Goal: Task Accomplishment & Management: Manage account settings

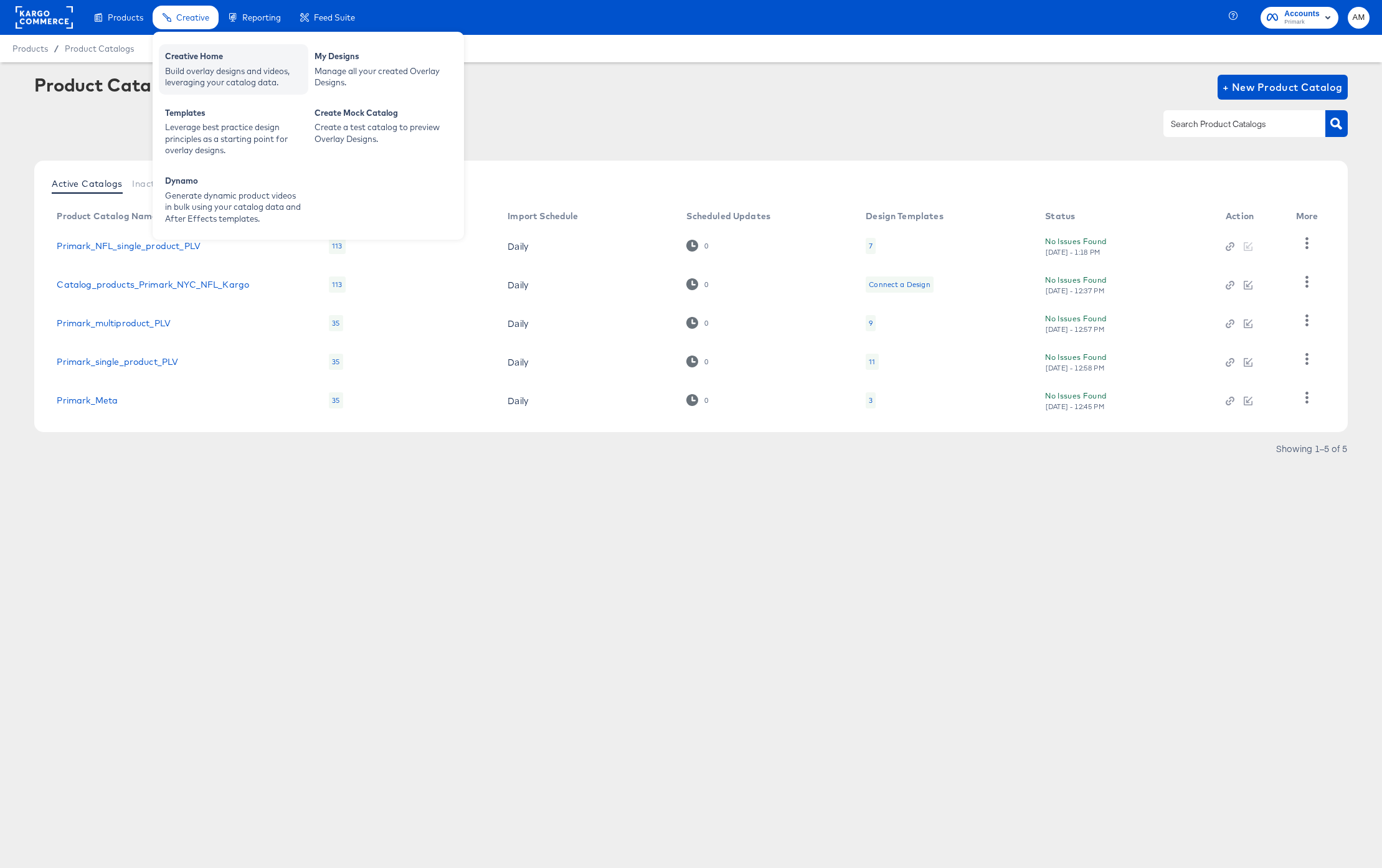
click at [209, 70] on div "Build overlay designs and videos, leveraging your catalog data." at bounding box center [233, 76] width 137 height 23
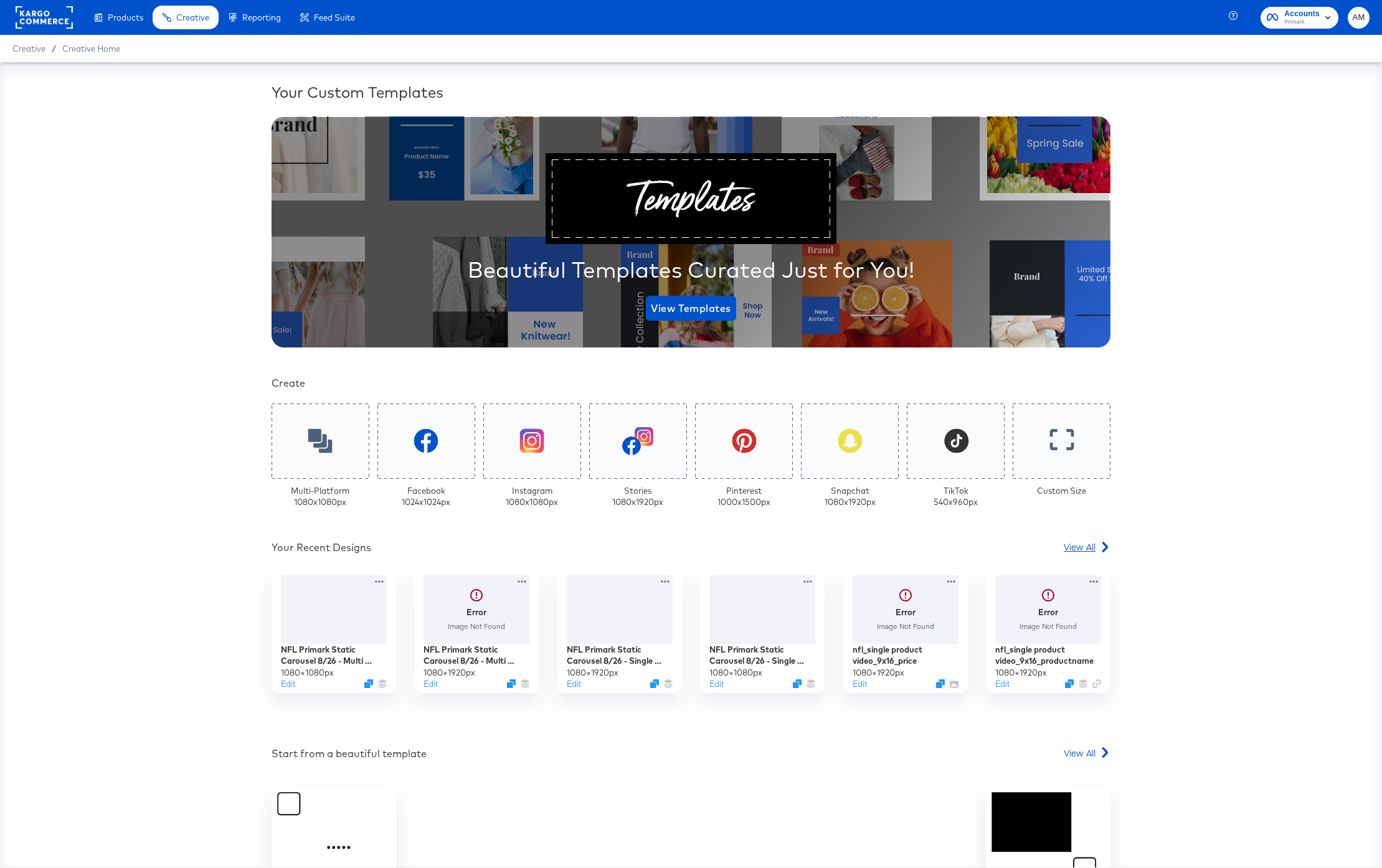
click at [1073, 543] on span "View All" at bounding box center [1080, 547] width 32 height 13
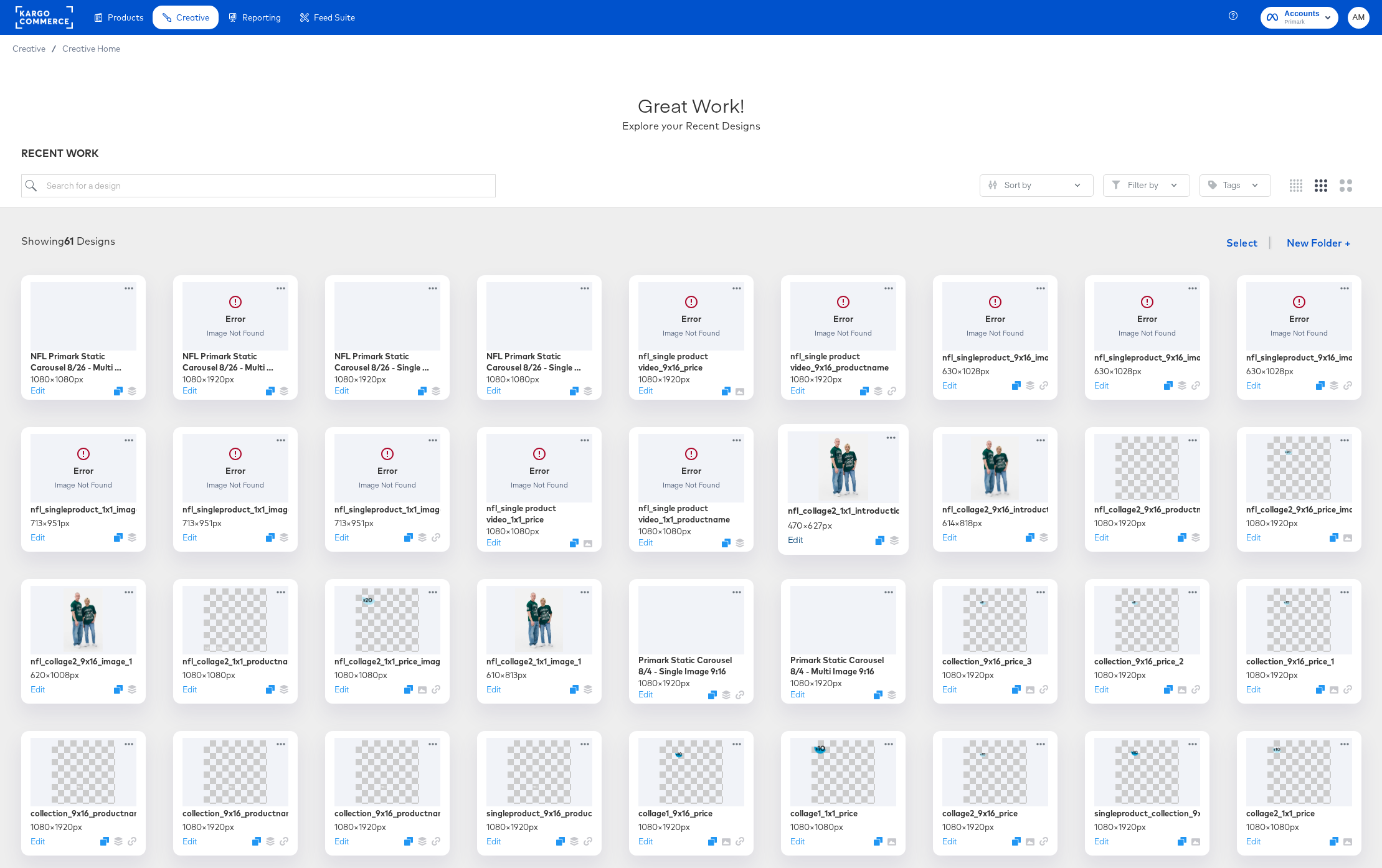
click at [798, 541] on button "Edit" at bounding box center [795, 539] width 15 height 12
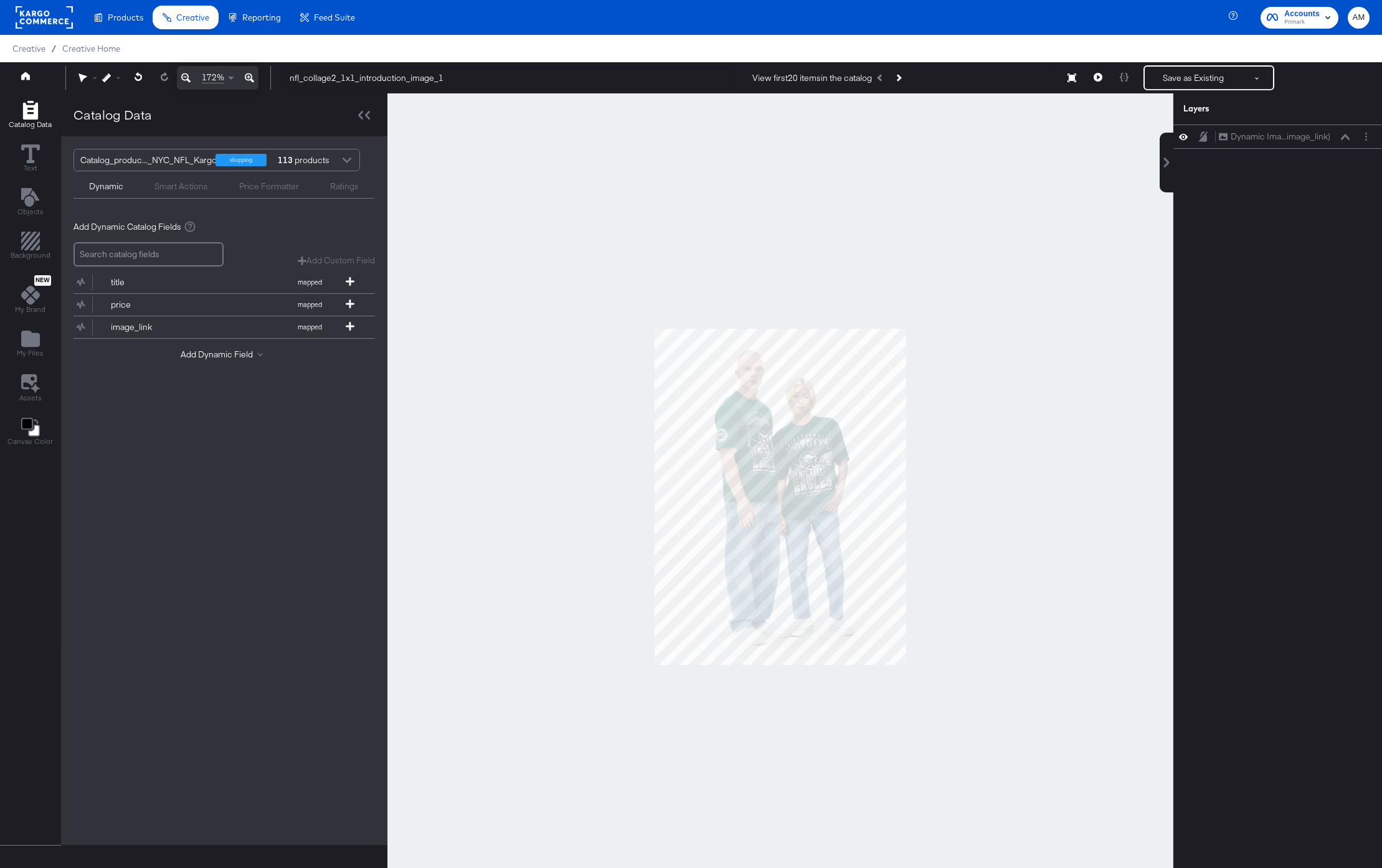
click at [345, 159] on div at bounding box center [346, 161] width 18 height 21
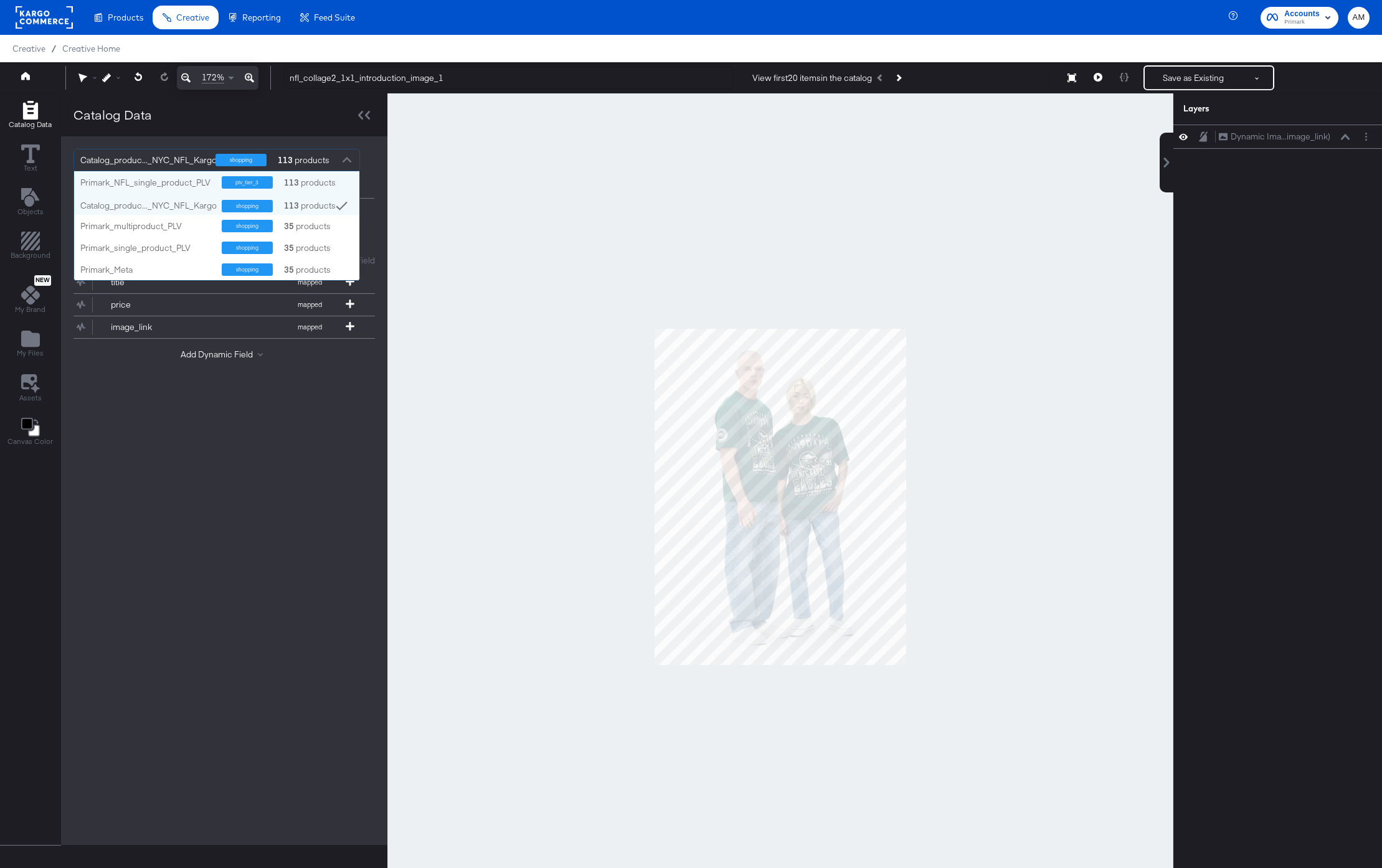
scroll to position [109, 286]
click at [157, 182] on div "Primark_NFL_single_product_PLV" at bounding box center [146, 182] width 132 height 12
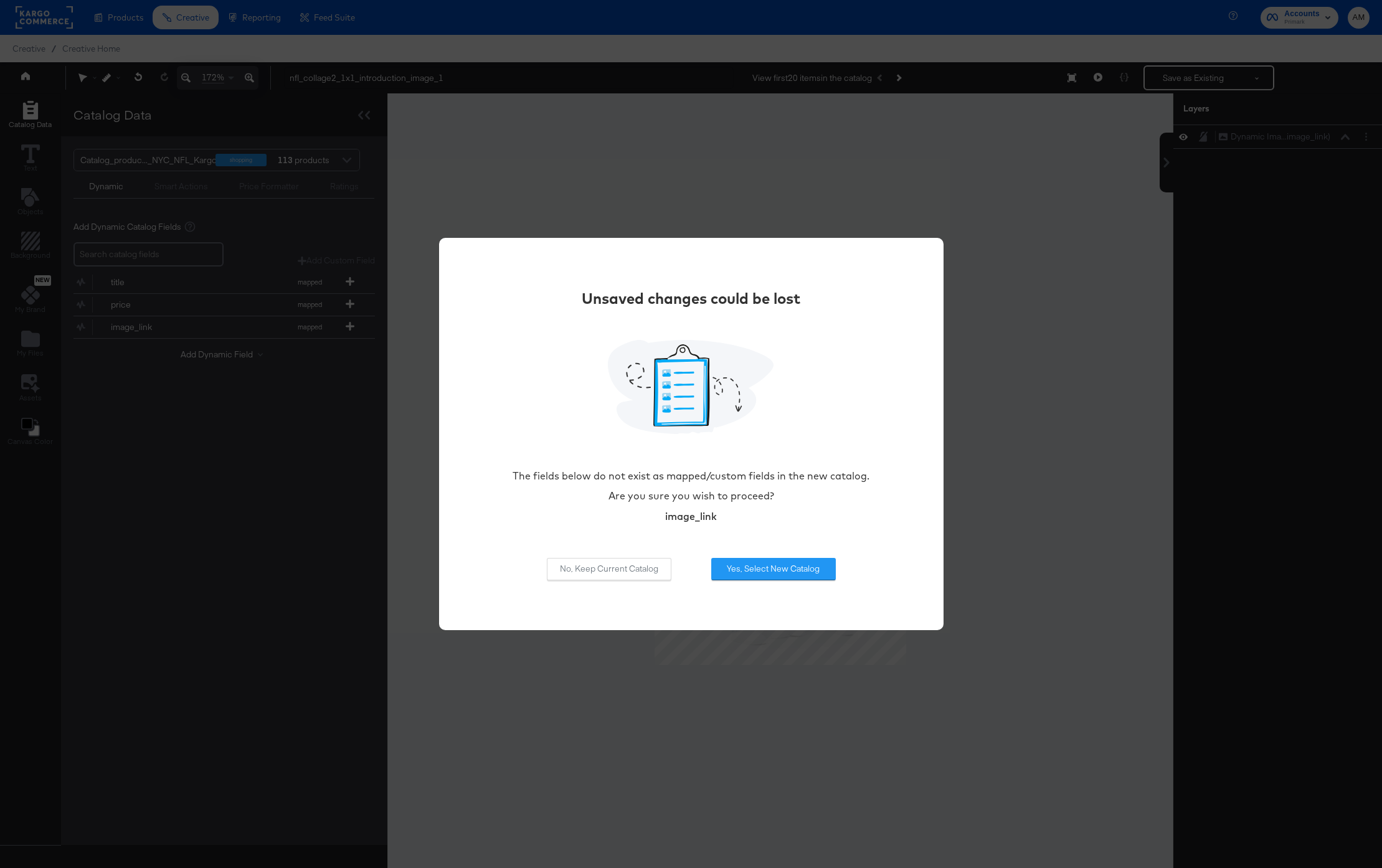
click at [773, 554] on div "Unsaved changes could be lost The fields below do not exist as mapped/custom fi…" at bounding box center [691, 434] width 467 height 330
click at [778, 569] on button "Yes, Select New Catalog" at bounding box center [773, 569] width 125 height 22
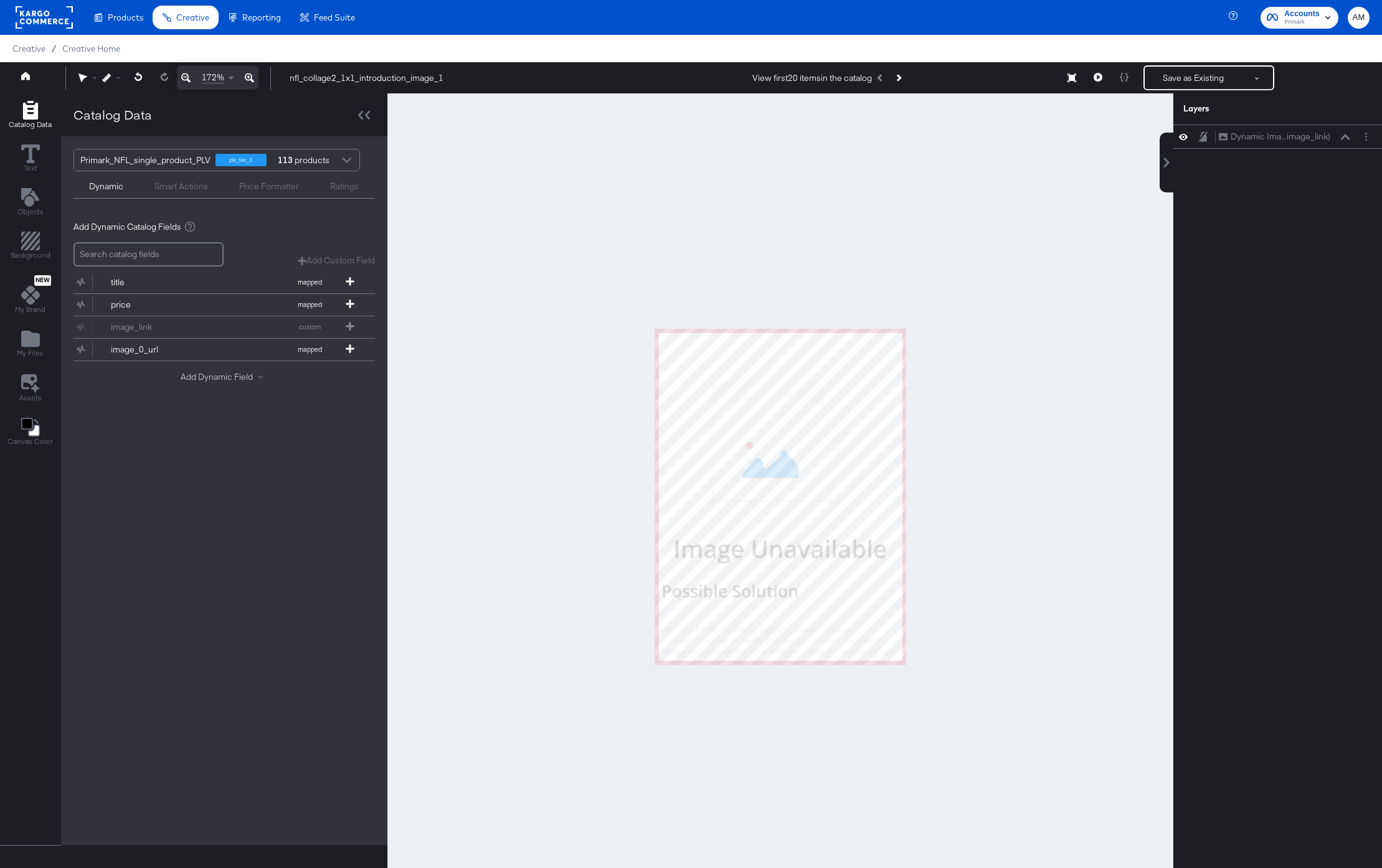
click at [217, 376] on button "Add Dynamic Field" at bounding box center [224, 377] width 88 height 12
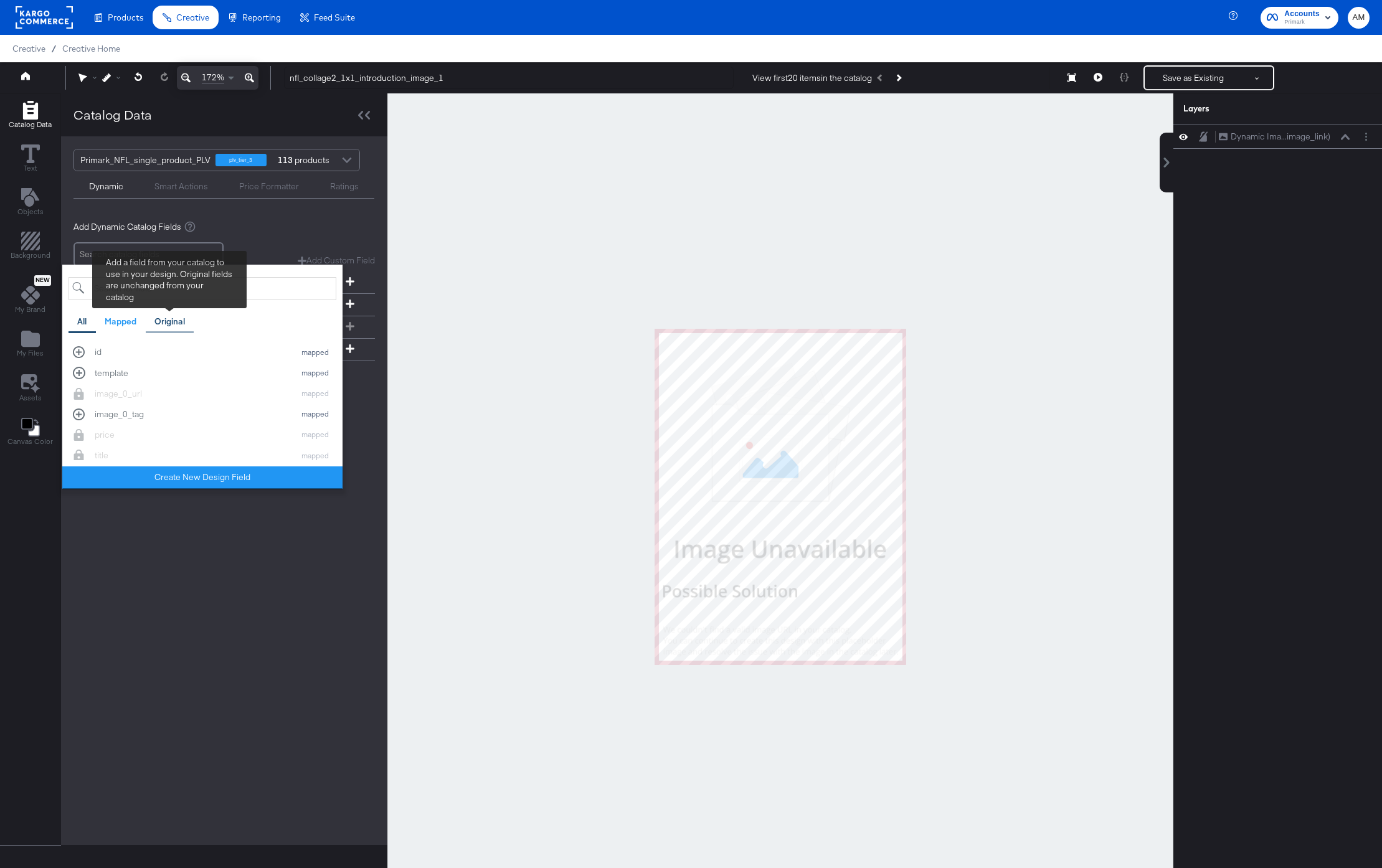
click at [168, 317] on div "Original" at bounding box center [169, 321] width 30 height 12
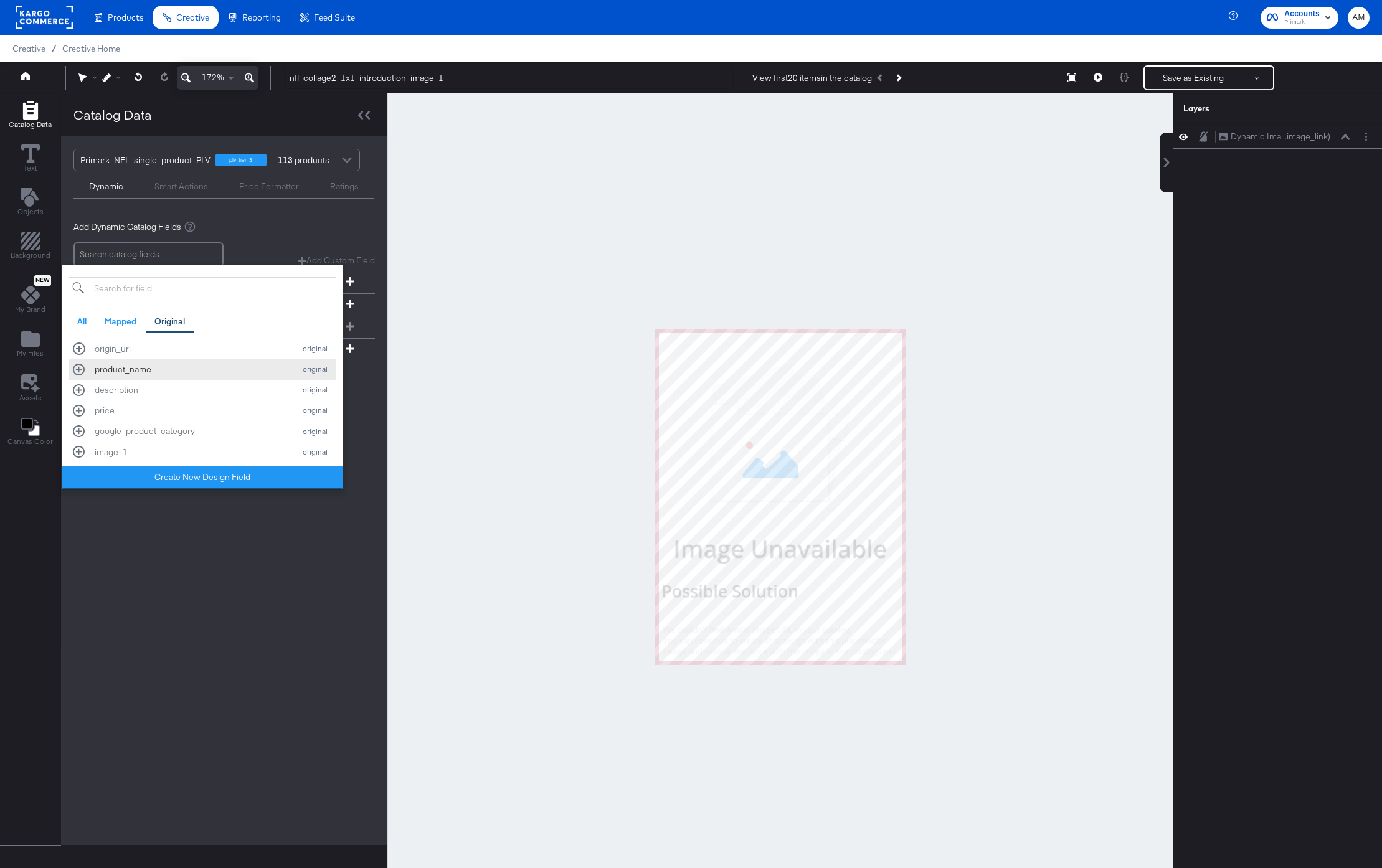
scroll to position [84, 0]
click at [130, 389] on div "image_1" at bounding box center [191, 392] width 193 height 12
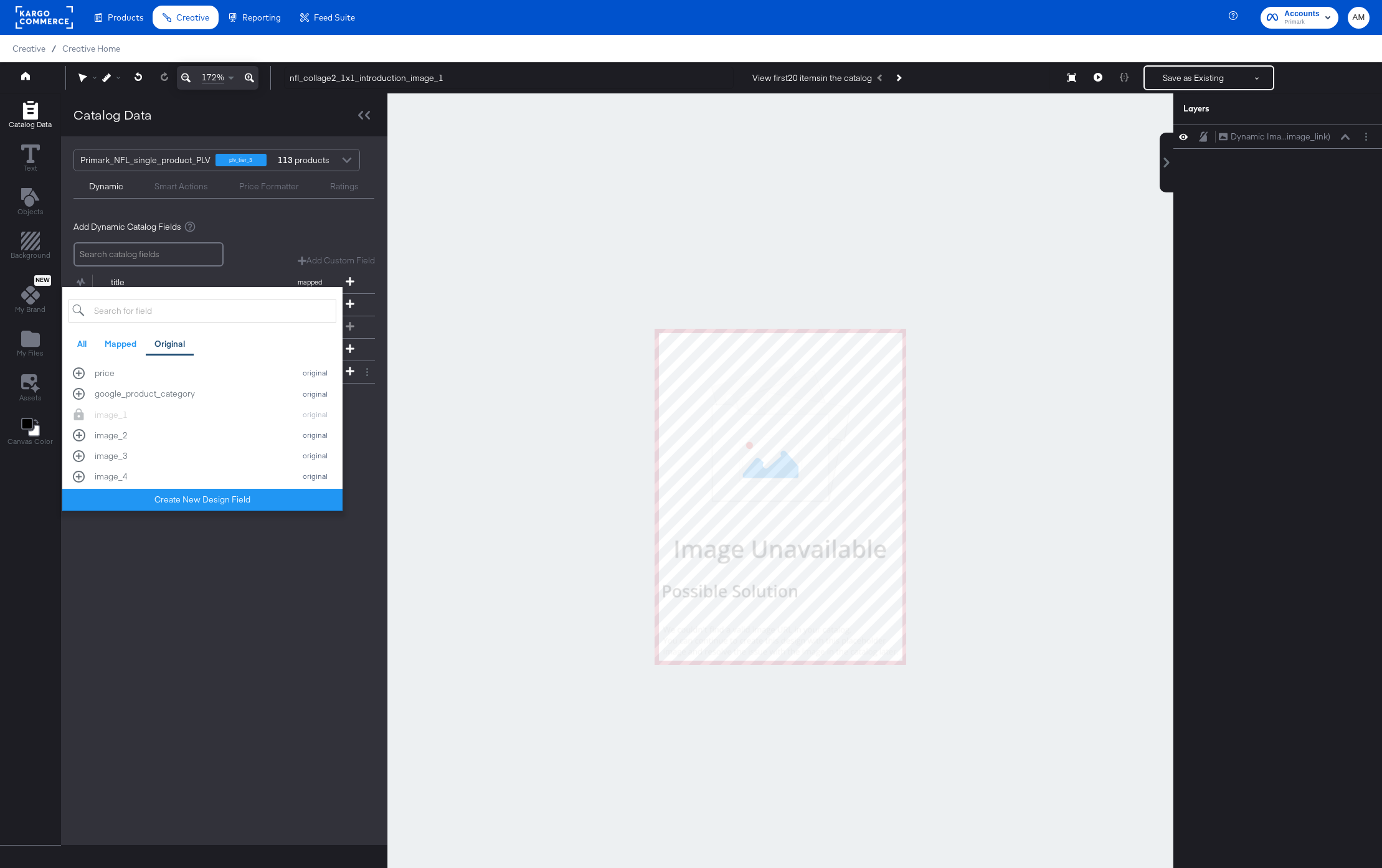
click at [277, 552] on div "Primark_NFL_single_product_PLV plv_tier_3 113 products Dynamic Smart Actions Pr…" at bounding box center [224, 490] width 326 height 709
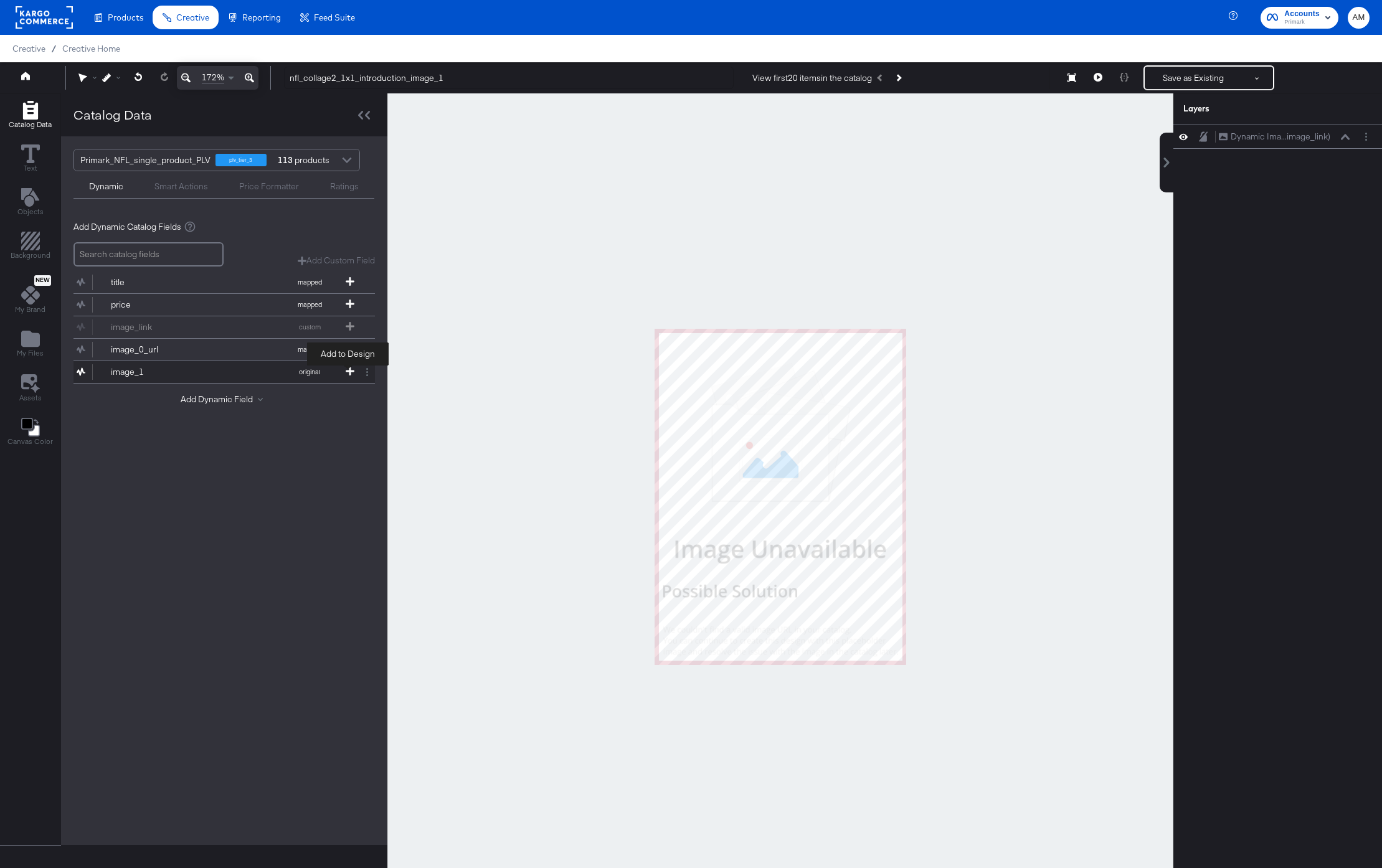
click at [345, 368] on icon at bounding box center [349, 371] width 9 height 9
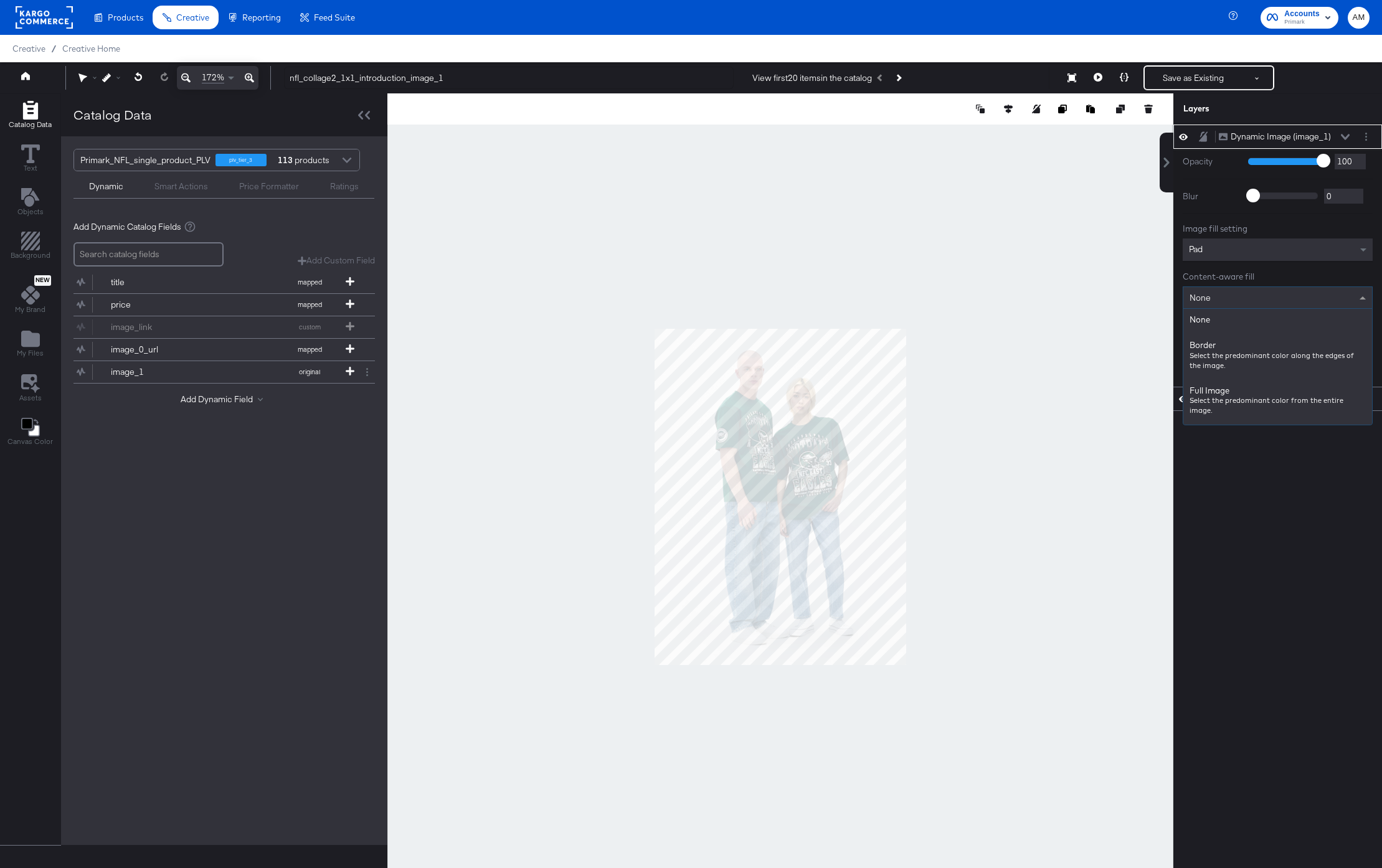
click at [1232, 301] on div "None" at bounding box center [1277, 298] width 189 height 21
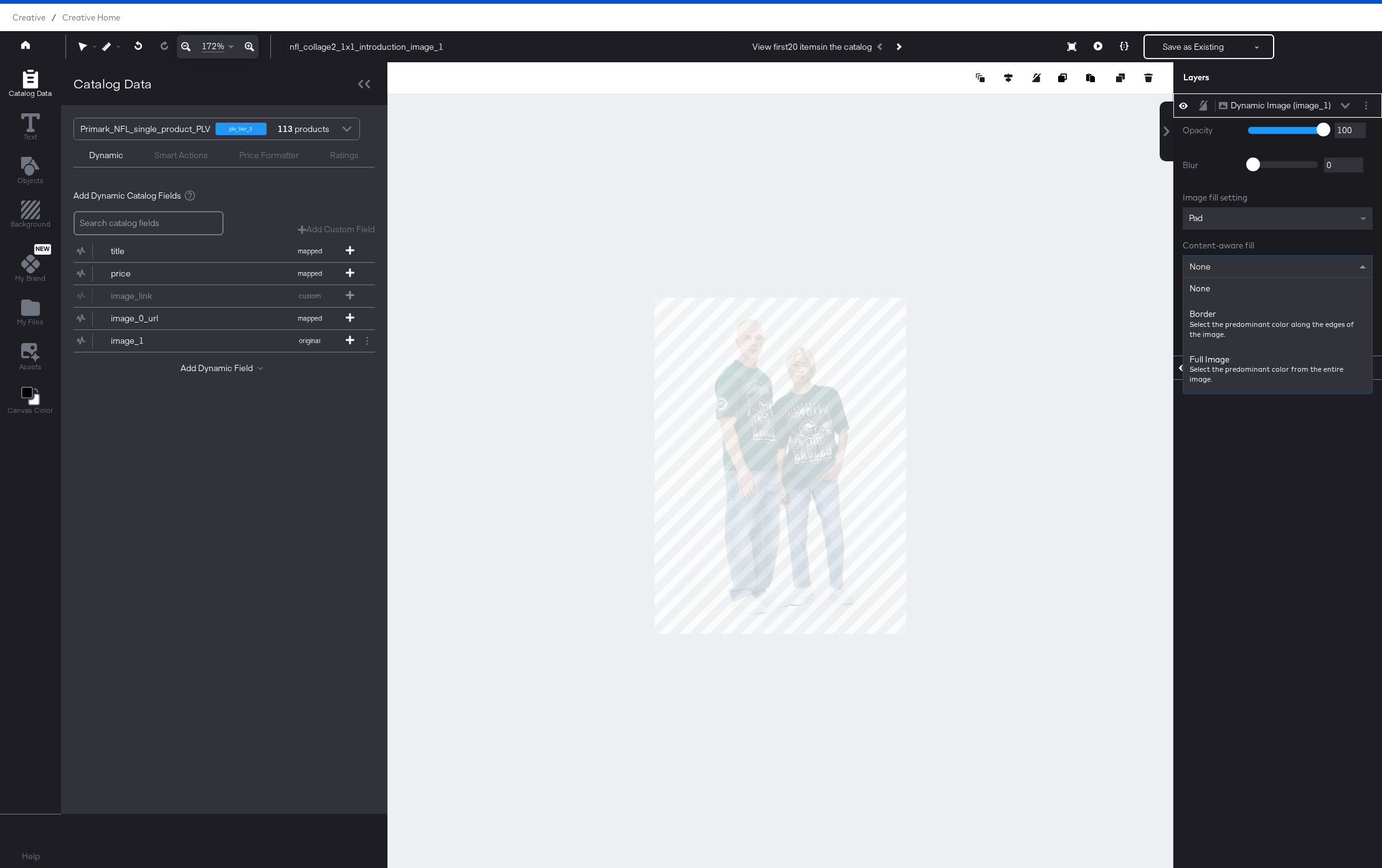
scroll to position [29, 0]
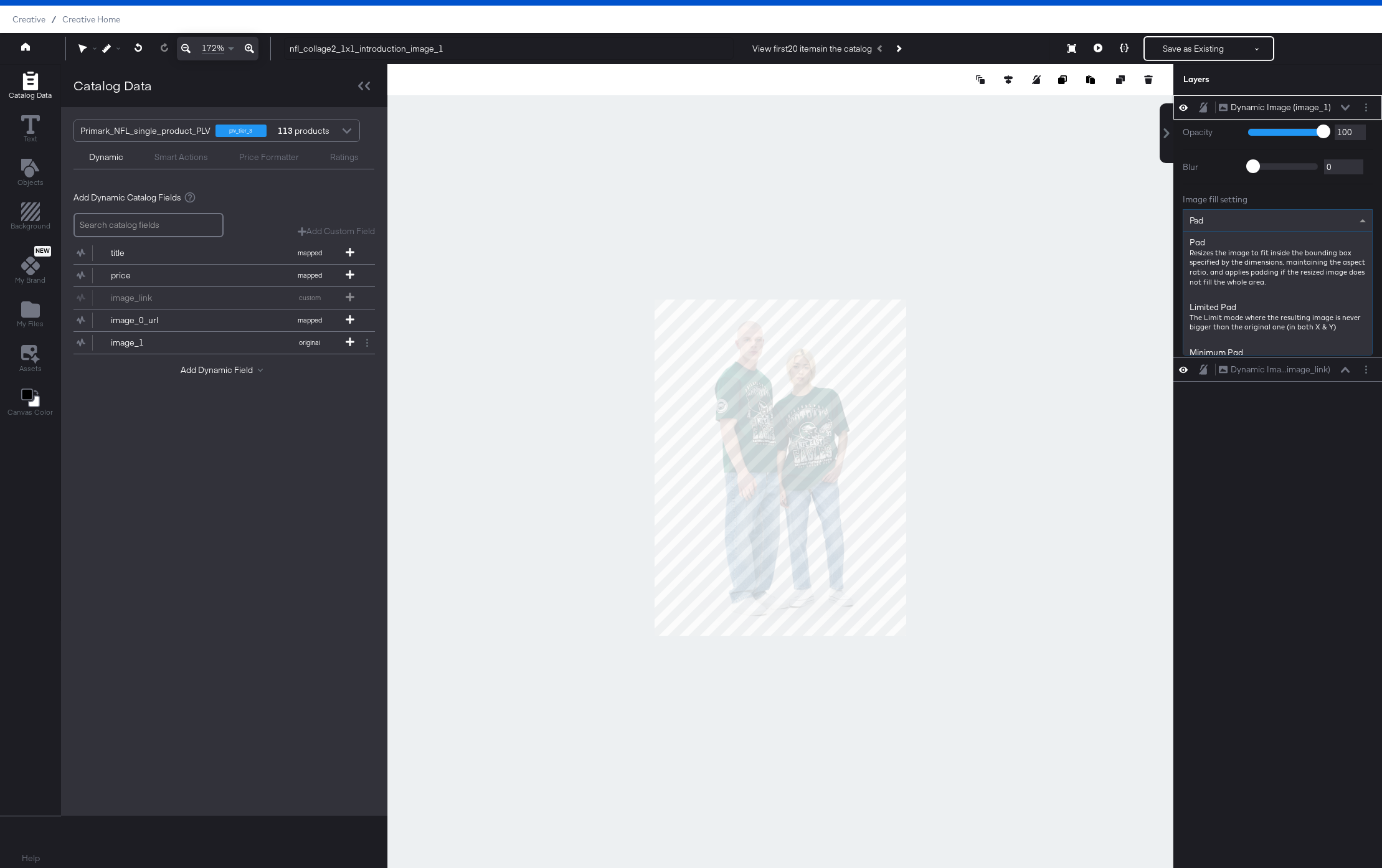
click at [1232, 222] on div "Pad" at bounding box center [1277, 220] width 189 height 21
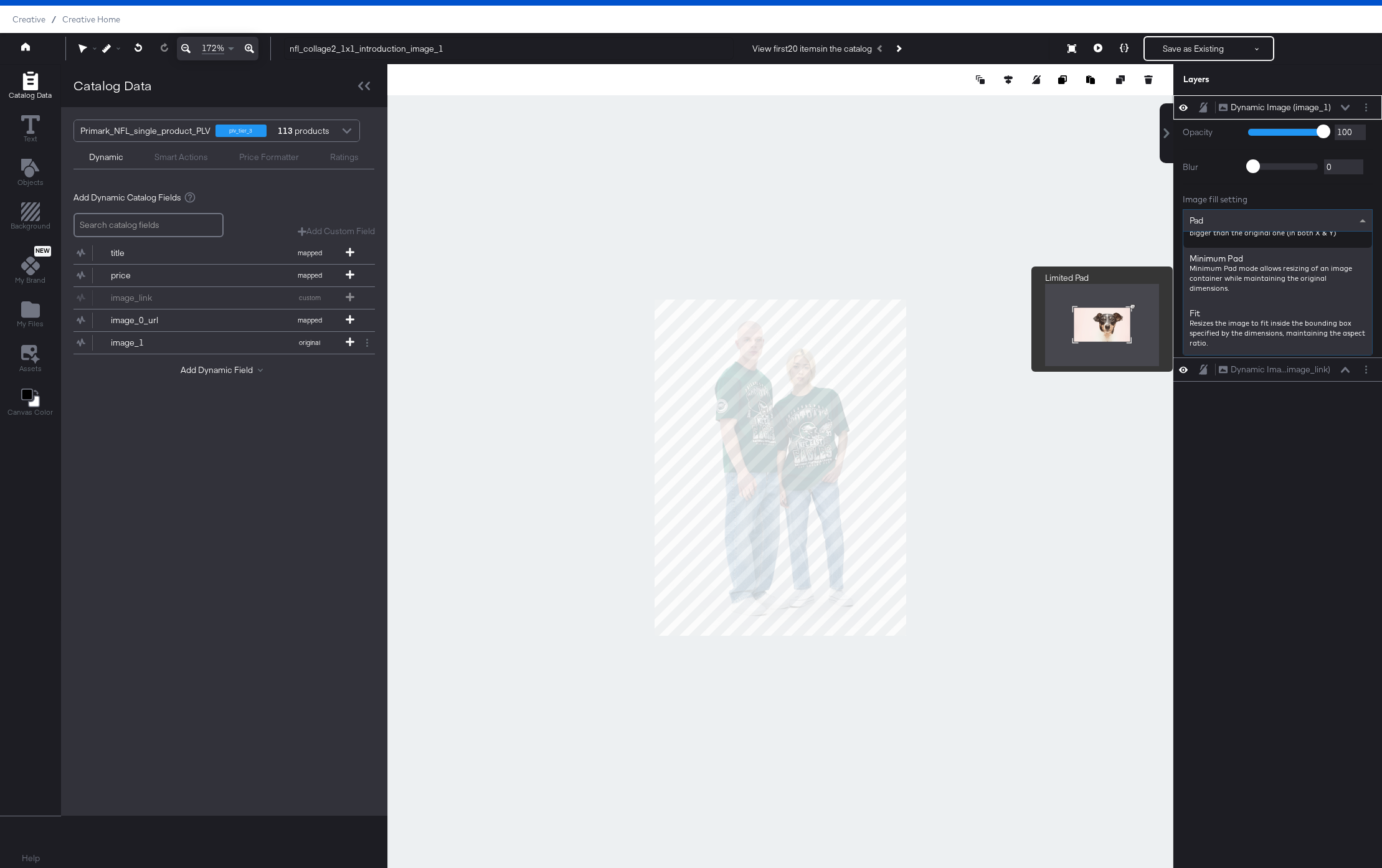
scroll to position [116, 0]
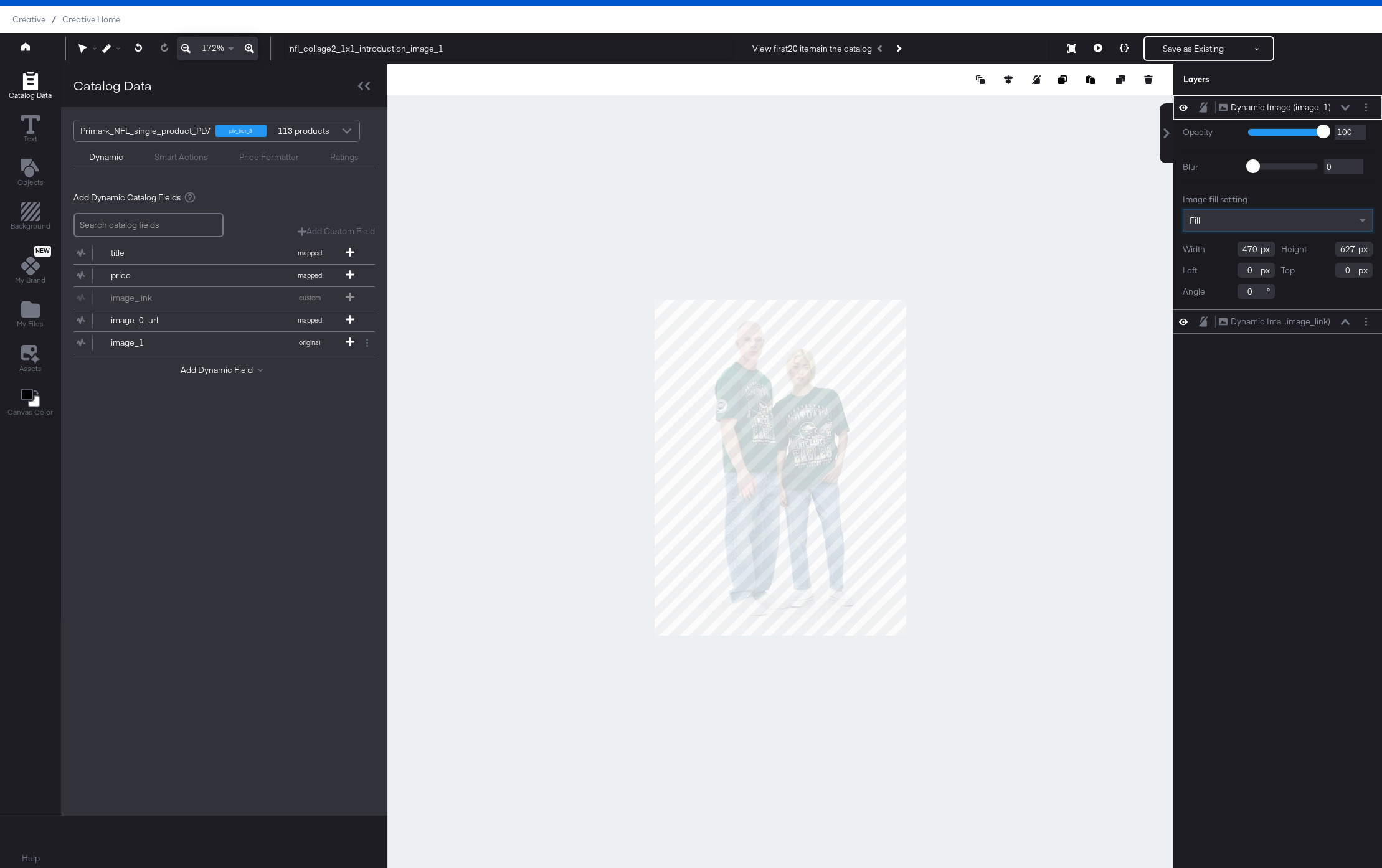
click at [1344, 107] on icon at bounding box center [1345, 107] width 9 height 6
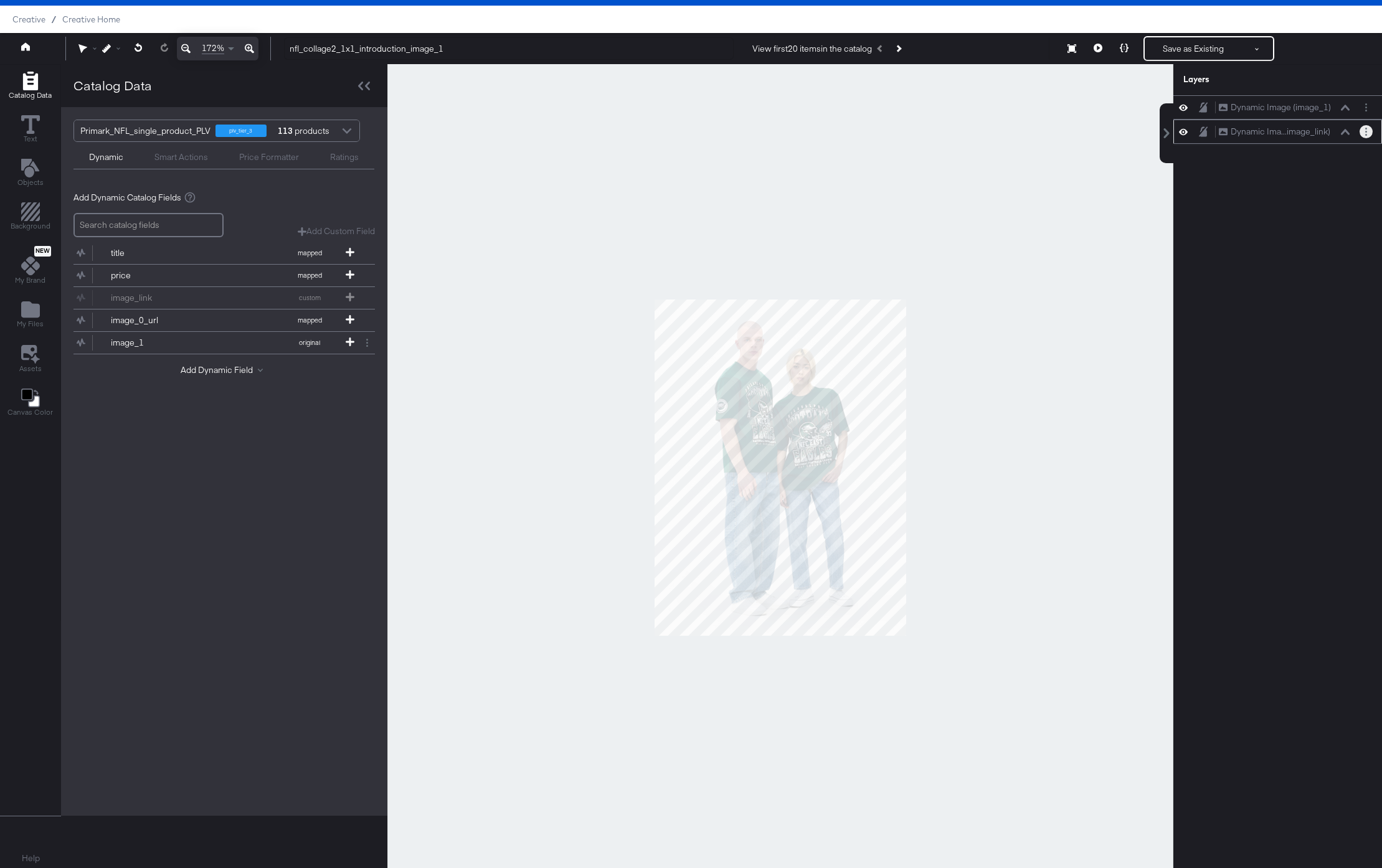
click at [1366, 130] on icon "Layer Options" at bounding box center [1366, 131] width 2 height 8
click at [1267, 224] on button "Delete" at bounding box center [1268, 221] width 27 height 13
click at [901, 47] on icon "Next Product" at bounding box center [897, 48] width 7 height 7
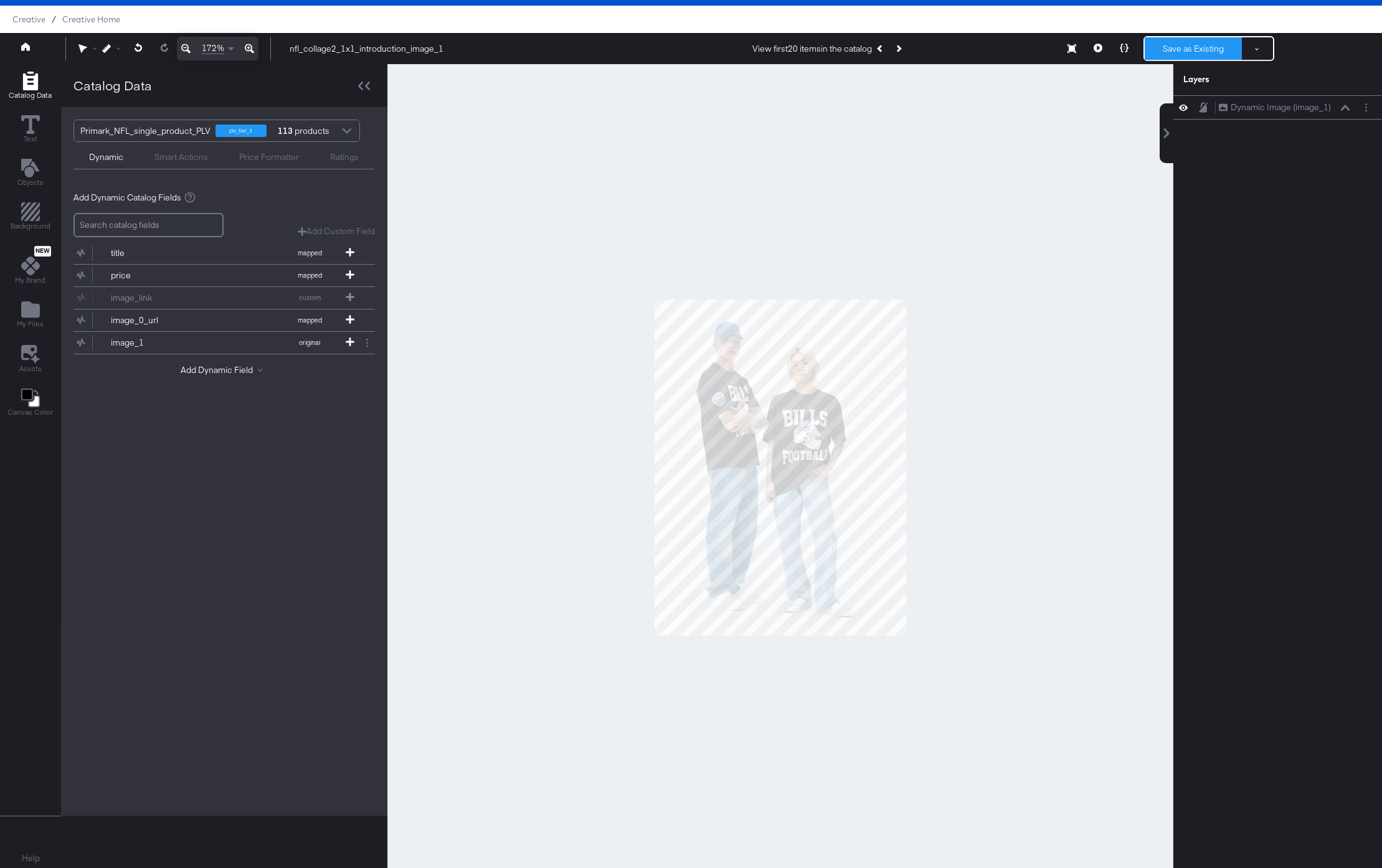
click at [1209, 45] on button "Save as Existing" at bounding box center [1193, 49] width 97 height 22
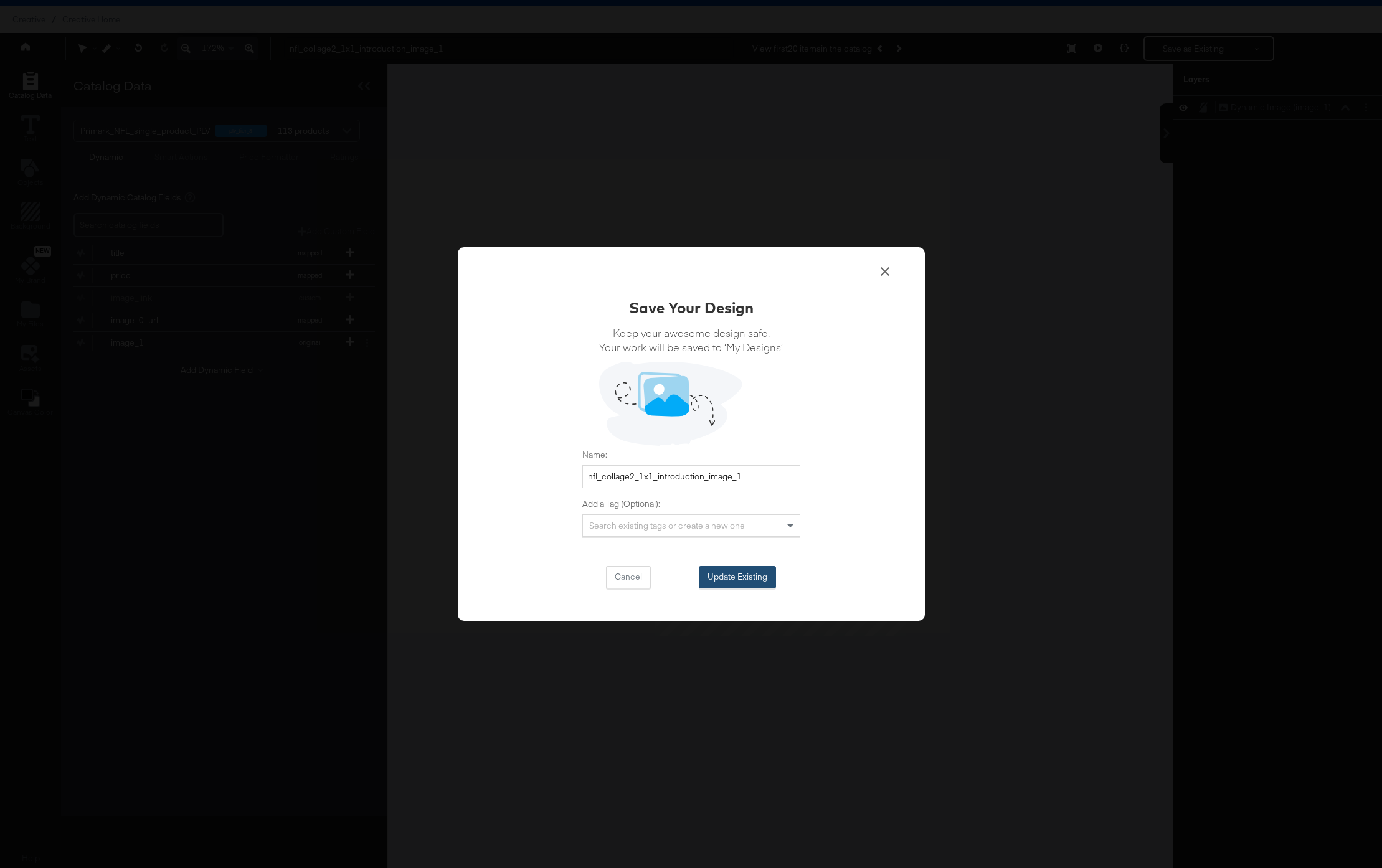
click at [734, 572] on button "Update Existing" at bounding box center [737, 578] width 77 height 22
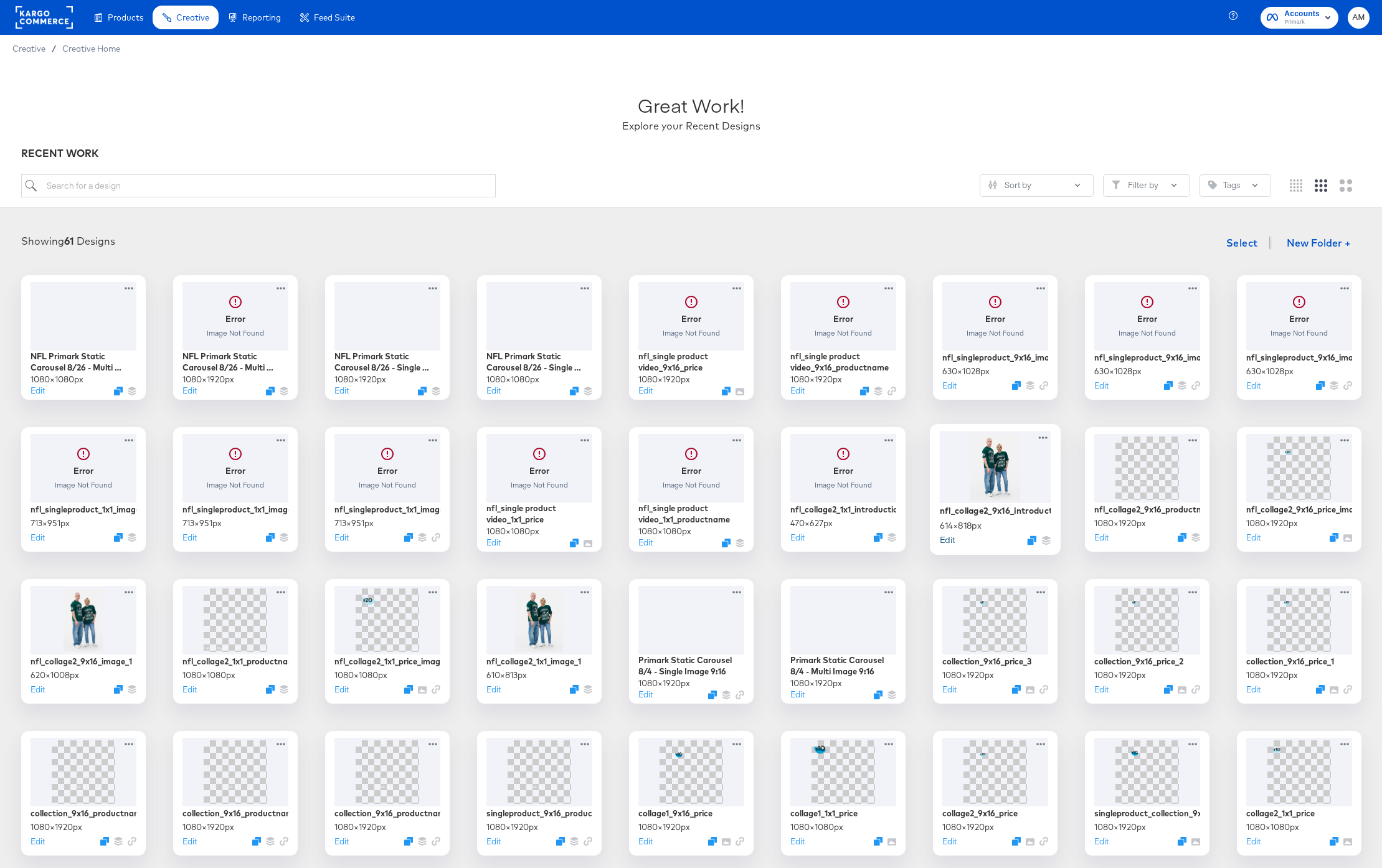
click at [948, 541] on button "Edit" at bounding box center [947, 539] width 15 height 12
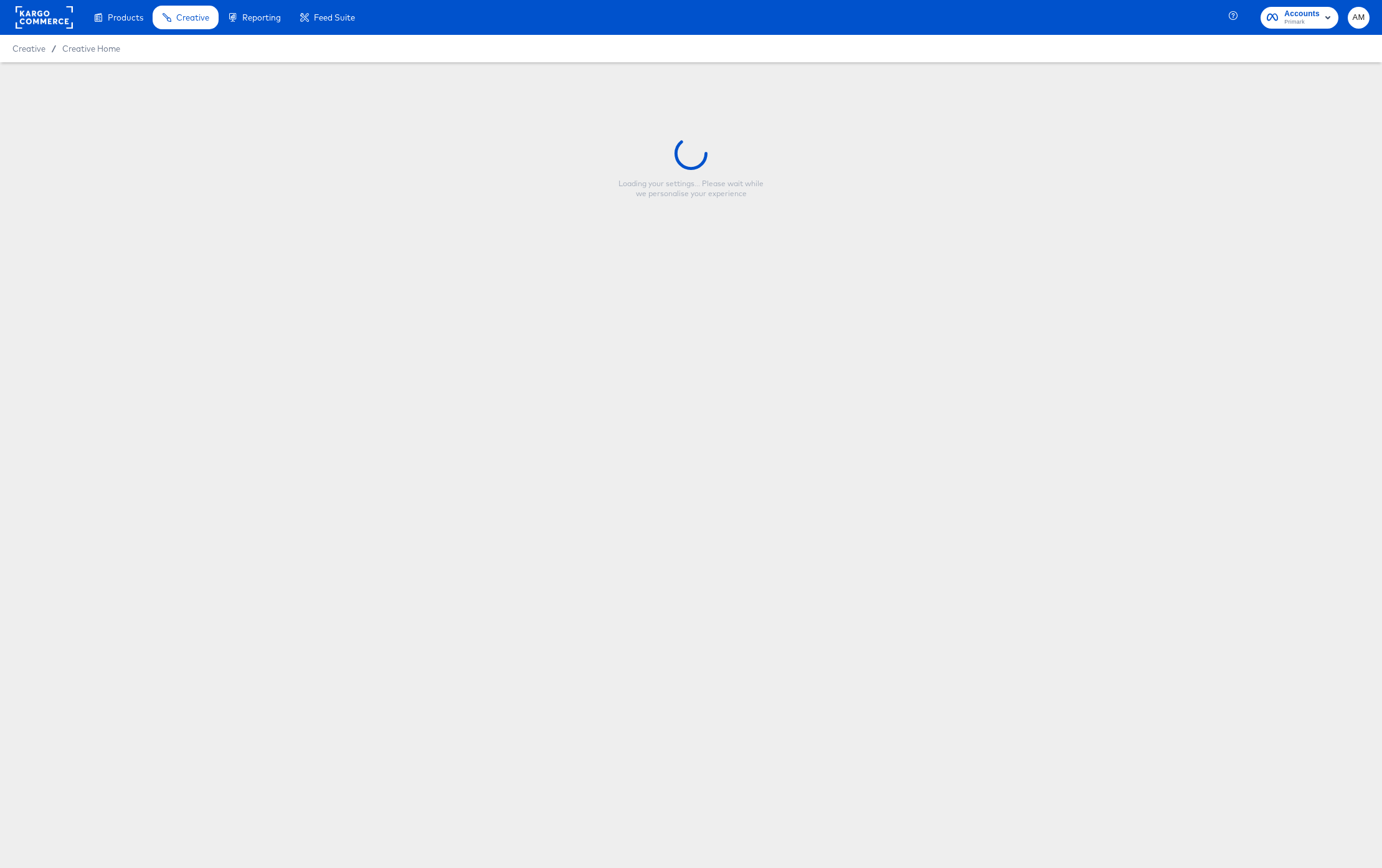
type input "nfl_collage2_9x16_introduction_image_1"
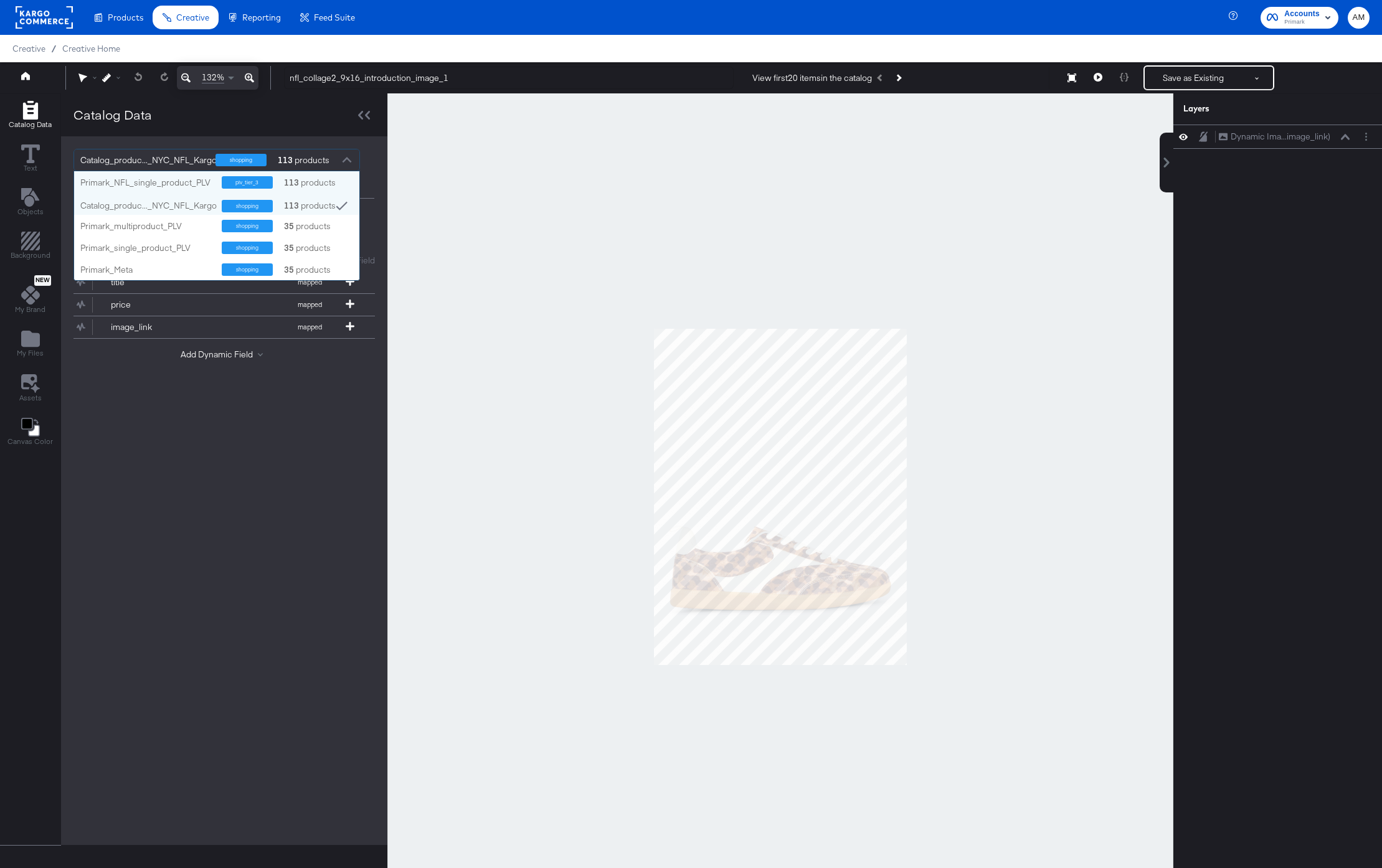
click at [348, 159] on div at bounding box center [346, 161] width 18 height 21
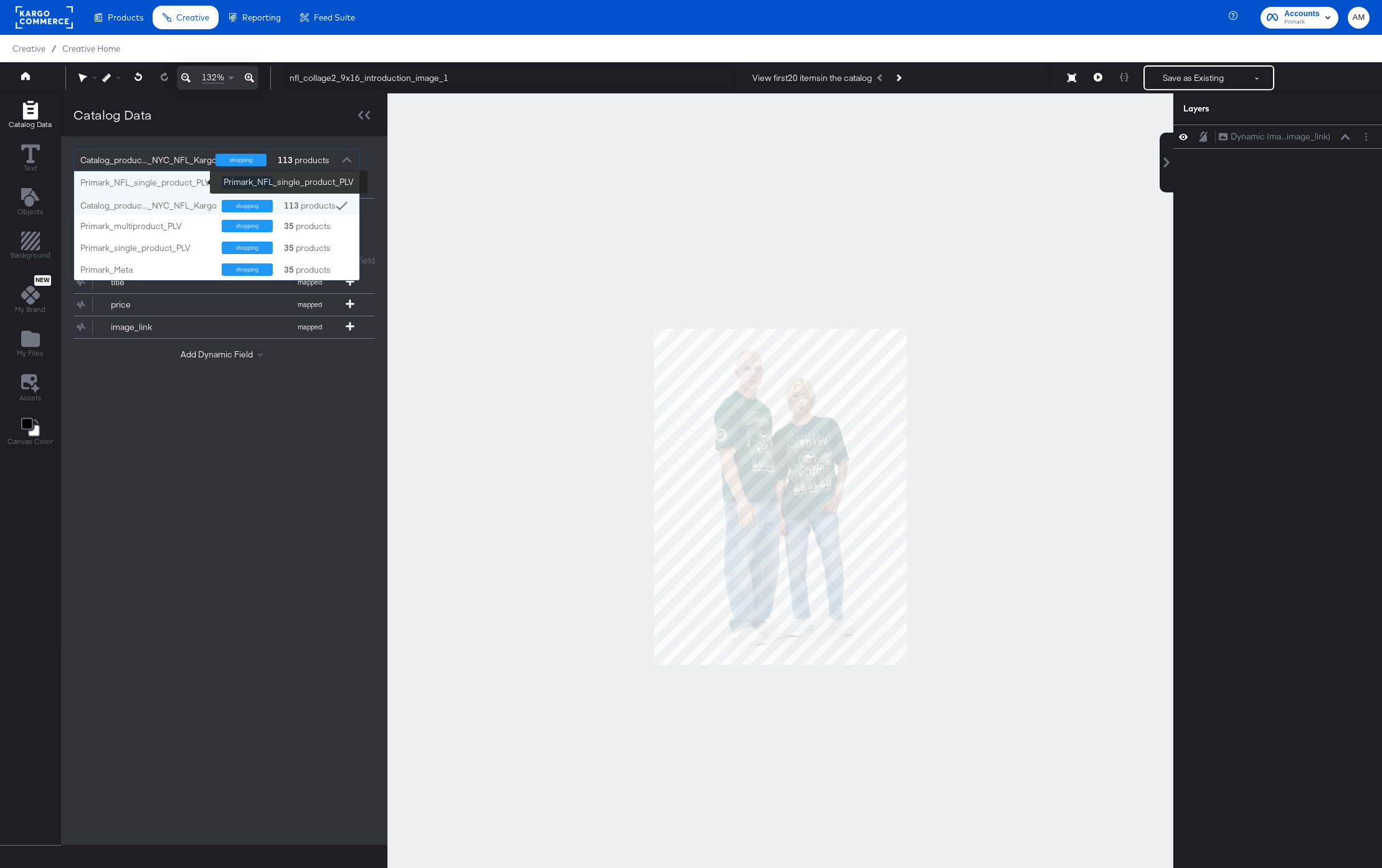
click at [156, 177] on div "Primark_NFL_single_product_PLV" at bounding box center [146, 182] width 132 height 12
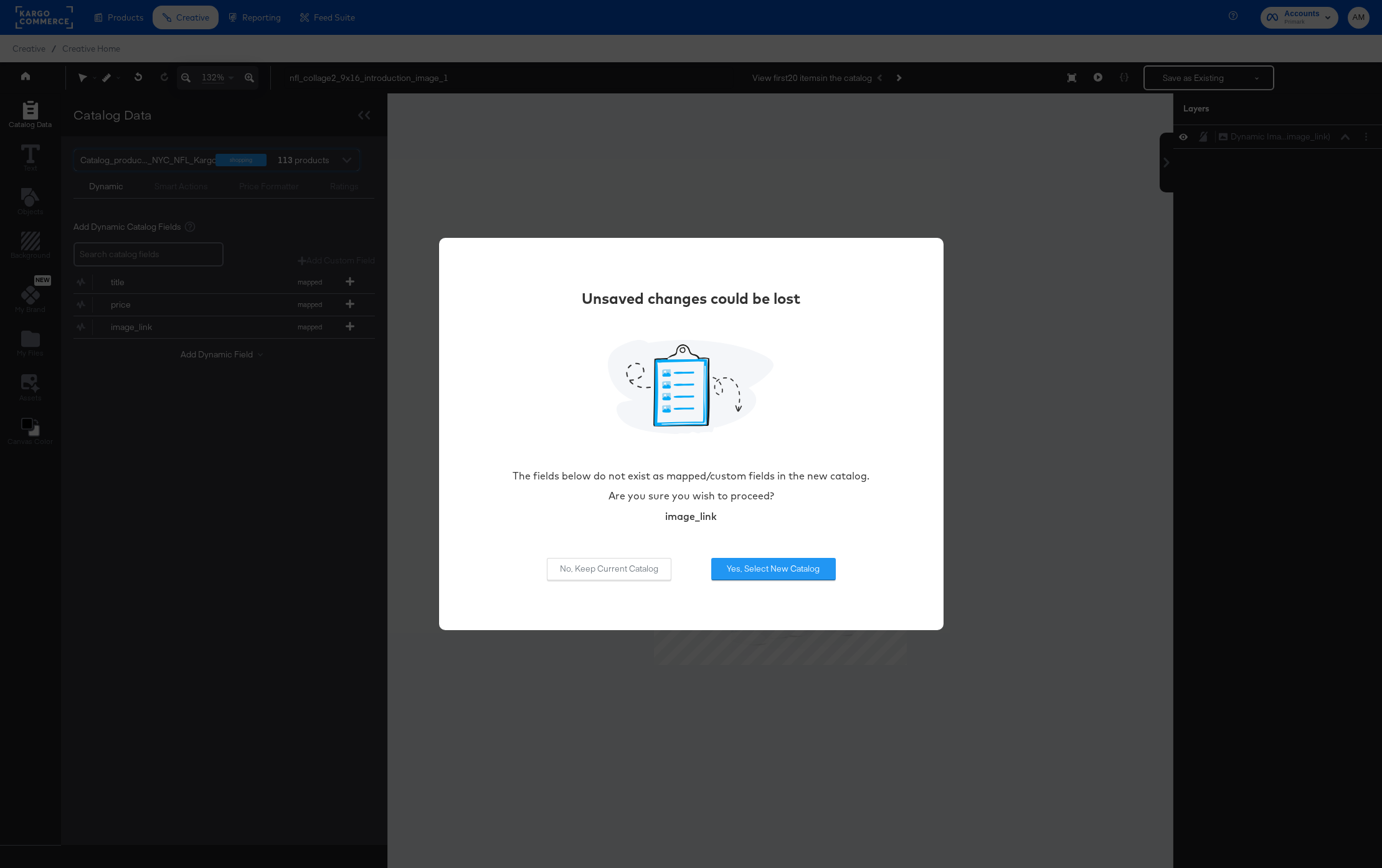
click at [752, 551] on div "Unsaved changes could be lost The fields below do not exist as mapped/custom fi…" at bounding box center [691, 434] width 467 height 330
click at [752, 564] on button "Yes, Select New Catalog" at bounding box center [773, 569] width 125 height 22
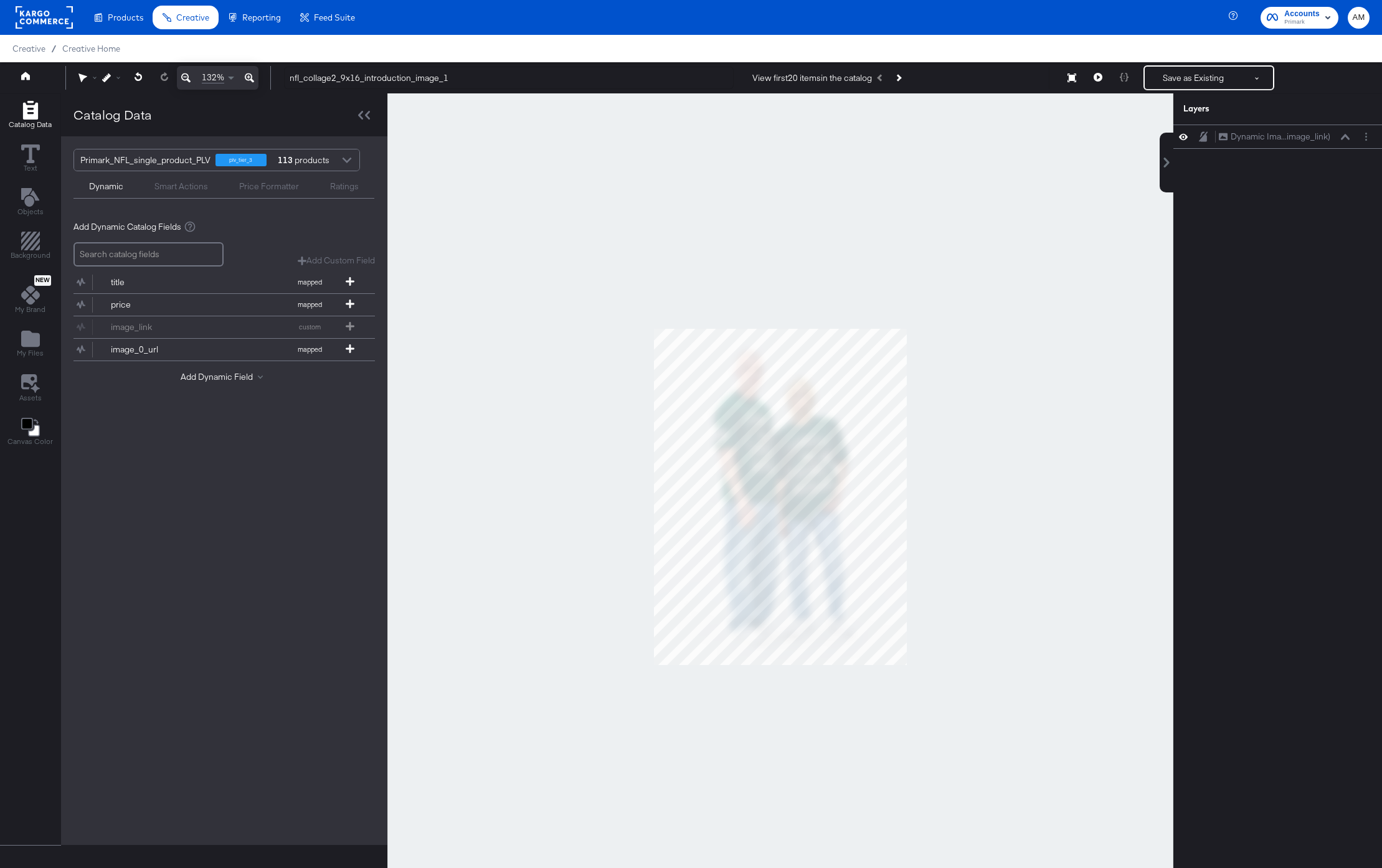
click at [213, 386] on div "Add Dynamic Field" at bounding box center [224, 380] width 302 height 17
click at [213, 377] on button "Add Dynamic Field" at bounding box center [224, 377] width 88 height 12
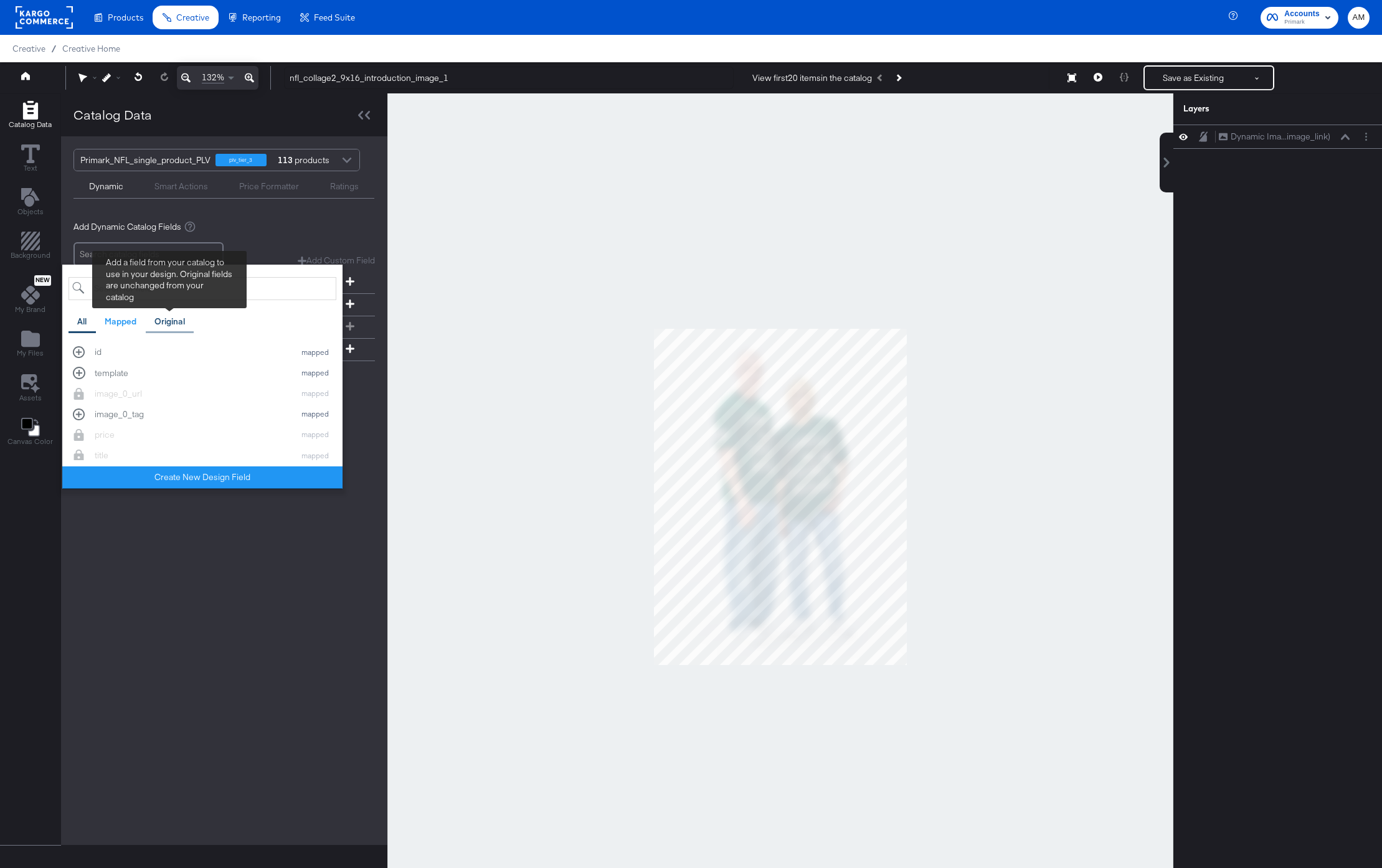
click at [171, 330] on div "Original" at bounding box center [169, 321] width 49 height 25
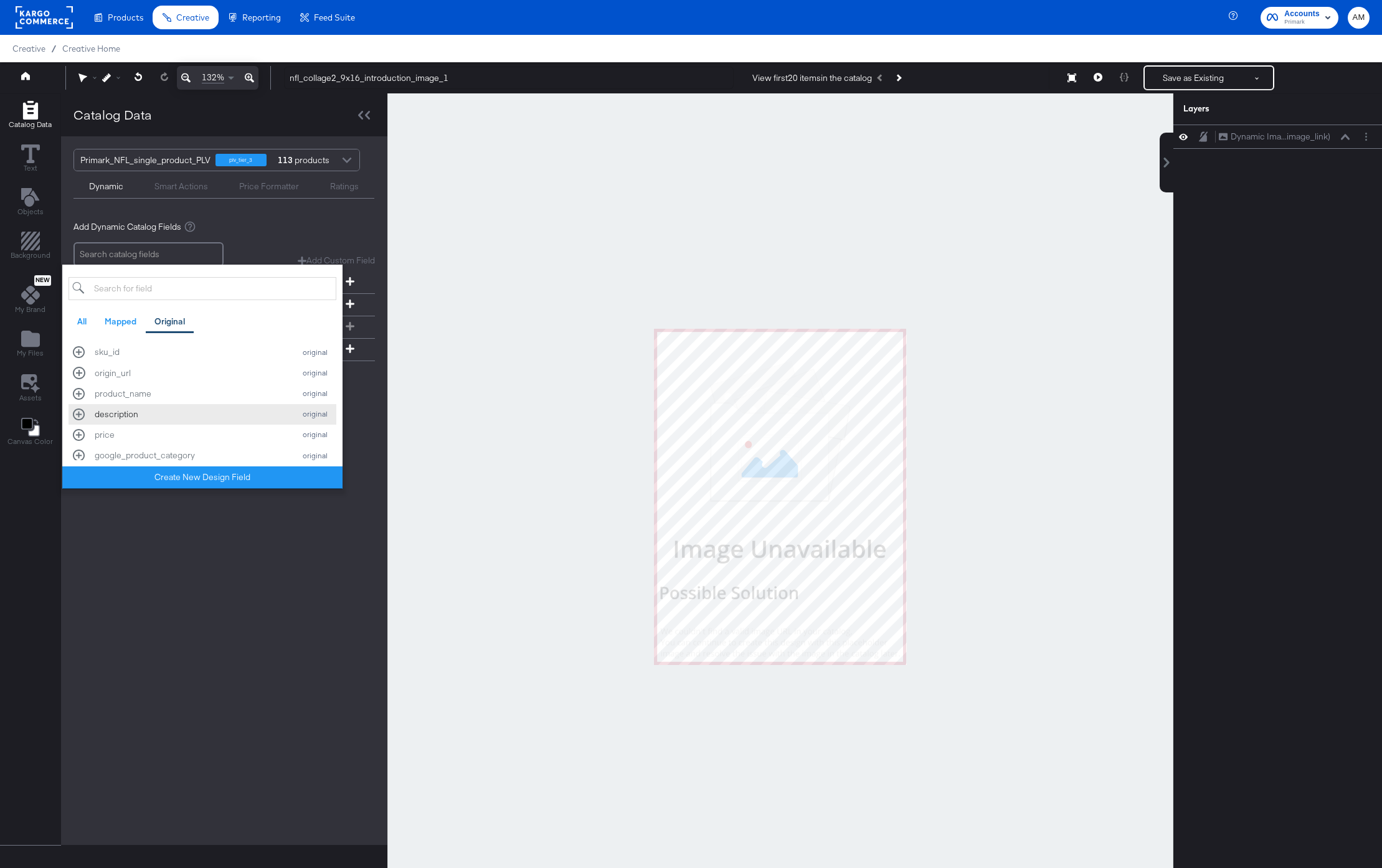
scroll to position [111, 0]
click at [79, 366] on div "image_1 original" at bounding box center [203, 365] width 259 height 12
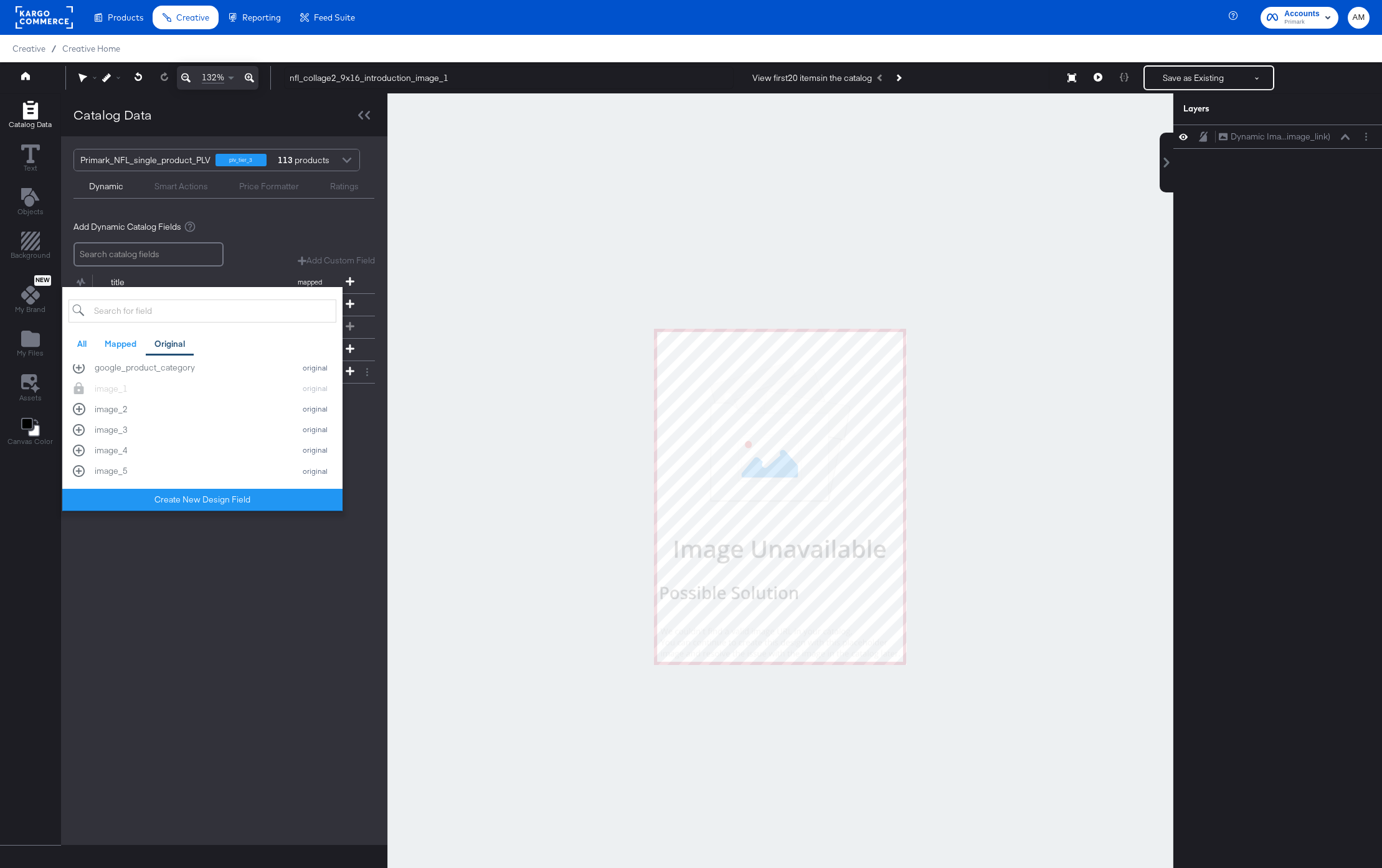
drag, startPoint x: 302, startPoint y: 615, endPoint x: 303, endPoint y: 609, distance: 6.1
click at [302, 615] on div "Primark_NFL_single_product_PLV plv_tier_3 113 products Dynamic Smart Actions Pr…" at bounding box center [224, 490] width 326 height 709
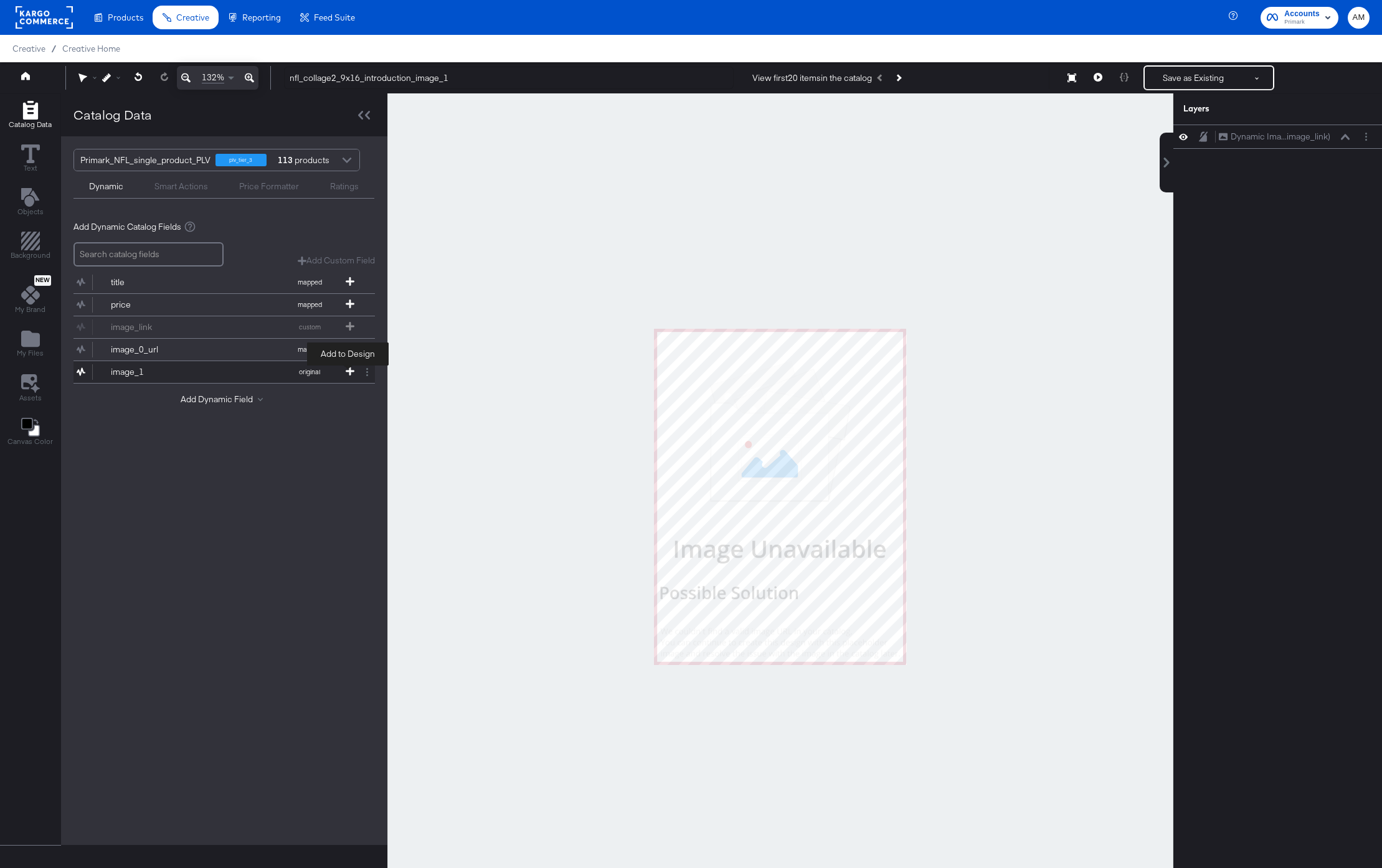
click at [347, 369] on icon at bounding box center [349, 371] width 9 height 9
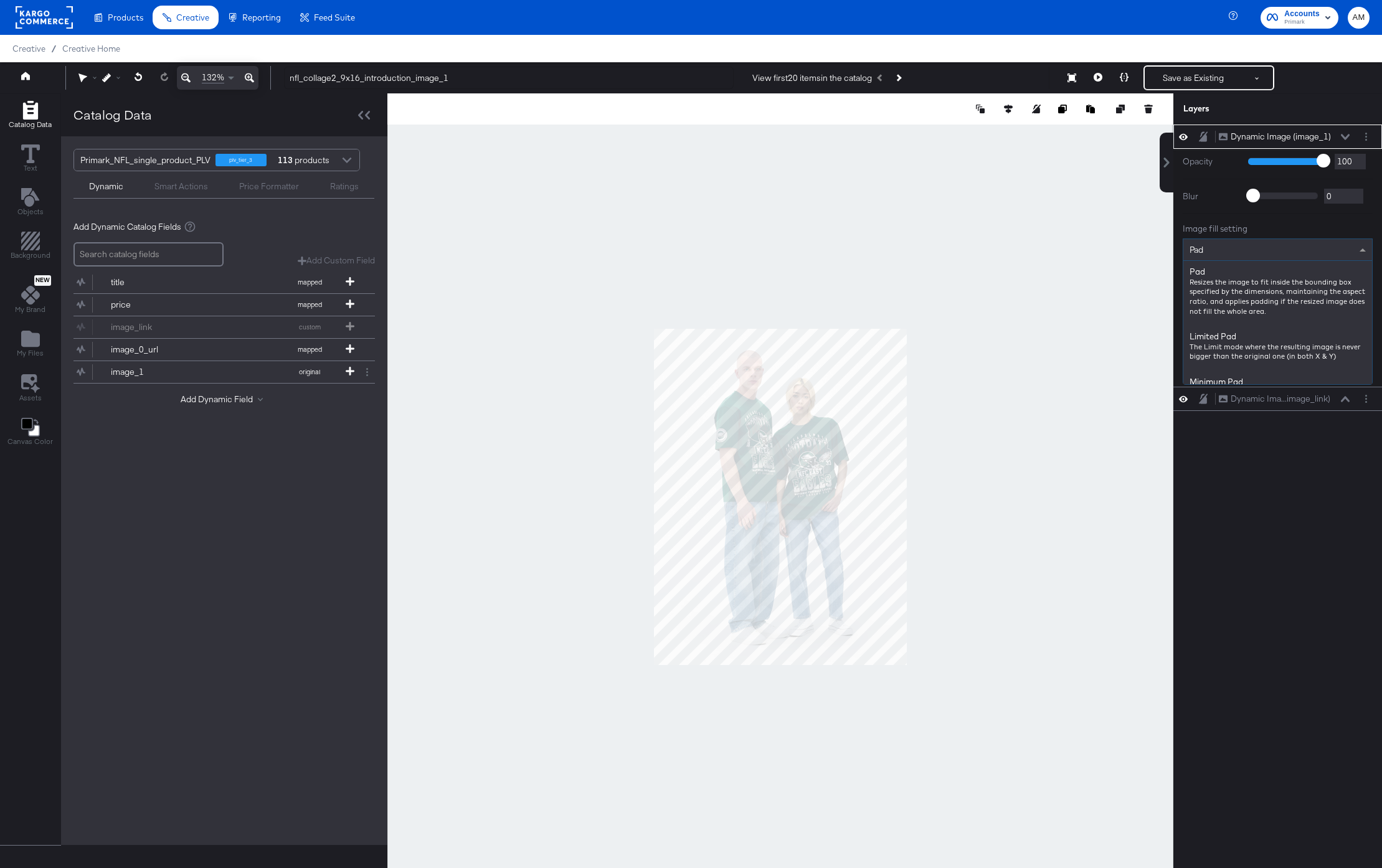
click at [1207, 248] on div "Pad" at bounding box center [1277, 250] width 189 height 21
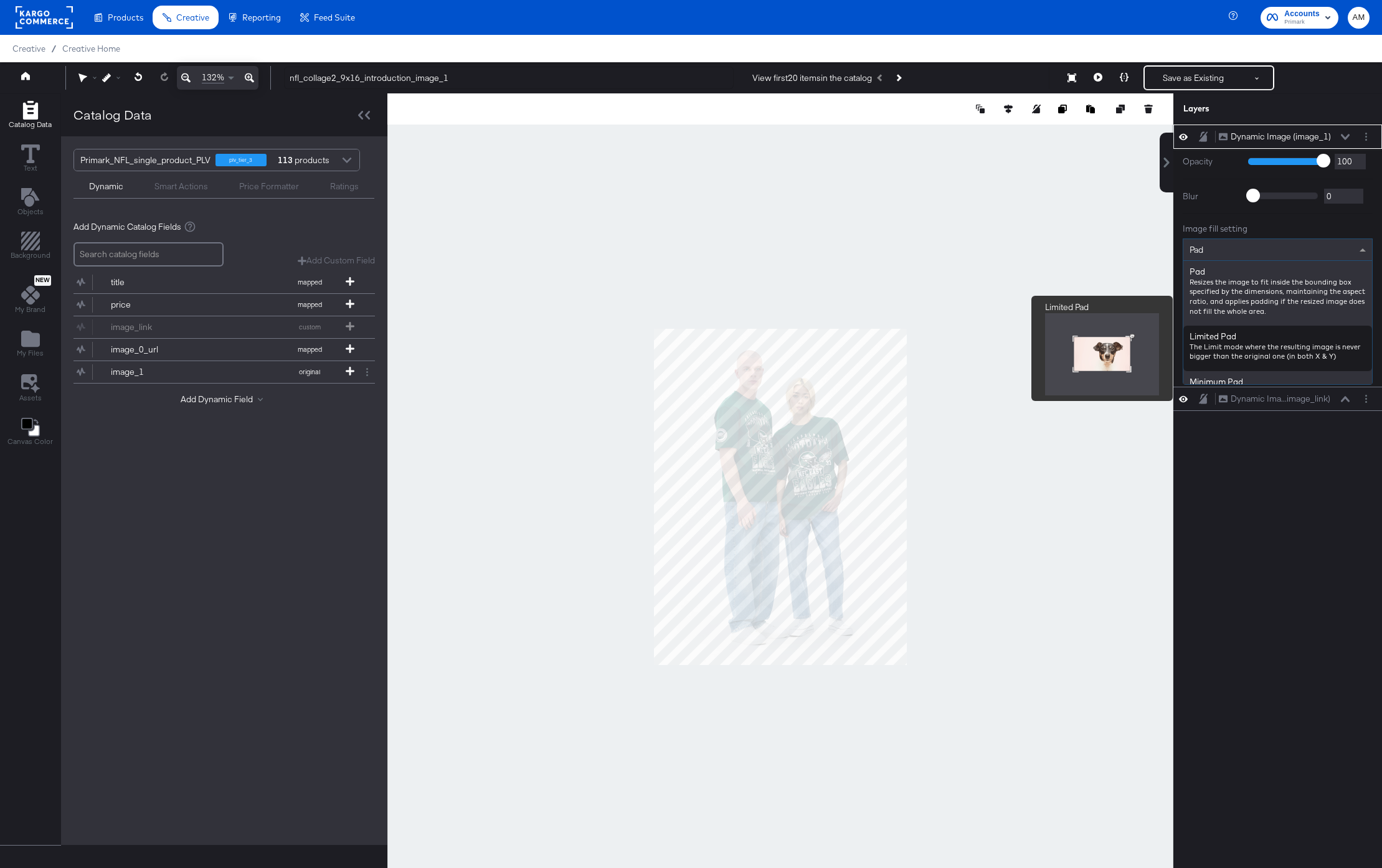
scroll to position [105, 0]
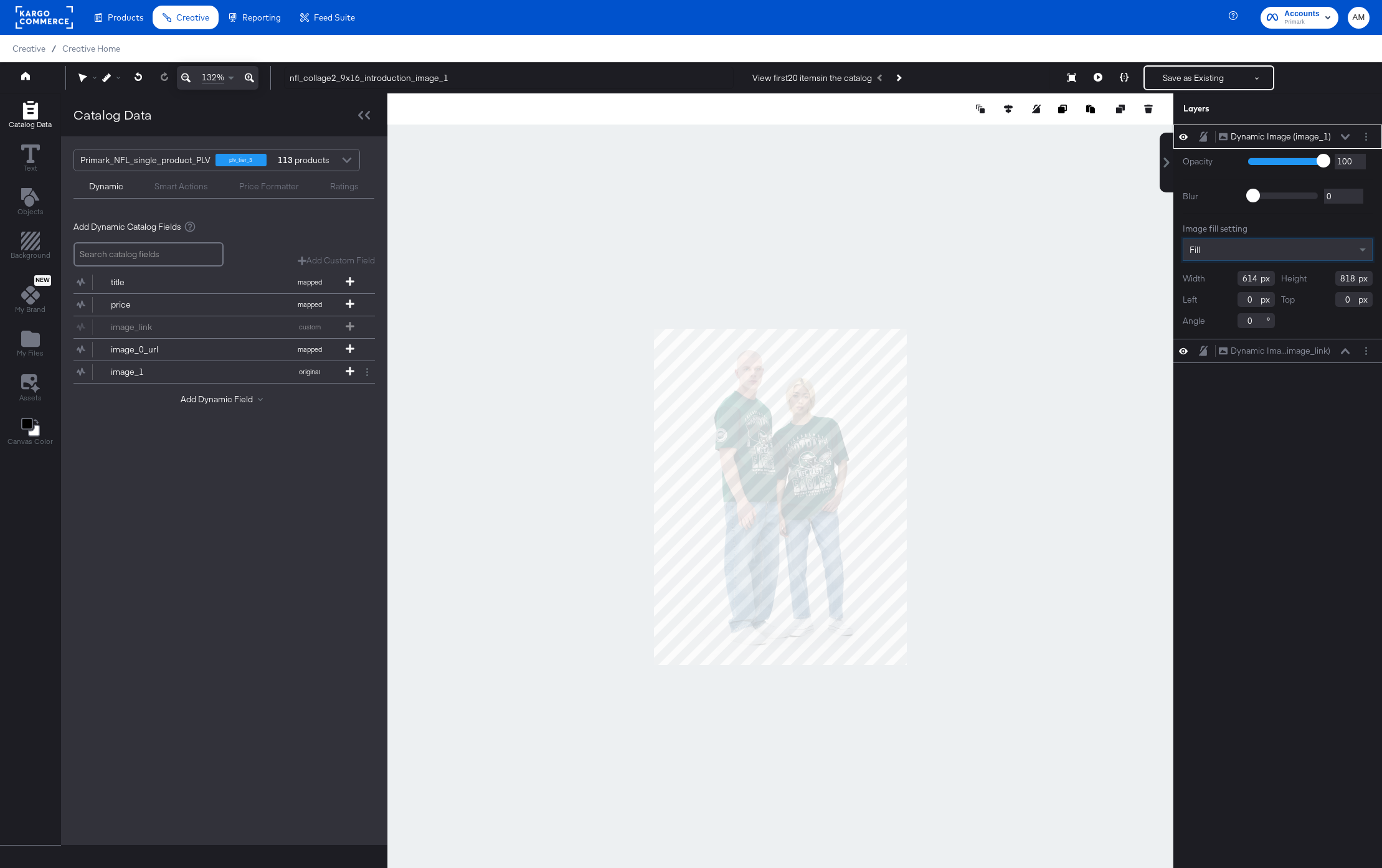
click at [1349, 136] on icon at bounding box center [1345, 137] width 9 height 6
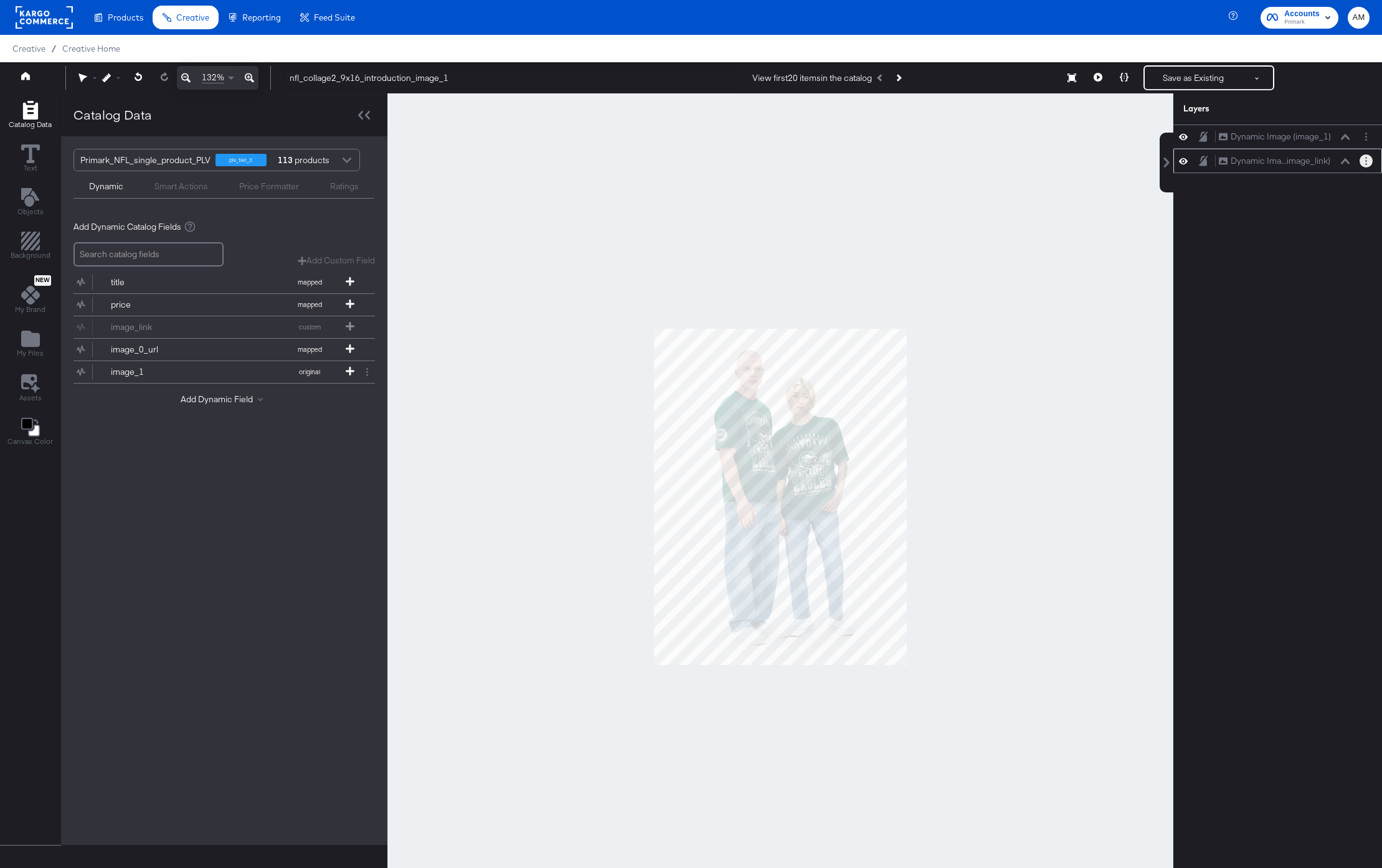
click at [1367, 159] on button "Layer Options" at bounding box center [1366, 161] width 13 height 13
click at [1270, 252] on button "Delete" at bounding box center [1268, 251] width 27 height 13
click at [901, 77] on icon "Next Product" at bounding box center [897, 77] width 7 height 7
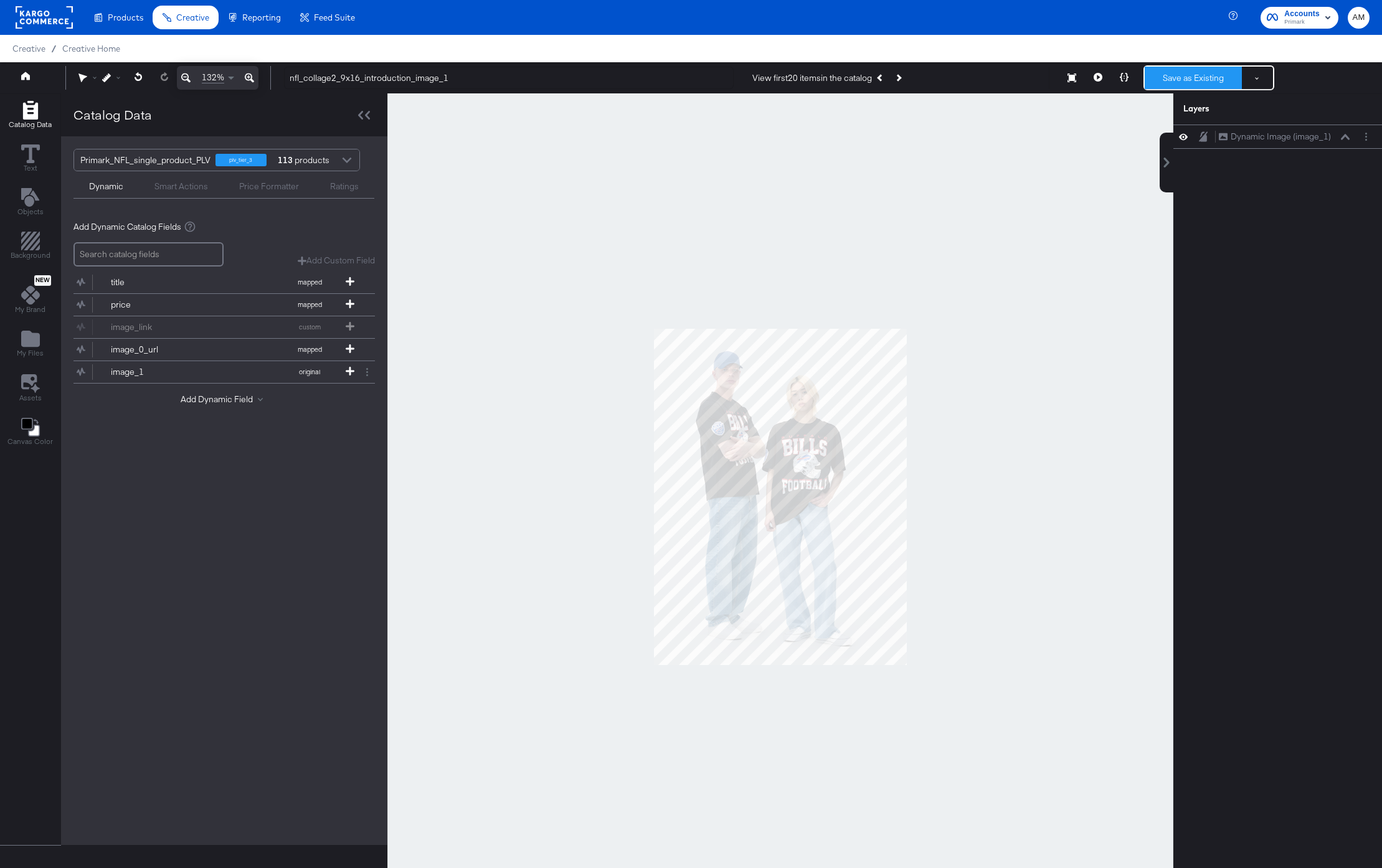
click at [1201, 76] on button "Save as Existing" at bounding box center [1193, 78] width 97 height 22
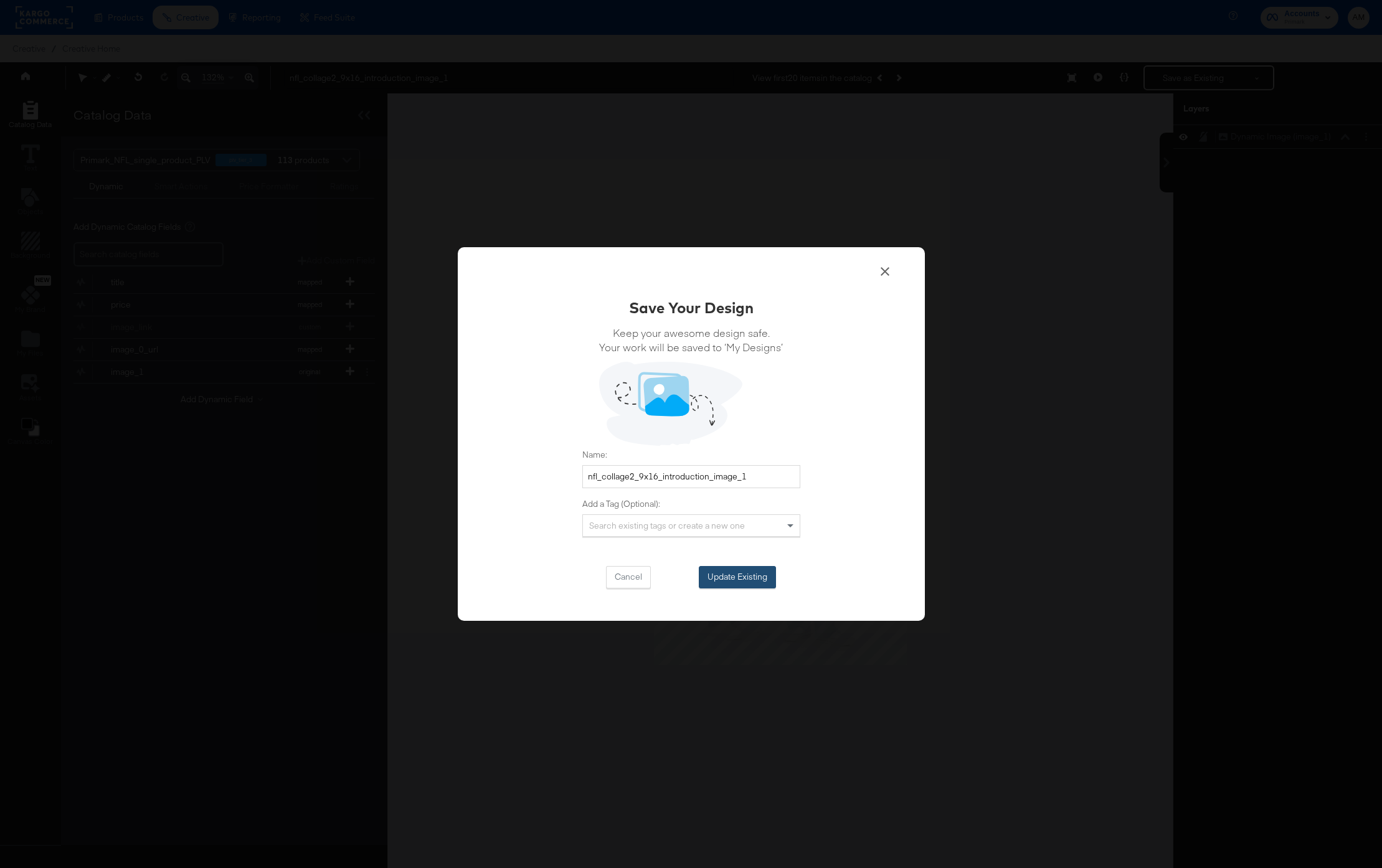
click at [726, 575] on button "Update Existing" at bounding box center [737, 578] width 77 height 22
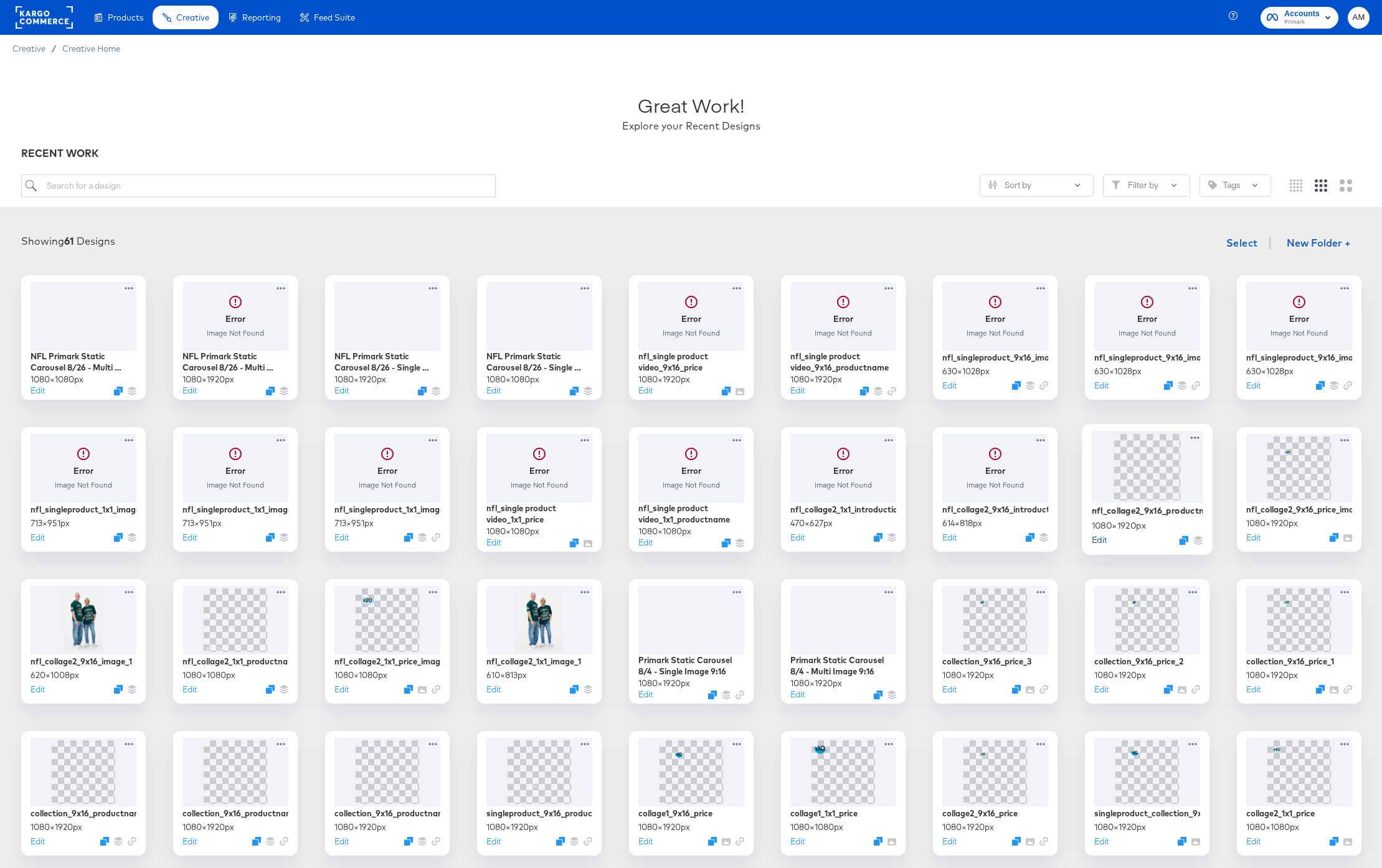
click at [1095, 540] on button "Edit" at bounding box center [1099, 539] width 15 height 12
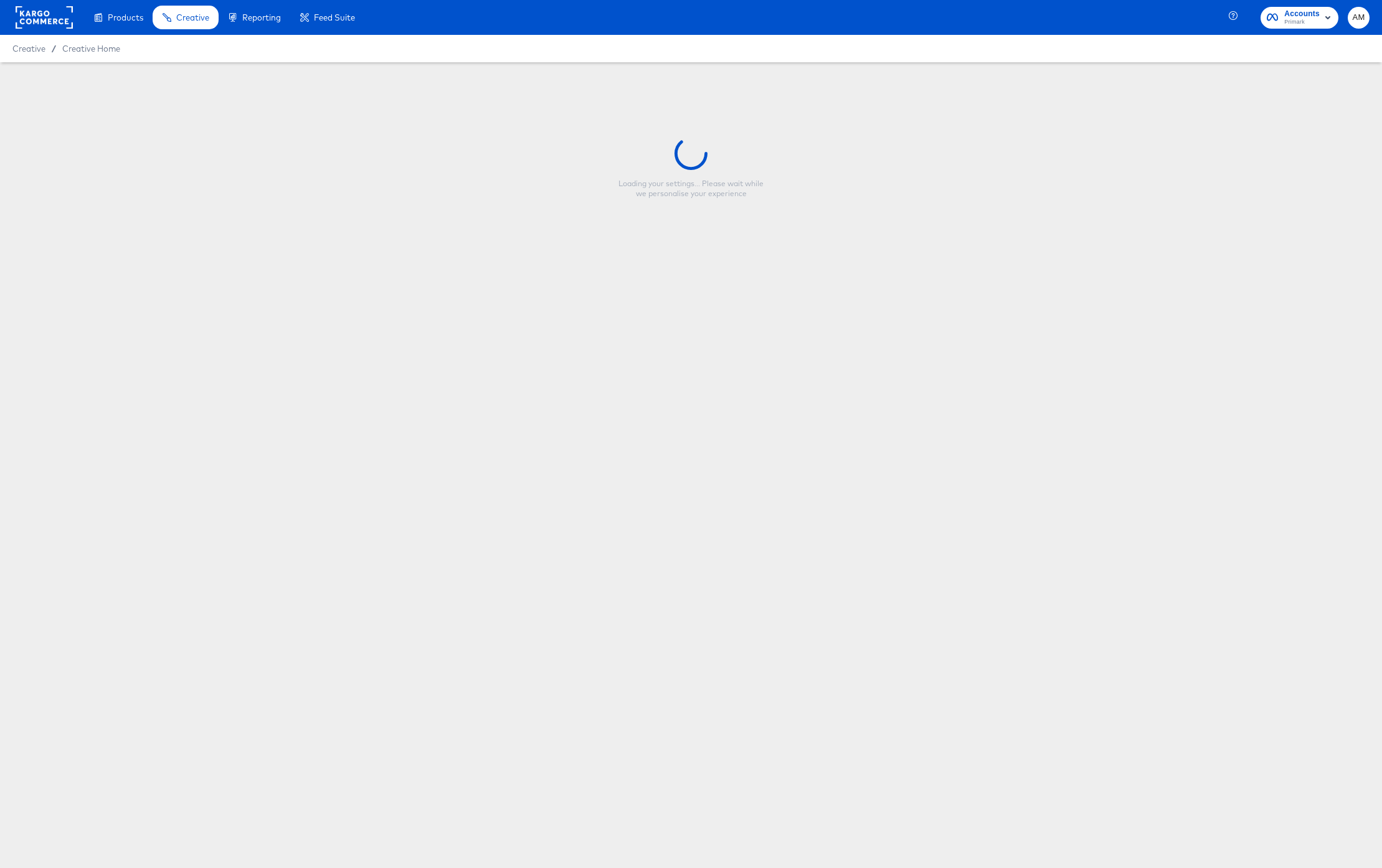
type input "nfl_collage2_9x16_productname_image"
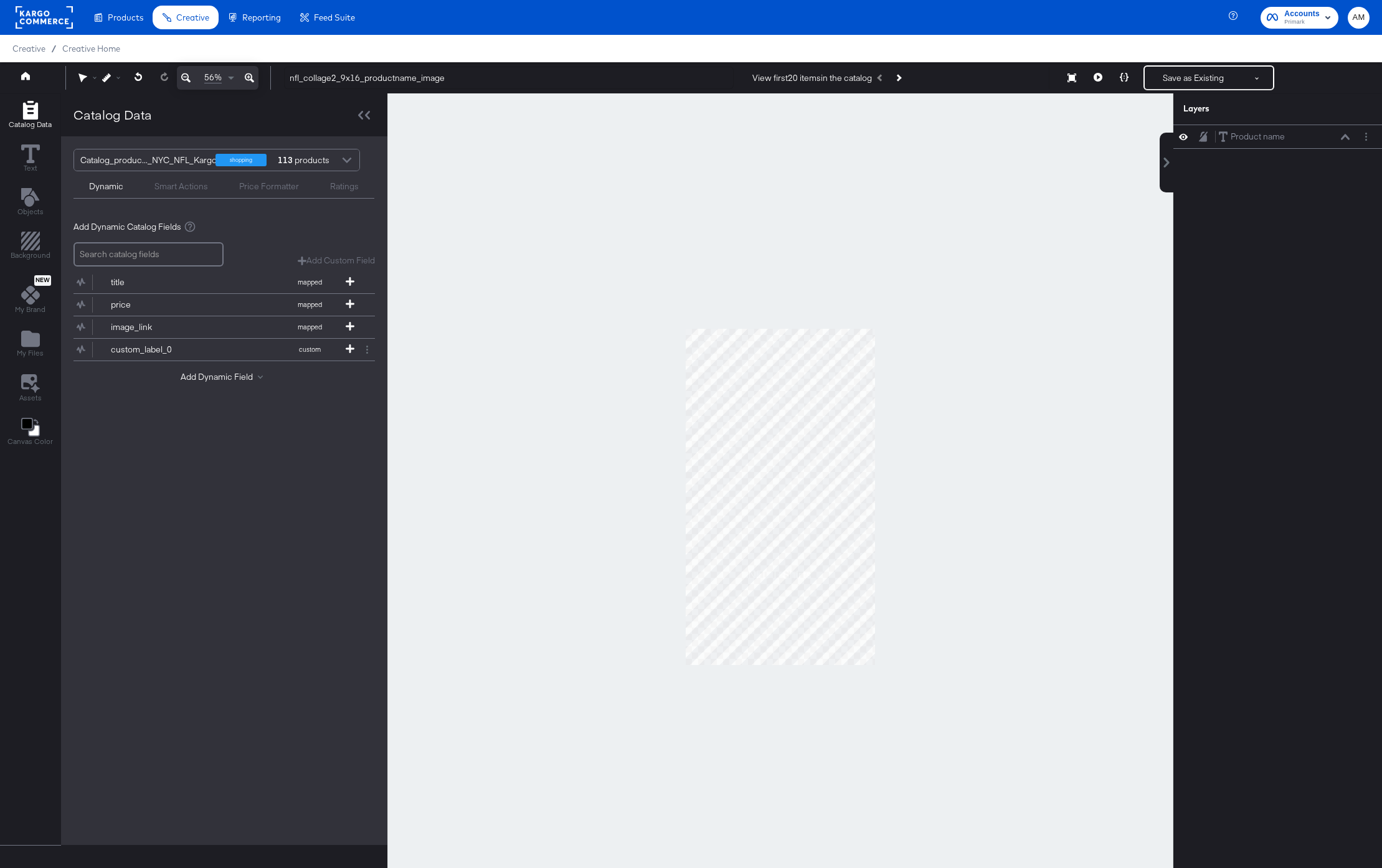
click at [344, 162] on div at bounding box center [346, 161] width 18 height 21
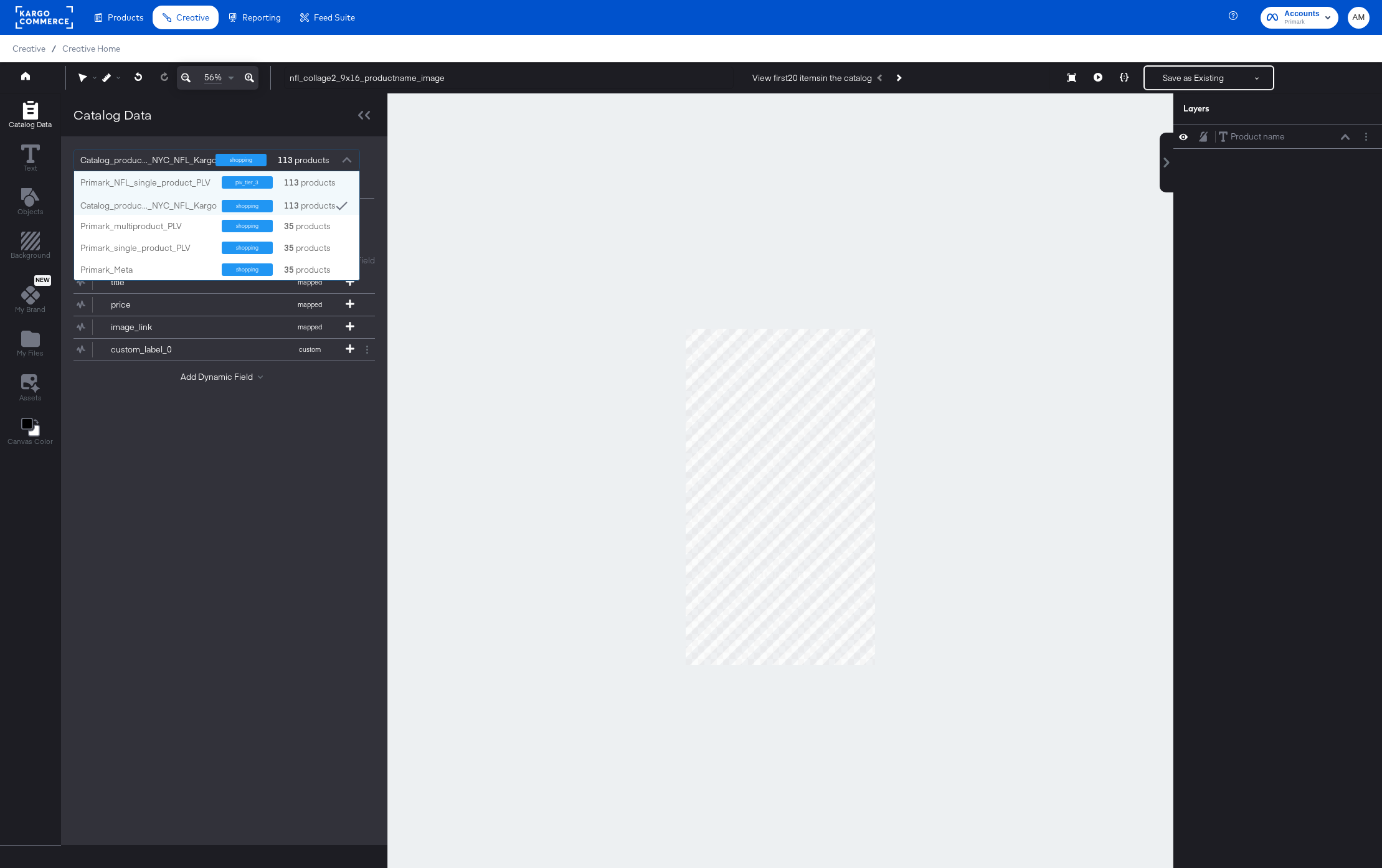
scroll to position [109, 286]
click at [169, 183] on div "Primark_NFL_single_product_PLV" at bounding box center [146, 182] width 132 height 12
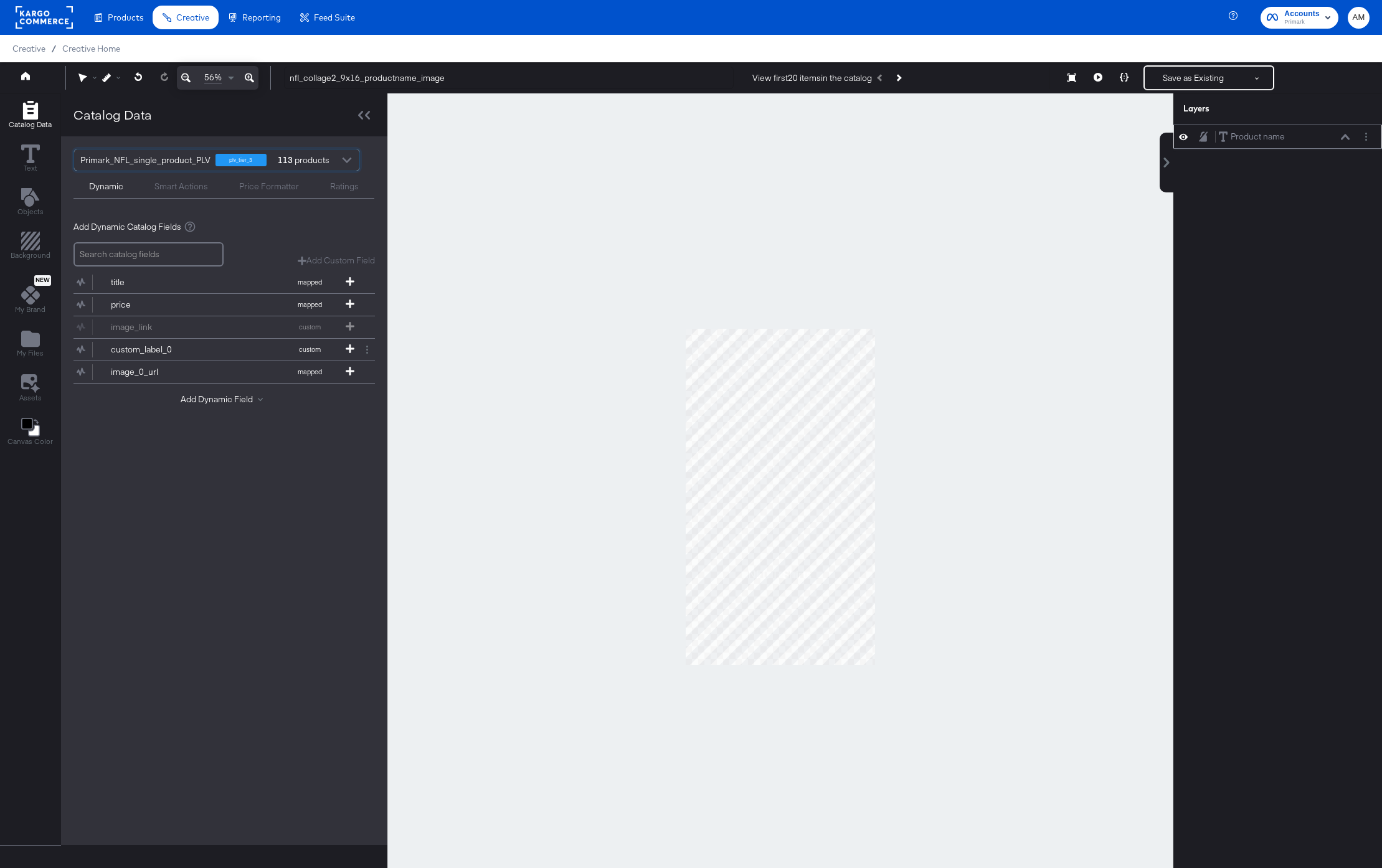
click at [1352, 139] on div "Product name Product name" at bounding box center [1287, 137] width 139 height 13
click at [1344, 138] on icon at bounding box center [1345, 137] width 9 height 6
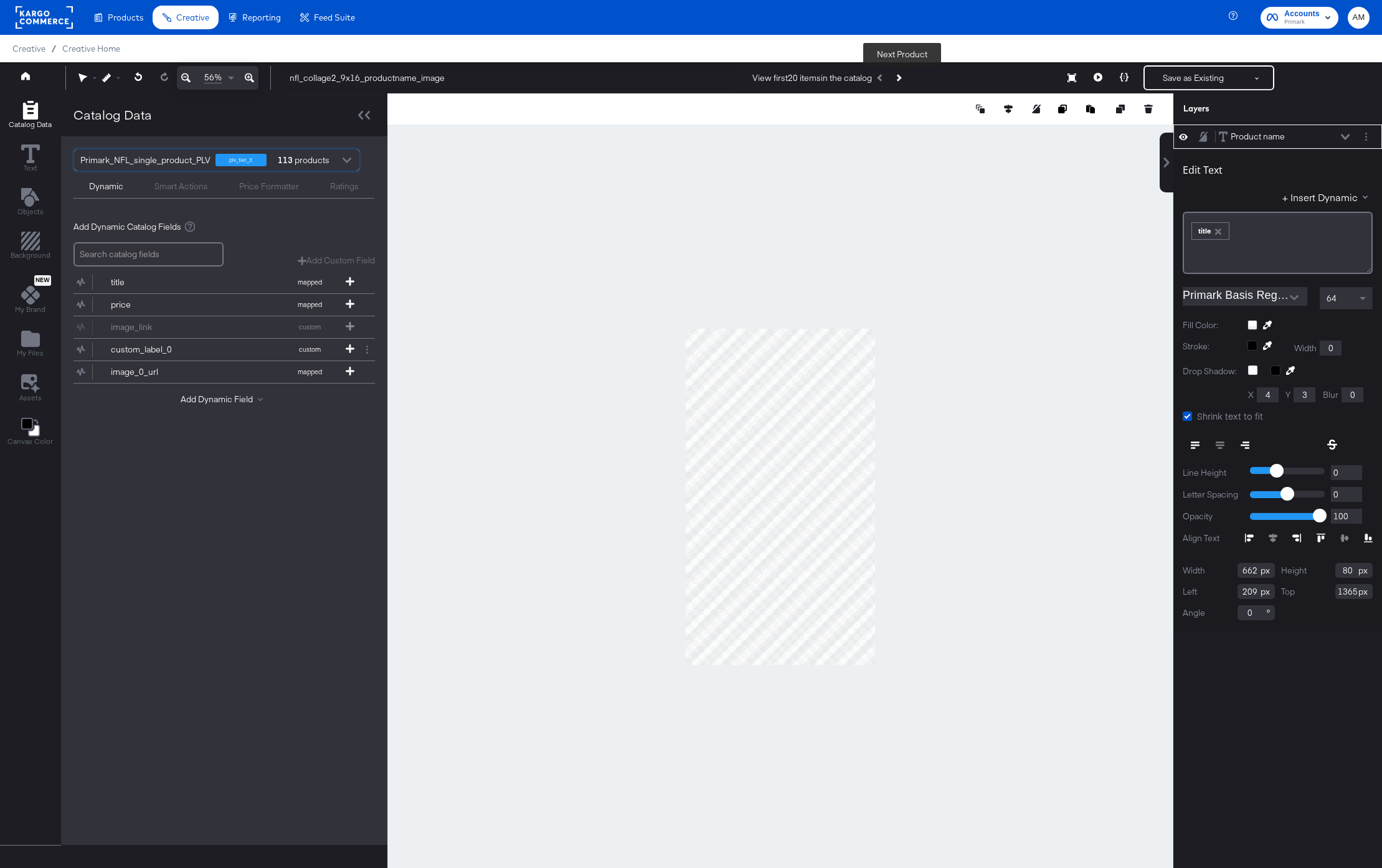
click at [905, 76] on button "Next Product" at bounding box center [898, 78] width 18 height 22
click at [1197, 76] on button "Save as Existing" at bounding box center [1193, 78] width 97 height 22
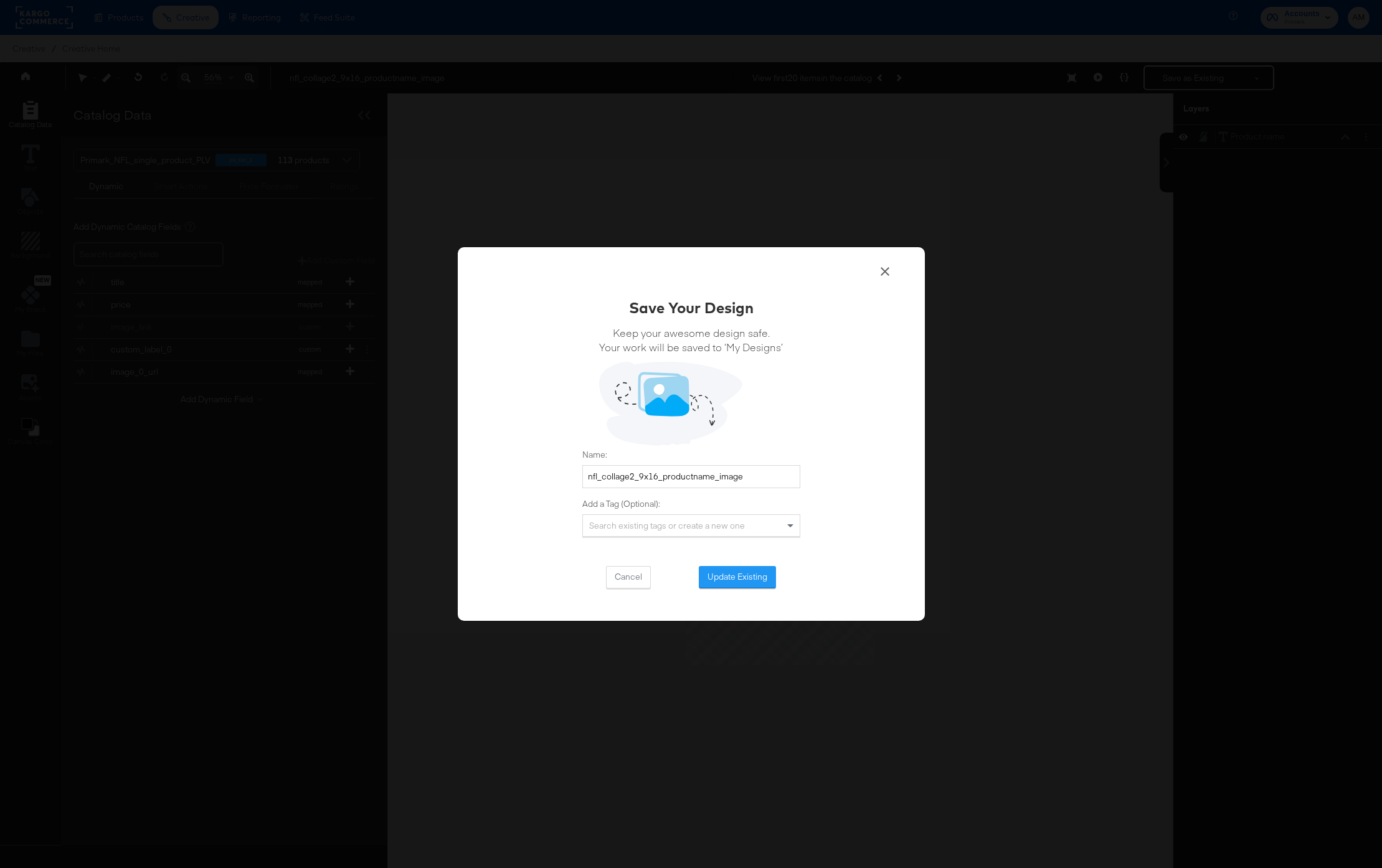
click at [722, 589] on div "Save Your Design Keep your awesome design safe. Your work will be saved to ‘My …" at bounding box center [691, 434] width 467 height 375
click at [720, 581] on button "Update Existing" at bounding box center [737, 578] width 77 height 22
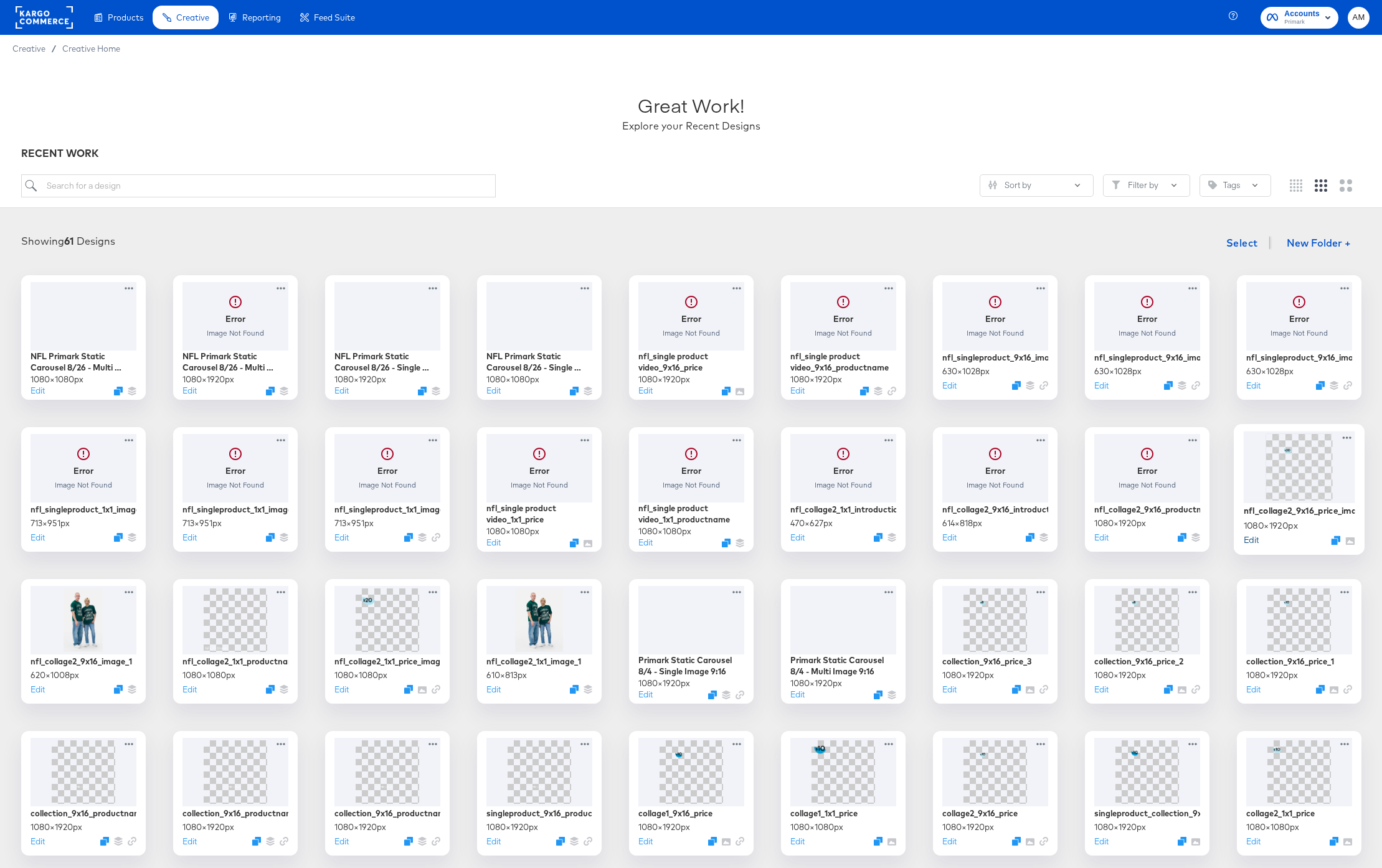
click at [1247, 541] on button "Edit" at bounding box center [1251, 539] width 15 height 12
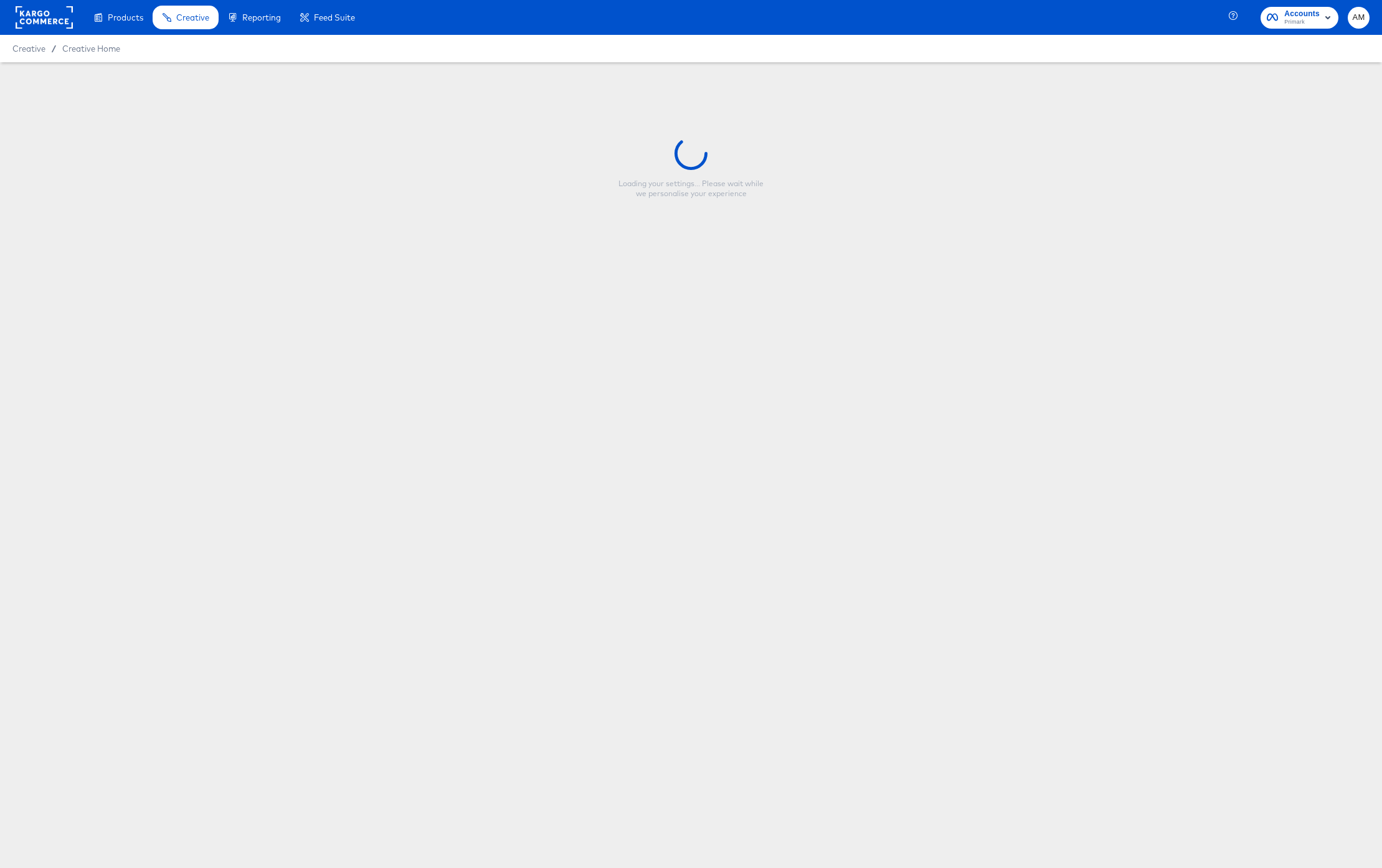
type input "nfl_collage2_9x16_price_image"
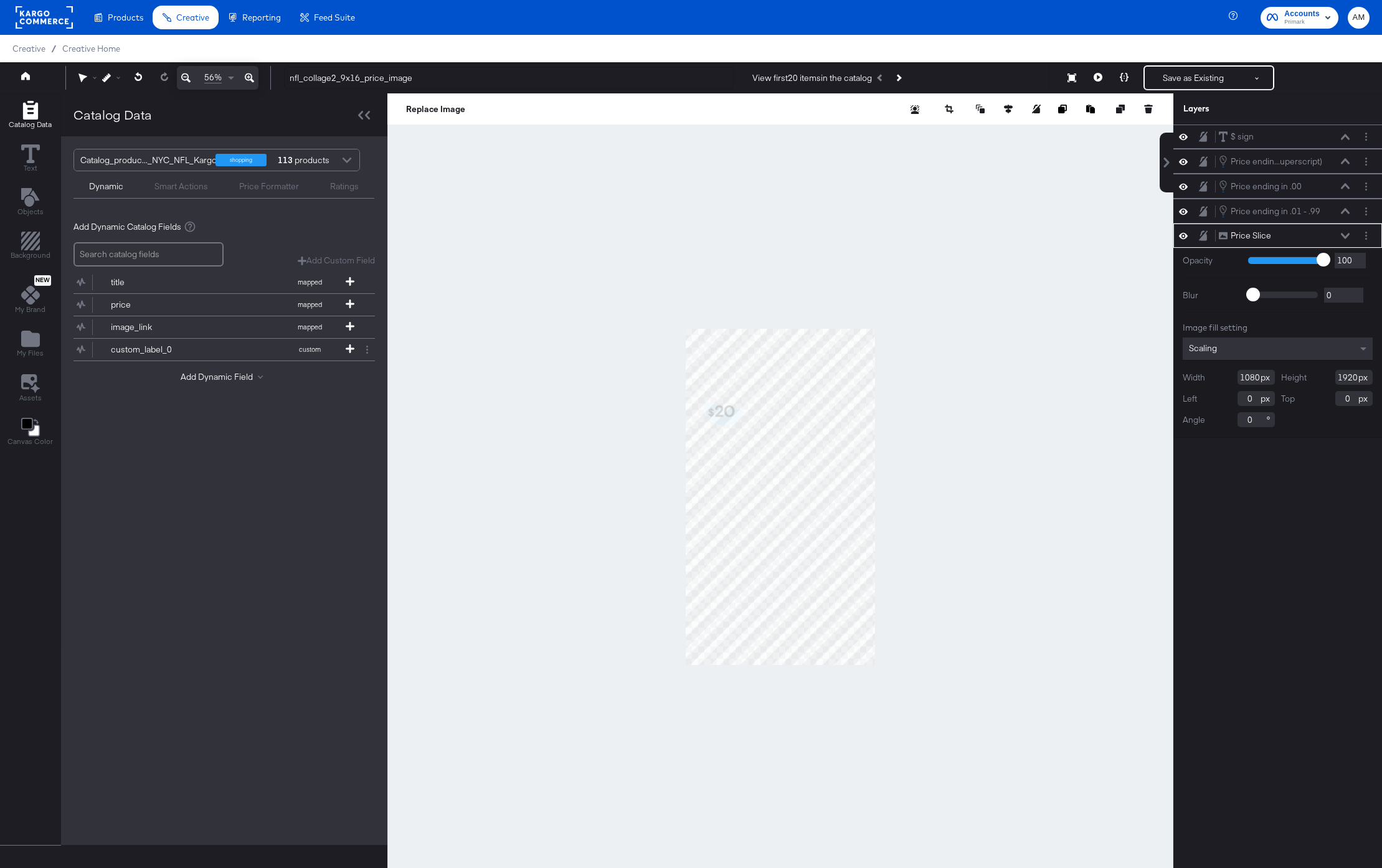
click at [345, 154] on div at bounding box center [346, 161] width 18 height 21
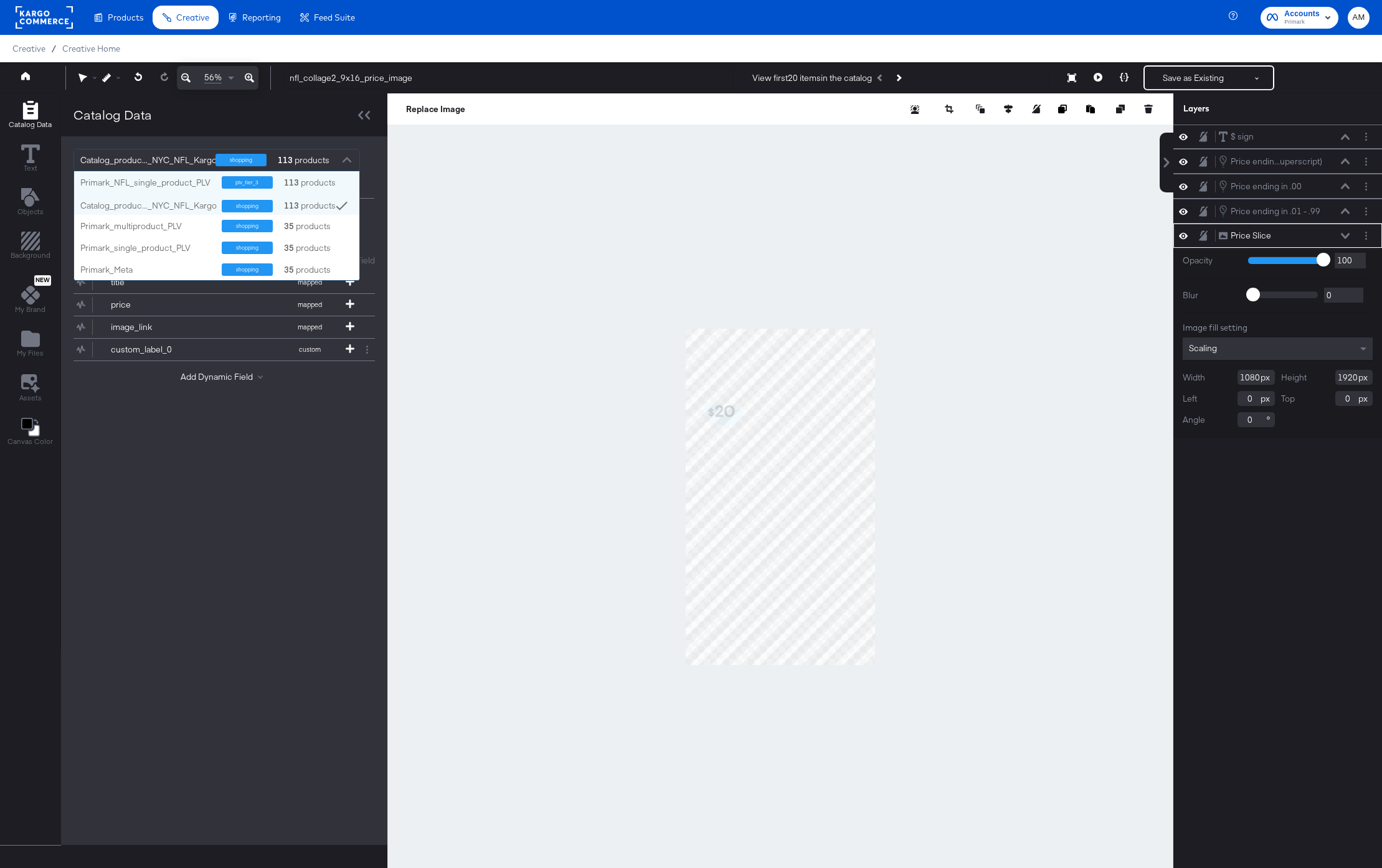
scroll to position [109, 286]
click at [188, 179] on div "Primark_NFL_single_product_PLV" at bounding box center [146, 182] width 132 height 12
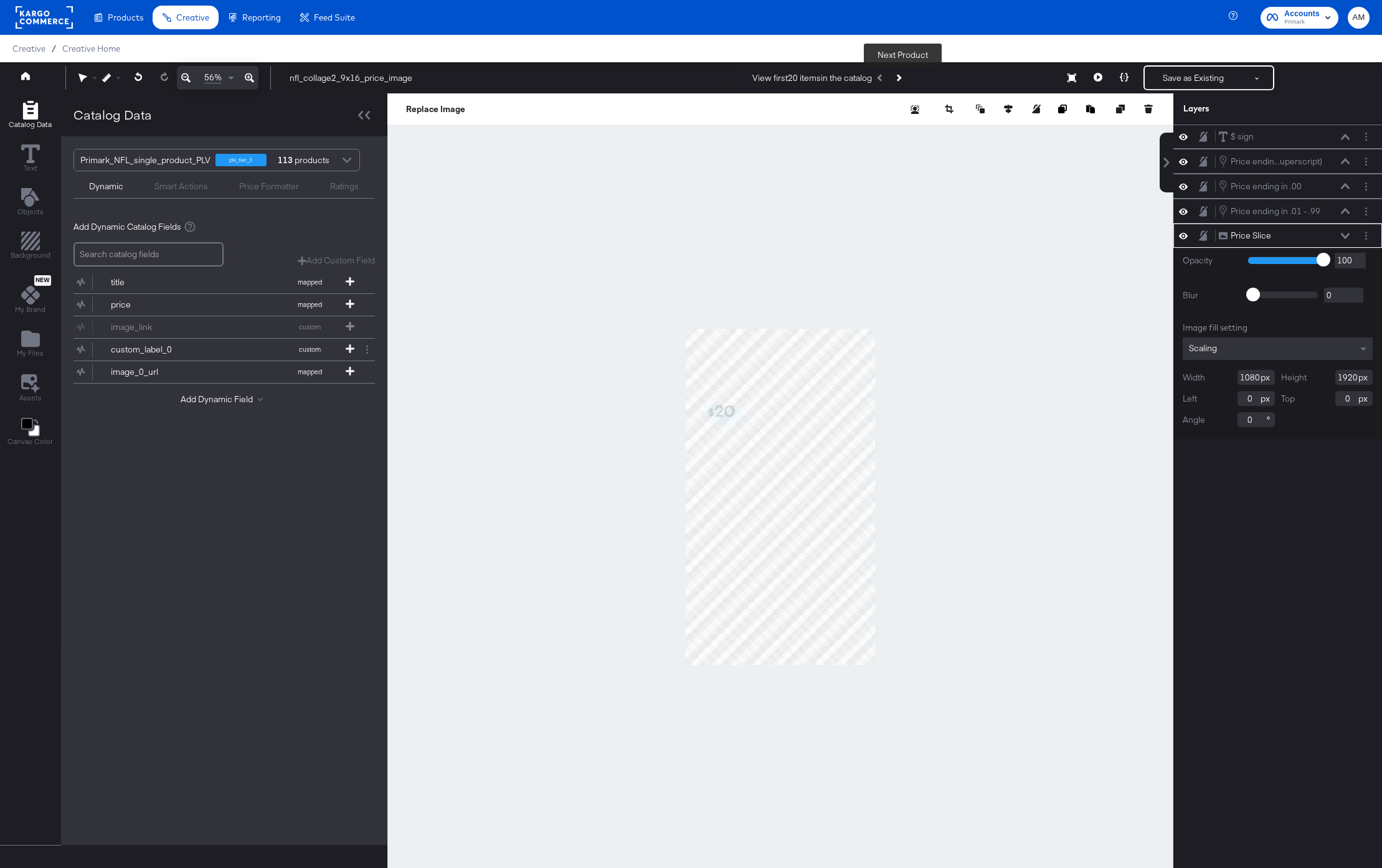
click at [905, 73] on button "Next Product" at bounding box center [898, 78] width 18 height 22
click at [907, 79] on button "Next Product" at bounding box center [898, 78] width 18 height 22
click at [901, 78] on icon "Next Product" at bounding box center [897, 77] width 7 height 7
click at [33, 245] on icon "Add Rectangle" at bounding box center [30, 240] width 18 height 18
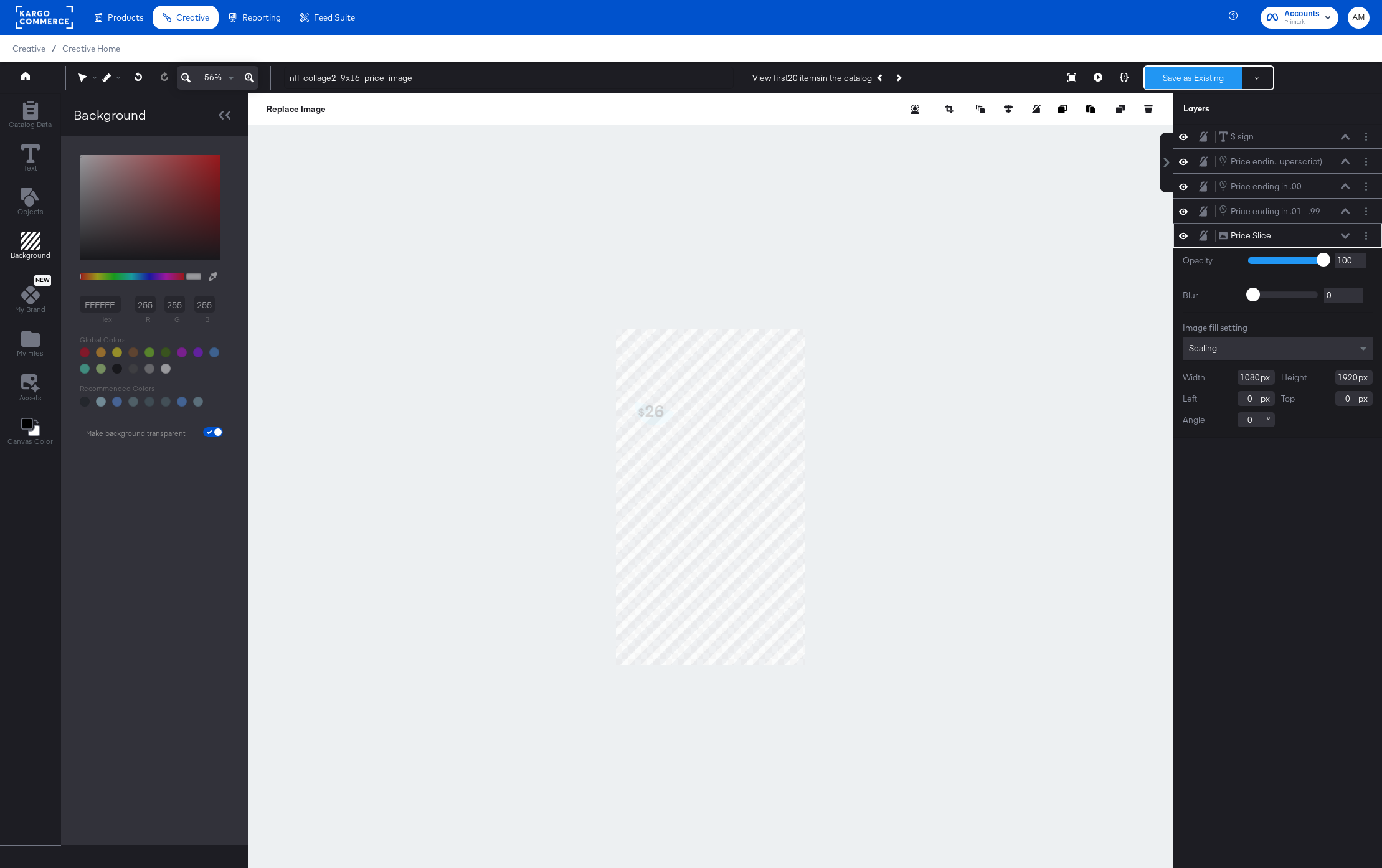
click at [1178, 74] on button "Save as Existing" at bounding box center [1193, 78] width 97 height 22
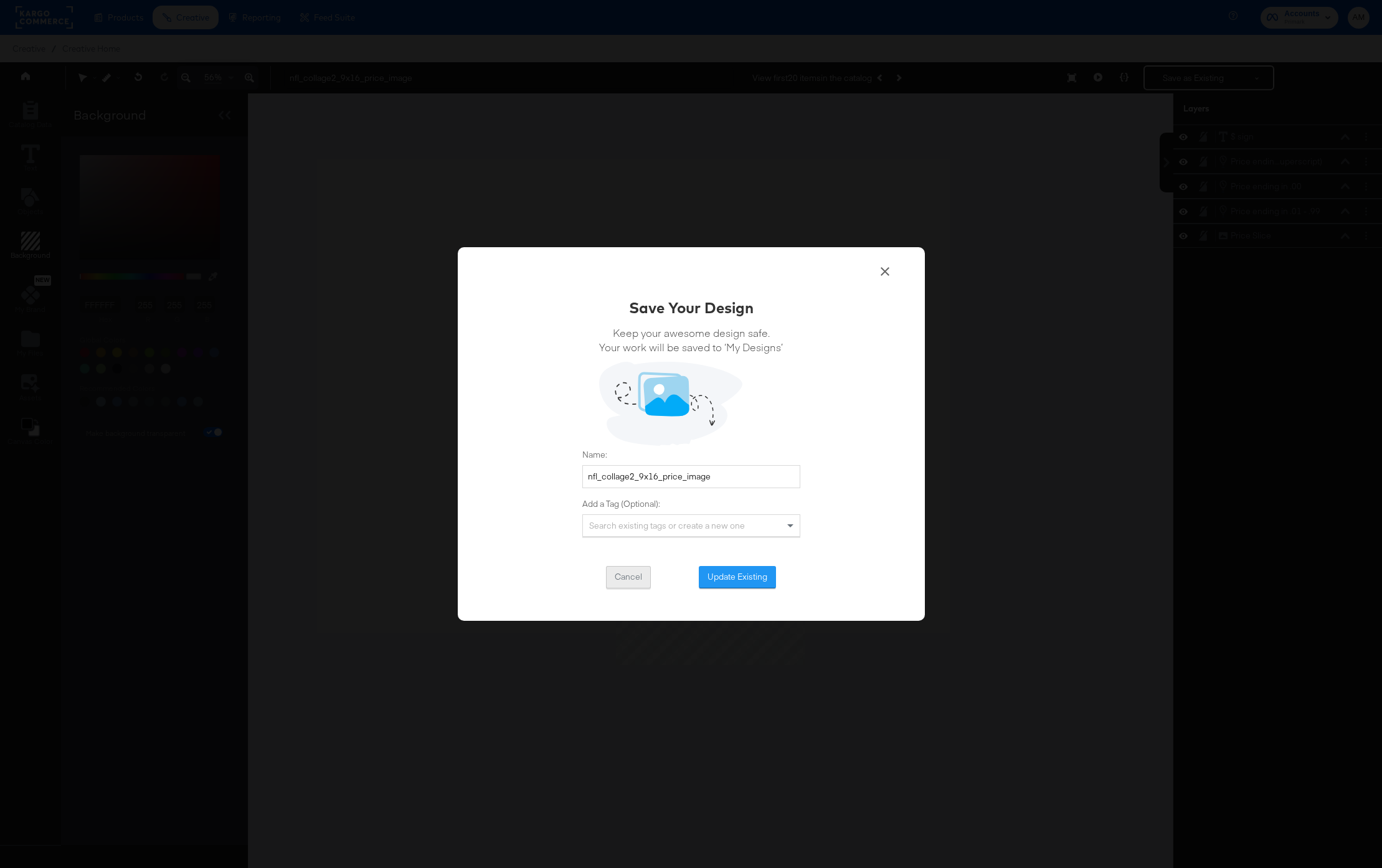
click at [632, 574] on button "Cancel" at bounding box center [629, 578] width 45 height 22
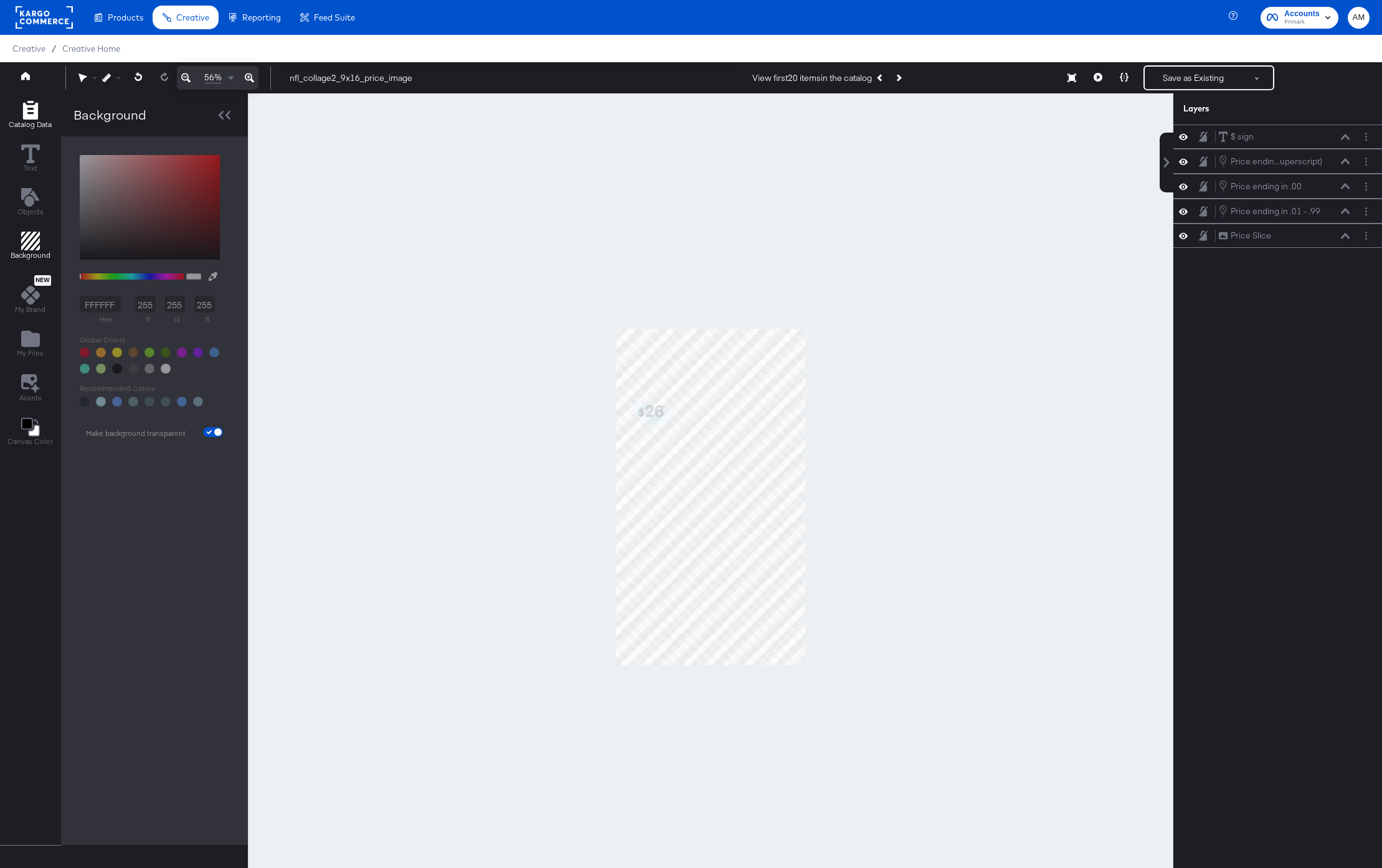
click at [21, 110] on icon "Add Rectangle" at bounding box center [30, 110] width 18 height 18
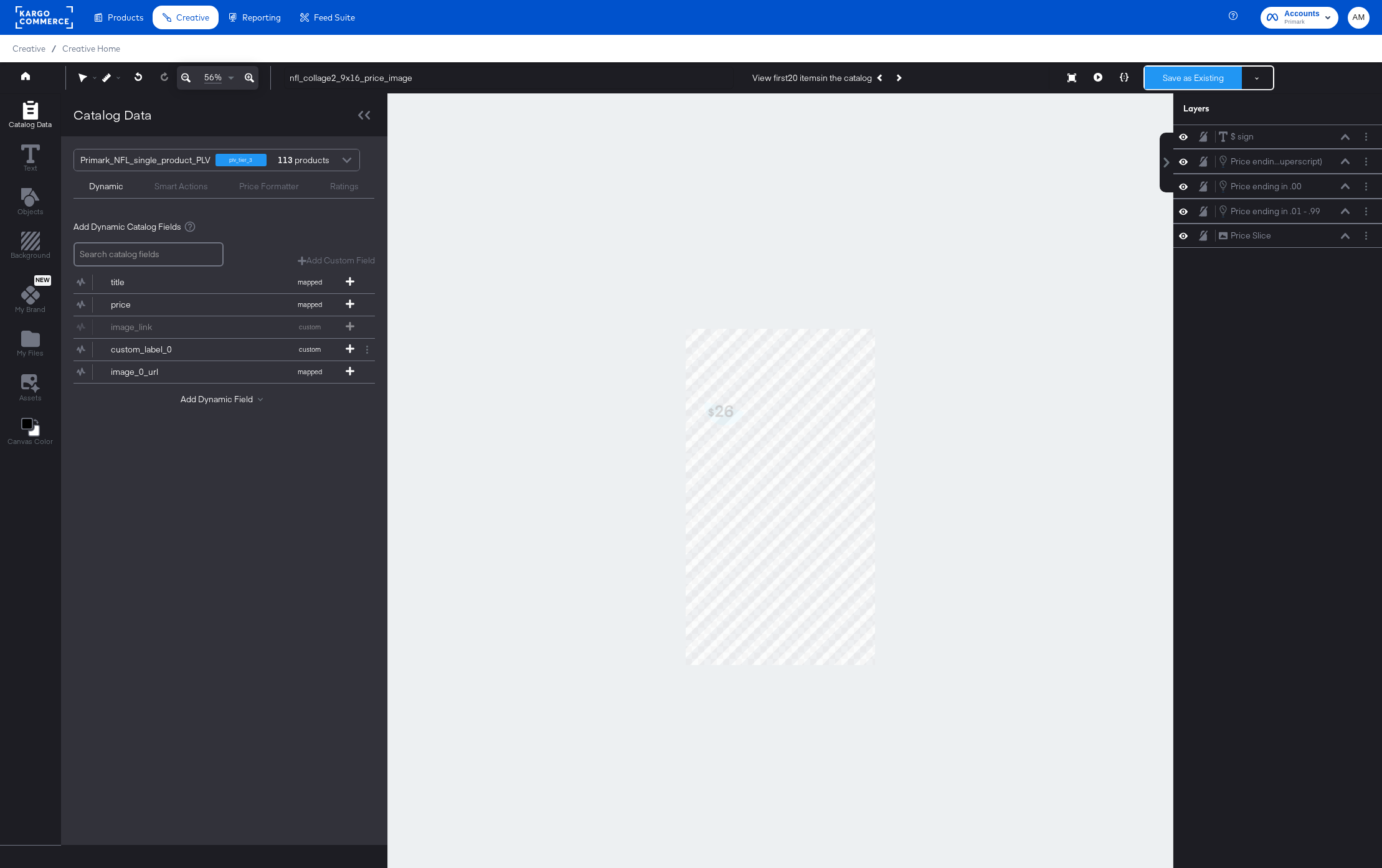
click at [1189, 76] on button "Save as Existing" at bounding box center [1193, 78] width 97 height 22
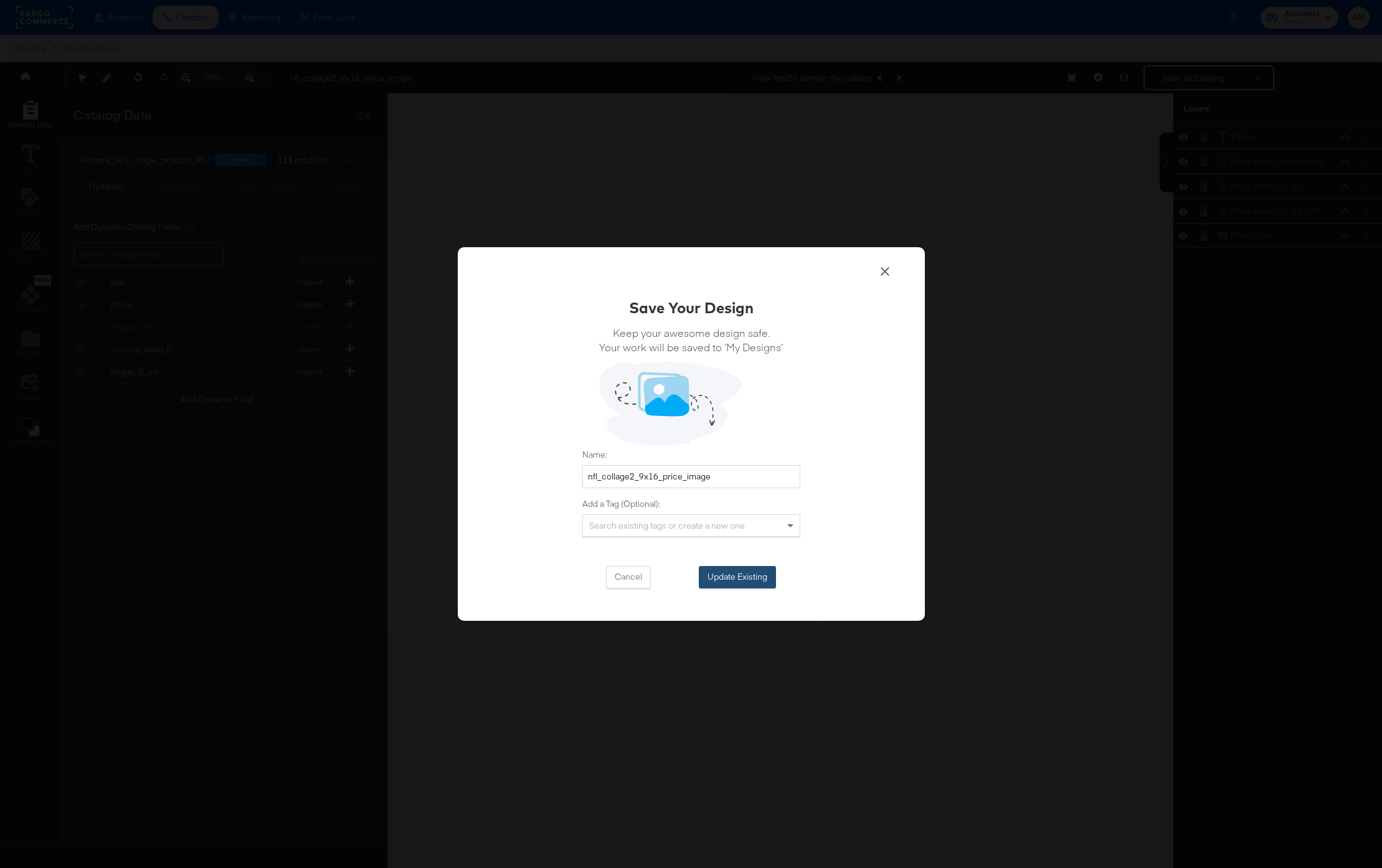
click at [741, 575] on button "Update Existing" at bounding box center [737, 578] width 77 height 22
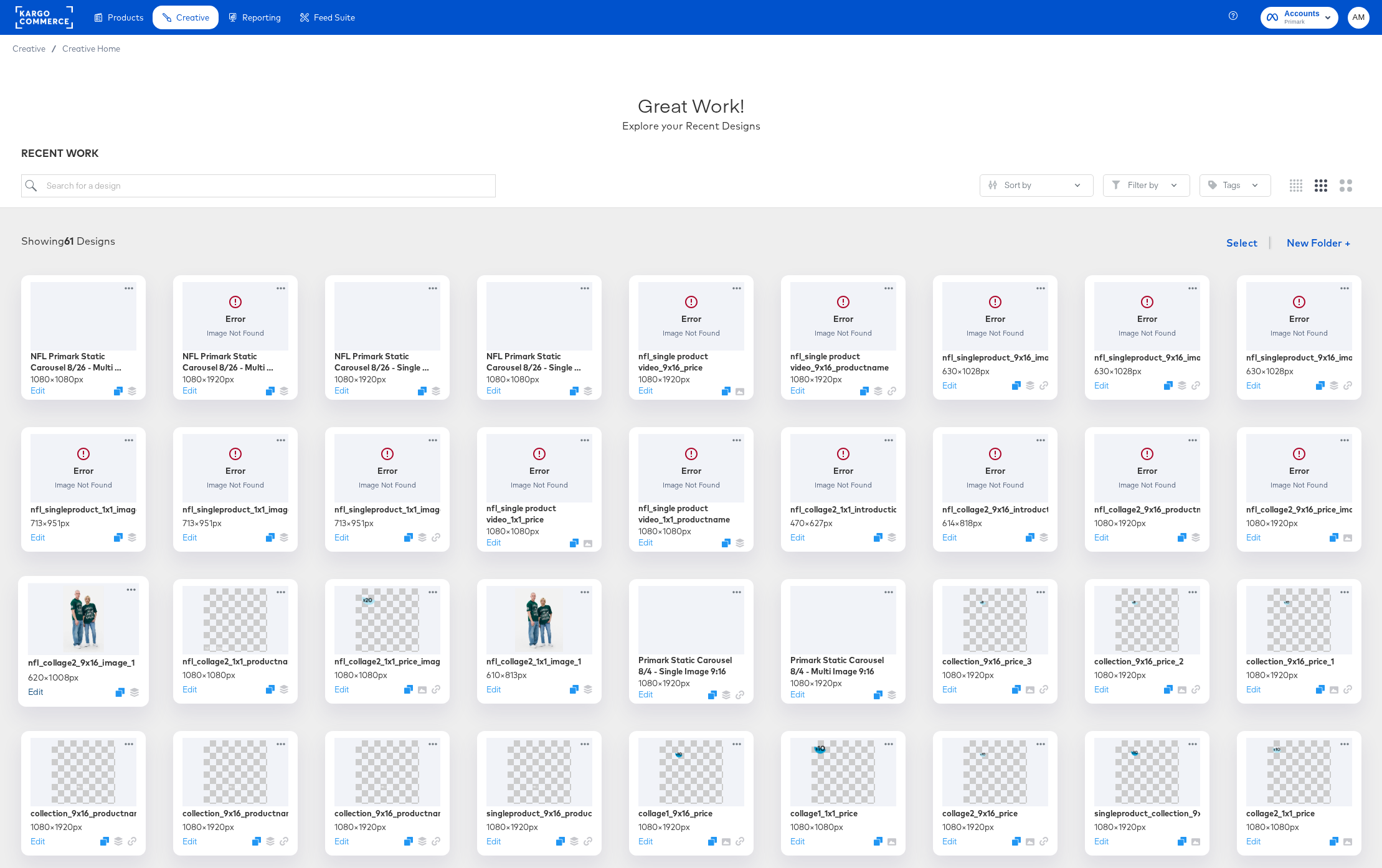
click at [33, 693] on button "Edit" at bounding box center [34, 691] width 15 height 12
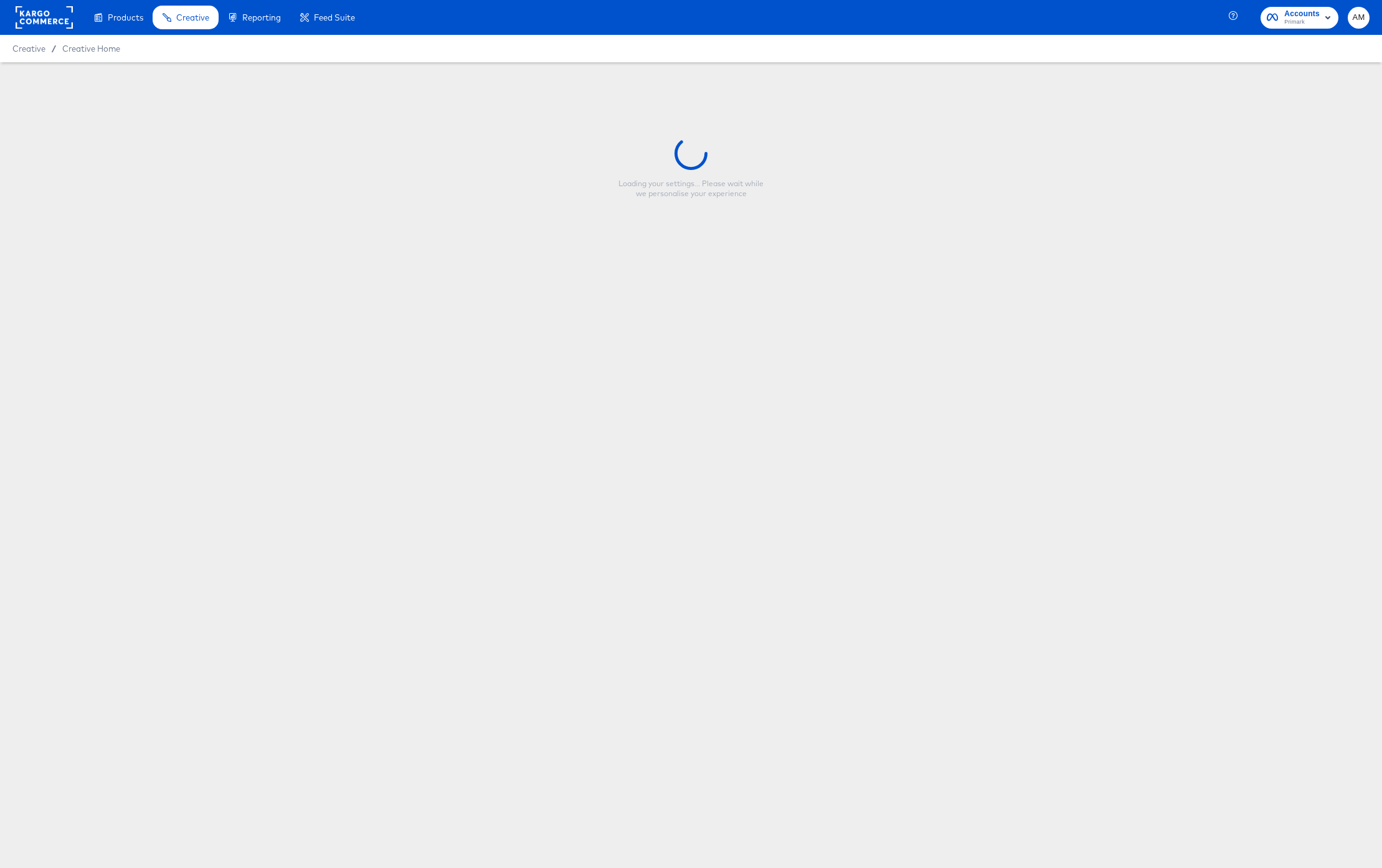
type input "nfl_collage2_9x16_image_1"
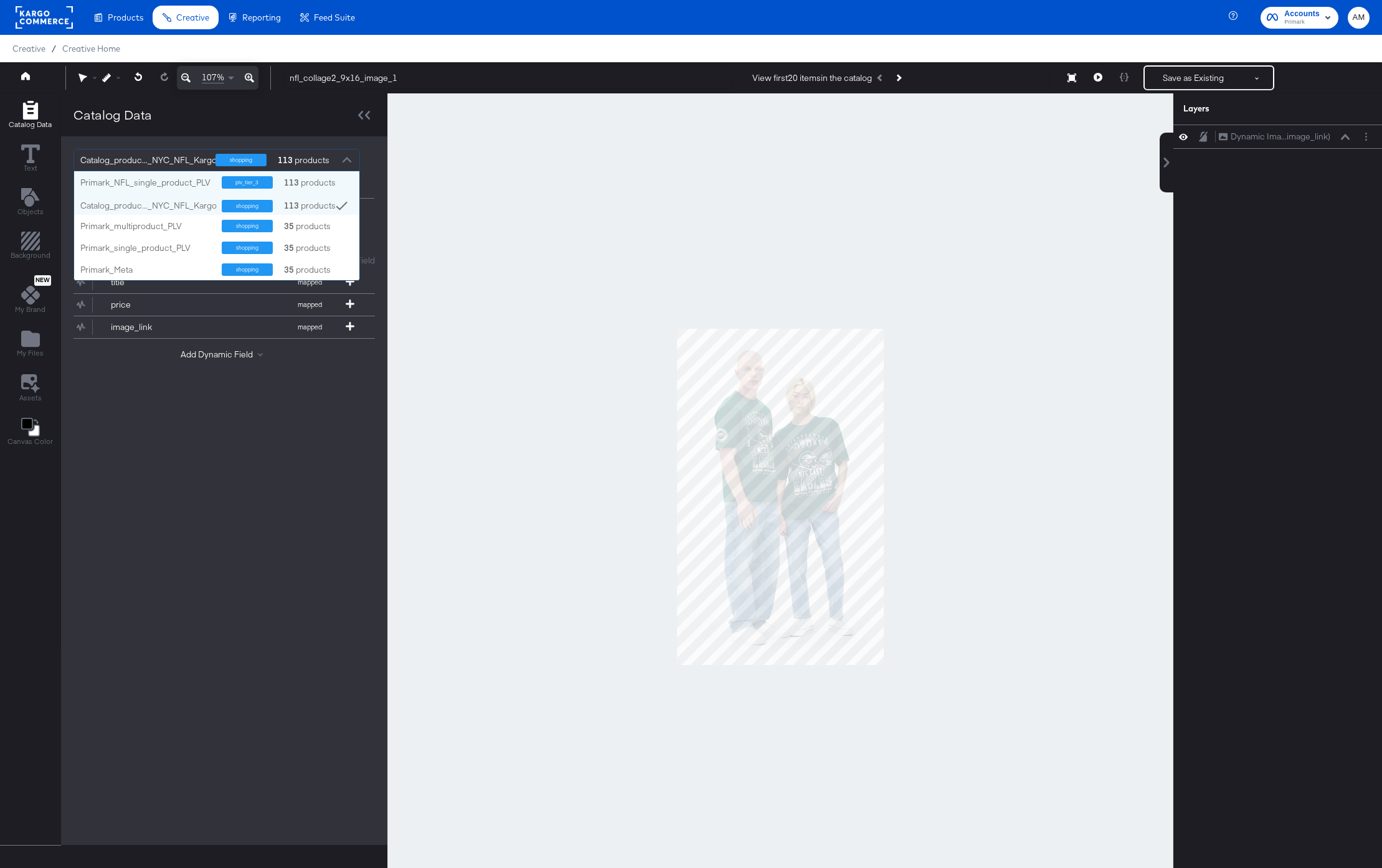
click at [344, 158] on div at bounding box center [346, 161] width 18 height 21
click at [169, 179] on div "Primark_NFL_single_product_PLV" at bounding box center [146, 182] width 132 height 12
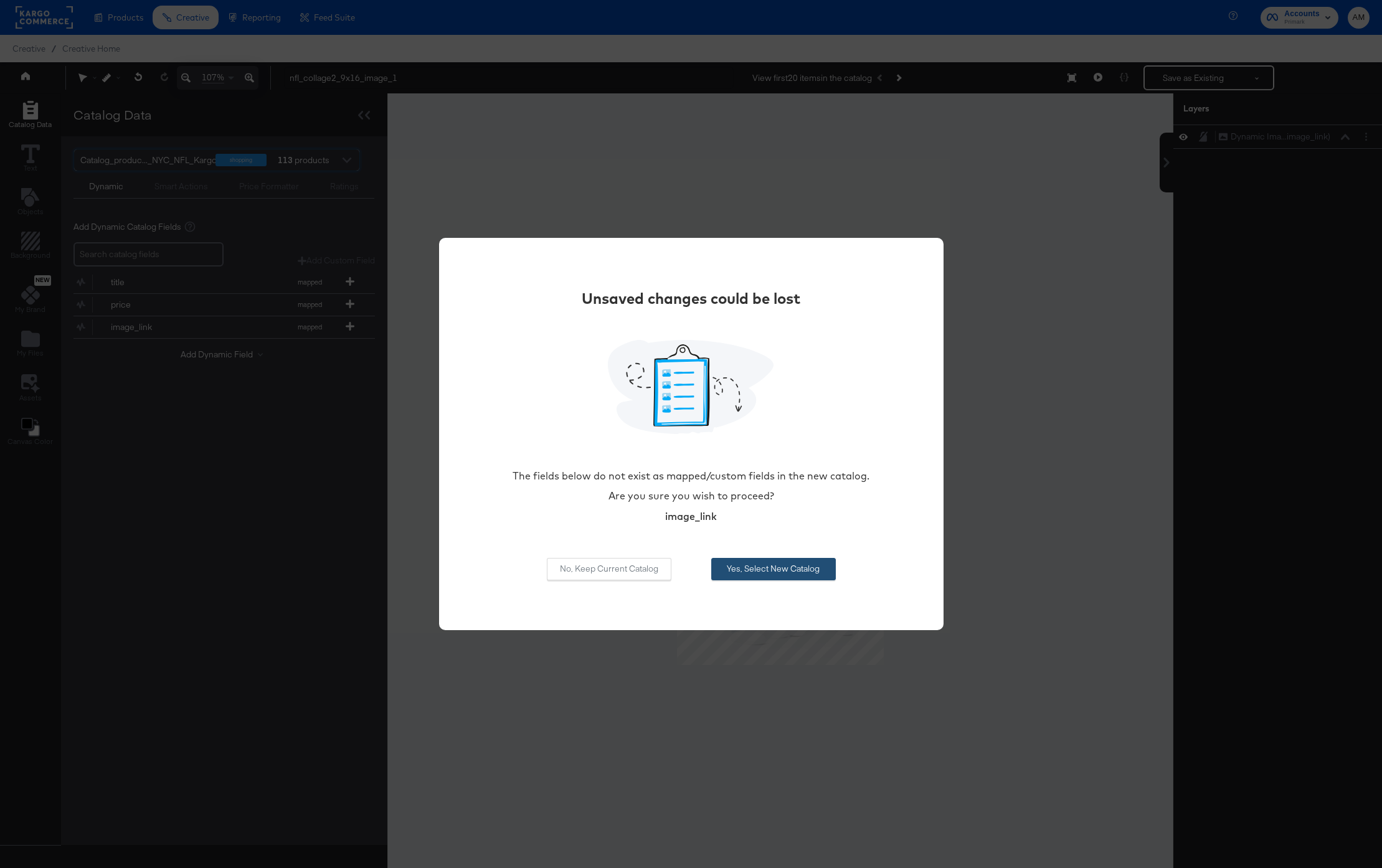
click at [774, 574] on button "Yes, Select New Catalog" at bounding box center [773, 569] width 125 height 22
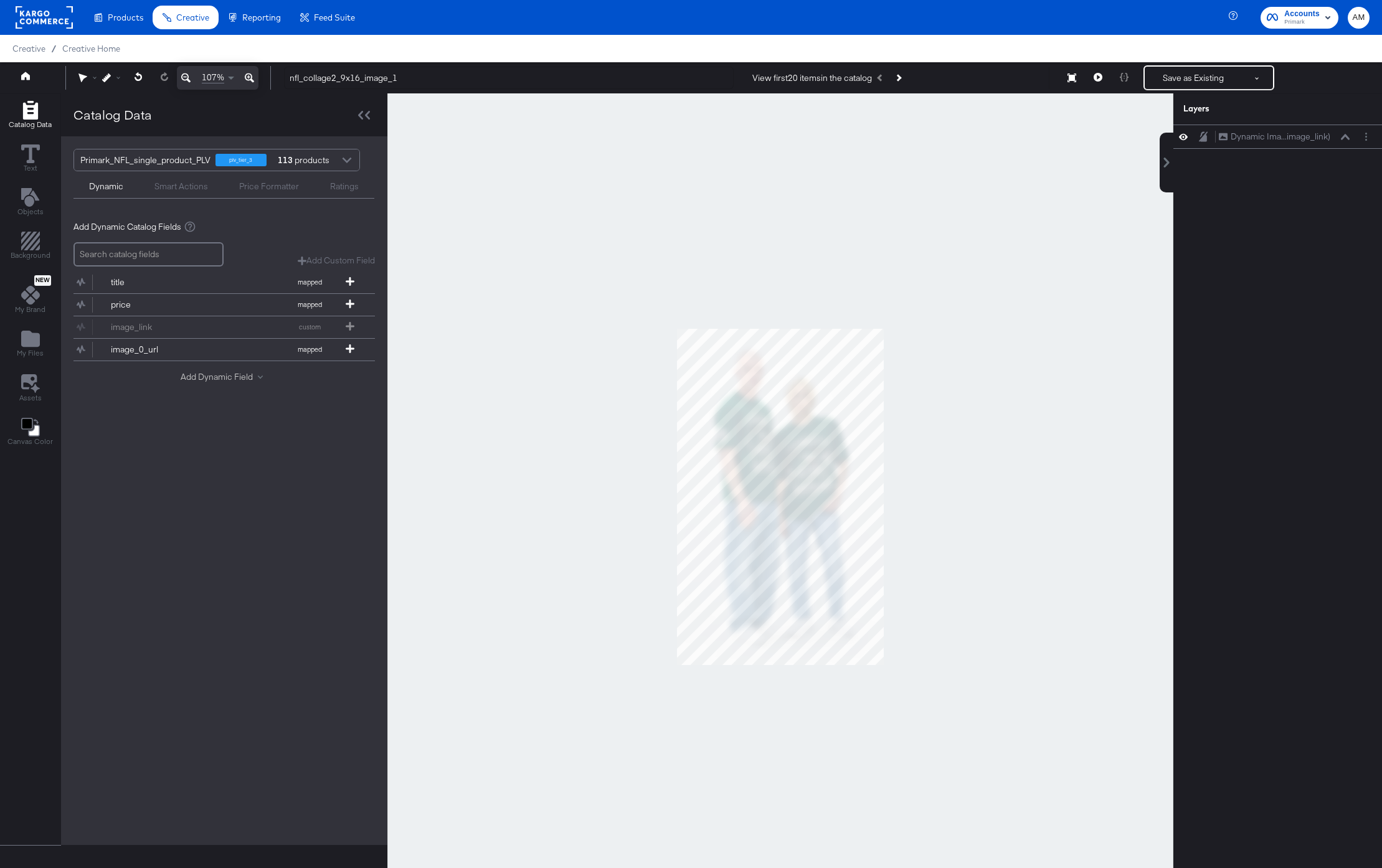
click at [199, 376] on button "Add Dynamic Field" at bounding box center [224, 377] width 88 height 12
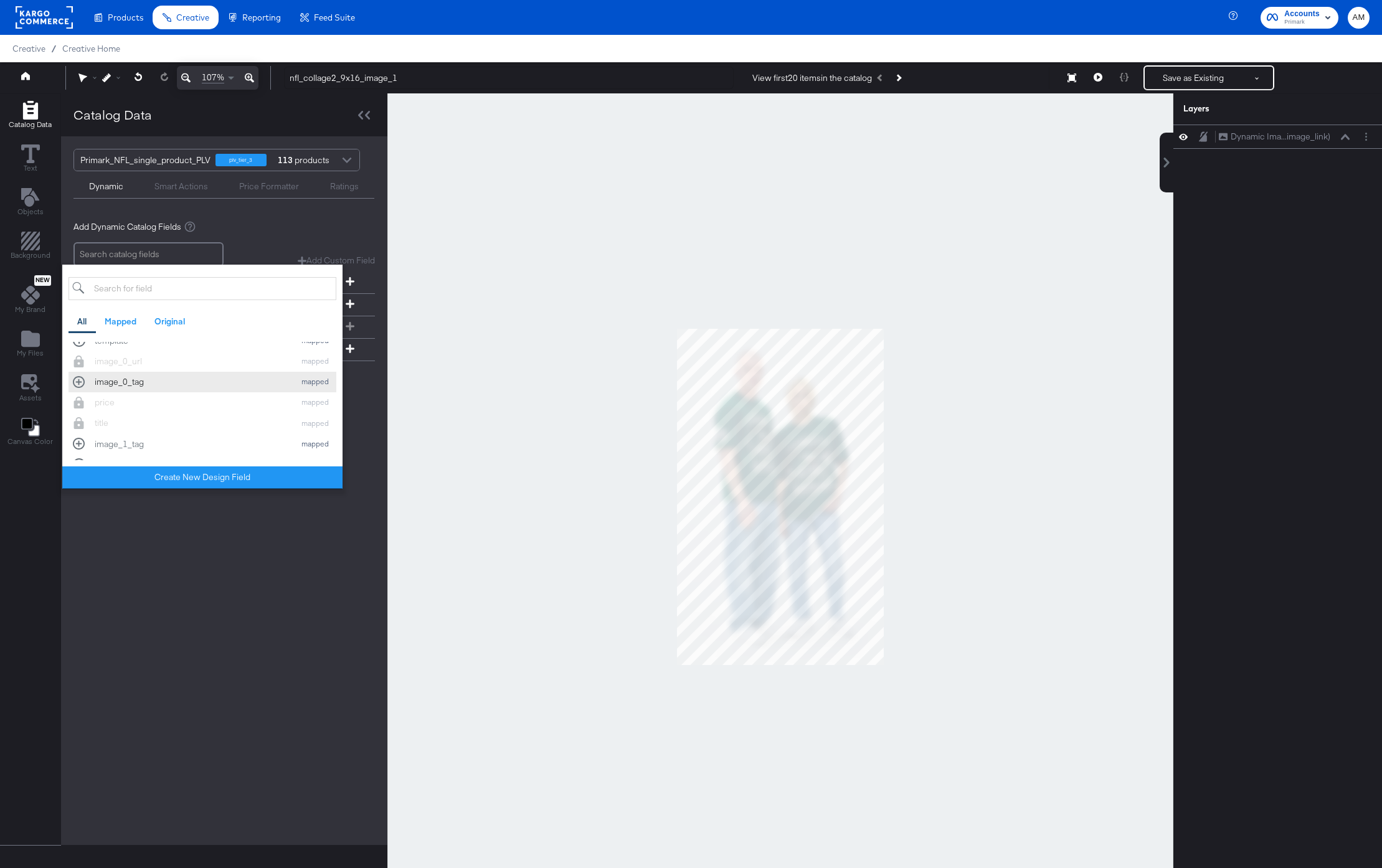
scroll to position [92, 0]
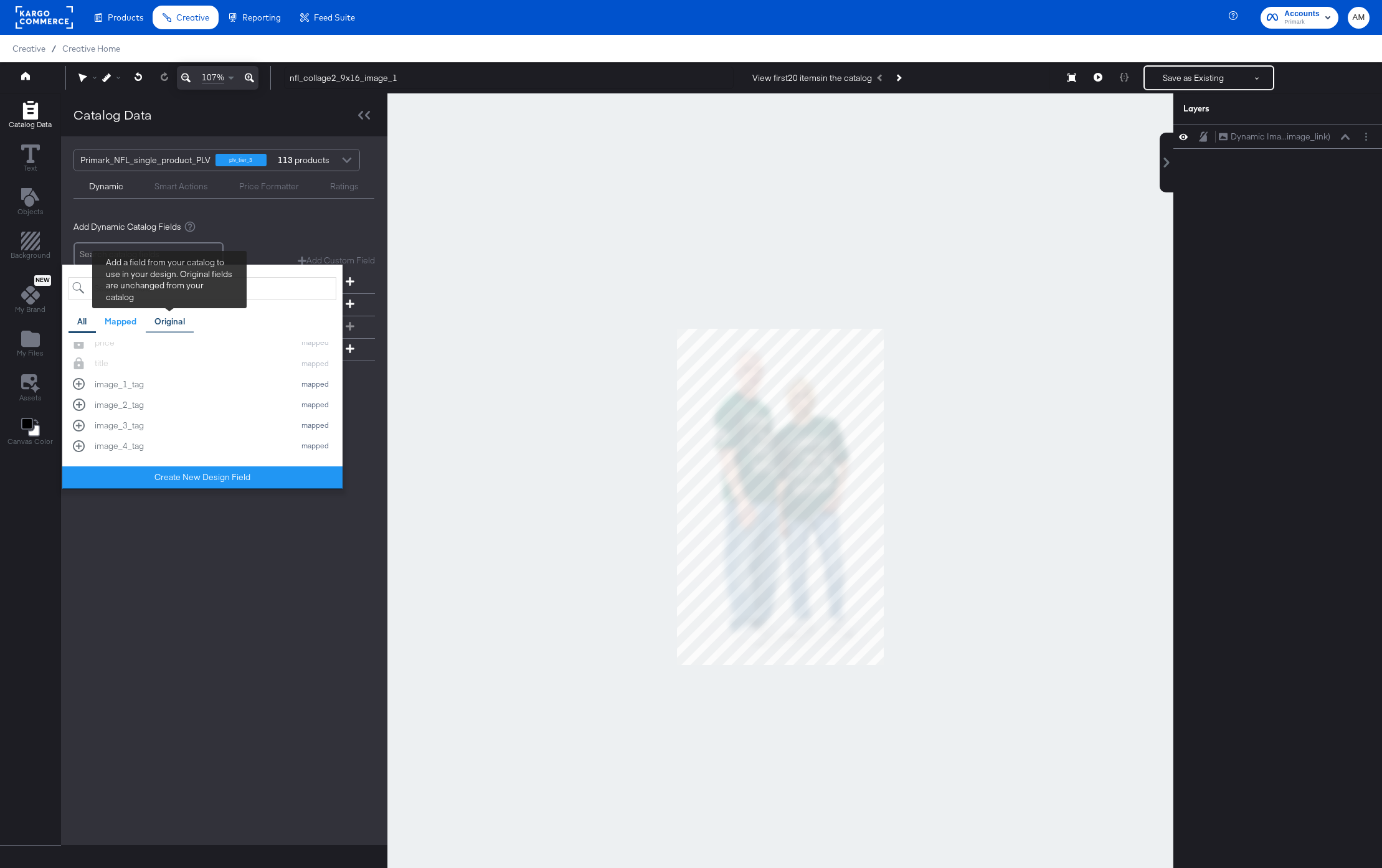
click at [170, 317] on div "Original" at bounding box center [169, 321] width 30 height 12
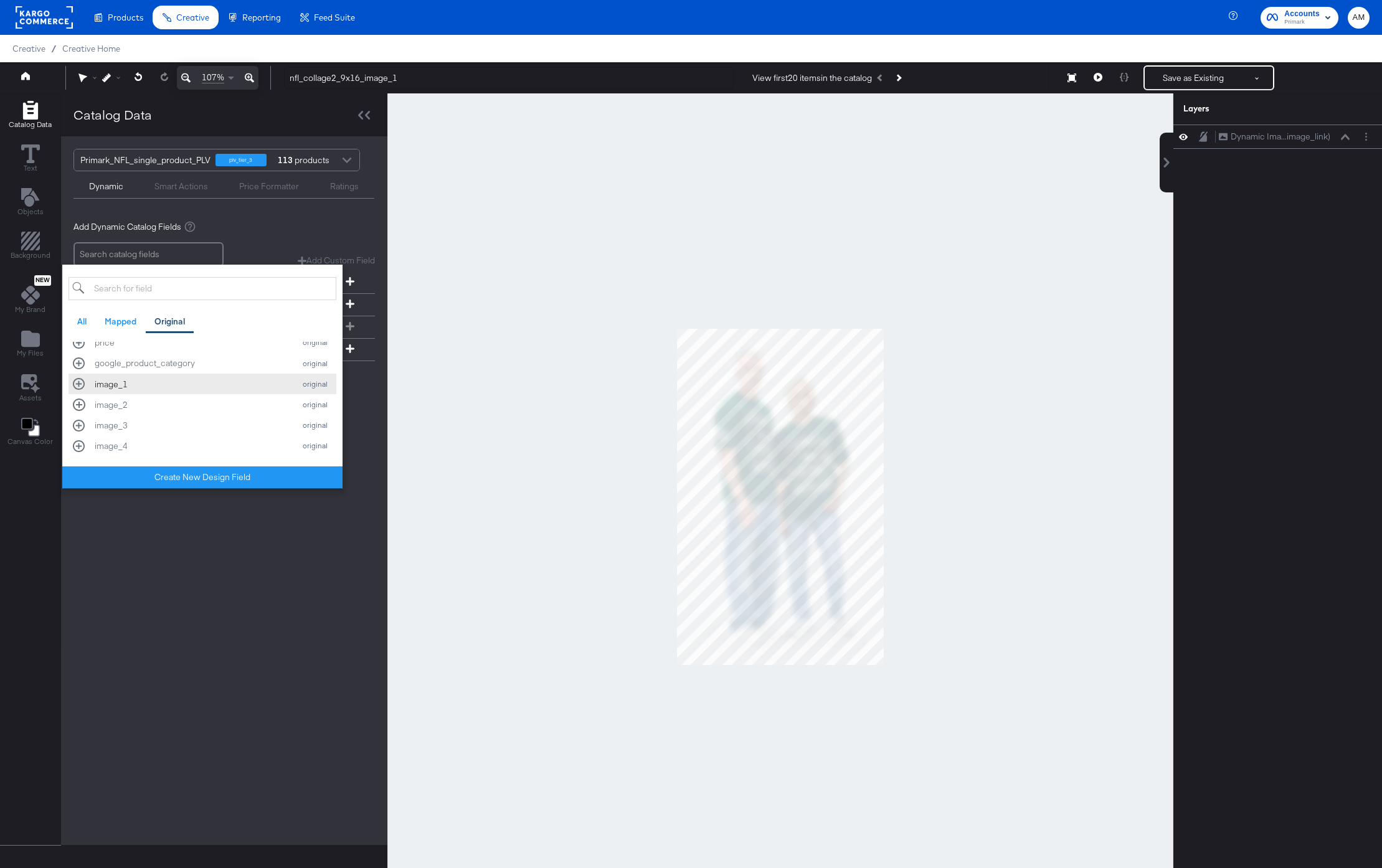
click at [122, 383] on div "image_1" at bounding box center [191, 384] width 193 height 12
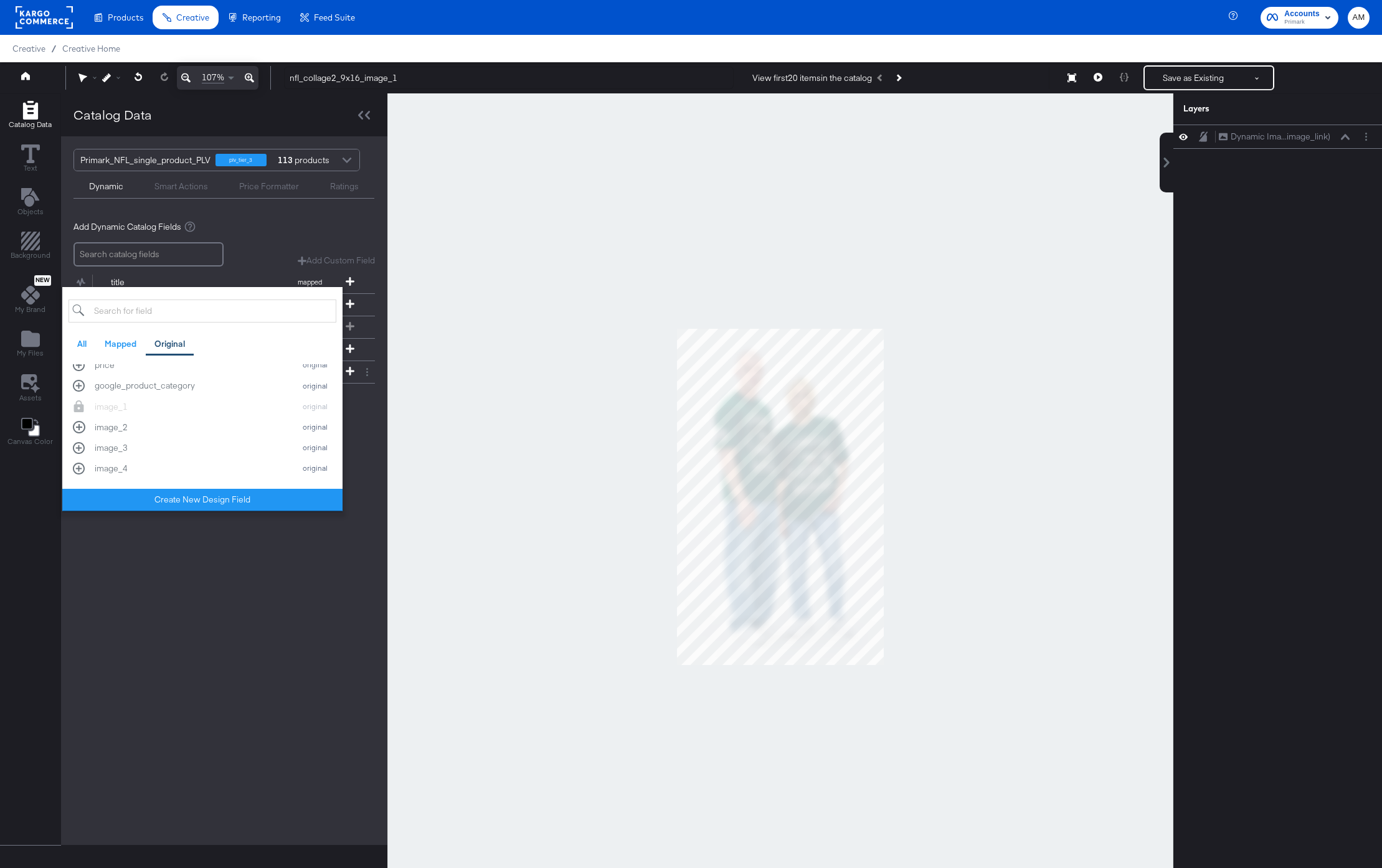
click at [248, 570] on div "Primark_NFL_single_product_PLV plv_tier_3 113 products Dynamic Smart Actions Pr…" at bounding box center [224, 490] width 326 height 709
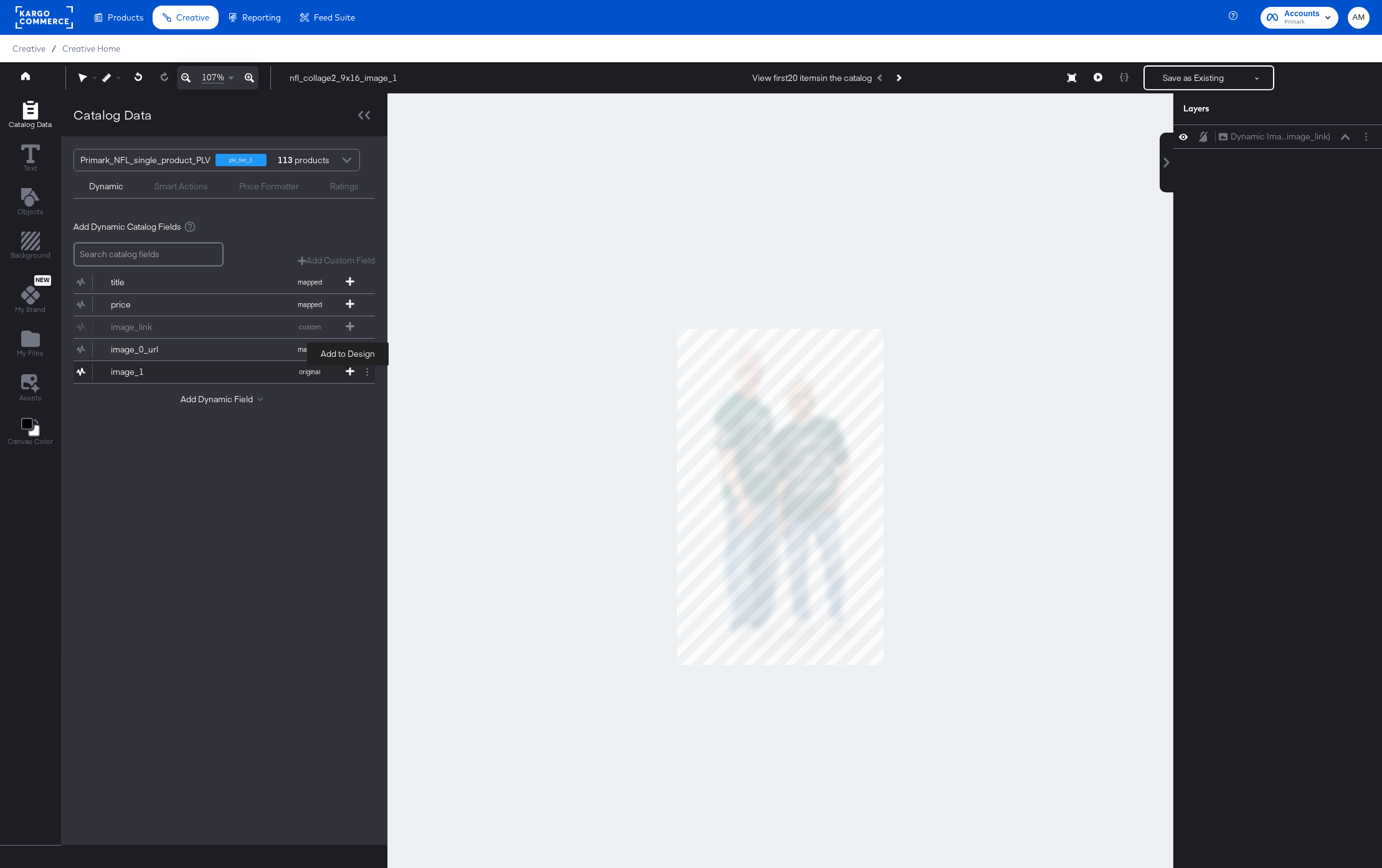
click at [348, 368] on icon at bounding box center [349, 371] width 9 height 9
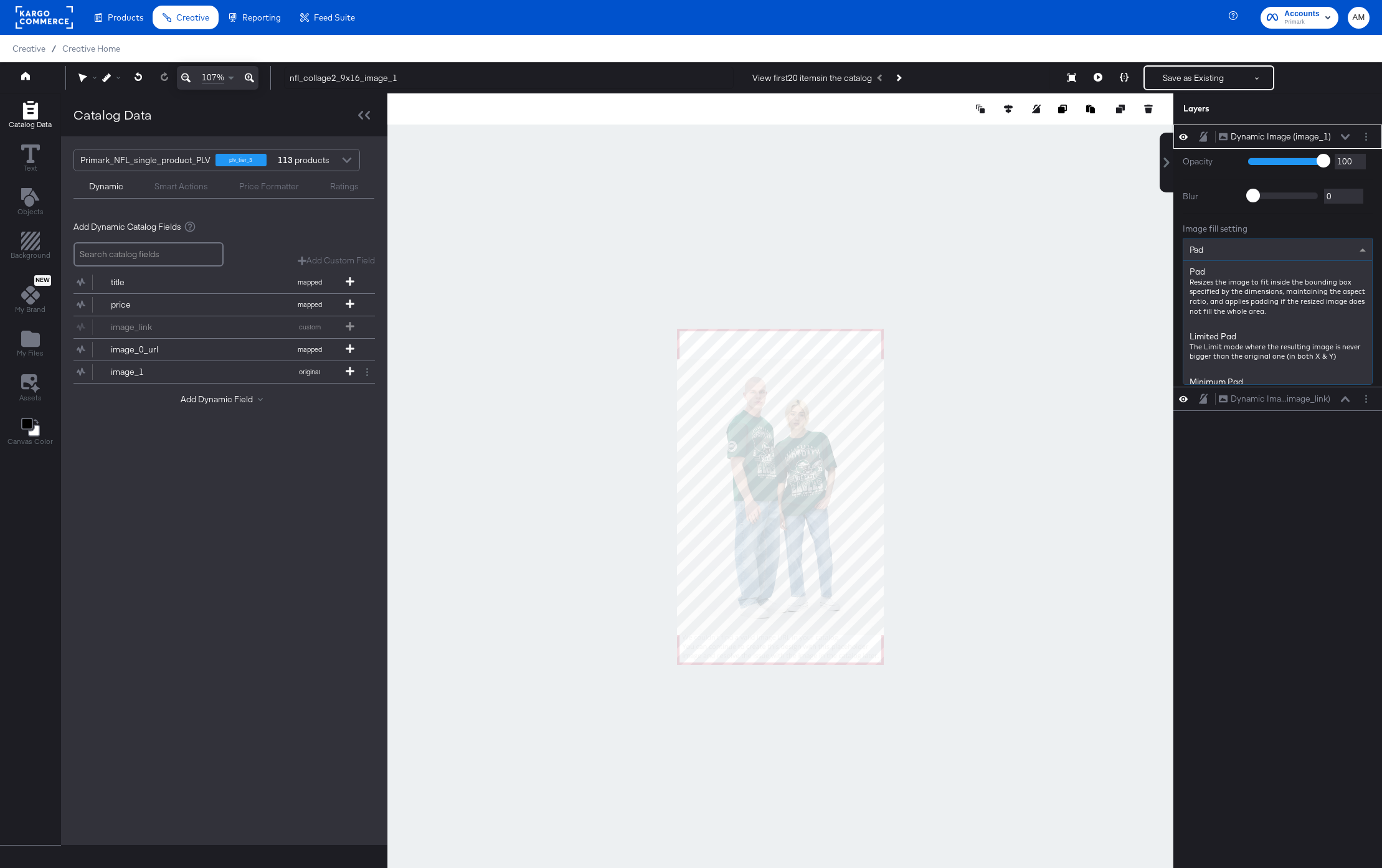
click at [1206, 248] on div "Pad" at bounding box center [1277, 250] width 189 height 21
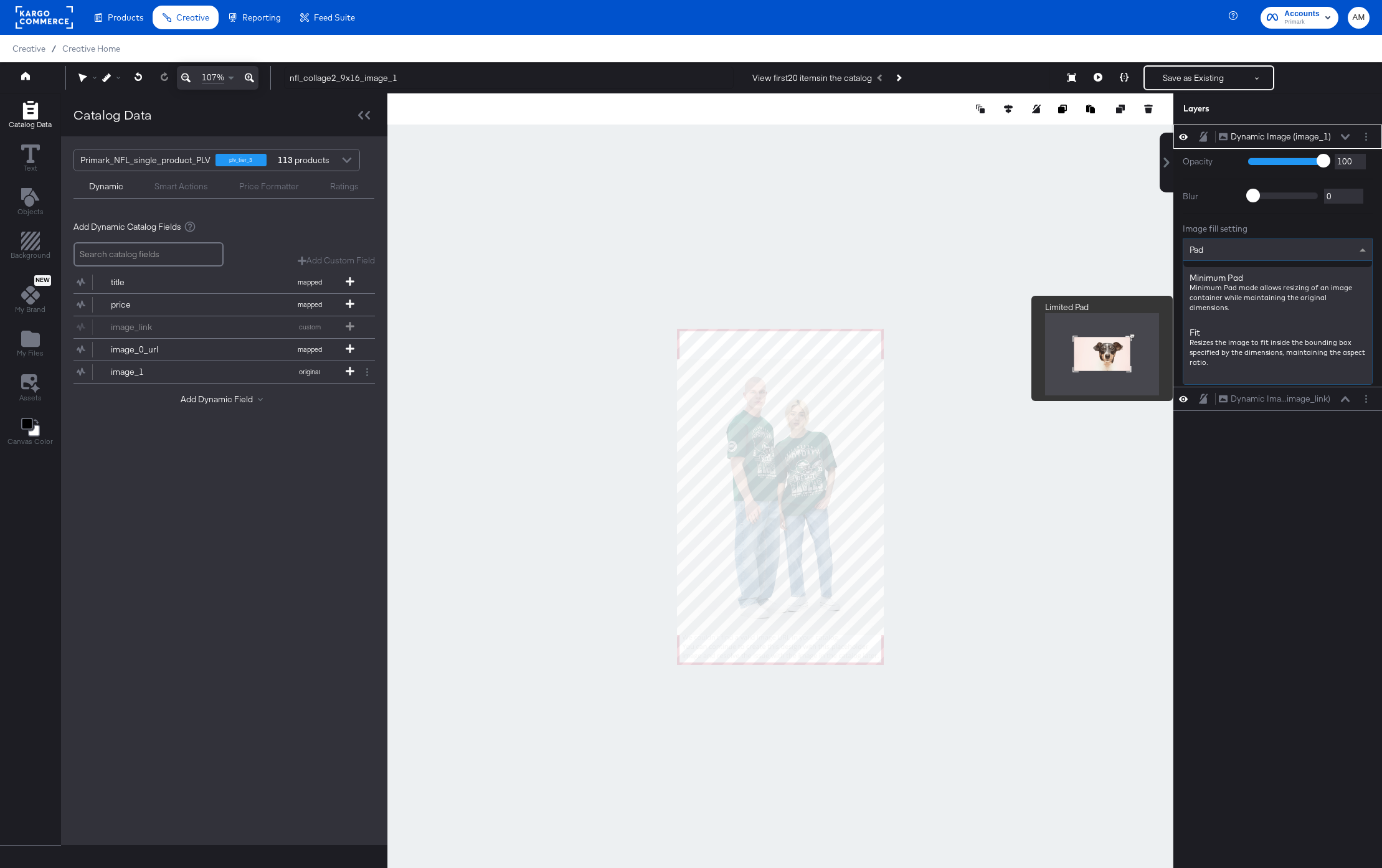
scroll to position [107, 0]
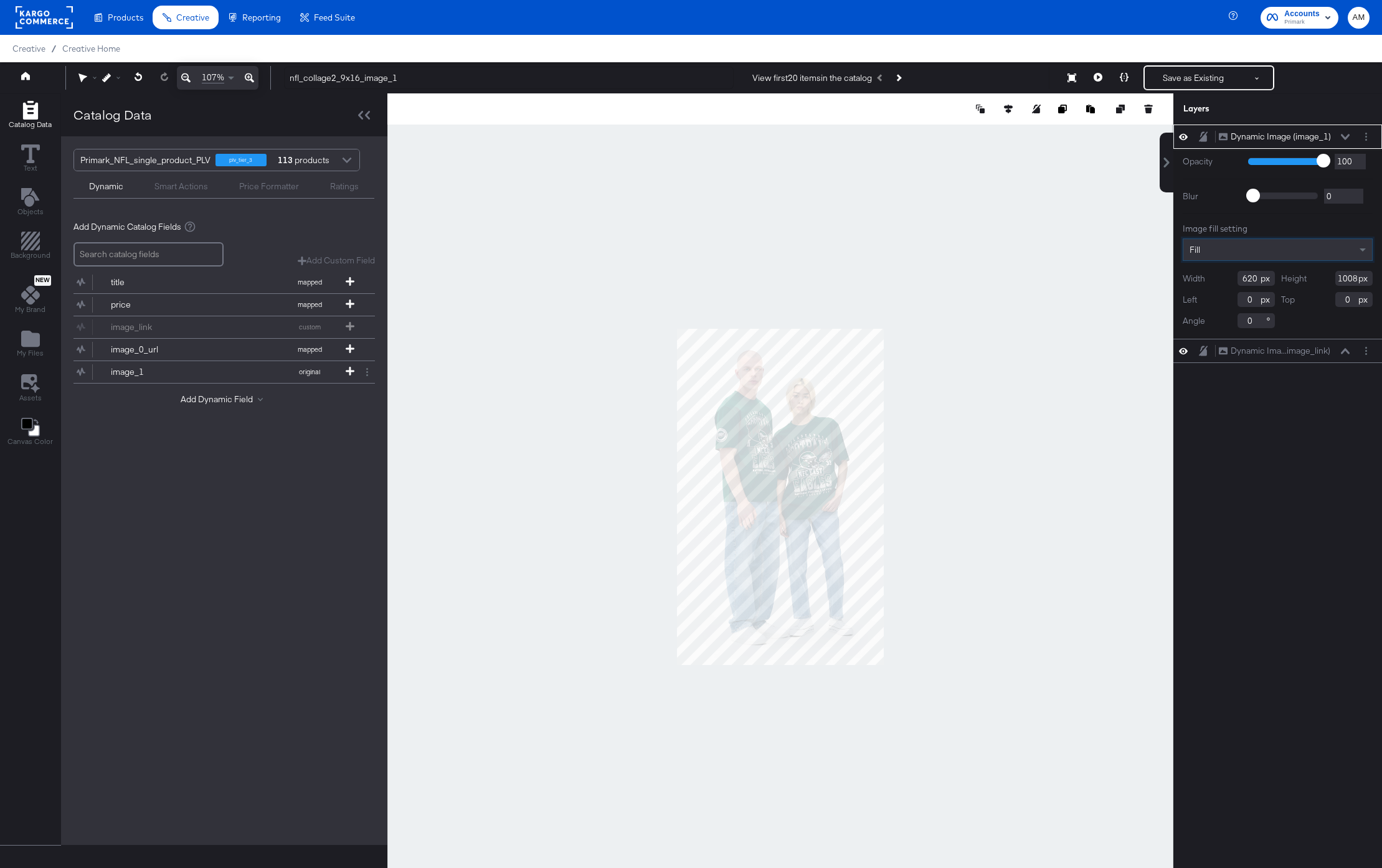
click at [1345, 136] on icon at bounding box center [1345, 137] width 9 height 6
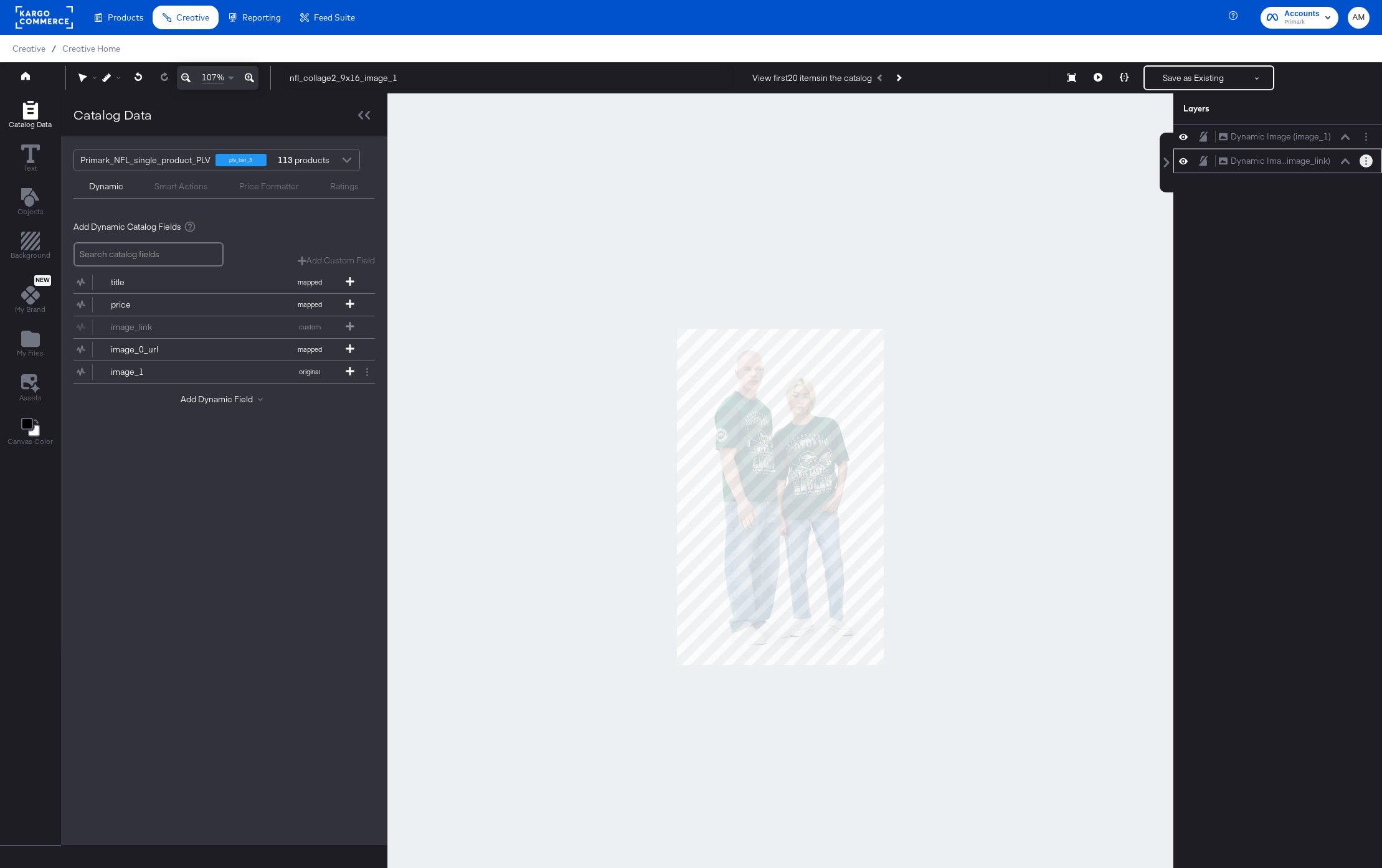
click at [1363, 162] on button "Layer Options" at bounding box center [1366, 161] width 13 height 13
click at [1266, 255] on button "Delete" at bounding box center [1268, 251] width 27 height 13
click at [1186, 79] on button "Save as Existing" at bounding box center [1193, 78] width 97 height 22
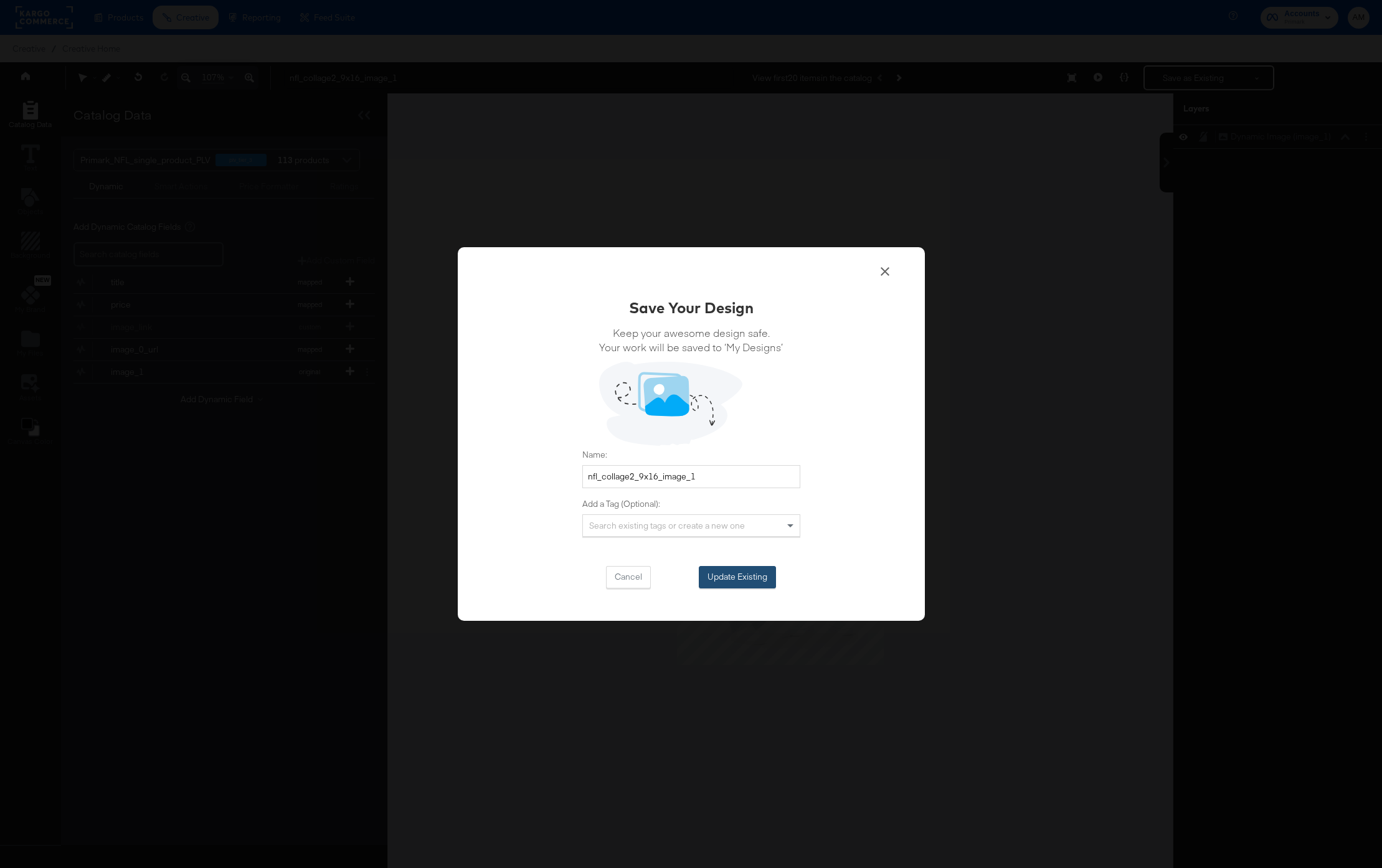
click at [718, 586] on button "Update Existing" at bounding box center [737, 578] width 77 height 22
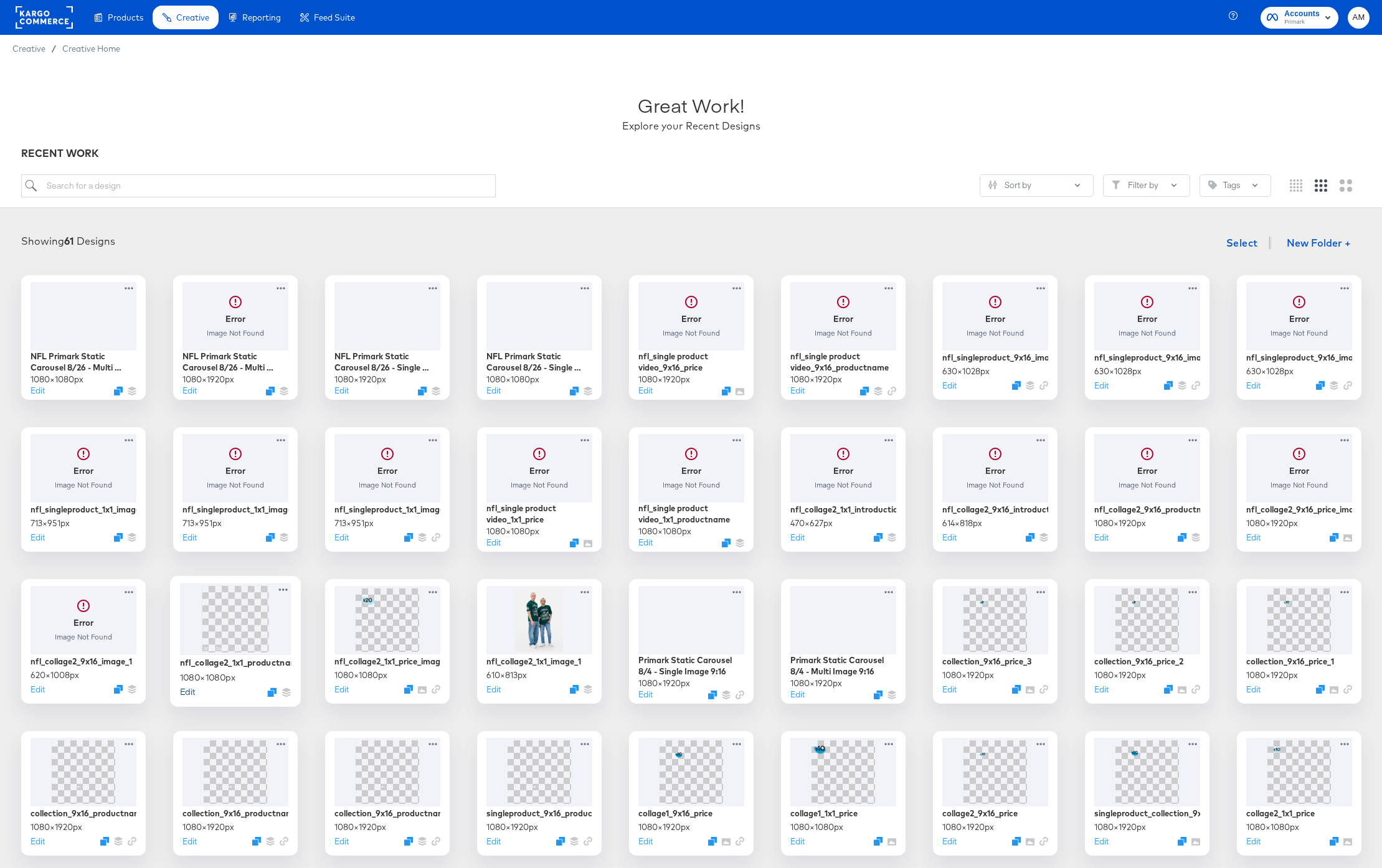
click at [185, 694] on button "Edit" at bounding box center [186, 691] width 15 height 12
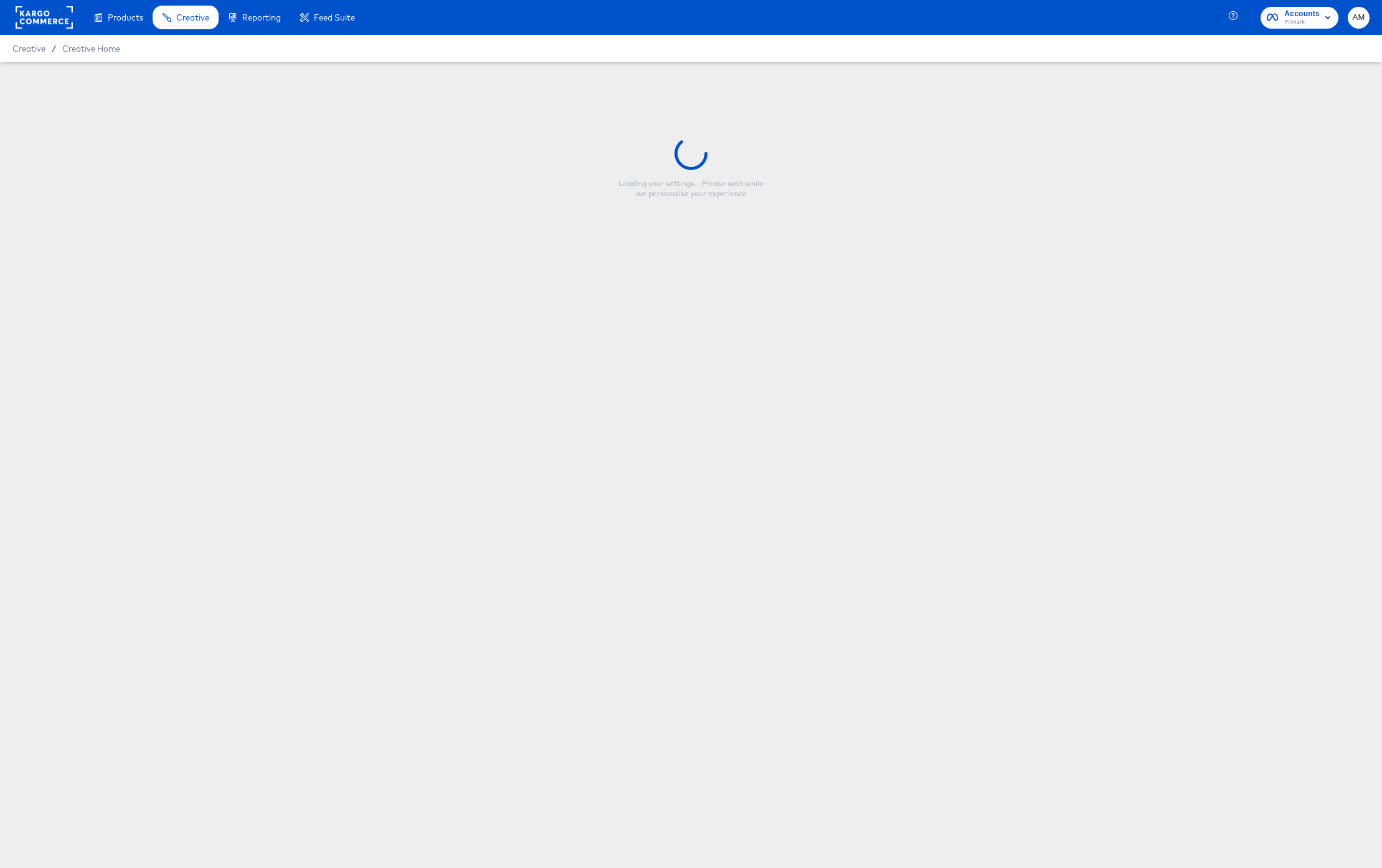
type input "nfl_collage2_1x1_productname_image"
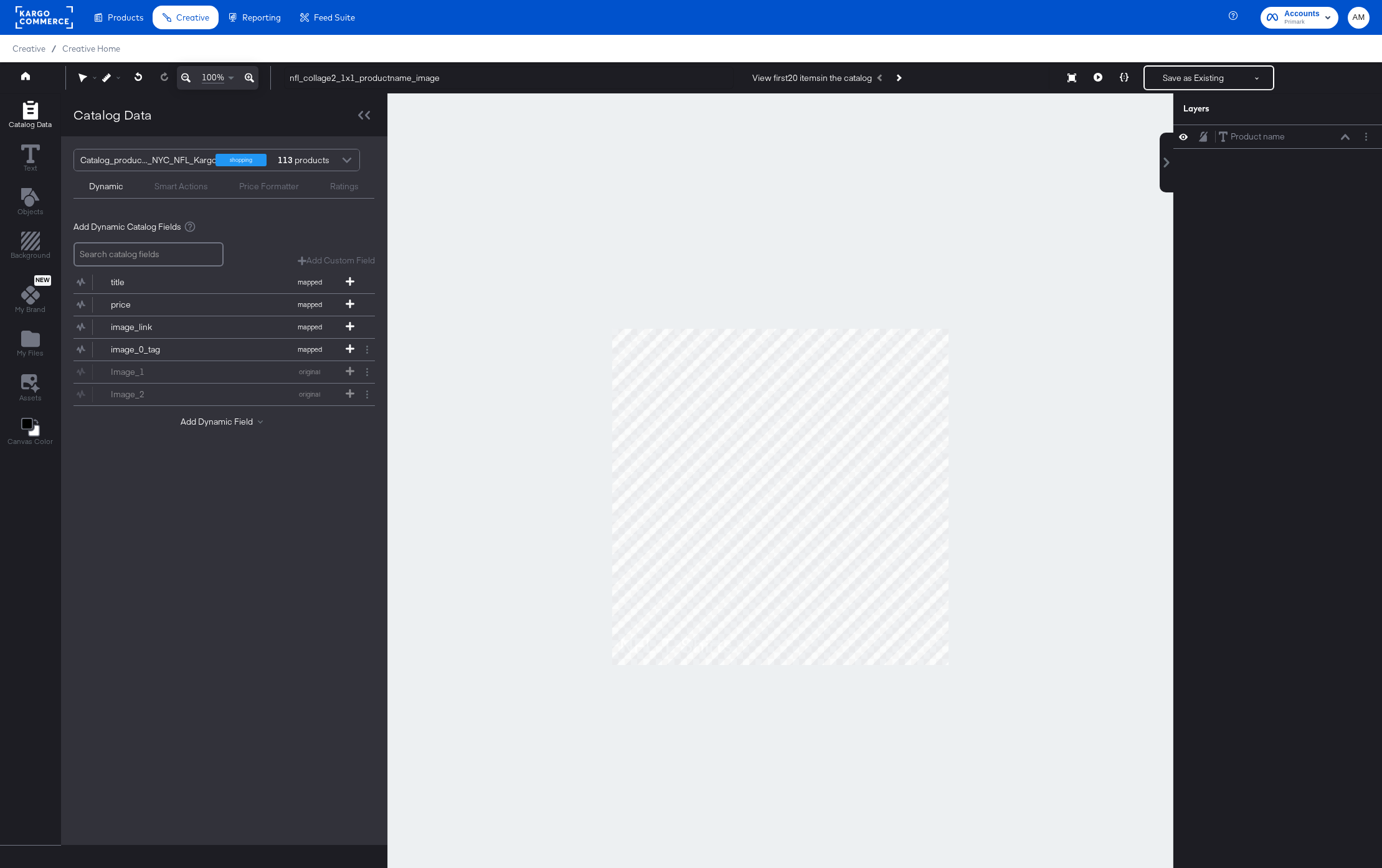
click at [349, 159] on div at bounding box center [346, 161] width 18 height 21
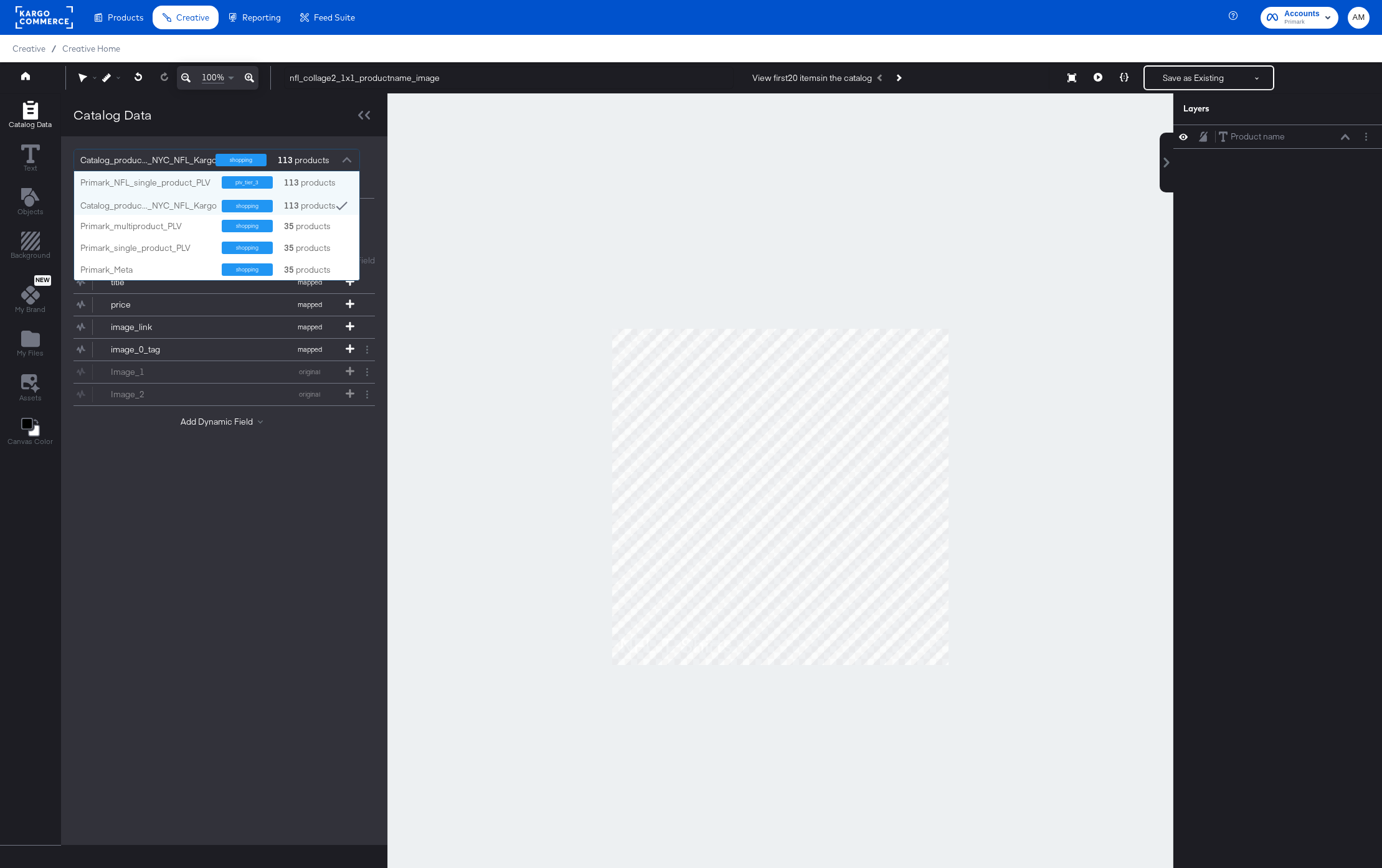
scroll to position [109, 286]
click at [174, 184] on div "Primark_NFL_single_product_PLV" at bounding box center [146, 182] width 132 height 12
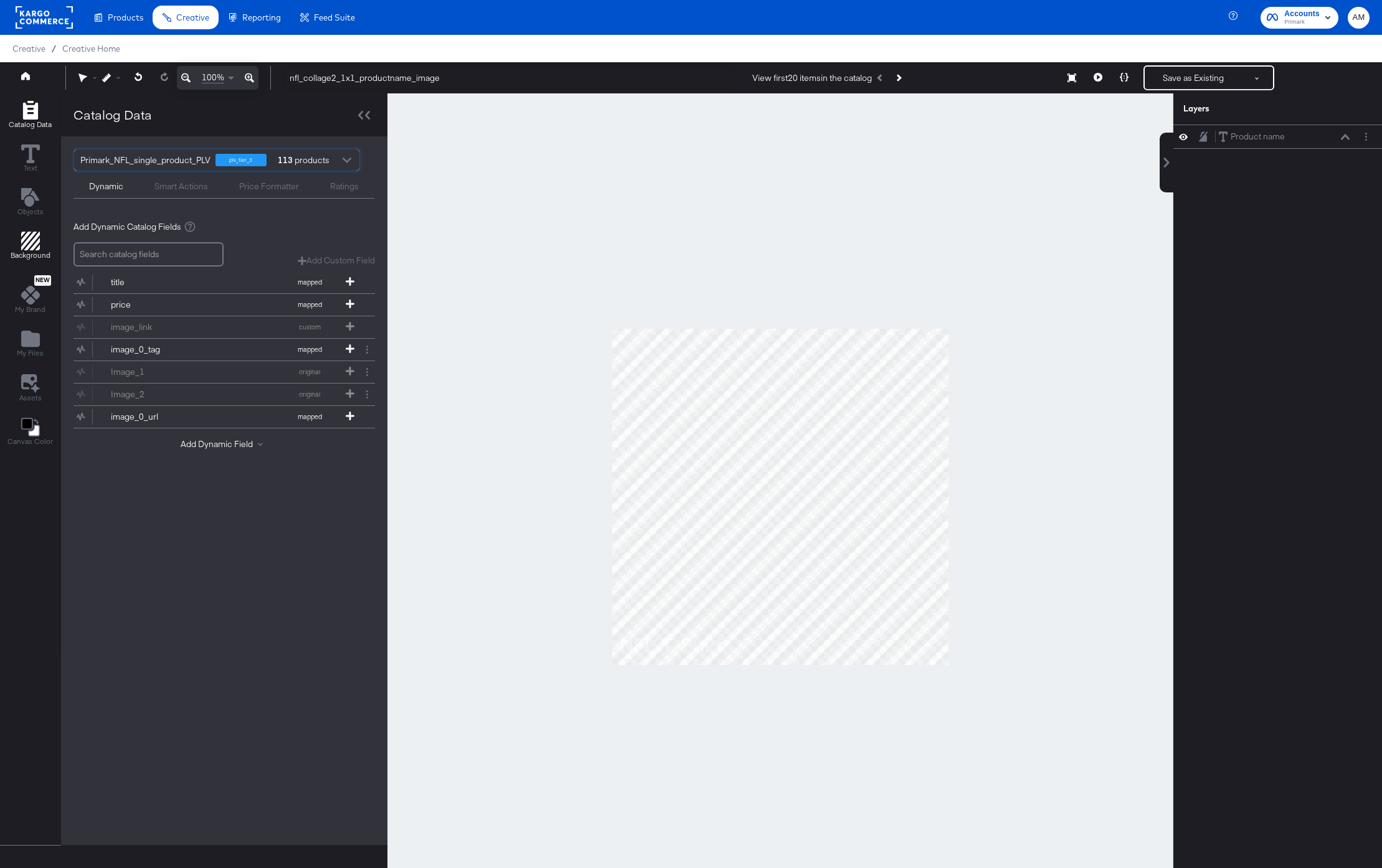
click at [36, 245] on icon "Add Rectangle" at bounding box center [30, 240] width 18 height 18
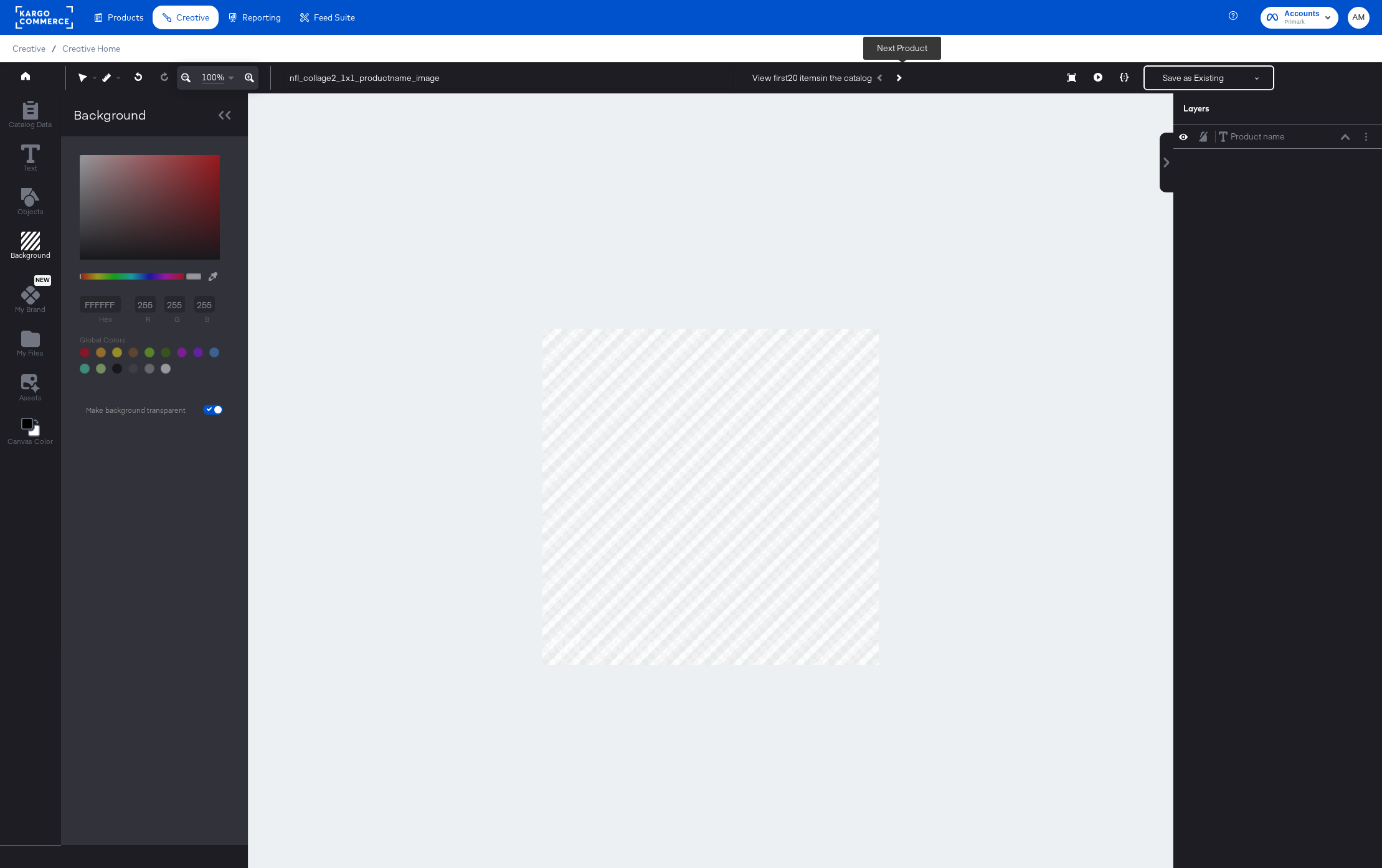
click at [901, 80] on icon "Next Product" at bounding box center [897, 77] width 7 height 7
click at [884, 79] on icon "Previous Product" at bounding box center [880, 77] width 7 height 7
click at [906, 77] on button "Next Product" at bounding box center [898, 78] width 18 height 22
click at [889, 77] on button "Previous Product" at bounding box center [881, 78] width 18 height 22
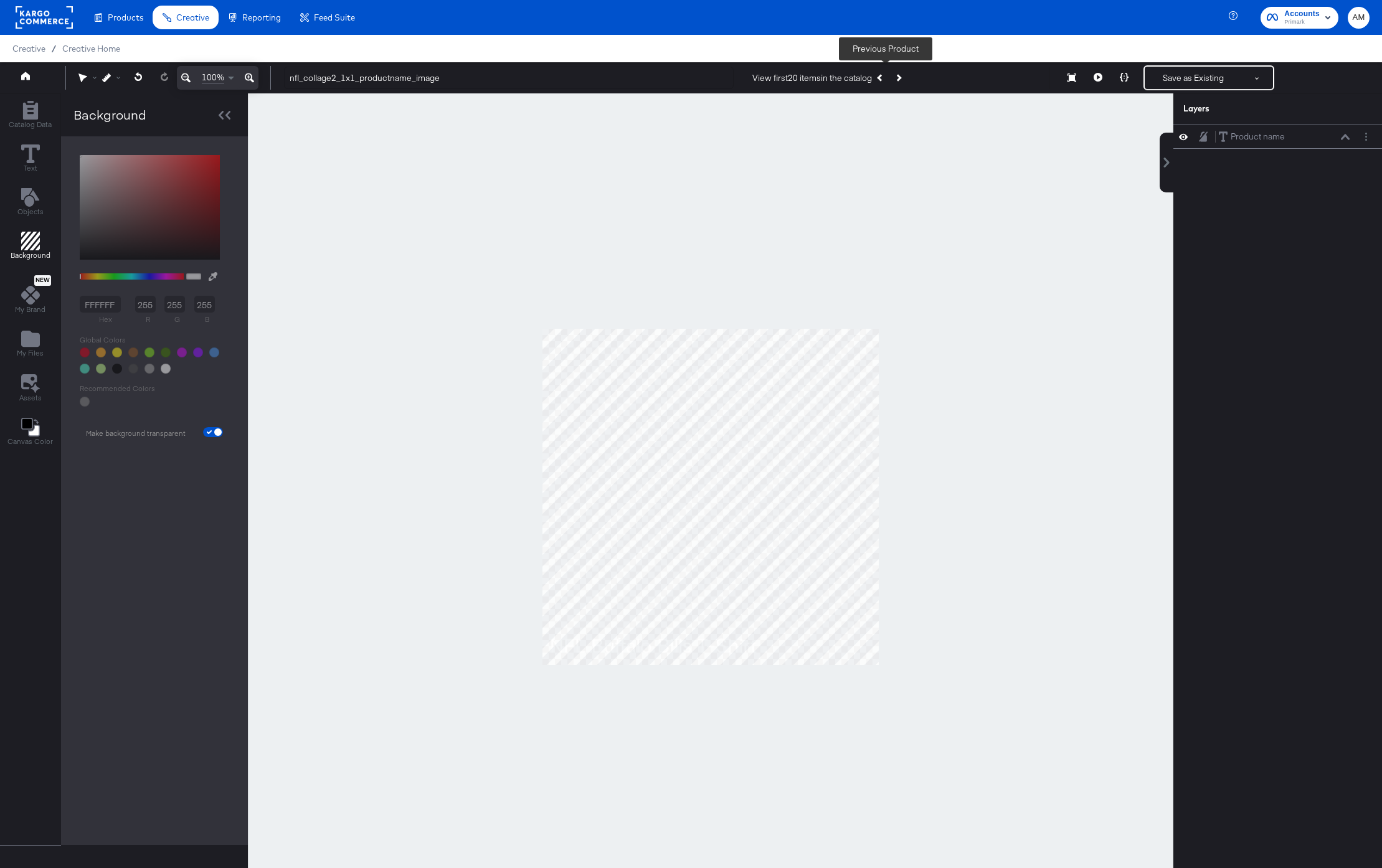
click at [889, 77] on button "Previous Product" at bounding box center [881, 78] width 18 height 22
click at [1174, 78] on button "Save as Existing" at bounding box center [1193, 78] width 97 height 22
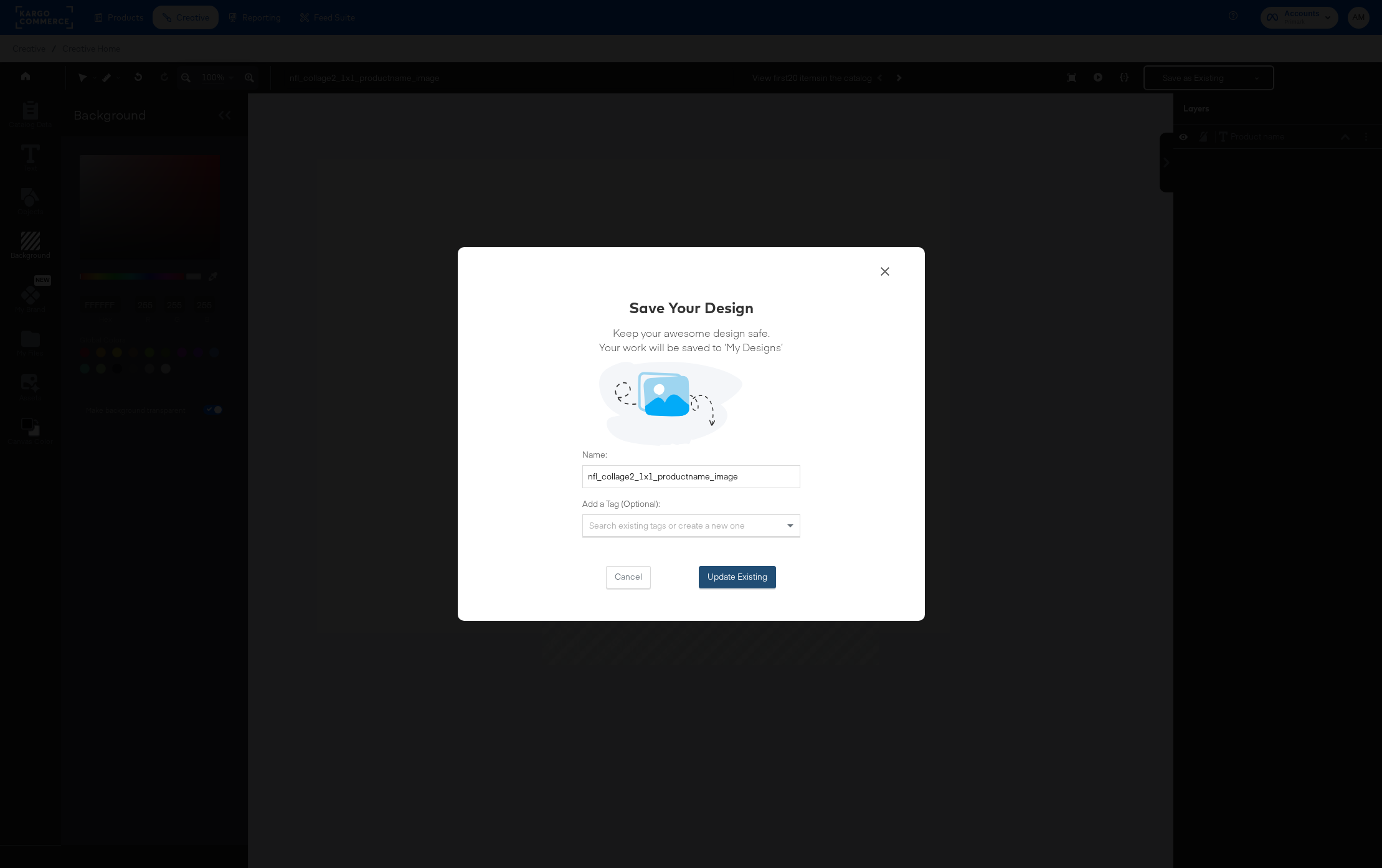
click at [719, 578] on button "Update Existing" at bounding box center [737, 578] width 77 height 22
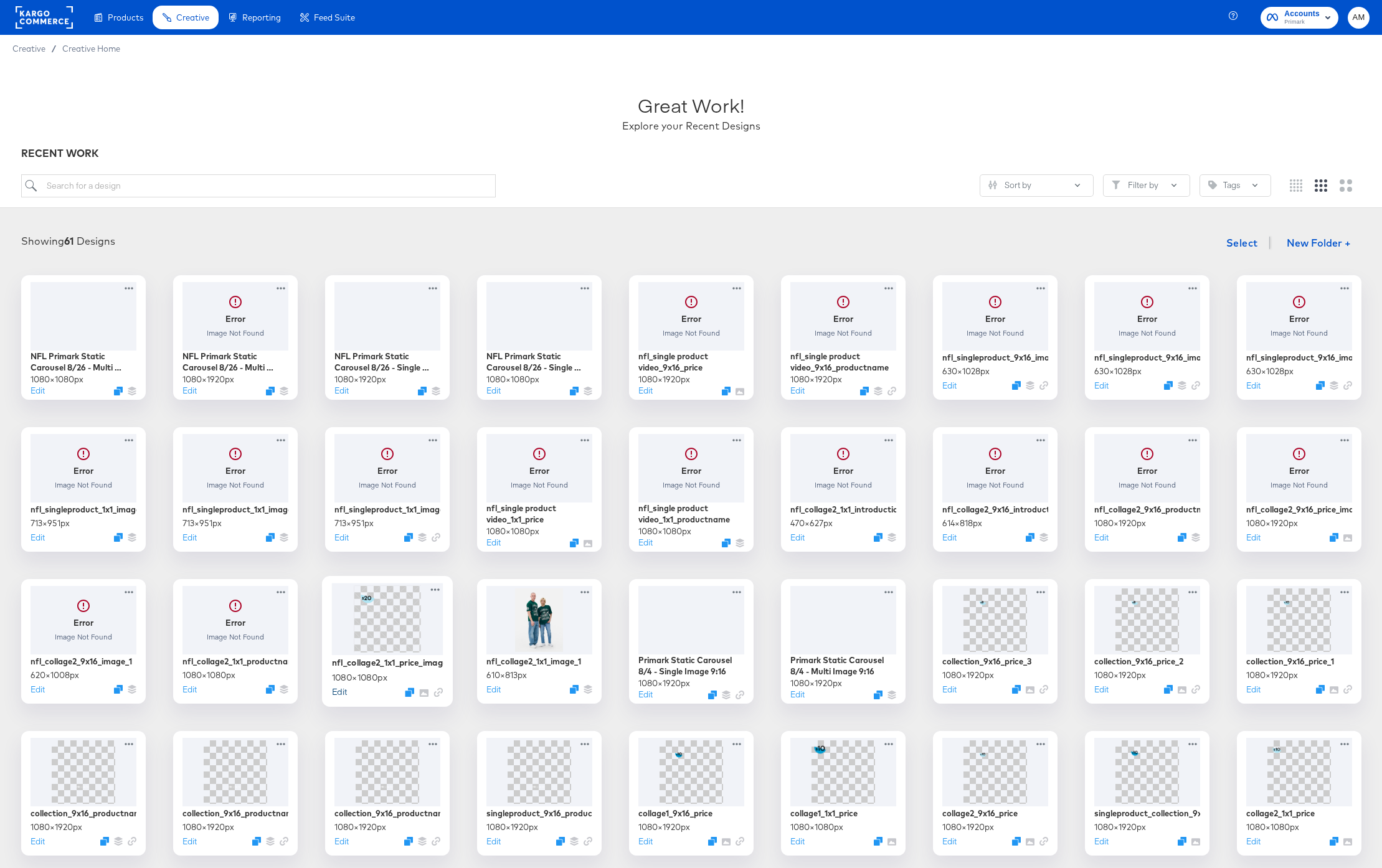
click at [334, 694] on button "Edit" at bounding box center [338, 691] width 15 height 12
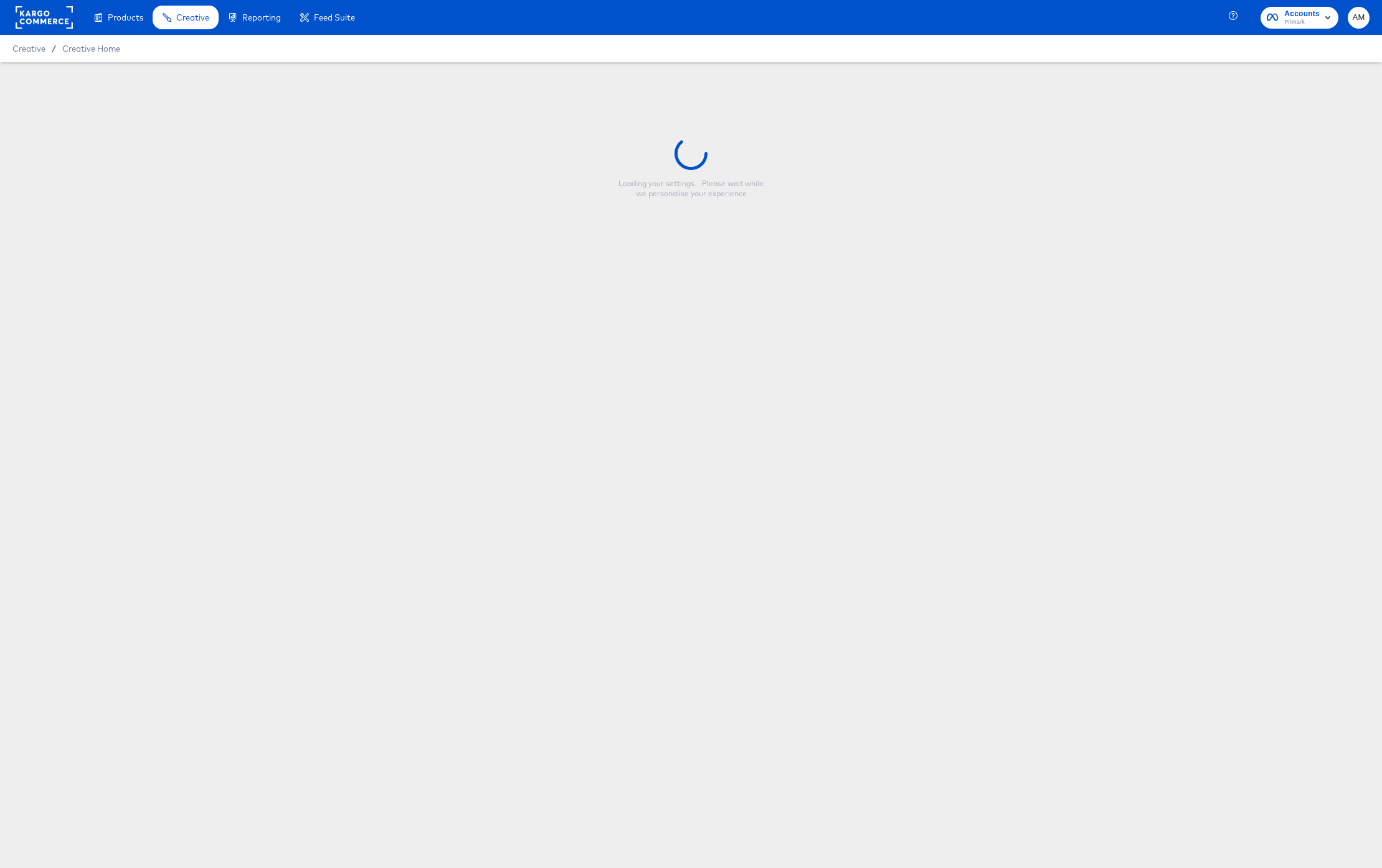
type input "nfl_collage2_1x1_price_image"
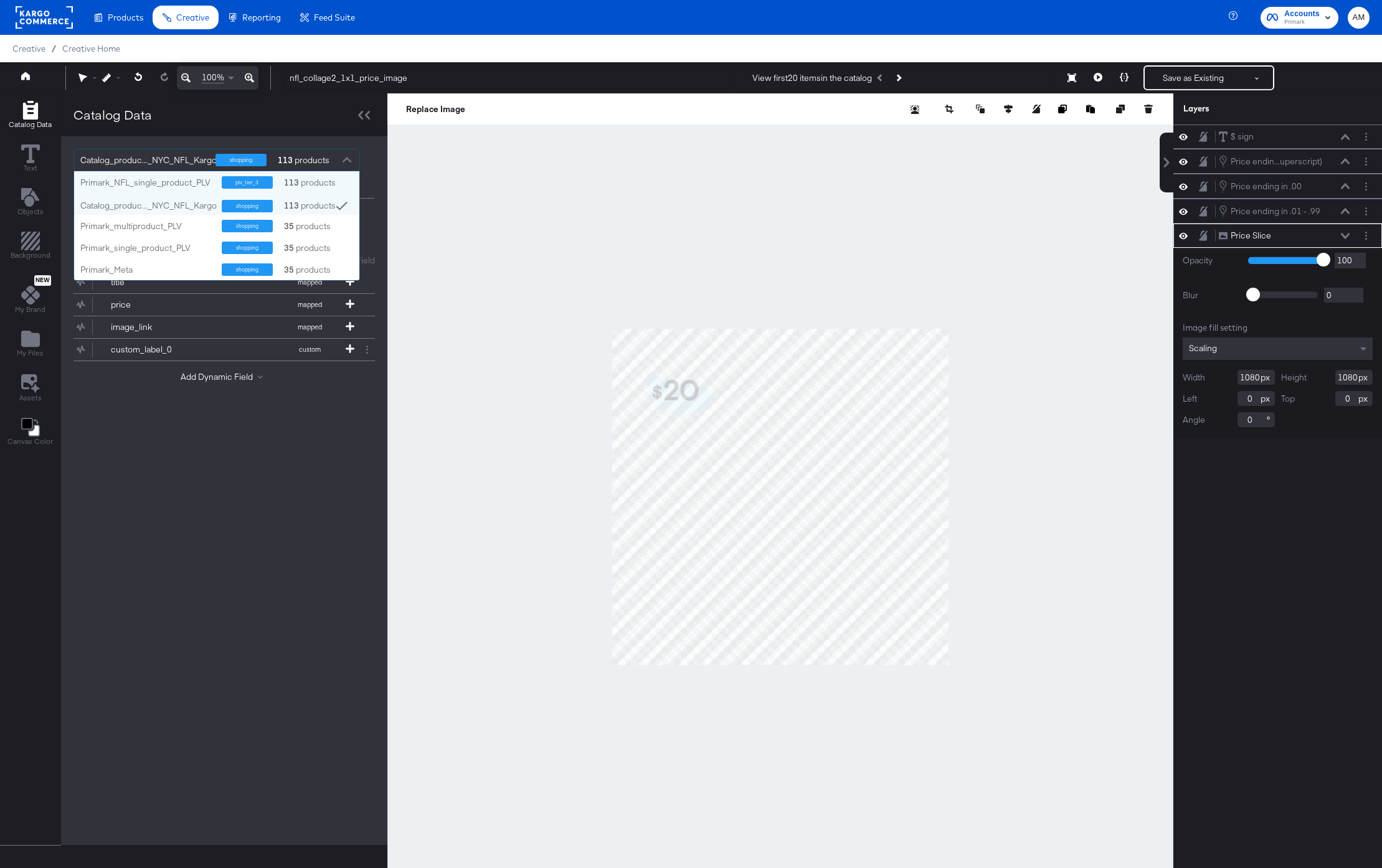
click at [352, 162] on div at bounding box center [346, 161] width 18 height 21
click at [175, 184] on div "Primark_NFL_single_product_PLV" at bounding box center [146, 182] width 132 height 12
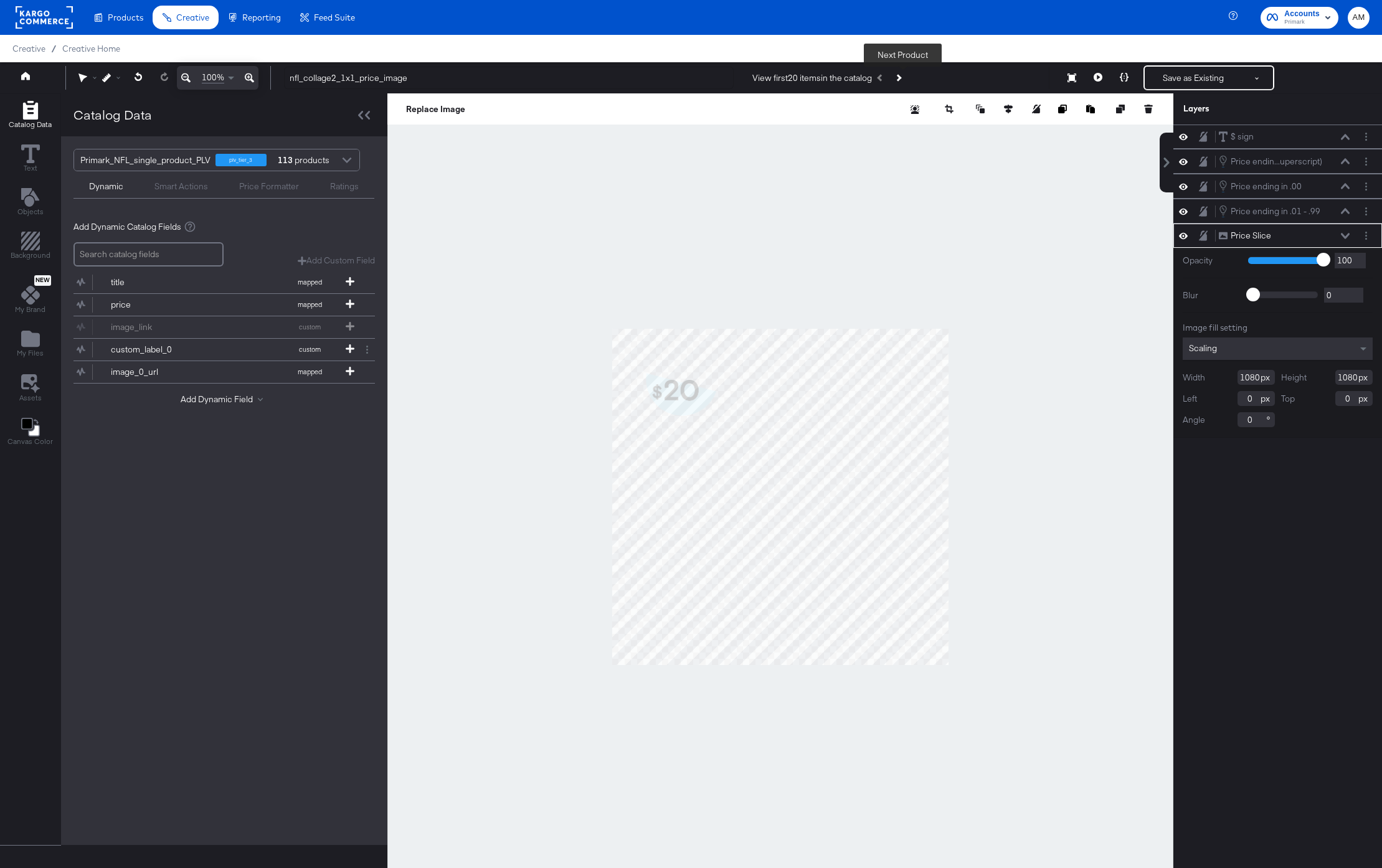
click at [905, 76] on button "Next Product" at bounding box center [898, 78] width 18 height 22
click at [901, 78] on icon "Next Product" at bounding box center [897, 77] width 7 height 7
click at [1186, 75] on button "Save as Existing" at bounding box center [1193, 78] width 97 height 22
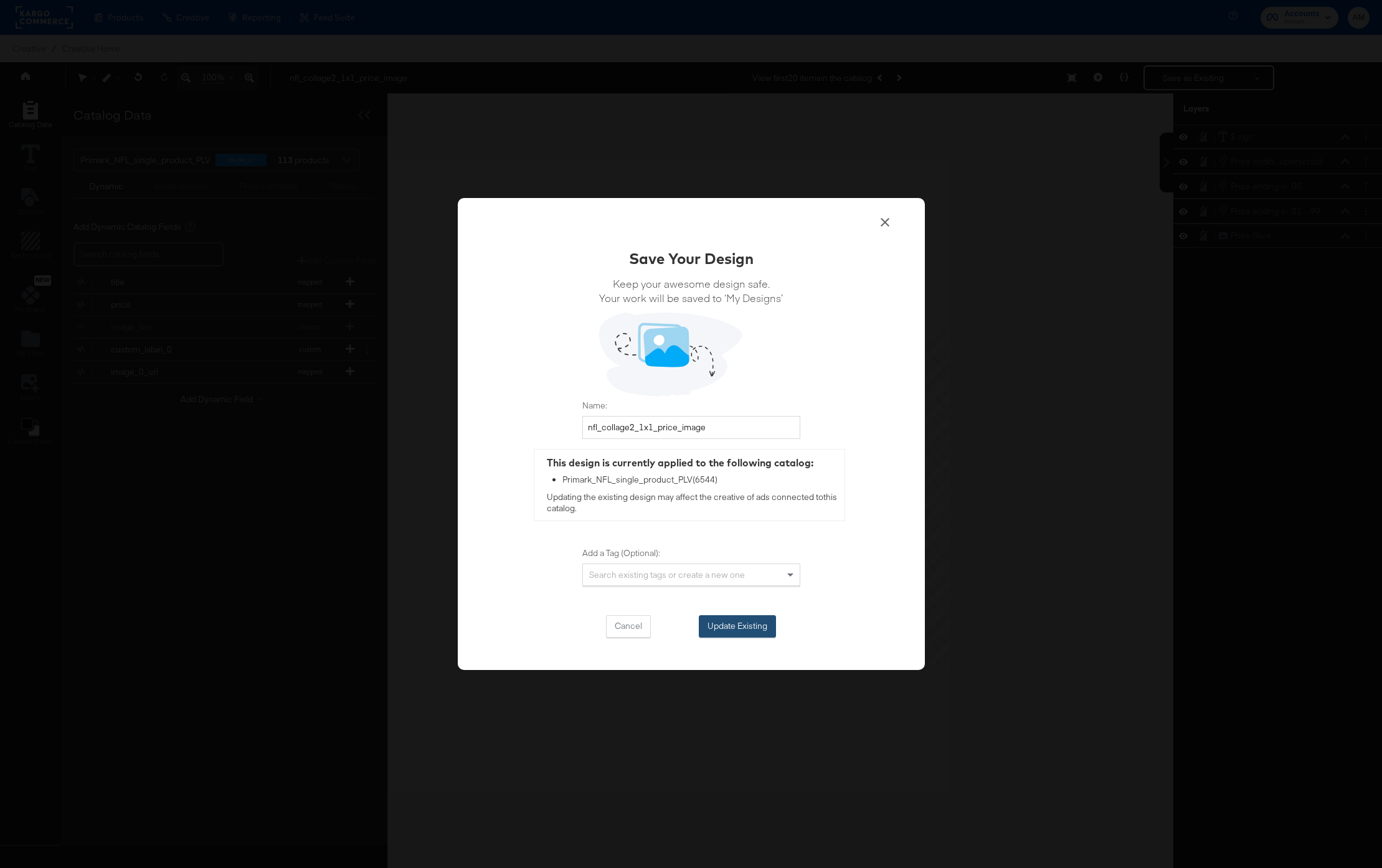
click at [728, 625] on button "Update Existing" at bounding box center [737, 626] width 77 height 22
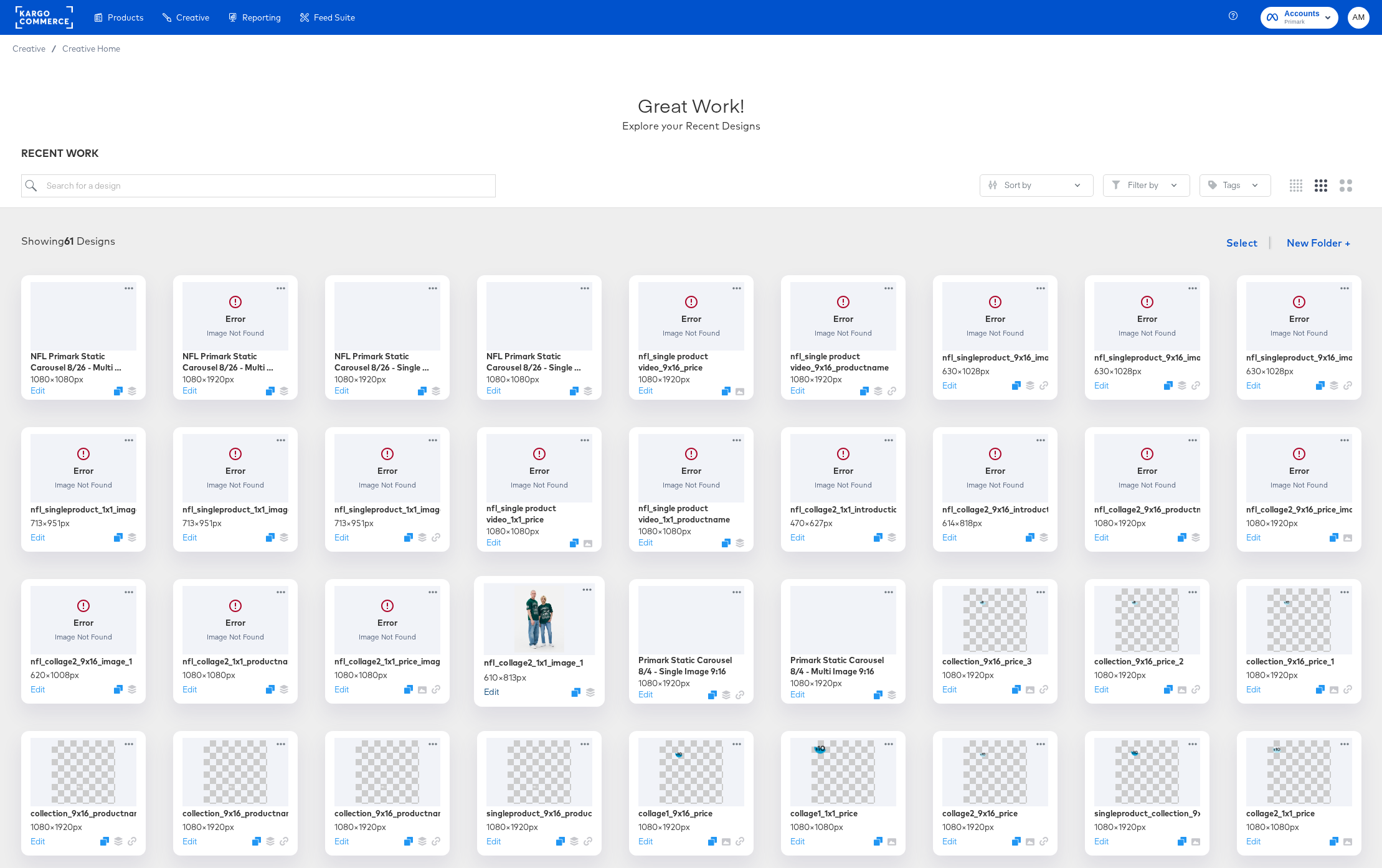
click at [493, 695] on button "Edit" at bounding box center [491, 691] width 15 height 12
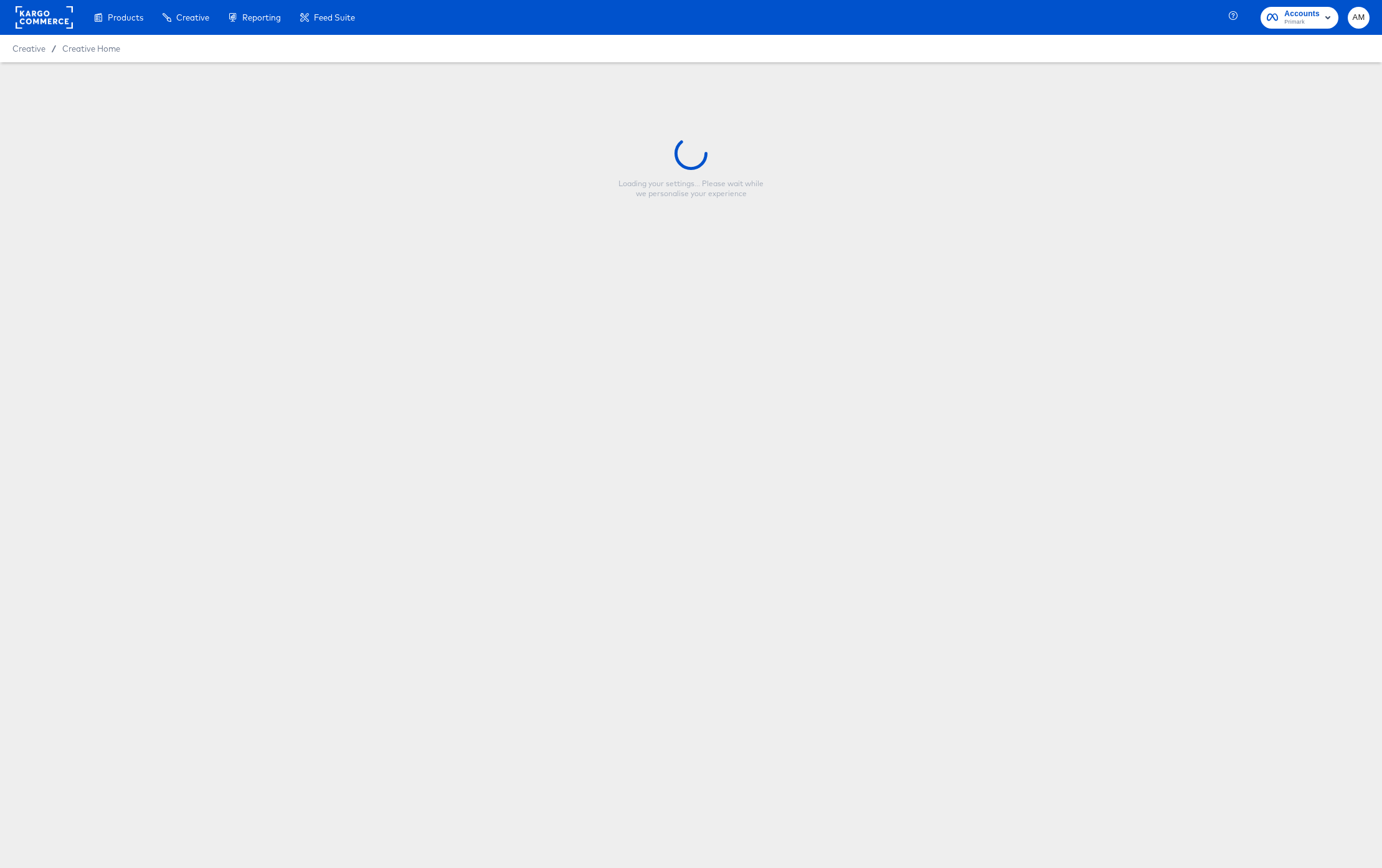
type input "nfl_collage2_1x1_image_1"
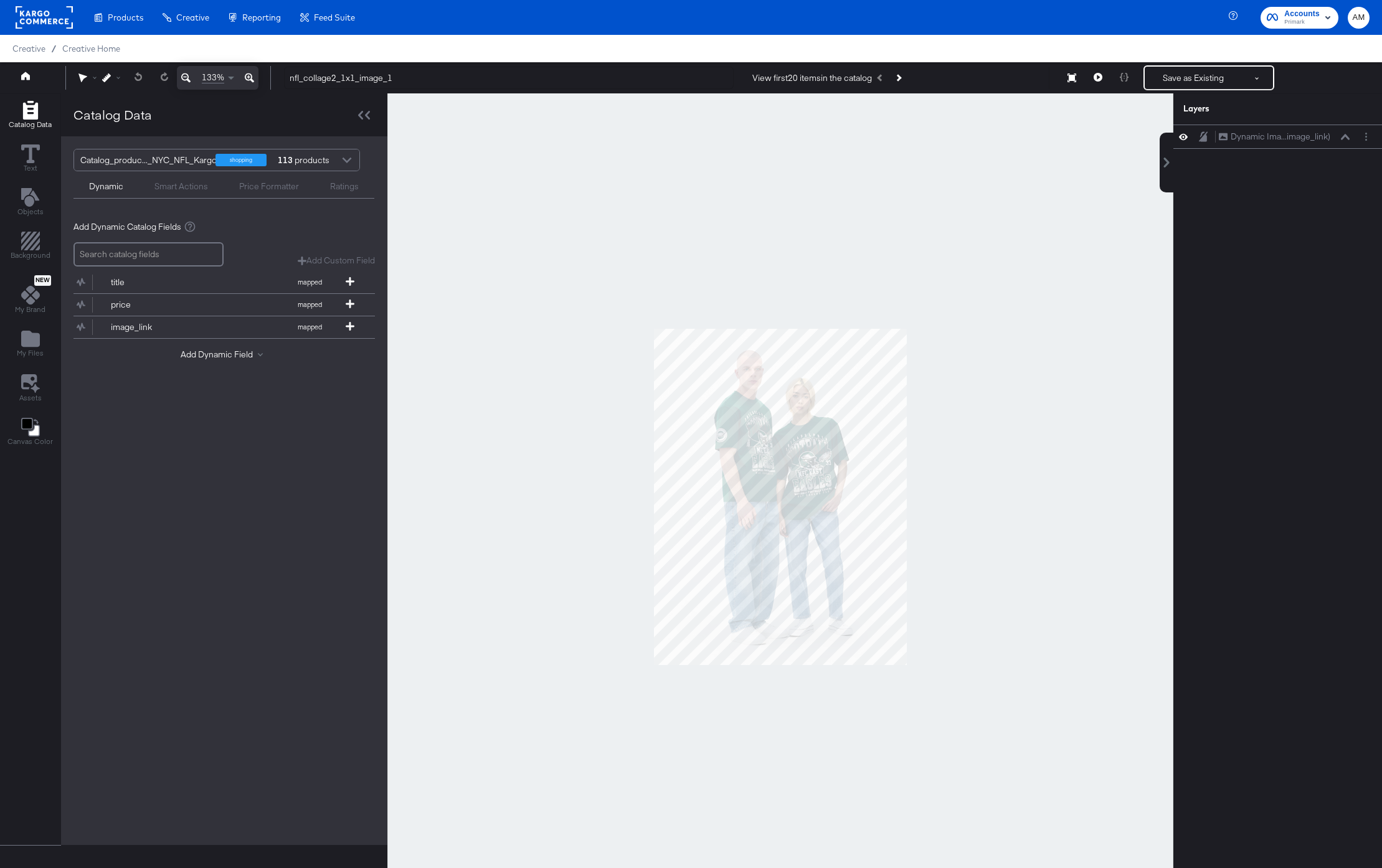
click at [343, 162] on div at bounding box center [346, 161] width 18 height 21
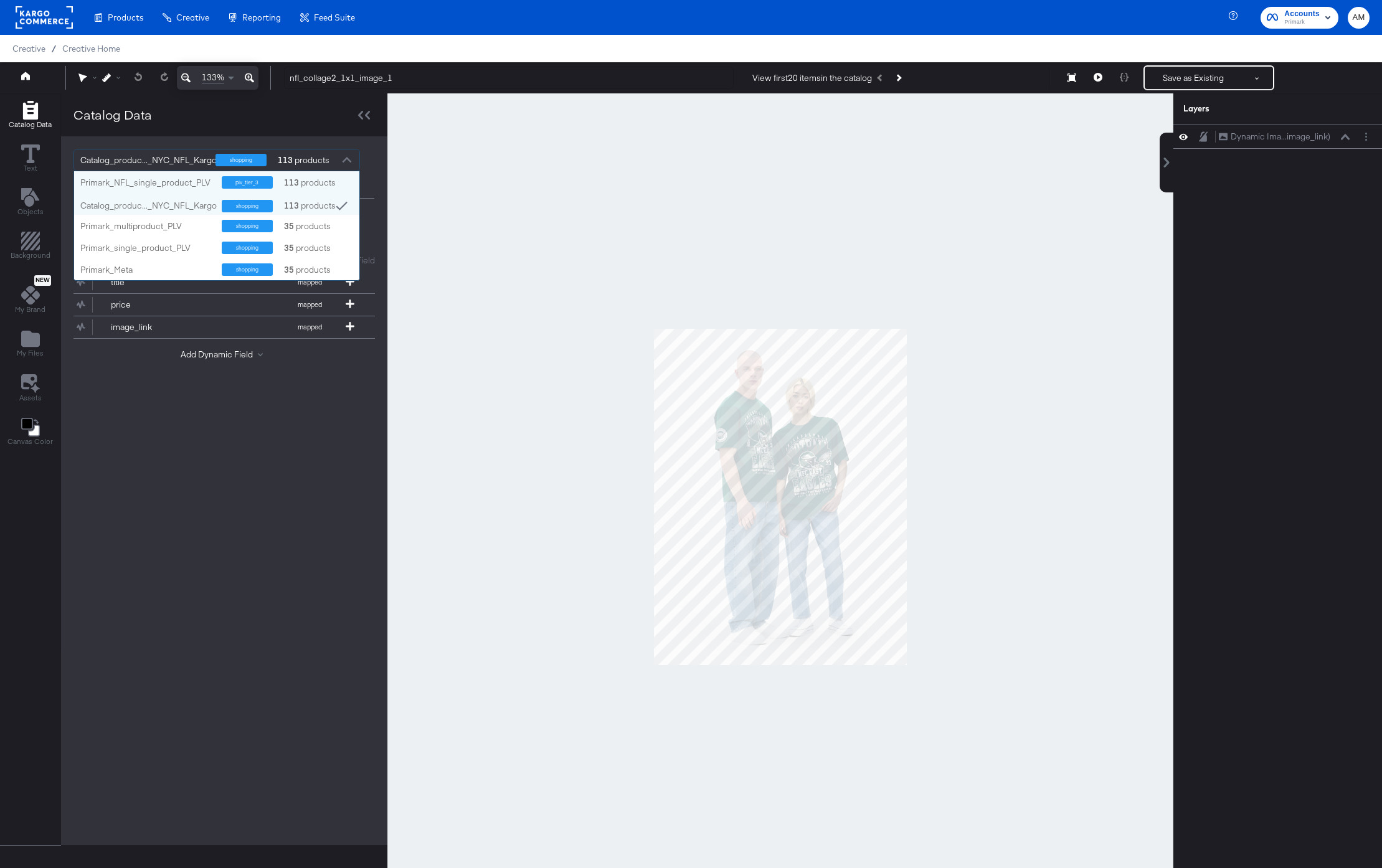
scroll to position [109, 286]
click at [158, 180] on div "Primark_NFL_single_product_PLV" at bounding box center [146, 182] width 132 height 12
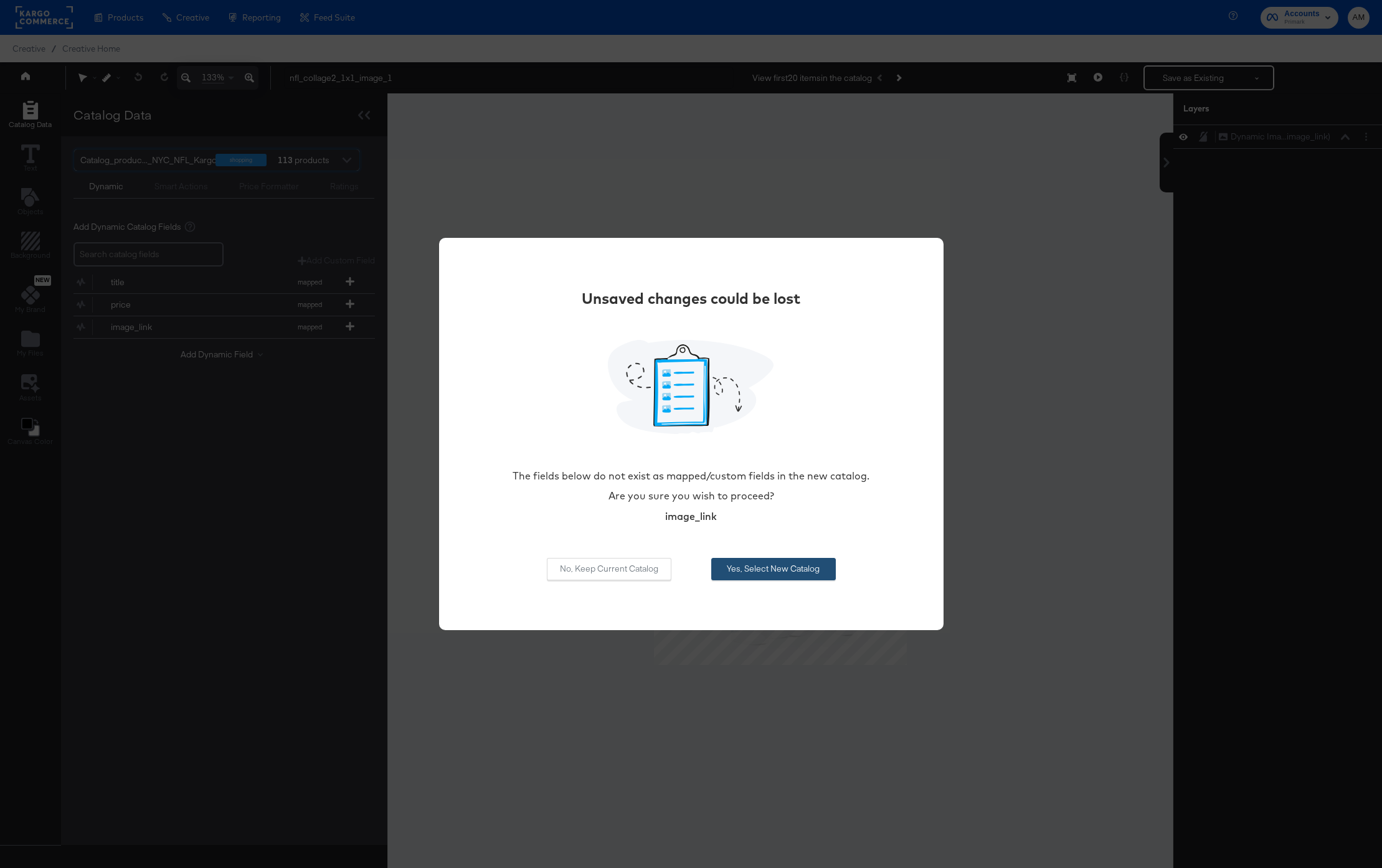
click at [771, 566] on button "Yes, Select New Catalog" at bounding box center [773, 569] width 125 height 22
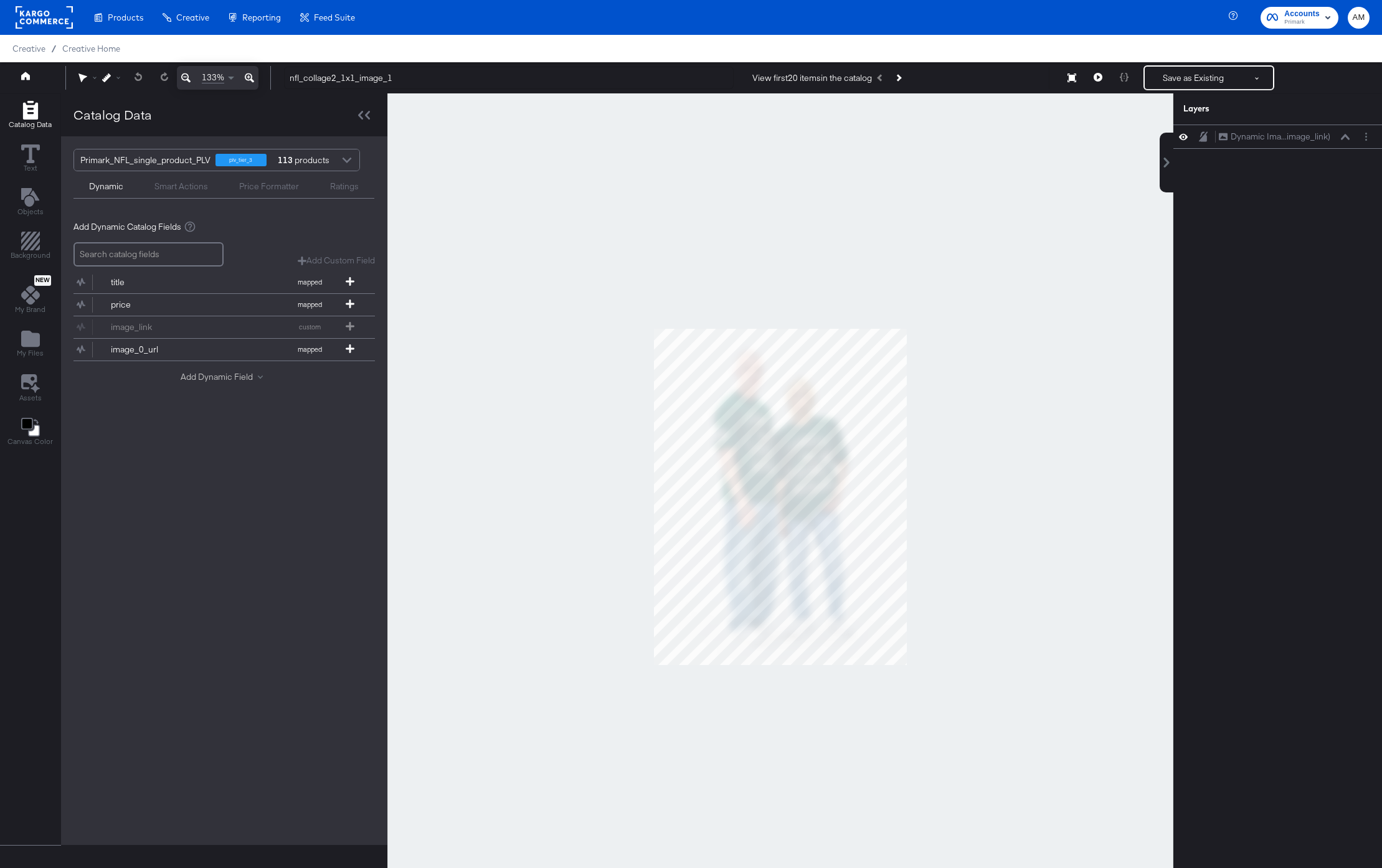
click at [217, 381] on button "Add Dynamic Field" at bounding box center [224, 377] width 88 height 12
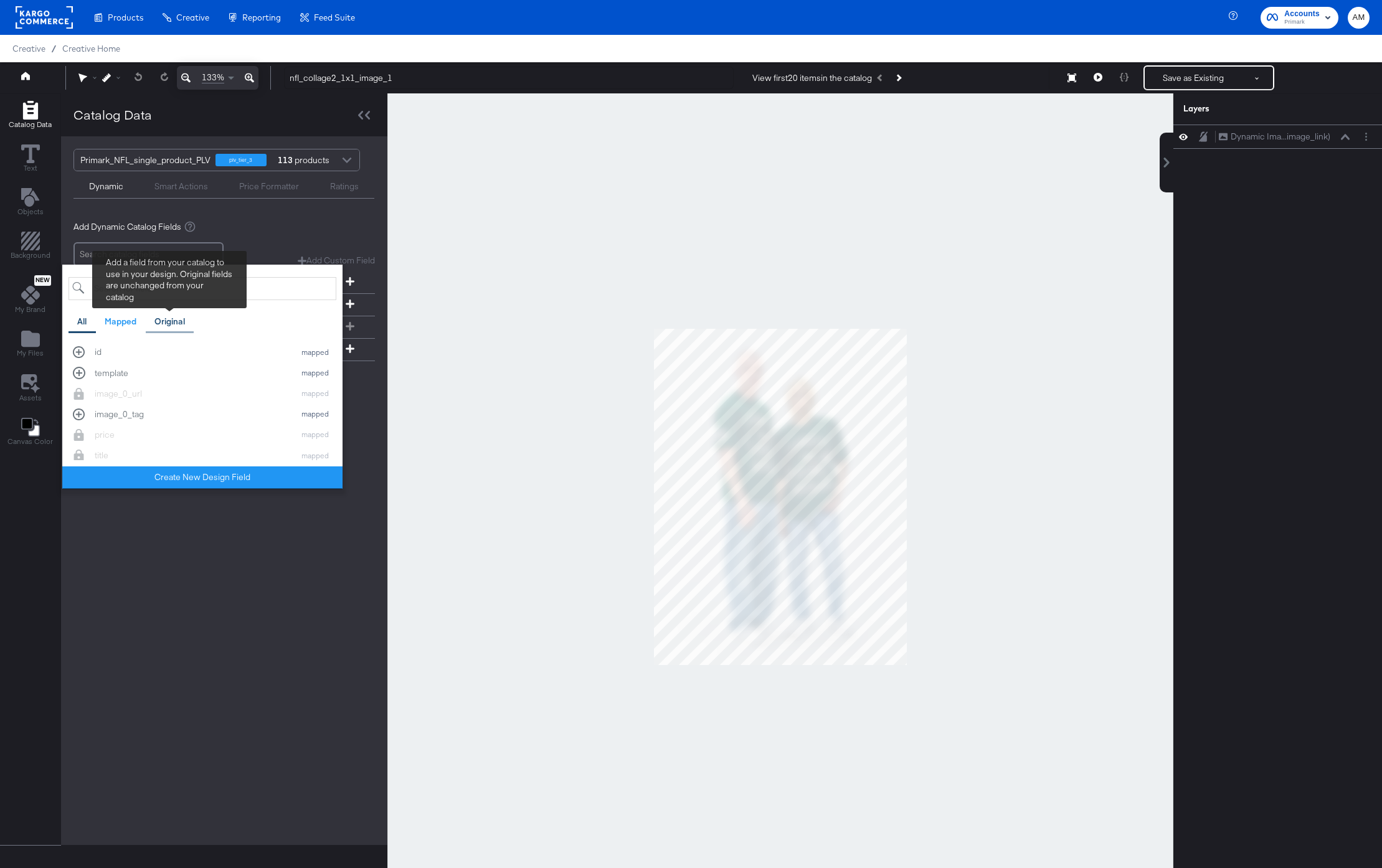
click at [174, 321] on div "Original" at bounding box center [169, 321] width 30 height 12
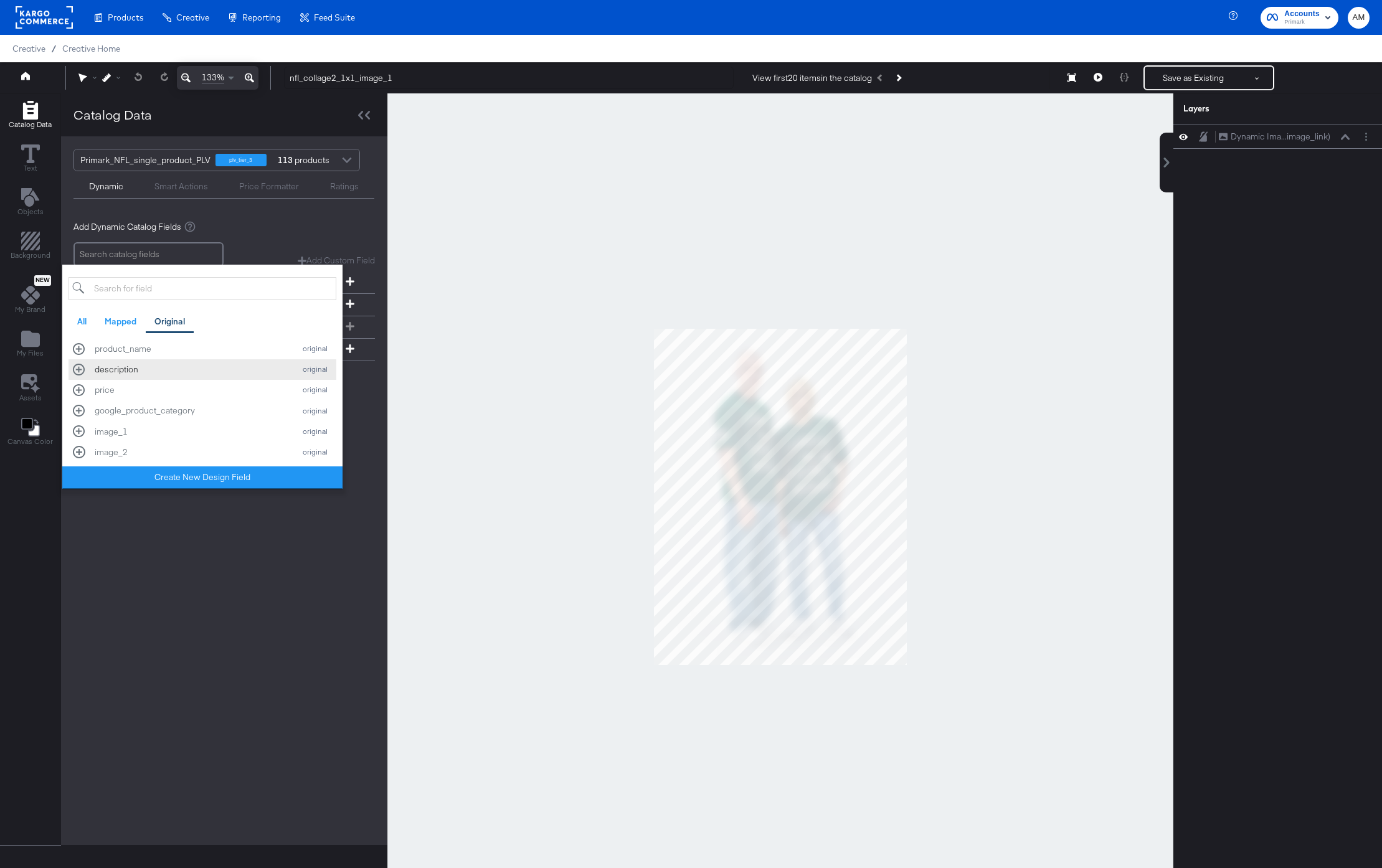
scroll to position [99, 0]
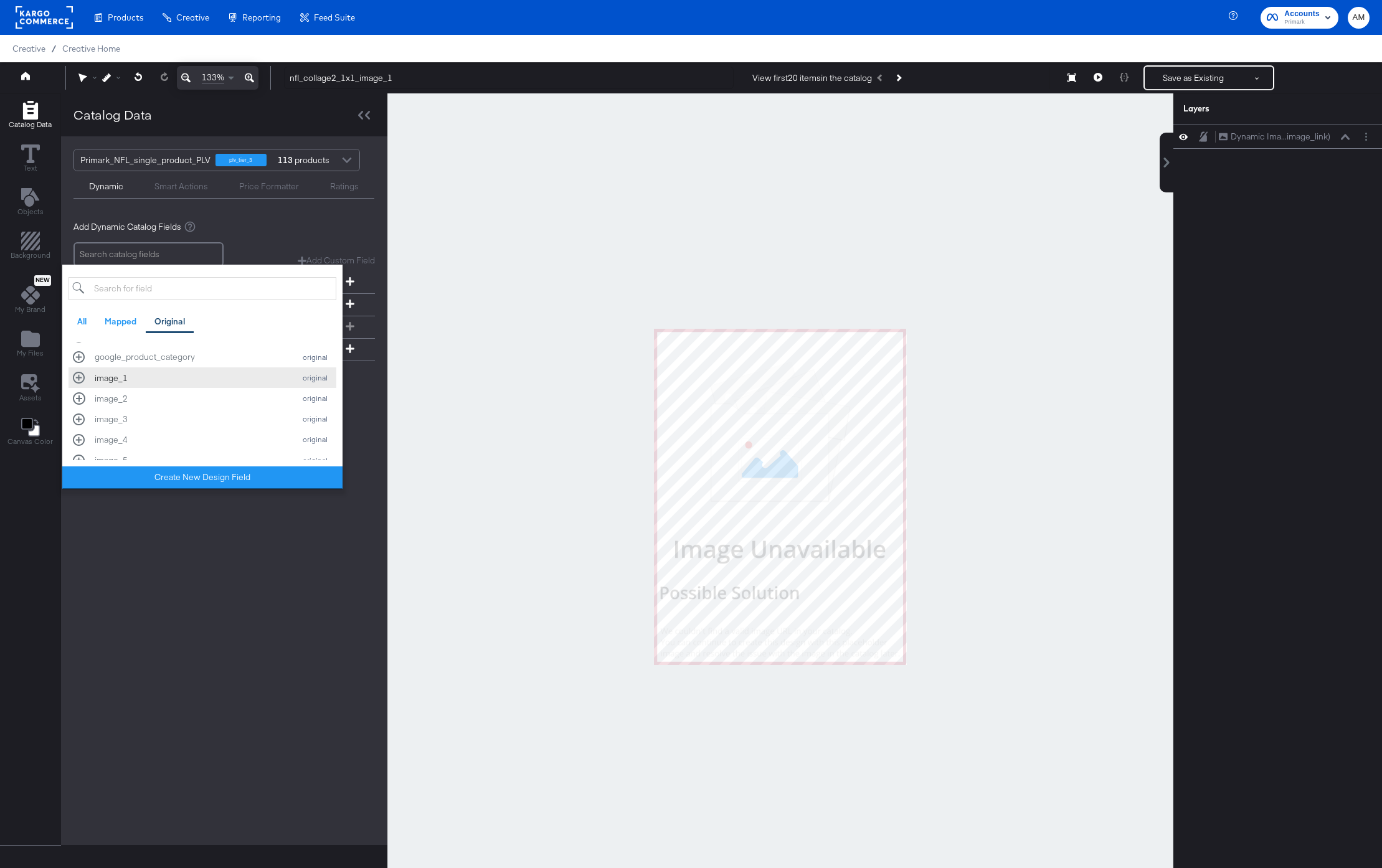
click at [80, 377] on div "image_1 original" at bounding box center [203, 377] width 259 height 12
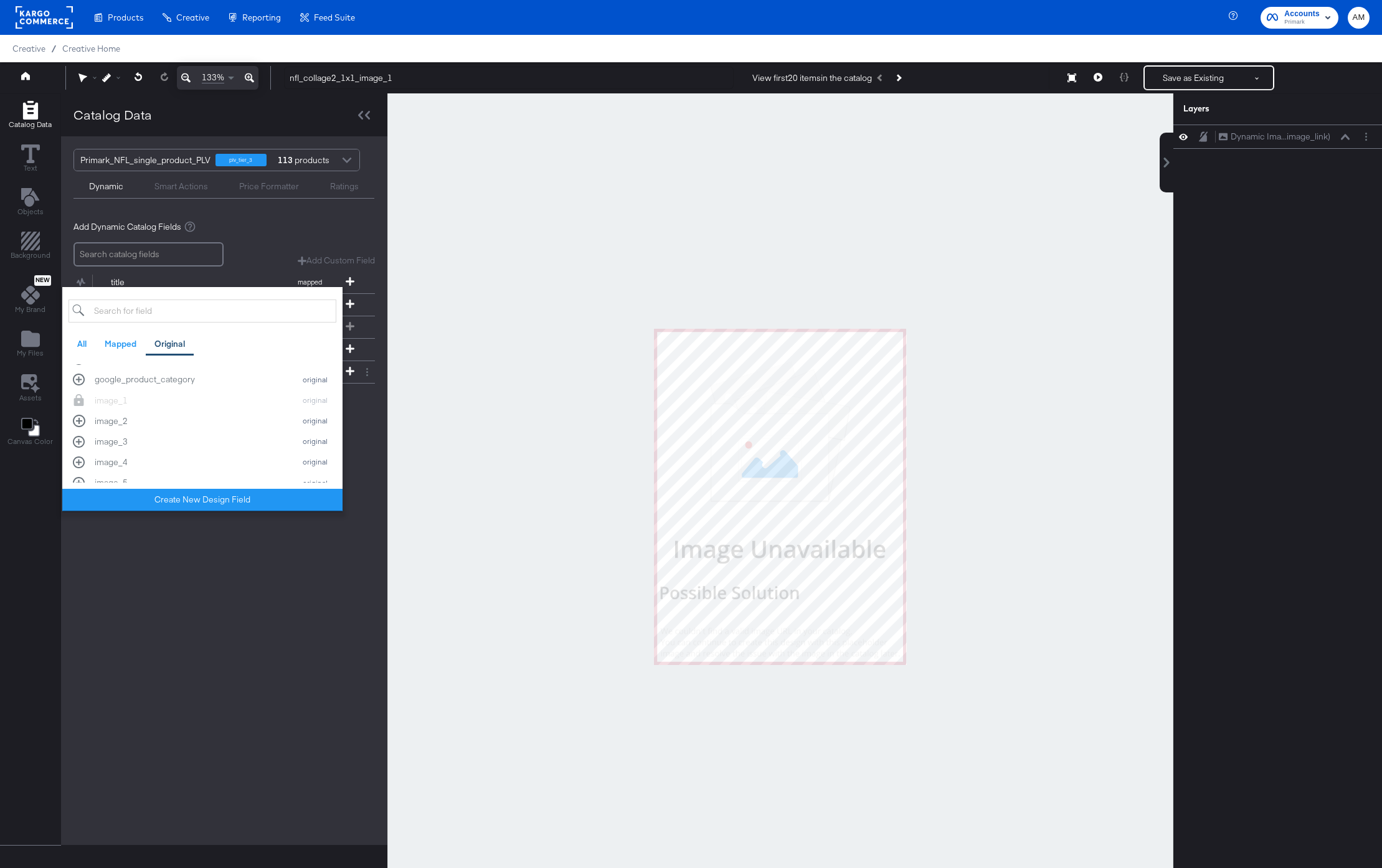
click at [210, 601] on div "Primark_NFL_single_product_PLV plv_tier_3 113 products Dynamic Smart Actions Pr…" at bounding box center [224, 490] width 326 height 709
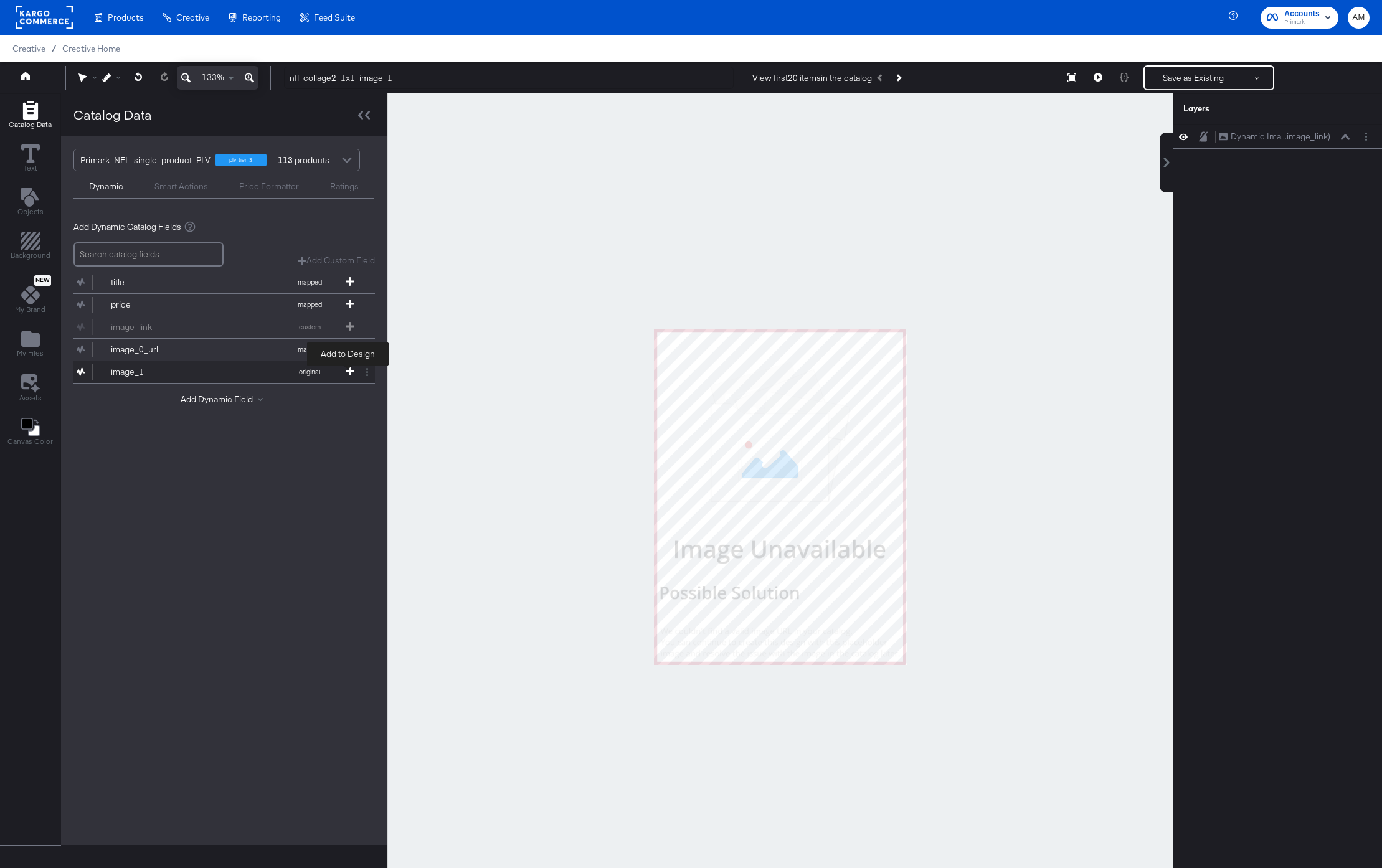
click at [348, 368] on icon at bounding box center [349, 371] width 9 height 9
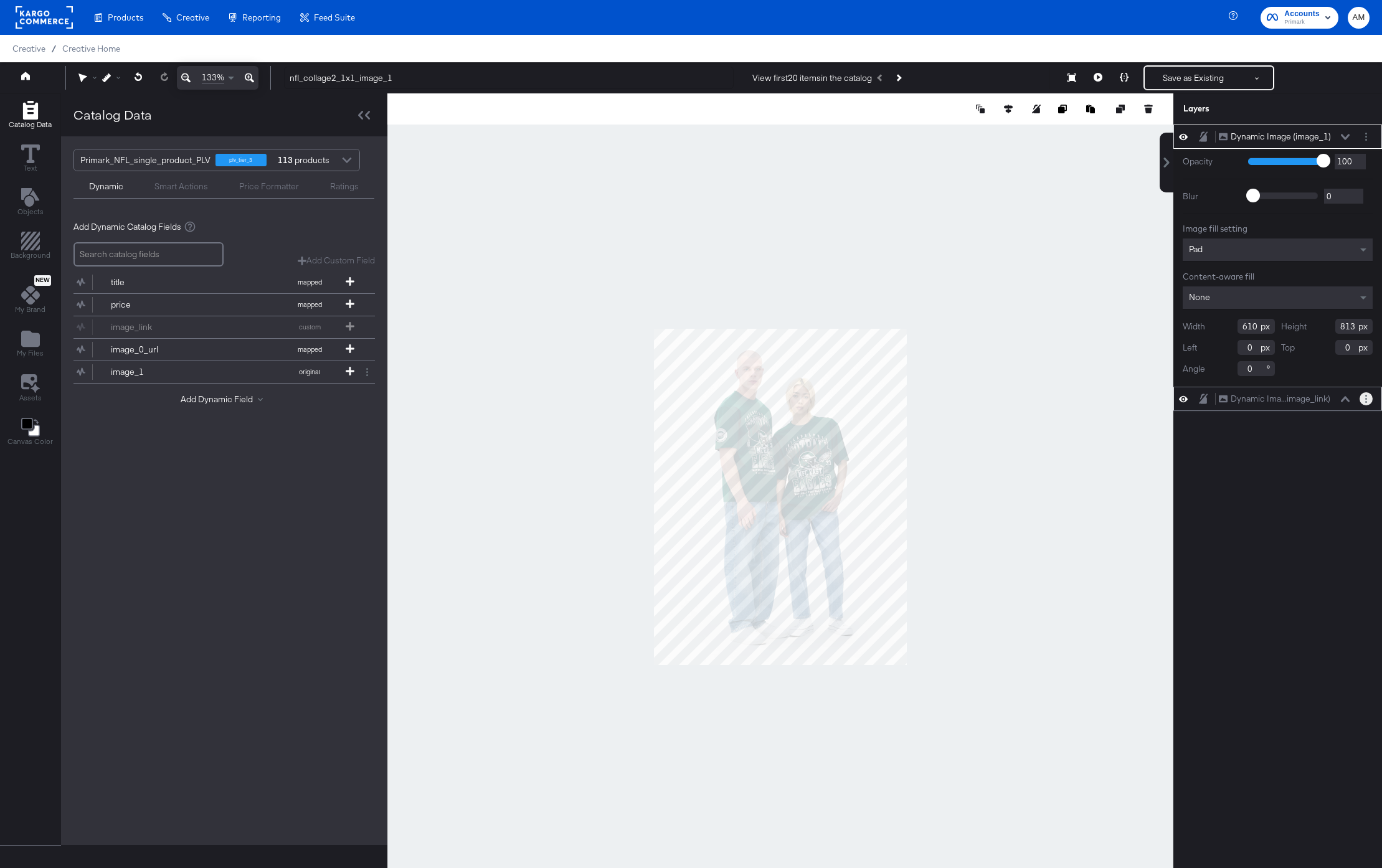
click at [1368, 139] on button "Layer Options" at bounding box center [1366, 137] width 13 height 13
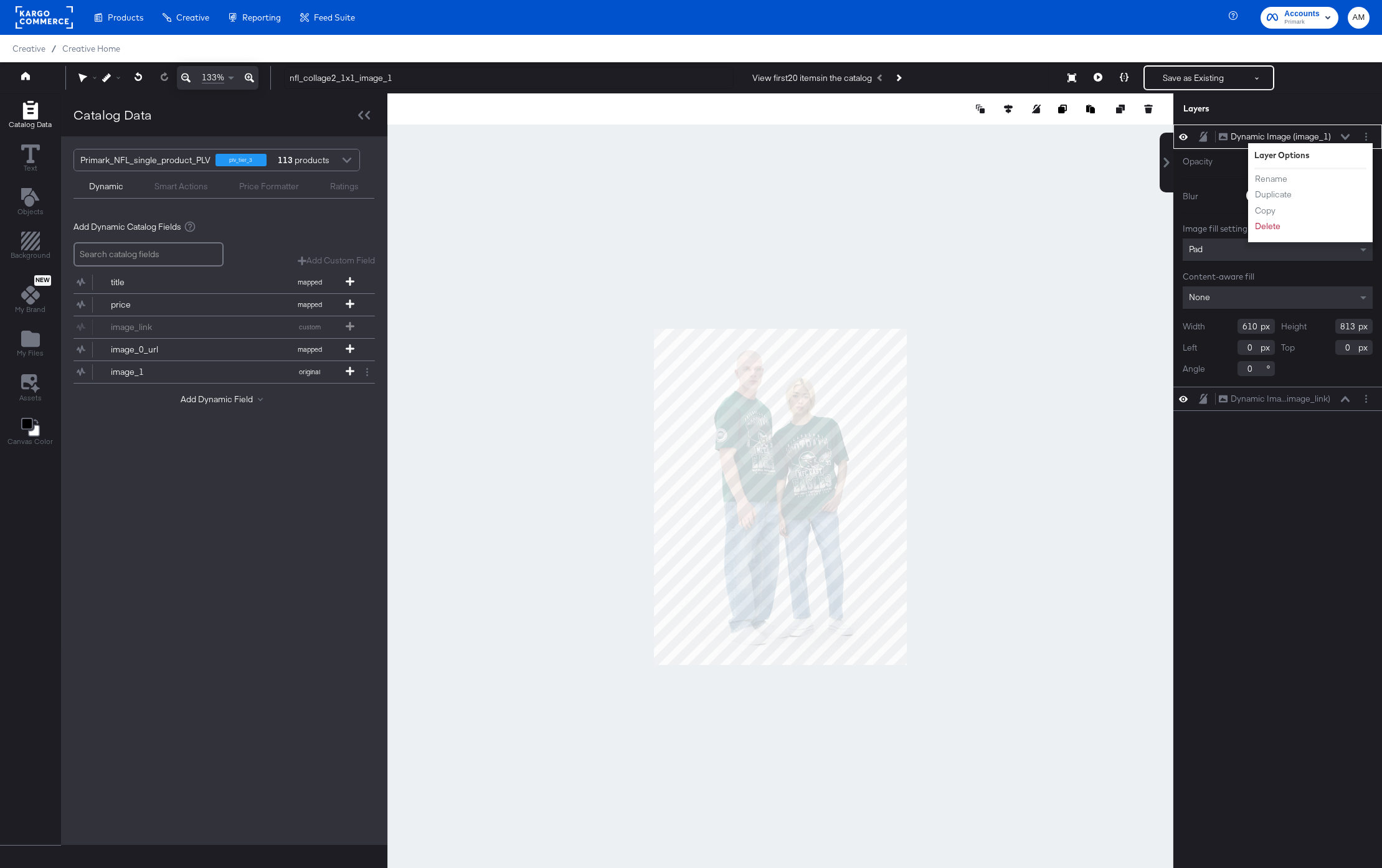
click at [1220, 185] on div "Opacity 1 100 100 Blur 0 2000 0 Image fill setting Pad Content-aware fill None …" at bounding box center [1278, 267] width 208 height 238
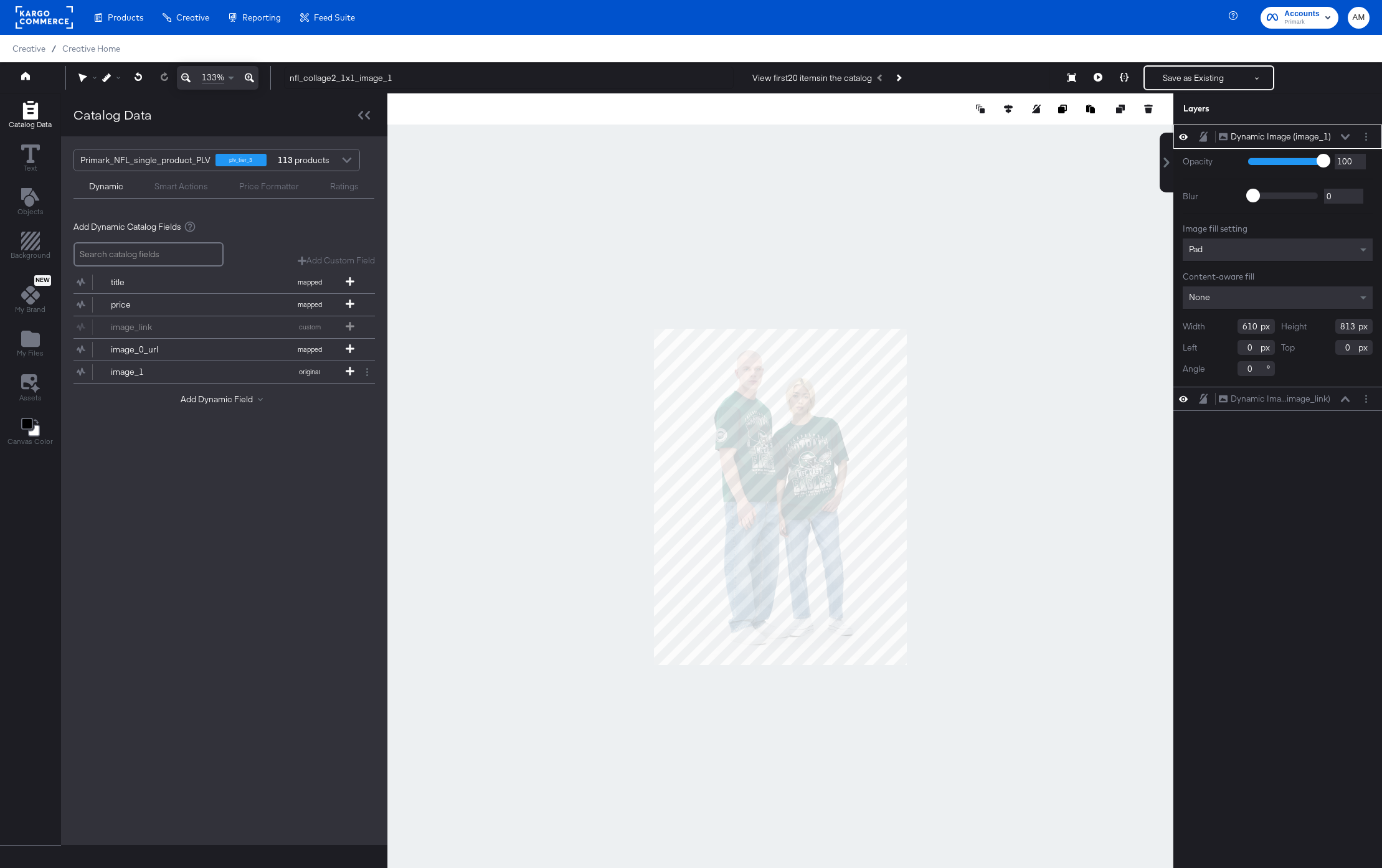
click at [1229, 251] on div "Pad" at bounding box center [1278, 250] width 190 height 22
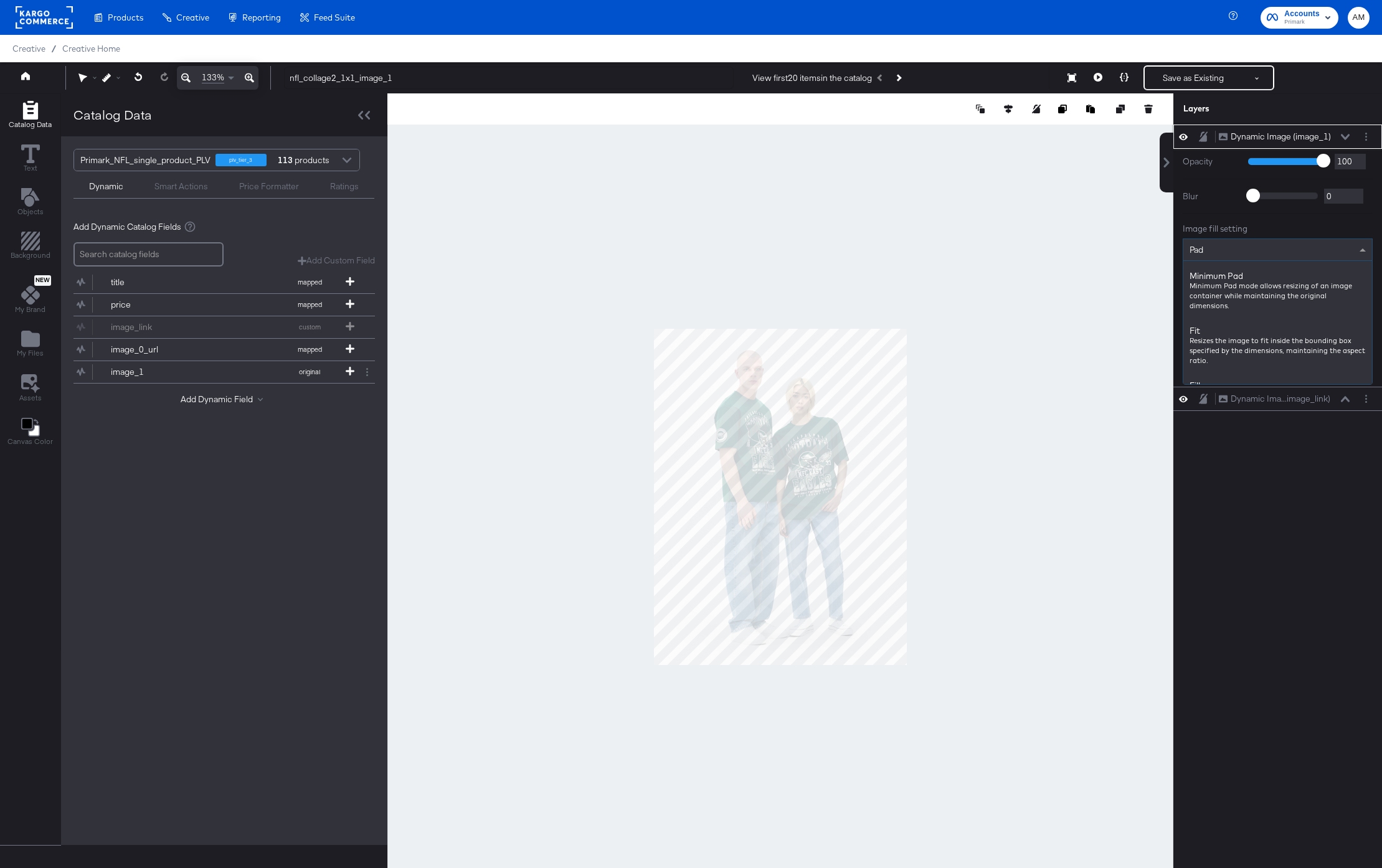
scroll to position [197, 0]
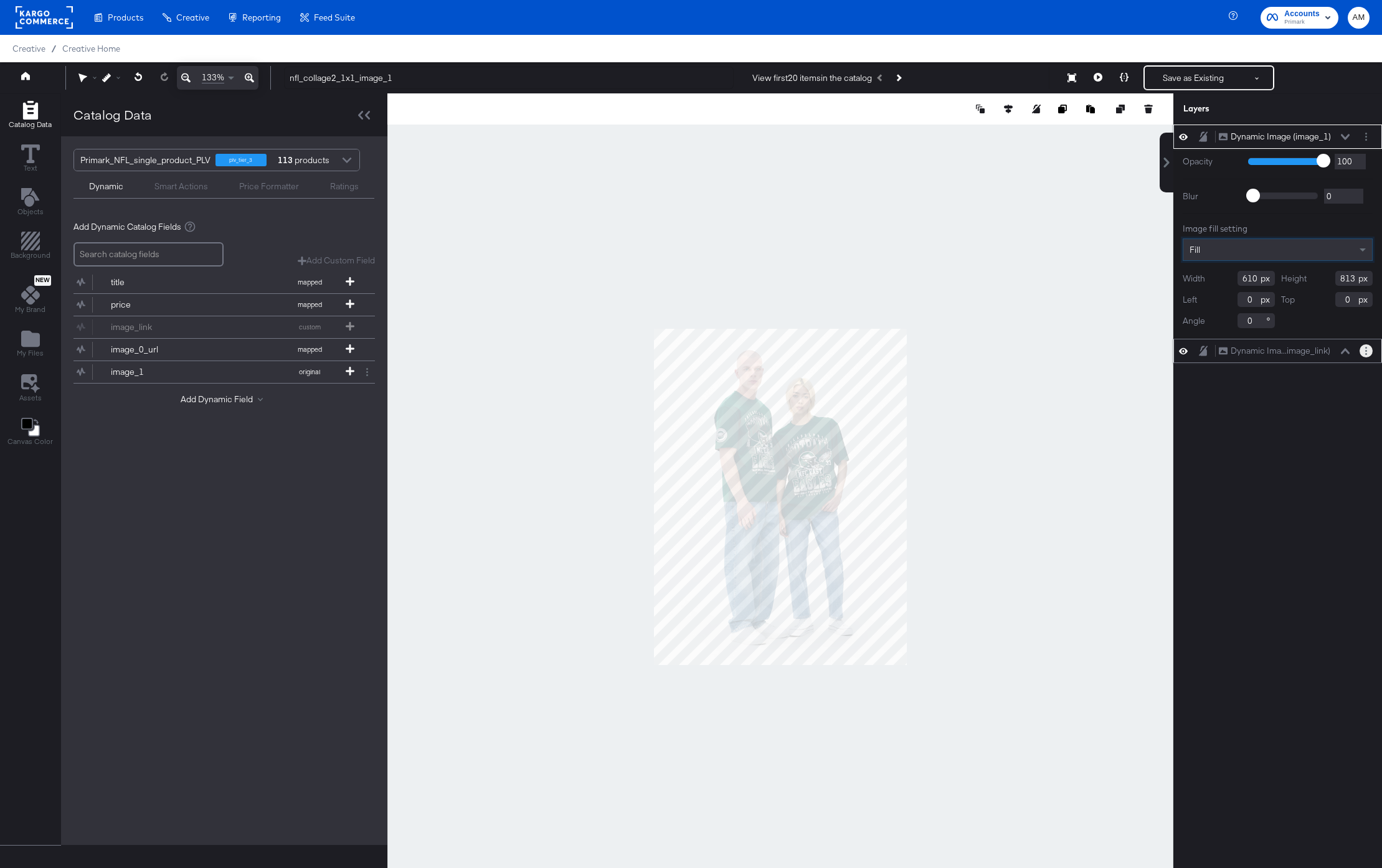
click at [1368, 352] on button "Layer Options" at bounding box center [1366, 351] width 13 height 13
click at [1263, 438] on button "Delete" at bounding box center [1268, 441] width 27 height 13
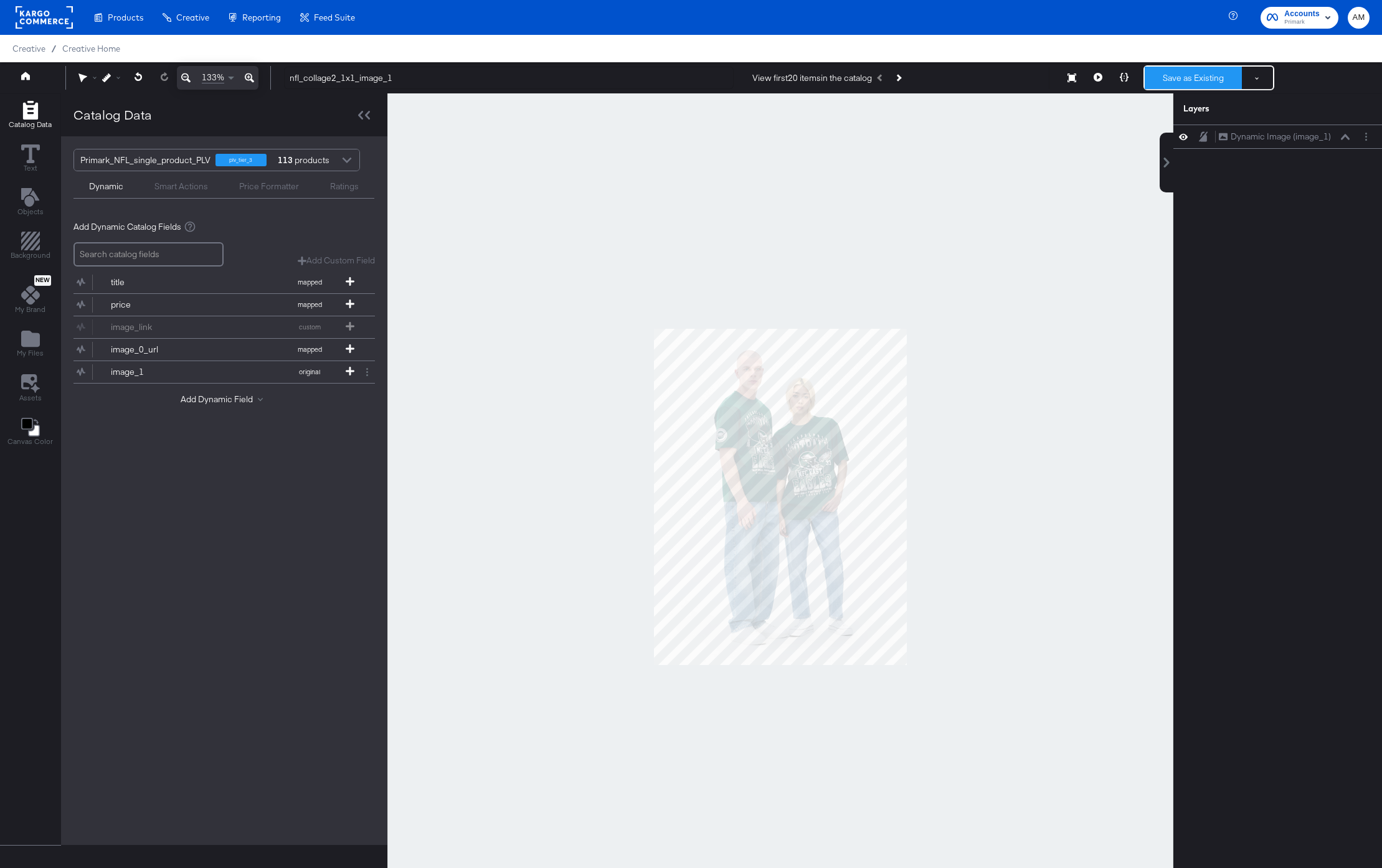
click at [1183, 84] on button "Save as Existing" at bounding box center [1193, 78] width 97 height 22
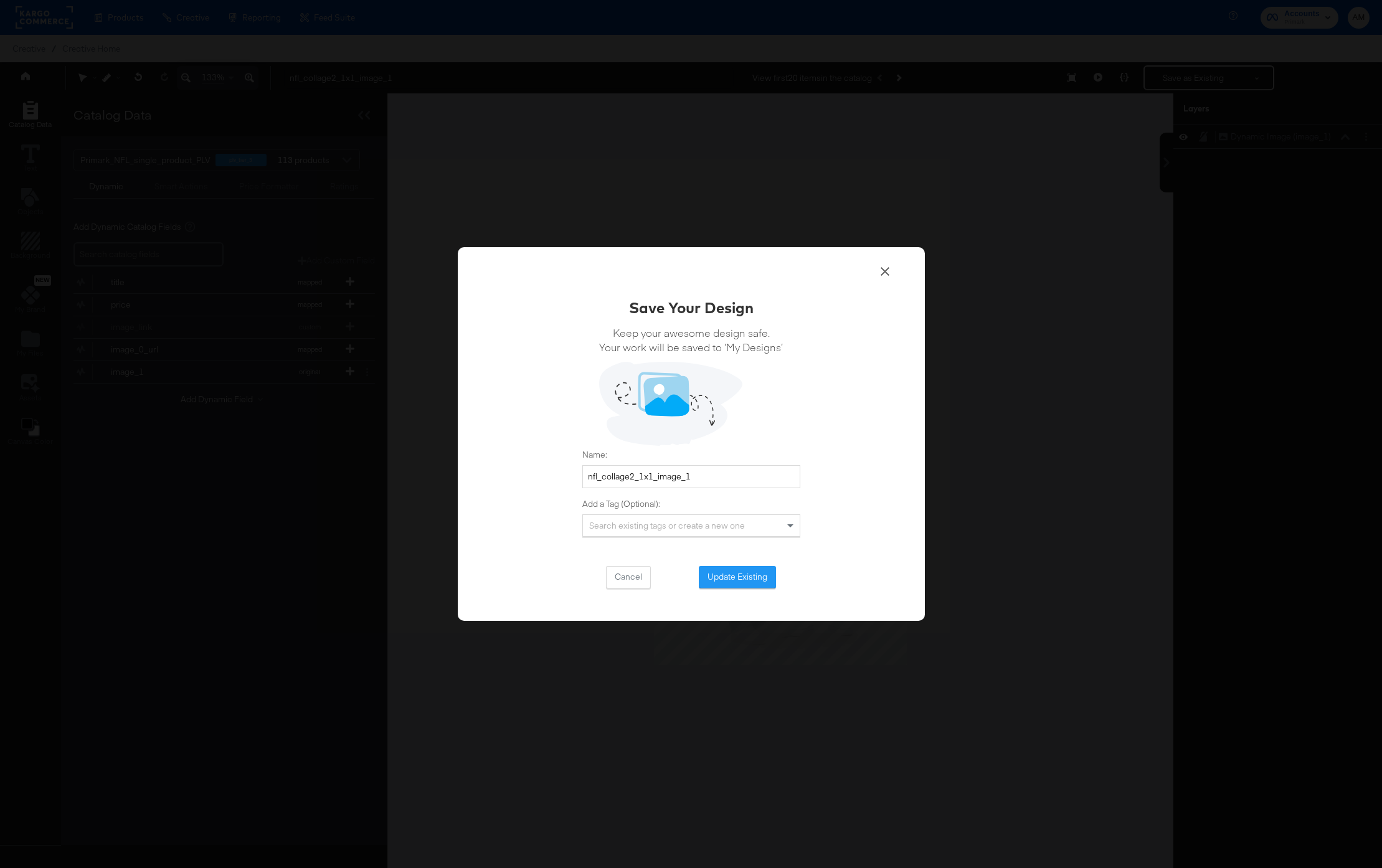
click at [736, 575] on button "Update Existing" at bounding box center [737, 578] width 77 height 22
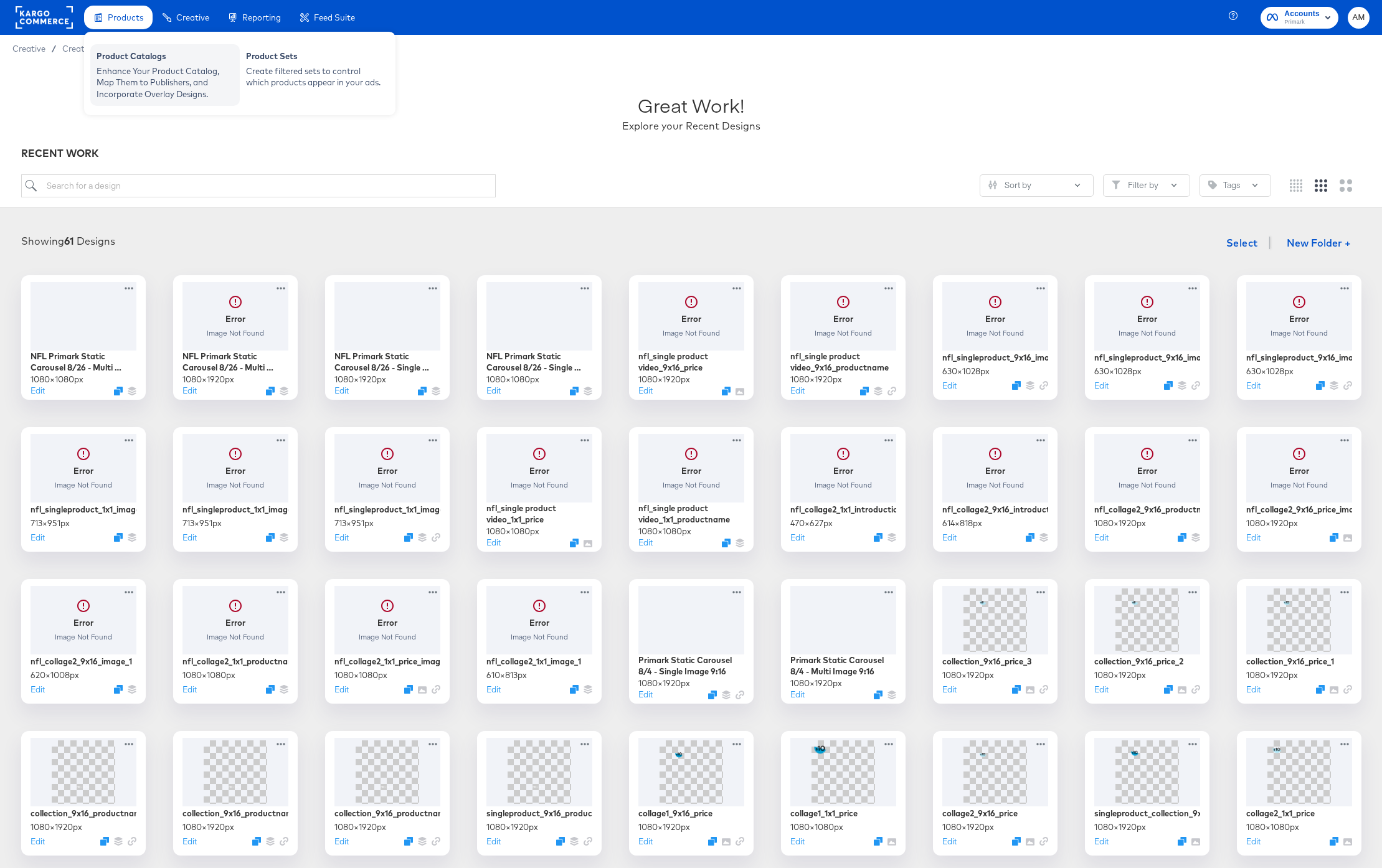
click at [149, 72] on div "Enhance Your Product Catalog, Map Them to Publishers, and Incorporate Overlay D…" at bounding box center [165, 83] width 137 height 35
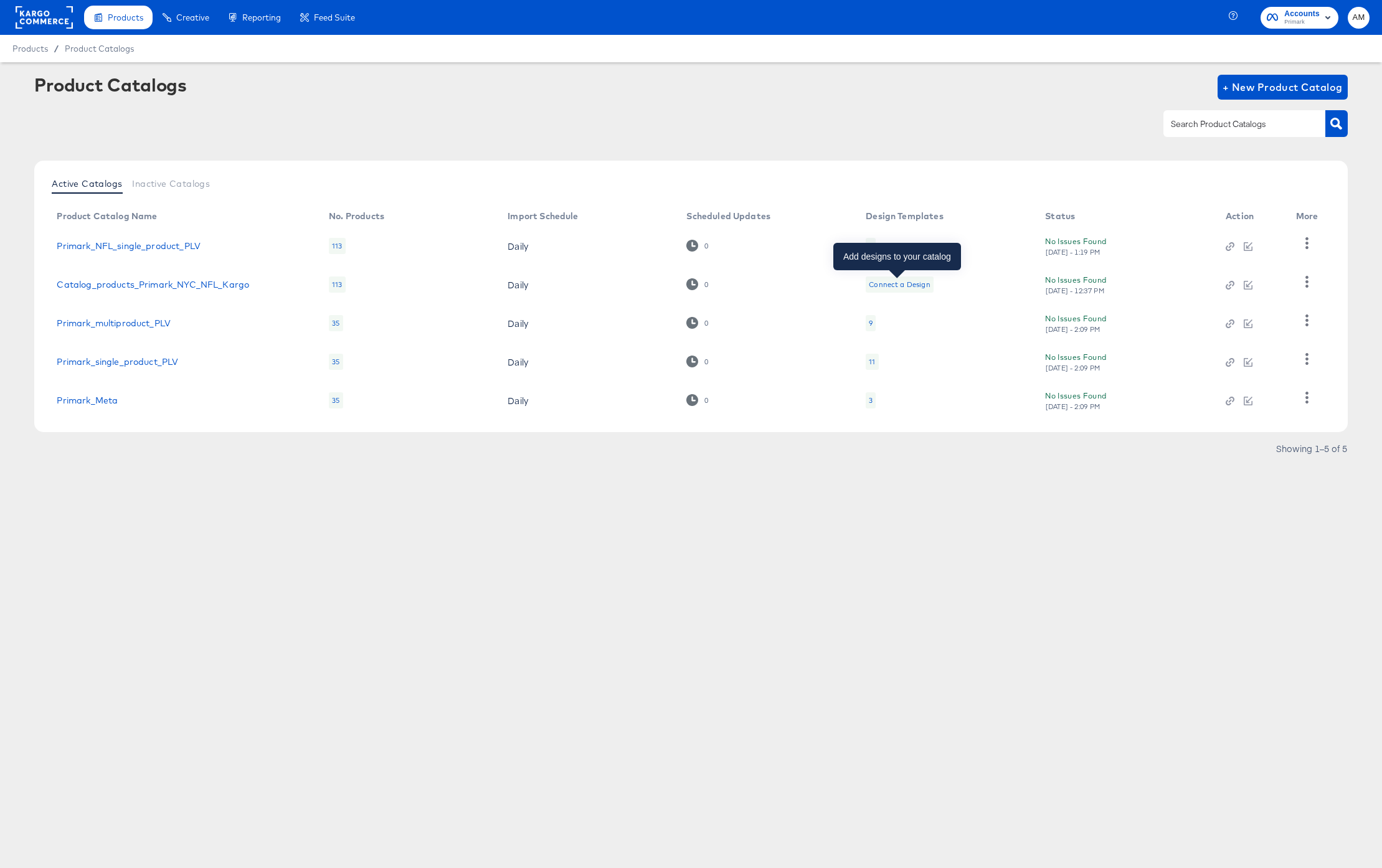
click at [884, 282] on div "Connect a Design" at bounding box center [899, 285] width 61 height 10
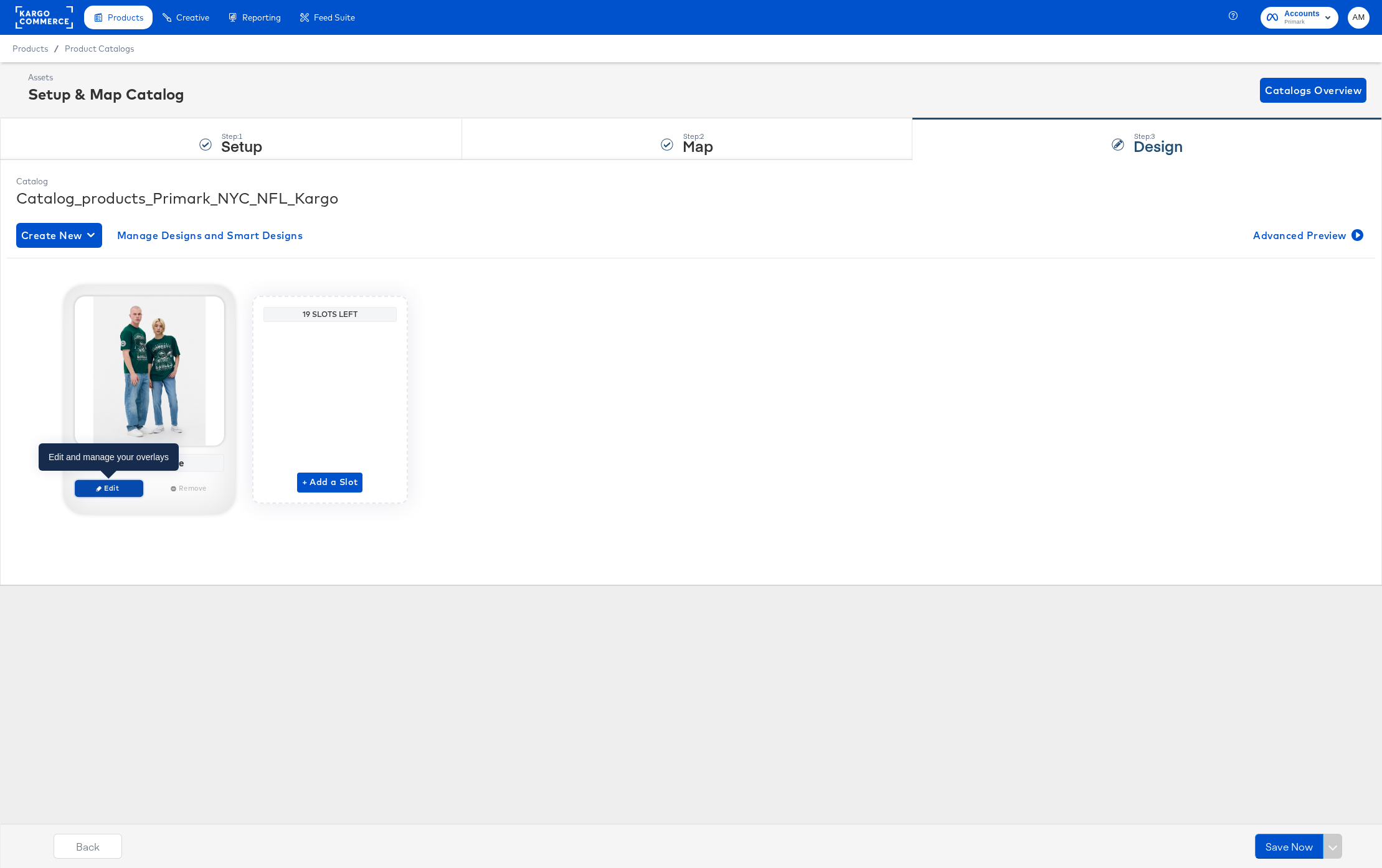
click at [95, 487] on span "Edit" at bounding box center [108, 488] width 57 height 10
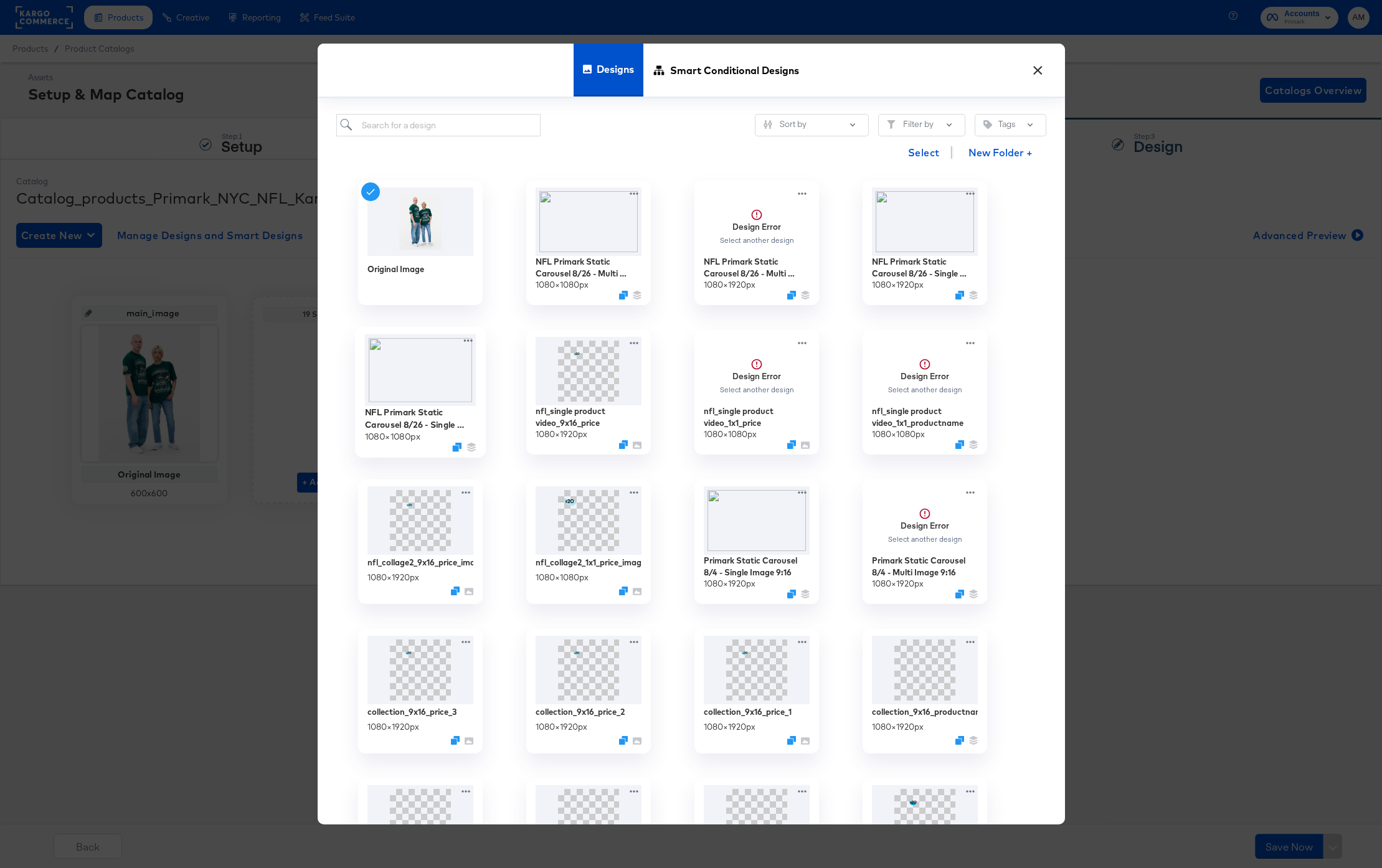
click at [405, 368] on img at bounding box center [420, 370] width 111 height 72
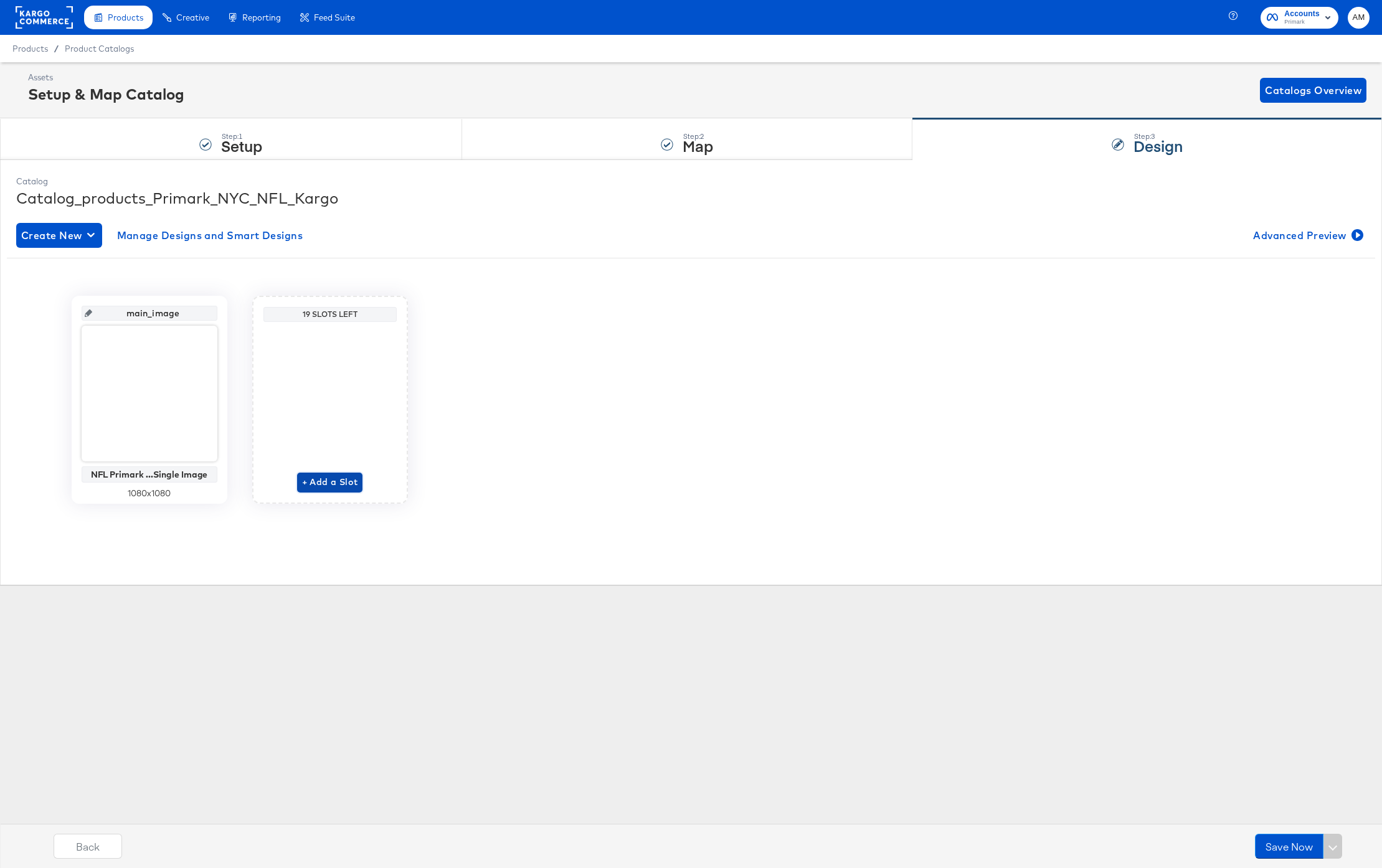
click at [337, 480] on span "+ Add a Slot" at bounding box center [330, 483] width 56 height 16
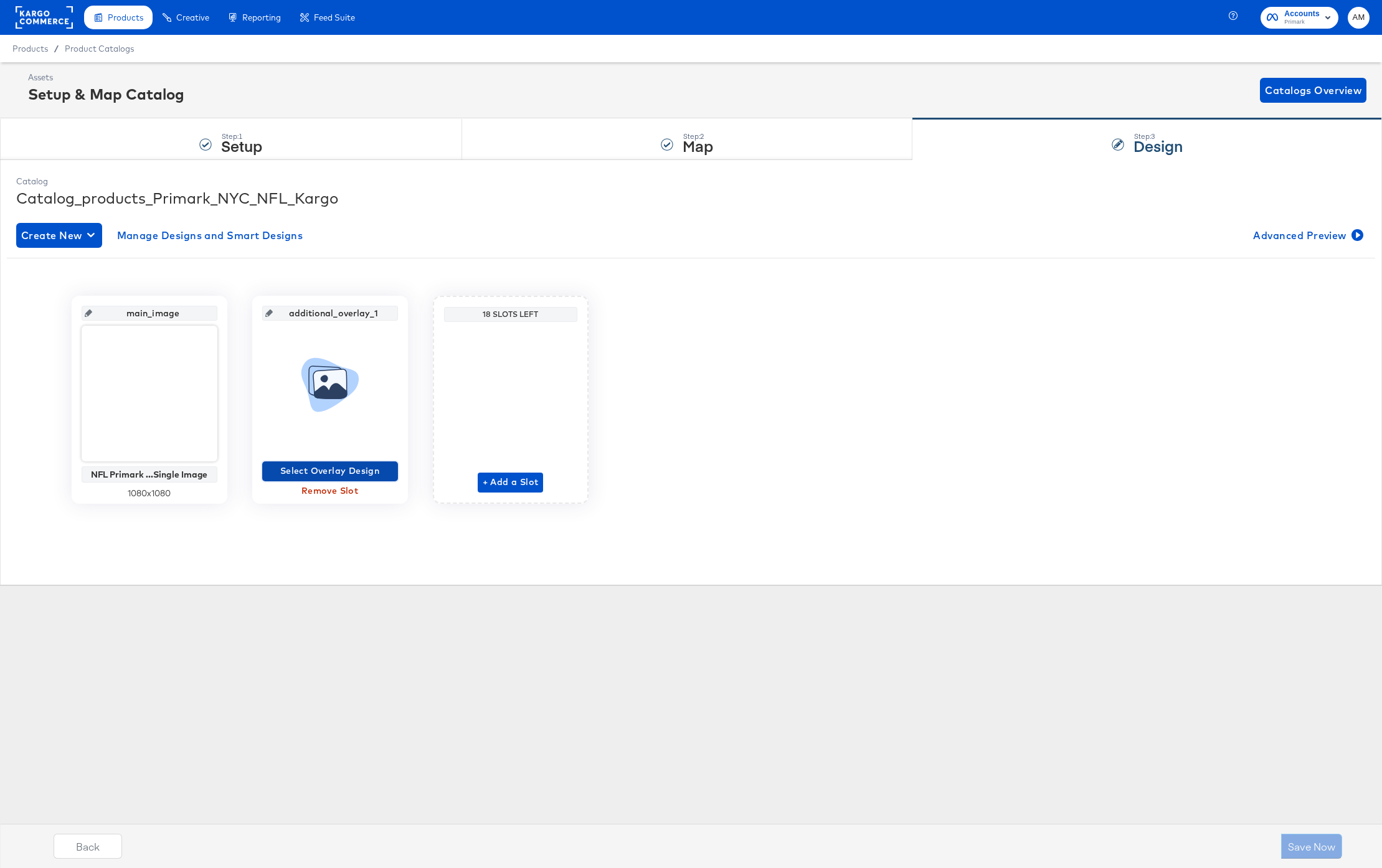
click at [355, 465] on span "Select Overlay Design" at bounding box center [330, 471] width 126 height 16
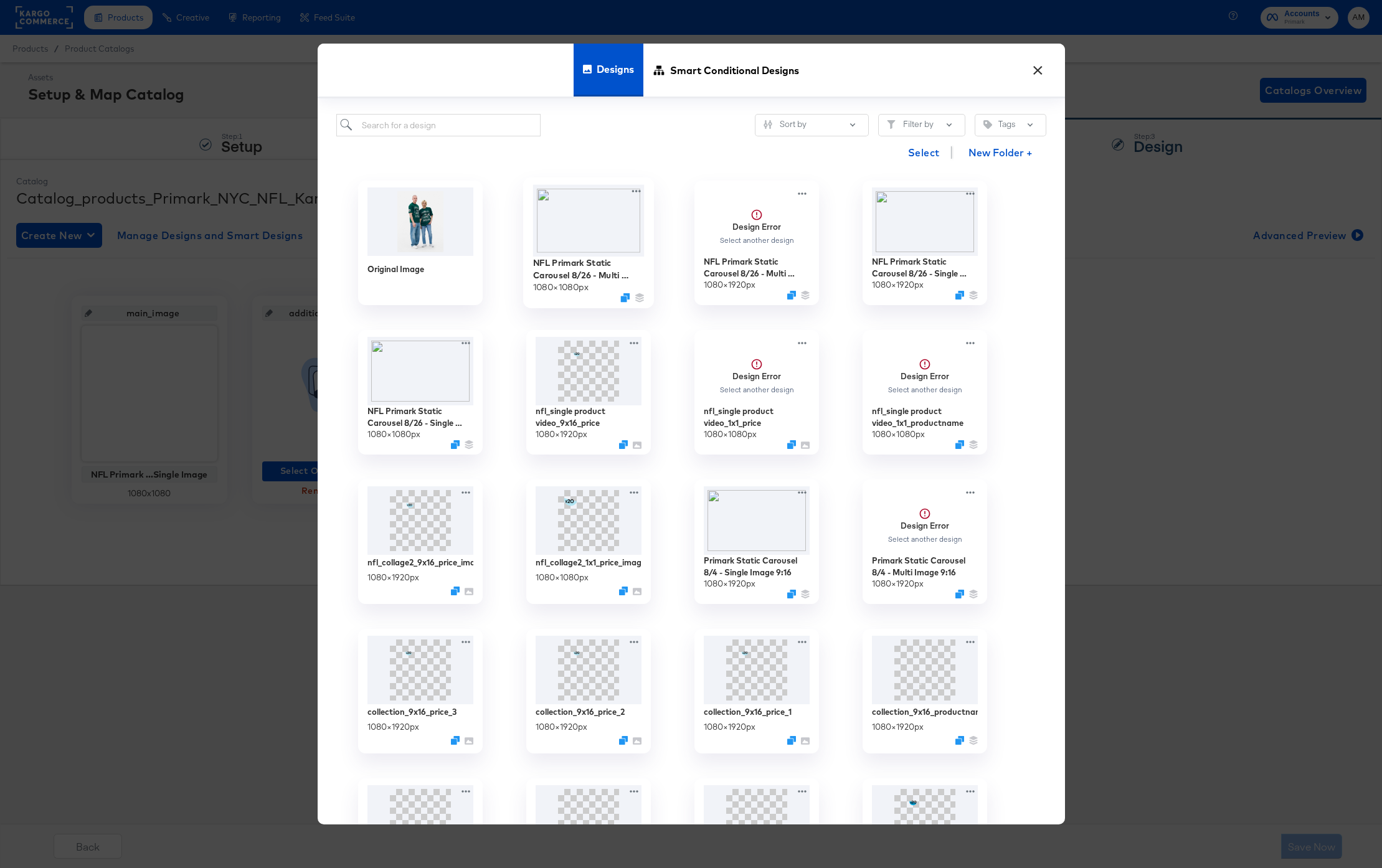
click at [574, 236] on img at bounding box center [588, 221] width 111 height 72
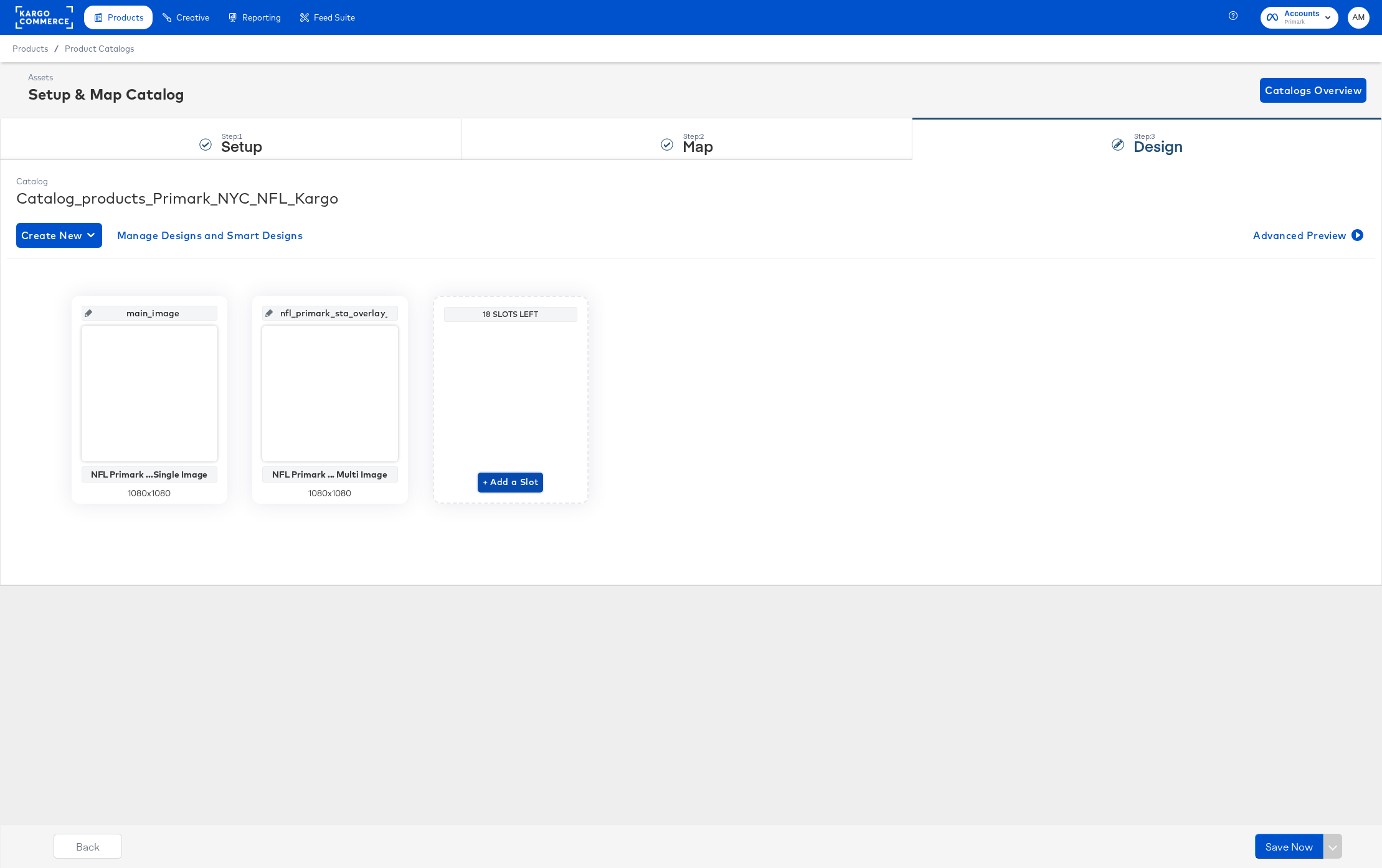
click at [512, 477] on span "+ Add a Slot" at bounding box center [511, 483] width 56 height 16
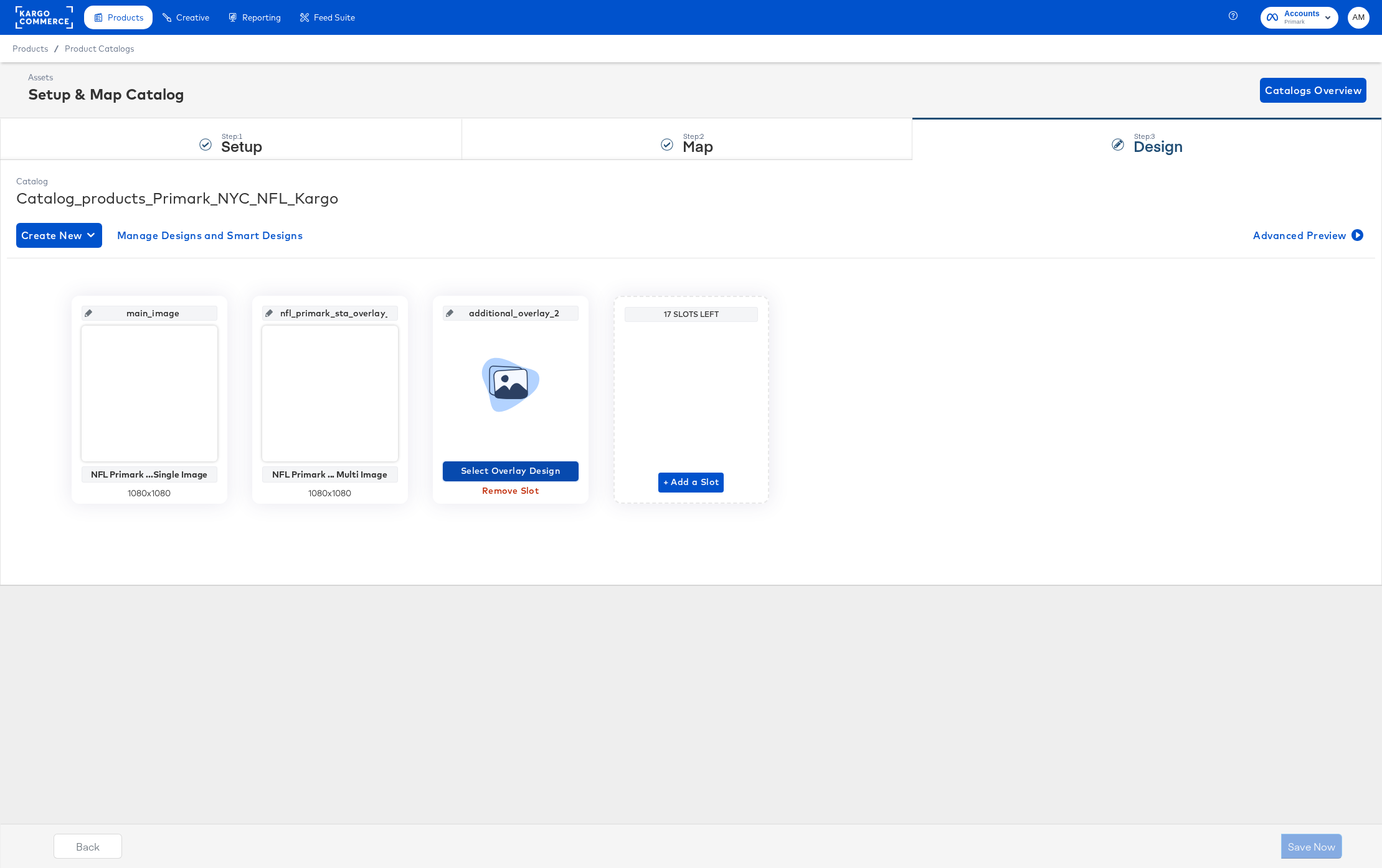
click at [509, 473] on span "Select Overlay Design" at bounding box center [511, 471] width 126 height 16
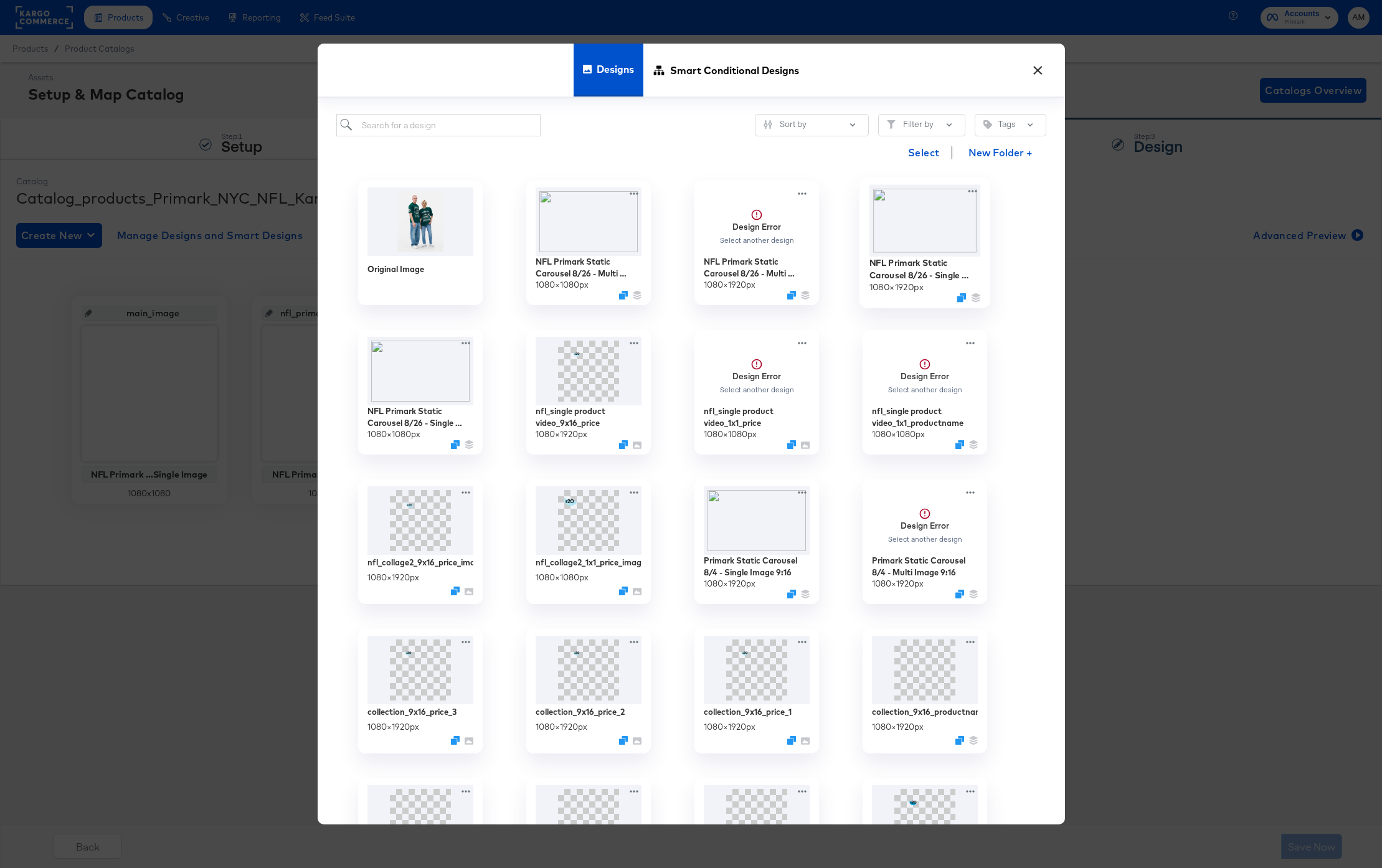
click at [919, 224] on img at bounding box center [925, 221] width 111 height 72
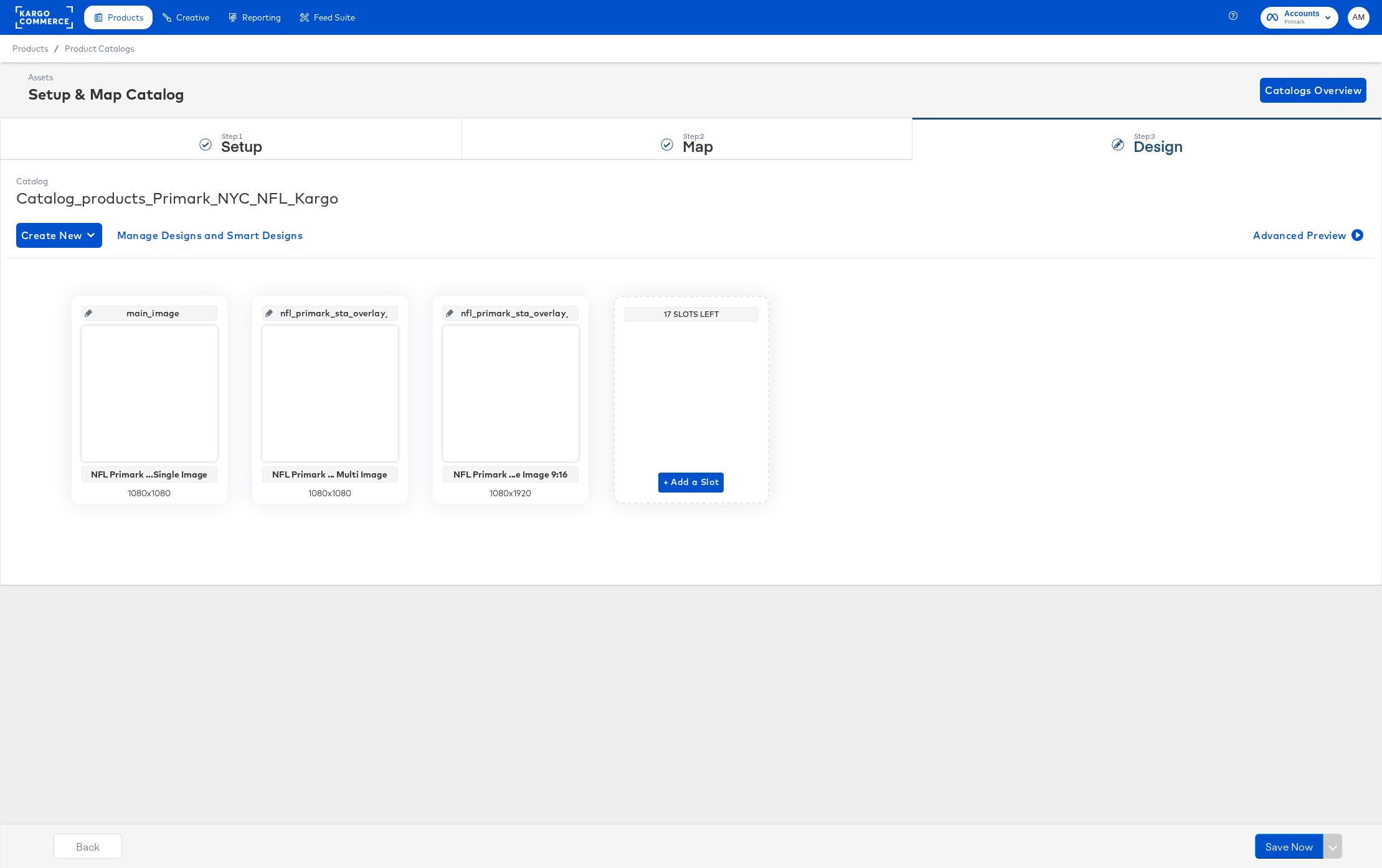
drag, startPoint x: 127, startPoint y: 313, endPoint x: 188, endPoint y: 313, distance: 61.0
click at [188, 313] on input "main_image" at bounding box center [153, 308] width 122 height 33
type input "si"
type input "single_image"
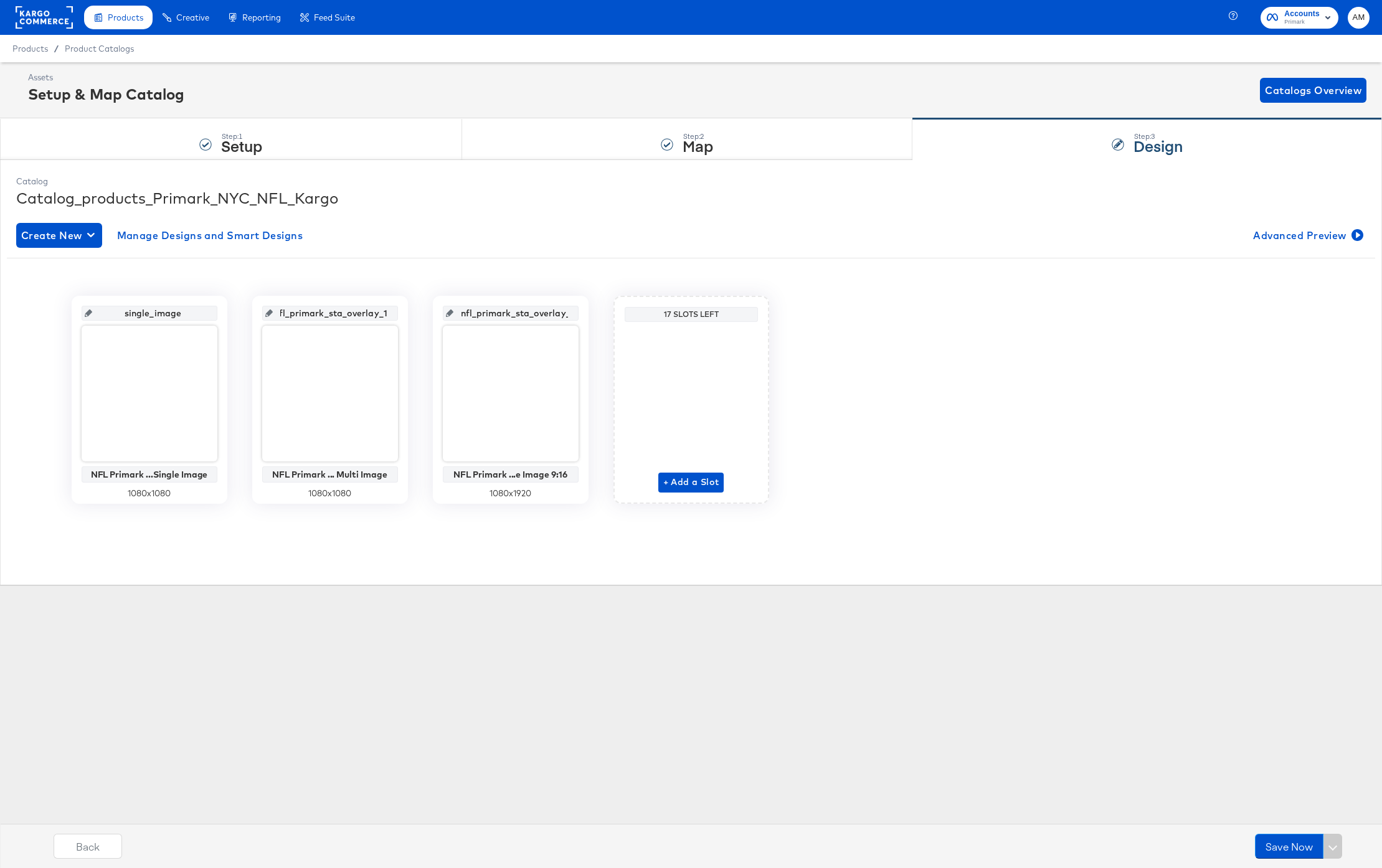
drag, startPoint x: 299, startPoint y: 316, endPoint x: 411, endPoint y: 320, distance: 112.1
click at [411, 320] on div "single_image NFL Primark ...Single Image 1080 x 1080 nfl_primark_sta_overlay_1 …" at bounding box center [691, 399] width 1368 height 208
drag, startPoint x: 386, startPoint y: 314, endPoint x: 306, endPoint y: 308, distance: 80.2
click at [306, 308] on input "nfl_primark_sta_overlay_1" at bounding box center [333, 308] width 122 height 33
type input "mu"
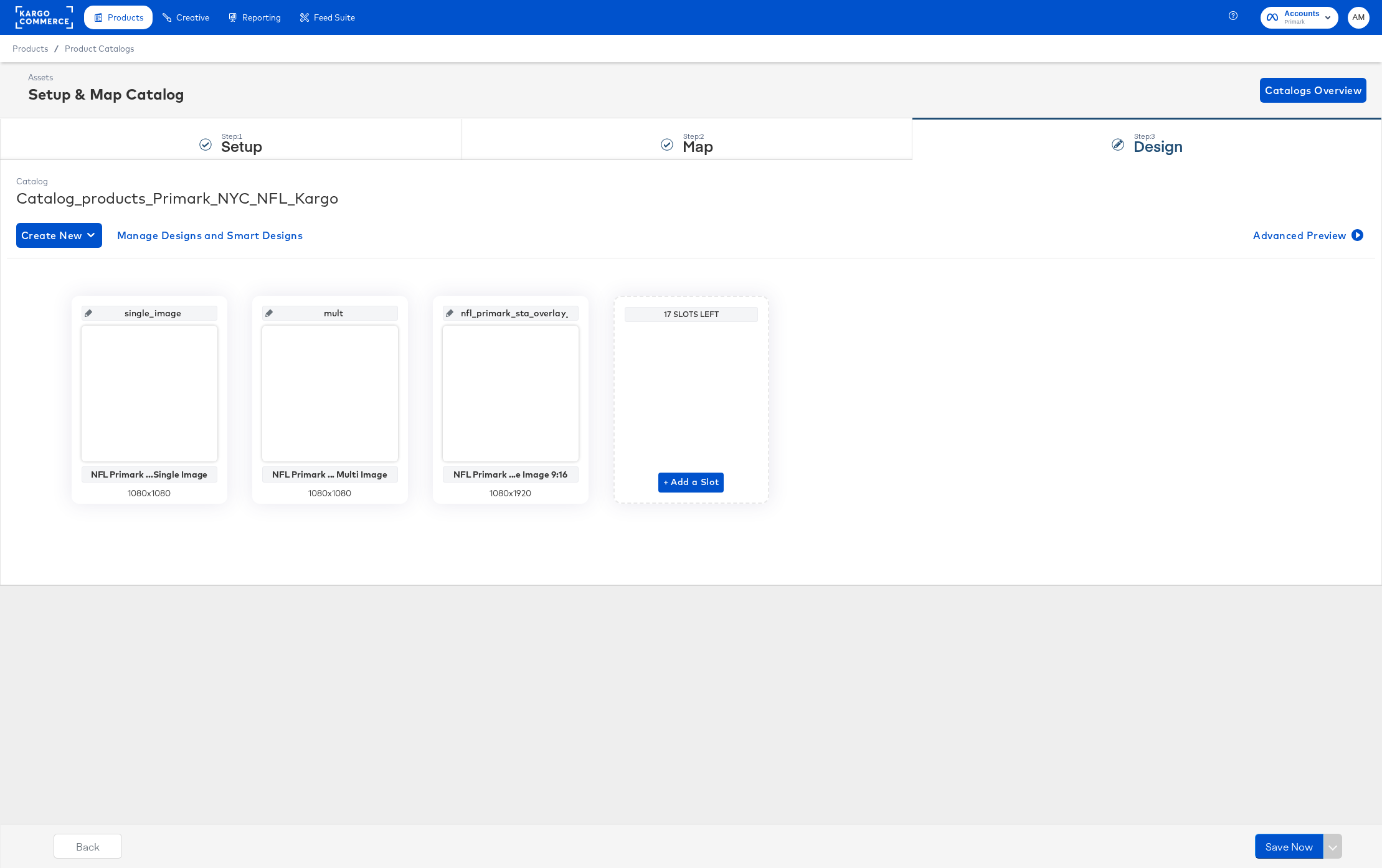
type input "multi"
type input "multi+"
type input "multi)"
type input "multi_image"
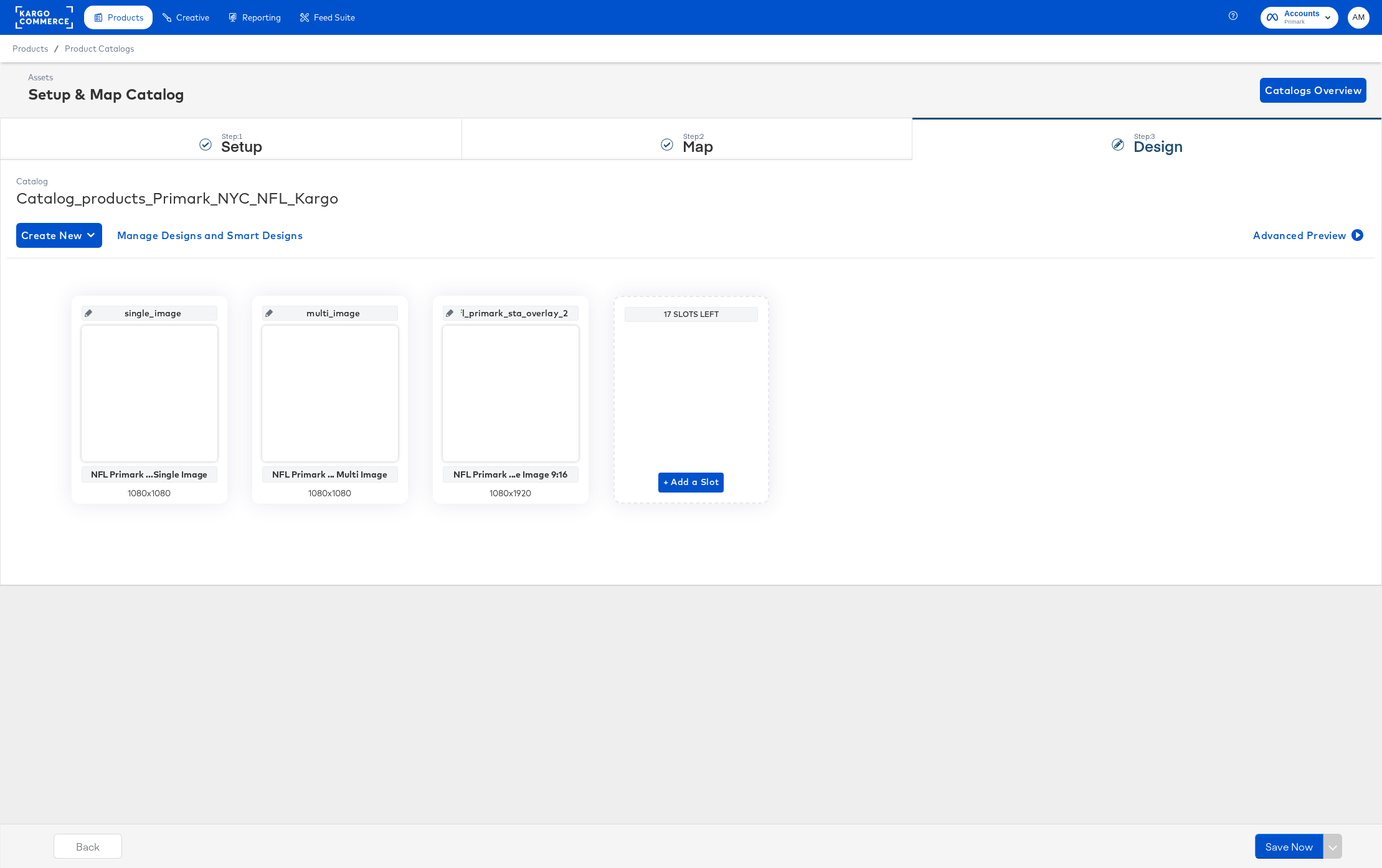
drag, startPoint x: 466, startPoint y: 314, endPoint x: 590, endPoint y: 314, distance: 124.0
click at [590, 314] on div "single_image NFL Primark ...Single Image 1080 x 1080 multi_image NFL Primark ..…" at bounding box center [691, 399] width 1368 height 208
click at [543, 311] on input "9" at bounding box center [514, 308] width 122 height 33
type input "9x"
type input "9x16"
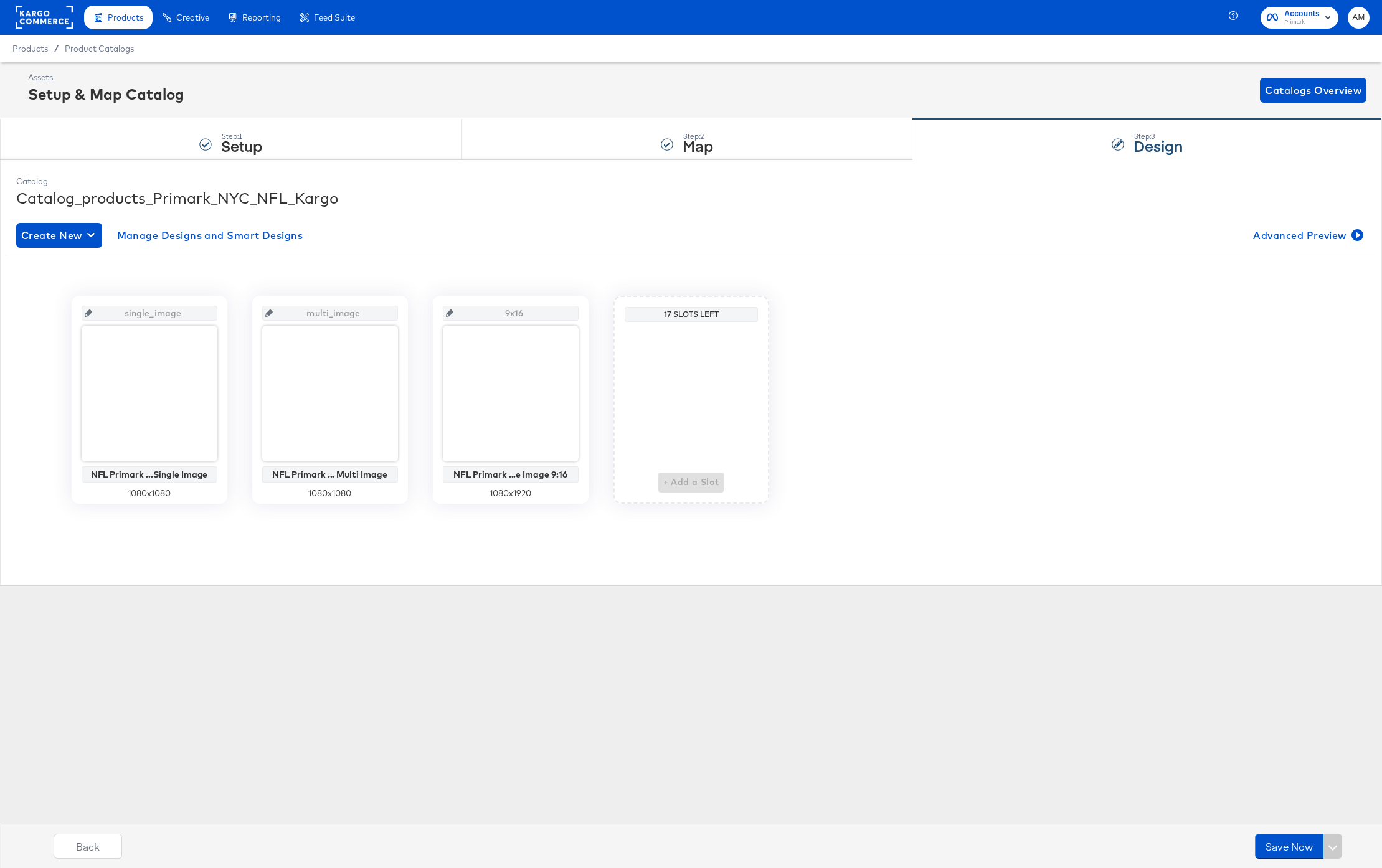
click at [598, 263] on div "single_image NFL Primark ...Single Image 1080 x 1080 multi_image NFL Primark ..…" at bounding box center [691, 395] width 1368 height 274
click at [1291, 845] on button "Save Now" at bounding box center [1289, 846] width 68 height 25
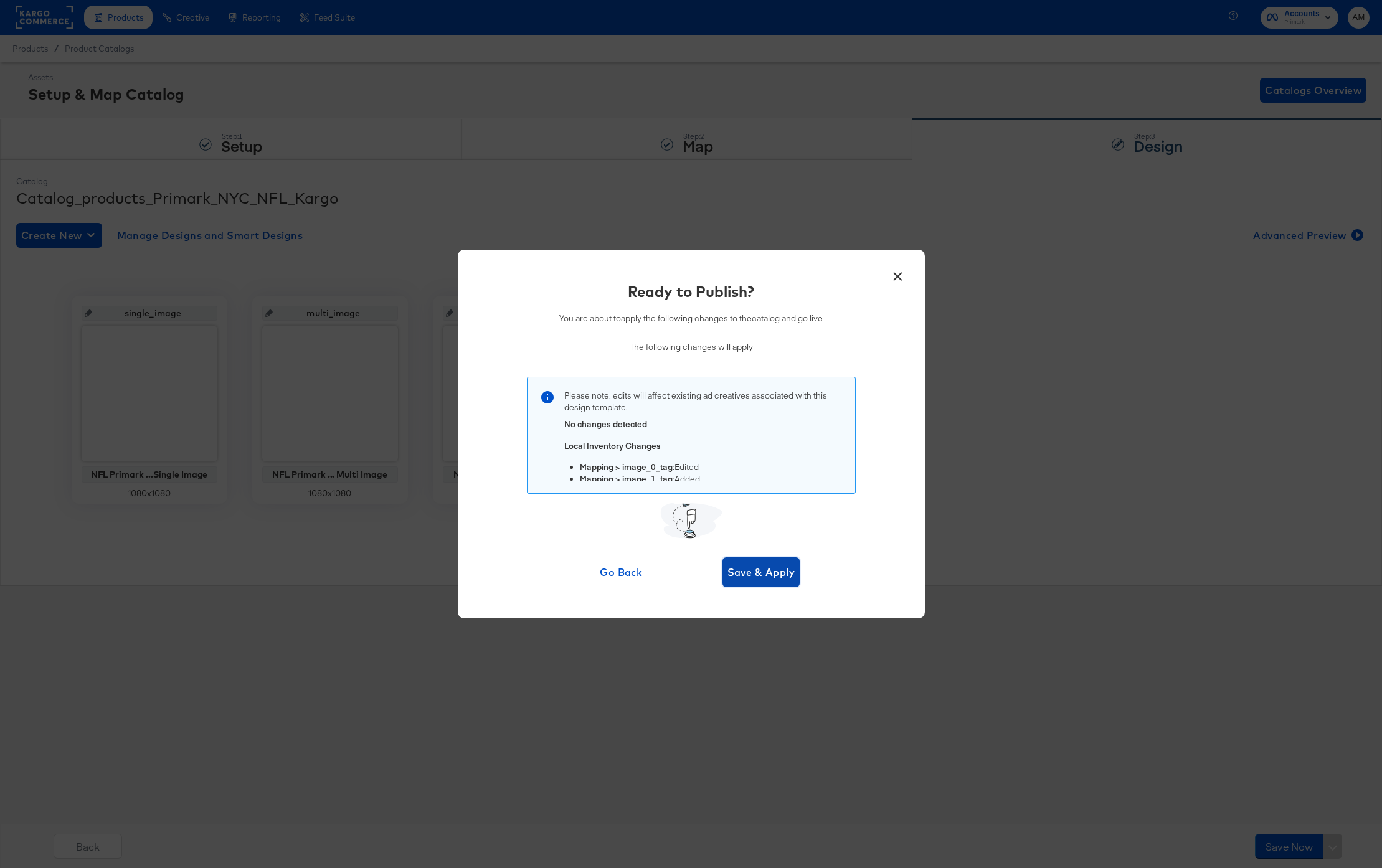
click at [746, 571] on span "Save & Apply" at bounding box center [761, 572] width 68 height 18
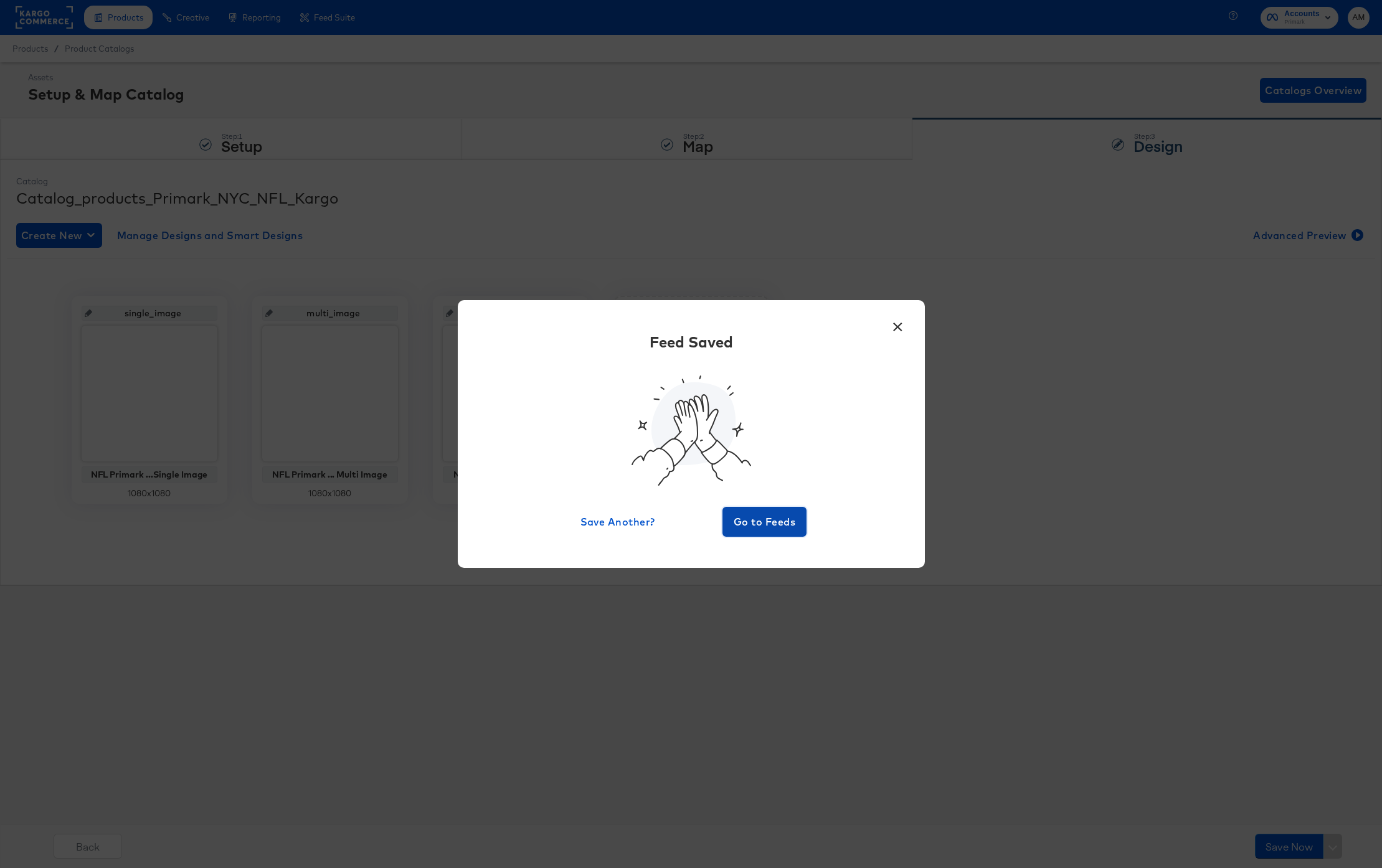
click at [753, 522] on span "Go to Feeds" at bounding box center [765, 522] width 75 height 18
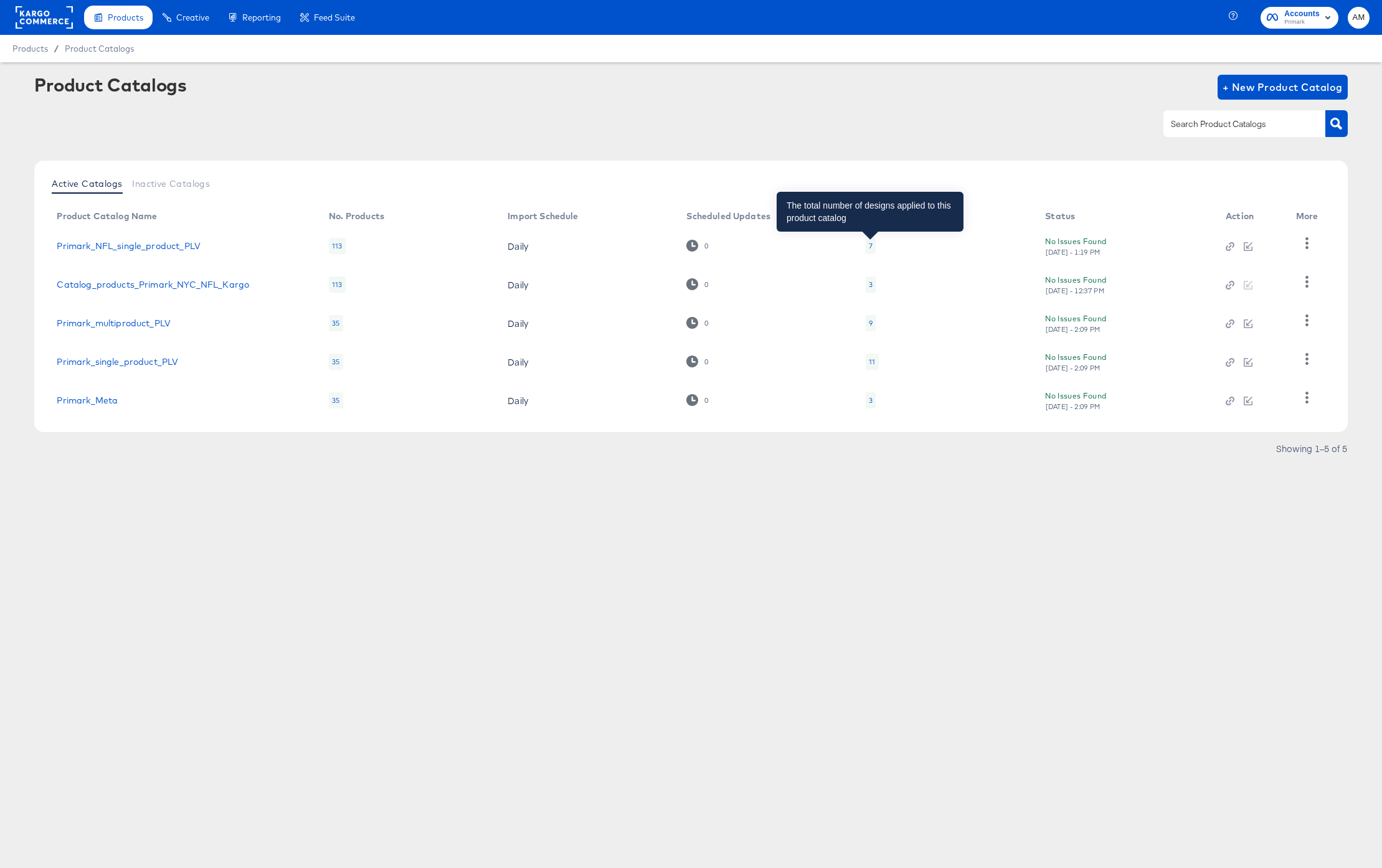
click at [870, 243] on div "7" at bounding box center [870, 246] width 4 height 10
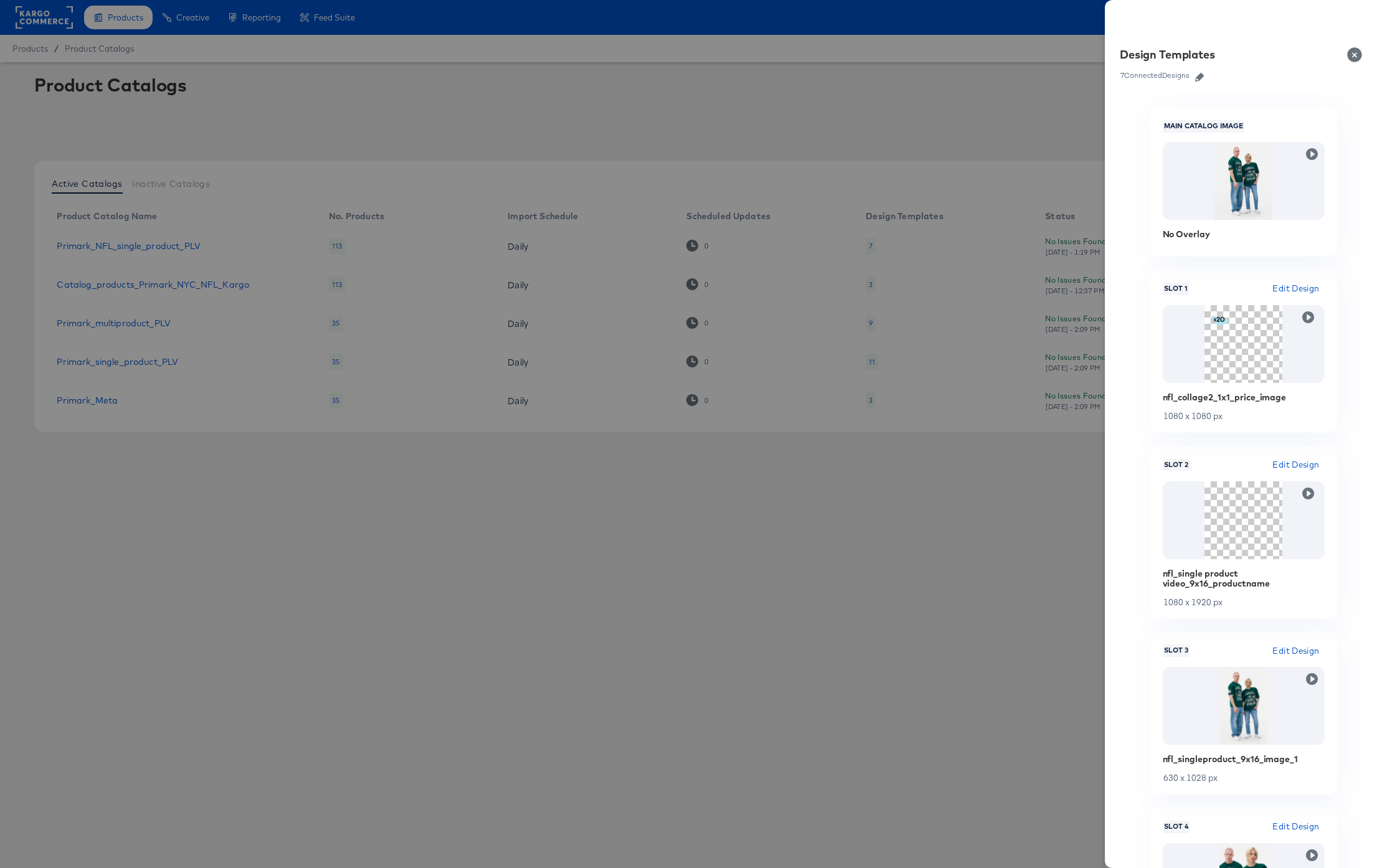
click at [1201, 76] on icon "button" at bounding box center [1199, 77] width 9 height 9
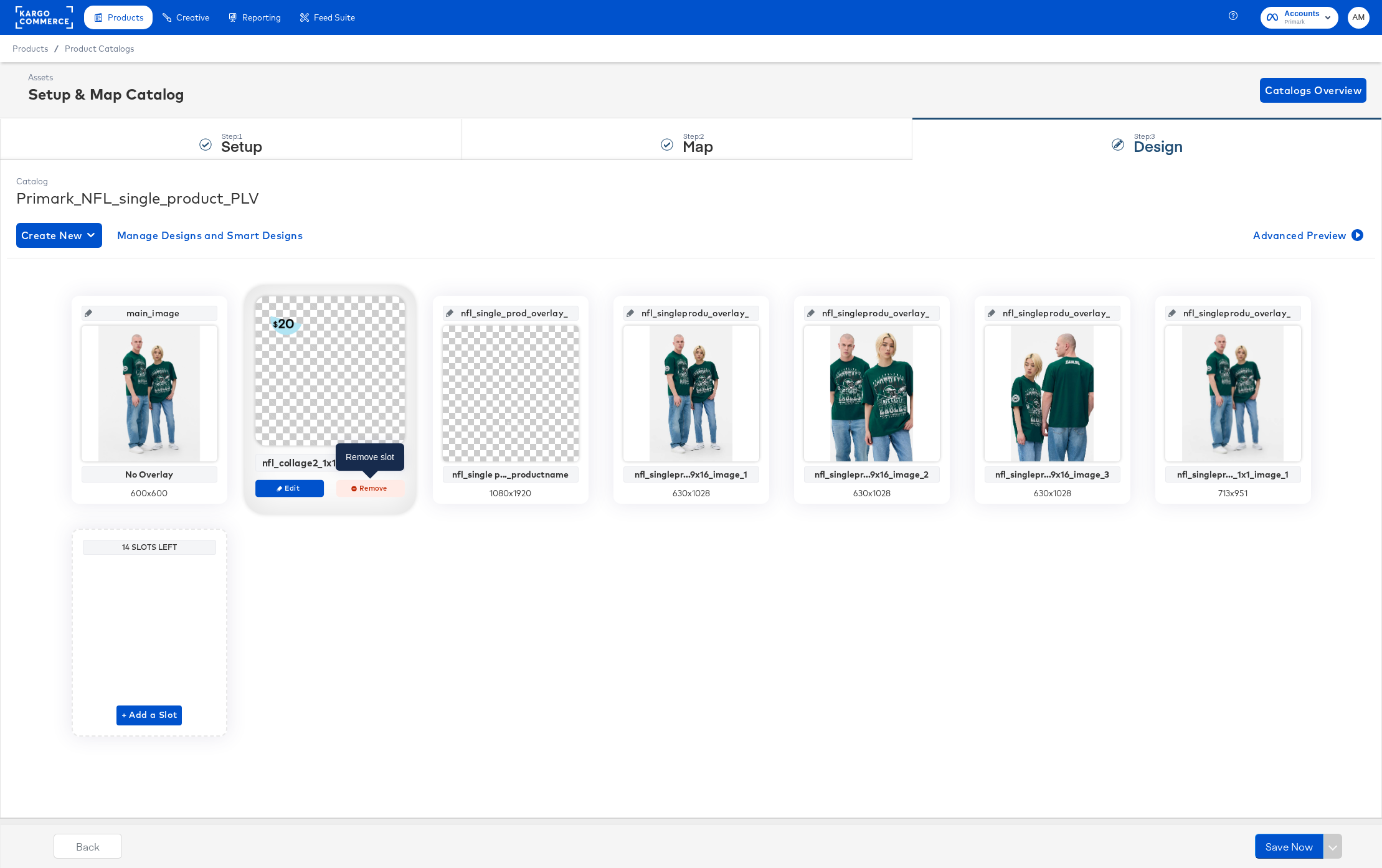
click at [365, 490] on span "Remove" at bounding box center [370, 488] width 57 height 10
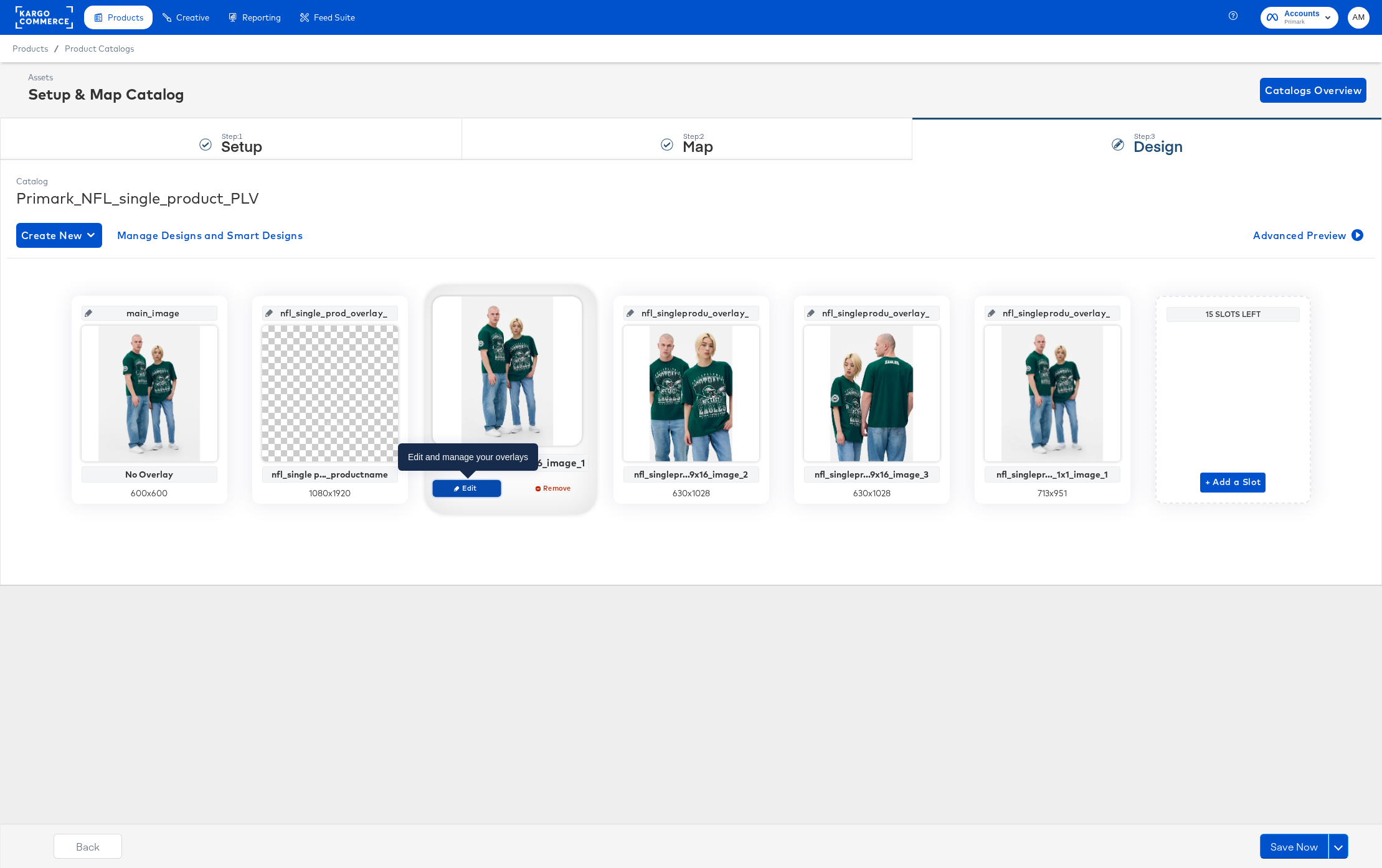
click at [471, 491] on span "Edit" at bounding box center [466, 488] width 57 height 10
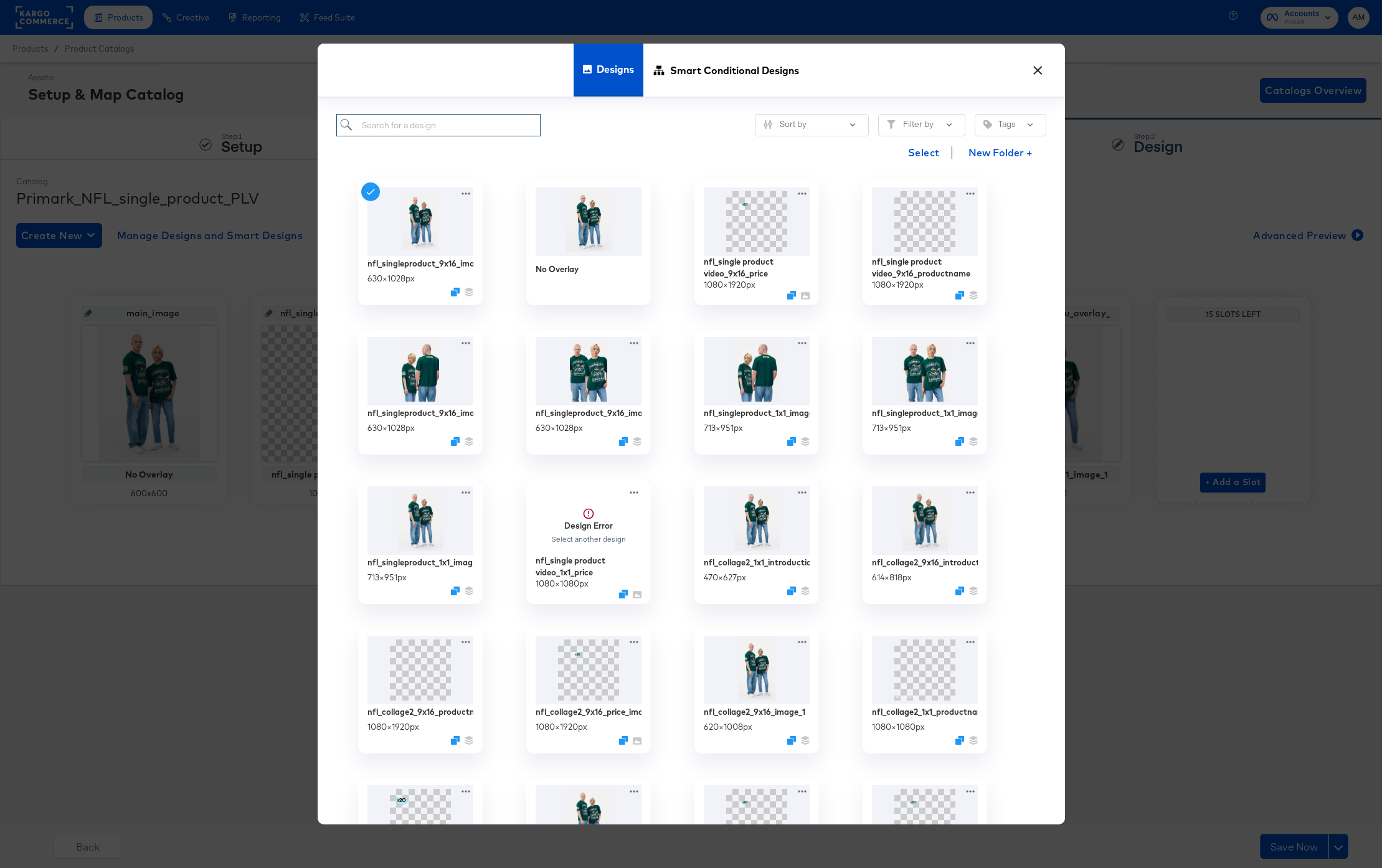
click at [390, 122] on input "search" at bounding box center [439, 125] width 205 height 23
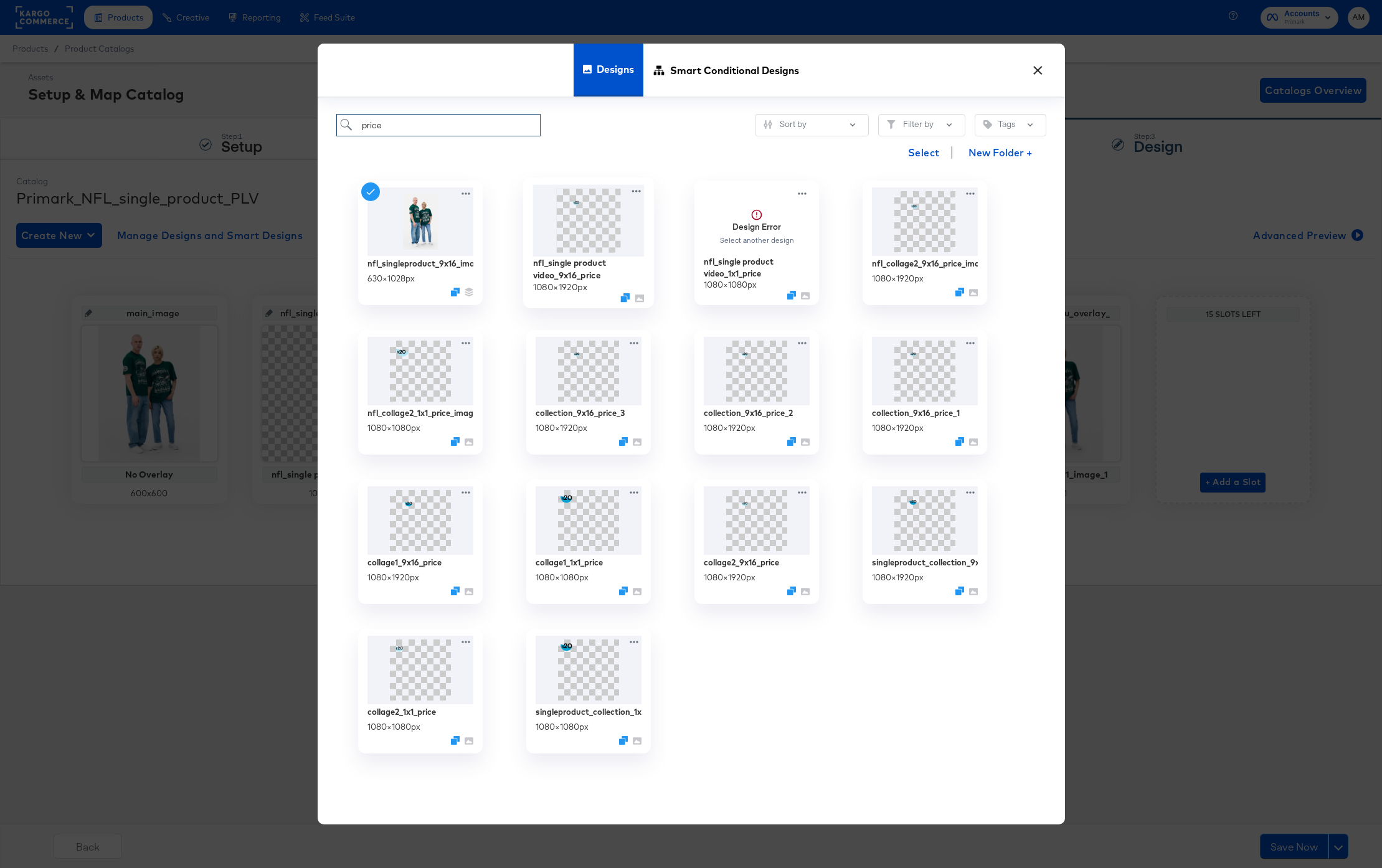
type input "price"
click at [576, 219] on img at bounding box center [588, 221] width 111 height 72
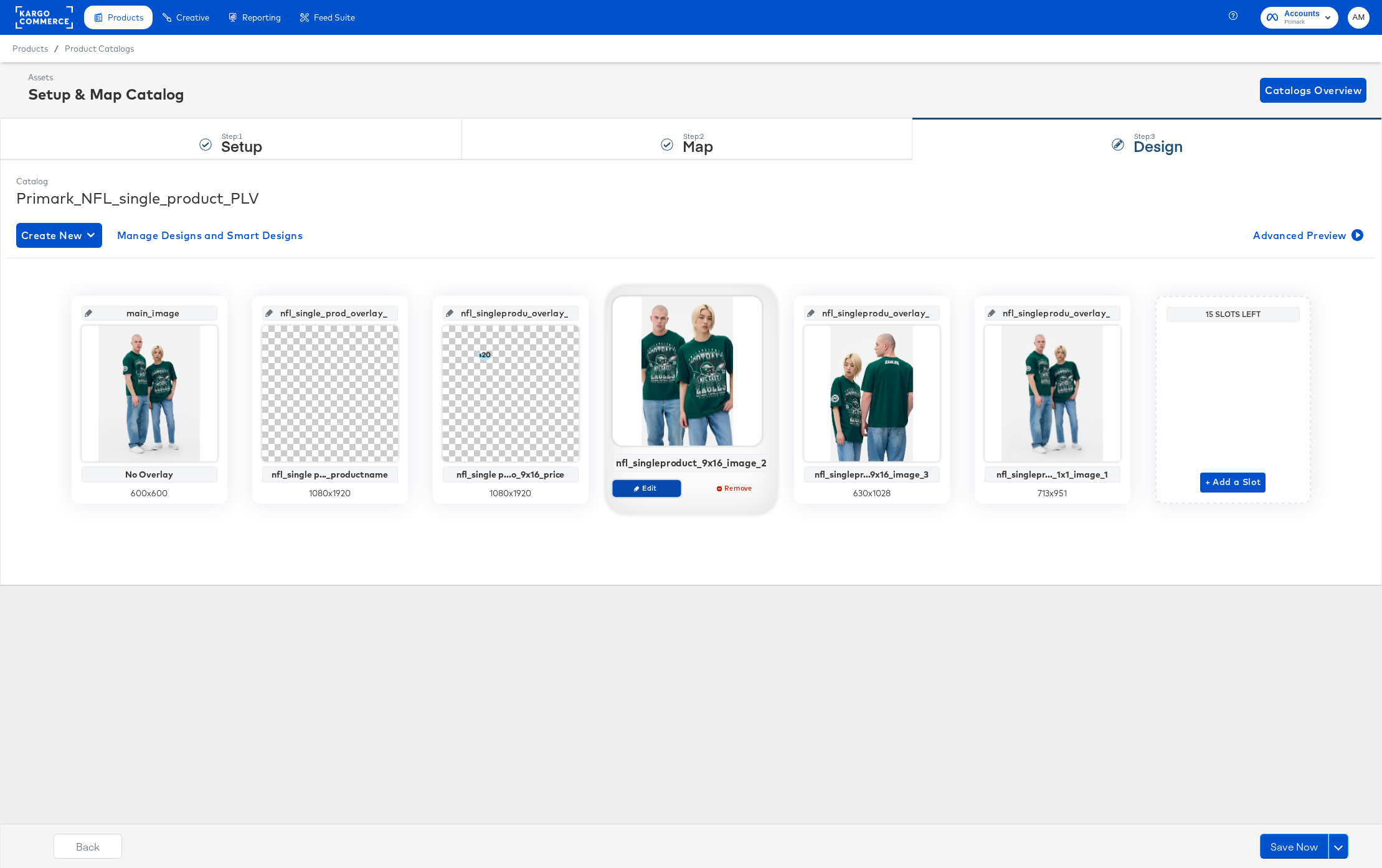
click at [654, 495] on button "Edit" at bounding box center [647, 488] width 68 height 18
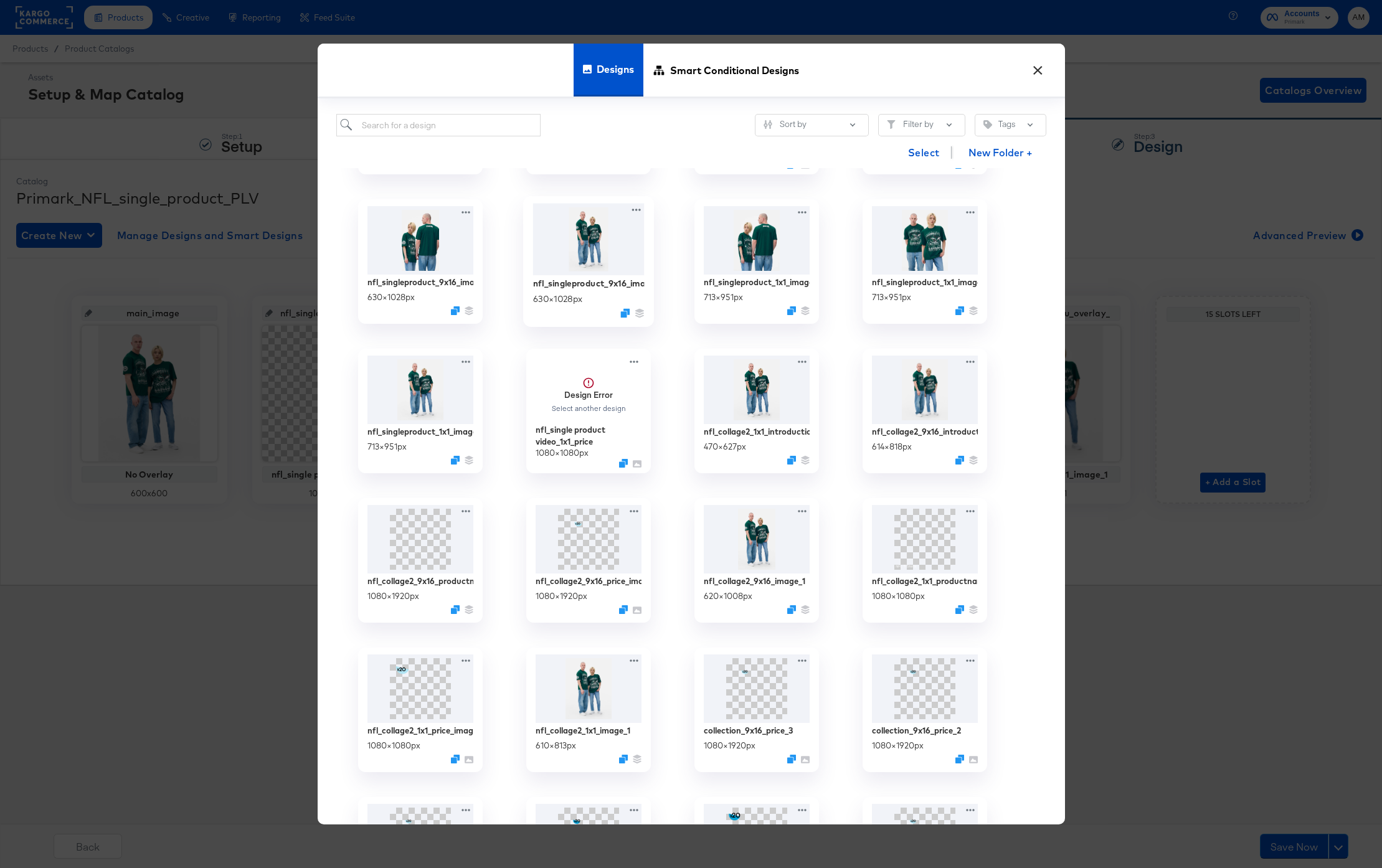
scroll to position [145, 0]
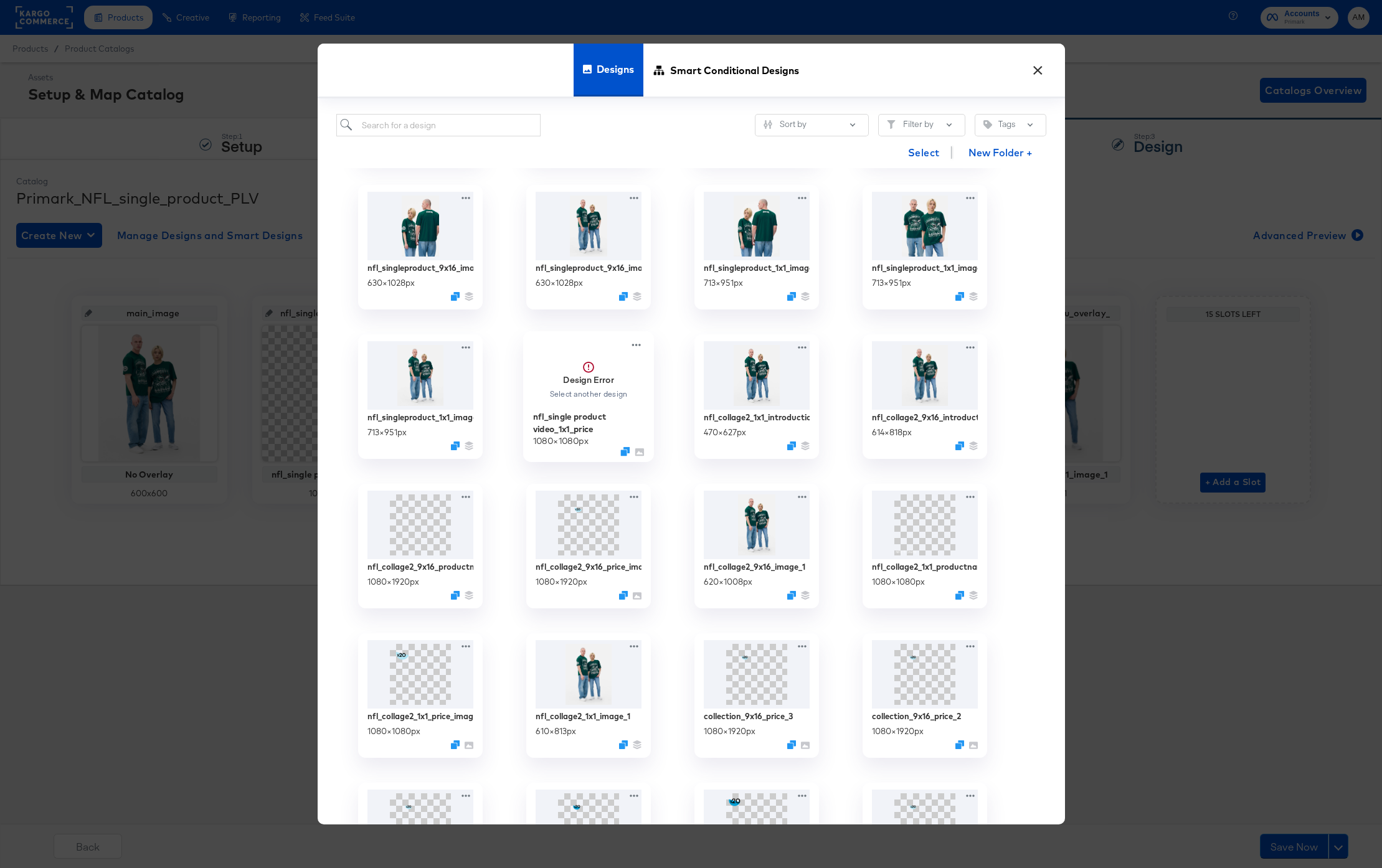
click at [579, 384] on strong "Design Error" at bounding box center [589, 380] width 51 height 12
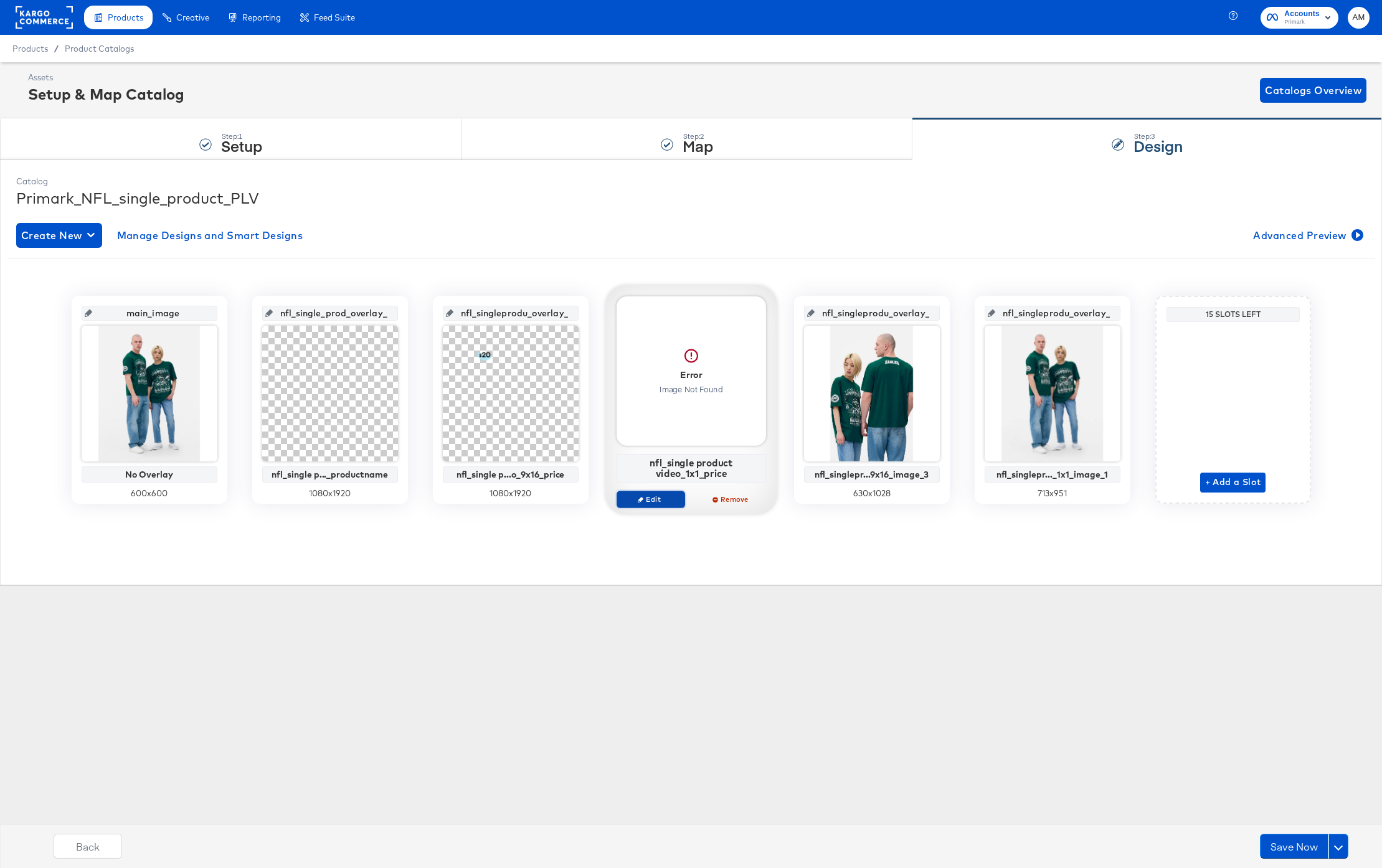
click at [638, 499] on icon "button" at bounding box center [640, 499] width 6 height 6
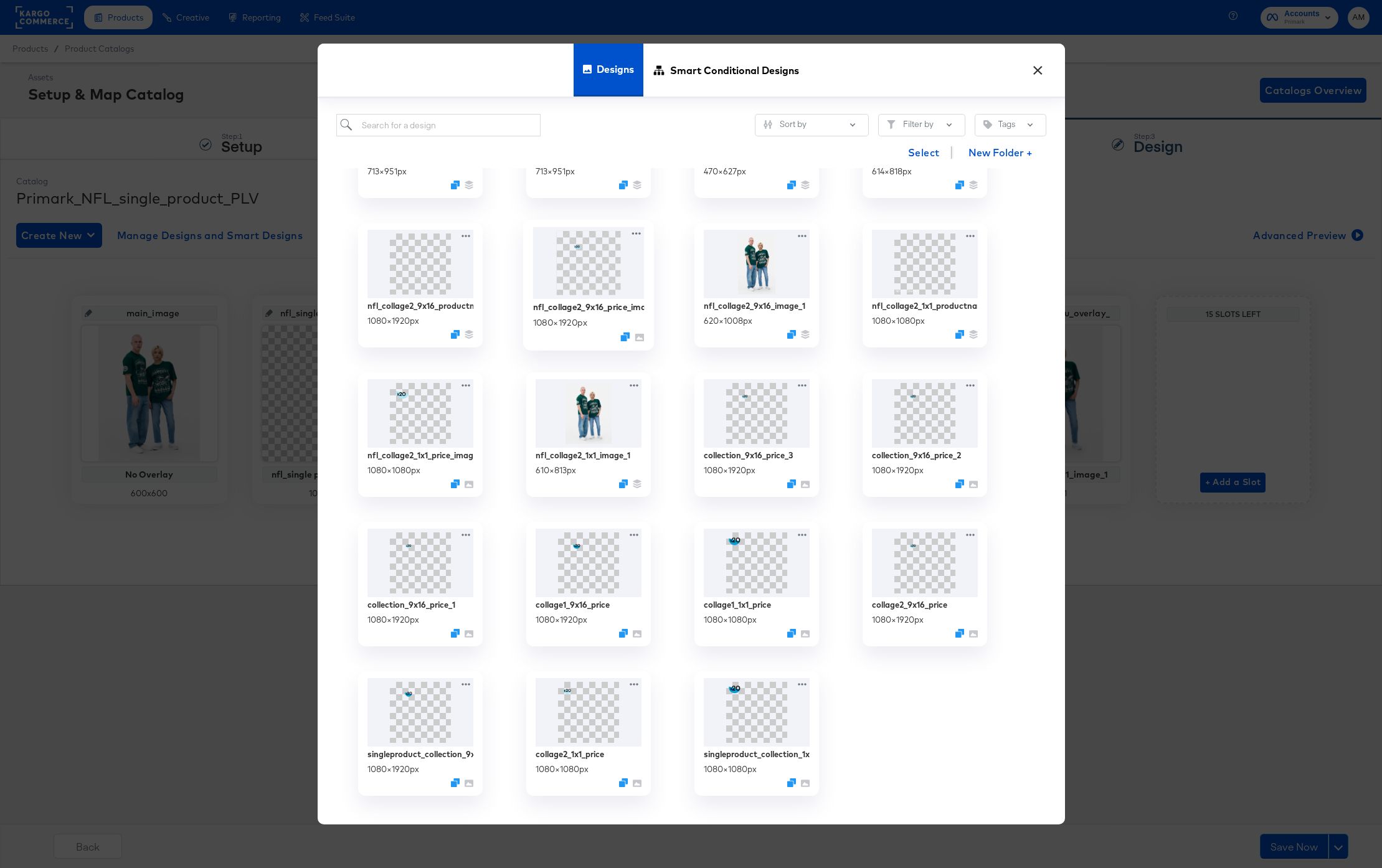
scroll to position [0, 0]
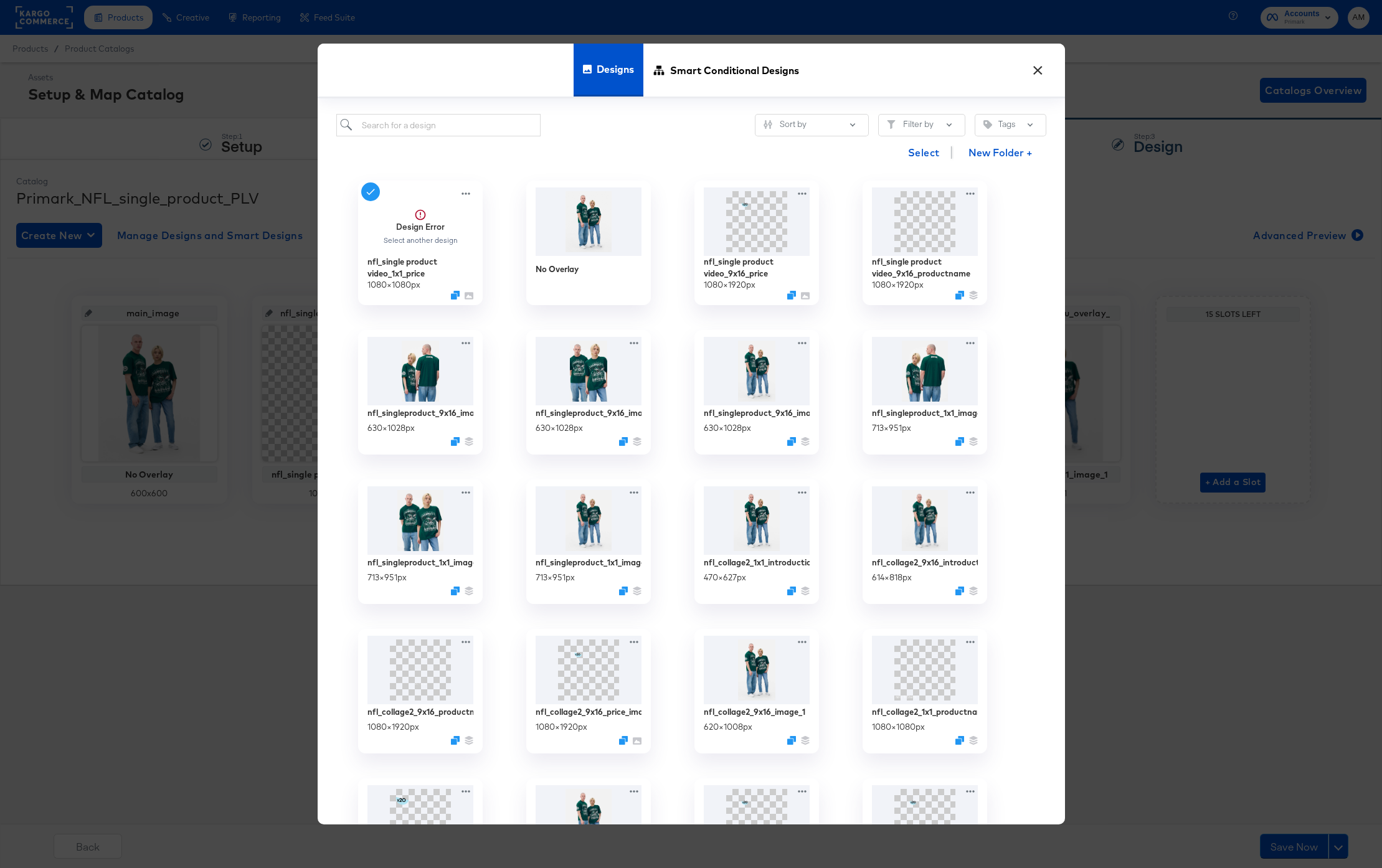
click at [1041, 68] on button "×" at bounding box center [1038, 67] width 22 height 22
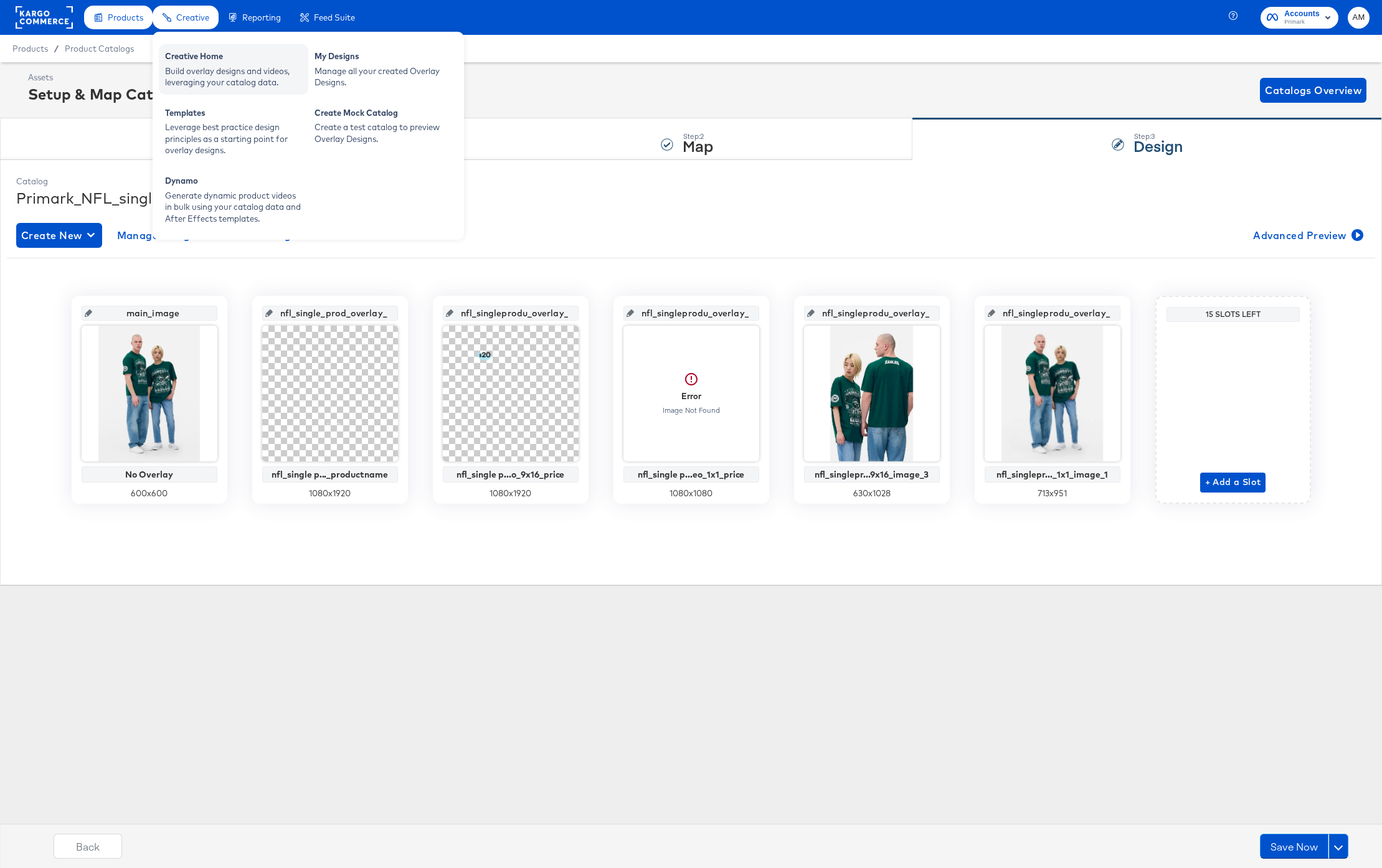
click at [193, 75] on div "Build overlay designs and videos, leveraging your catalog data." at bounding box center [233, 76] width 137 height 23
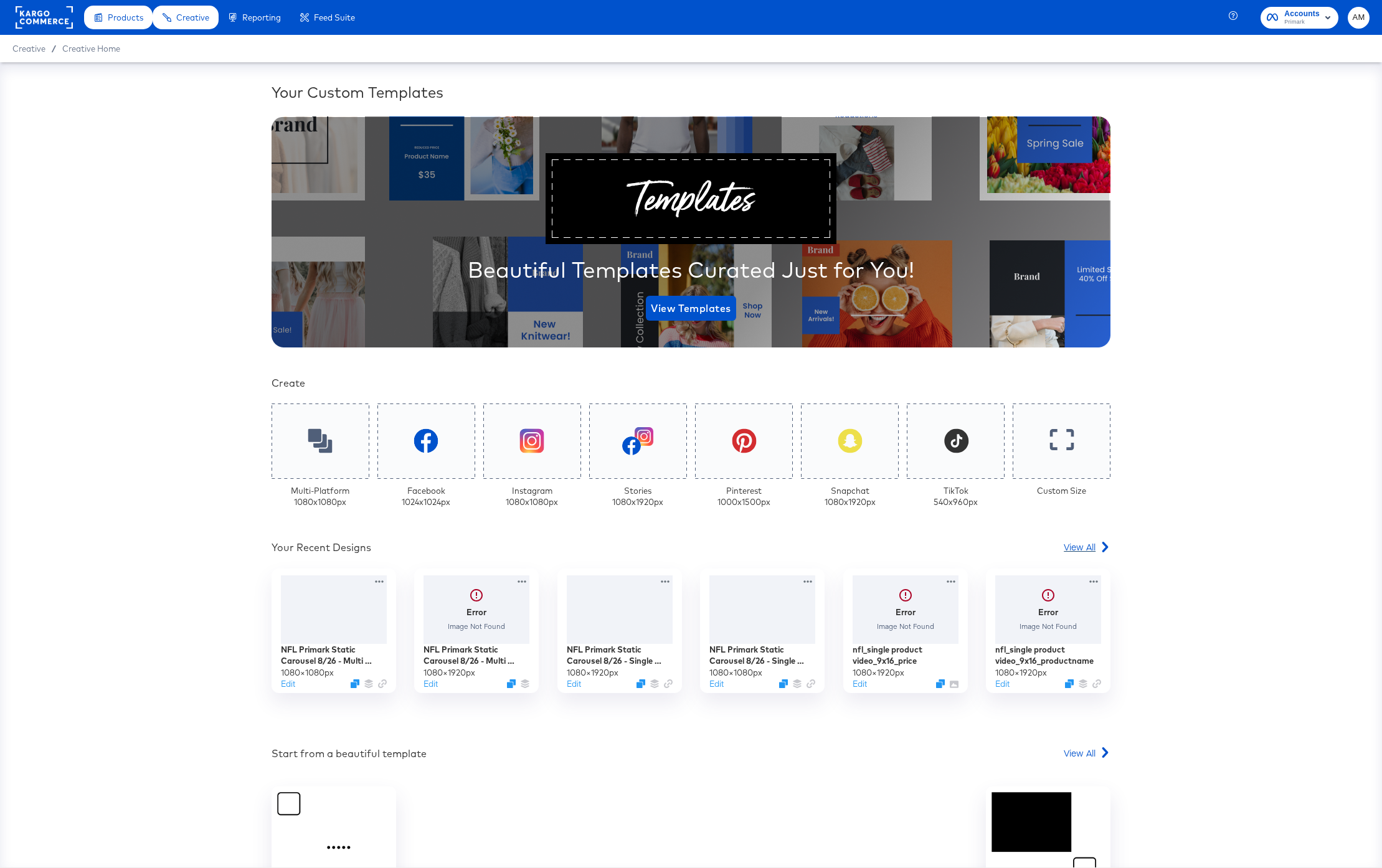
click at [1073, 546] on span "View All" at bounding box center [1080, 547] width 32 height 13
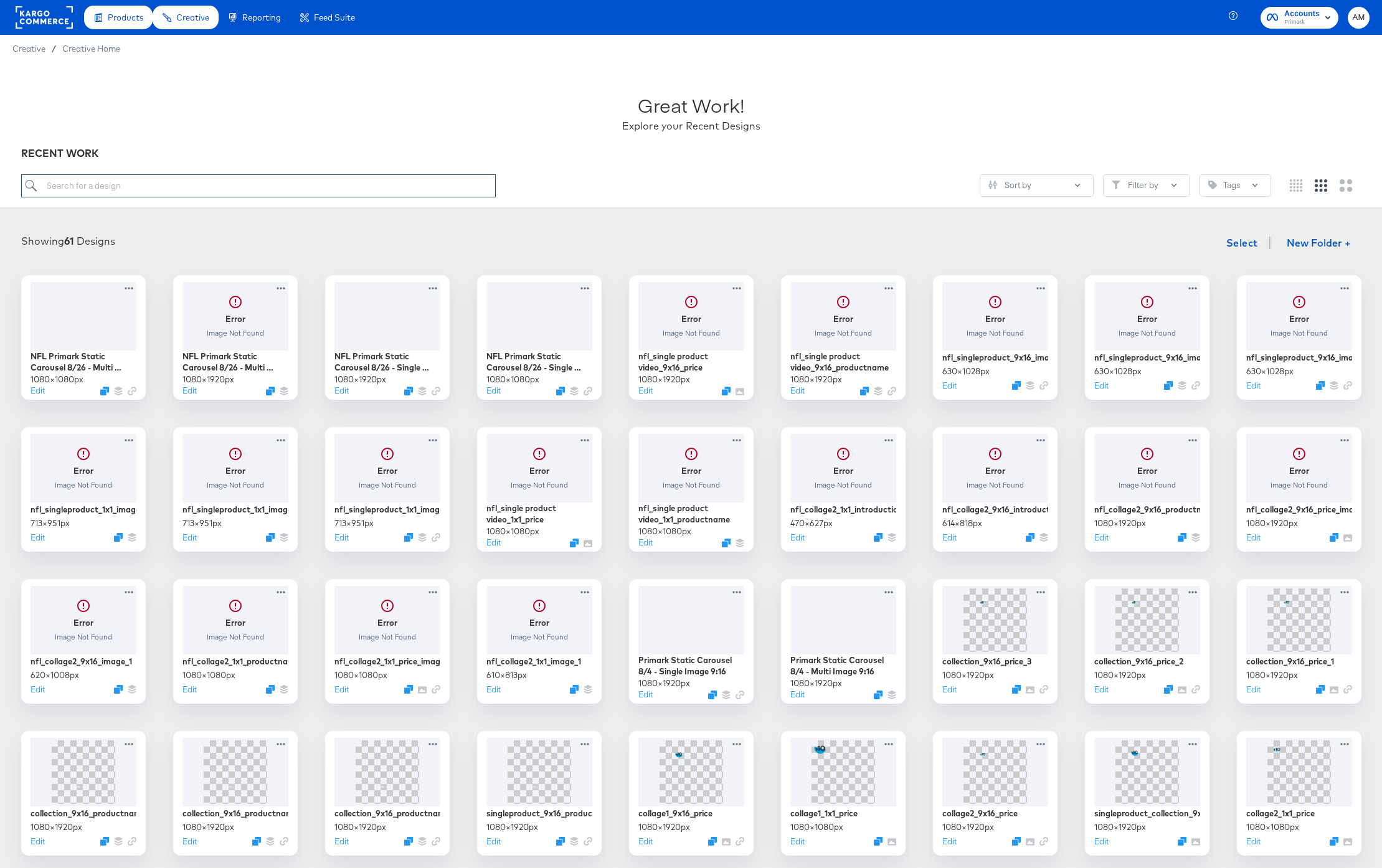
click at [249, 185] on input "search" at bounding box center [259, 185] width 475 height 23
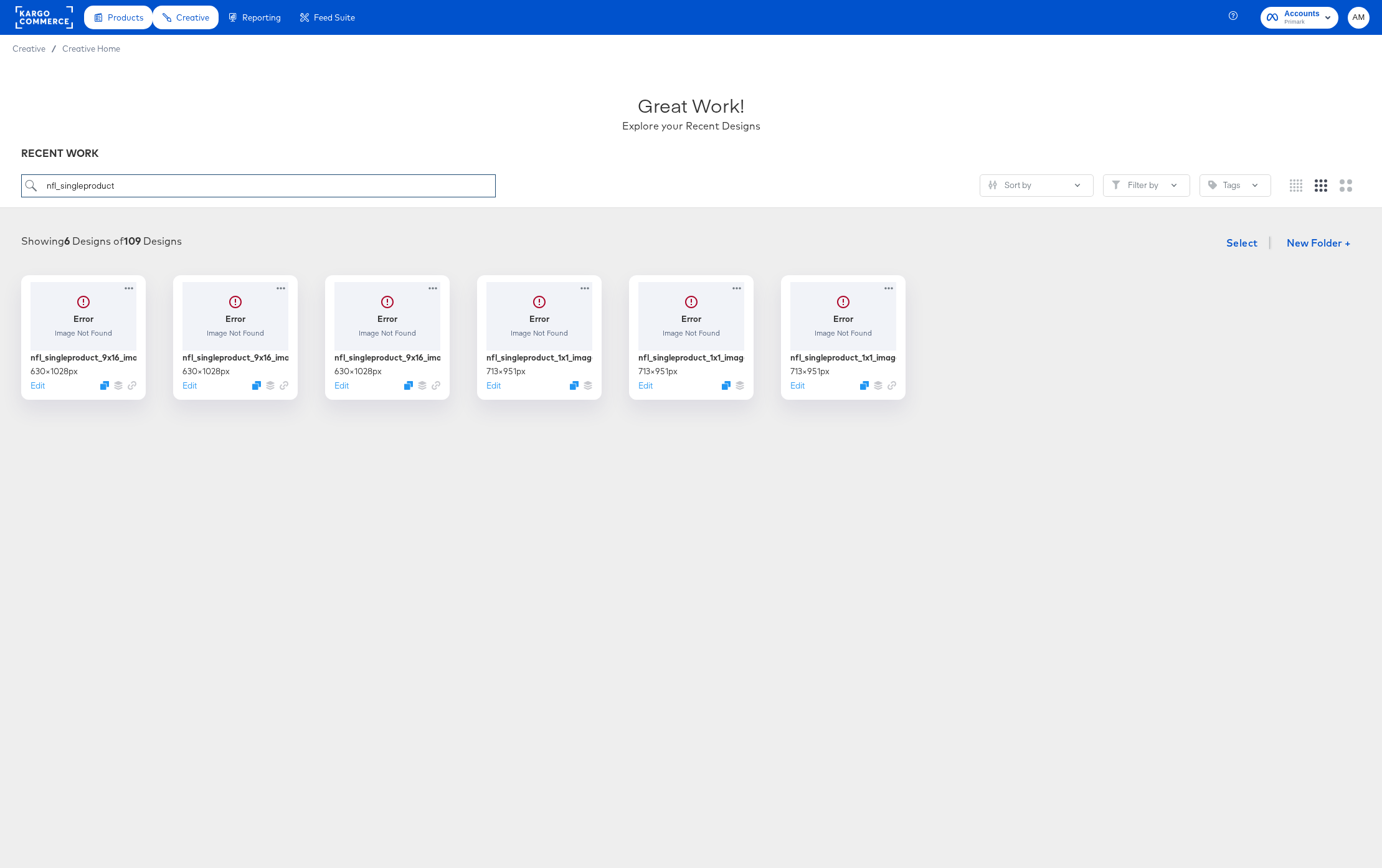
drag, startPoint x: 70, startPoint y: 185, endPoint x: 33, endPoint y: 185, distance: 37.0
click at [33, 185] on input "nfl_singleproduct" at bounding box center [259, 185] width 475 height 23
click at [68, 188] on input "nfl_singleproduct" at bounding box center [259, 185] width 475 height 23
drag, startPoint x: 60, startPoint y: 189, endPoint x: 10, endPoint y: 186, distance: 50.1
click at [10, 186] on div "Great Work! Explore your Recent Designs RECENT WORK nfl_singleproduct Sort by F…" at bounding box center [691, 134] width 1382 height 146
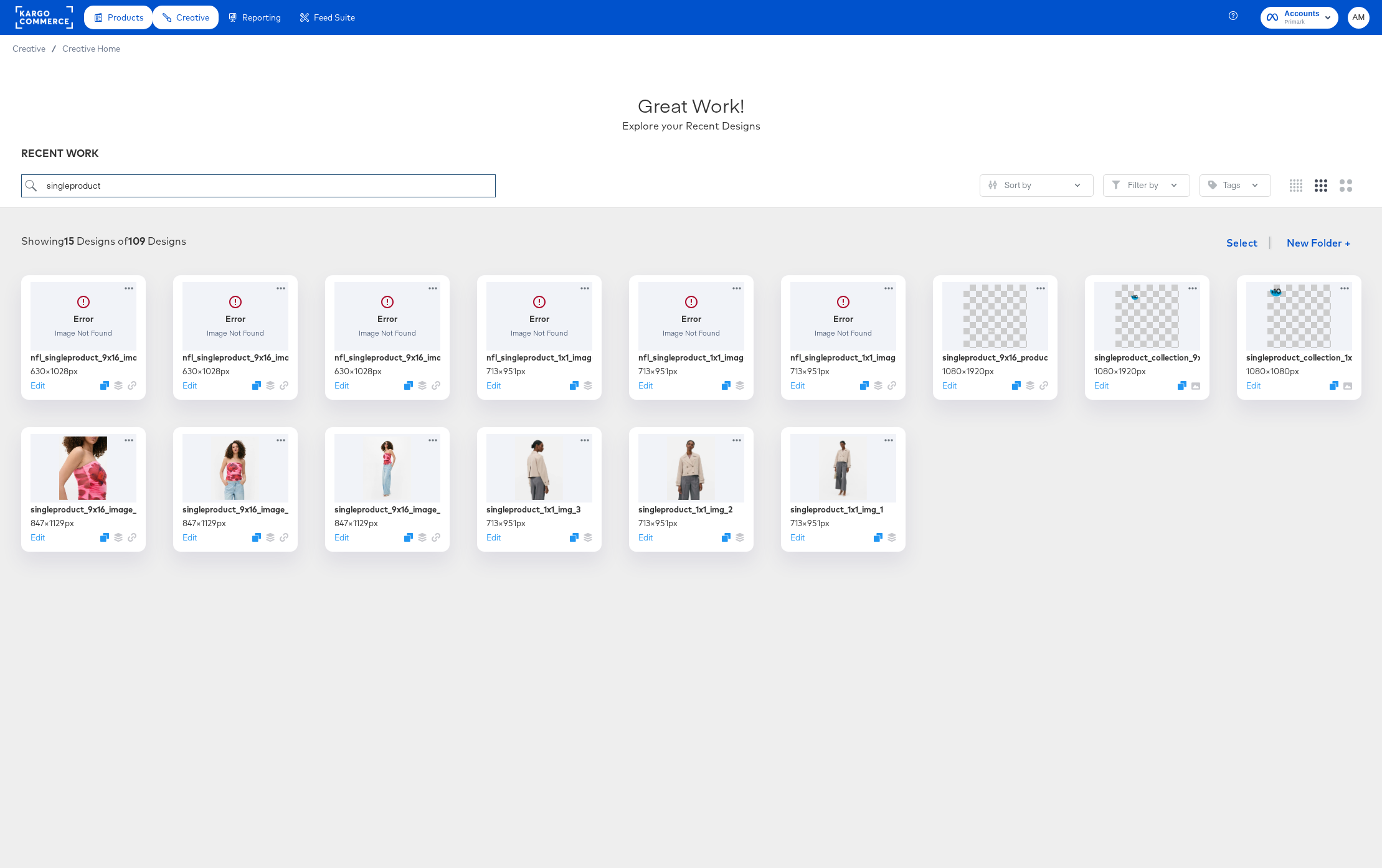
drag, startPoint x: 103, startPoint y: 185, endPoint x: -30, endPoint y: 177, distance: 133.2
click at [0, 177] on html "Products Creative Reporting Feed Suite Accounts Primark AM Creative / Creative …" at bounding box center [691, 434] width 1382 height 868
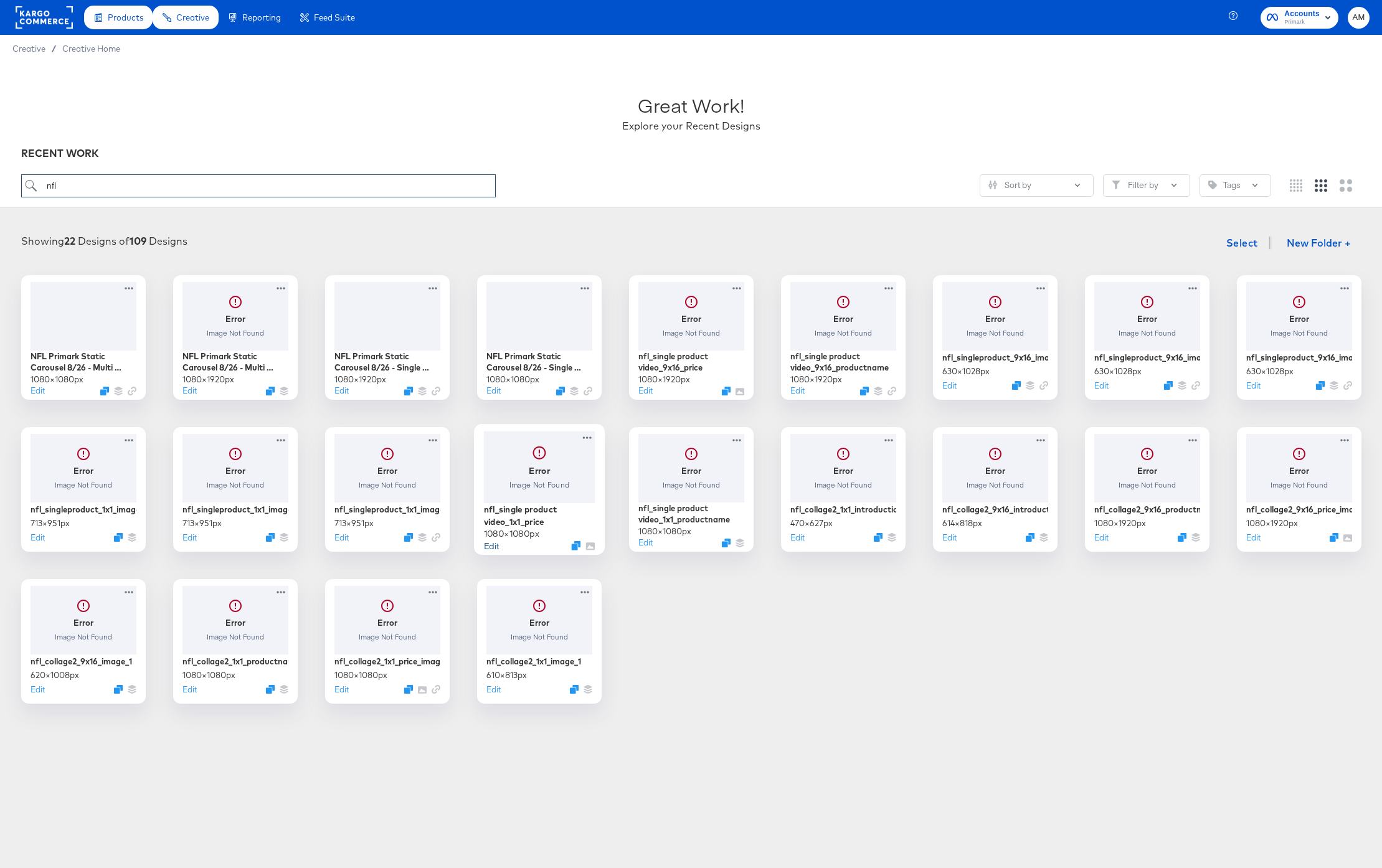
type input "nfl"
click at [490, 545] on button "Edit" at bounding box center [491, 545] width 15 height 12
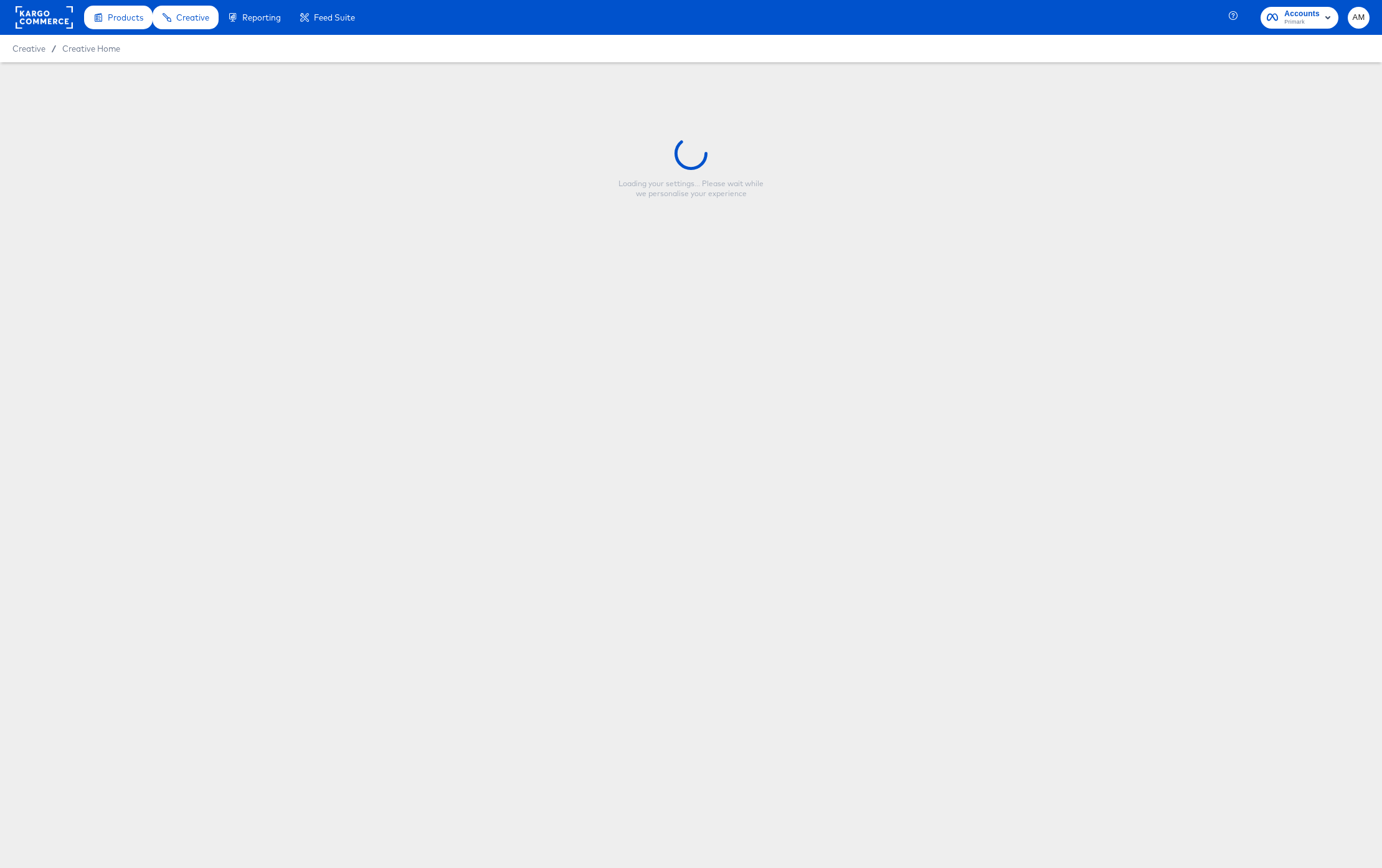
type input "nfl_single product video_1x1_price"
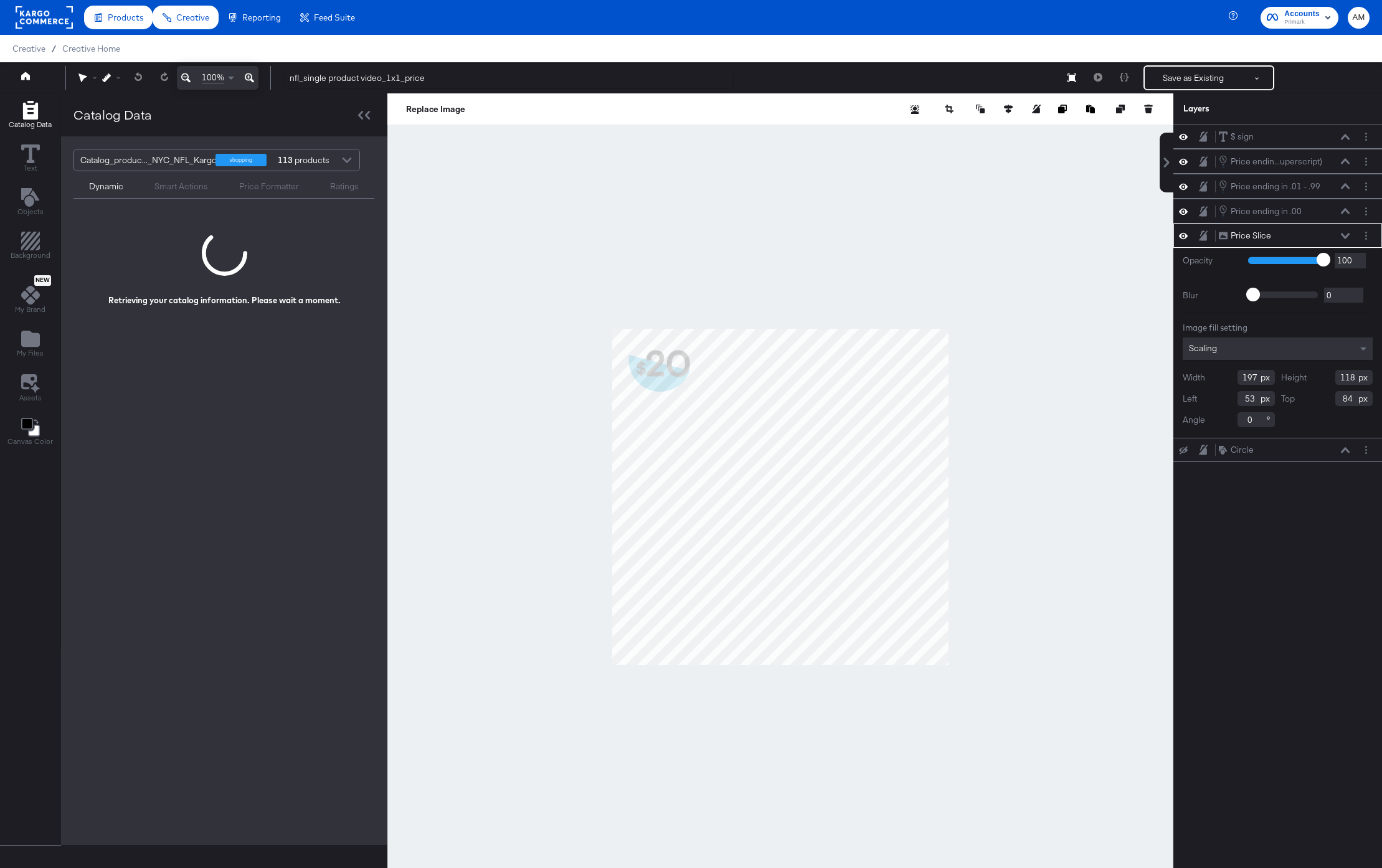
click at [345, 157] on div at bounding box center [346, 161] width 18 height 21
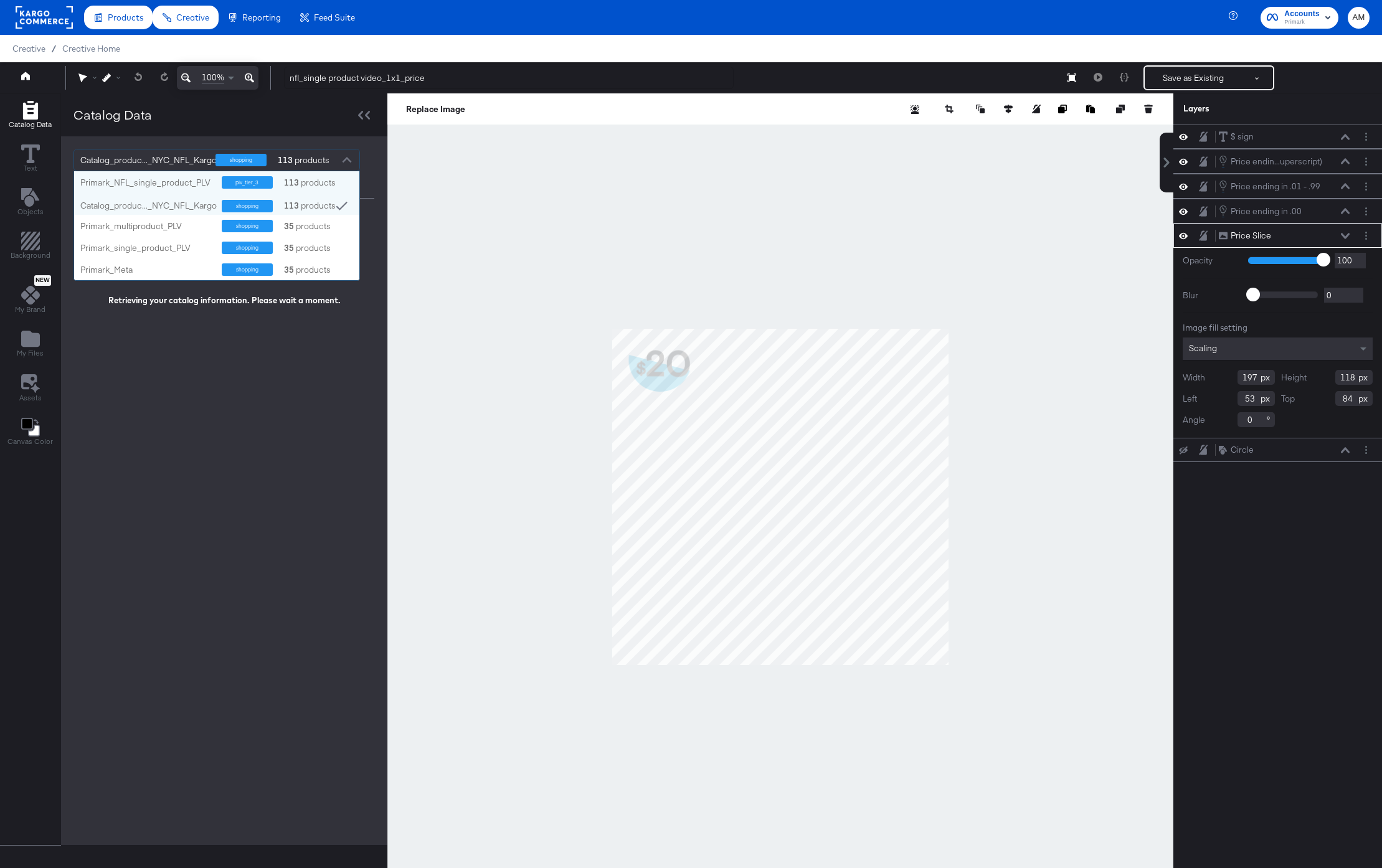
scroll to position [109, 286]
click at [202, 183] on div "Primark_NFL_single_product_PLV" at bounding box center [146, 182] width 132 height 12
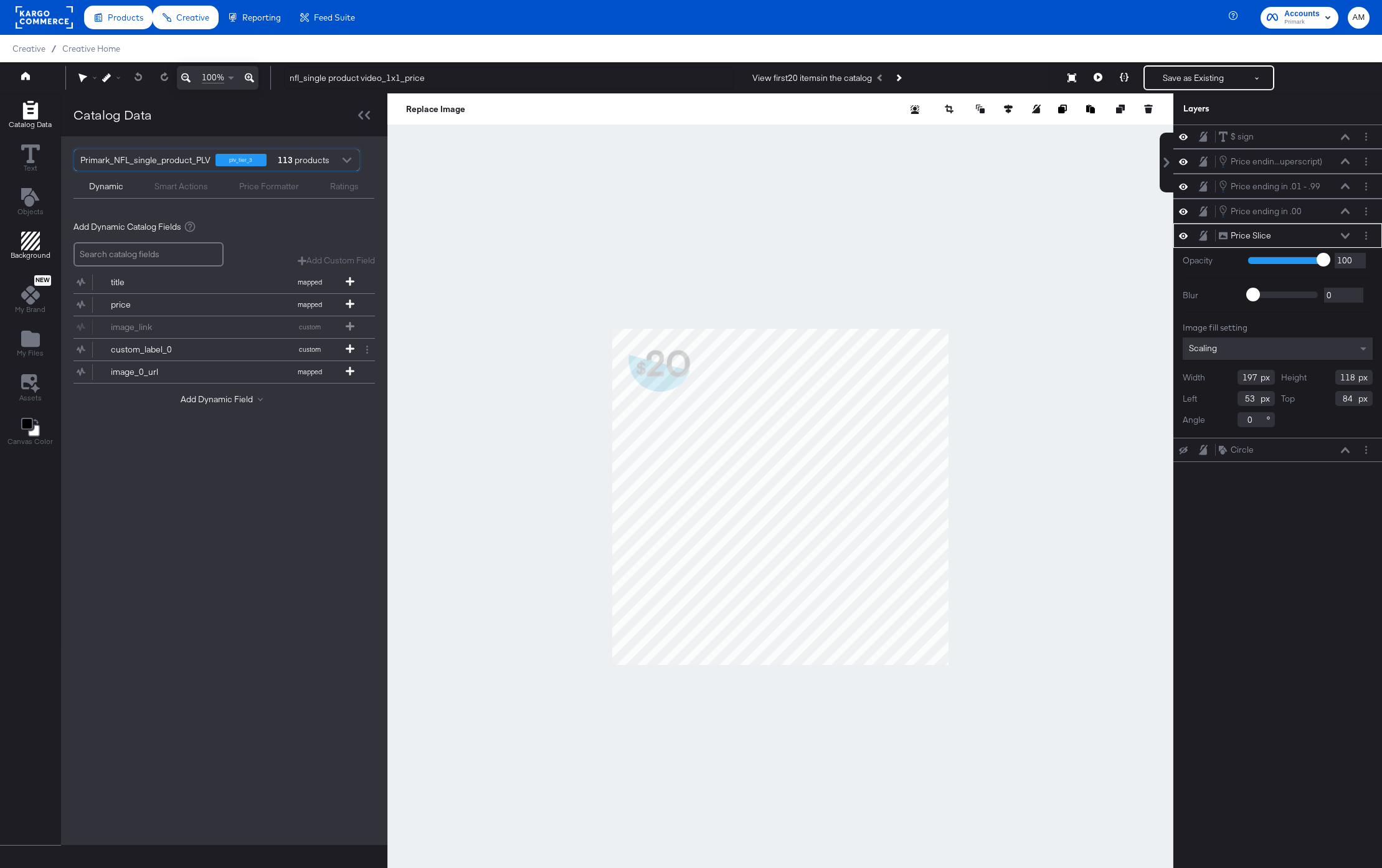
click at [41, 247] on div "Background" at bounding box center [30, 246] width 40 height 29
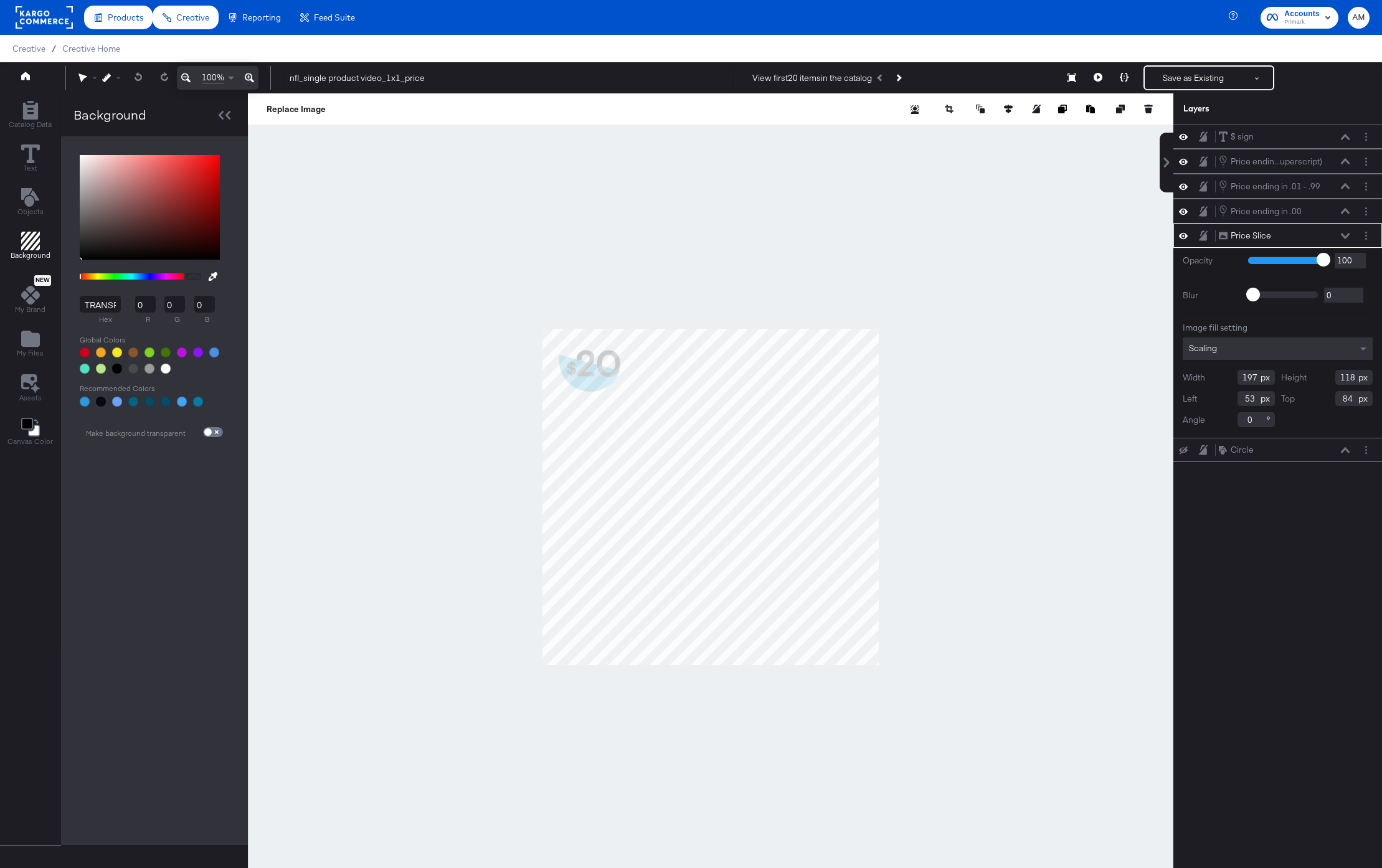
click at [214, 430] on span at bounding box center [212, 432] width 20 height 10
click at [214, 434] on input "checkbox" at bounding box center [208, 434] width 30 height 10
checkbox input "true"
type input "FFFFFF"
type input "255"
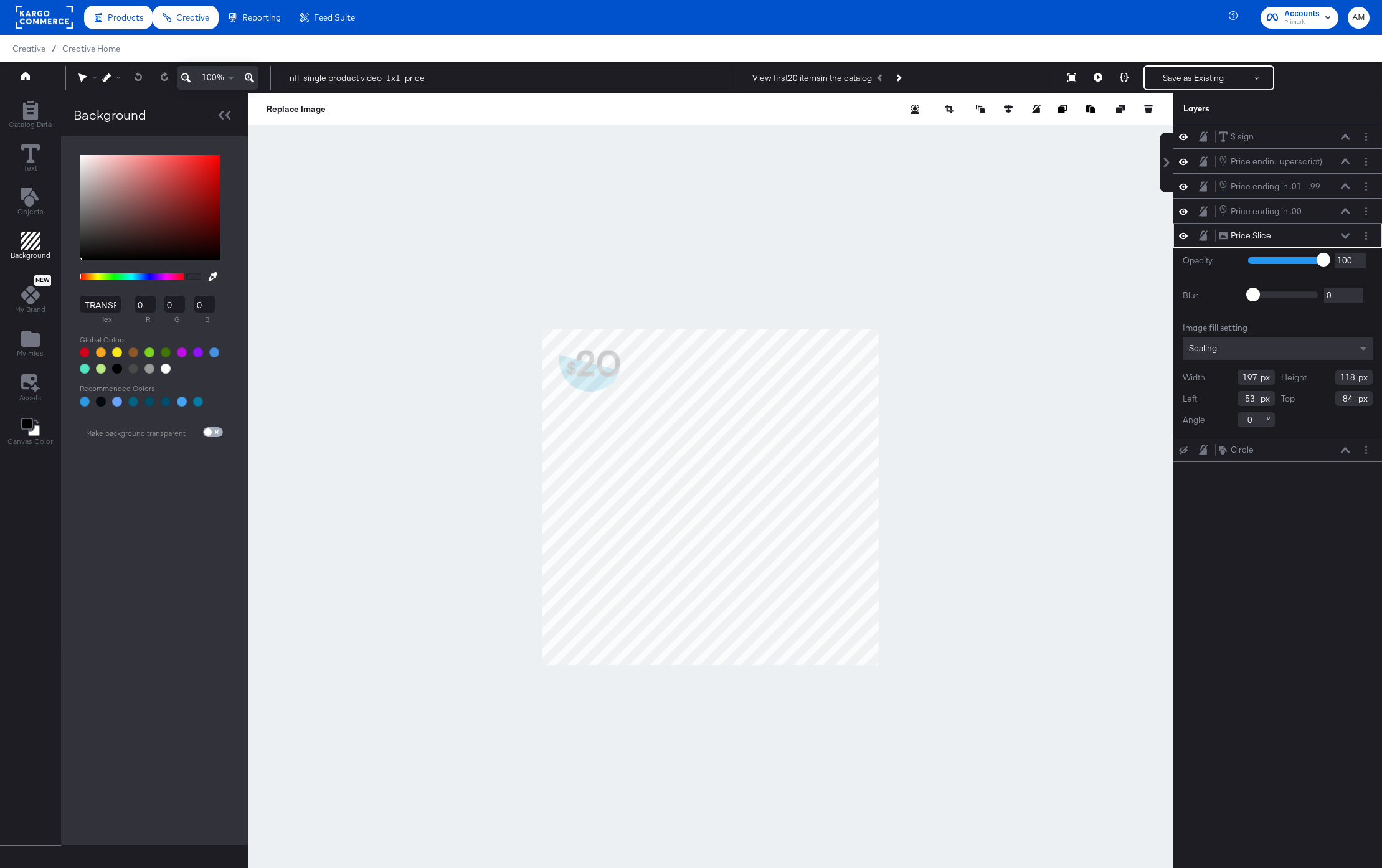
type input "255"
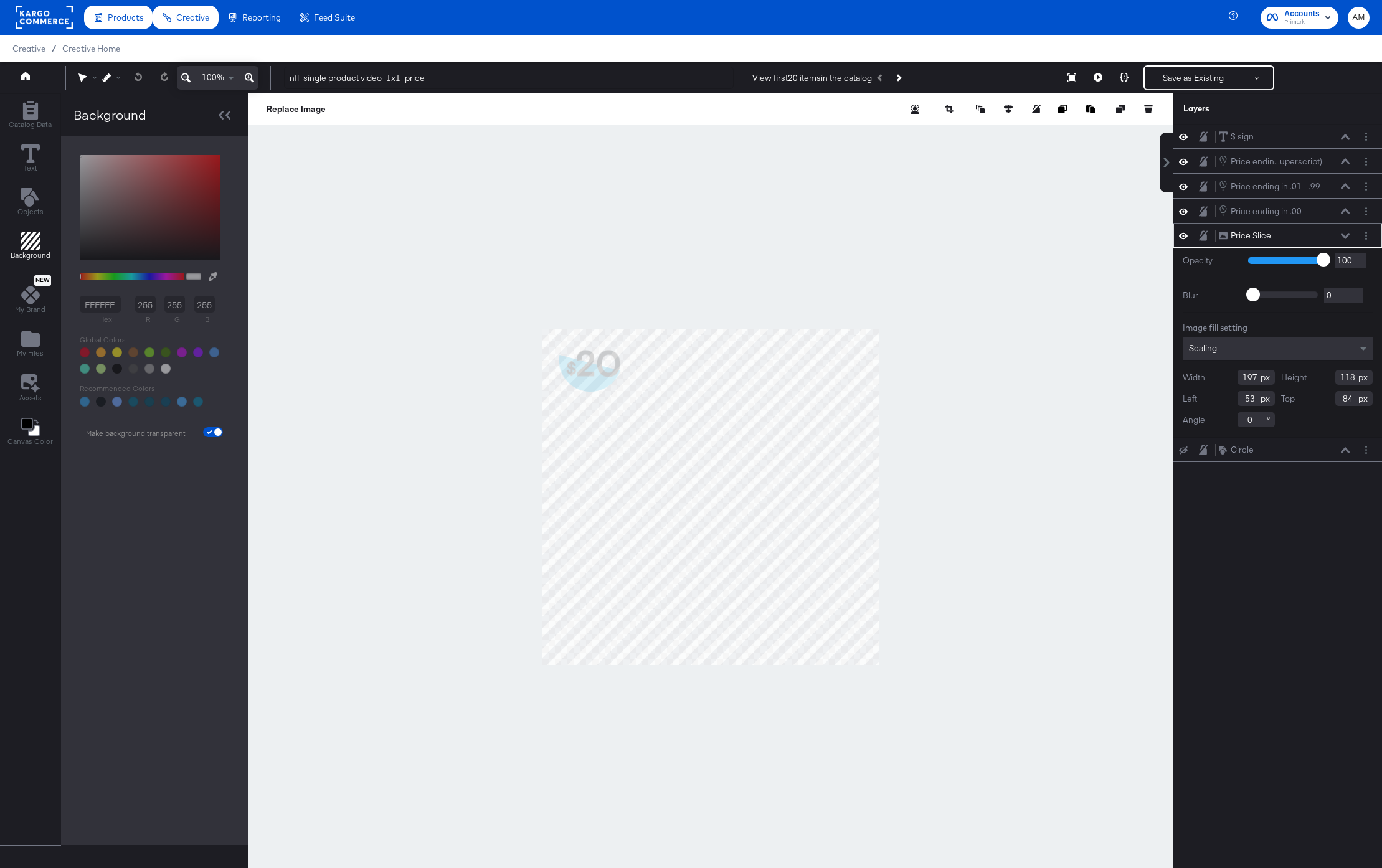
click at [32, 243] on icon "Add Rectangle" at bounding box center [30, 240] width 18 height 18
click at [901, 76] on icon "Next Product" at bounding box center [897, 77] width 7 height 7
click at [901, 78] on icon "Next Product" at bounding box center [897, 77] width 7 height 7
click at [1209, 72] on button "Save as Existing" at bounding box center [1193, 78] width 97 height 22
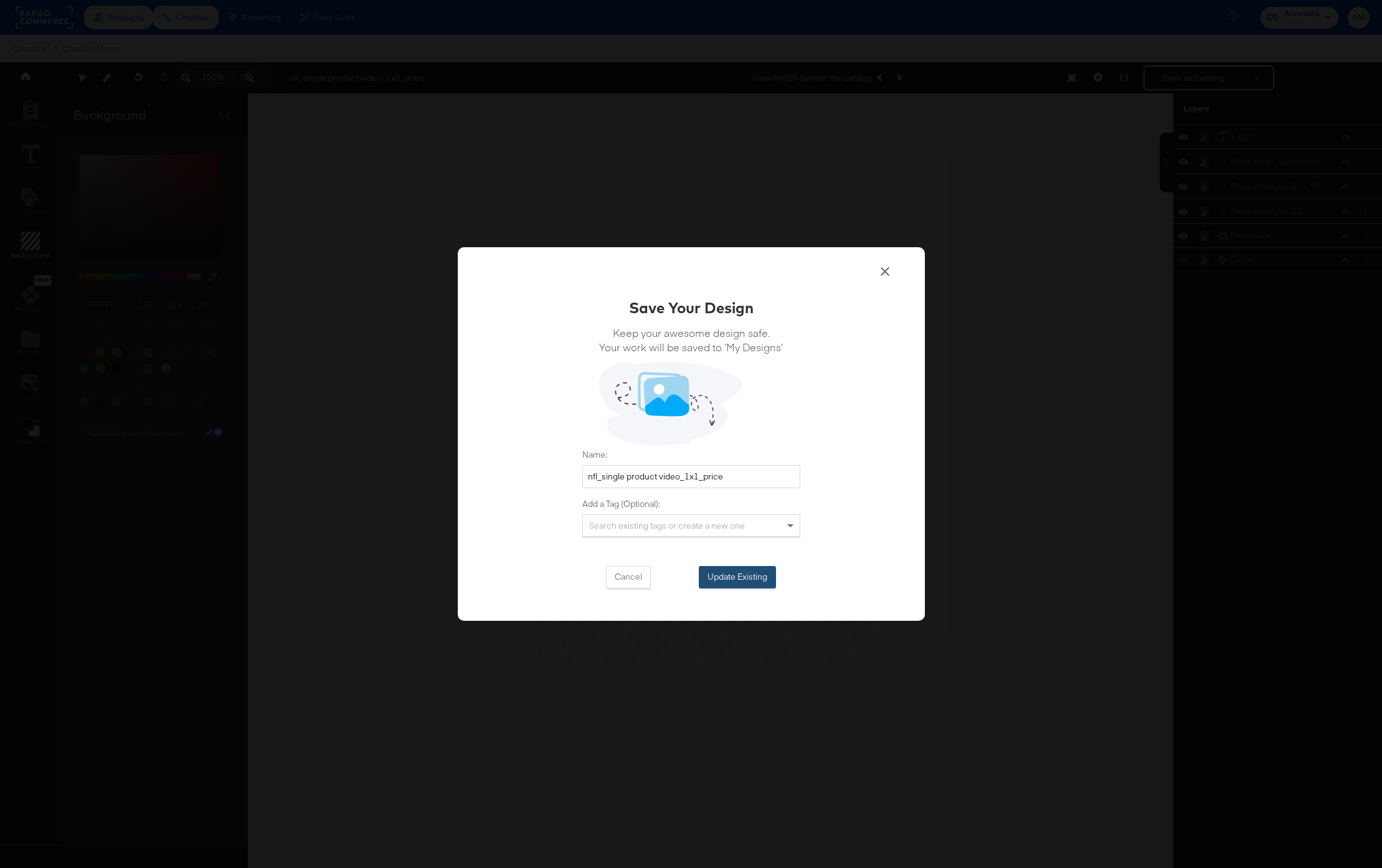
click at [726, 569] on button "Update Existing" at bounding box center [737, 578] width 77 height 22
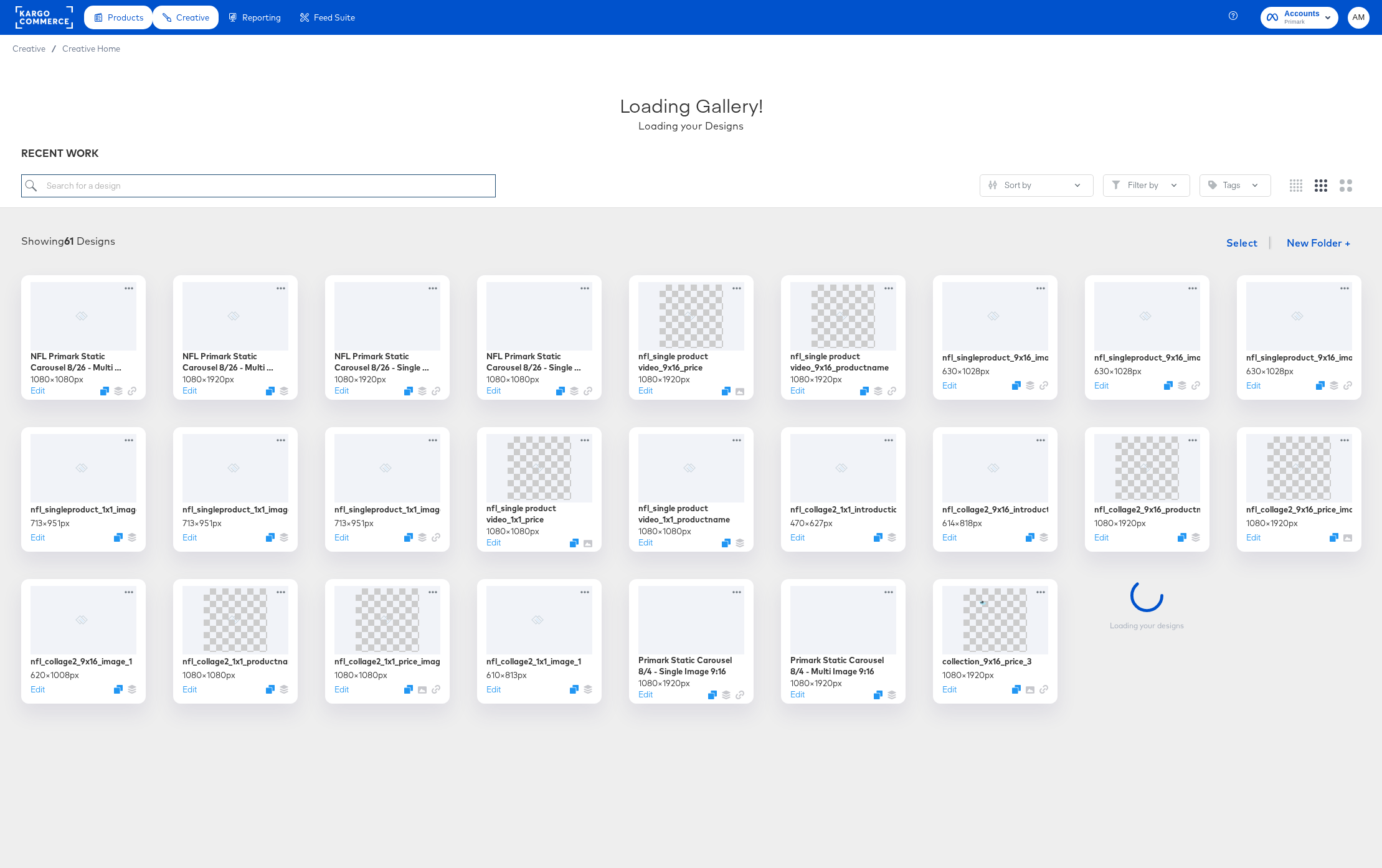
click at [200, 177] on input "search" at bounding box center [259, 185] width 475 height 23
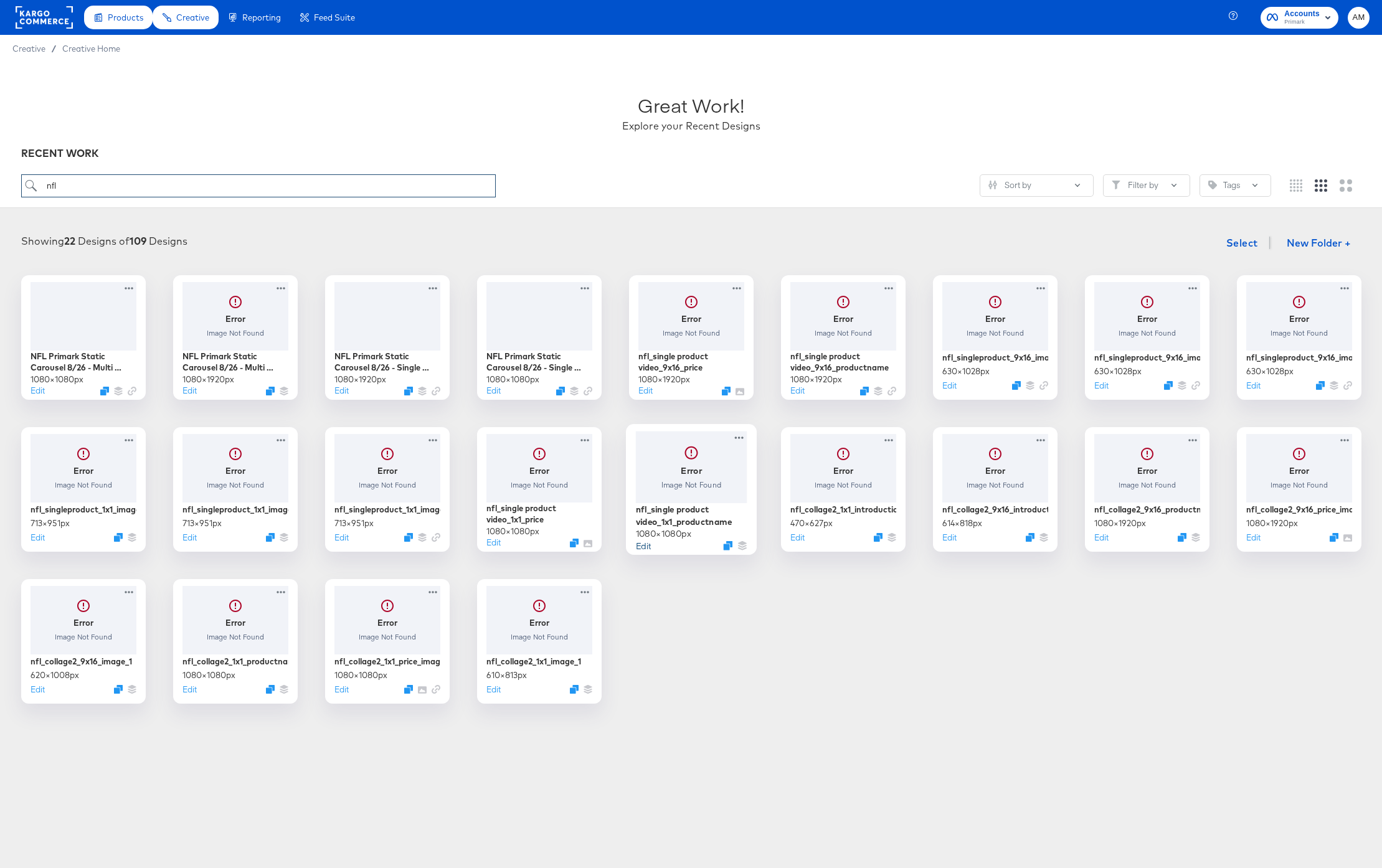
type input "nfl"
click at [644, 543] on button "Edit" at bounding box center [643, 545] width 15 height 12
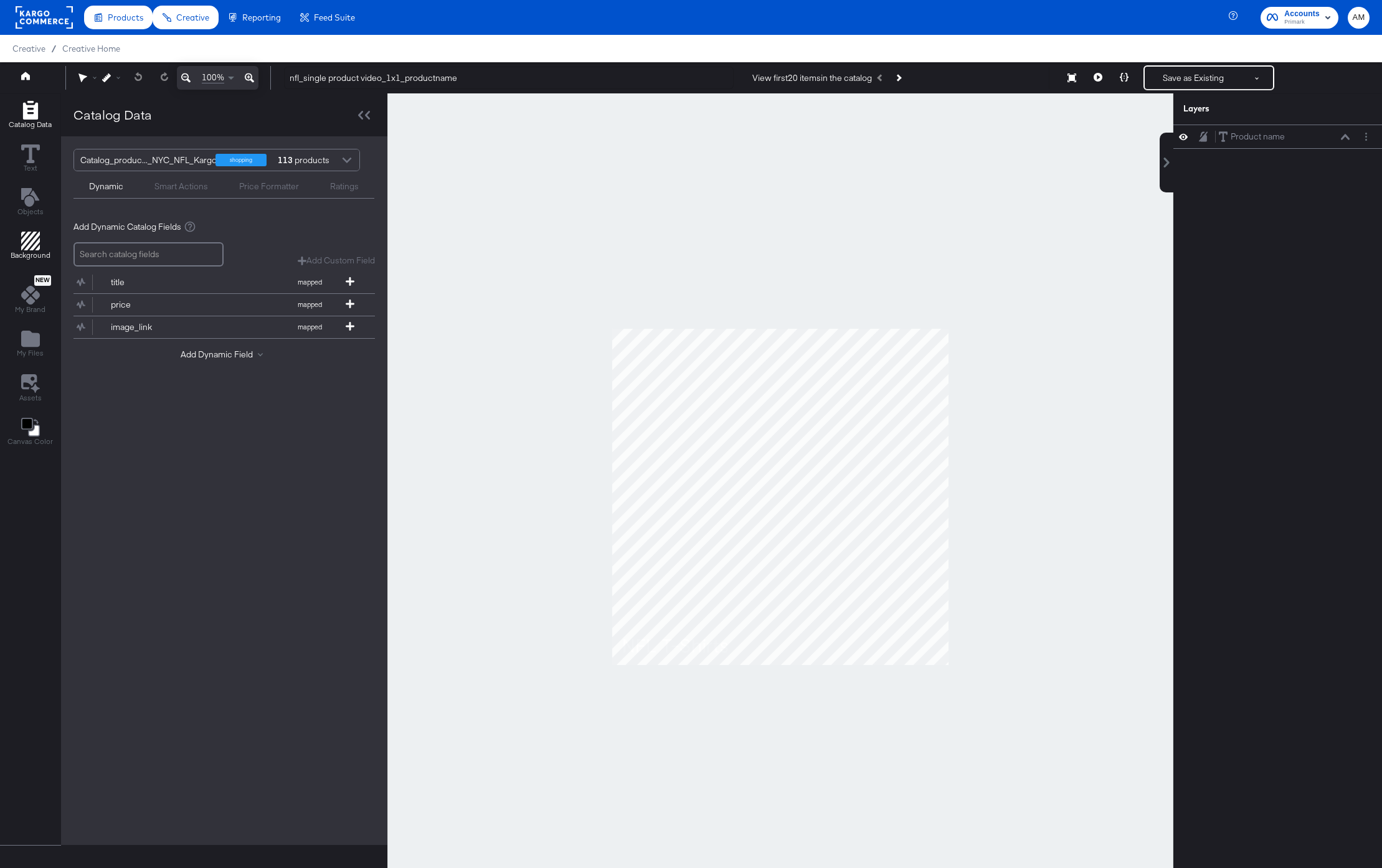
click at [33, 239] on icon "Add Rectangle" at bounding box center [30, 240] width 18 height 18
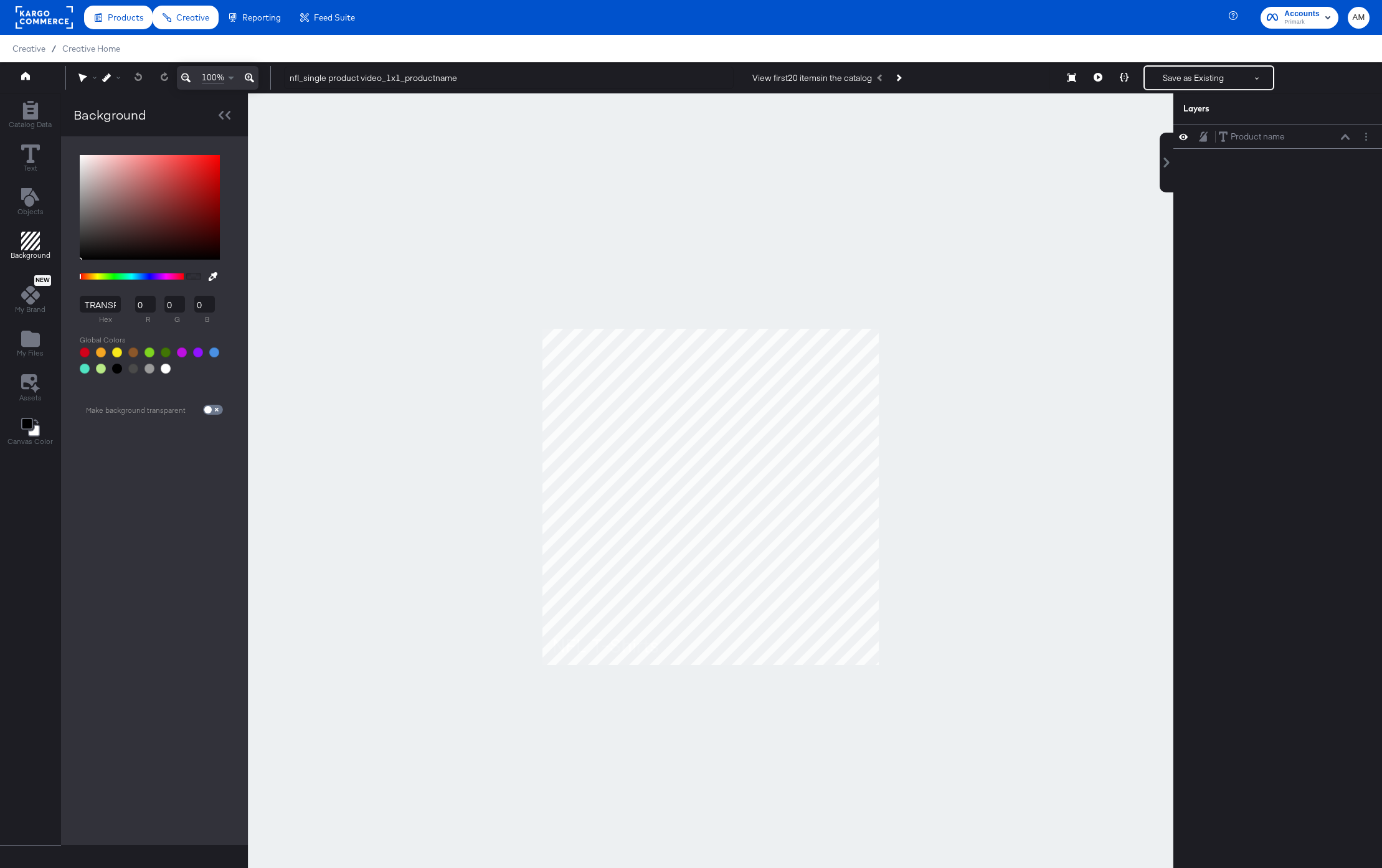
click at [215, 406] on span at bounding box center [212, 410] width 20 height 10
click at [214, 409] on input "checkbox" at bounding box center [208, 412] width 30 height 10
checkbox input "true"
type input "FFFFFF"
type input "255"
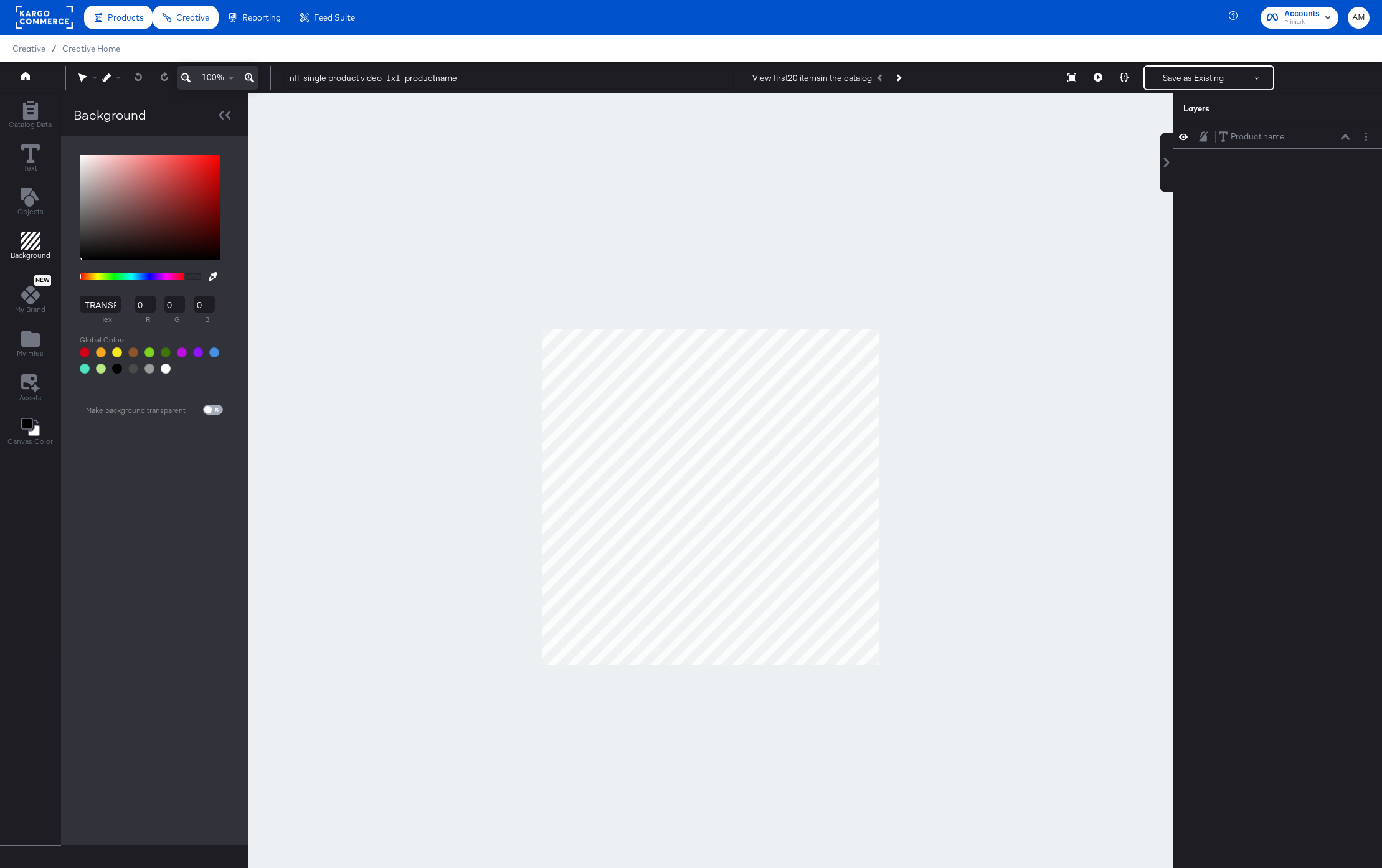
type input "255"
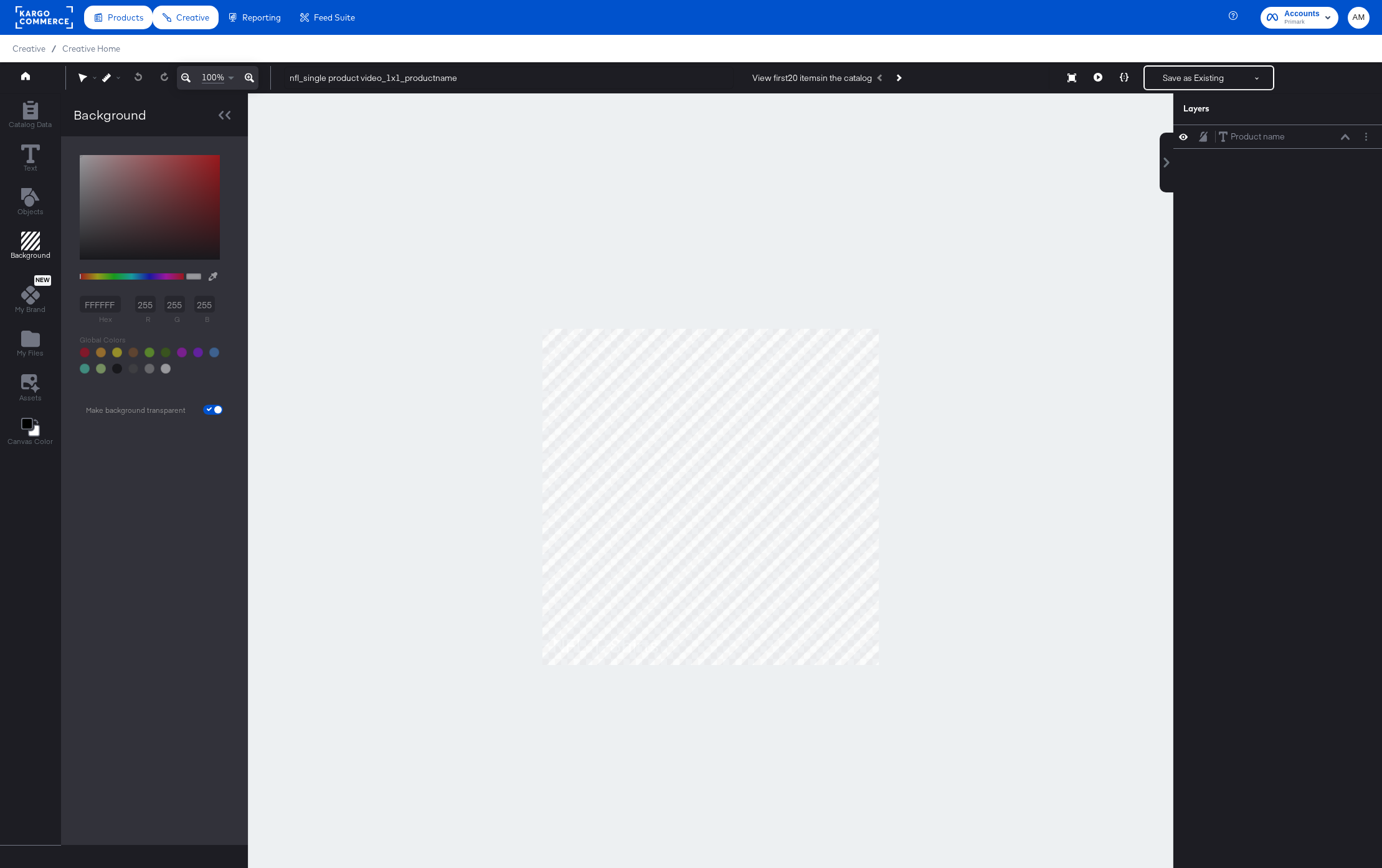
drag, startPoint x: 27, startPoint y: 113, endPoint x: 80, endPoint y: 115, distance: 53.0
click at [27, 113] on icon "Add Rectangle" at bounding box center [30, 110] width 18 height 18
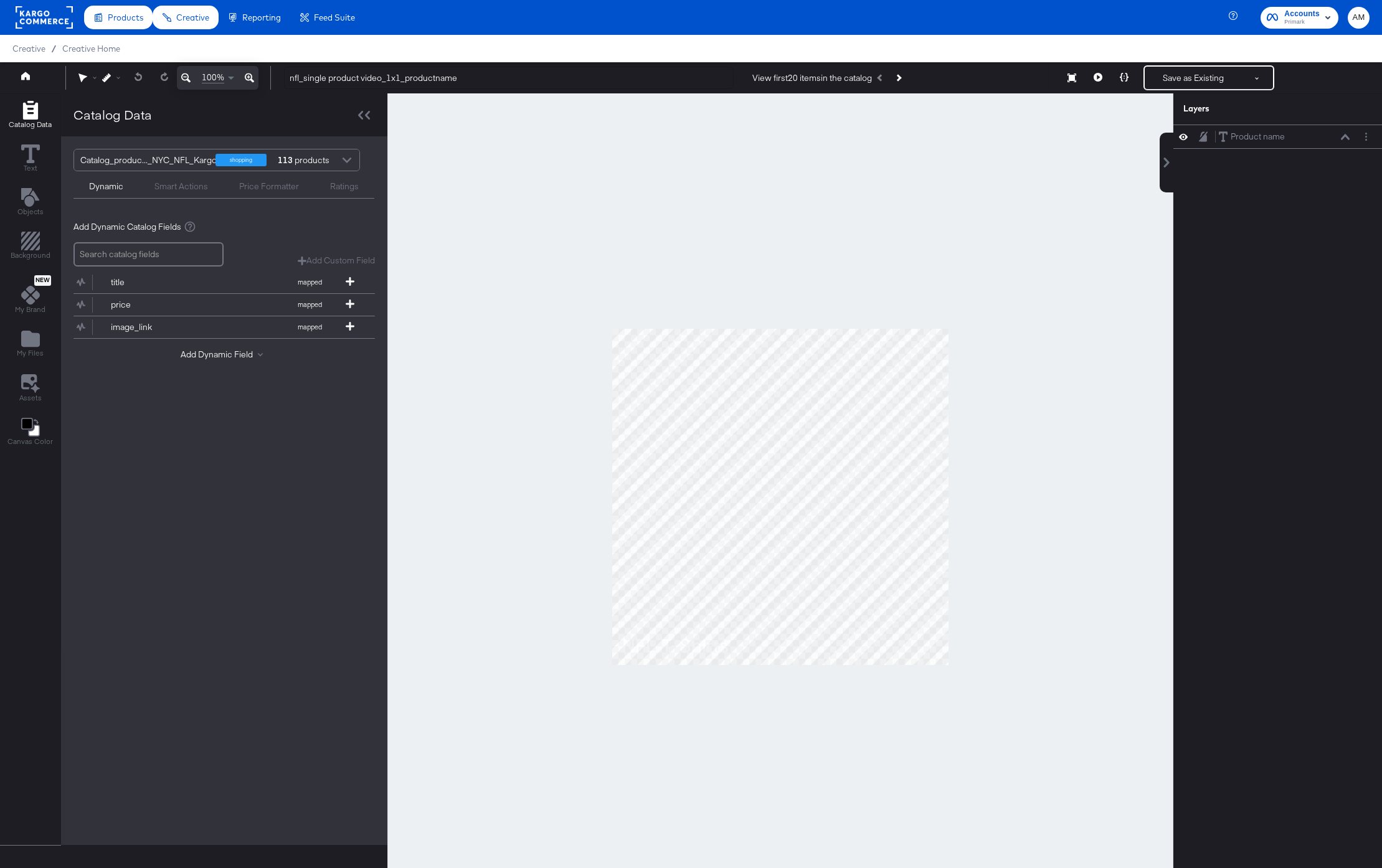
click at [345, 158] on div at bounding box center [346, 161] width 18 height 21
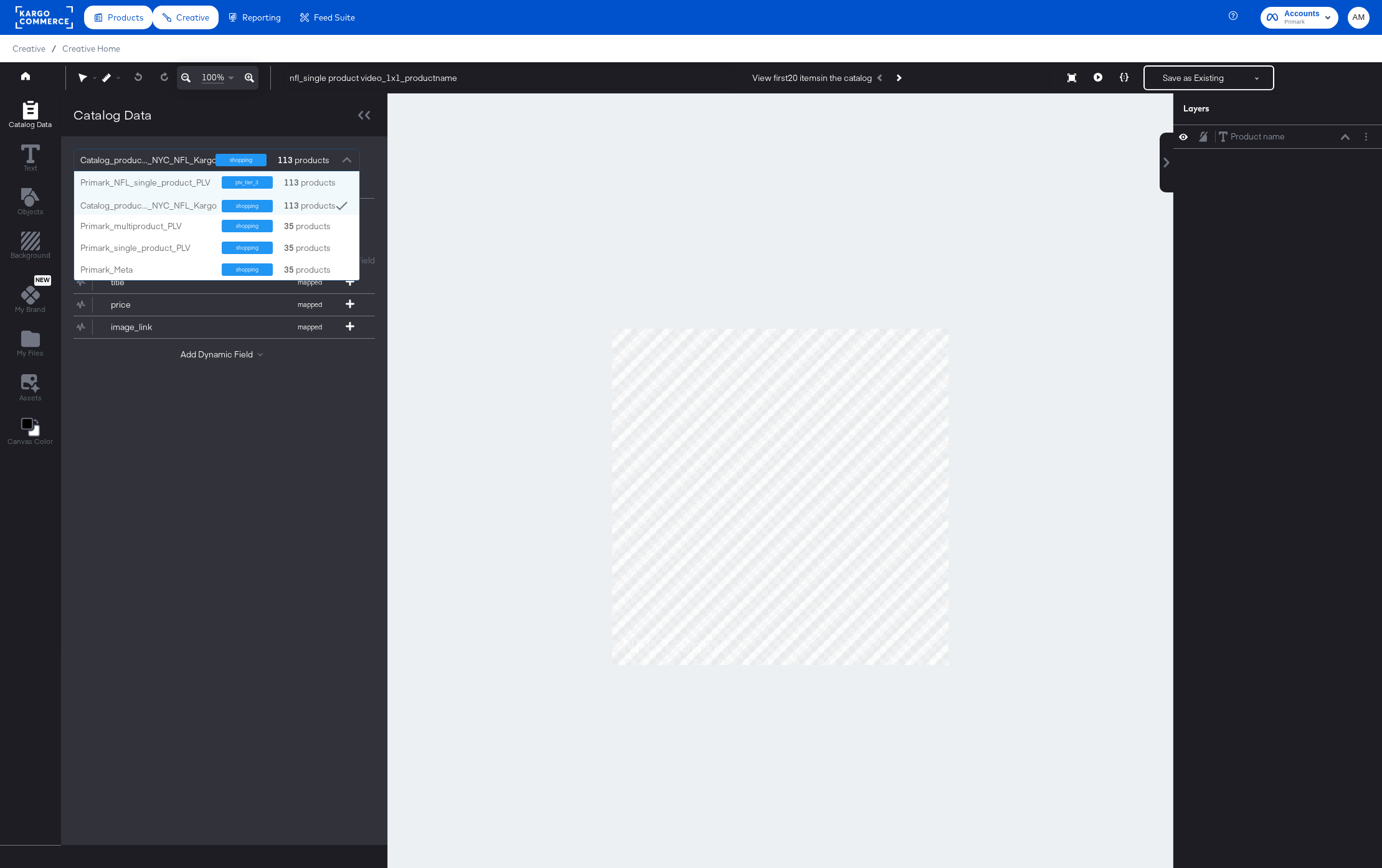
scroll to position [109, 286]
click at [176, 179] on div "Primark_NFL_single_product_PLV" at bounding box center [146, 182] width 132 height 12
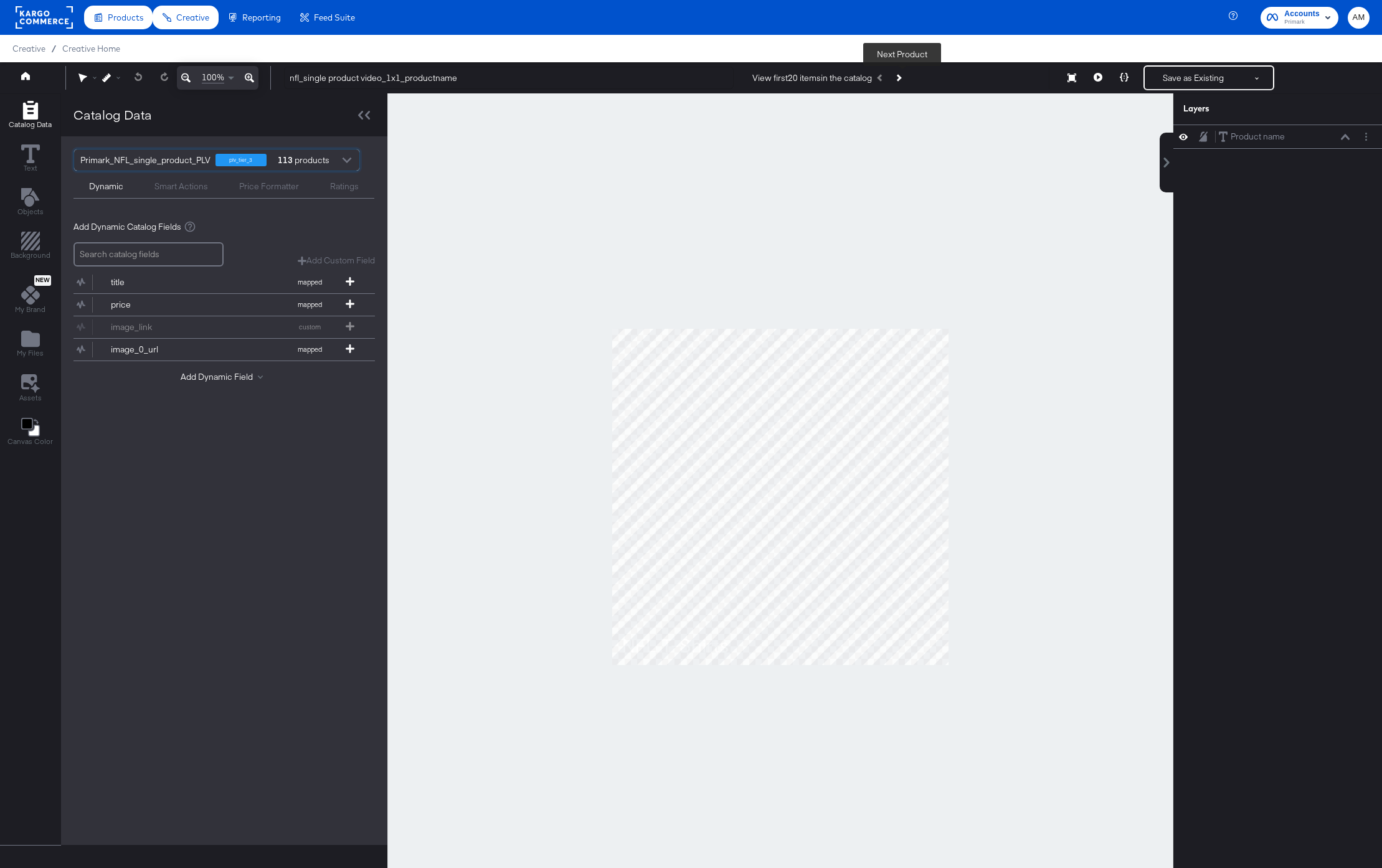
click at [905, 76] on button "Next Product" at bounding box center [898, 78] width 18 height 22
click at [1196, 75] on button "Save as Existing" at bounding box center [1193, 78] width 97 height 22
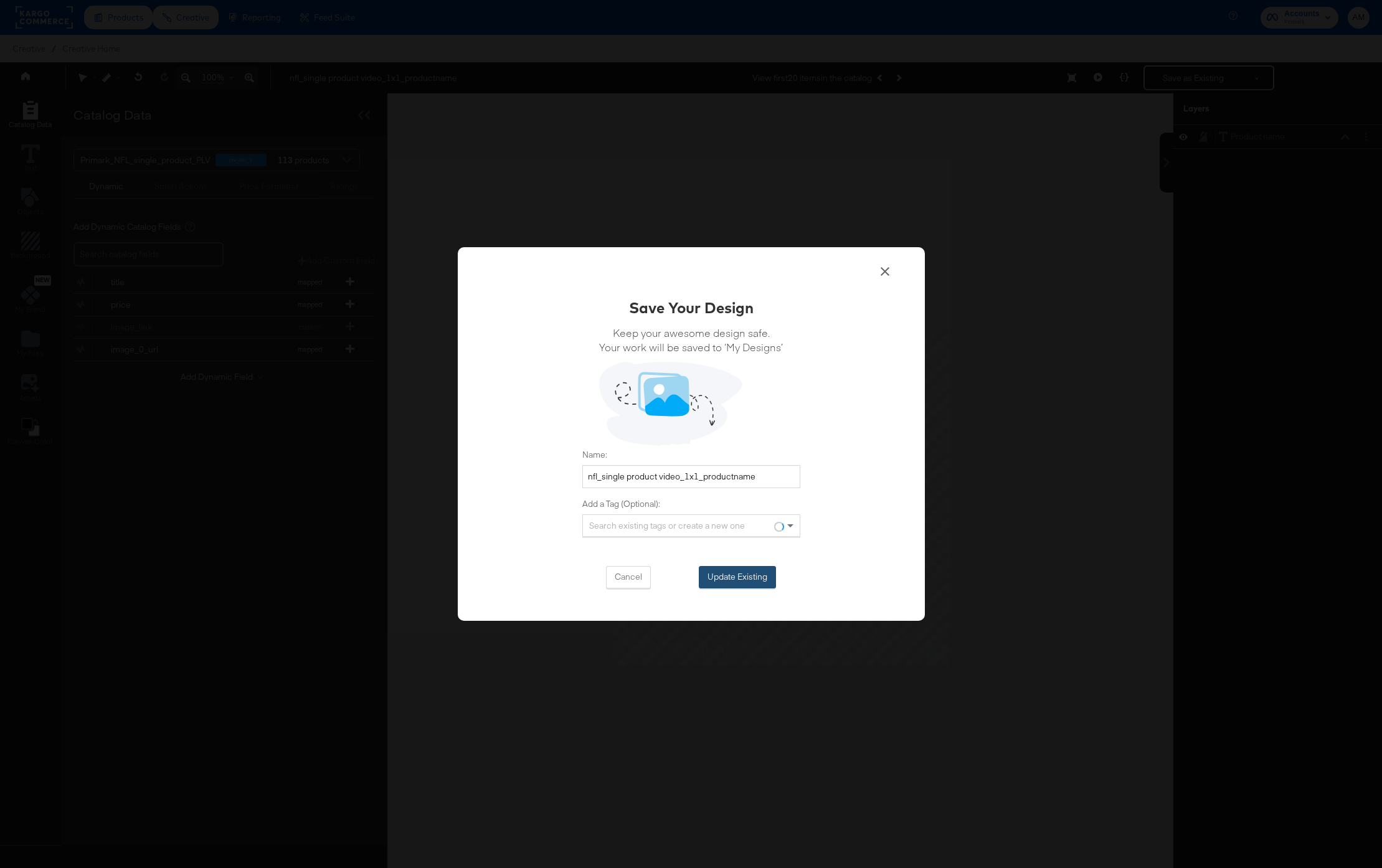
click at [746, 570] on button "Update Existing" at bounding box center [737, 578] width 77 height 22
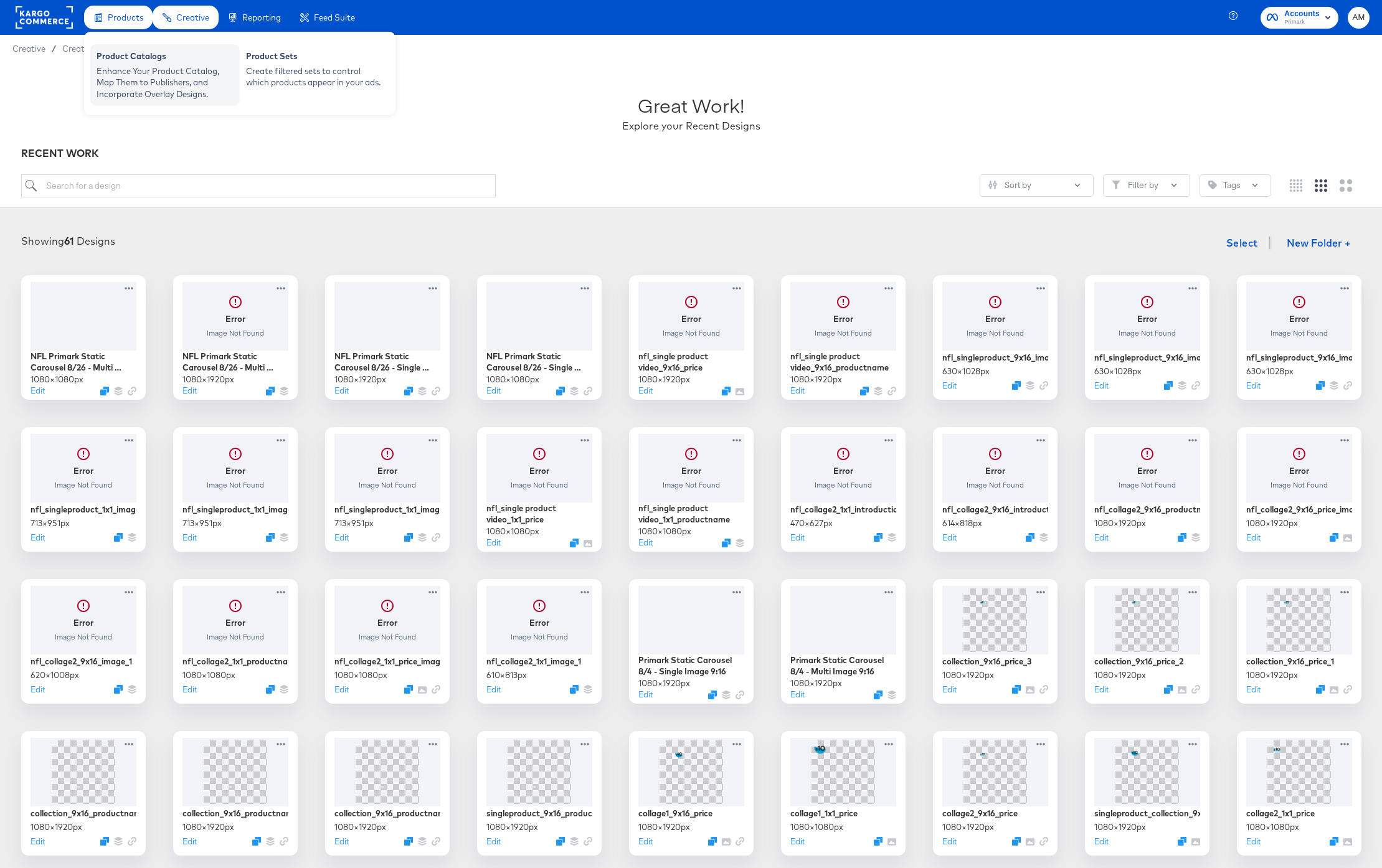
click at [155, 97] on div "Enhance Your Product Catalog, Map Them to Publishers, and Incorporate Overlay D…" at bounding box center [165, 83] width 137 height 35
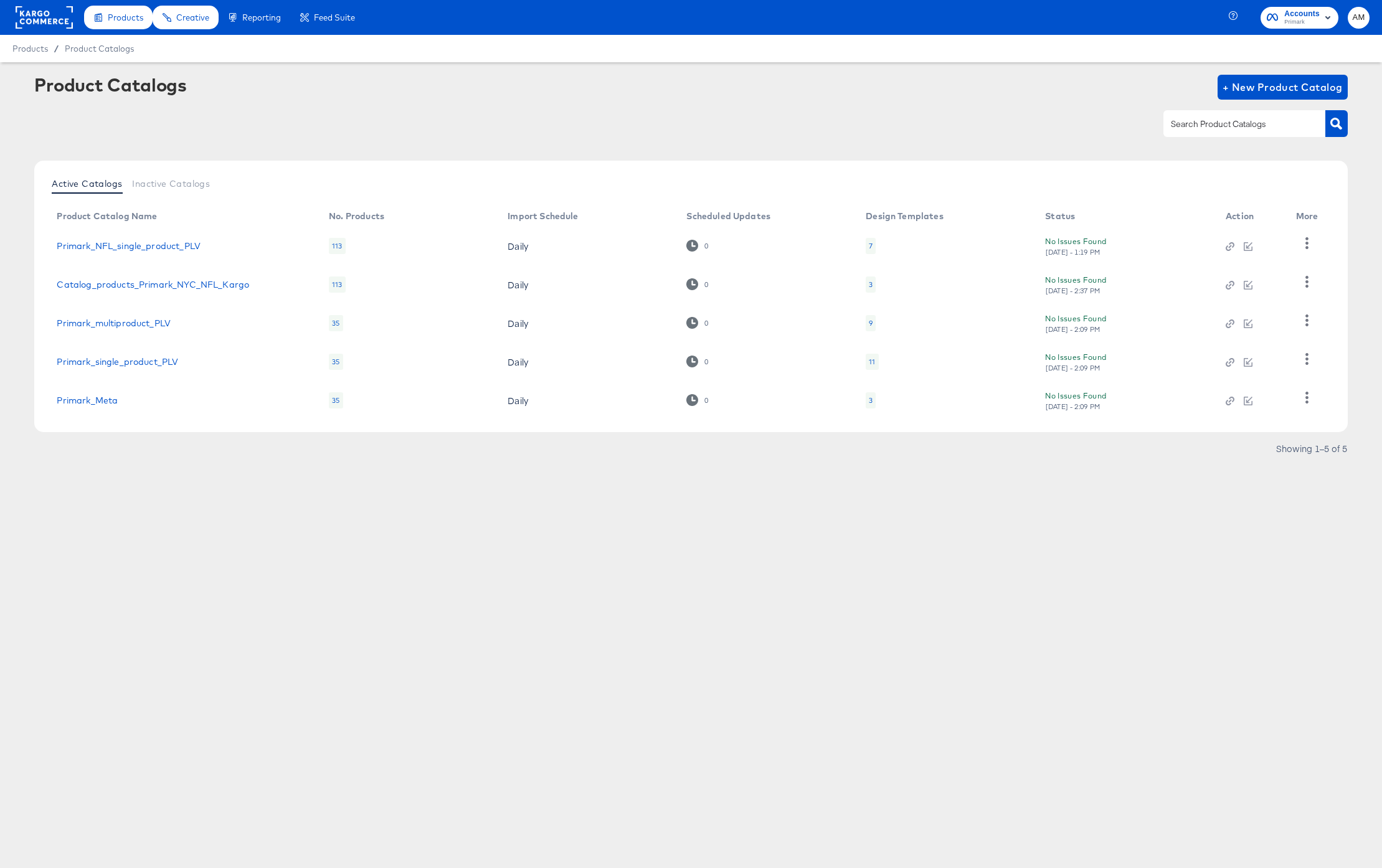
click at [872, 247] on div "7" at bounding box center [870, 246] width 10 height 16
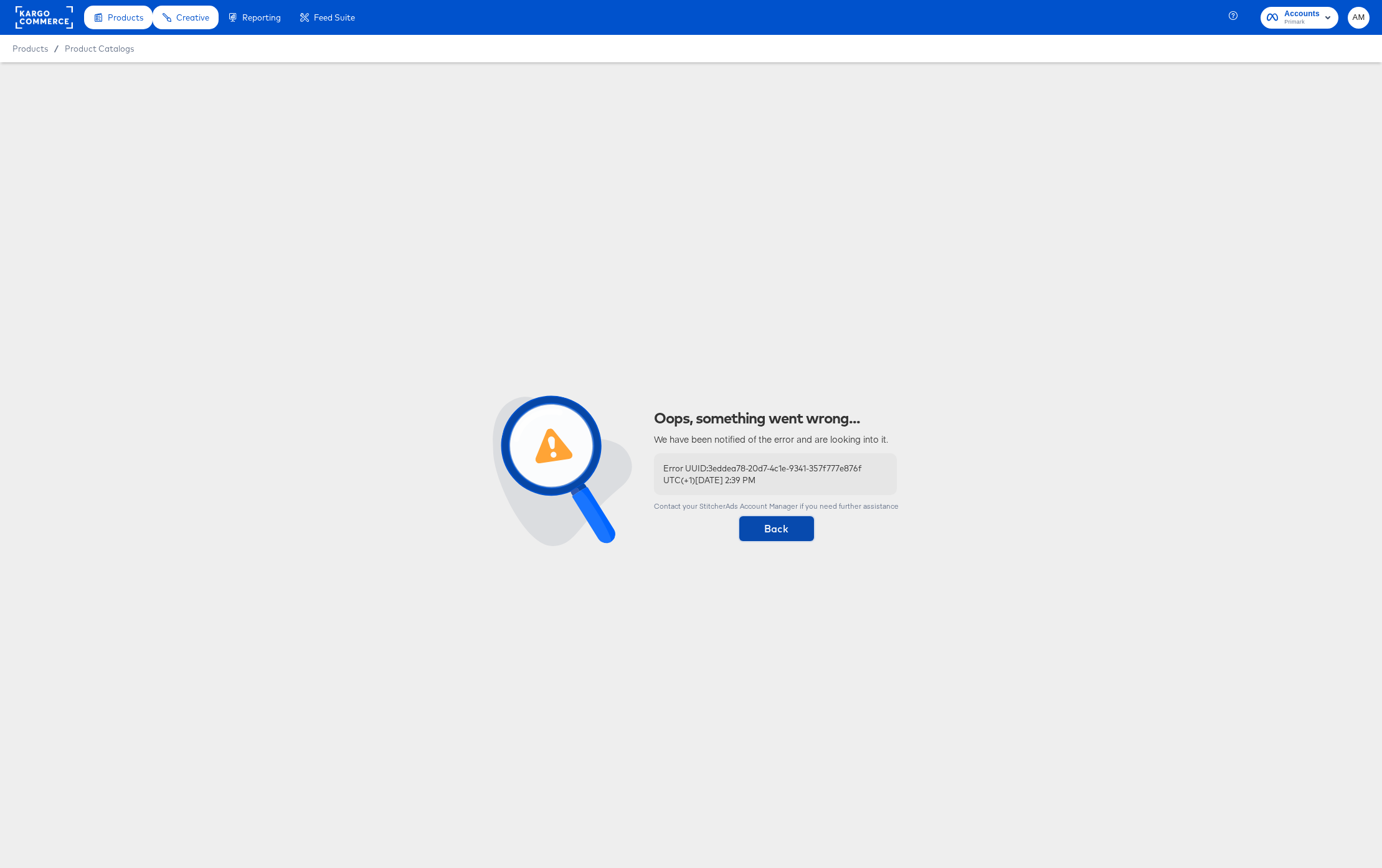
click at [787, 527] on span "Back" at bounding box center [777, 529] width 64 height 18
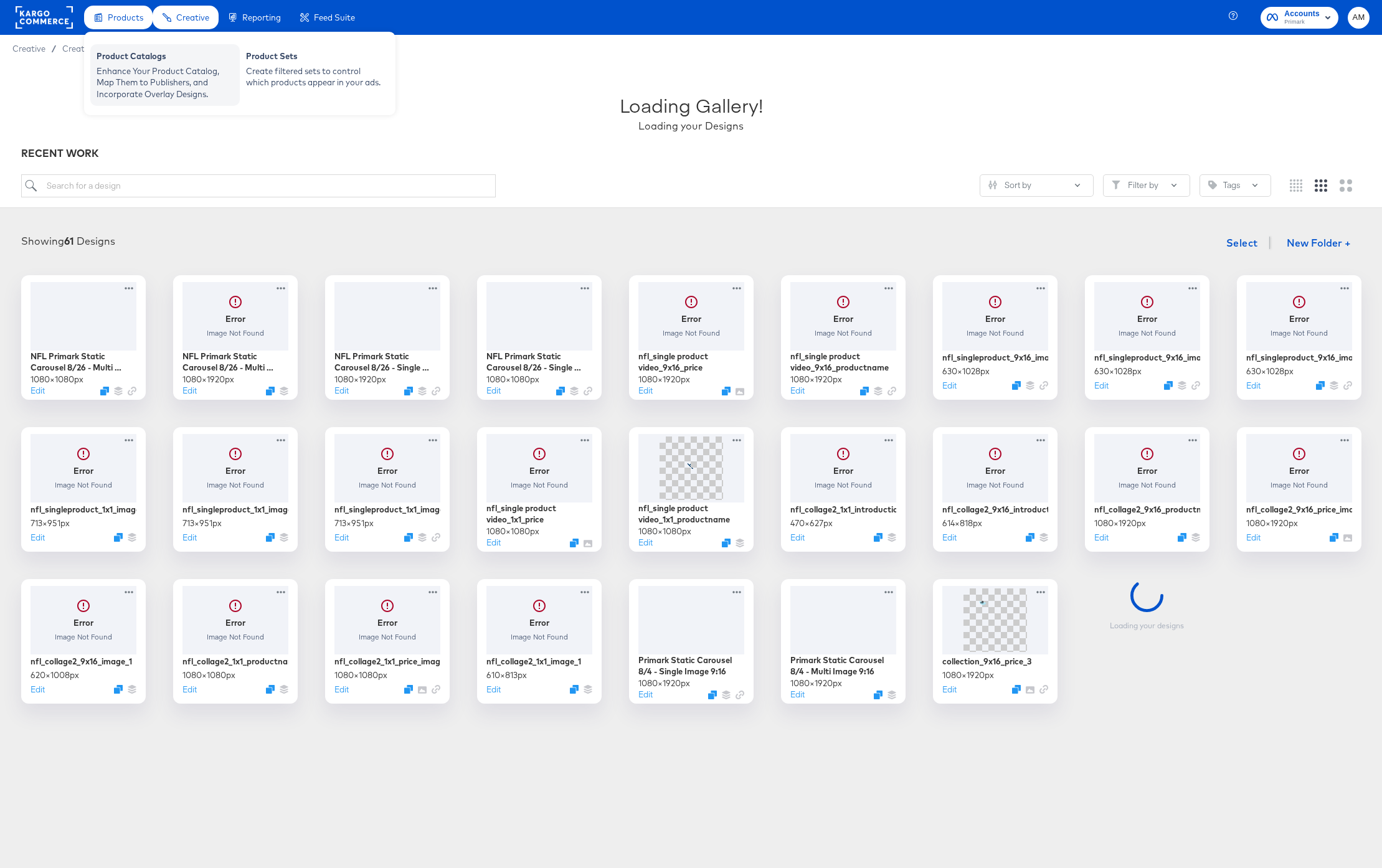
click at [144, 83] on div "Enhance Your Product Catalog, Map Them to Publishers, and Incorporate Overlay D…" at bounding box center [165, 83] width 137 height 35
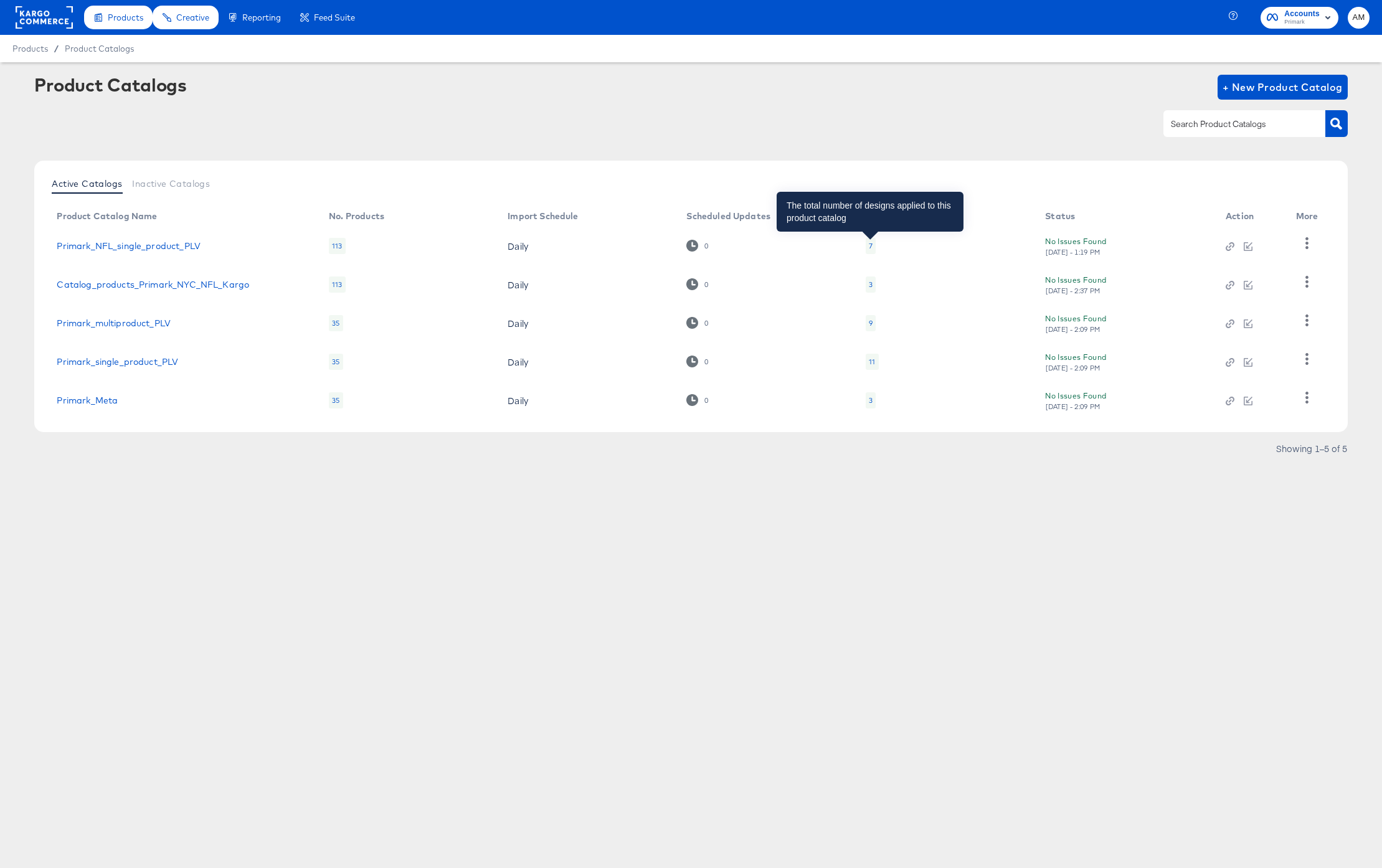
click at [870, 246] on div "7" at bounding box center [870, 246] width 4 height 10
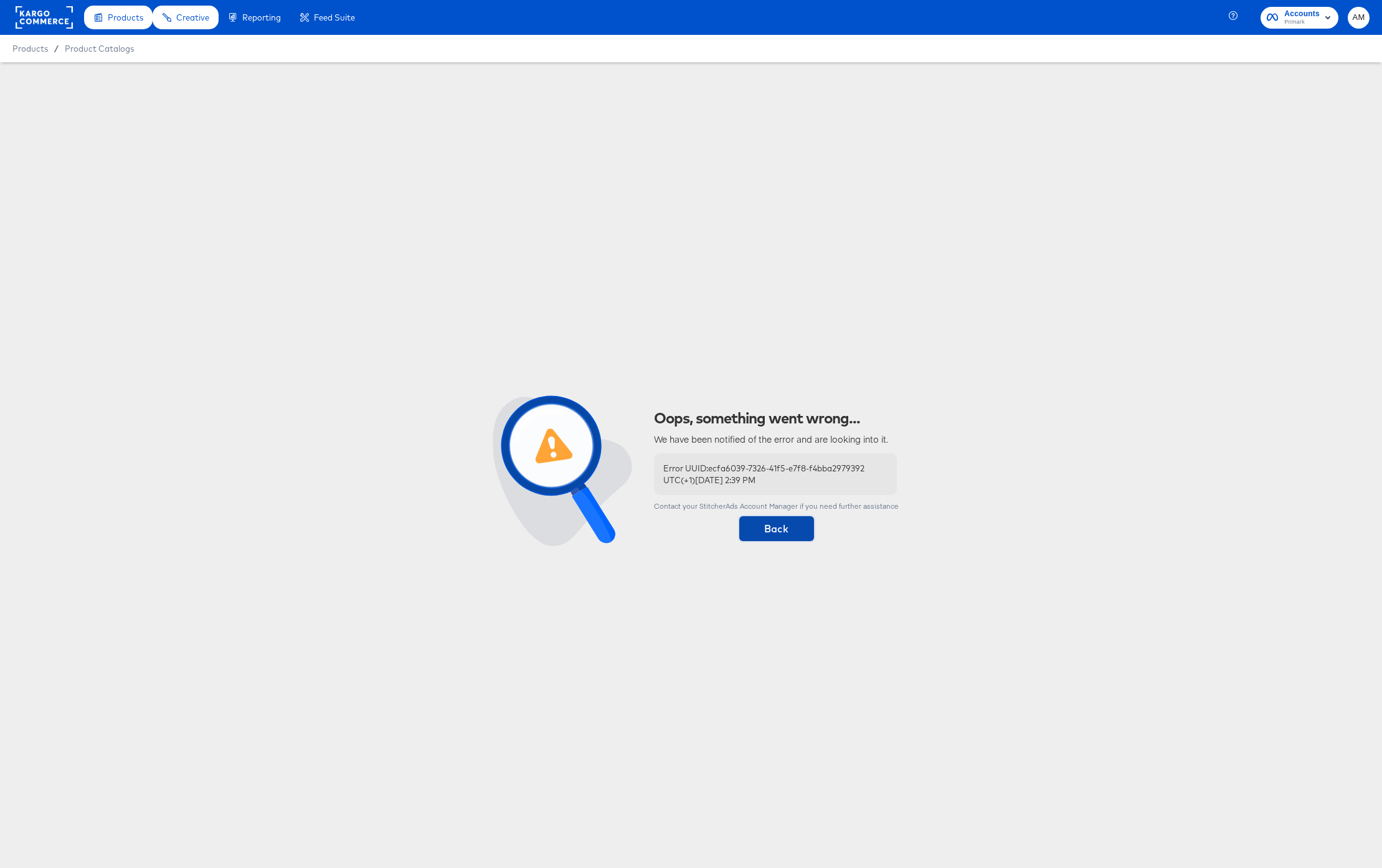
click at [762, 535] on span "Back" at bounding box center [777, 529] width 64 height 18
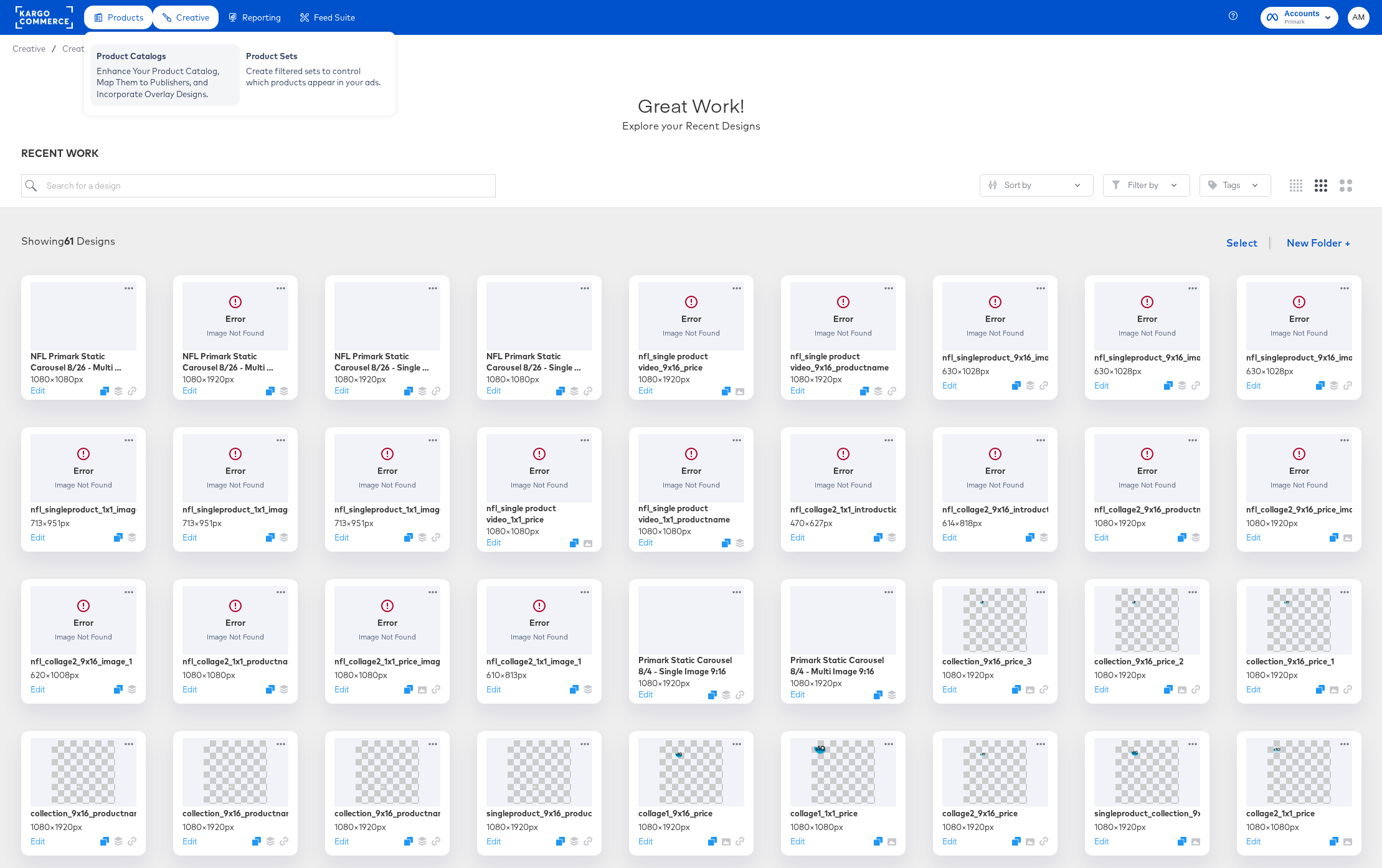
click at [154, 88] on div "Enhance Your Product Catalog, Map Them to Publishers, and Incorporate Overlay D…" at bounding box center [165, 83] width 137 height 35
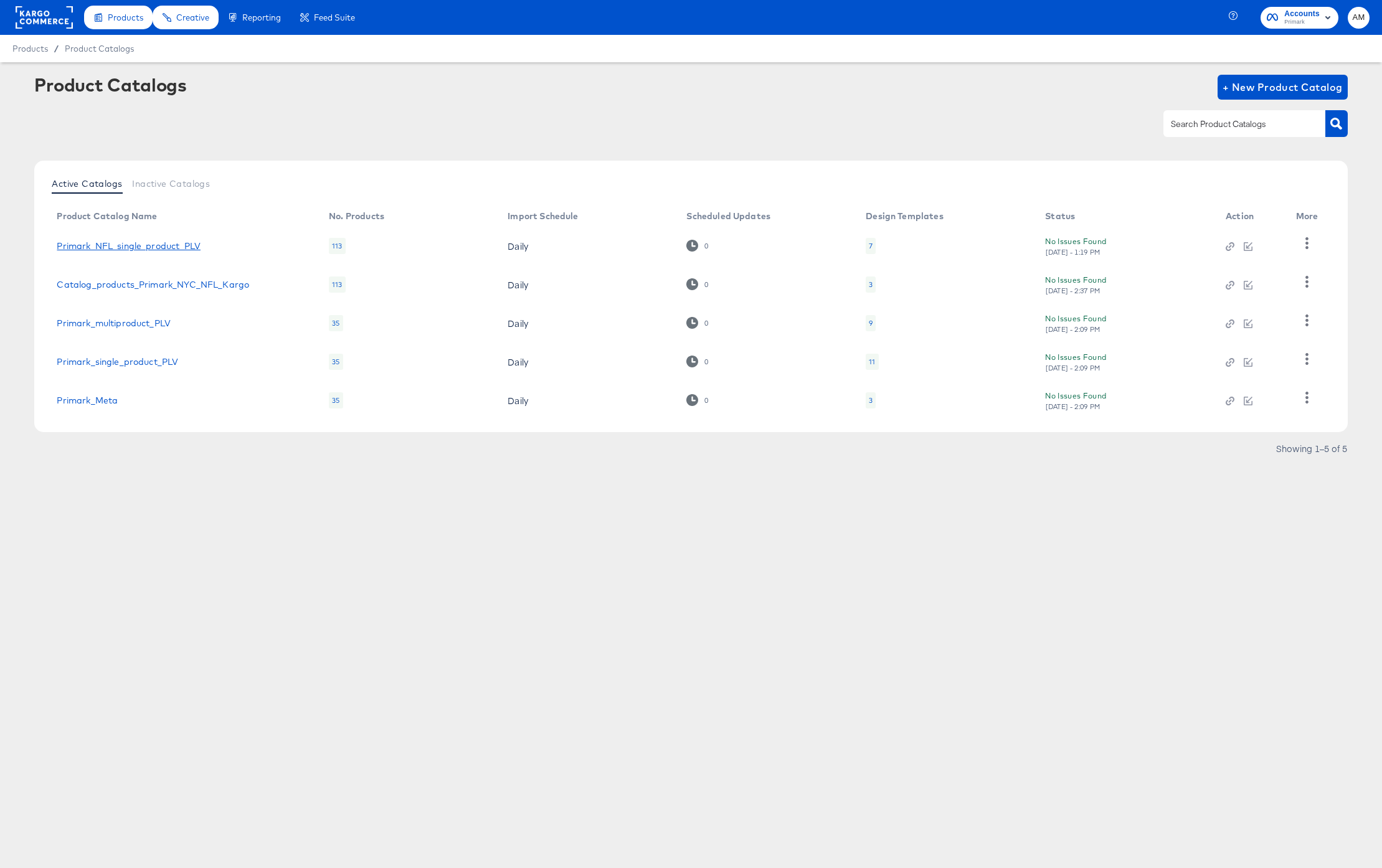
click at [184, 248] on link "Primark_NFL_single_product_PLV" at bounding box center [128, 246] width 144 height 10
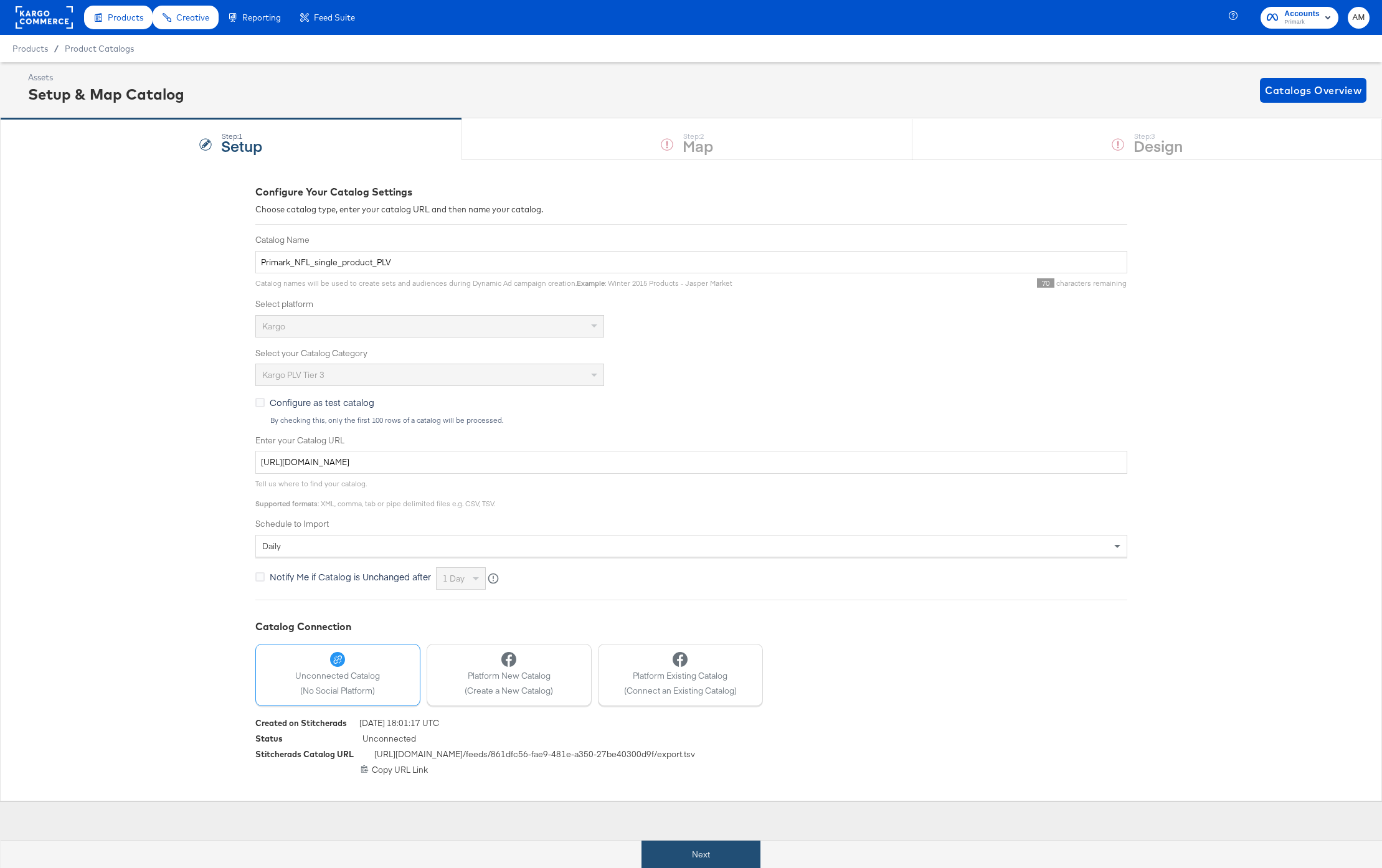
click at [710, 862] on button "Next" at bounding box center [701, 854] width 119 height 28
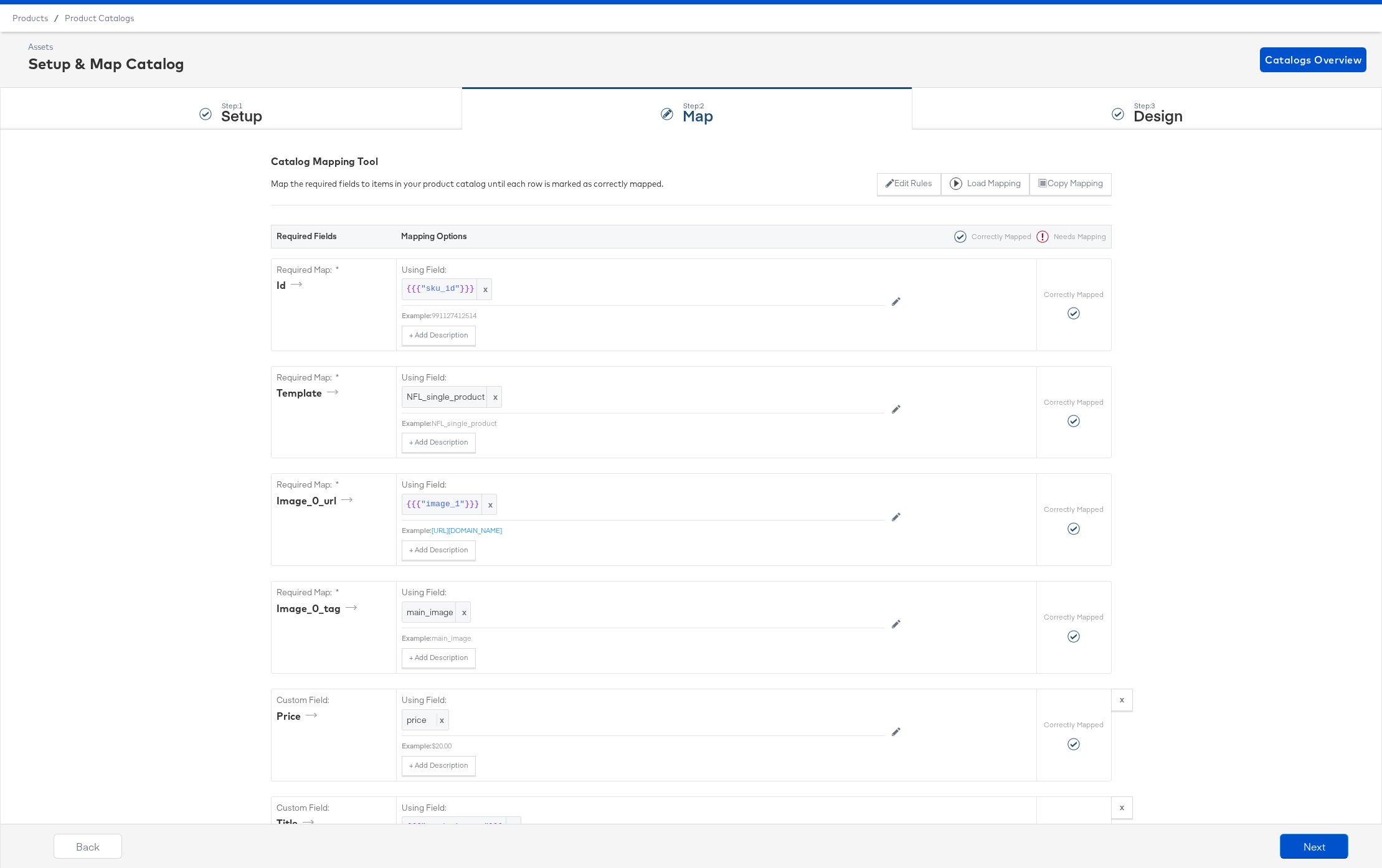
scroll to position [31, 0]
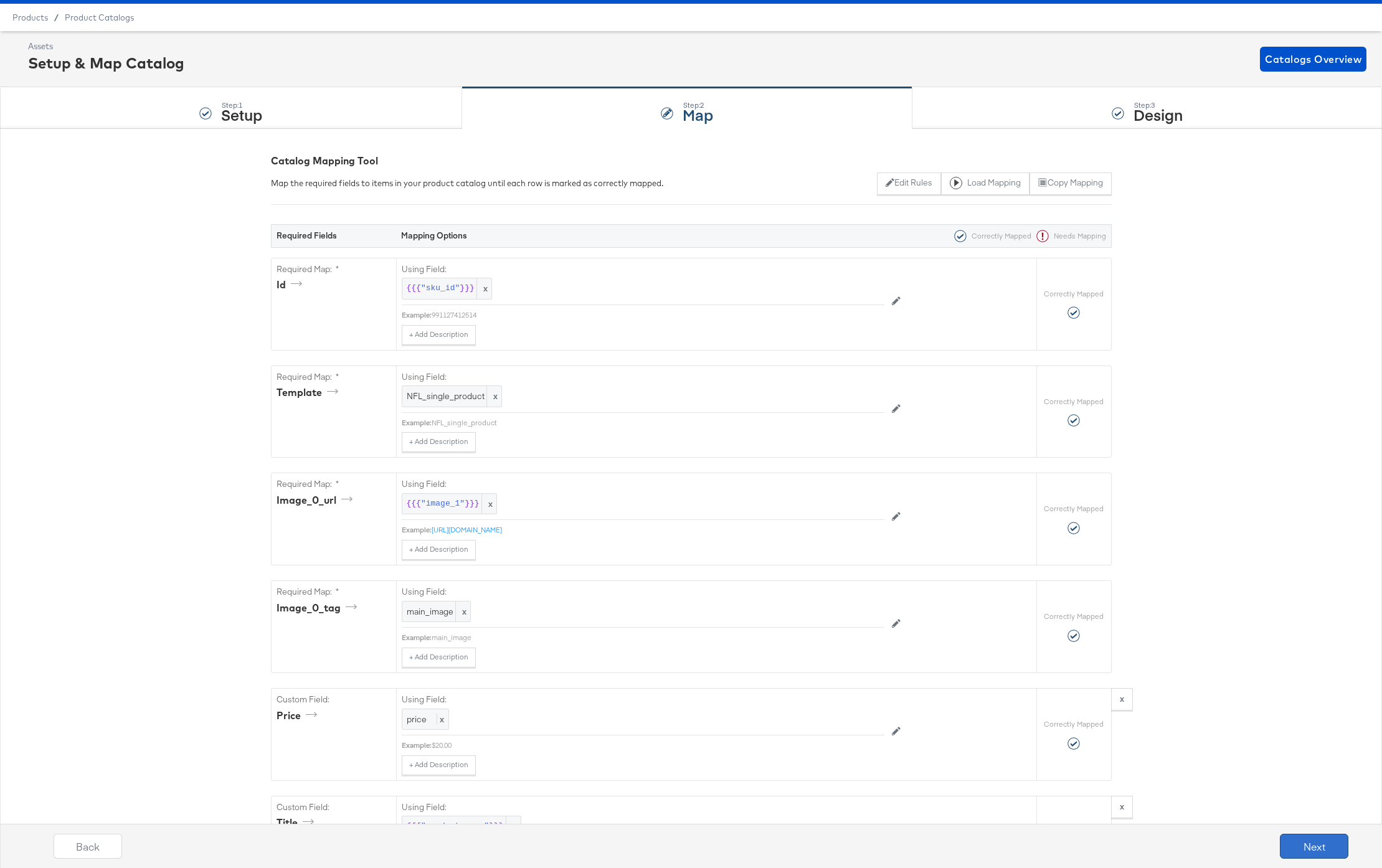
click at [1304, 845] on button "Next" at bounding box center [1314, 846] width 68 height 25
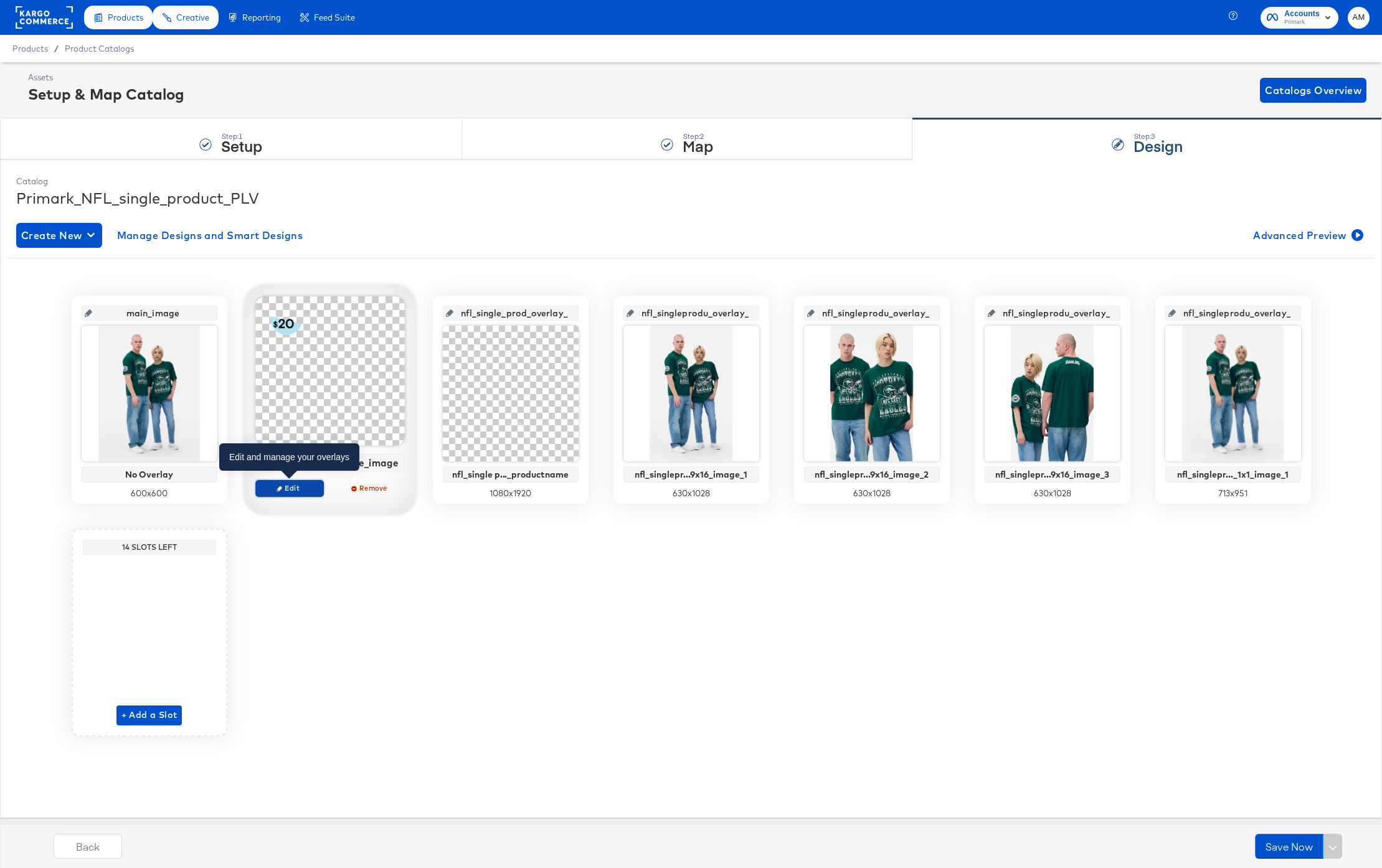
click at [294, 492] on span "Edit" at bounding box center [289, 488] width 57 height 10
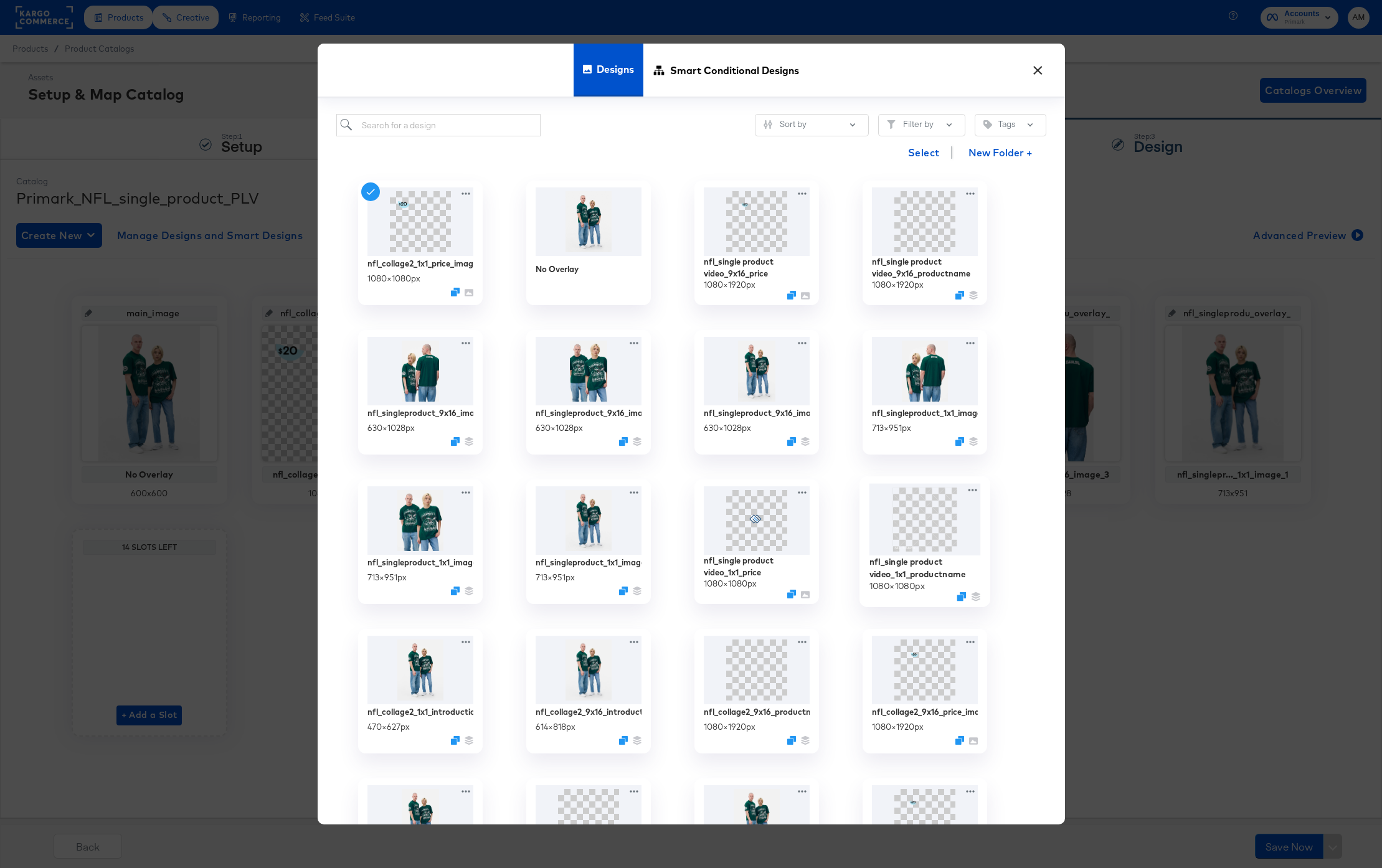
click at [912, 526] on img at bounding box center [925, 520] width 111 height 72
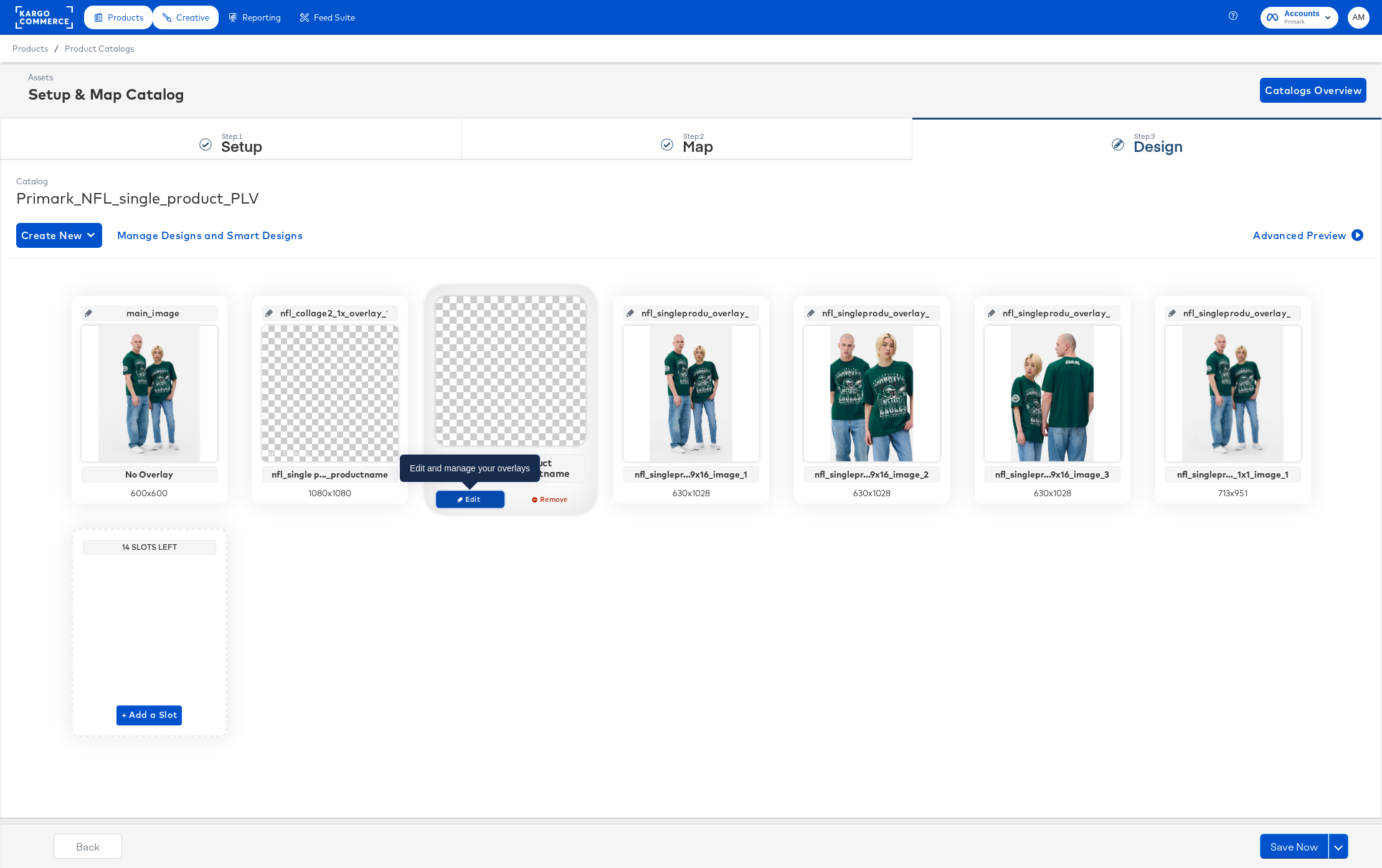
click at [481, 500] on span "Edit" at bounding box center [469, 500] width 57 height 10
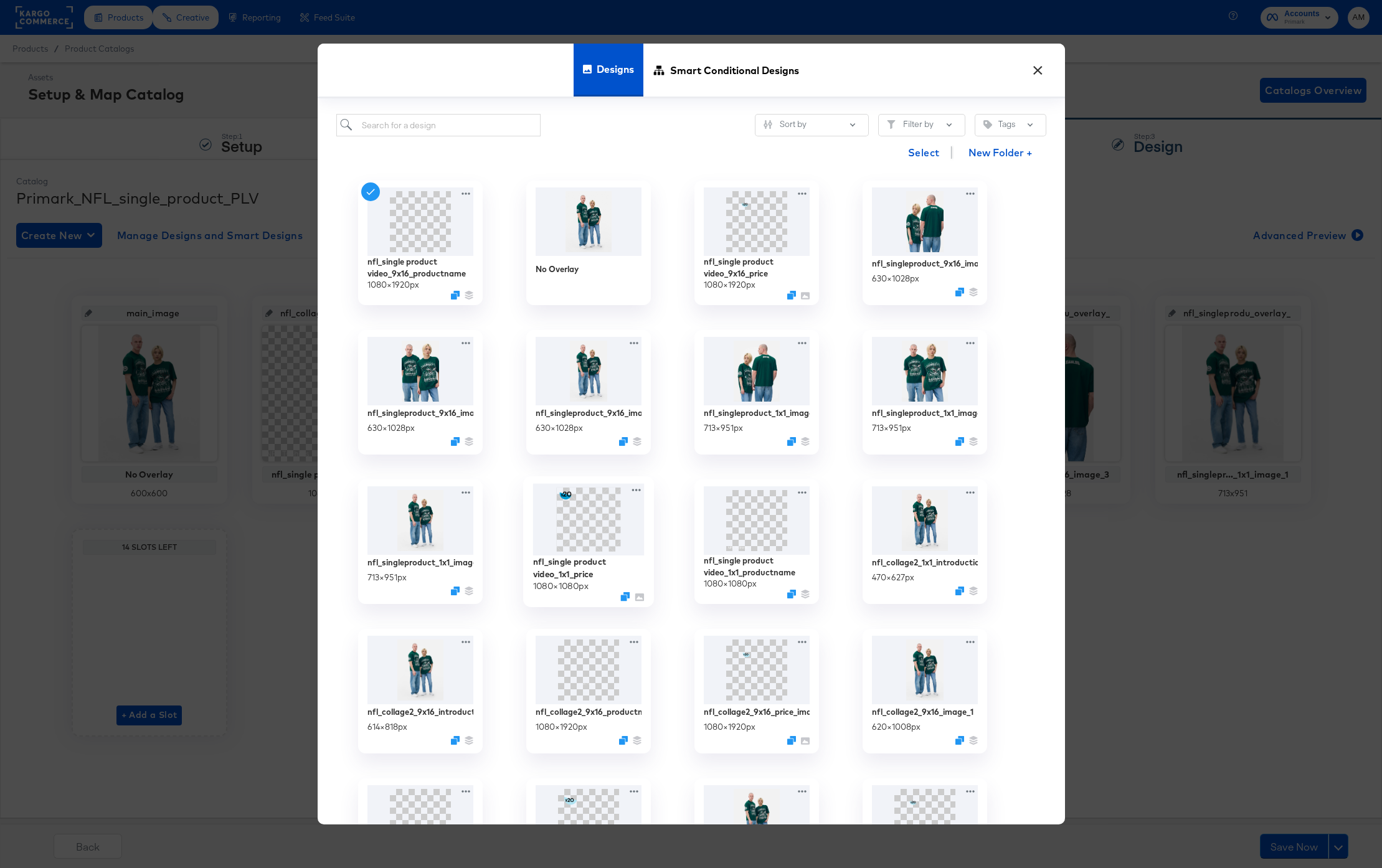
click at [584, 524] on img at bounding box center [588, 520] width 111 height 72
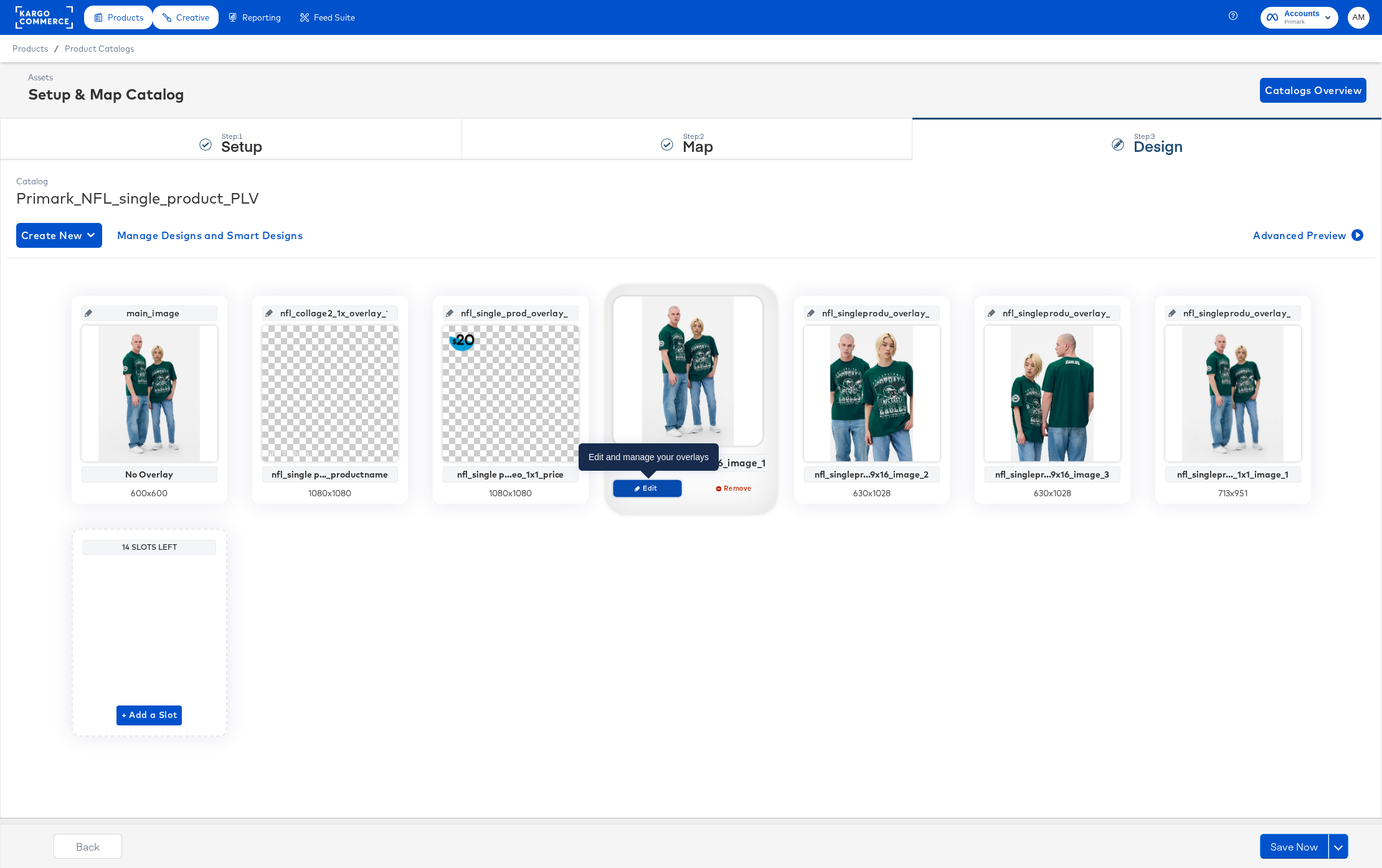
click at [664, 489] on span "Edit" at bounding box center [647, 488] width 57 height 10
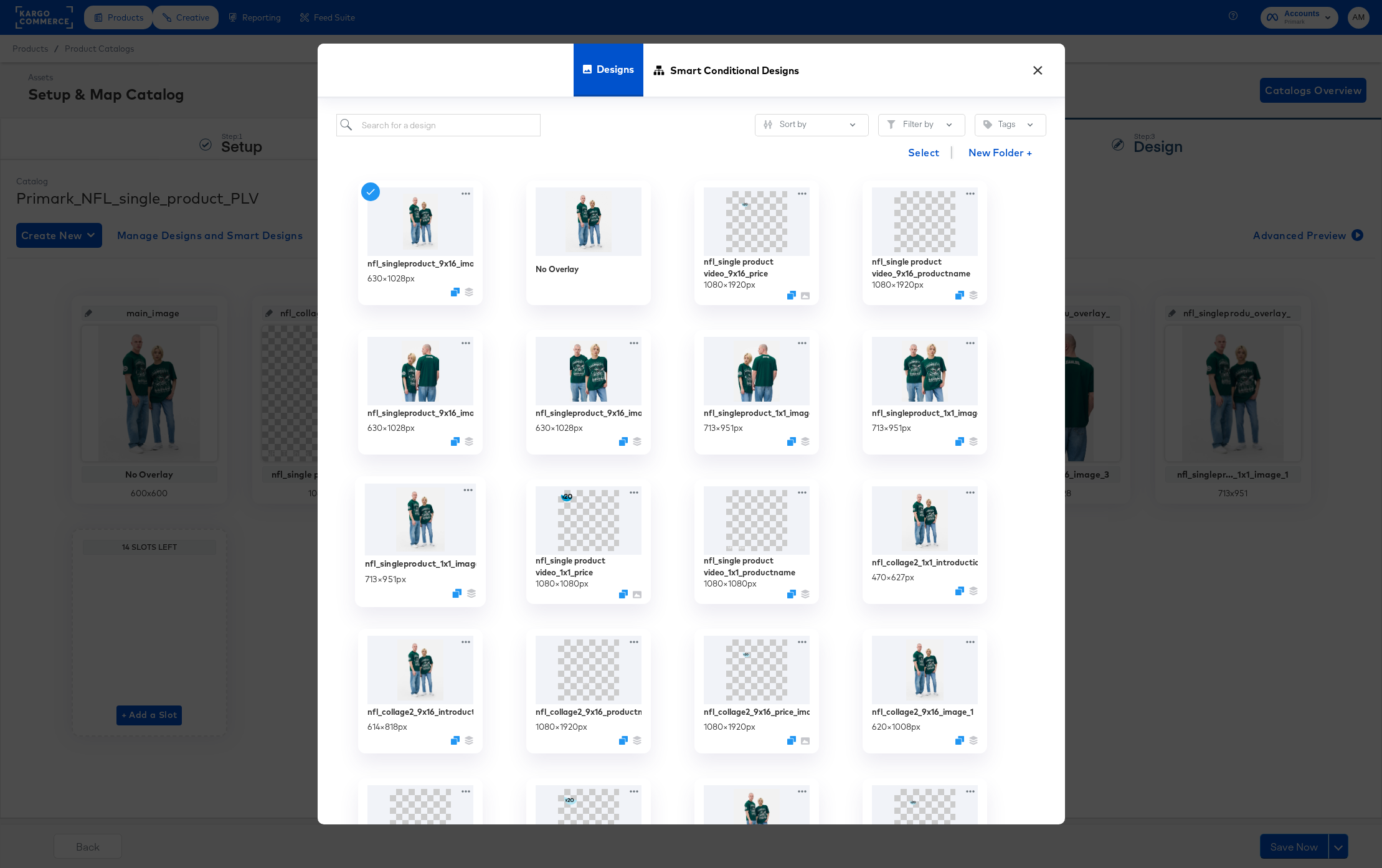
click at [419, 527] on img at bounding box center [420, 520] width 111 height 72
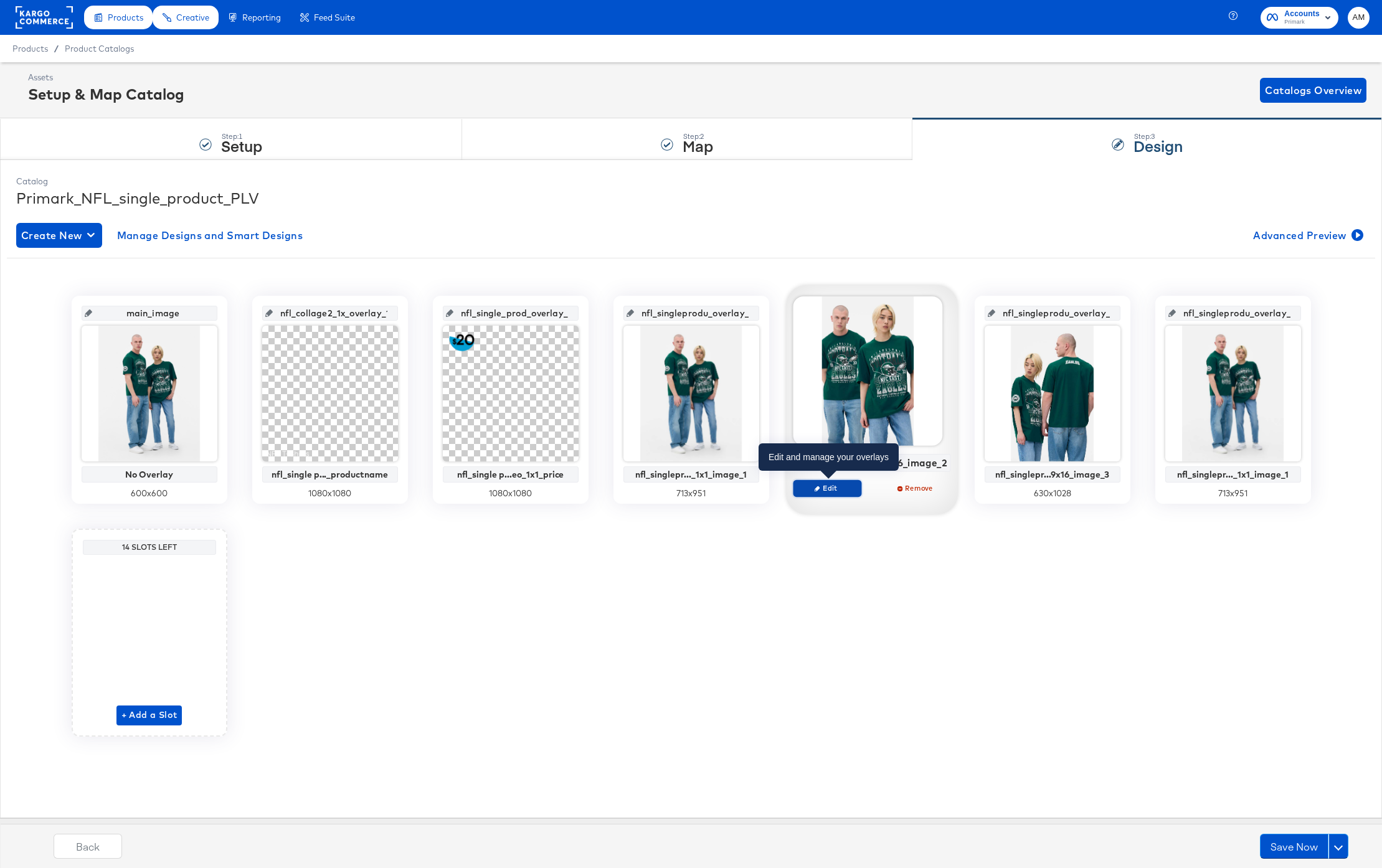
click at [833, 484] on span "Edit" at bounding box center [827, 488] width 57 height 10
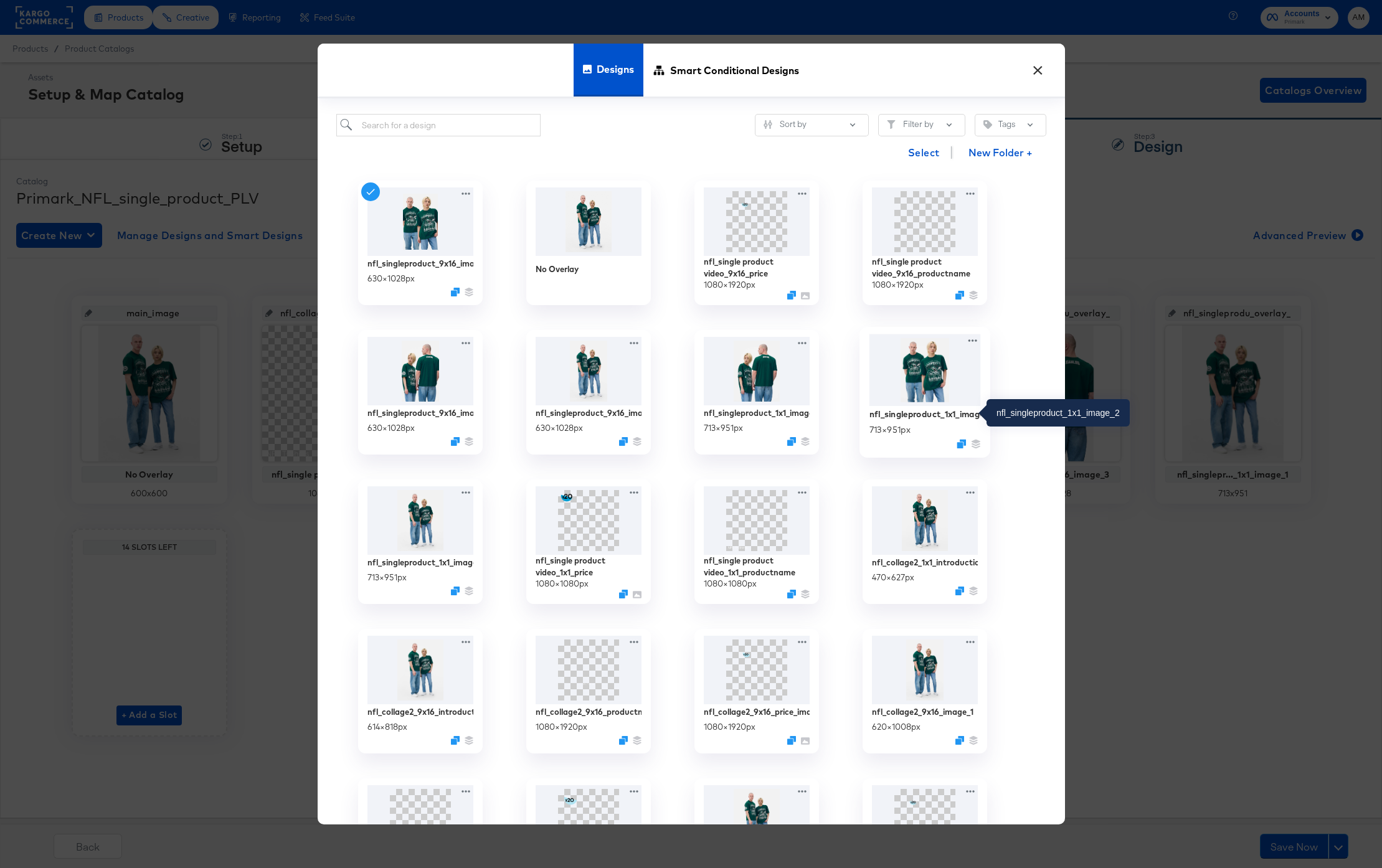
click at [915, 412] on div "nfl_singleproduct_1x1_image_2" at bounding box center [925, 414] width 111 height 12
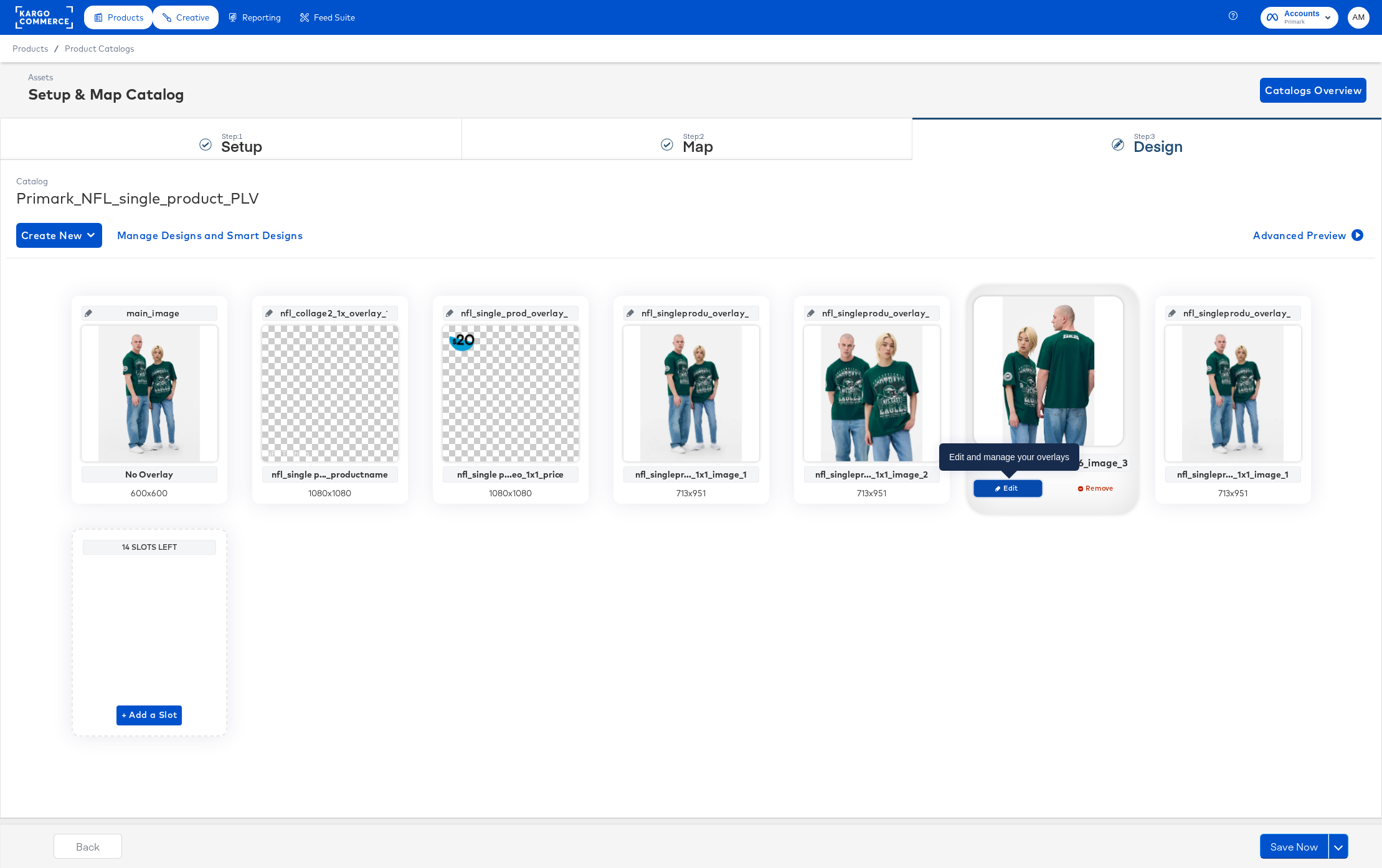
click at [1018, 485] on span "Edit" at bounding box center [1008, 488] width 57 height 10
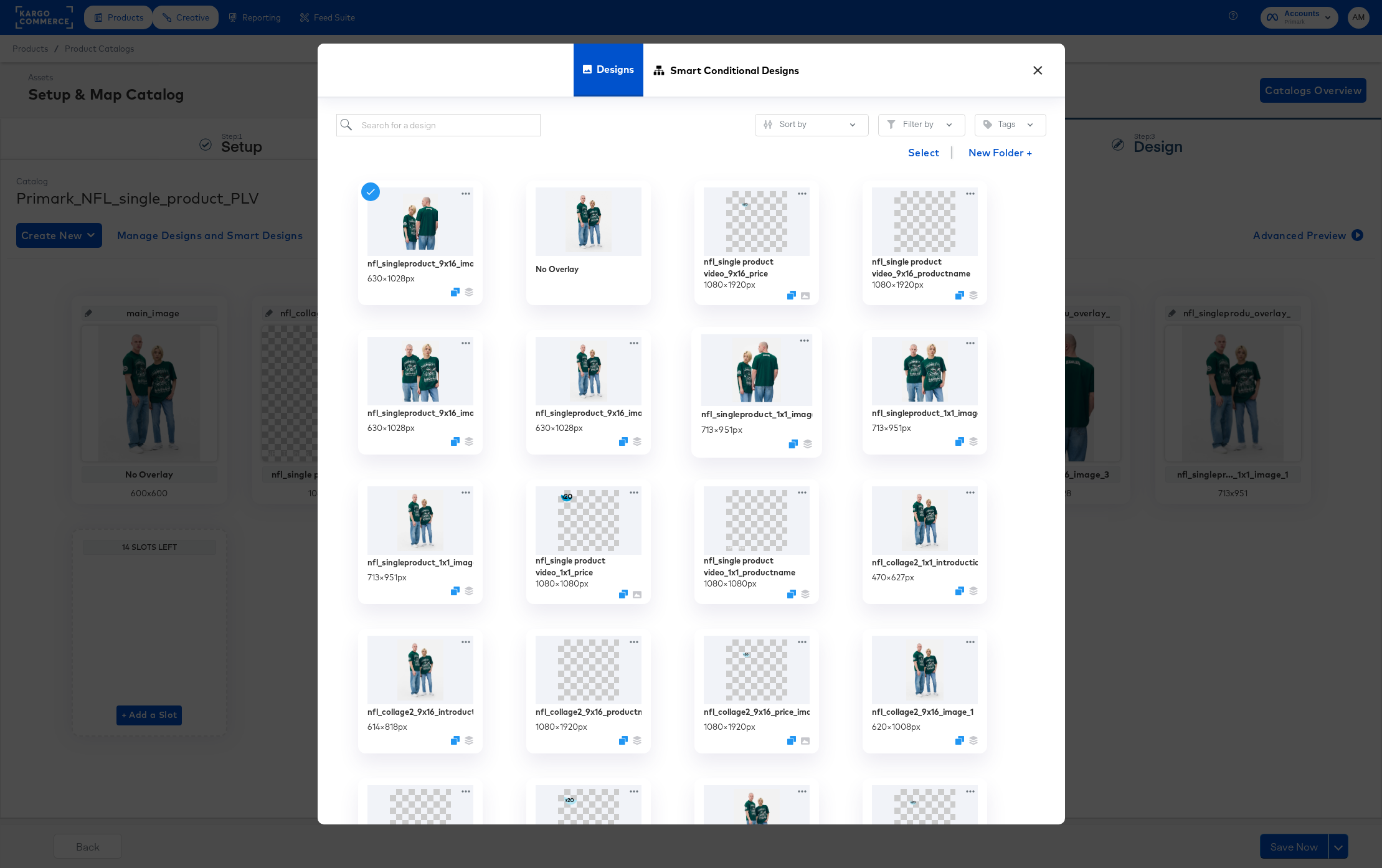
click at [761, 368] on img at bounding box center [757, 370] width 111 height 72
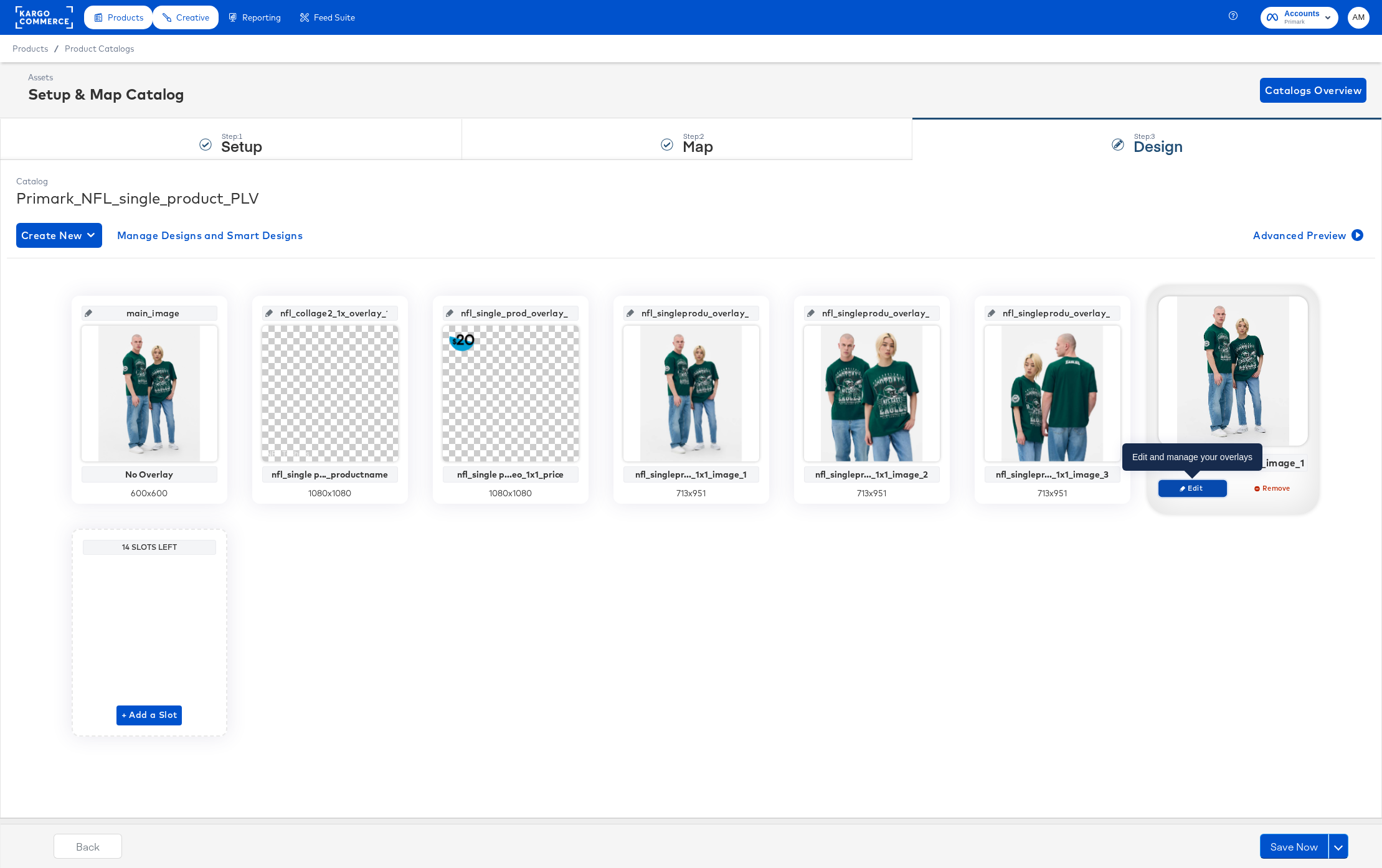
click at [1204, 485] on span "Edit" at bounding box center [1192, 488] width 57 height 10
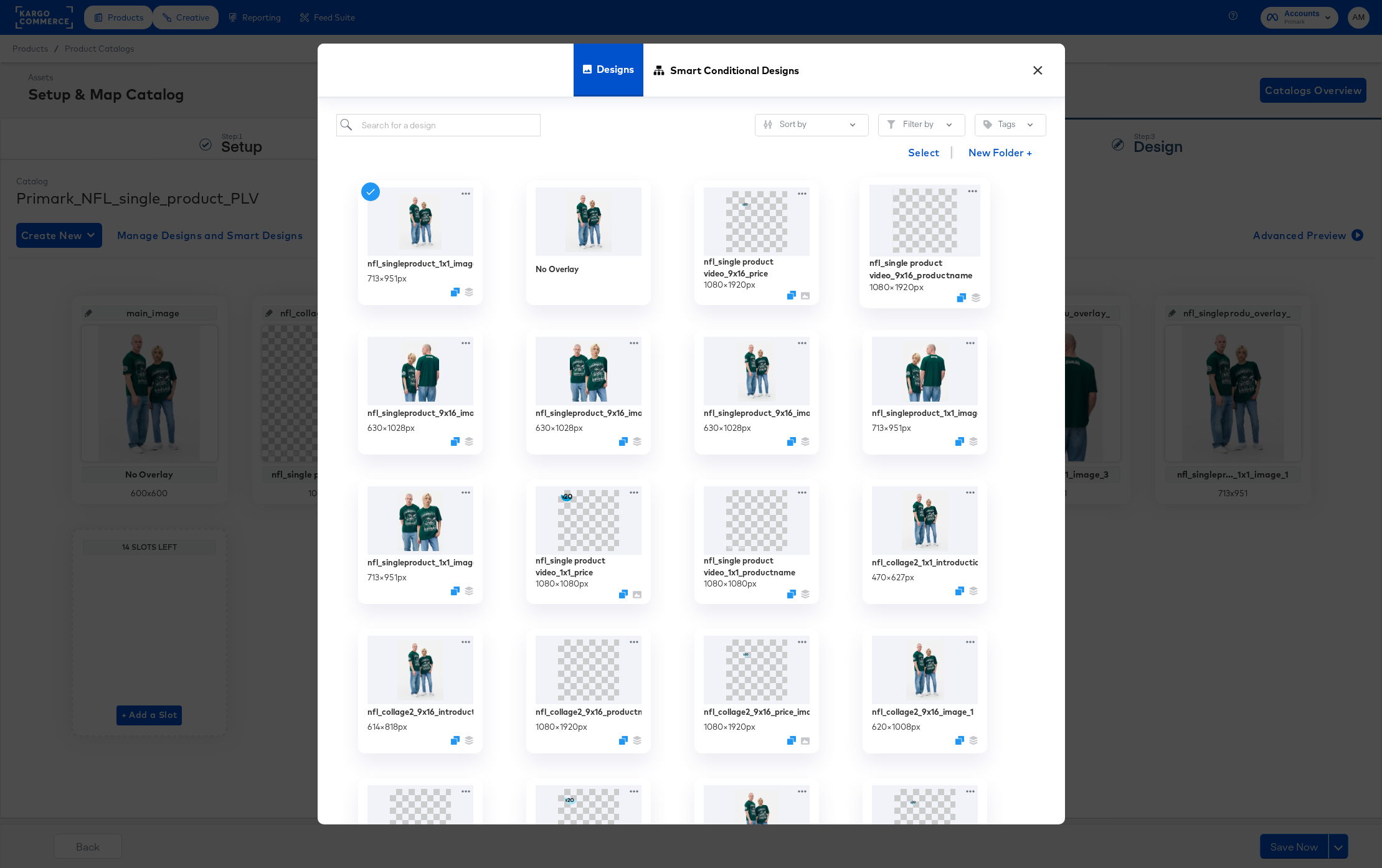
click at [918, 235] on img at bounding box center [925, 221] width 111 height 72
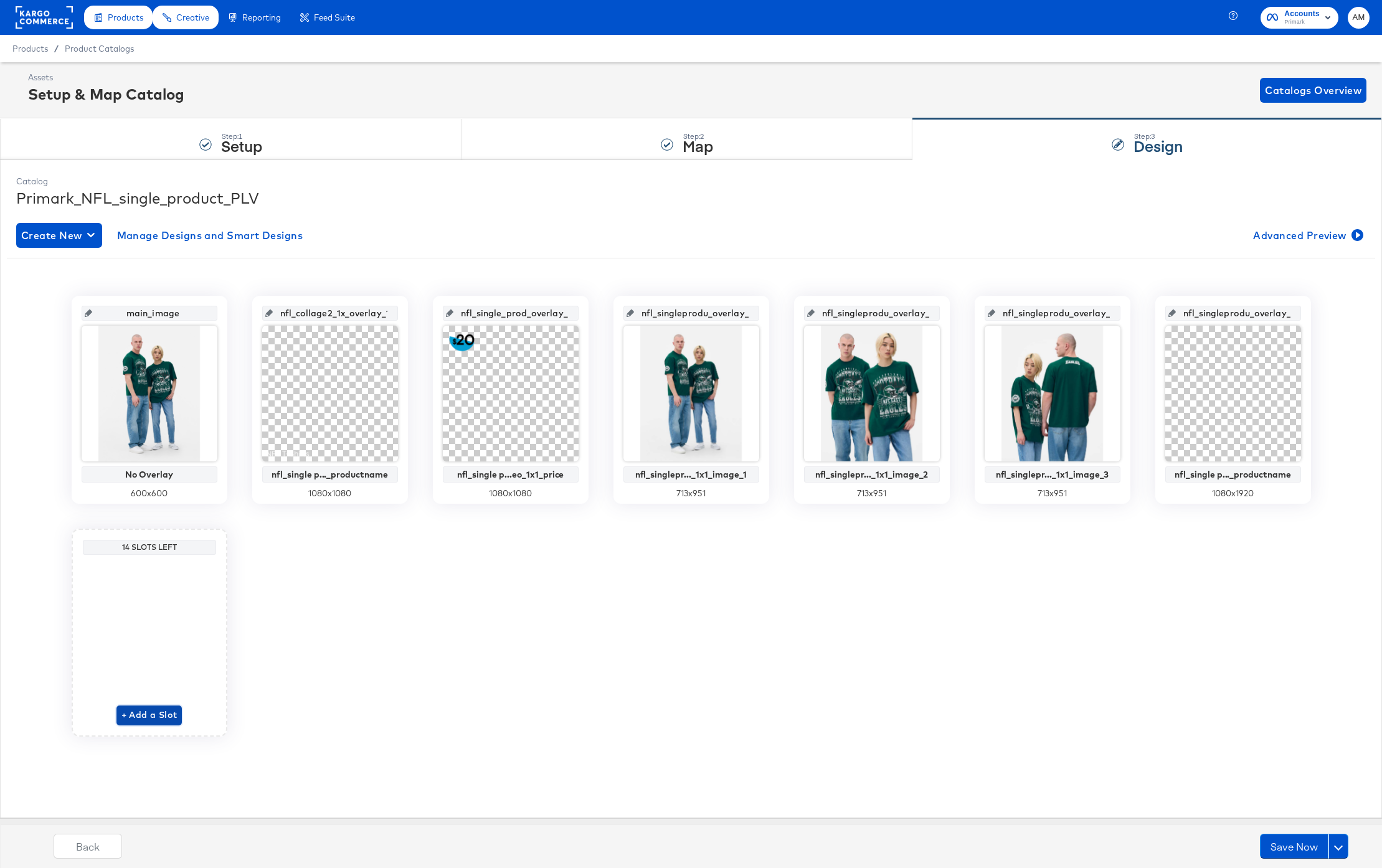
click at [148, 712] on span "+ Add a Slot" at bounding box center [150, 715] width 56 height 16
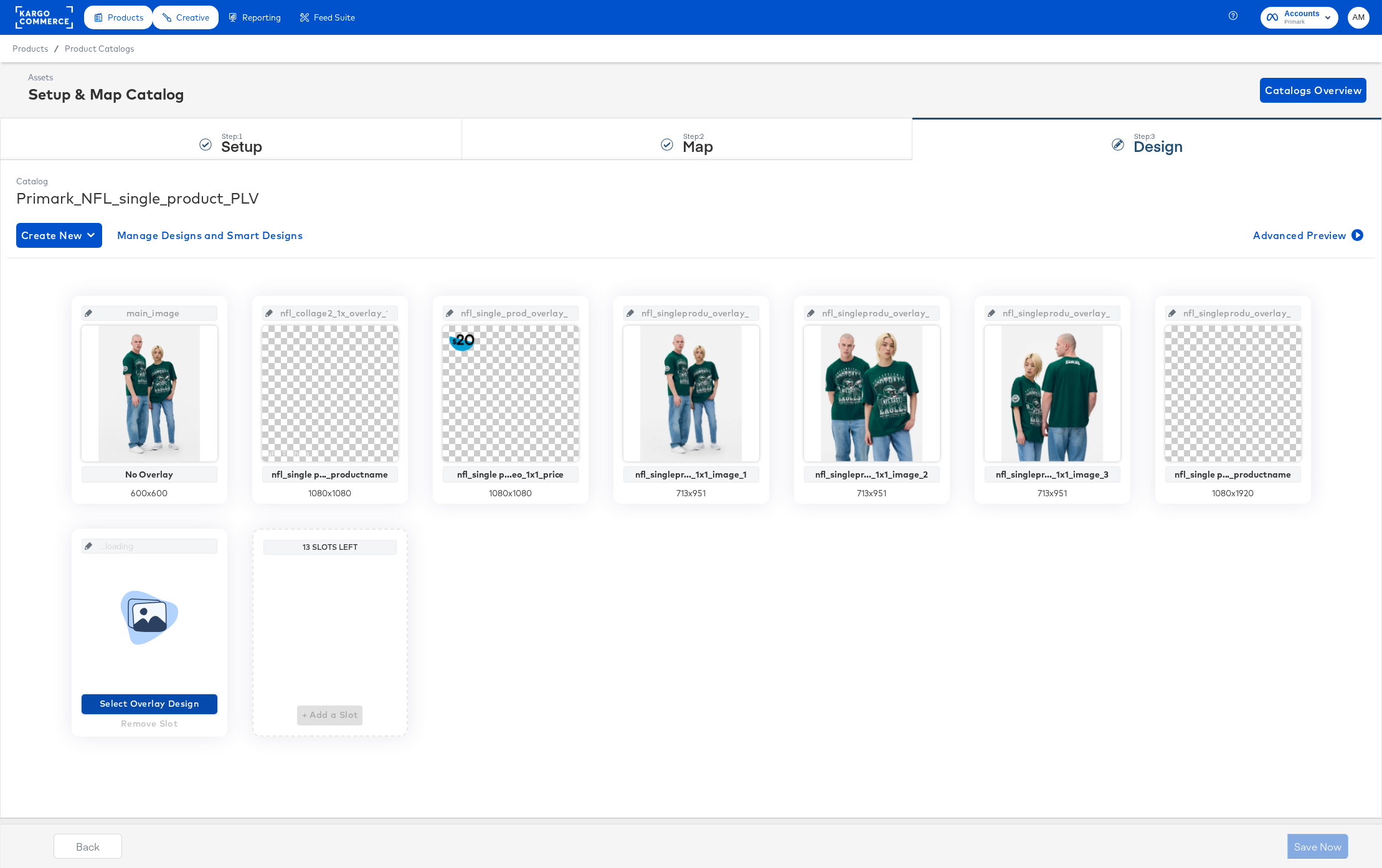
click at [162, 702] on span "Select Overlay Design" at bounding box center [150, 704] width 126 height 16
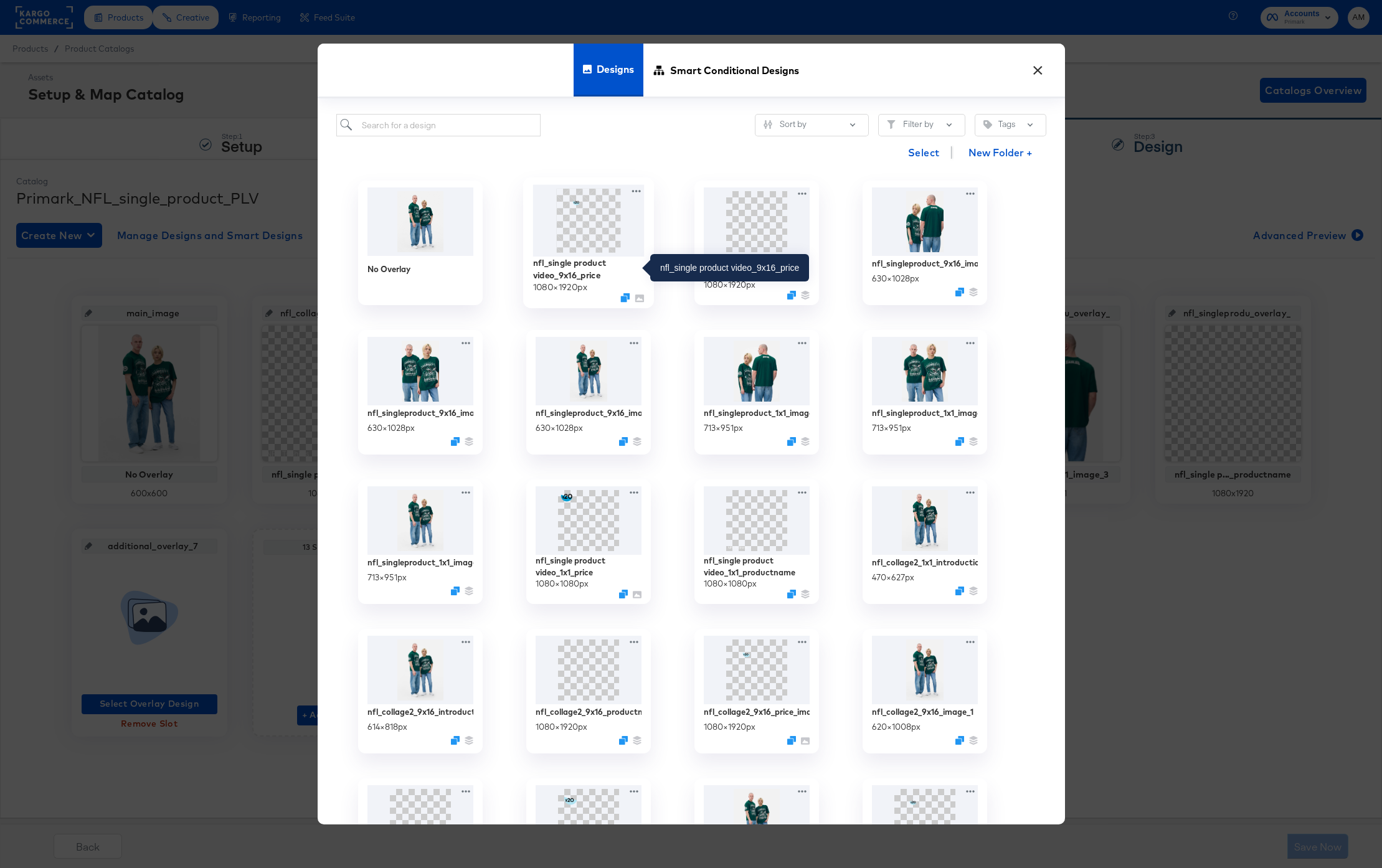
click at [569, 259] on div "nfl_single product video_9x16_price" at bounding box center [588, 269] width 111 height 25
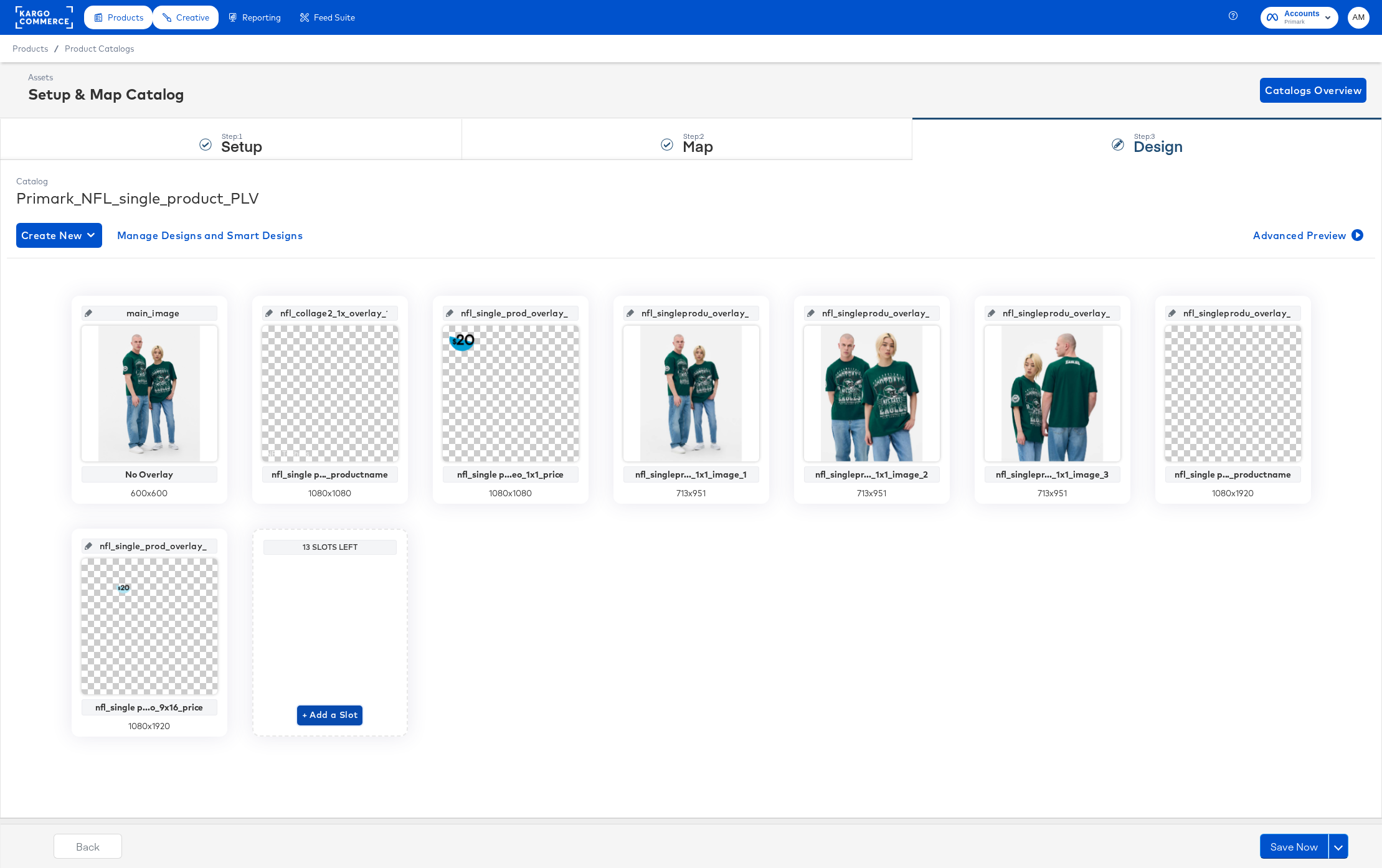
click at [337, 716] on span "+ Add a Slot" at bounding box center [330, 715] width 56 height 16
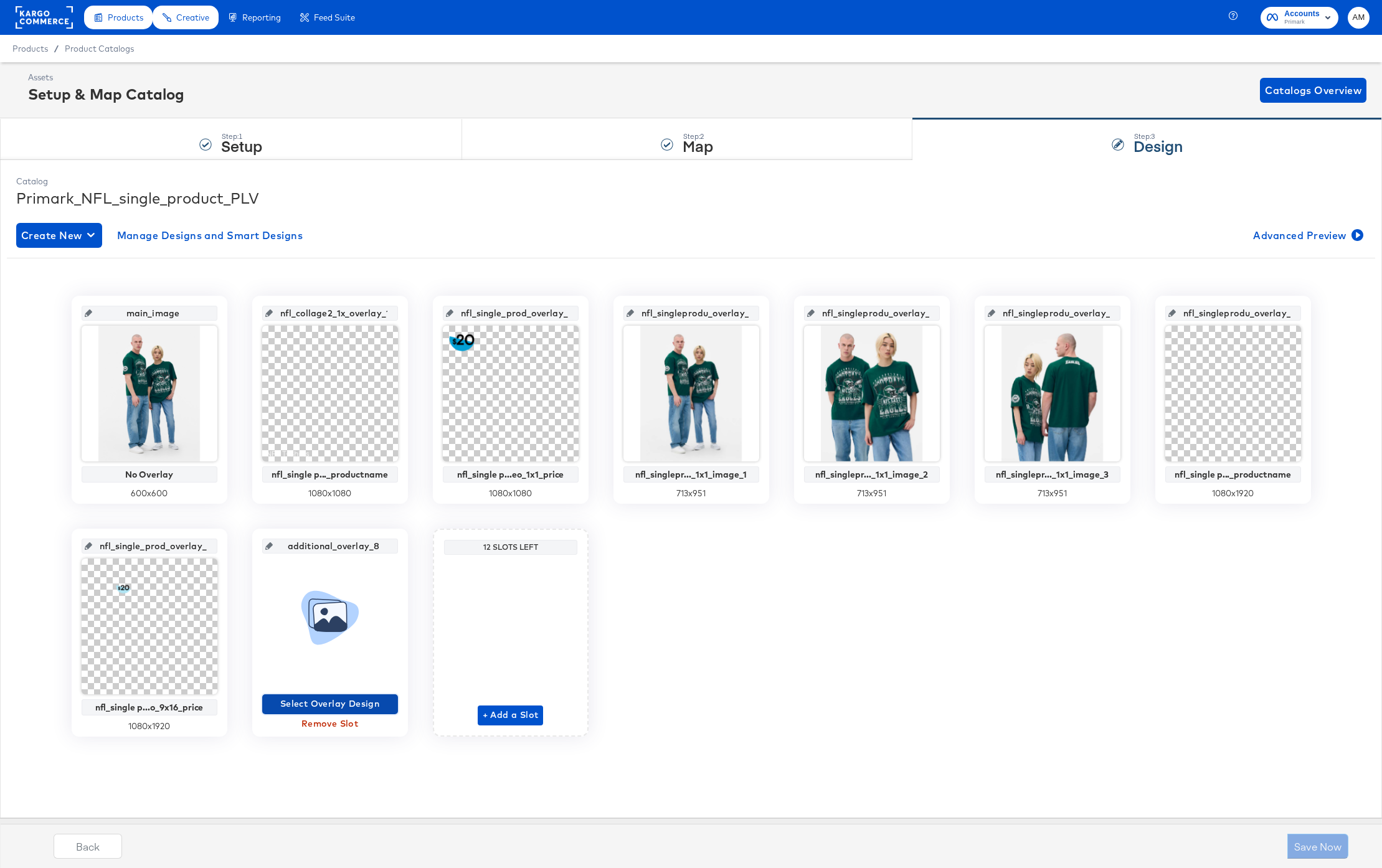
click at [321, 703] on span "Select Overlay Design" at bounding box center [330, 704] width 126 height 16
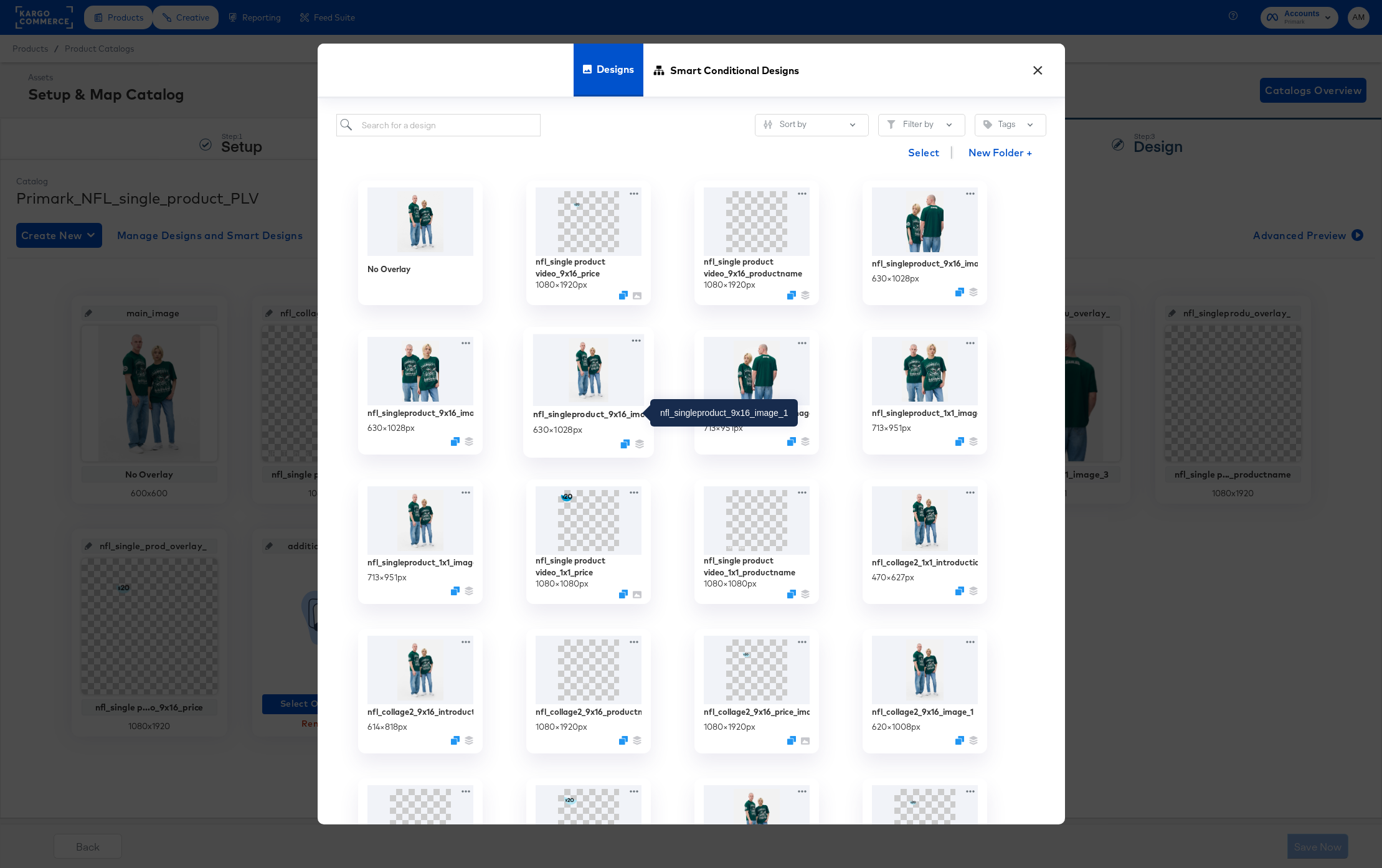
click at [592, 415] on div "nfl_singleproduct_9x16_image_1" at bounding box center [588, 414] width 111 height 12
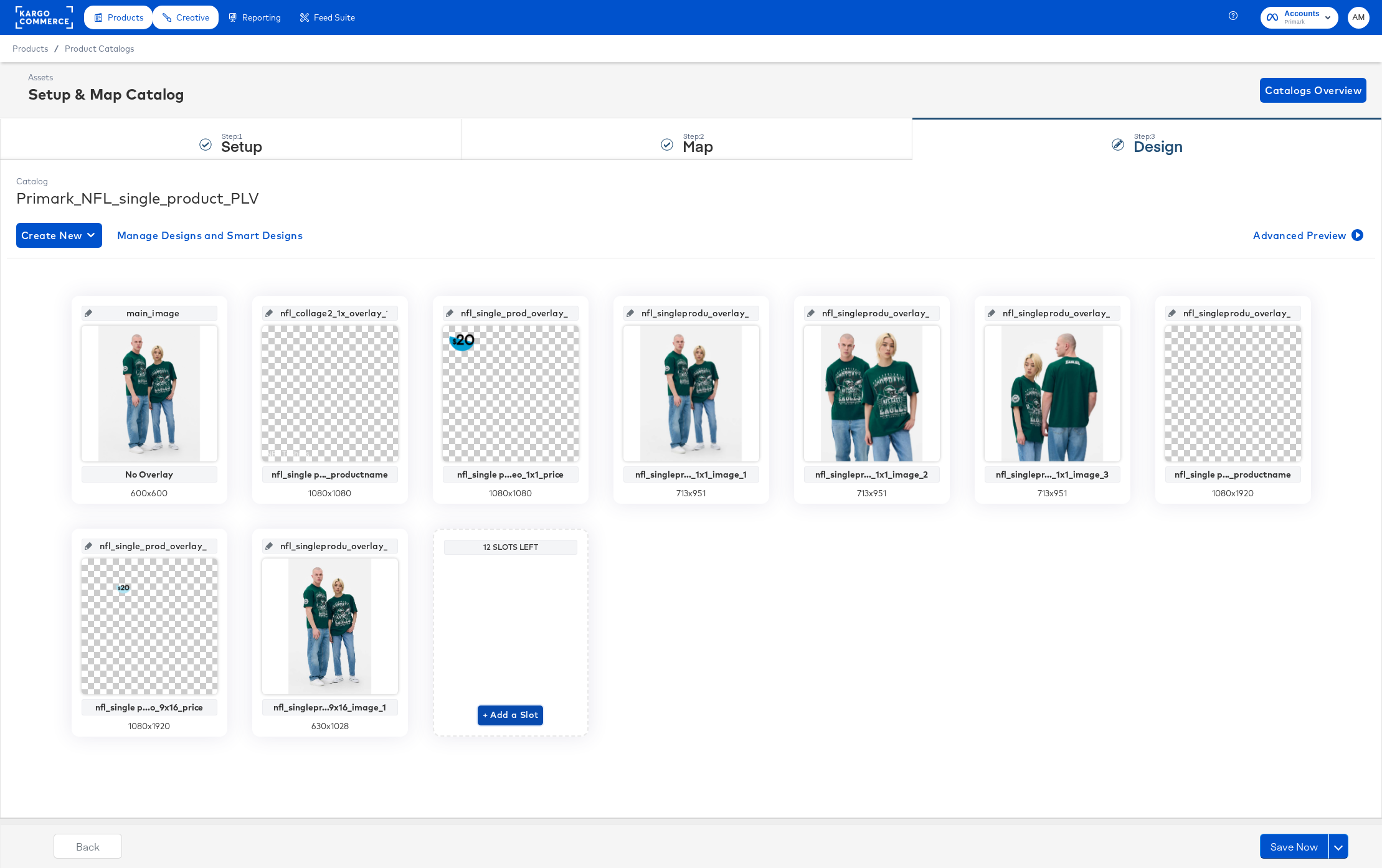
click at [520, 723] on button "+ Add a Slot" at bounding box center [510, 715] width 66 height 20
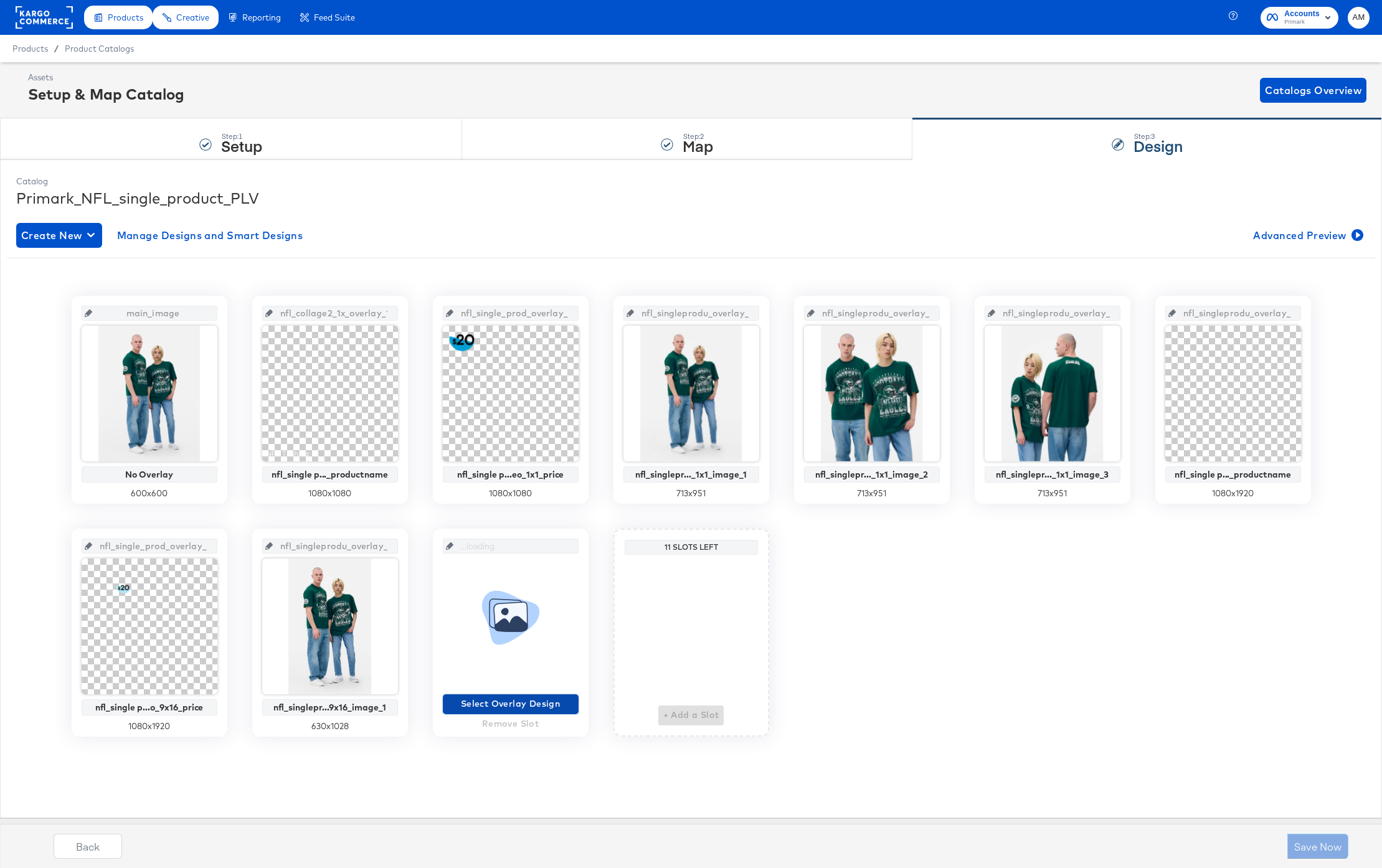
click at [508, 703] on span "Select Overlay Design" at bounding box center [511, 704] width 126 height 16
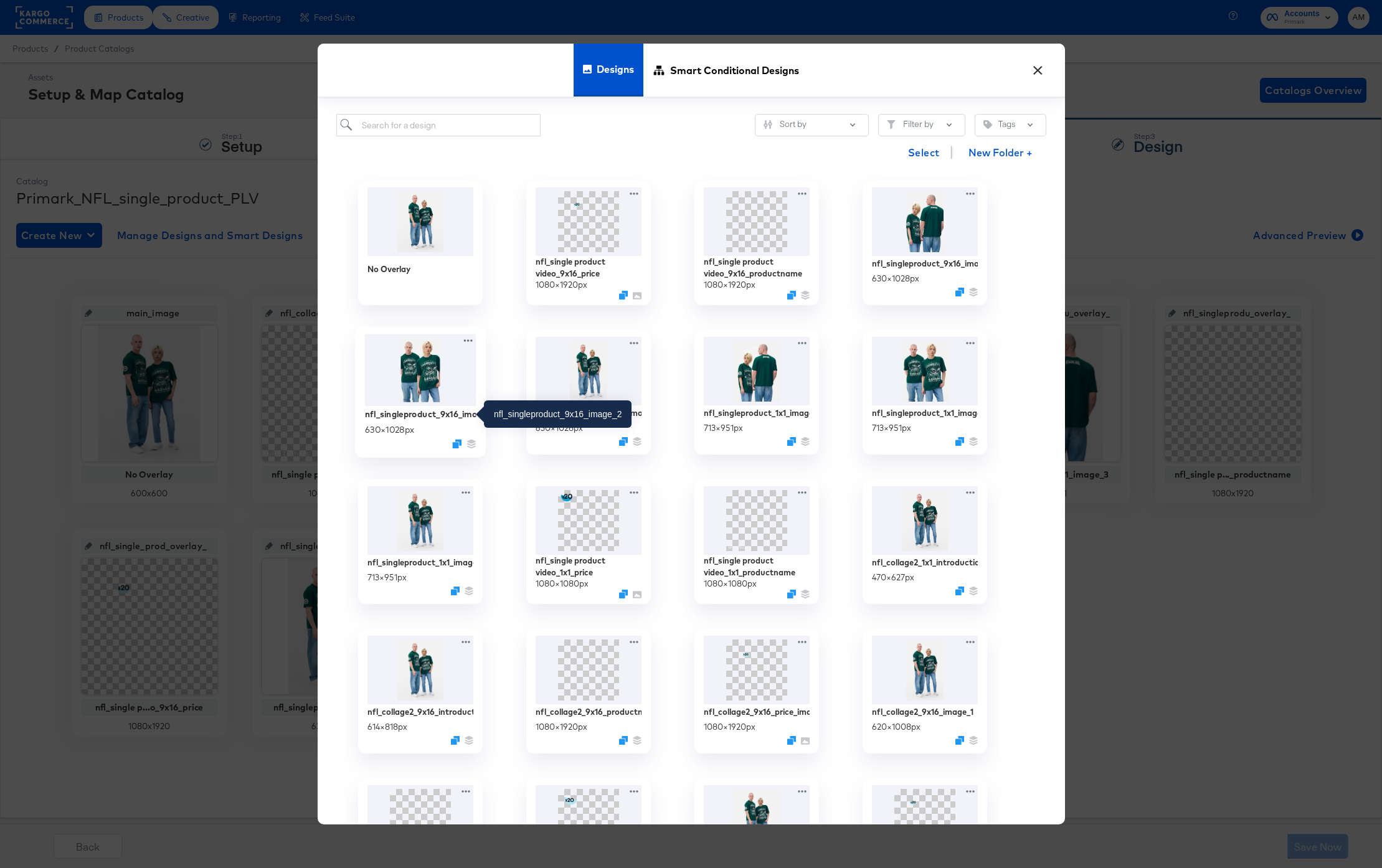
click at [432, 410] on div "nfl_singleproduct_9x16_image_2" at bounding box center [420, 414] width 111 height 12
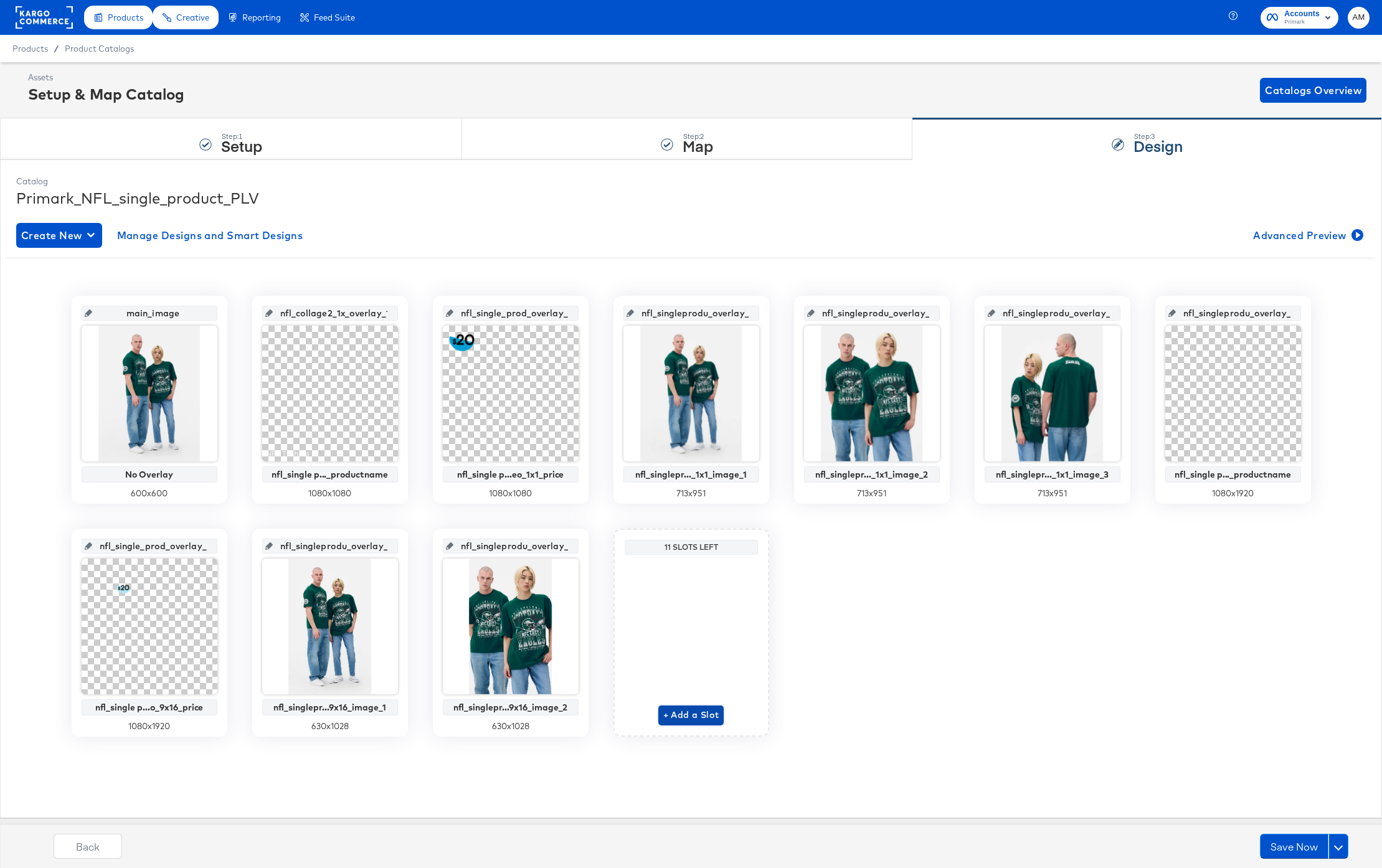
click at [694, 716] on span "+ Add a Slot" at bounding box center [691, 715] width 56 height 16
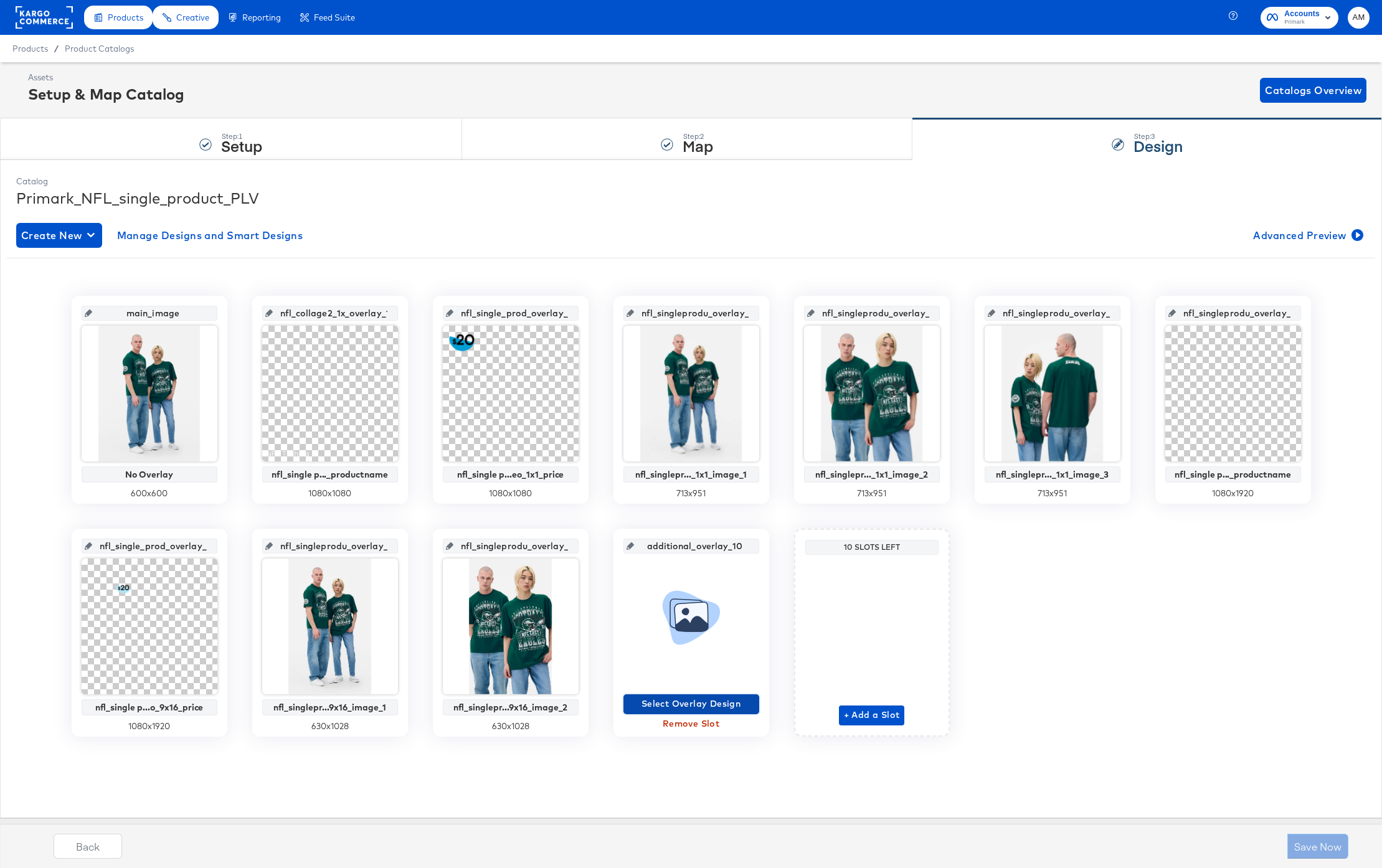
click at [695, 702] on span "Select Overlay Design" at bounding box center [691, 704] width 126 height 16
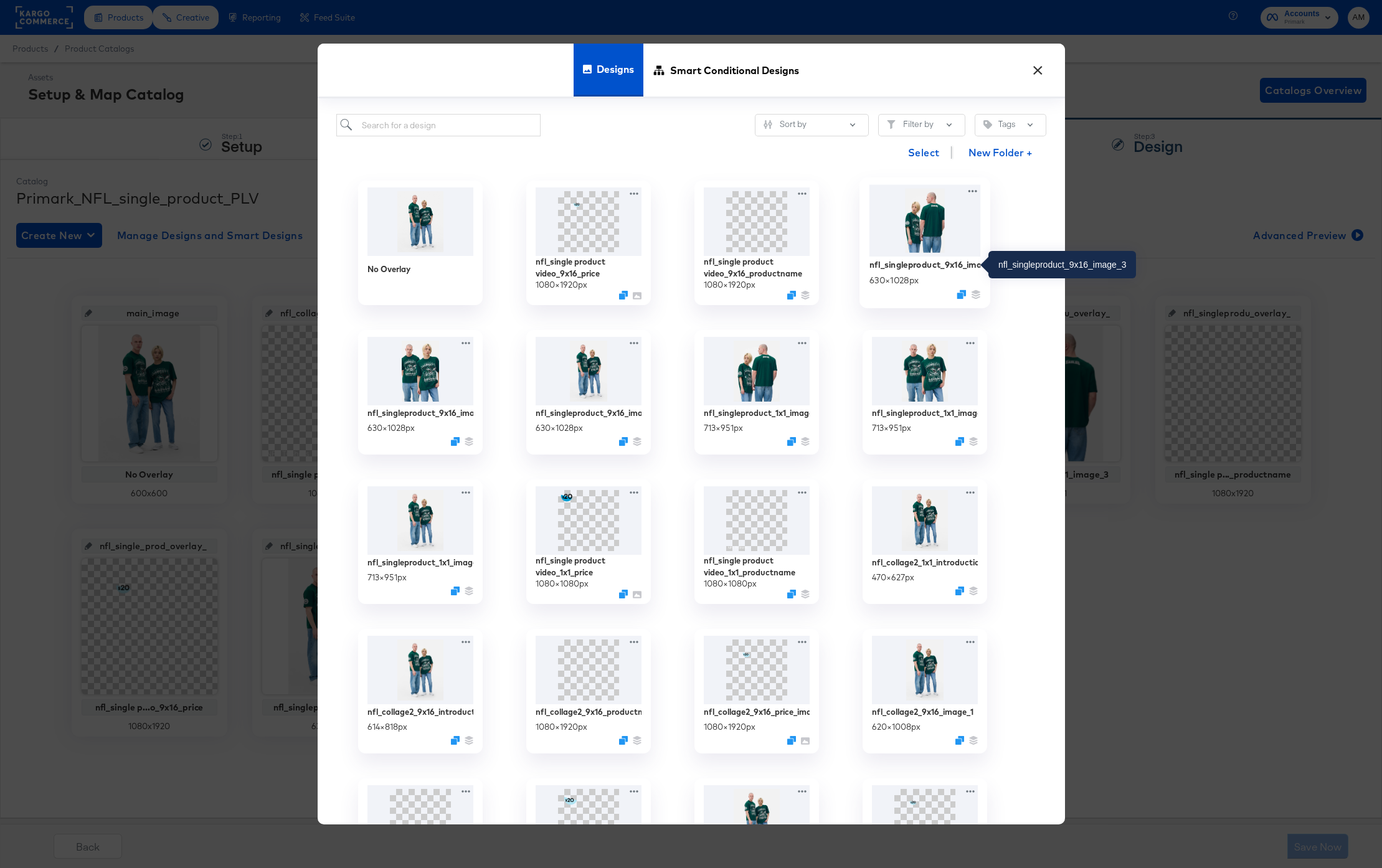
click at [932, 266] on div "nfl_singleproduct_9x16_image_3" at bounding box center [925, 264] width 111 height 12
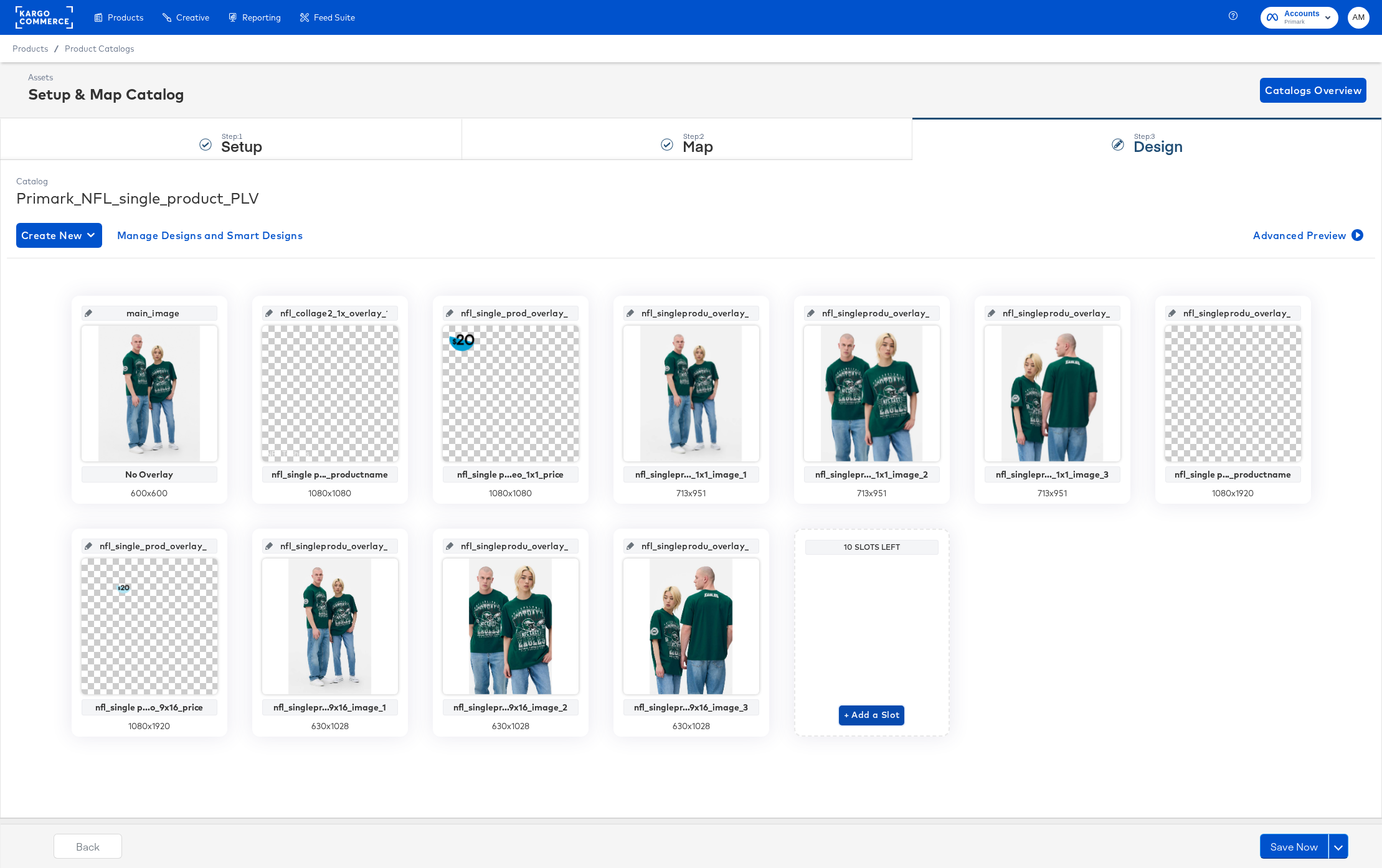
click at [870, 714] on span "+ Add a Slot" at bounding box center [872, 715] width 56 height 16
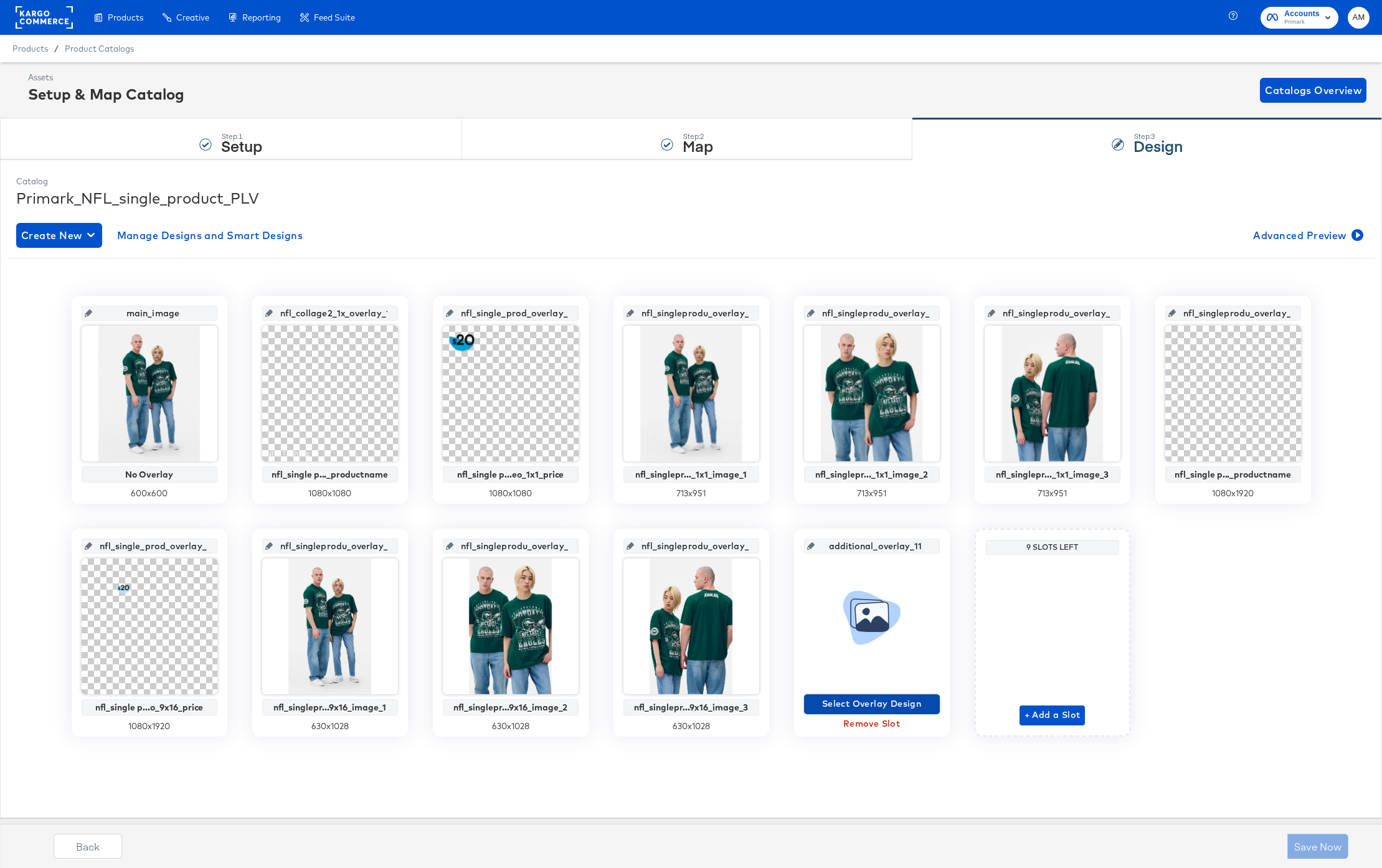
click at [889, 704] on span "Select Overlay Design" at bounding box center [872, 704] width 126 height 16
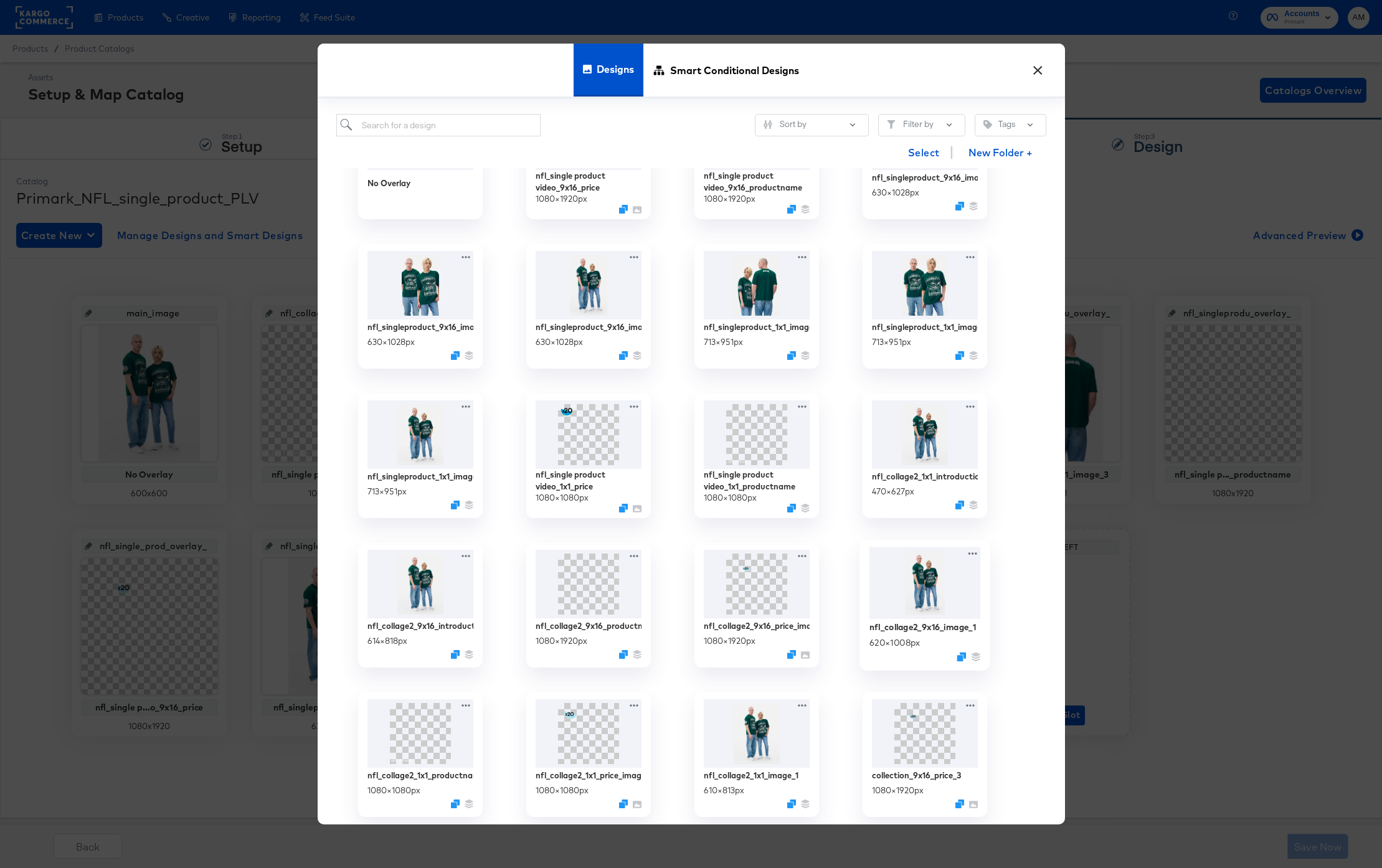
scroll to position [109, 0]
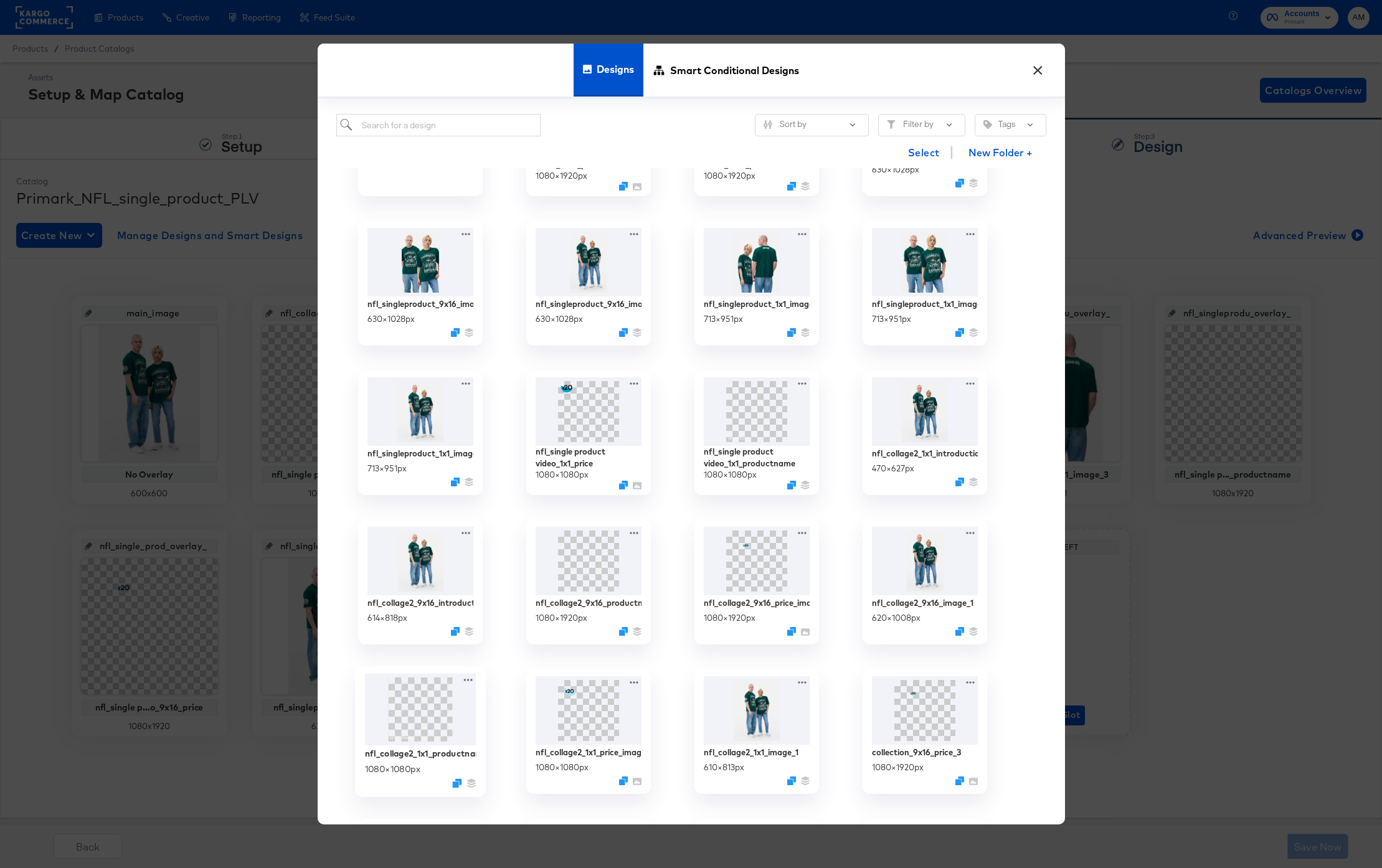
click at [411, 722] on img at bounding box center [420, 710] width 111 height 72
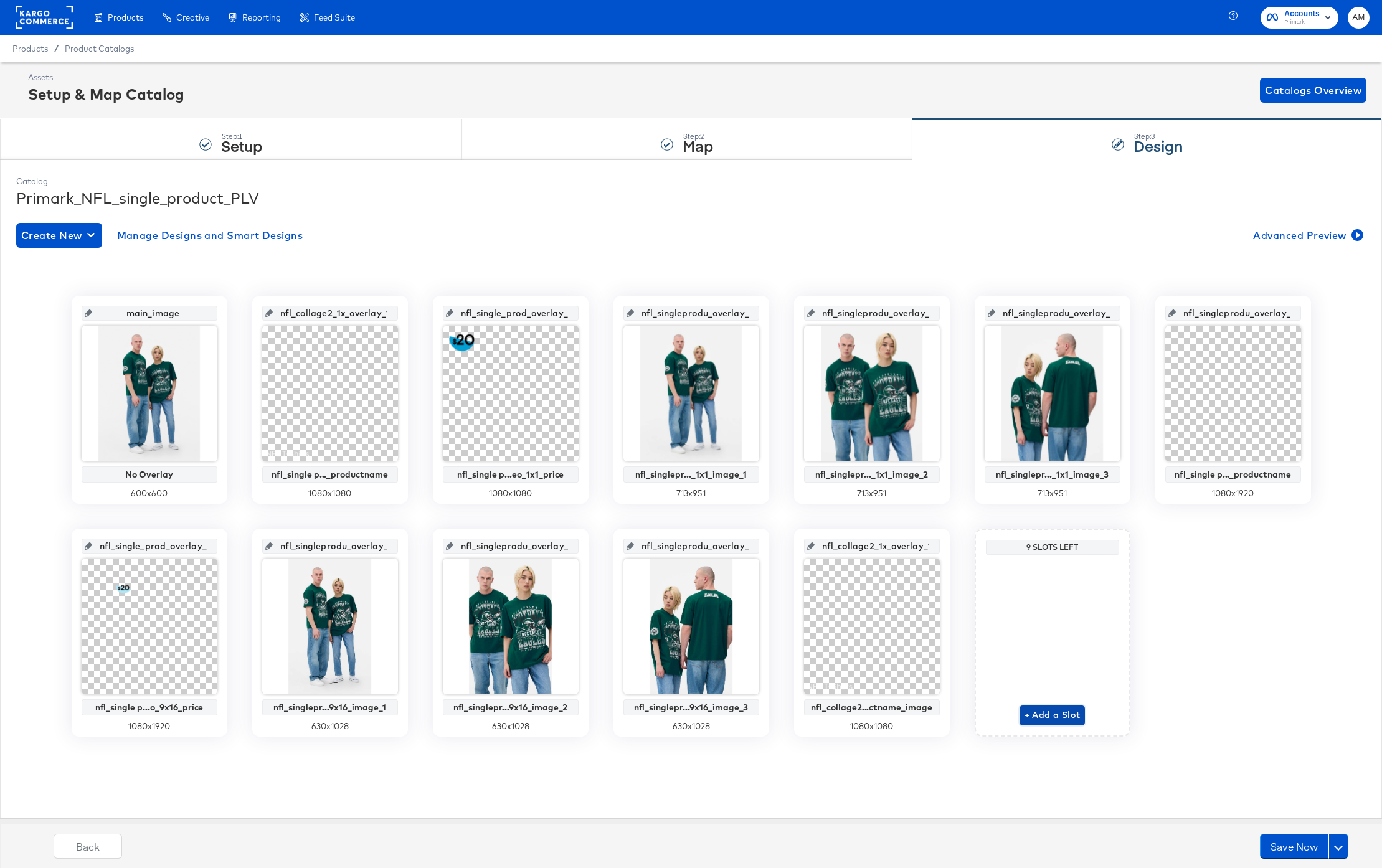
click at [1057, 722] on span "+ Add a Slot" at bounding box center [1053, 715] width 56 height 16
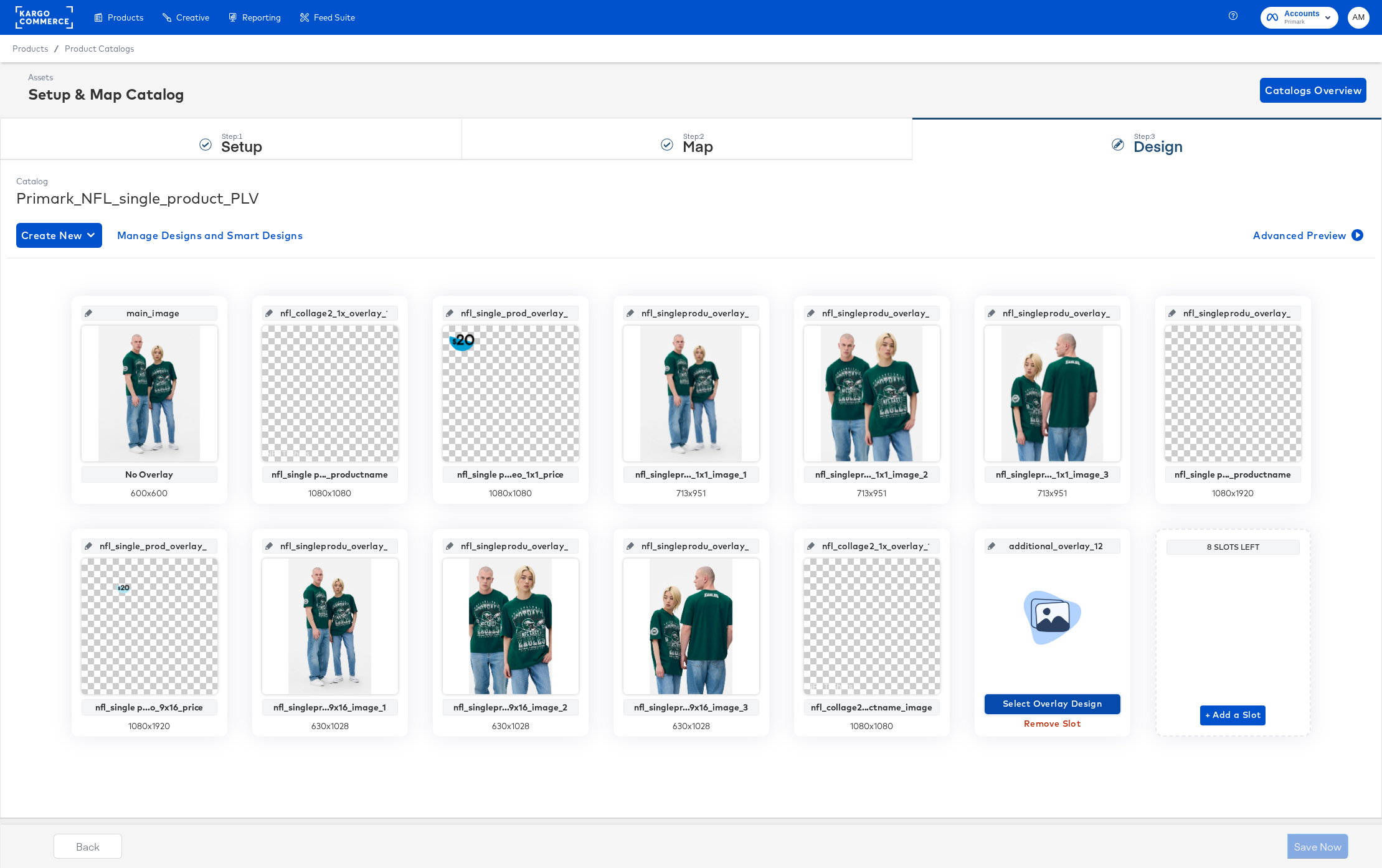
click at [1042, 706] on span "Select Overlay Design" at bounding box center [1053, 704] width 126 height 16
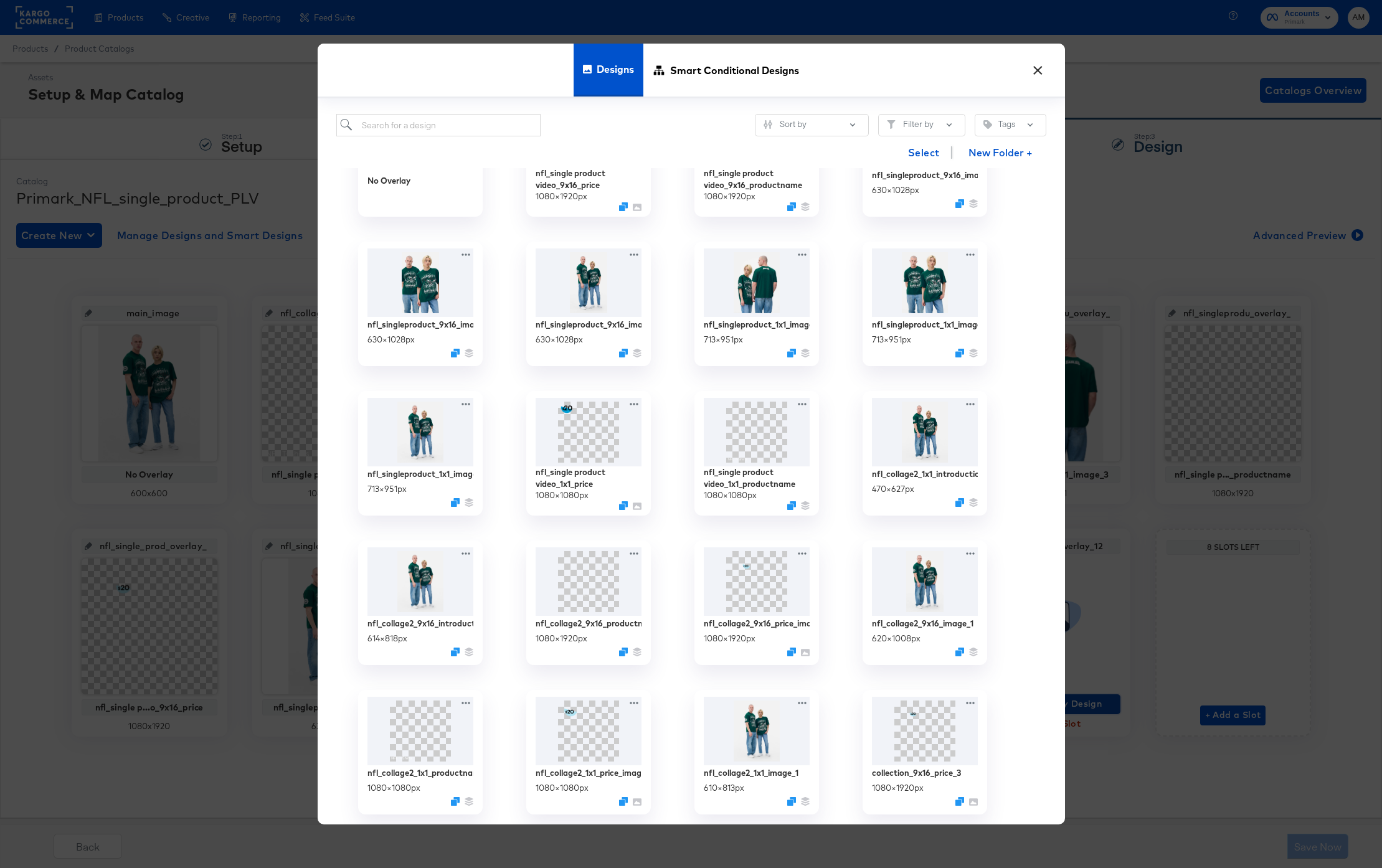
scroll to position [104, 0]
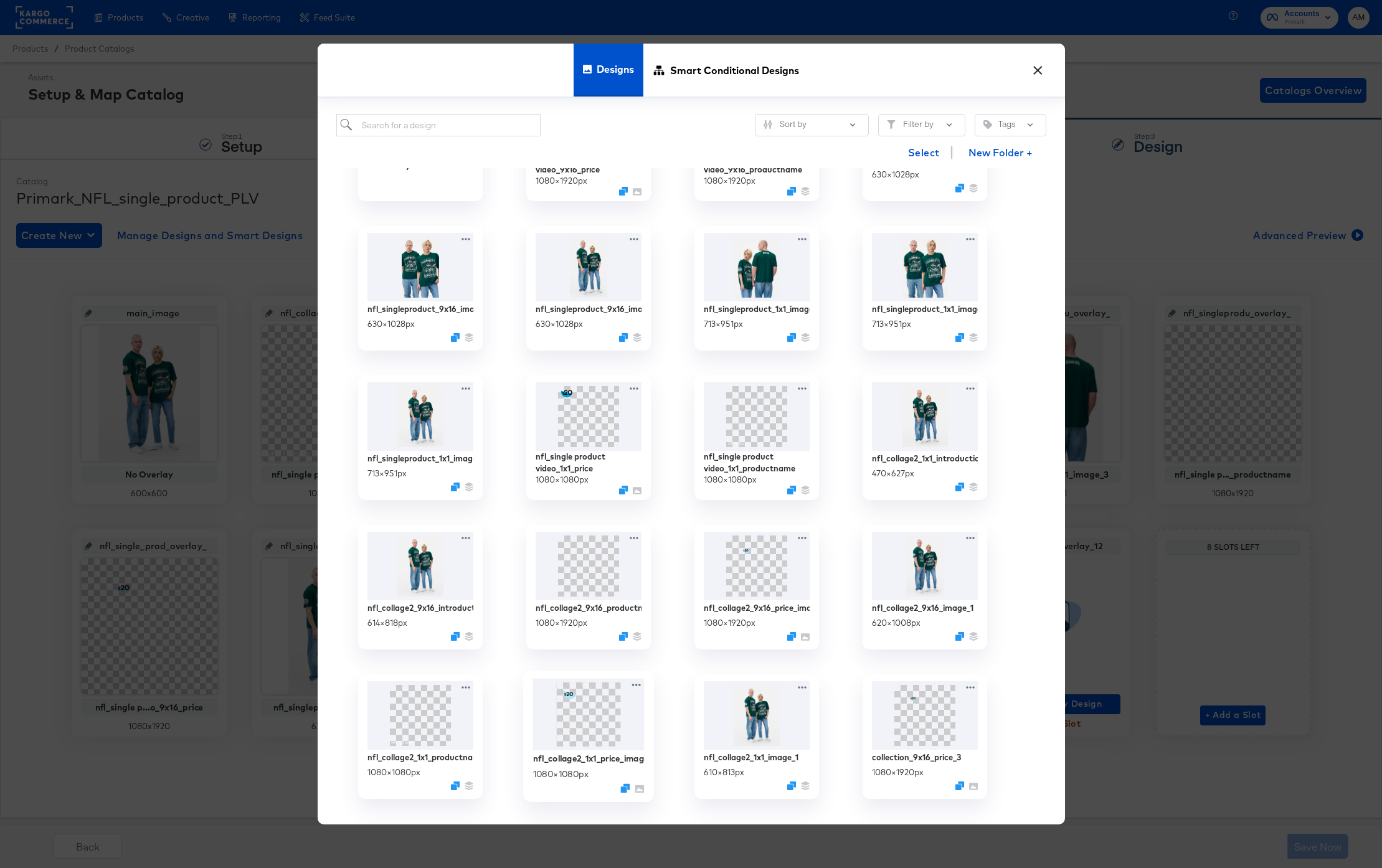
click at [600, 725] on img at bounding box center [588, 714] width 111 height 72
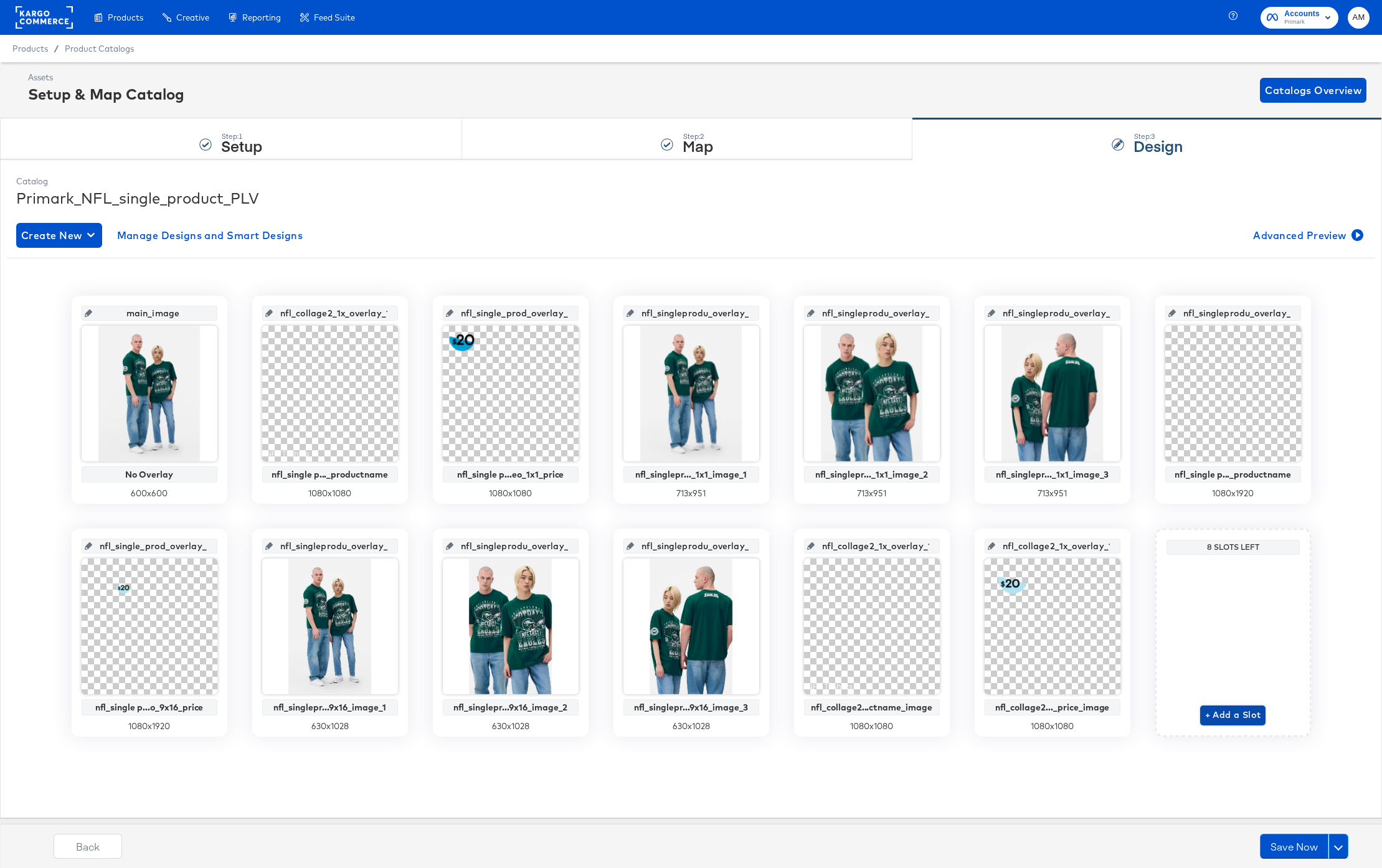
click at [1240, 719] on span "+ Add a Slot" at bounding box center [1233, 715] width 56 height 16
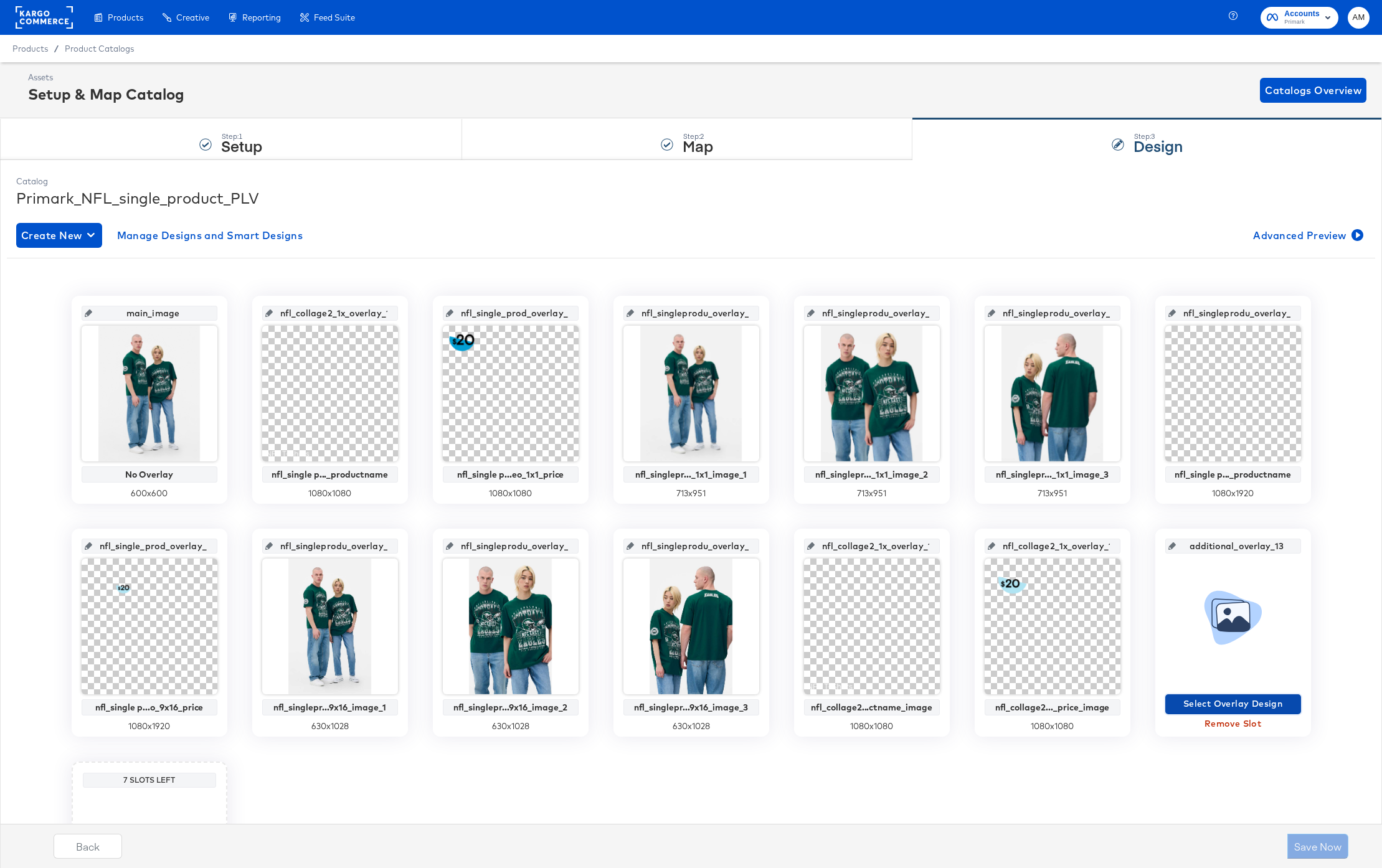
click at [1209, 708] on span "Select Overlay Design" at bounding box center [1233, 704] width 126 height 16
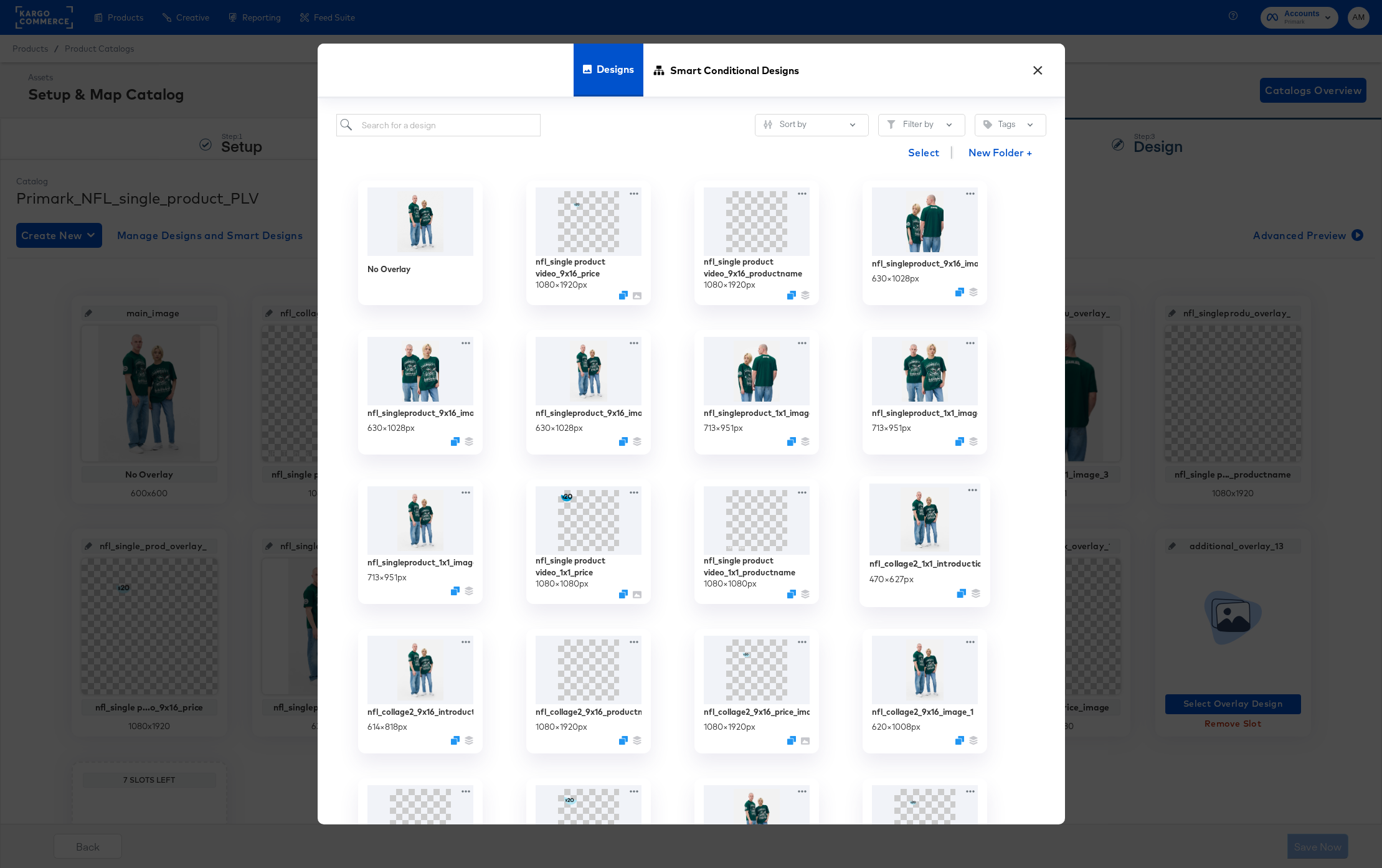
click at [926, 537] on img at bounding box center [925, 520] width 111 height 72
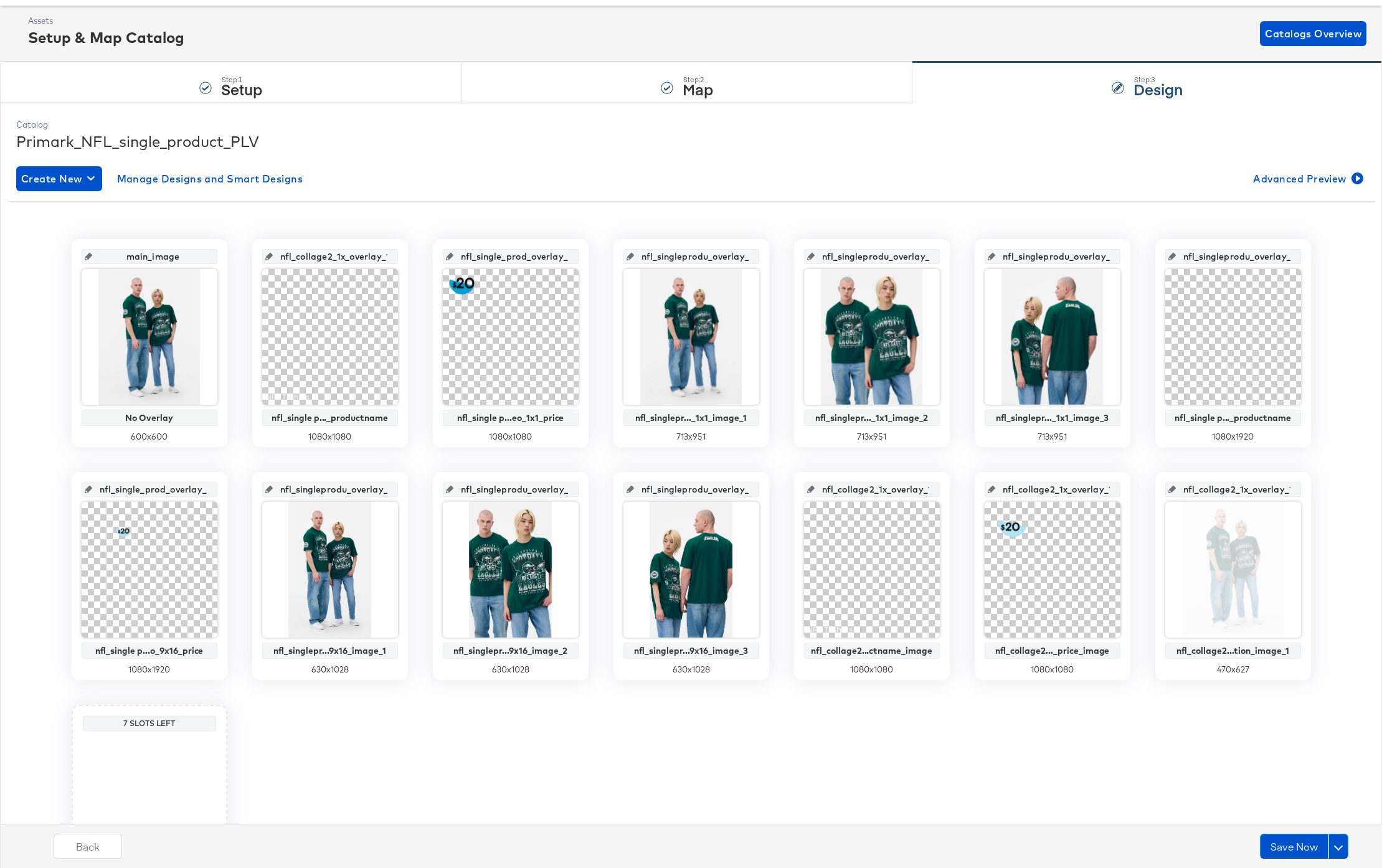
scroll to position [191, 0]
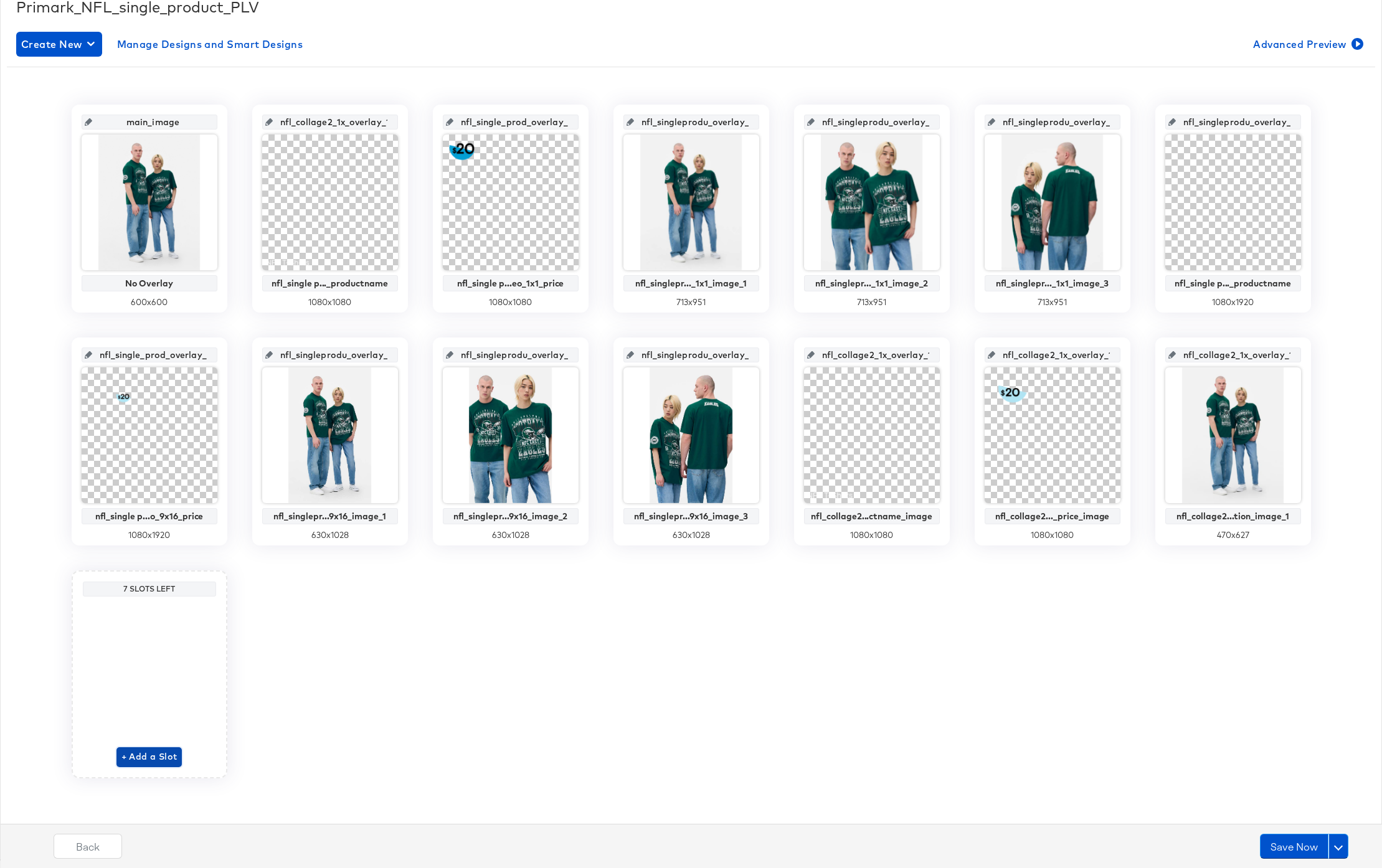
click at [159, 760] on span "+ Add a Slot" at bounding box center [150, 757] width 56 height 16
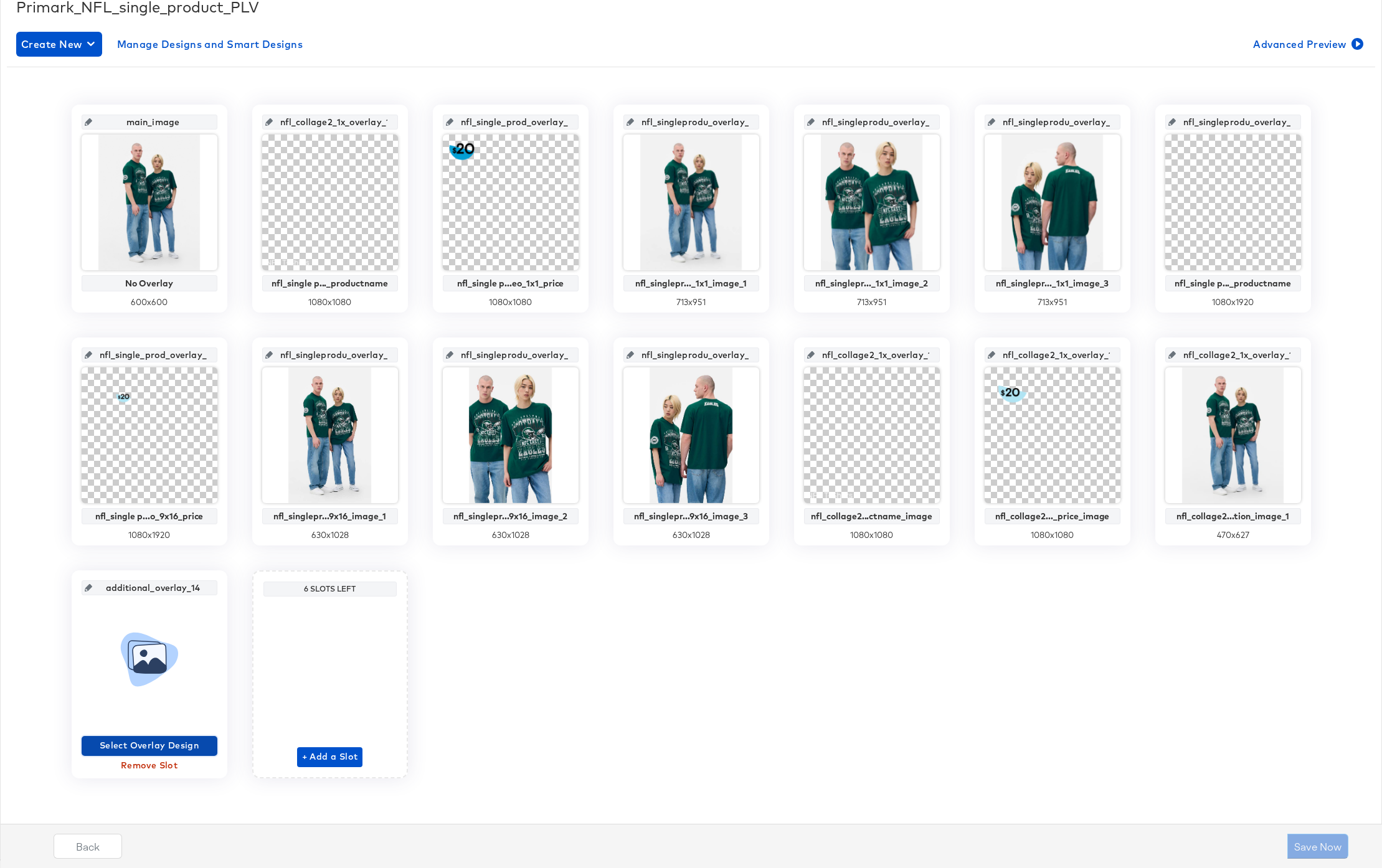
click at [123, 749] on span "Select Overlay Design" at bounding box center [150, 746] width 126 height 16
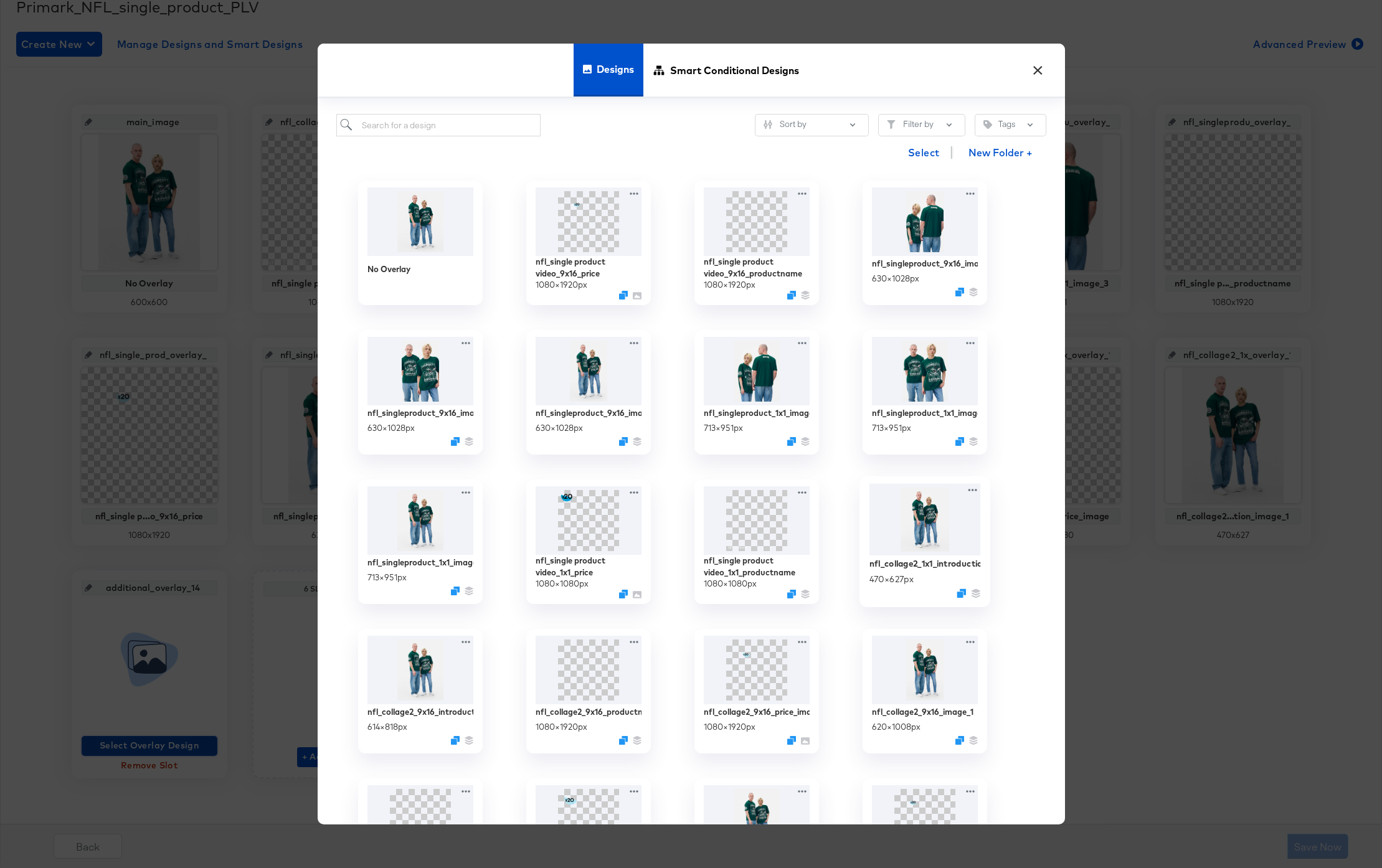
scroll to position [94, 0]
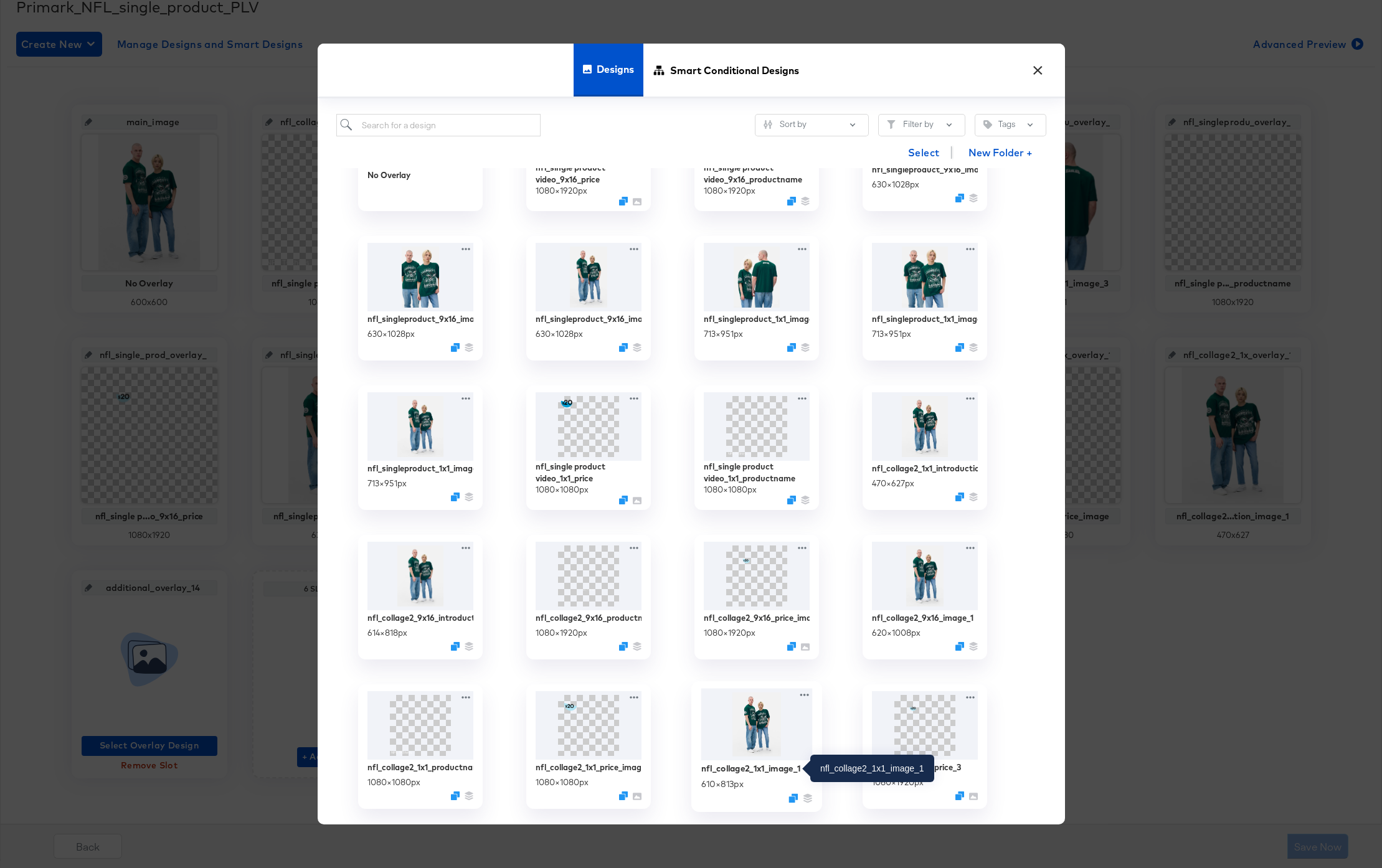
click at [739, 768] on div "nfl_collage2_1x1_image_1" at bounding box center [750, 768] width 99 height 12
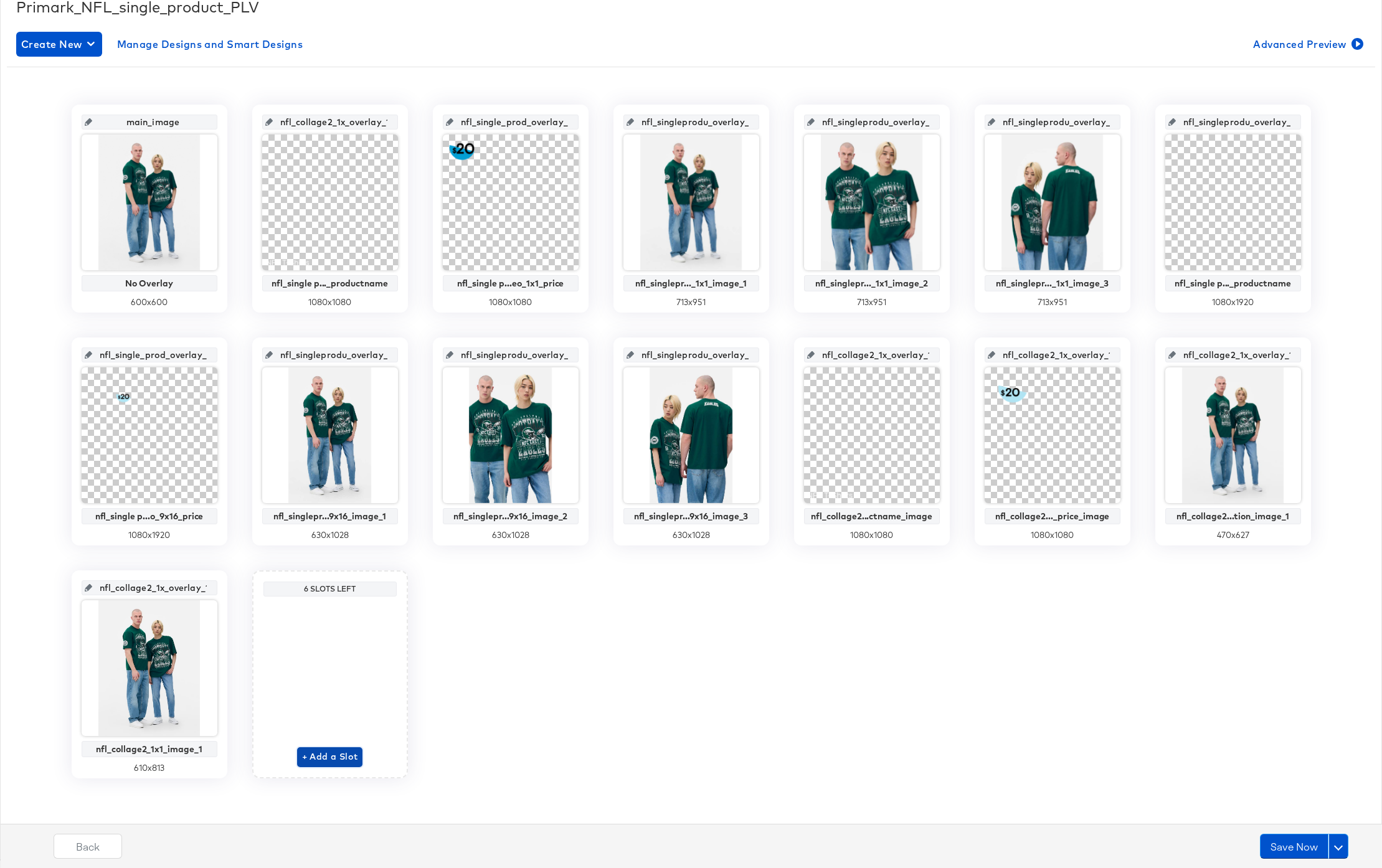
click at [329, 758] on span "+ Add a Slot" at bounding box center [330, 757] width 56 height 16
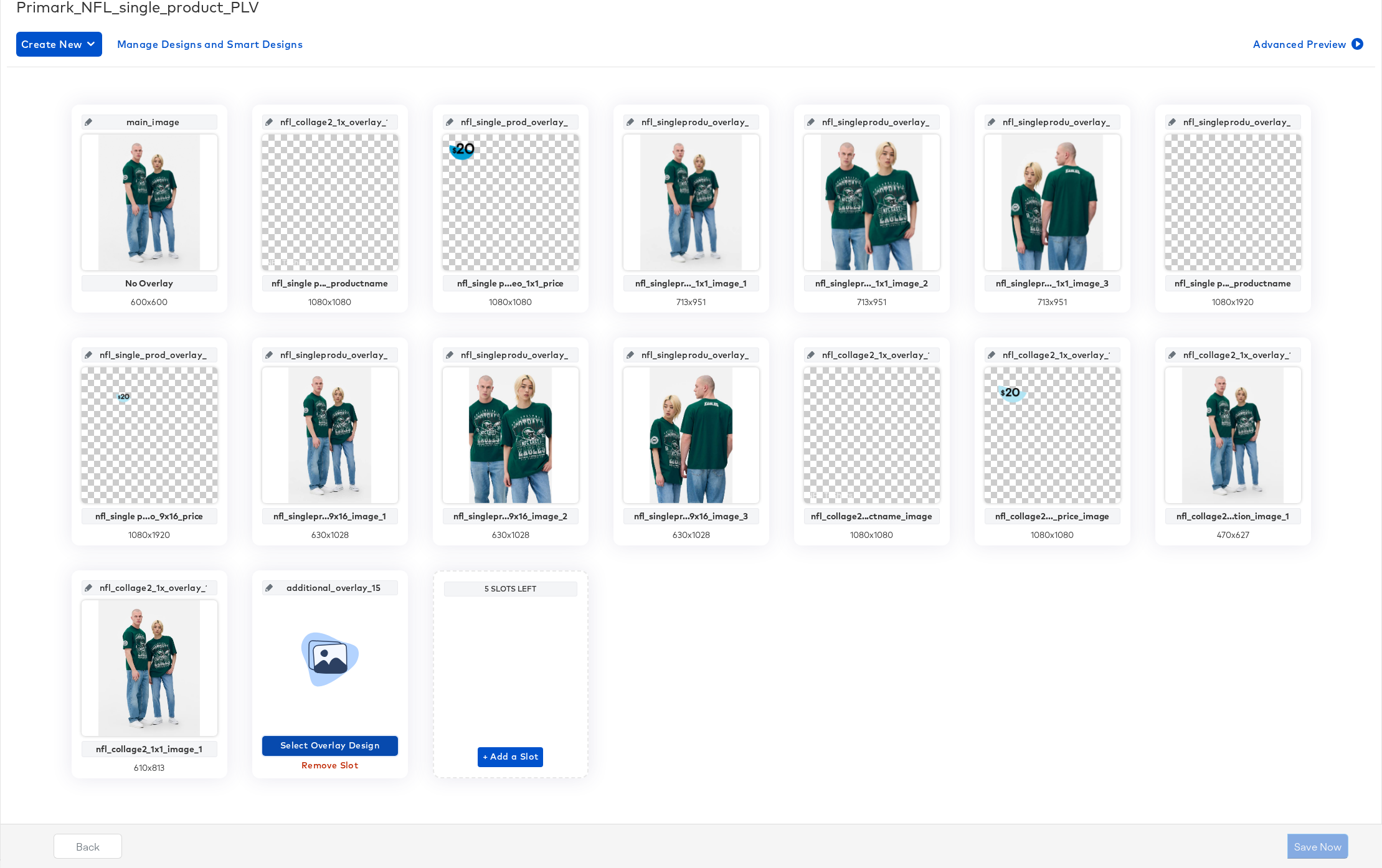
click at [336, 744] on span "Select Overlay Design" at bounding box center [330, 746] width 126 height 16
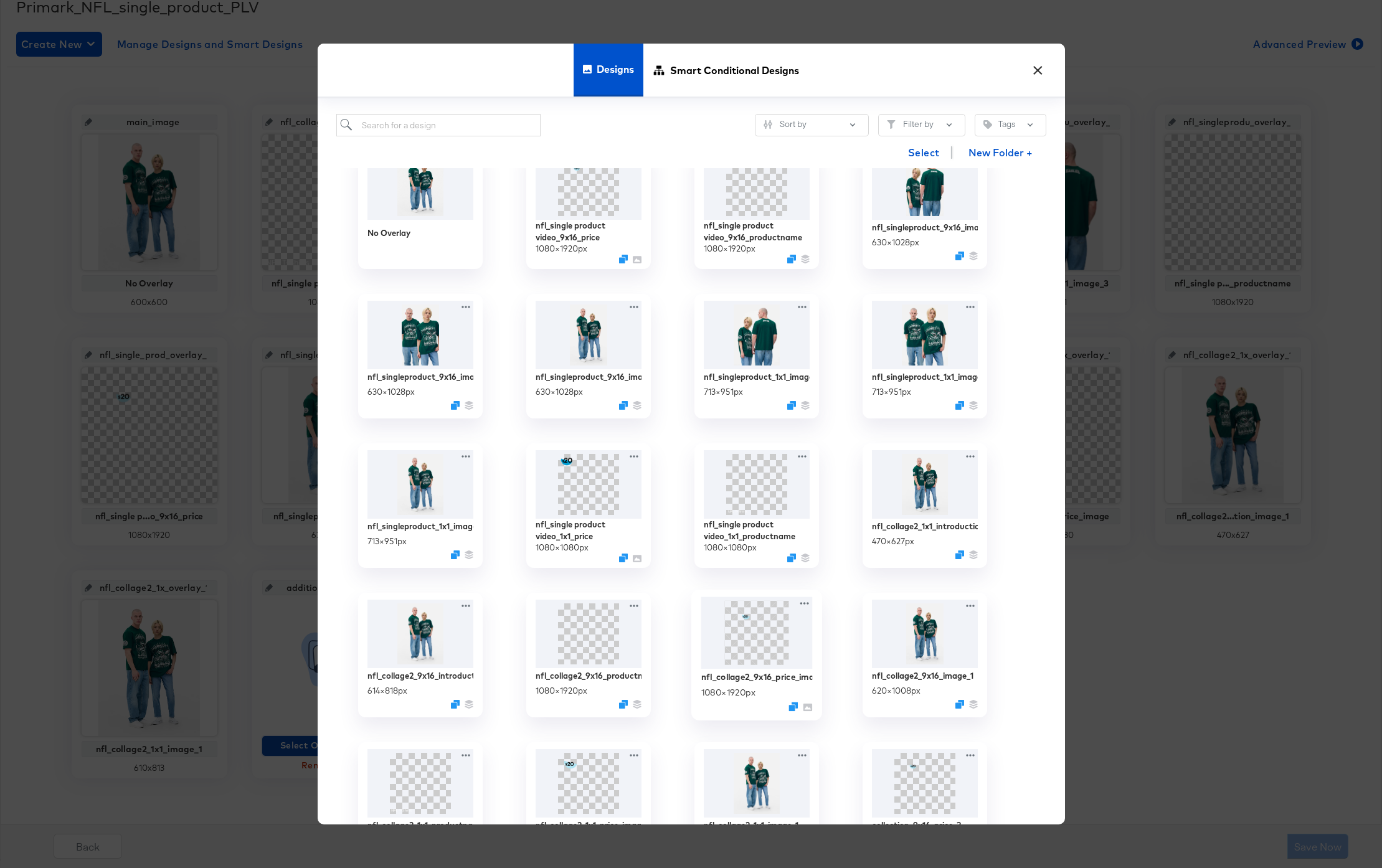
scroll to position [99, 0]
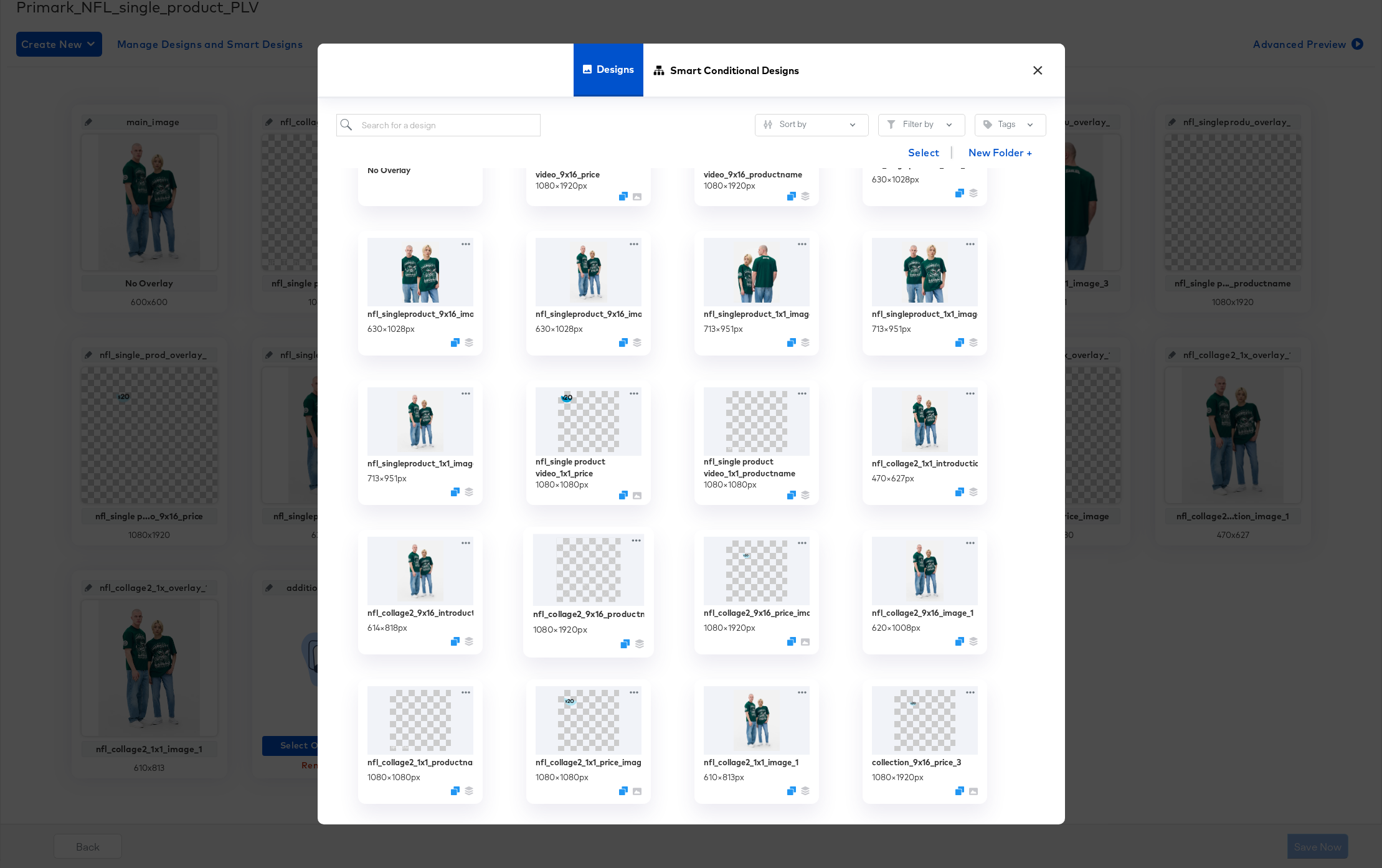
click at [596, 595] on img at bounding box center [588, 570] width 111 height 72
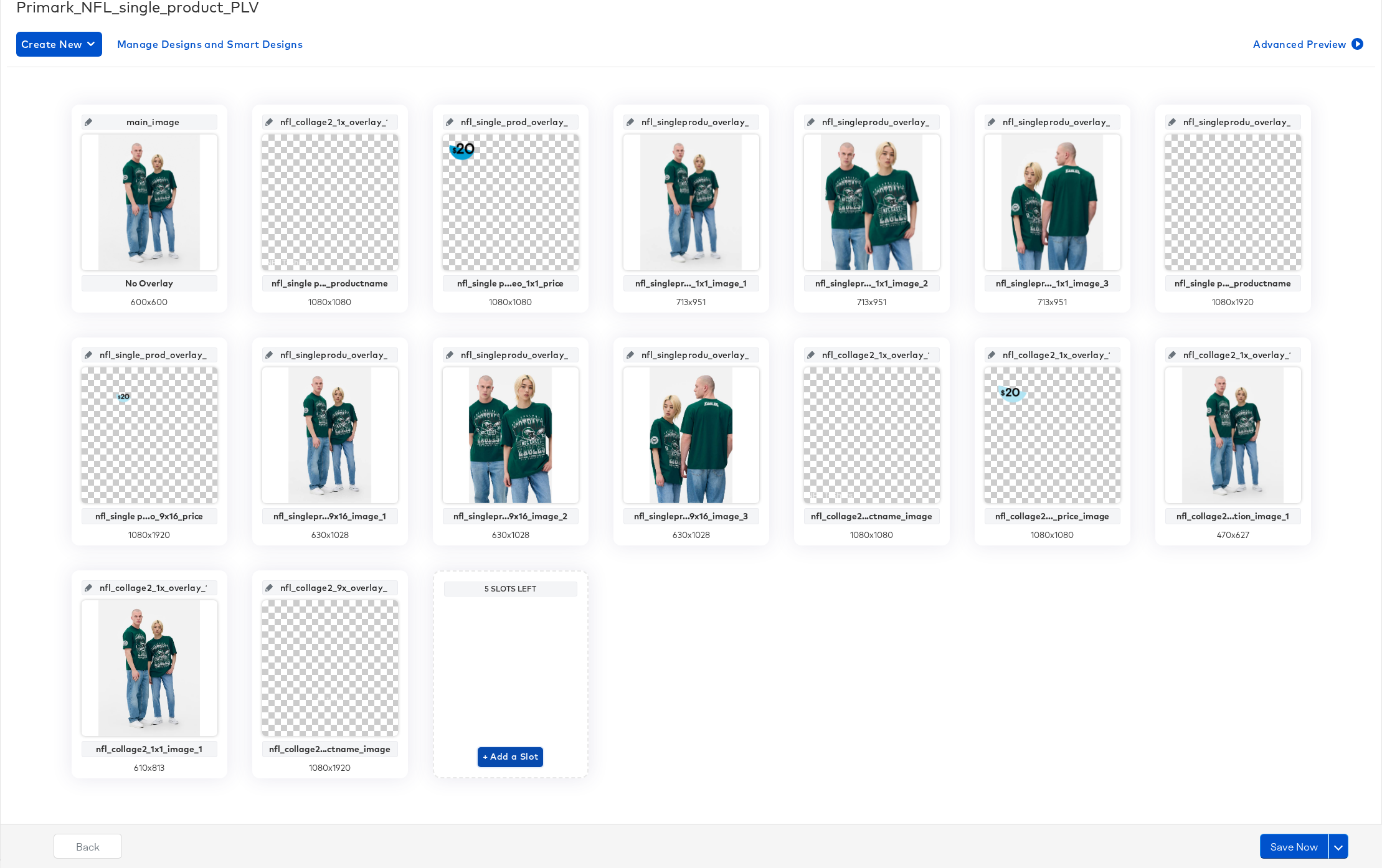
click at [498, 757] on span "+ Add a Slot" at bounding box center [511, 757] width 56 height 16
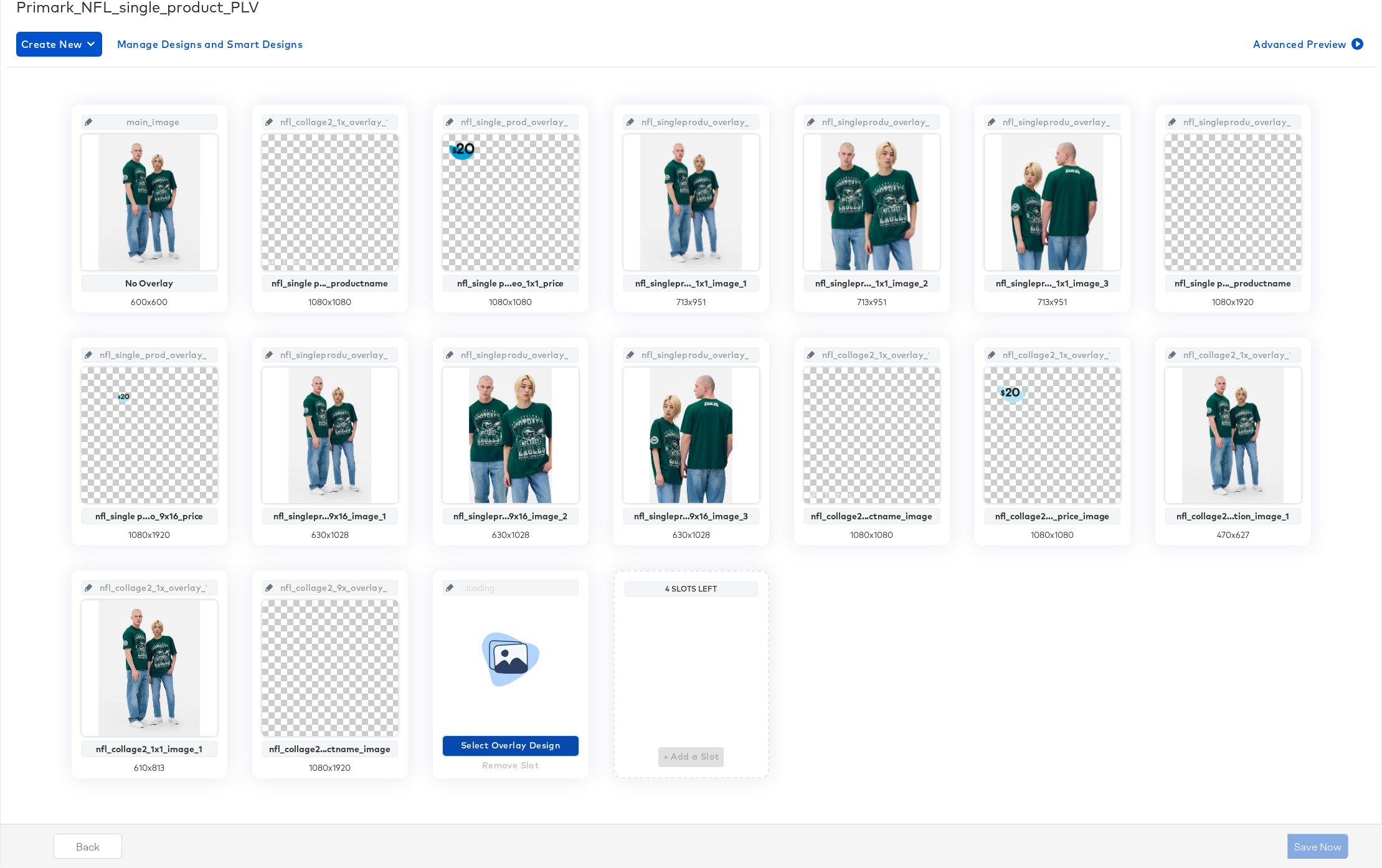
click at [491, 741] on span "Select Overlay Design" at bounding box center [511, 746] width 126 height 16
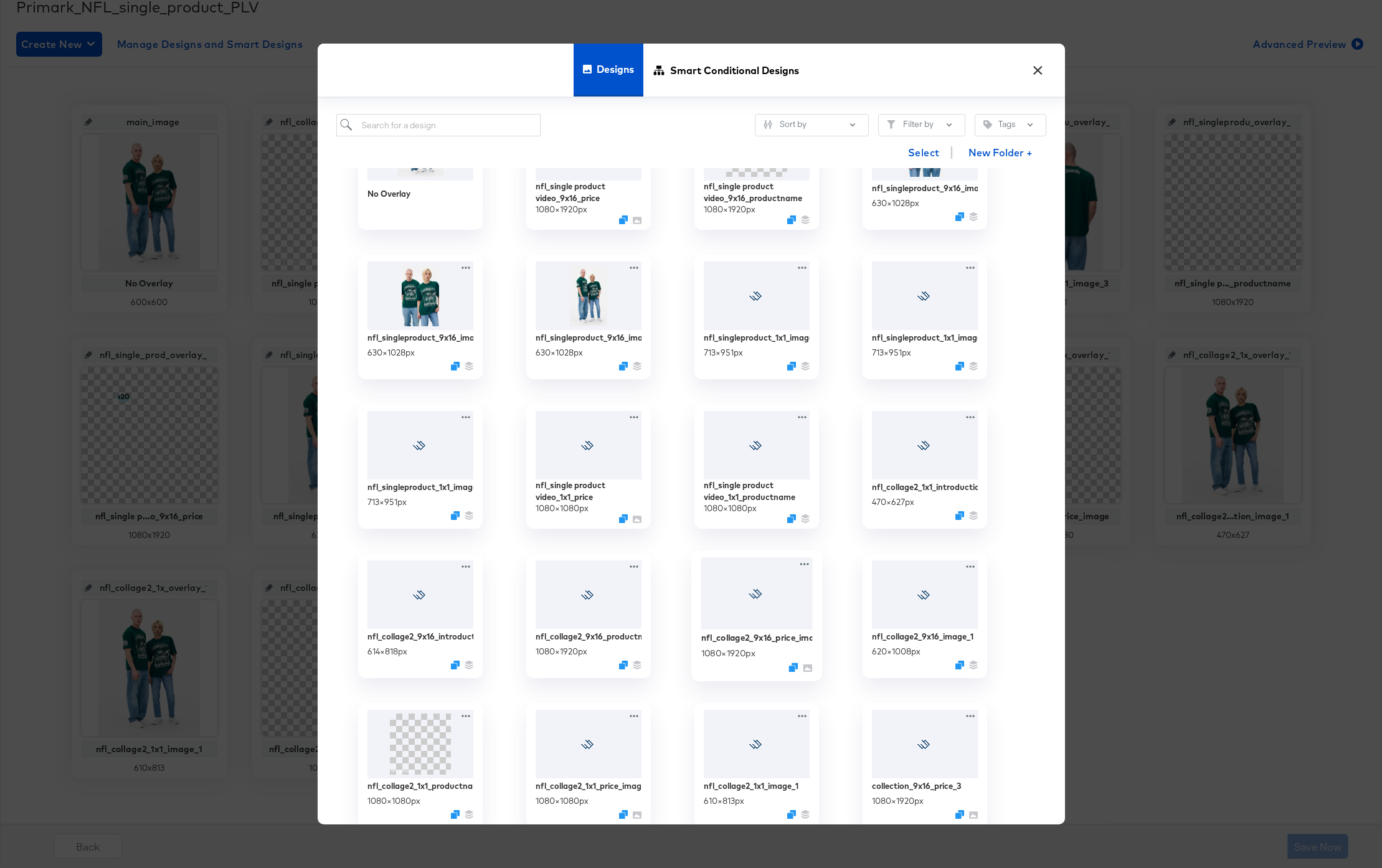
scroll to position [109, 0]
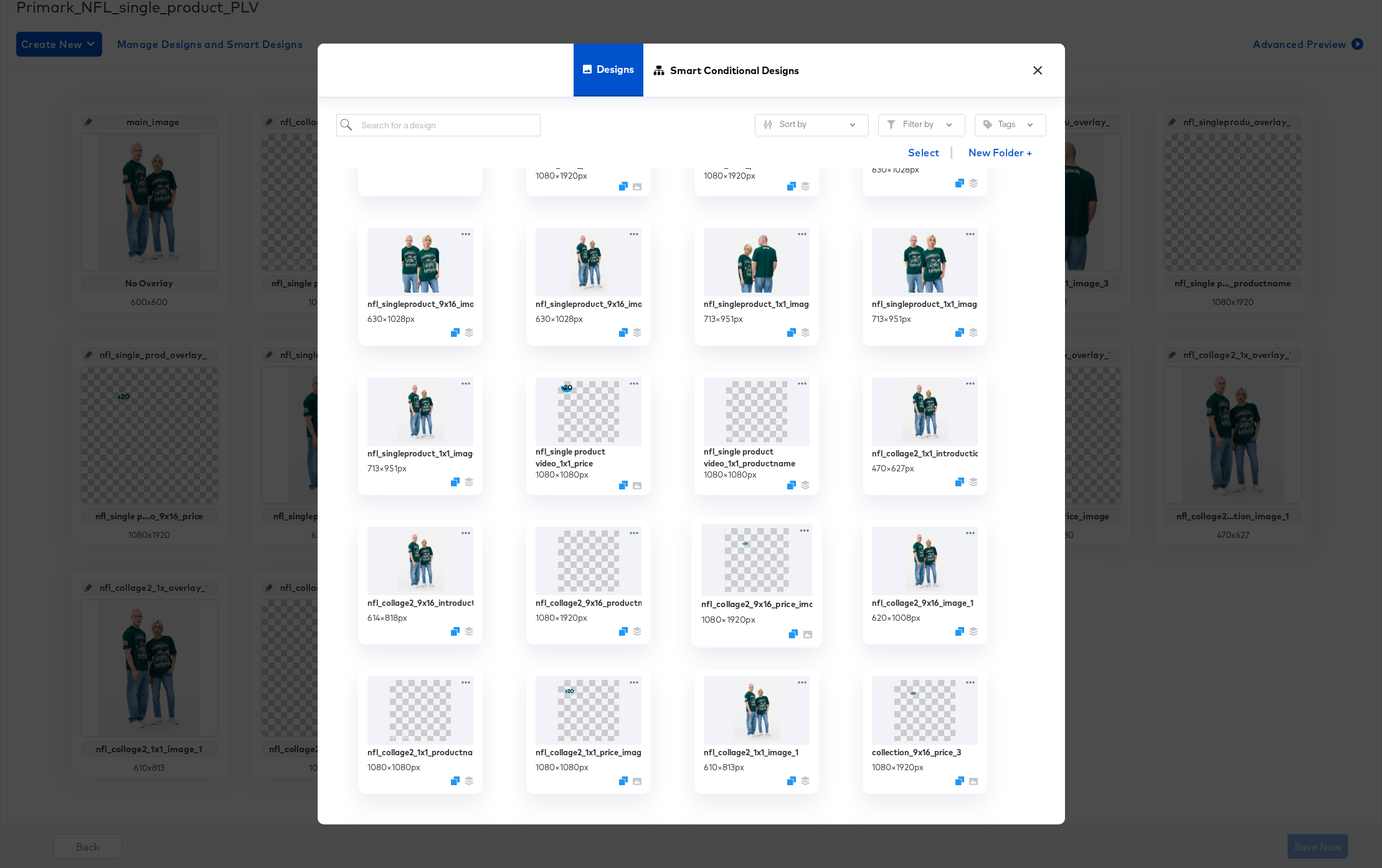
click at [755, 611] on div "nfl_collage2_9x16_price_image 1080 × 1920 px" at bounding box center [757, 618] width 111 height 45
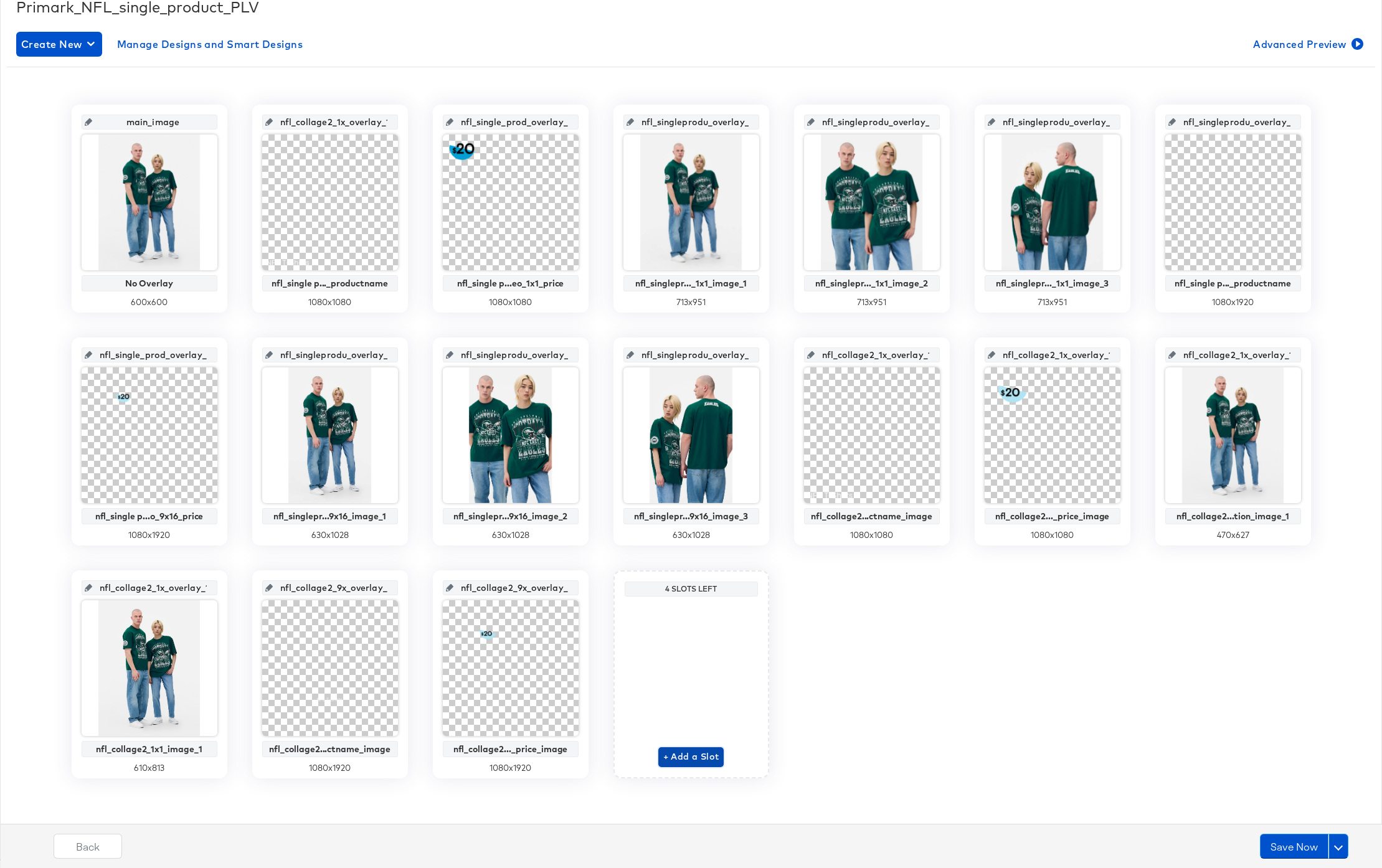
click at [684, 753] on span "+ Add a Slot" at bounding box center [691, 757] width 56 height 16
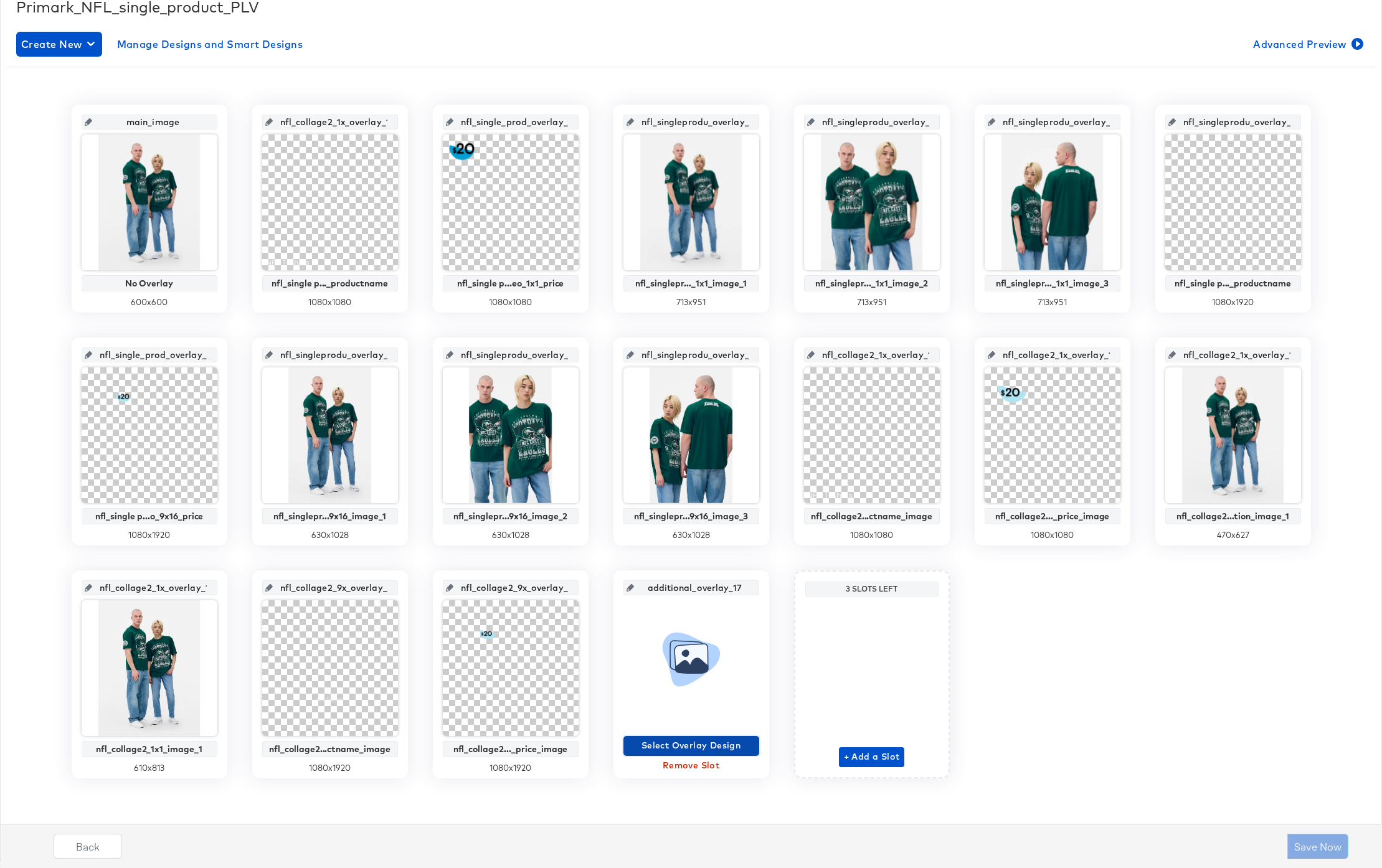
click at [679, 745] on span "Select Overlay Design" at bounding box center [691, 746] width 126 height 16
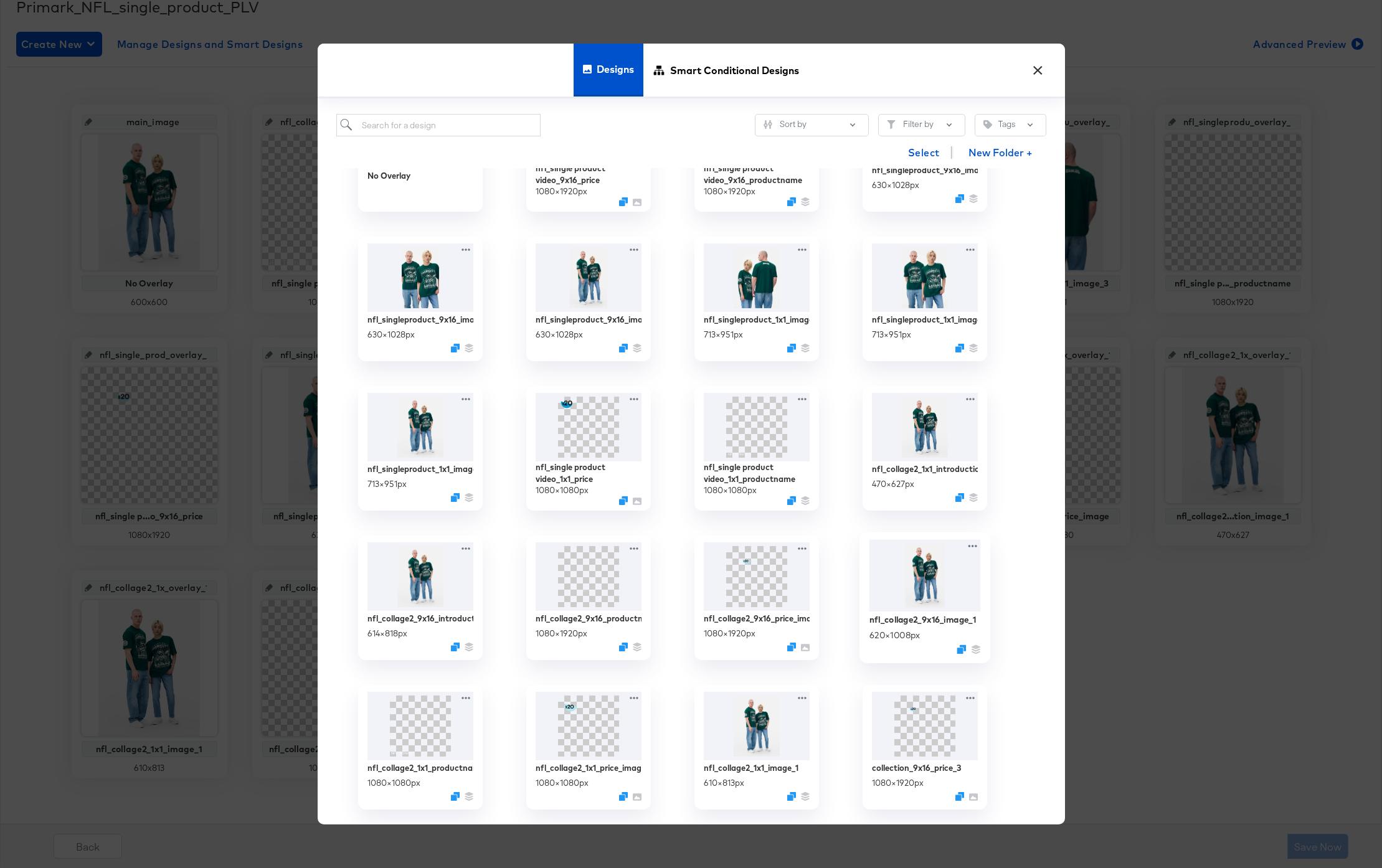
scroll to position [94, 0]
click at [429, 621] on div "nfl_collage2_9x16_introduction_image_1" at bounding box center [420, 618] width 111 height 12
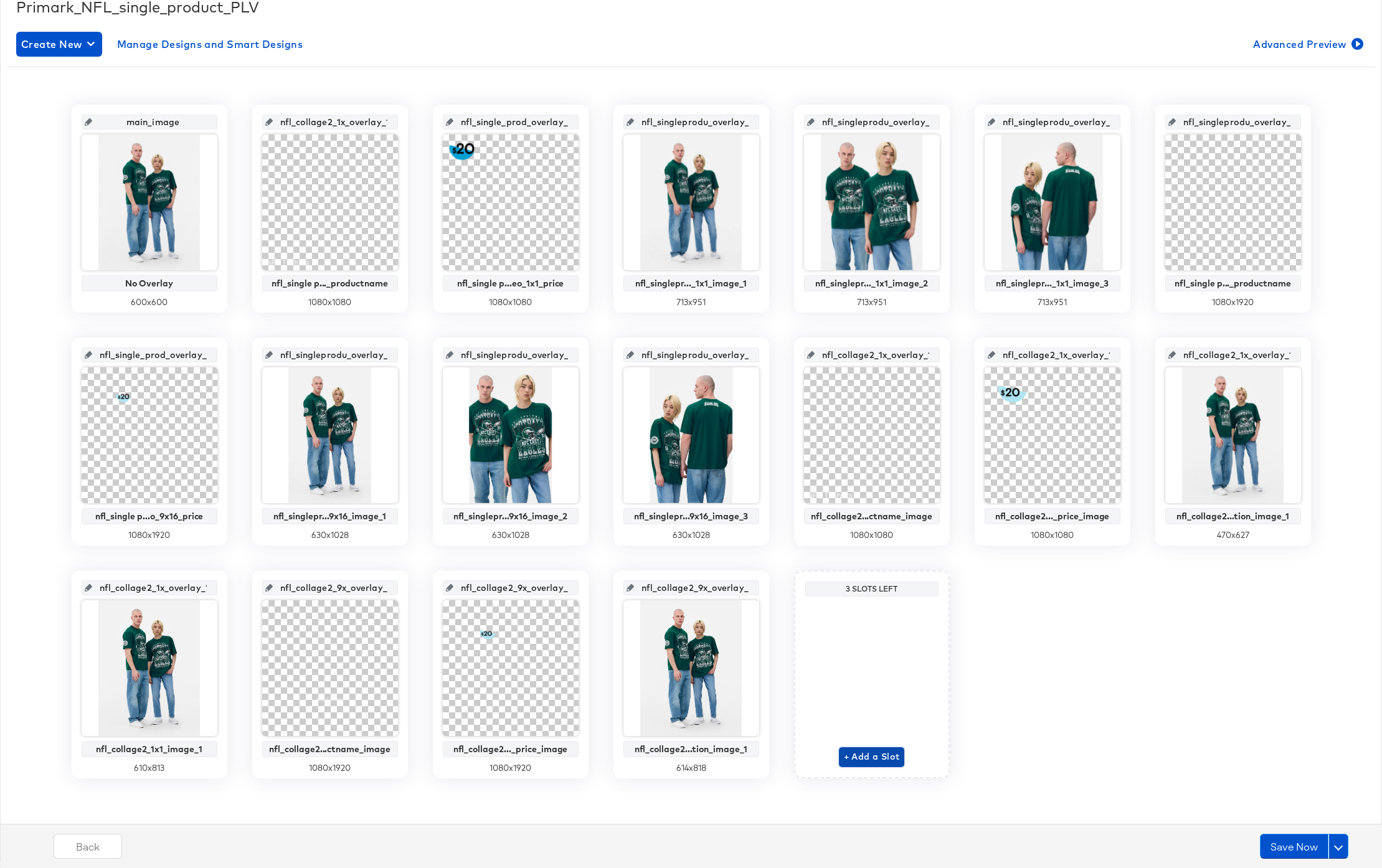
click at [877, 754] on span "+ Add a Slot" at bounding box center [872, 757] width 56 height 16
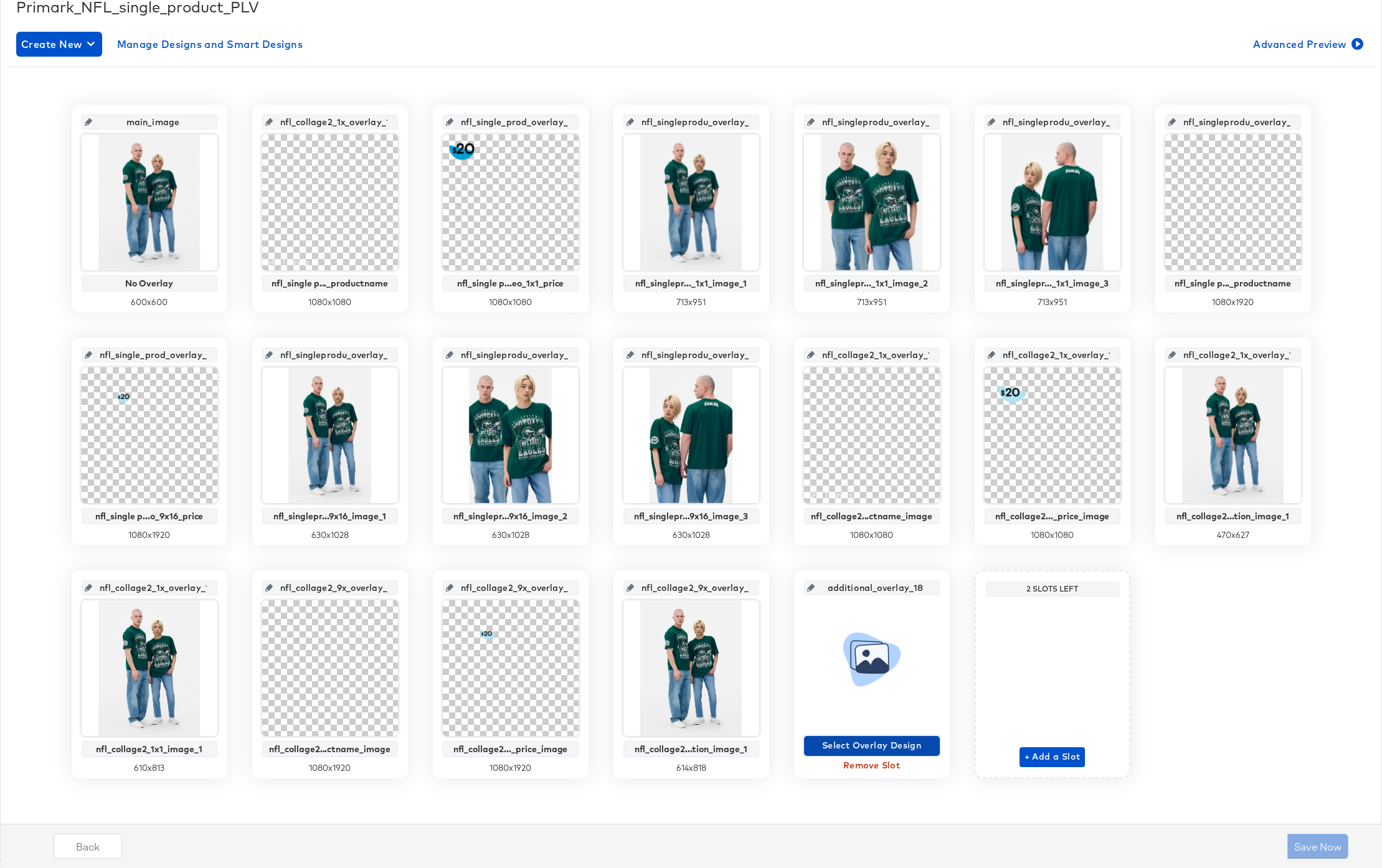
click at [862, 747] on span "Select Overlay Design" at bounding box center [872, 746] width 126 height 16
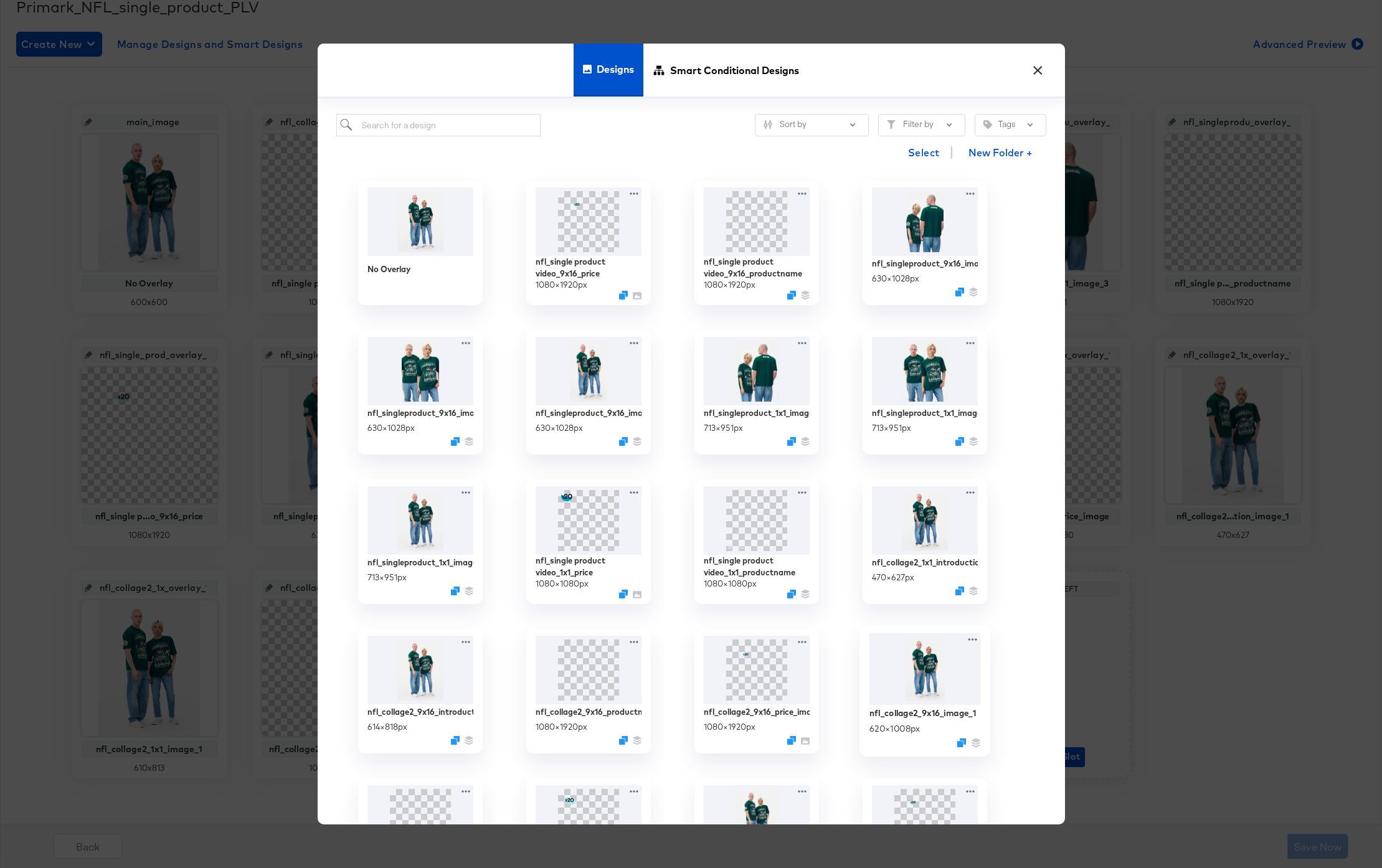
click at [908, 719] on div "nfl_collage2_9x16_image_1 620 × 1008 px" at bounding box center [925, 727] width 111 height 45
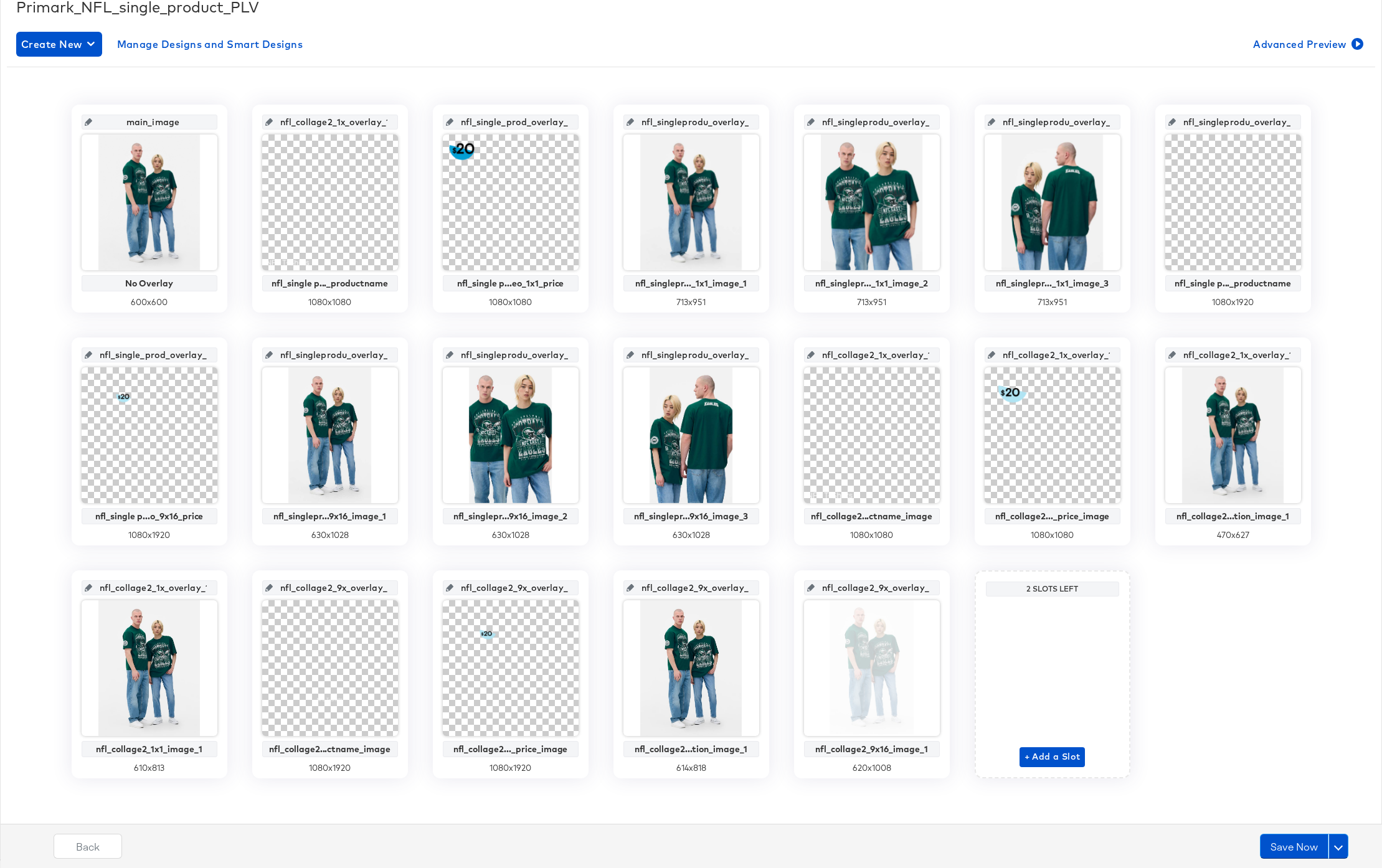
scroll to position [0, 18]
drag, startPoint x: 765, startPoint y: 355, endPoint x: 776, endPoint y: 355, distance: 11.0
click at [776, 355] on div "main_image No Overlay 600 x 600 nfl_collage2_1x_overlay_1 nfl_single p..._produ…" at bounding box center [691, 442] width 1368 height 674
click at [337, 123] on input "nfl_collage2_1x_overlay_1" at bounding box center [333, 117] width 122 height 33
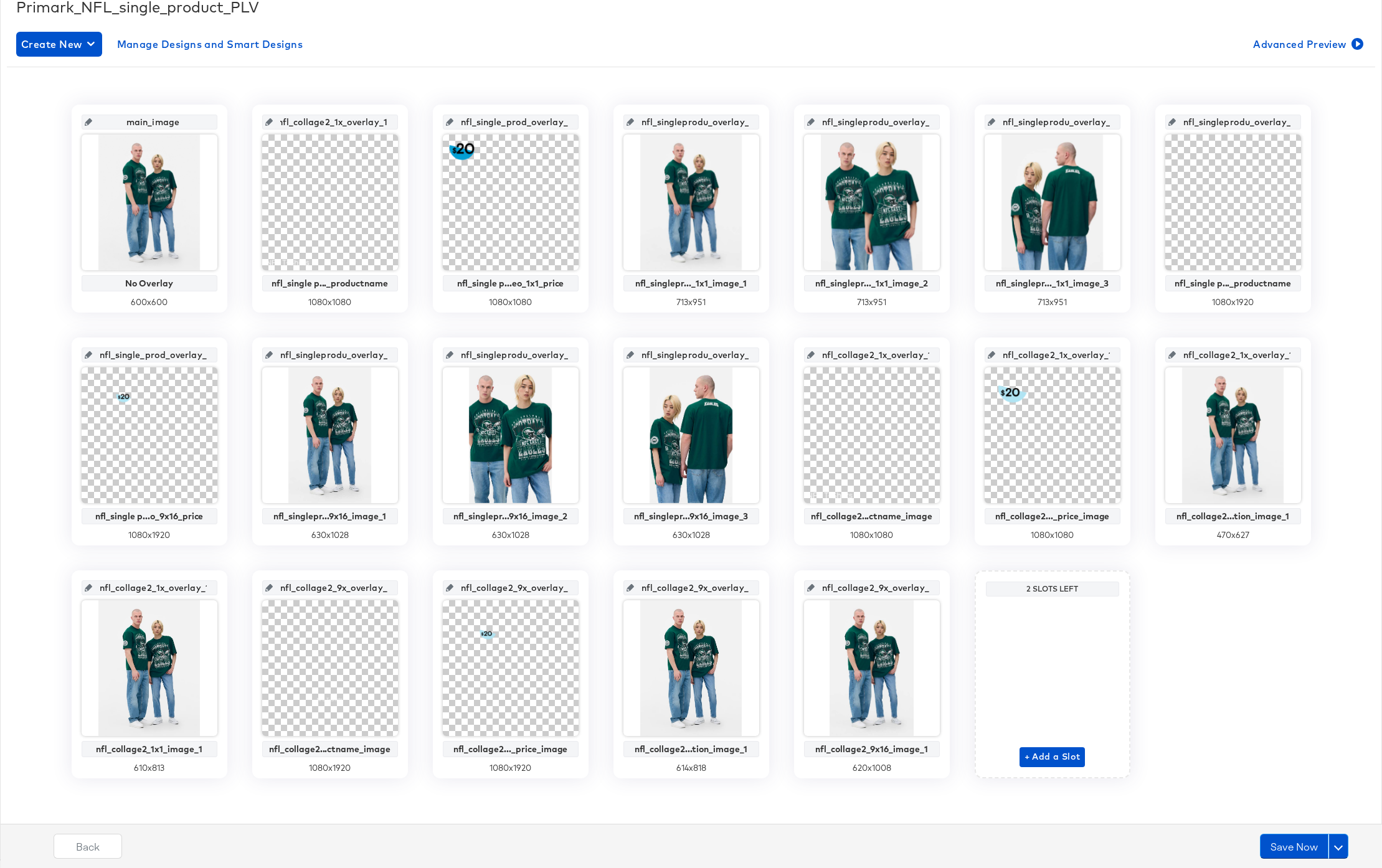
drag, startPoint x: 309, startPoint y: 122, endPoint x: 412, endPoint y: 122, distance: 103.0
click at [412, 122] on div "main_image No Overlay 600 x 600 nfl_collage2_1x_overlay_1 nfl_single p..._produ…" at bounding box center [691, 442] width 1368 height 674
click at [382, 121] on input "nfl_collage2_1x_overlay_1" at bounding box center [333, 117] width 122 height 33
type input "nfl_collage2_1x_overlay"
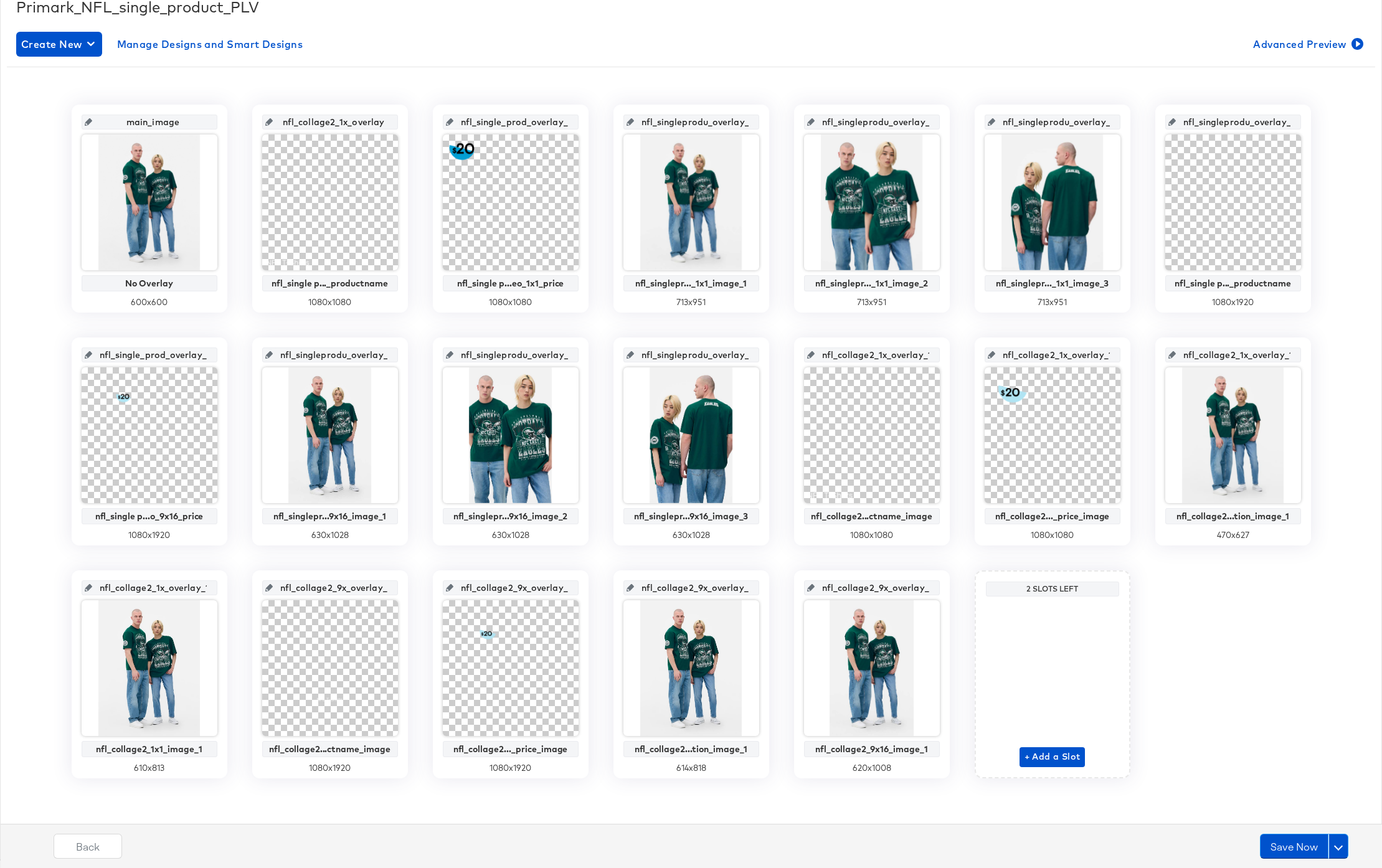
click at [563, 122] on input "nfl_single_prod_overlay_2" at bounding box center [514, 117] width 122 height 33
drag, startPoint x: 543, startPoint y: 123, endPoint x: 586, endPoint y: 123, distance: 43.0
click at [586, 123] on div "nfl_single_prod_overlay_2 nfl_single p...eo_1x1_price 1080 x 1080" at bounding box center [511, 208] width 156 height 208
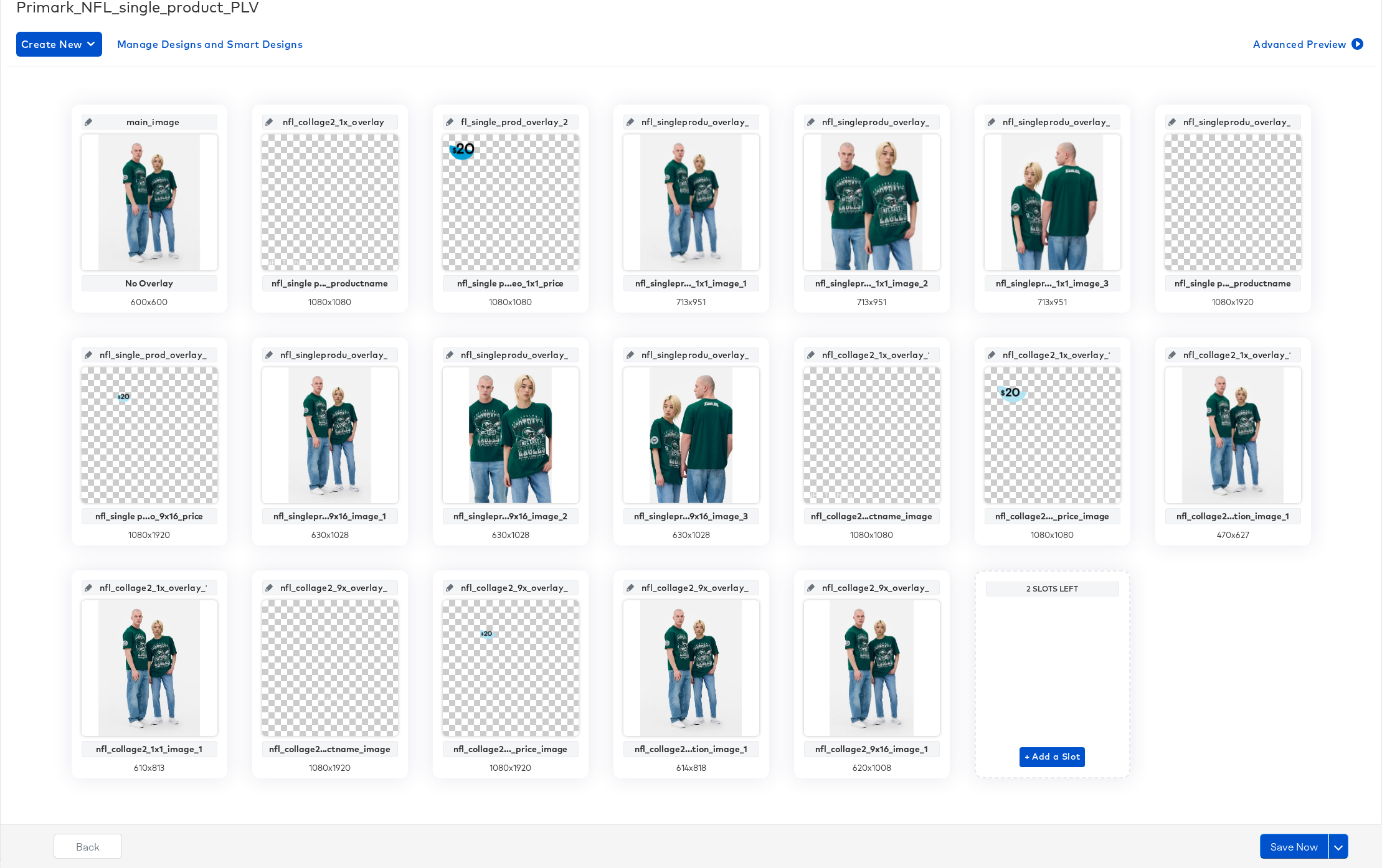
click at [562, 123] on input "nfl_single_prod_overlay_2" at bounding box center [514, 117] width 122 height 33
type input "nfl_single_prod_overlay"
click at [716, 123] on input "nfl_singleprodu_overlay_3" at bounding box center [695, 117] width 122 height 33
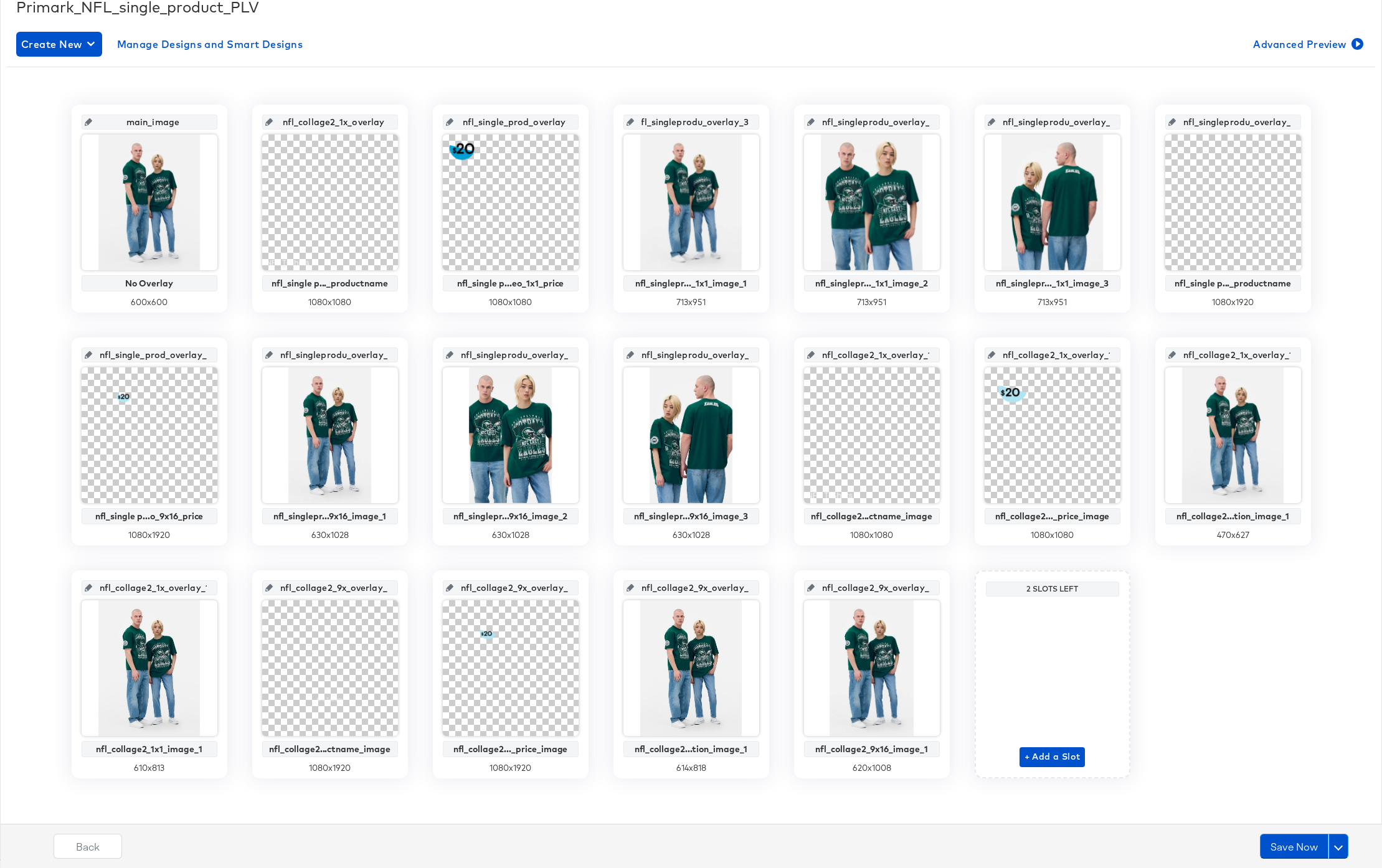
drag, startPoint x: 714, startPoint y: 123, endPoint x: 763, endPoint y: 125, distance: 49.0
click at [763, 125] on div "nfl_singleprodu_overlay_3 nfl_singlepr..._1x1_image_1 713 x 951" at bounding box center [691, 208] width 156 height 208
click at [745, 123] on input "nfl_singleprodu_overlay_3" at bounding box center [695, 117] width 122 height 33
type input "nfl_singleprodu_overlay"
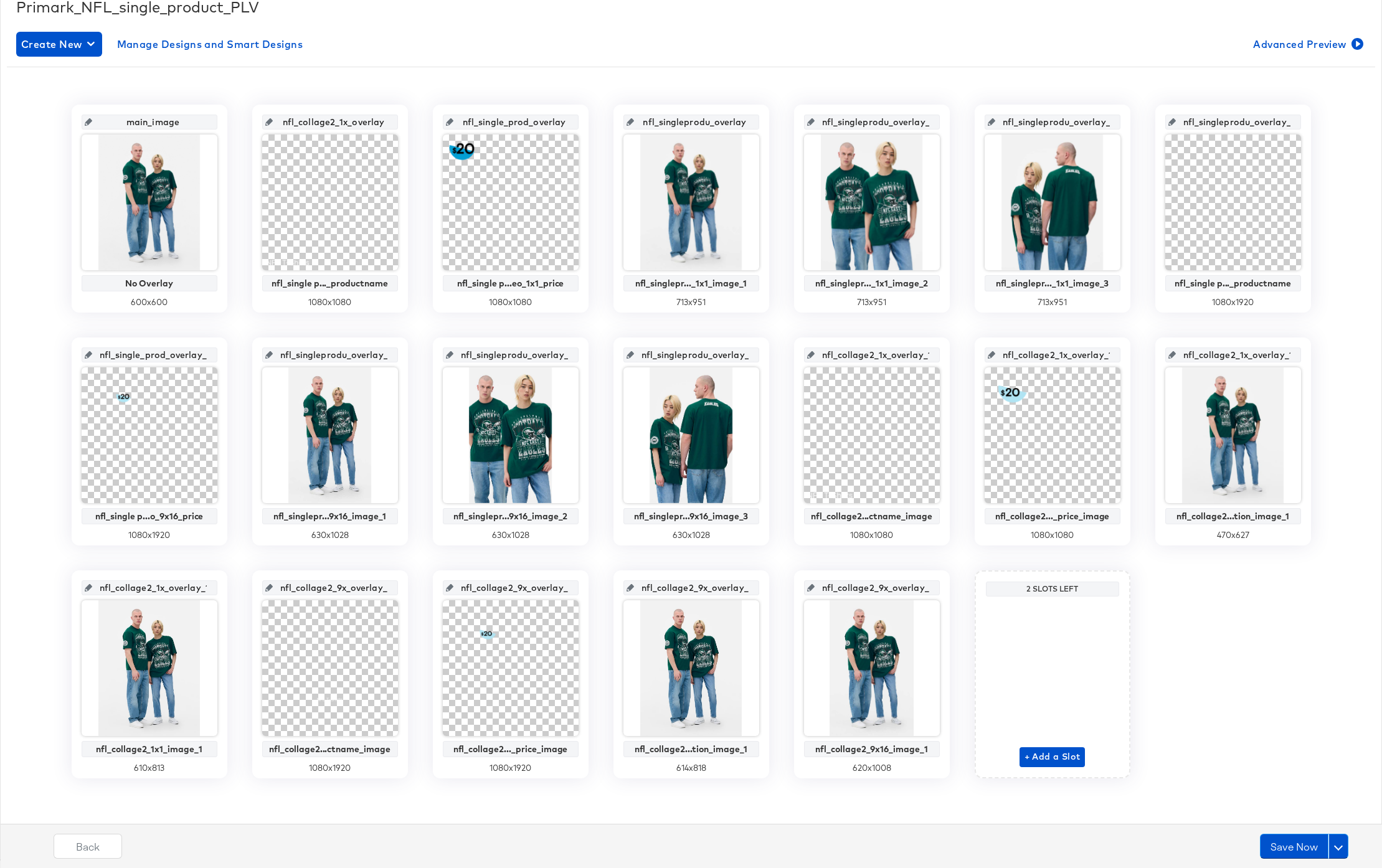
click at [896, 122] on input "nfl_singleprodu_overlay_4" at bounding box center [875, 117] width 122 height 33
click at [905, 122] on input "nfl_singleprodu_overlay_4" at bounding box center [875, 117] width 122 height 33
drag, startPoint x: 918, startPoint y: 122, endPoint x: 956, endPoint y: 123, distance: 38.0
click at [956, 123] on div "main_image No Overlay 600 x 600 nfl_collage2_1x_overlay nfl_single p..._product…" at bounding box center [691, 442] width 1368 height 674
click at [925, 123] on input "nfl_singleprodu_overlay_4" at bounding box center [875, 117] width 122 height 33
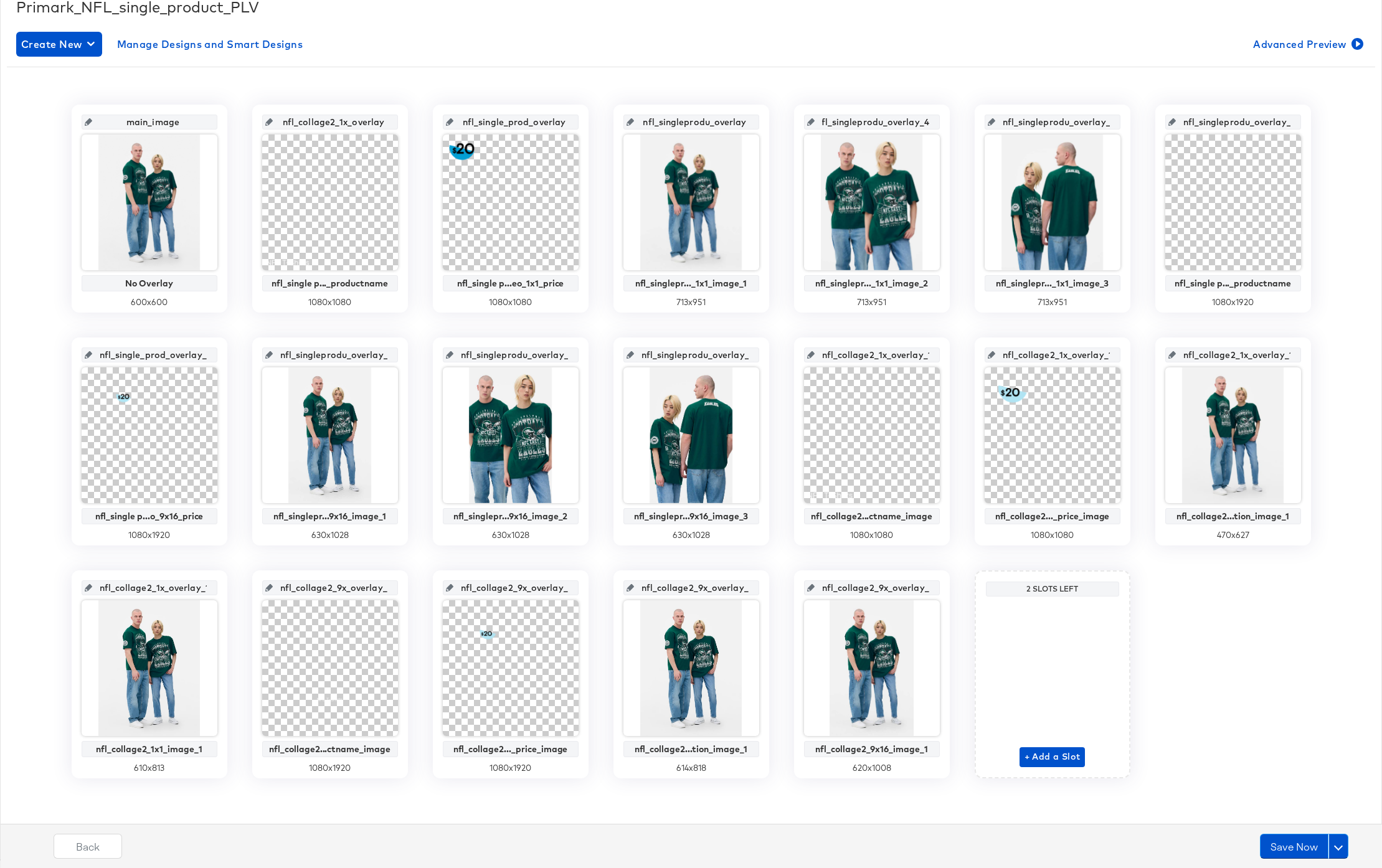
type input "nfl_singleprodu_overlay_"
drag, startPoint x: 852, startPoint y: 122, endPoint x: 804, endPoint y: 120, distance: 48.0
click at [804, 120] on div "nfl_singleprodu_overlay" at bounding box center [872, 122] width 136 height 15
click at [893, 123] on input "nfl_singleprodu_overlay" at bounding box center [875, 117] width 122 height 33
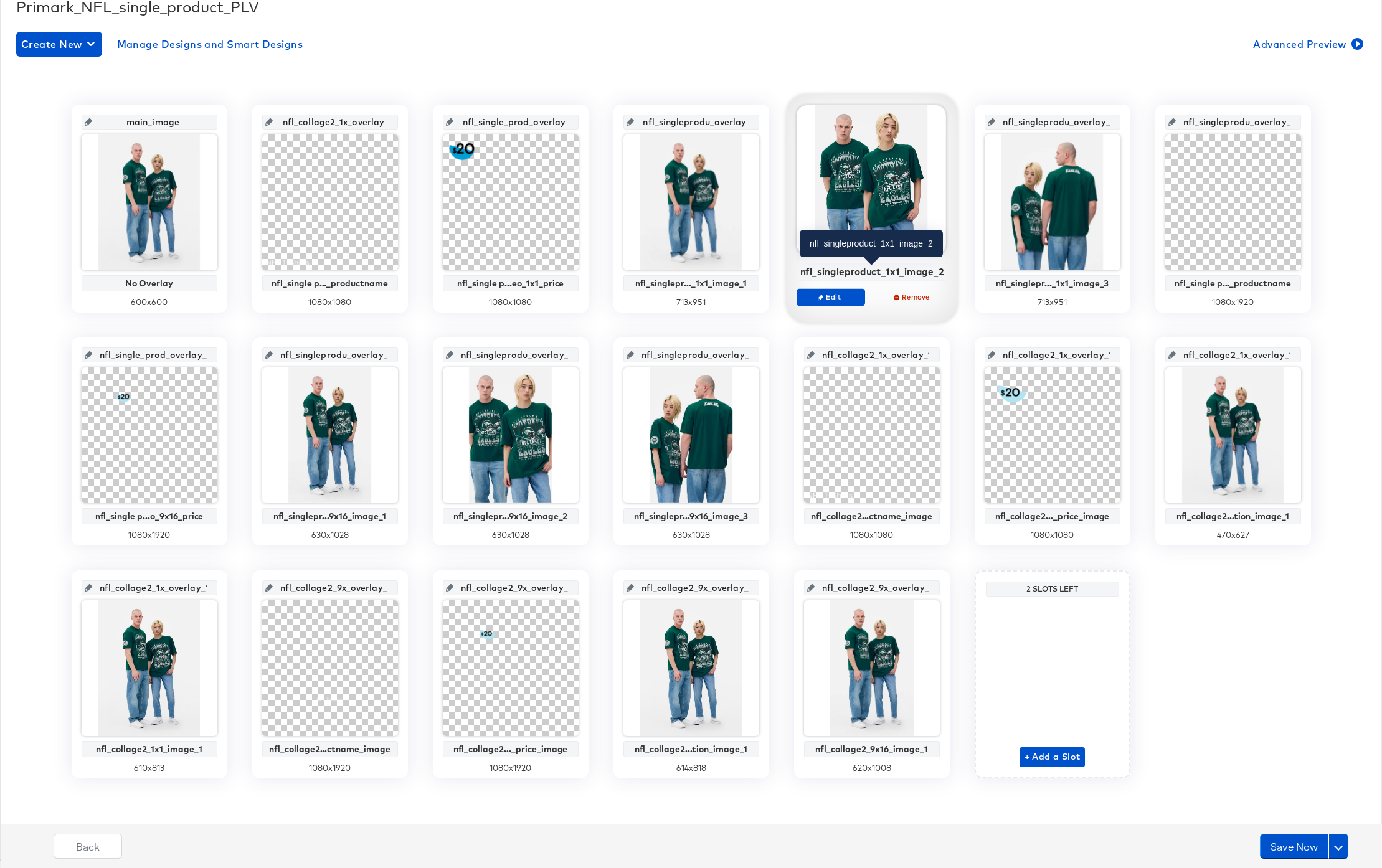
drag, startPoint x: 852, startPoint y: 274, endPoint x: 842, endPoint y: 270, distance: 10.8
click at [851, 274] on div "nfl_singleproduct_1x1_image_2" at bounding box center [871, 271] width 144 height 11
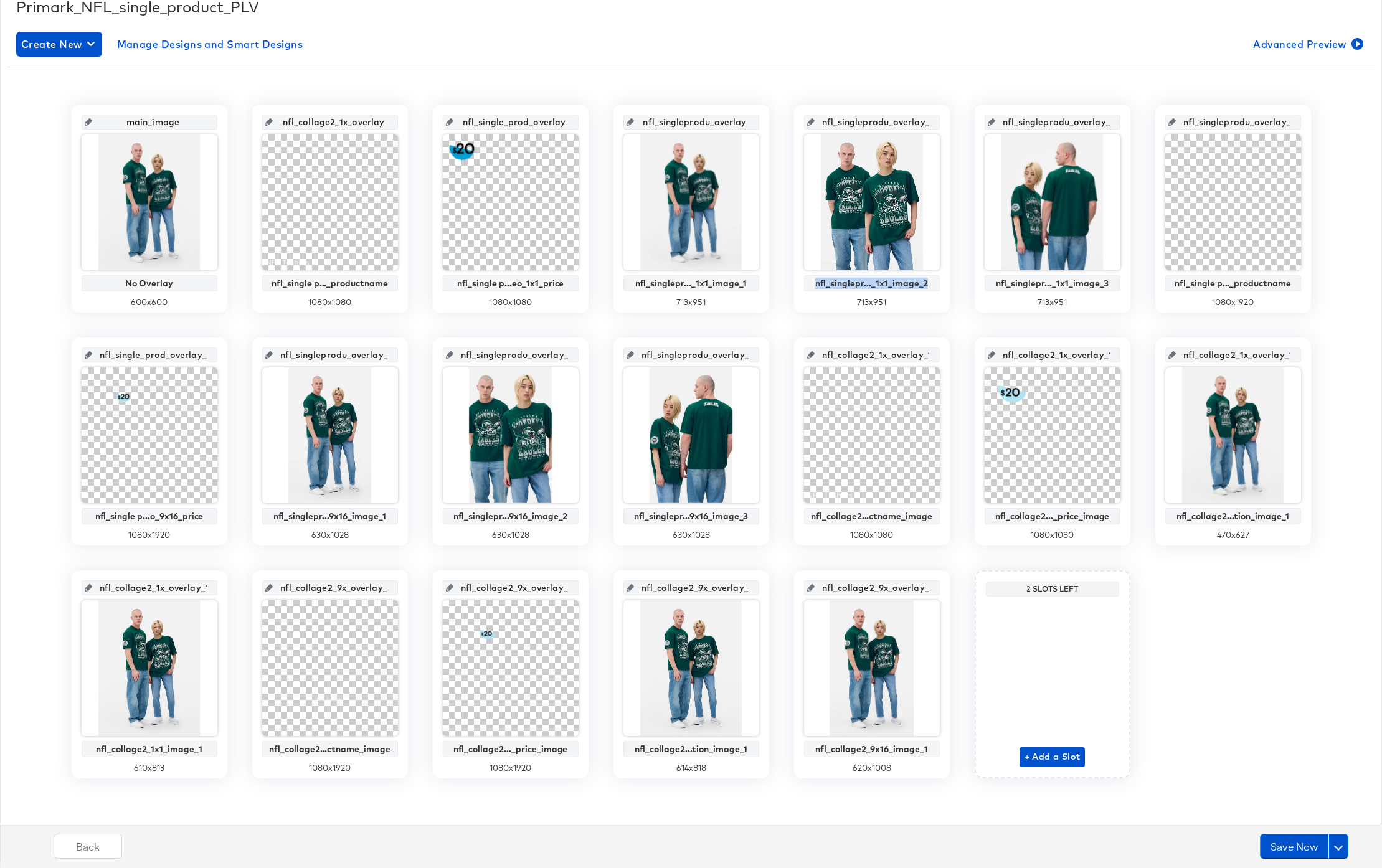
drag, startPoint x: 811, startPoint y: 271, endPoint x: 941, endPoint y: 282, distance: 130.5
click at [941, 282] on div "nfl_singleprodu_overlay_4 nfl_singlepr..._1x1_image_2 713 x 951" at bounding box center [872, 208] width 156 height 208
copy div "nfl_singlepr..._1x1_image_2"
drag, startPoint x: 862, startPoint y: 124, endPoint x: 965, endPoint y: 127, distance: 103.0
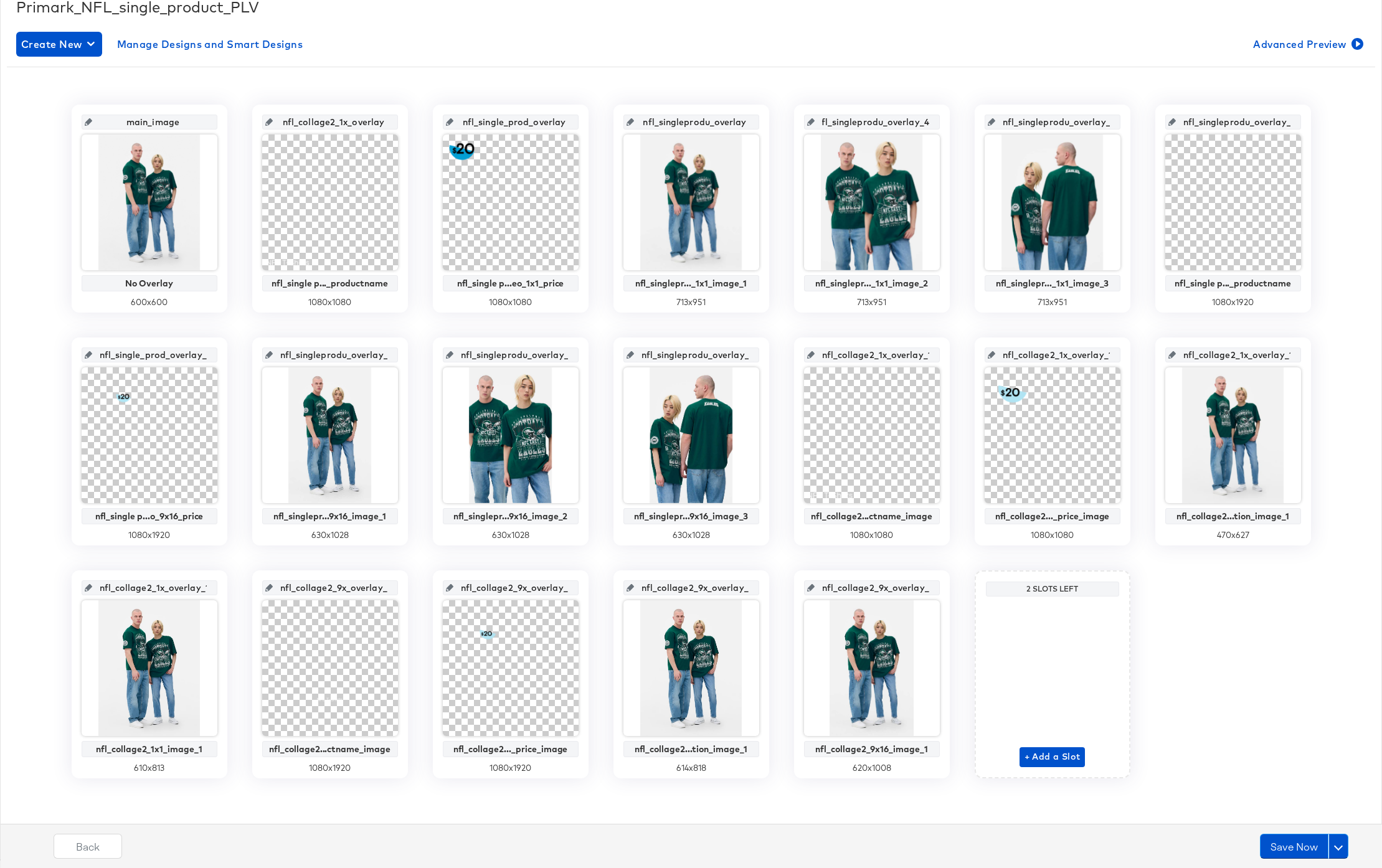
click at [965, 127] on div "main_image No Overlay 600 x 600 nfl_collage2_1x_overlay nfl_single p..._product…" at bounding box center [691, 442] width 1368 height 674
drag, startPoint x: 626, startPoint y: 271, endPoint x: 765, endPoint y: 282, distance: 139.4
click at [765, 282] on div "nfl_singleprodu_overlay nfl_singlepr..._1x1_image_1 713 x 951" at bounding box center [691, 208] width 156 height 208
copy div "nfl_singlepr..._1x1_image_1"
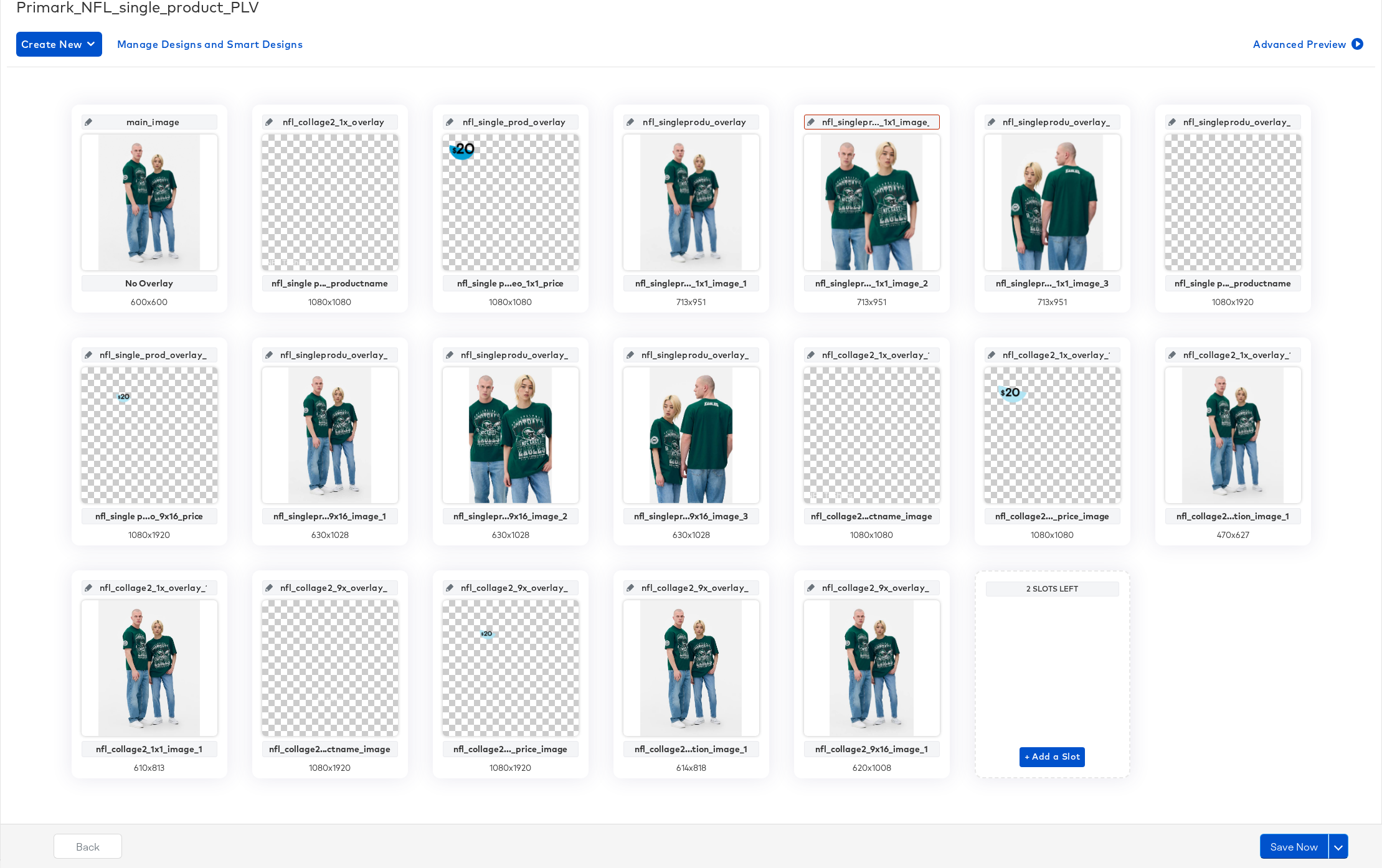
drag, startPoint x: 647, startPoint y: 123, endPoint x: 792, endPoint y: 127, distance: 145.1
click at [792, 127] on div "main_image No Overlay 600 x 600 nfl_collage2_1x_overlay nfl_single p..._product…" at bounding box center [691, 442] width 1368 height 674
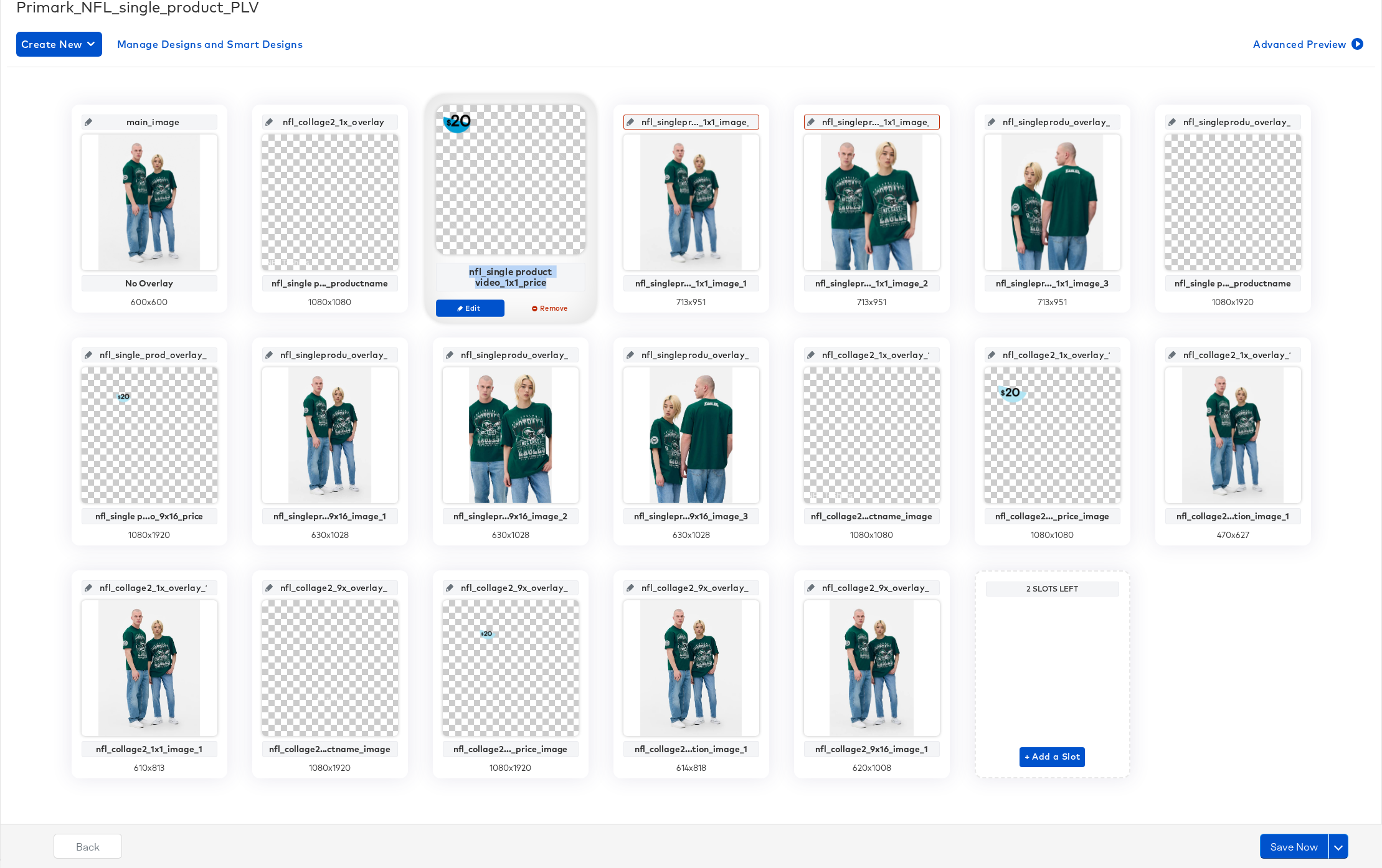
drag, startPoint x: 470, startPoint y: 270, endPoint x: 563, endPoint y: 292, distance: 95.6
click at [563, 292] on div "nfl_single product video_1x1_price Edit Remove" at bounding box center [511, 216] width 150 height 223
copy div "nfl_single product video_1x1_price"
drag, startPoint x: 466, startPoint y: 120, endPoint x: 592, endPoint y: 122, distance: 126.0
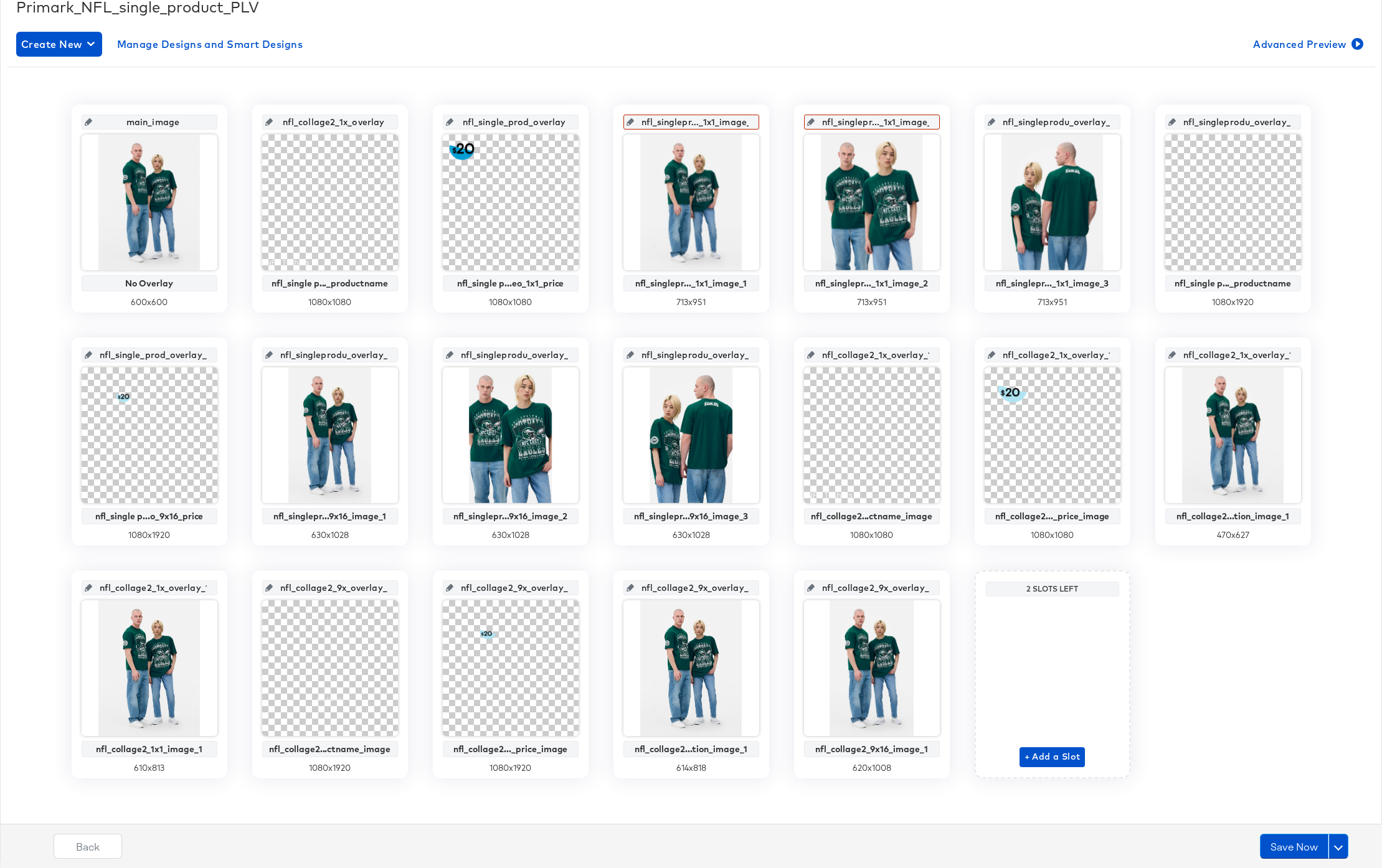
click at [592, 122] on div "main_image No Overlay 600 x 600 nfl_collage2_1x_overlay nfl_single p..._product…" at bounding box center [691, 442] width 1368 height 674
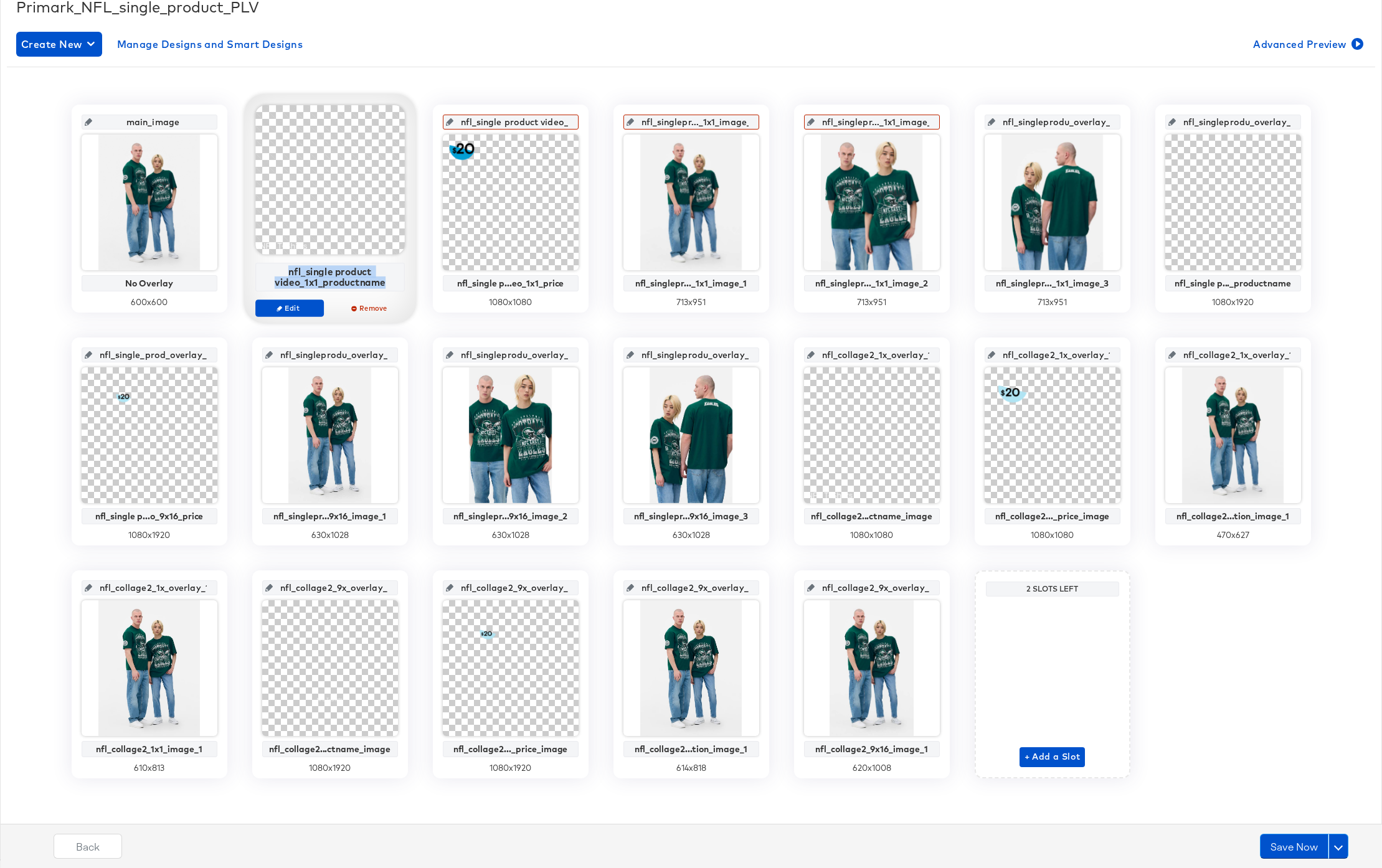
drag, startPoint x: 290, startPoint y: 271, endPoint x: 403, endPoint y: 282, distance: 113.5
click at [403, 282] on div "nfl_single product video_1x1_productname" at bounding box center [330, 277] width 150 height 29
copy div "nfl_single product video_1x1_productname"
drag, startPoint x: 286, startPoint y: 125, endPoint x: 410, endPoint y: 131, distance: 124.1
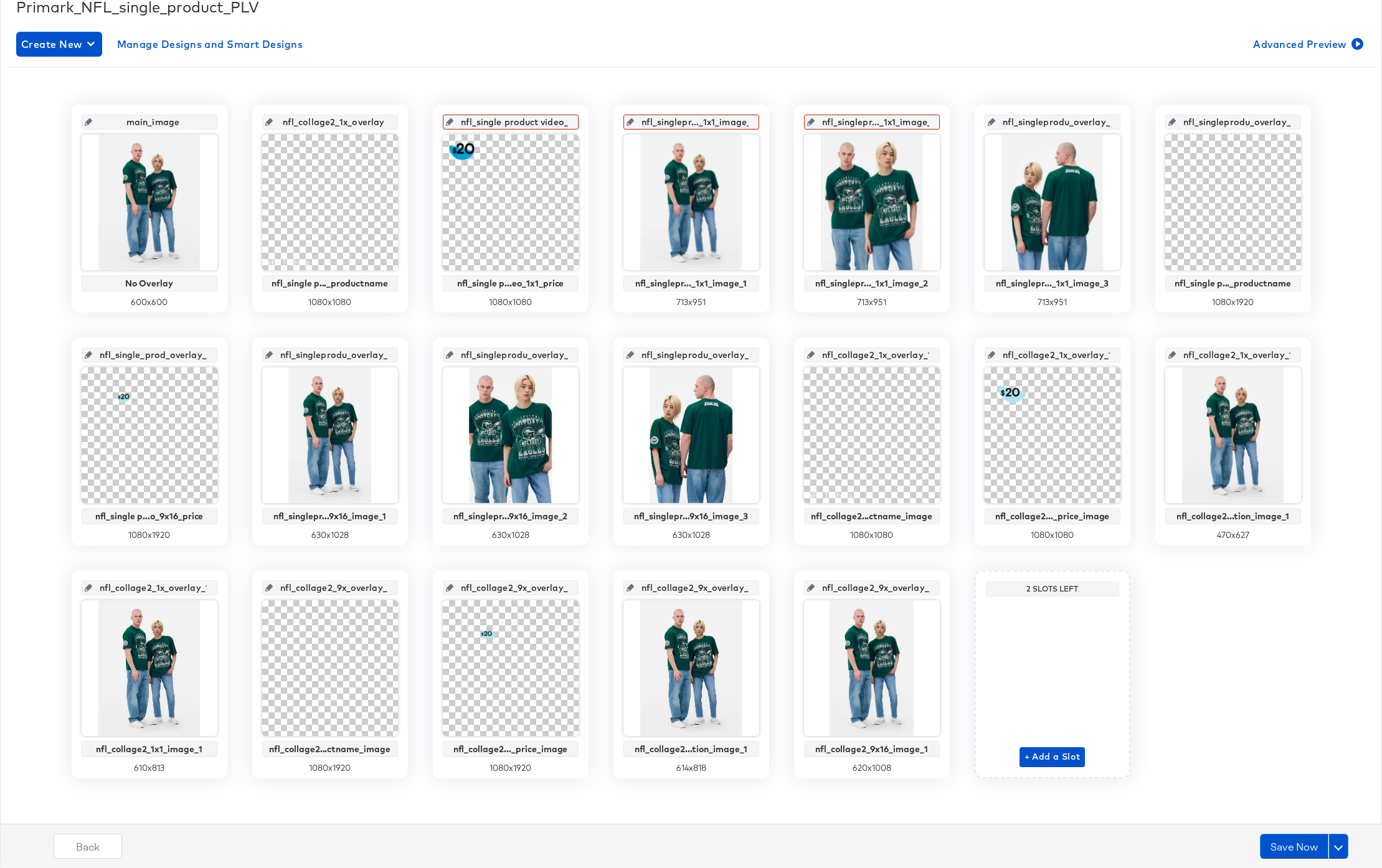
click at [410, 131] on div "main_image No Overlay 600 x 600 nfl_collage2_1x_overlay nfl_single p..._product…" at bounding box center [691, 442] width 1368 height 674
click at [498, 120] on input "nfl_single product video_1x1_price" at bounding box center [514, 117] width 122 height 33
drag, startPoint x: 299, startPoint y: 125, endPoint x: 411, endPoint y: 127, distance: 112.0
click at [411, 127] on div "main_image No Overlay 600 x 600 nfl_single product video_1x1_productname nfl_si…" at bounding box center [691, 442] width 1368 height 674
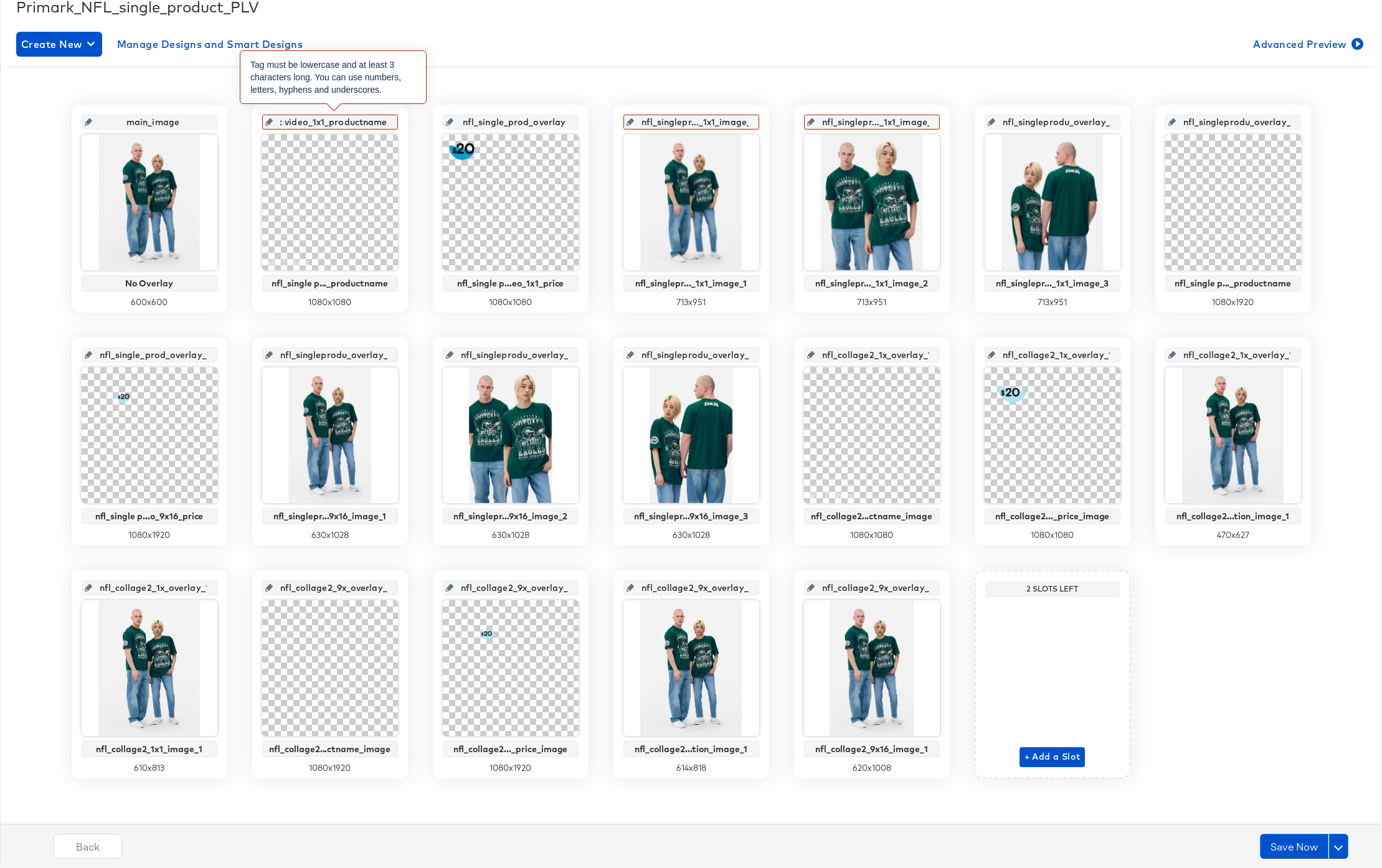
click at [320, 122] on input "nfl_single product video_1x1_productname" at bounding box center [333, 117] width 122 height 33
drag, startPoint x: 294, startPoint y: 115, endPoint x: 272, endPoint y: 119, distance: 22.4
click at [261, 117] on div "nfl_single product video_1x1_productname nfl_single p..._productname 1080 x 1080" at bounding box center [330, 208] width 156 height 208
drag, startPoint x: 298, startPoint y: 122, endPoint x: 246, endPoint y: 119, distance: 52.1
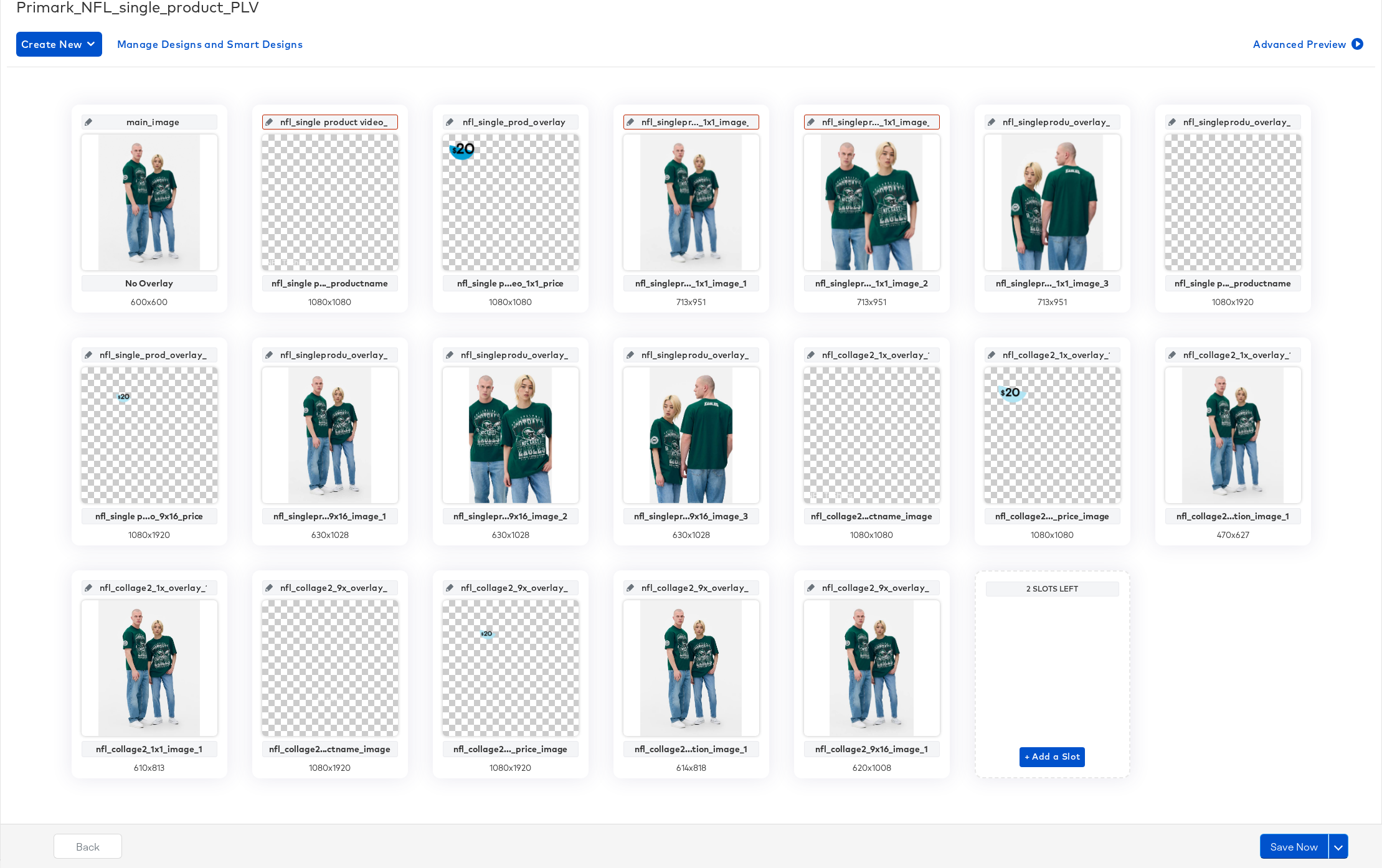
click at [246, 119] on div "main_image No Overlay 600 x 600 nfl_single product video_1x1_productname nfl_si…" at bounding box center [691, 442] width 1368 height 674
click at [329, 125] on input "nfl_single product video_1x1_productname" at bounding box center [333, 117] width 122 height 33
click at [368, 123] on input "nfl_single _product video_1x1_productname" at bounding box center [333, 117] width 122 height 33
type input "nfl_single _product_video_1x1_productname"
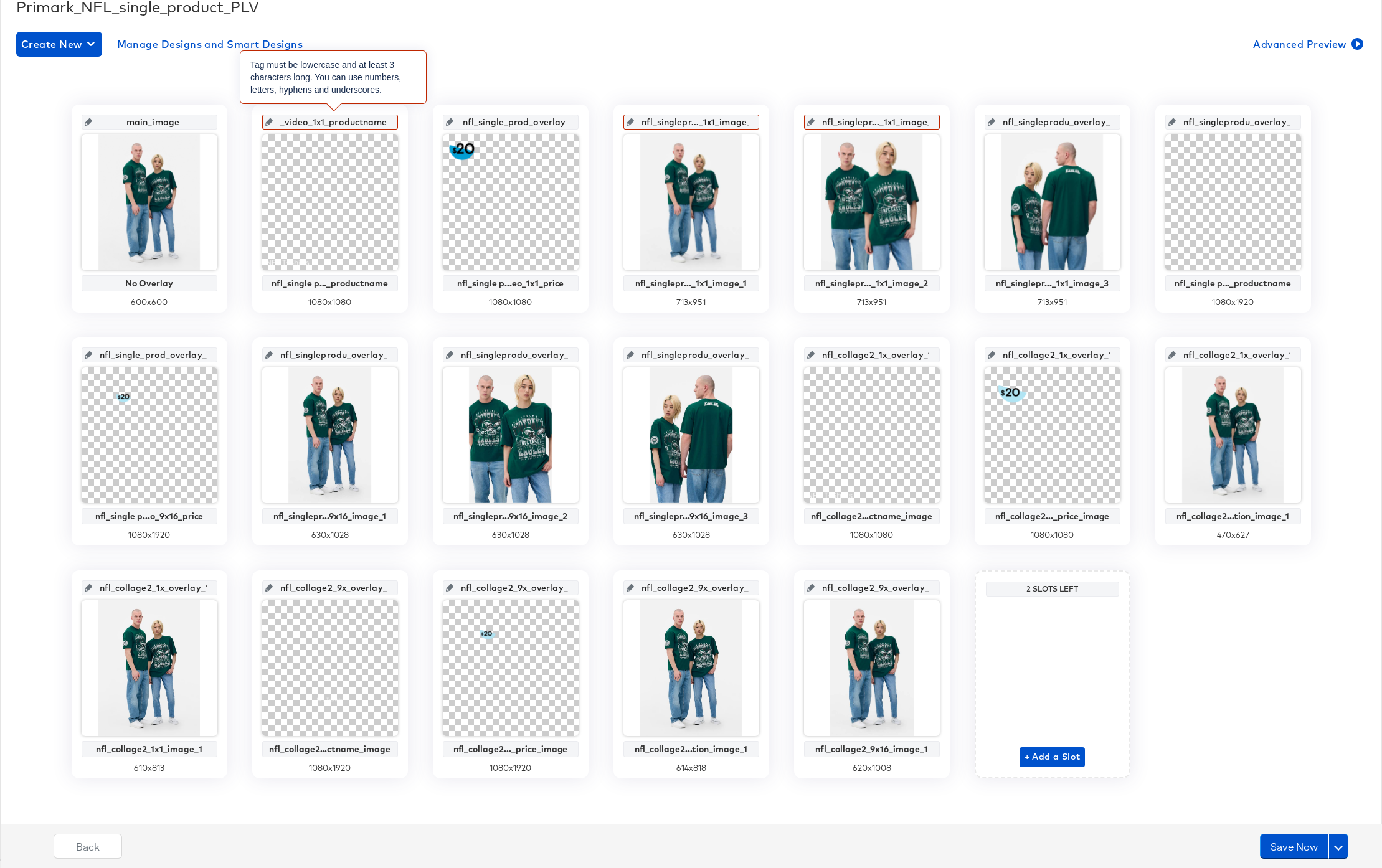
drag, startPoint x: 296, startPoint y: 119, endPoint x: 377, endPoint y: 127, distance: 81.4
click at [377, 127] on input "nfl_single _product_video_1x1_productname" at bounding box center [333, 117] width 122 height 33
click at [386, 123] on input "nfl_single _product_video_1x1_productname" at bounding box center [333, 117] width 122 height 33
drag, startPoint x: 363, startPoint y: 122, endPoint x: 268, endPoint y: 119, distance: 95.0
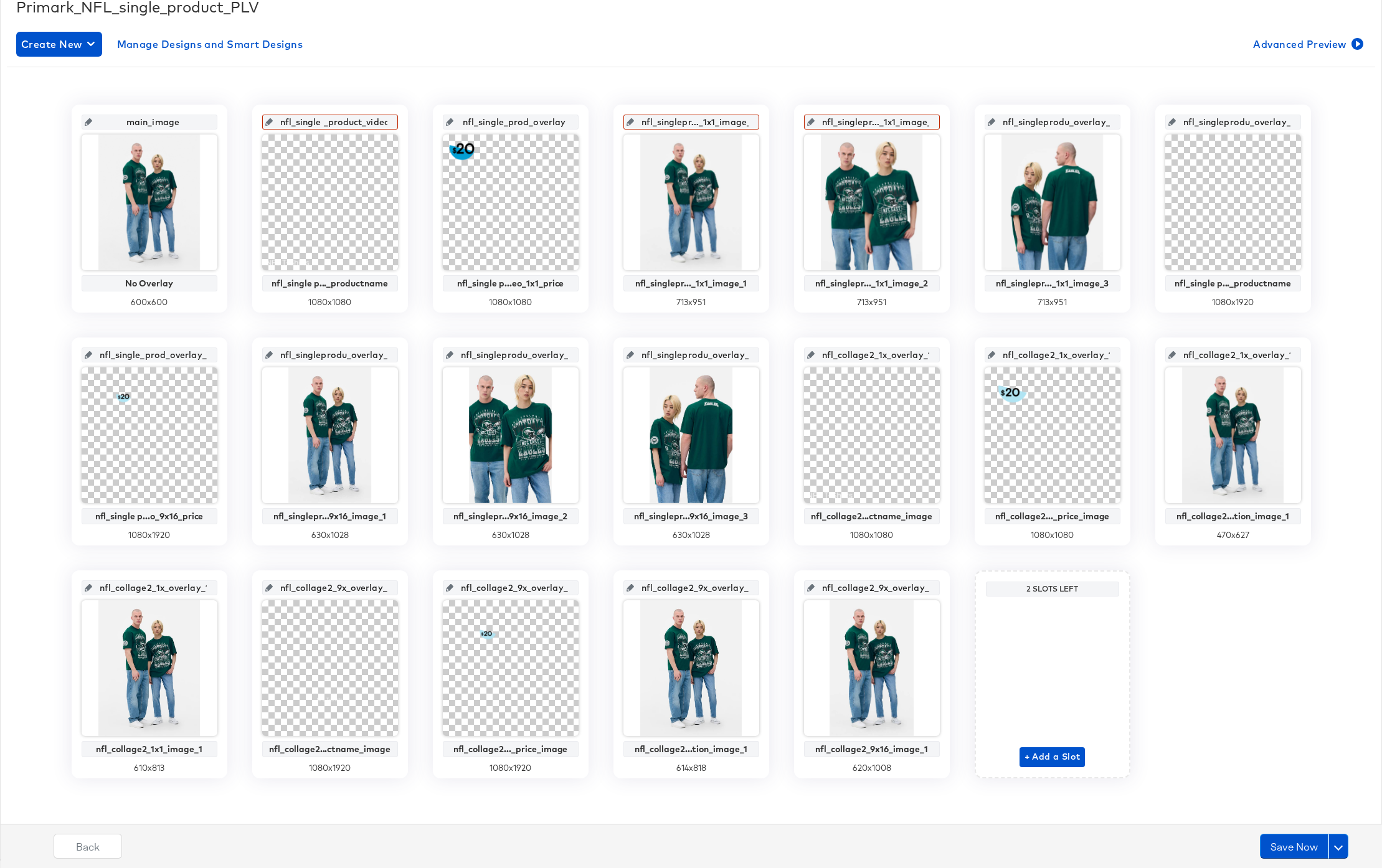
click at [268, 119] on div "nfl_single _product_video_1x1_productname" at bounding box center [330, 122] width 136 height 15
click at [326, 123] on input "nfl_single _product_video_1x1_productname" at bounding box center [333, 117] width 122 height 33
click at [447, 84] on div "main_image No Overlay 600 x 600 nfl_single_product_video_1x1_productname nfl_si…" at bounding box center [691, 437] width 1349 height 721
click at [514, 121] on input "nfl_single_prod_overlay" at bounding box center [514, 117] width 122 height 33
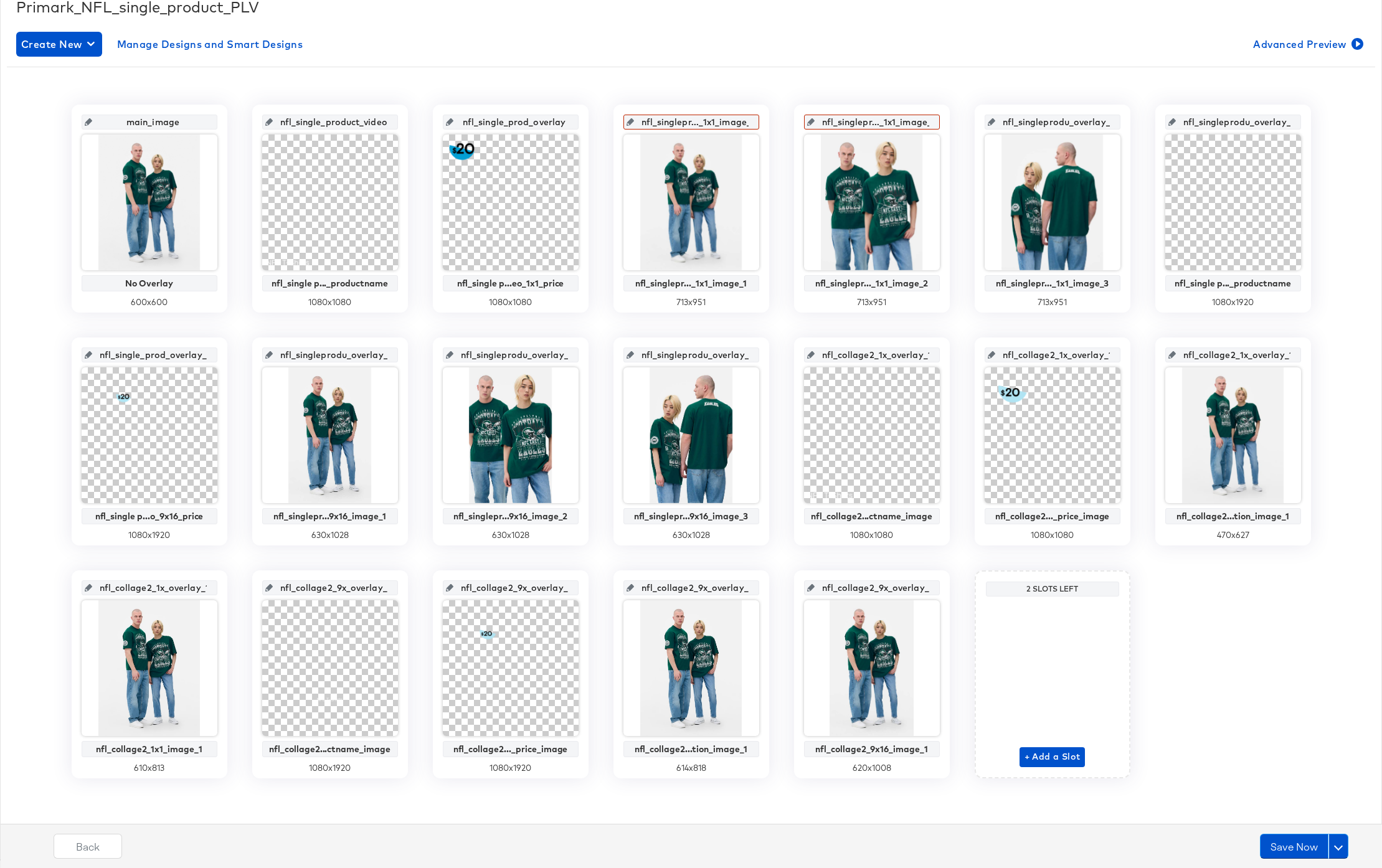
scroll to position [0, 2]
drag, startPoint x: 482, startPoint y: 123, endPoint x: 571, endPoint y: 125, distance: 89.0
click at [571, 125] on div "nfl_single_prod_overlay" at bounding box center [511, 122] width 136 height 15
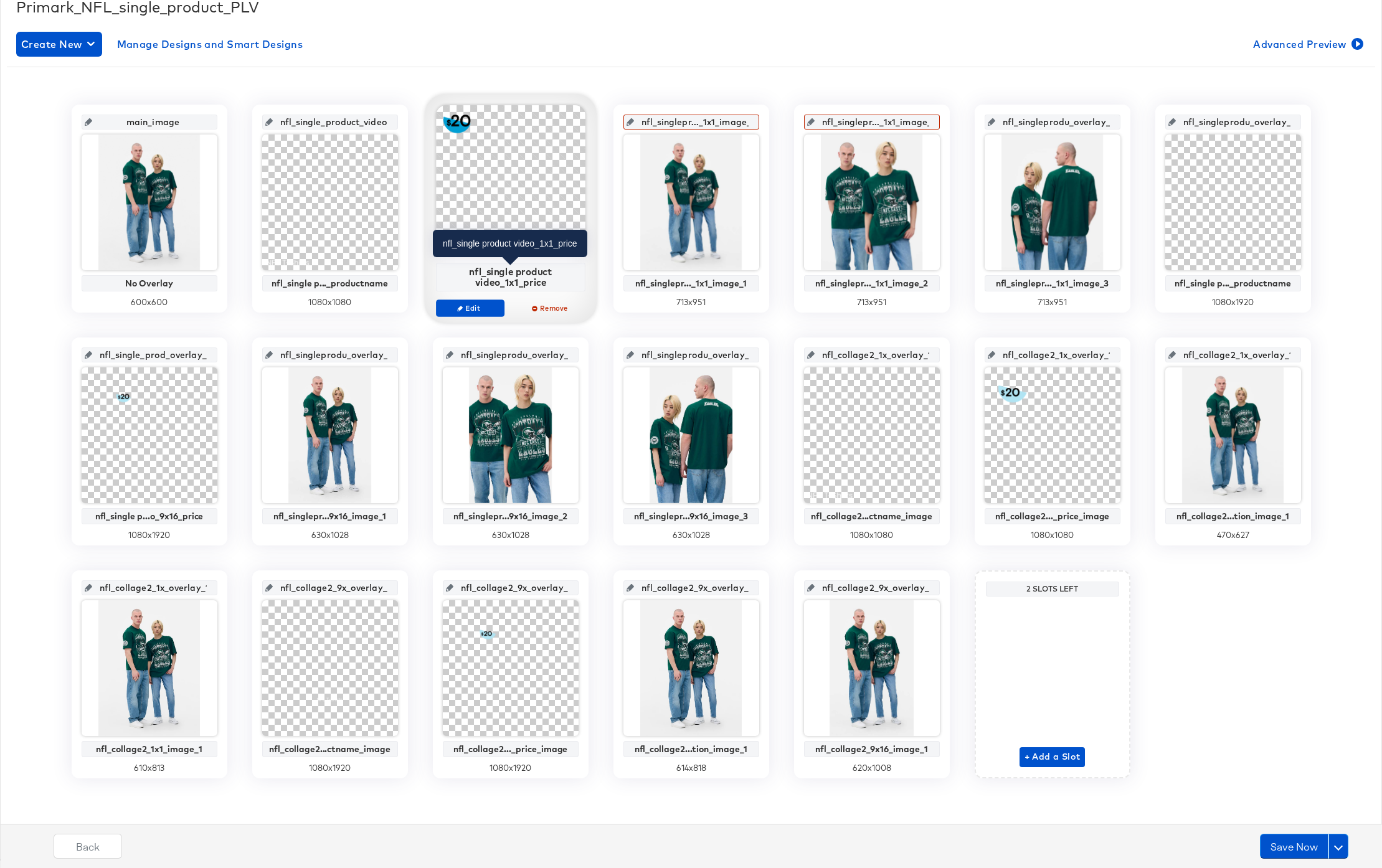
scroll to position [0, 0]
drag, startPoint x: 471, startPoint y: 268, endPoint x: 566, endPoint y: 283, distance: 96.2
click at [566, 283] on div "nfl_single product video_1x1_price" at bounding box center [510, 276] width 142 height 21
copy div "nfl_single product video_1x1_price"
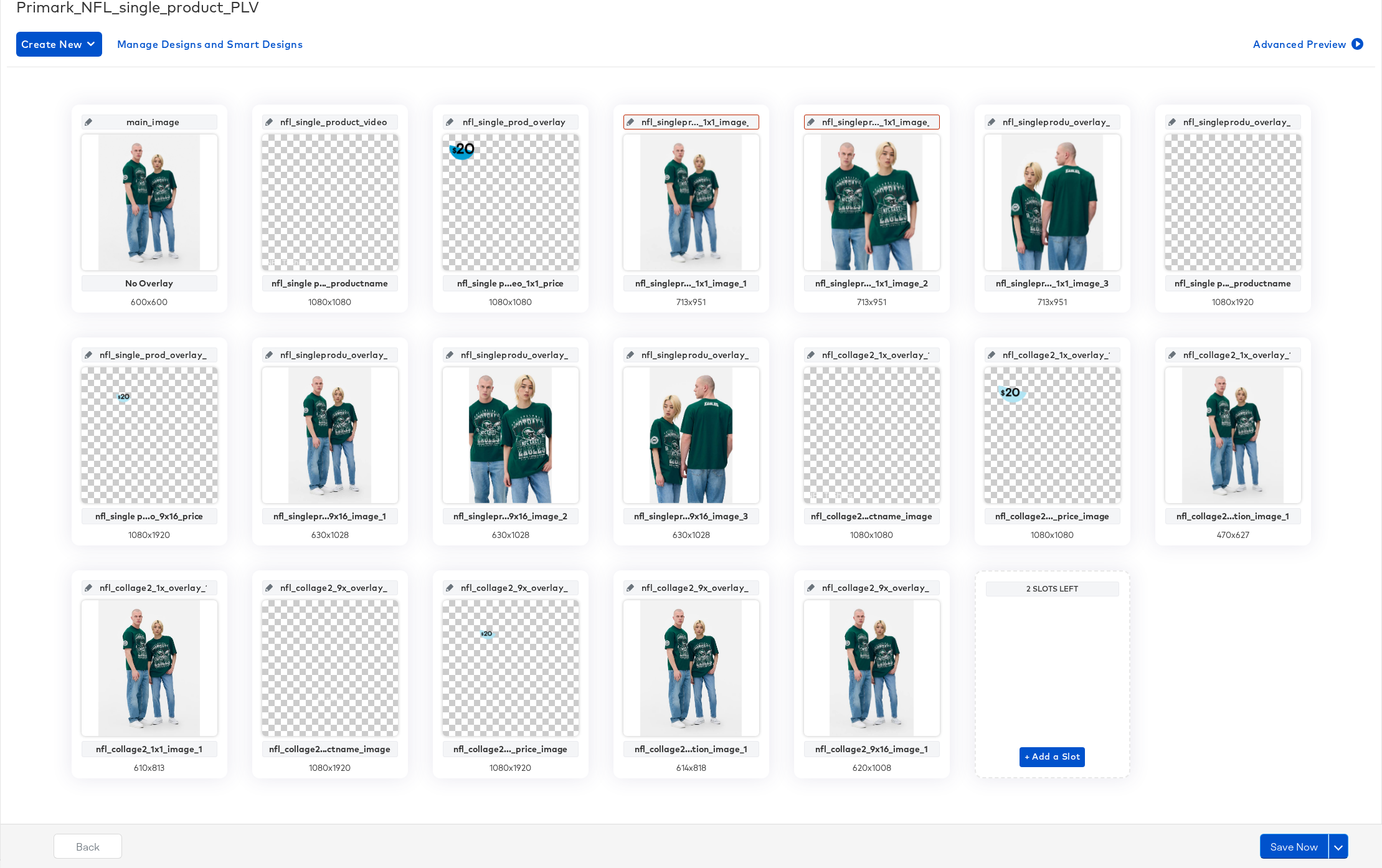
scroll to position [0, 2]
drag, startPoint x: 466, startPoint y: 123, endPoint x: 582, endPoint y: 127, distance: 116.1
click at [582, 127] on div "nfl_single_prod_overlay nfl_single p...eo_1x1_price 1080 x 1080" at bounding box center [511, 208] width 156 height 208
click at [511, 125] on input "nfl_single product video_1x1_price" at bounding box center [514, 117] width 122 height 33
type input "nfl_single_product video_1x1_price"
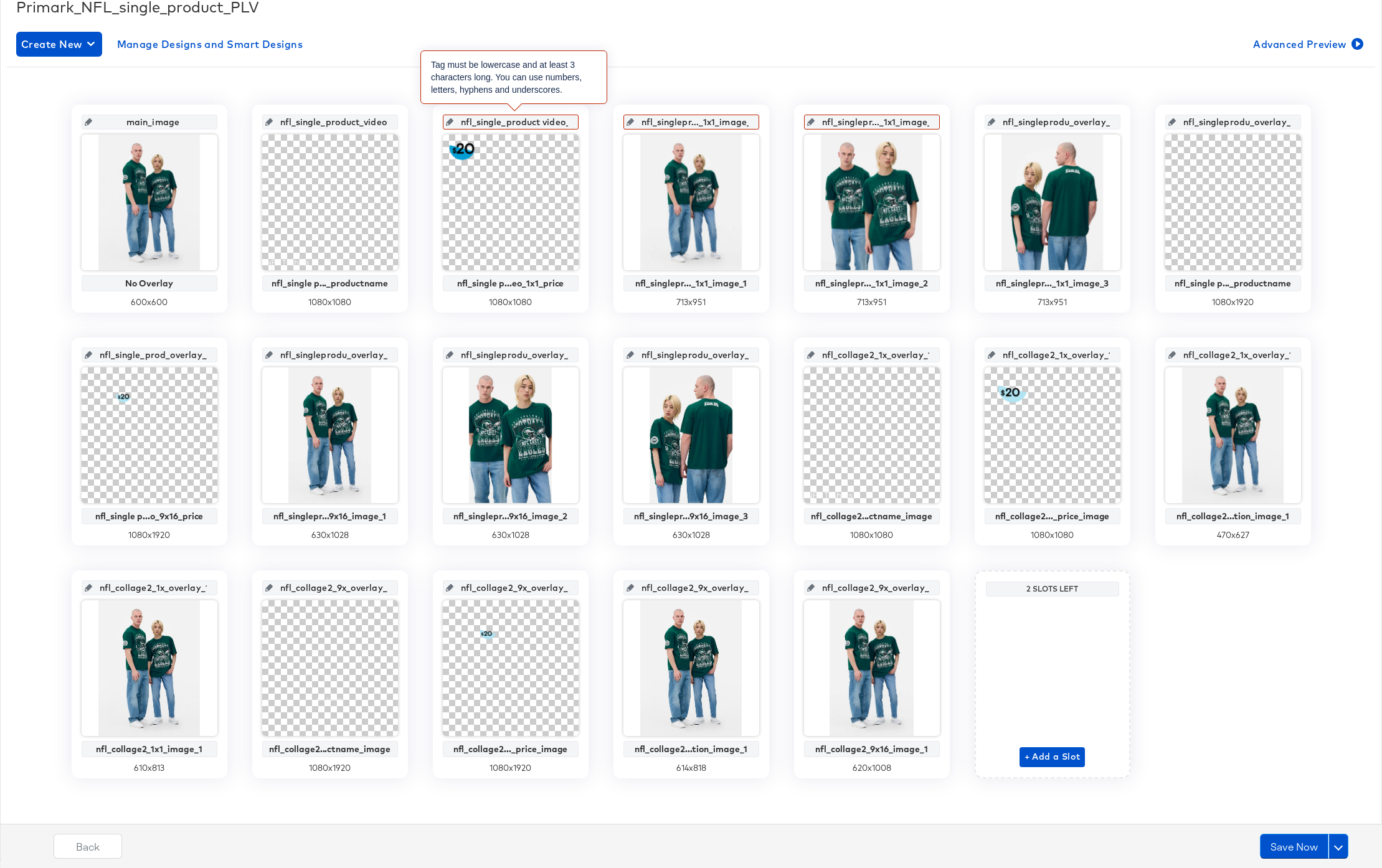
click at [548, 125] on input "nfl_single_product video_1x1_price" at bounding box center [514, 117] width 122 height 33
drag, startPoint x: 485, startPoint y: 121, endPoint x: 502, endPoint y: 127, distance: 18.0
click at [502, 127] on input "nfl_single_productvideo_1x1_price_" at bounding box center [514, 117] width 122 height 33
click at [503, 125] on input "nfl_single_productvideo_1x1_price_" at bounding box center [514, 117] width 122 height 33
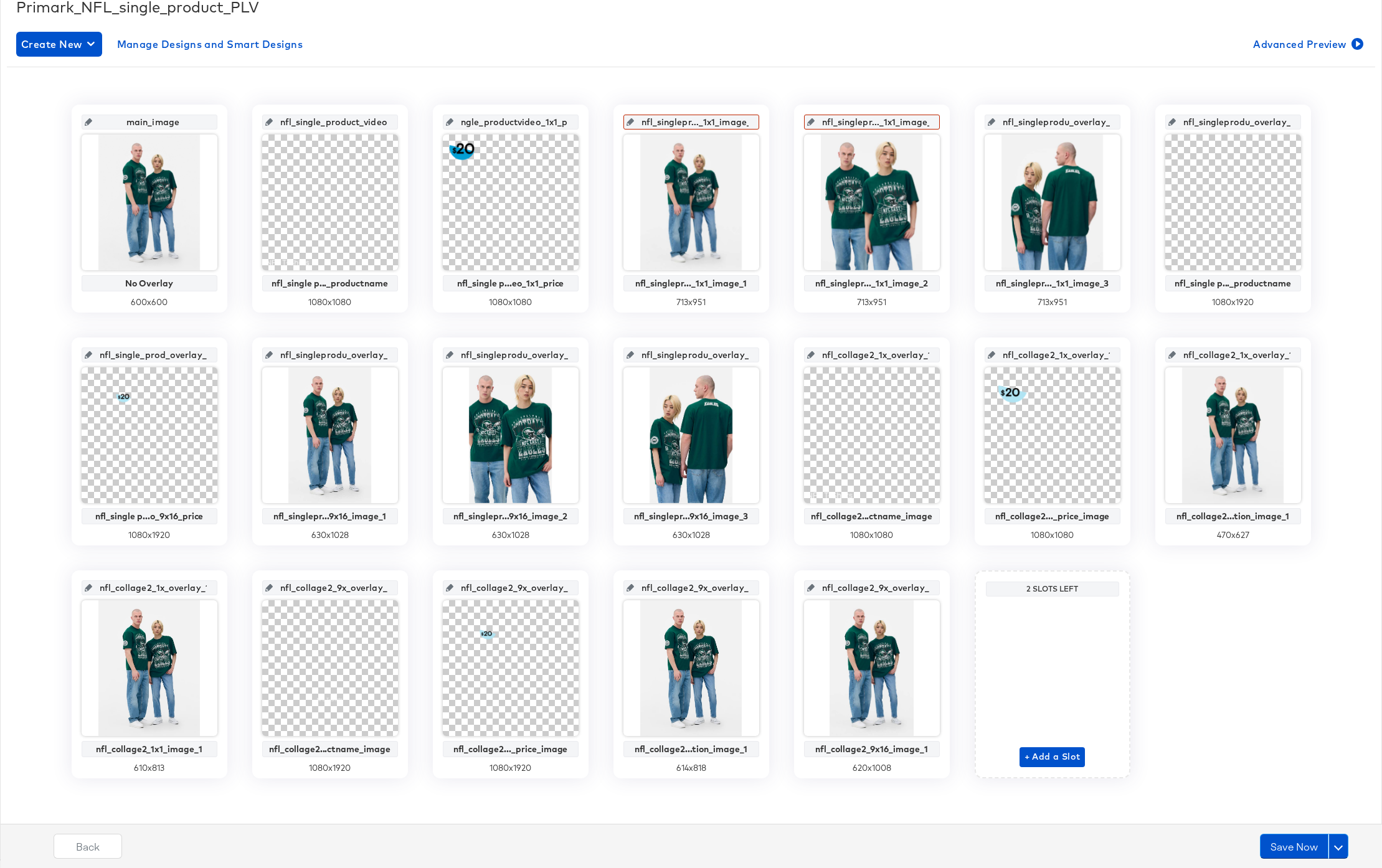
scroll to position [0, 49]
drag, startPoint x: 499, startPoint y: 123, endPoint x: 564, endPoint y: 126, distance: 65.1
click at [564, 126] on input "nfl_single_productvideo_1x1_price_" at bounding box center [514, 117] width 122 height 33
click at [565, 119] on input "nfl_single_productvideo_1x1_price_" at bounding box center [514, 117] width 122 height 33
type input "nfl_single_productvideo_1x1_price"
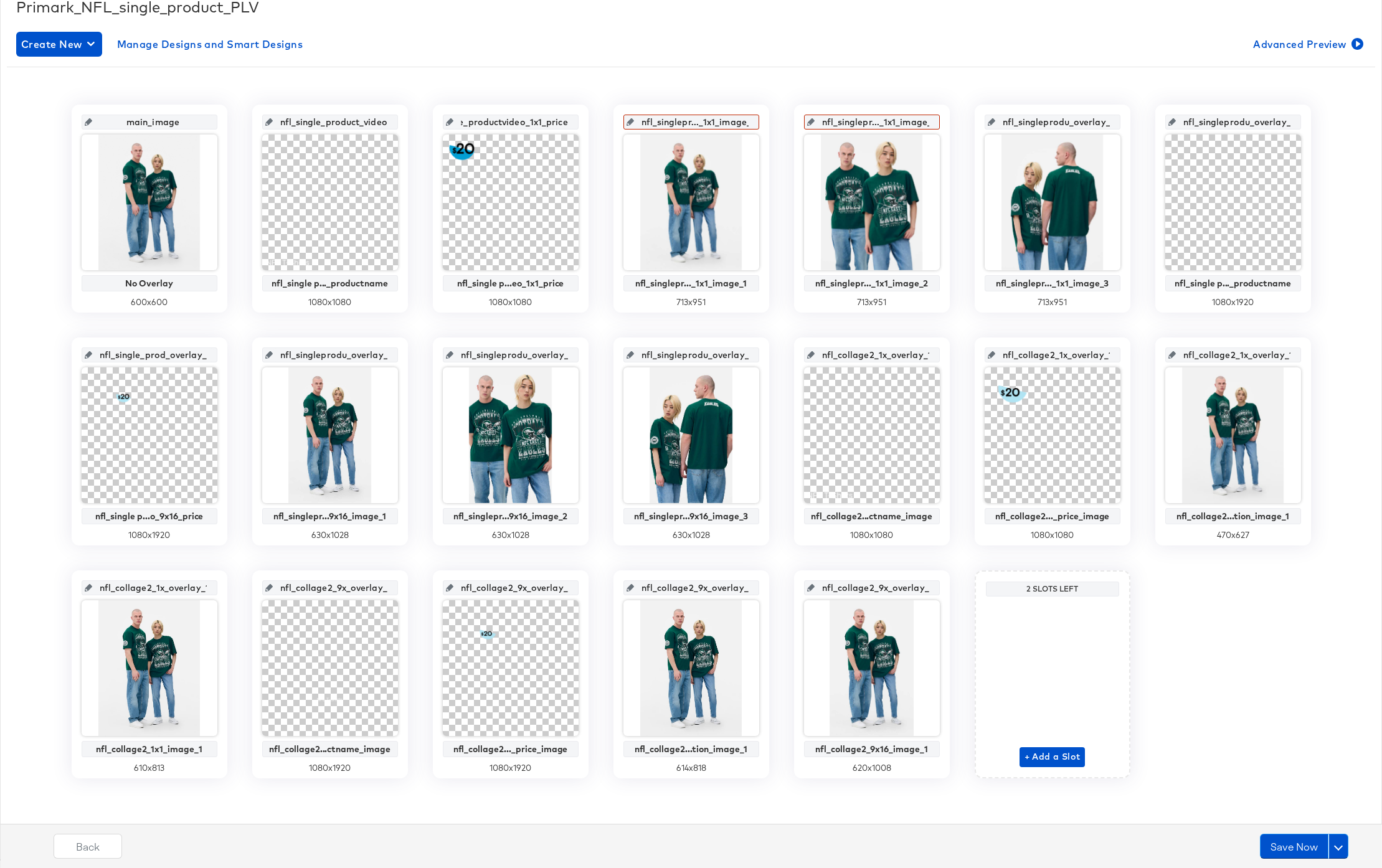
scroll to position [0, 0]
drag, startPoint x: 545, startPoint y: 122, endPoint x: 432, endPoint y: 117, distance: 113.1
click at [432, 117] on div "main_image No Overlay 600 x 600 nfl_single_product_video_1x1_productname nfl_si…" at bounding box center [691, 442] width 1368 height 674
click at [605, 173] on div "main_image No Overlay 600 x 600 nfl_single_product_video_1x1_productname nfl_si…" at bounding box center [691, 442] width 1368 height 674
drag, startPoint x: 623, startPoint y: 271, endPoint x: 759, endPoint y: 280, distance: 136.3
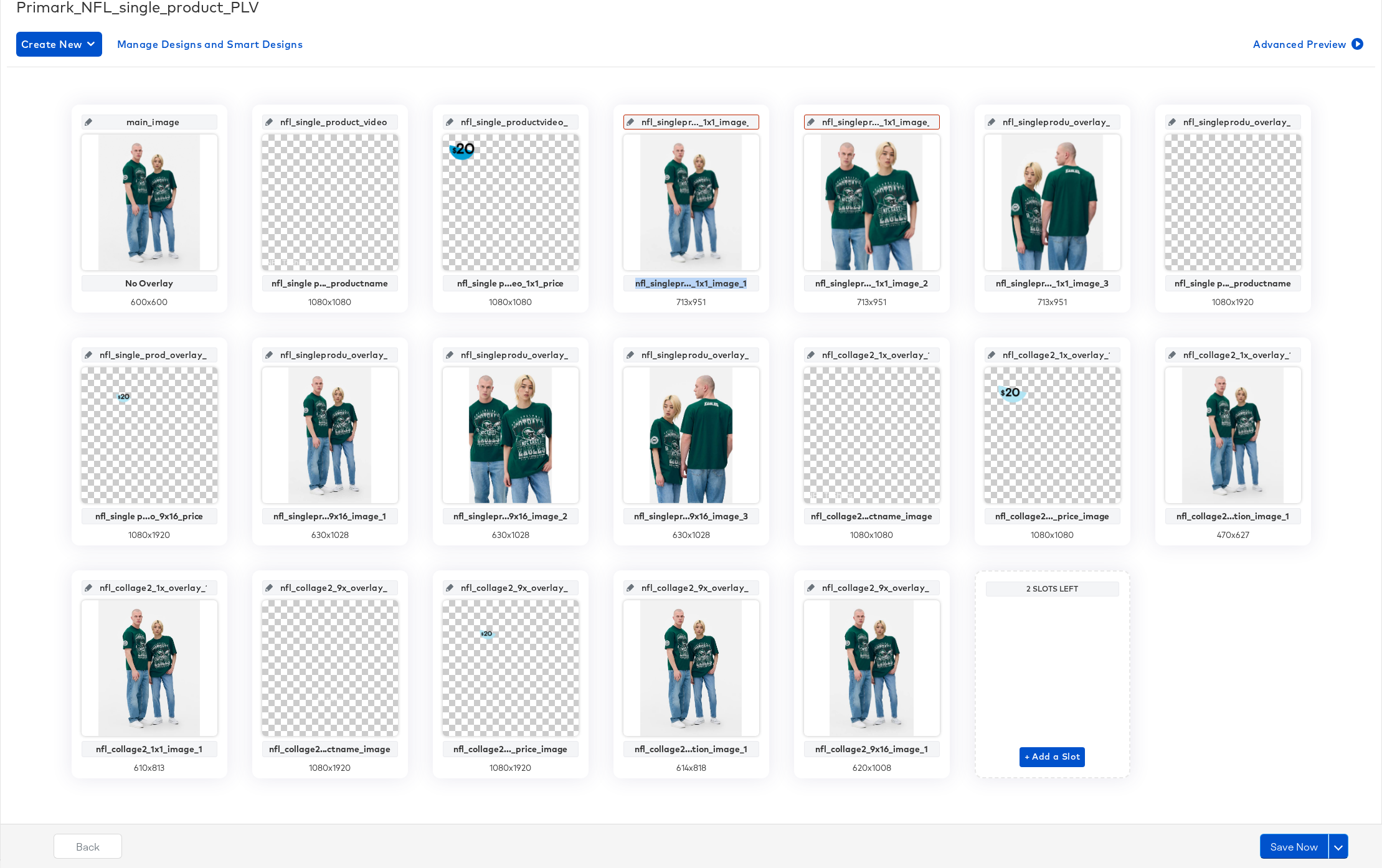
click at [759, 280] on div "nfl_singlepr..._1x1_image_1 nfl_singlepr..._1x1_image_1 713 x 951" at bounding box center [691, 208] width 156 height 208
copy div "nfl_singlepr..._1x1_image_1"
drag, startPoint x: 647, startPoint y: 123, endPoint x: 785, endPoint y: 129, distance: 138.1
click at [785, 129] on div "main_image No Overlay 600 x 600 nfl_single_product_video_1x1_productname nfl_si…" at bounding box center [691, 442] width 1368 height 674
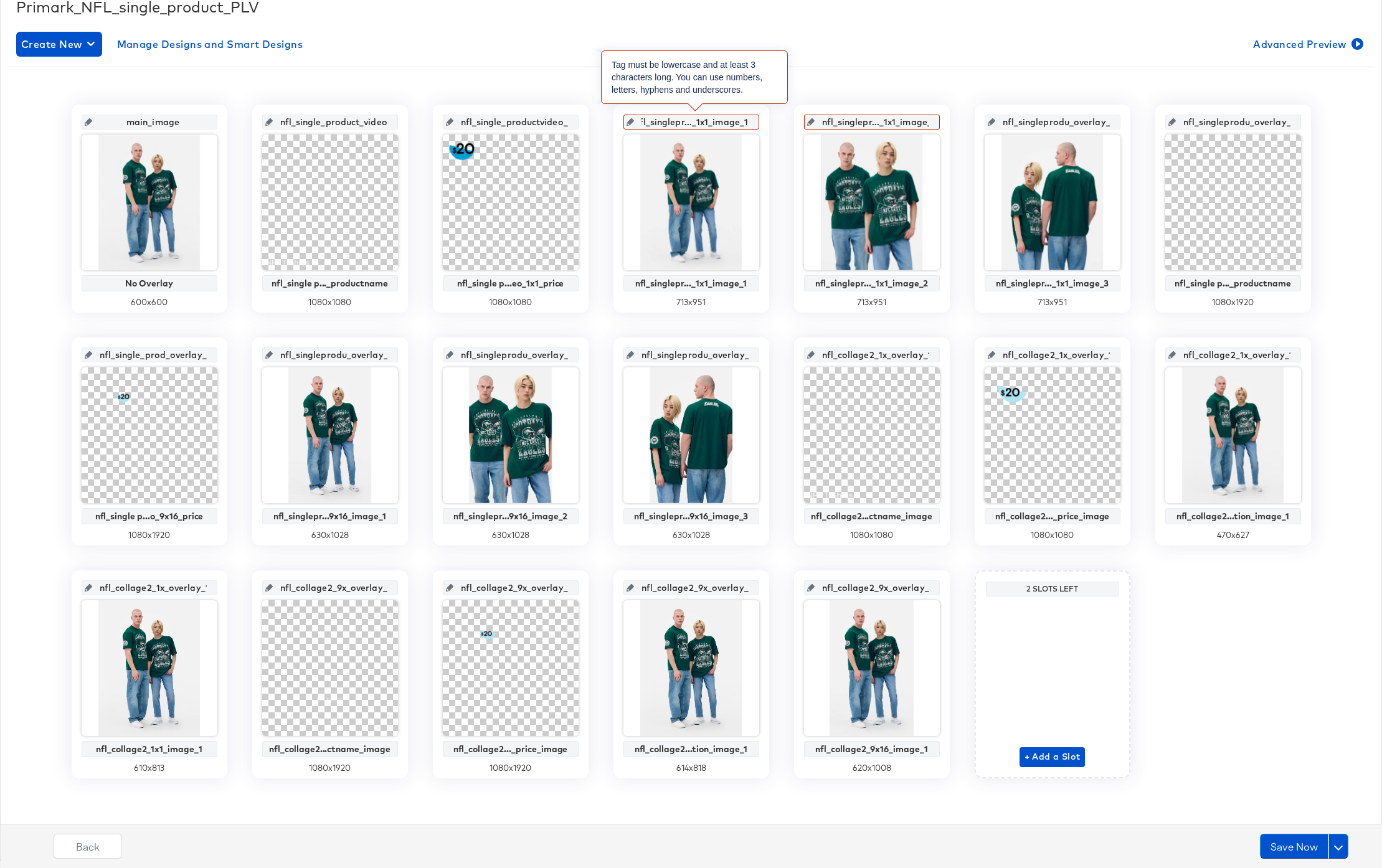
click at [688, 125] on input "nfl_singlepr..._1x1_image_1" at bounding box center [695, 117] width 122 height 33
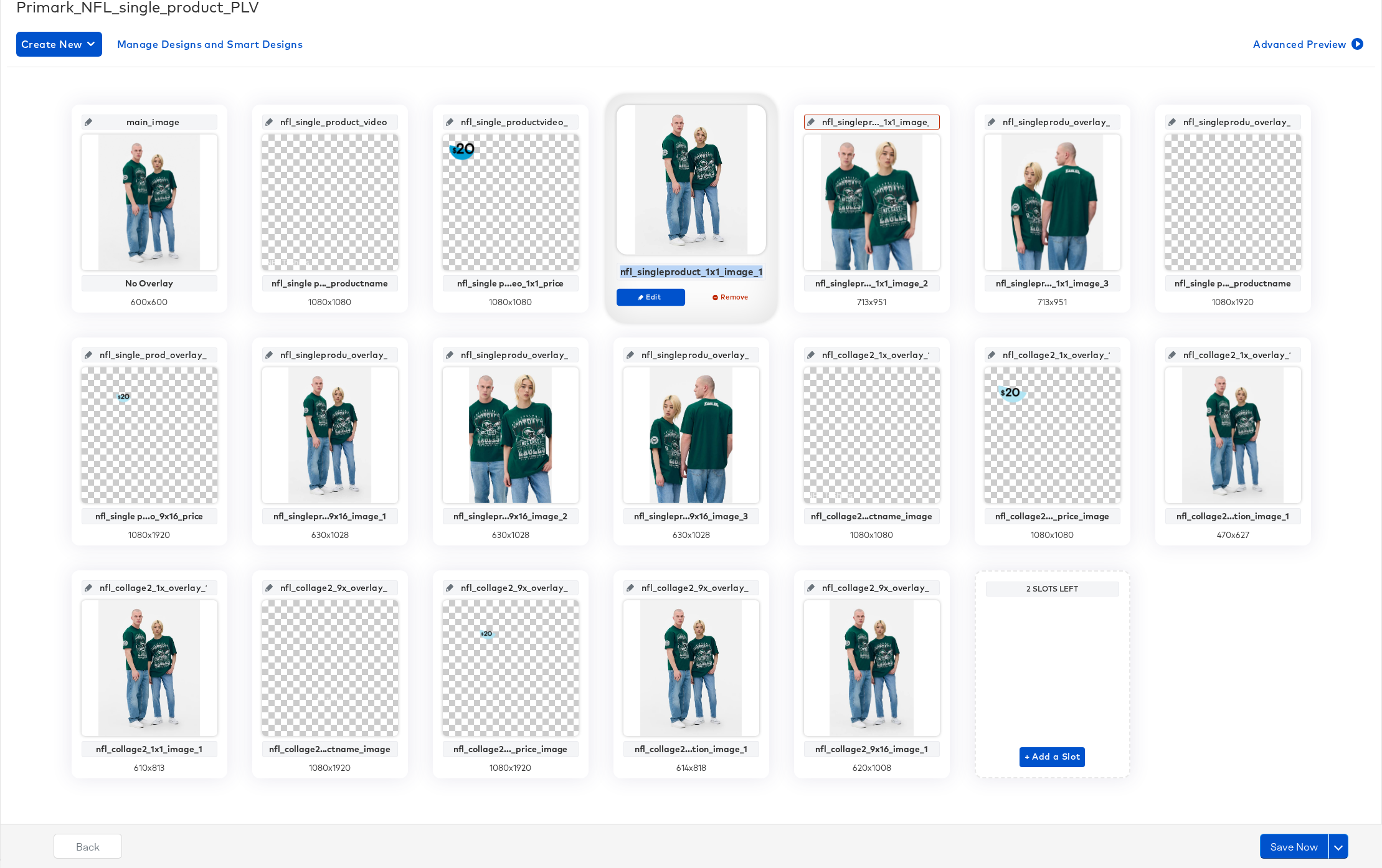
drag, startPoint x: 622, startPoint y: 273, endPoint x: 765, endPoint y: 277, distance: 143.1
click at [765, 277] on div "nfl_singleproduct_1x1_image_1" at bounding box center [691, 271] width 150 height 18
copy div "nfl_singleproduct_1x1_image_1"
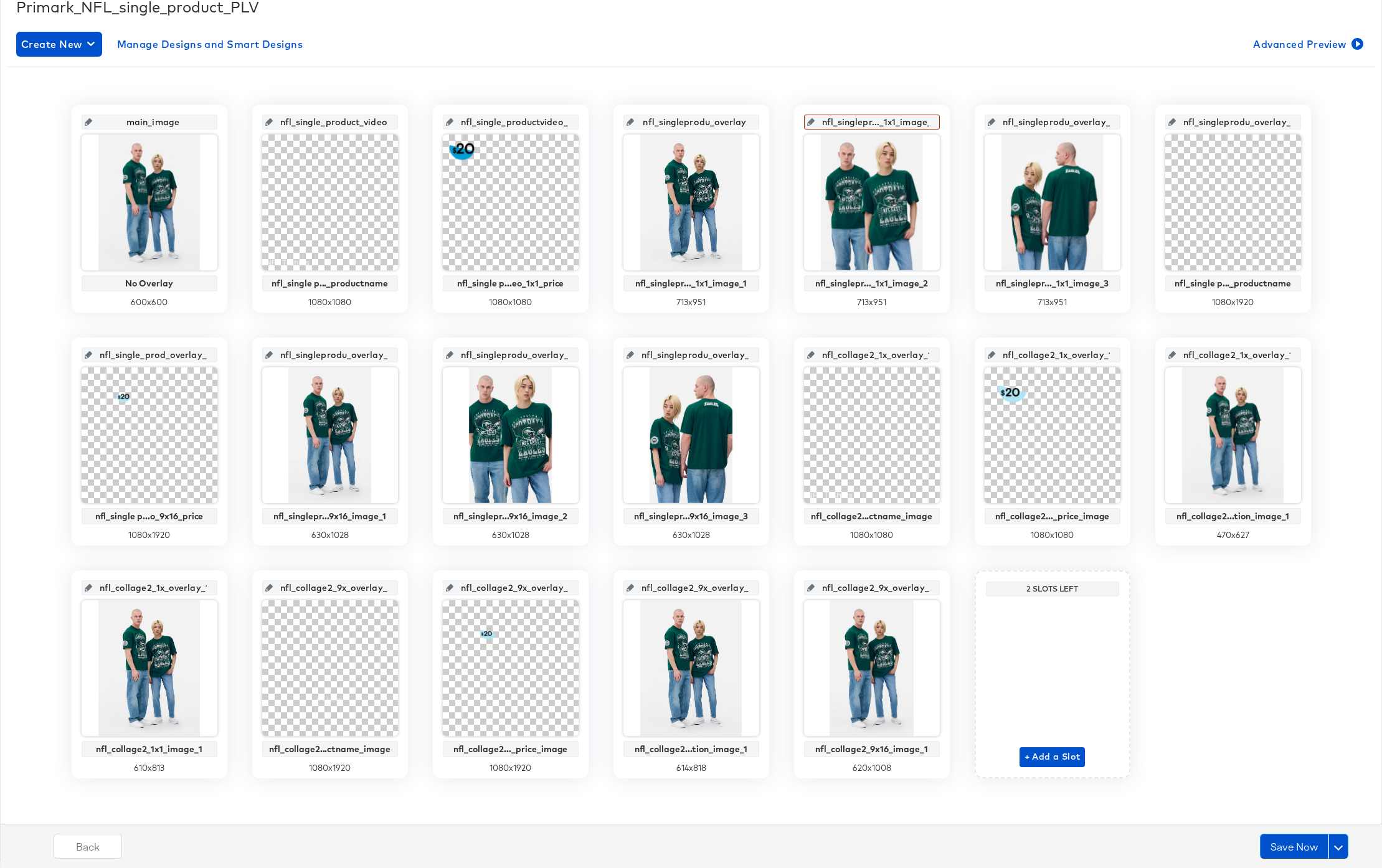
scroll to position [0, 4]
drag, startPoint x: 680, startPoint y: 123, endPoint x: 773, endPoint y: 127, distance: 93.1
click at [773, 127] on div "main_image No Overlay 600 x 600 nfl_single_product_video_1x1_productname nfl_si…" at bounding box center [691, 442] width 1368 height 674
paste input "nfl_singleproduct_1x1_image_1"
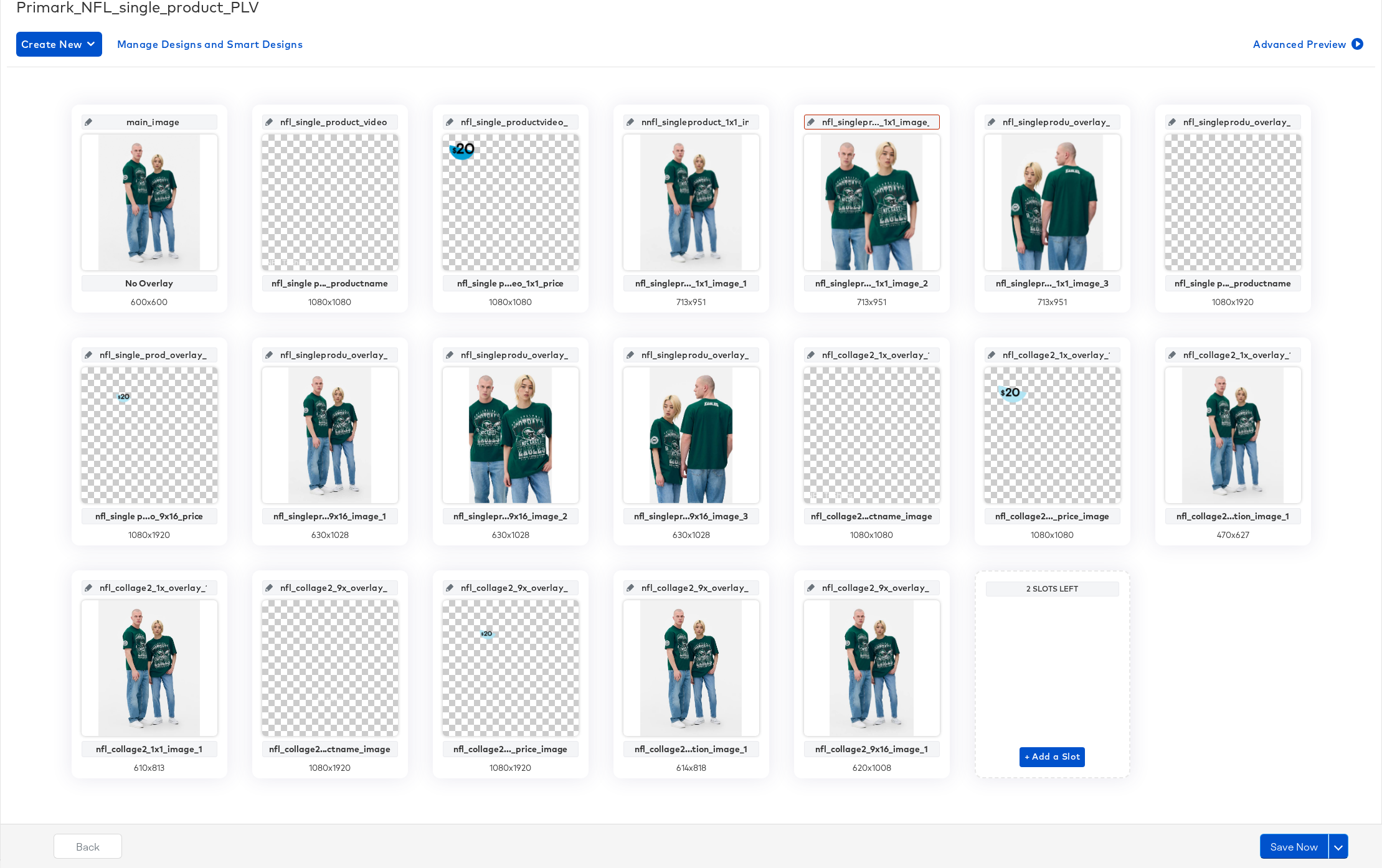
drag, startPoint x: 691, startPoint y: 121, endPoint x: 636, endPoint y: 119, distance: 55.0
click at [636, 119] on div "nnfl_singleproduct_1x1_image_1" at bounding box center [691, 122] width 136 height 15
click at [715, 120] on input "nnfl_singleproduct_1x1_image_1" at bounding box center [695, 117] width 122 height 33
drag, startPoint x: 691, startPoint y: 120, endPoint x: 629, endPoint y: 120, distance: 62.0
click at [626, 120] on div "nnfl_singleproduct_1x1_image_1" at bounding box center [691, 122] width 136 height 15
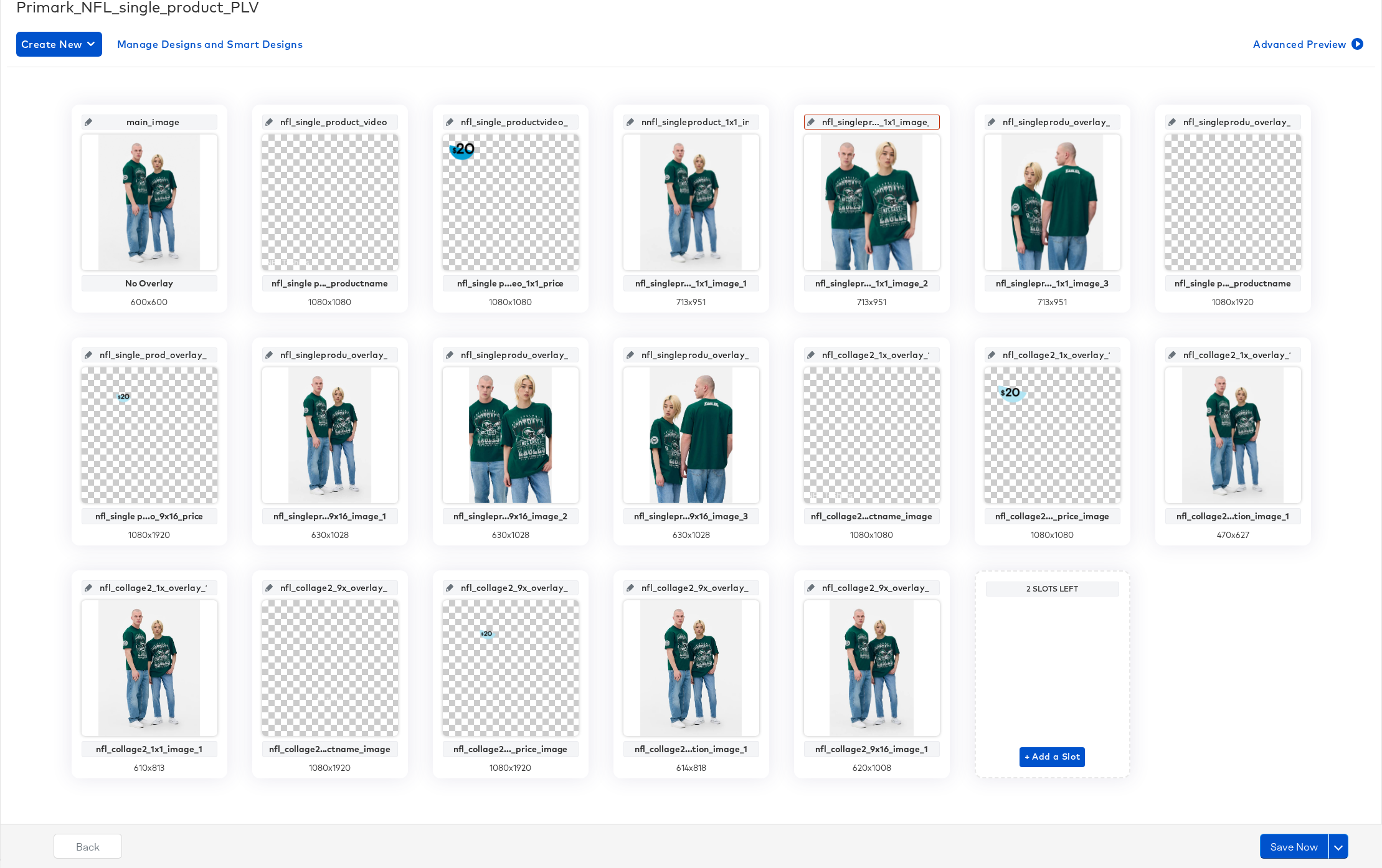
click at [650, 122] on input "nnfl_singleproduct_1x1_image_1" at bounding box center [695, 117] width 122 height 33
type input "nfl_singleproduct_1x1_image_1"
click at [779, 80] on div "main_image No Overlay 600 x 600 nfl_single_product_video_1x1_productname nfl_si…" at bounding box center [691, 437] width 1349 height 721
click at [689, 121] on input "nfl_singleproduct_1x1_image_1" at bounding box center [695, 117] width 122 height 33
drag, startPoint x: 671, startPoint y: 123, endPoint x: 765, endPoint y: 125, distance: 94.0
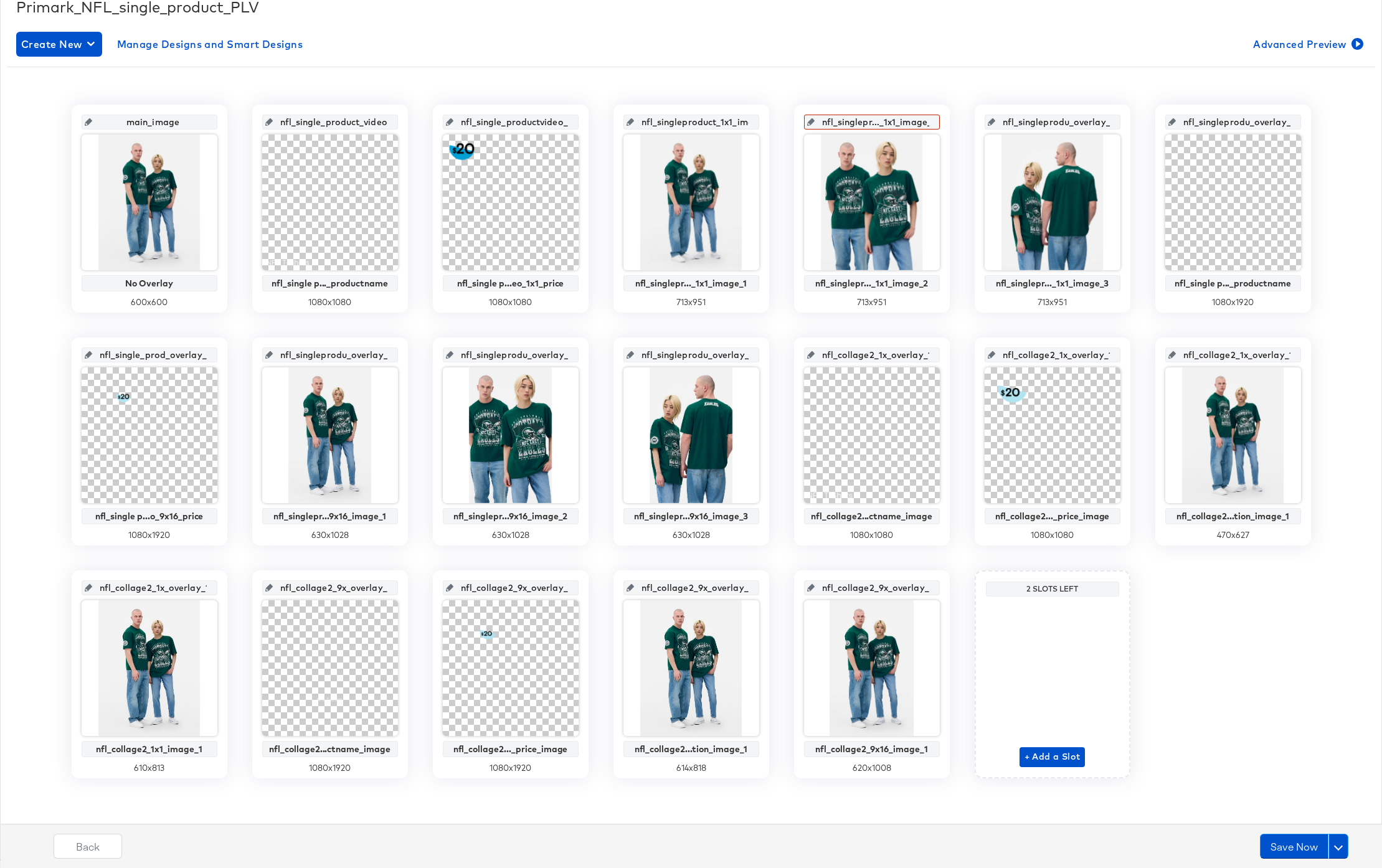
click at [765, 125] on div "nfl_singleproduct_1x1_image_1 nfl_singlepr..._1x1_image_1 713 x 951" at bounding box center [691, 208] width 156 height 208
click at [694, 124] on input "nfl_singleproduct_1x1_image_1" at bounding box center [695, 117] width 122 height 33
drag, startPoint x: 729, startPoint y: 126, endPoint x: 765, endPoint y: 127, distance: 36.0
click at [765, 127] on div "nfl_singleproduct_1x1_image_1 nfl_singlepr..._1x1_image_1 713 x 951" at bounding box center [691, 208] width 156 height 208
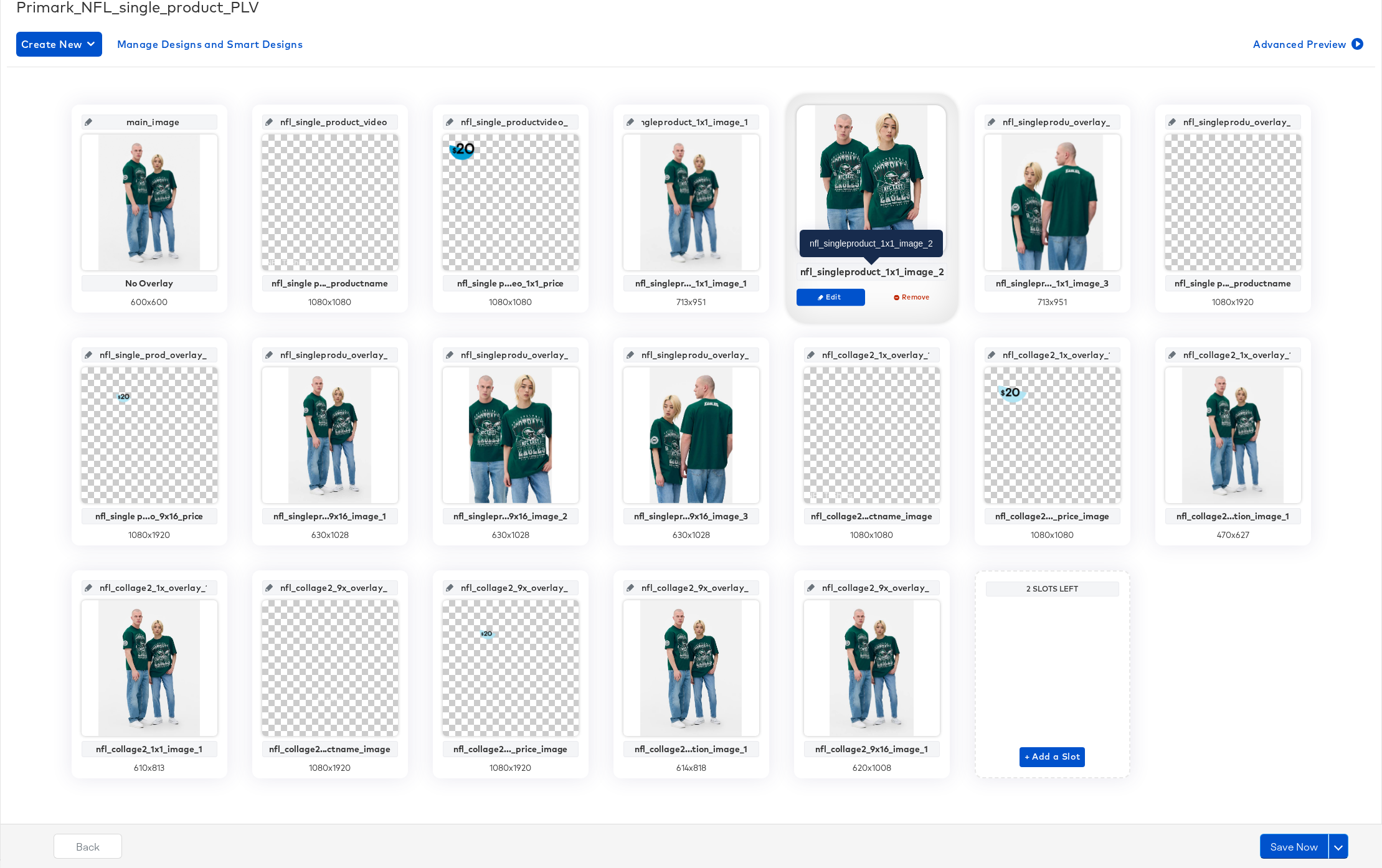
scroll to position [0, 0]
drag, startPoint x: 804, startPoint y: 270, endPoint x: 944, endPoint y: 273, distance: 140.0
click at [944, 273] on div "nfl_singleproduct_1x1_image_2" at bounding box center [871, 271] width 150 height 18
copy div "nfl_singleproduct_1x1_image_2"
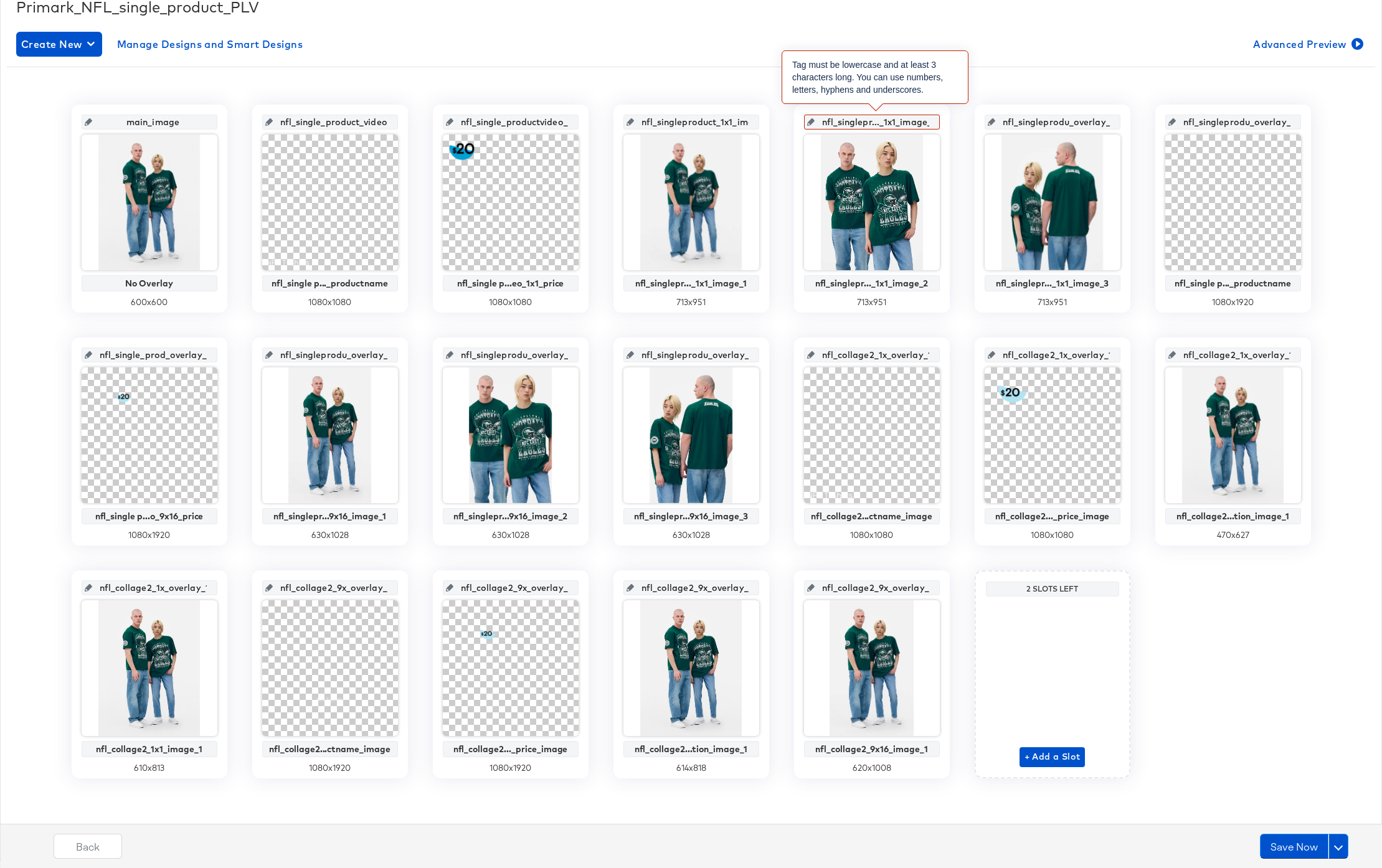
scroll to position [0, 14]
drag, startPoint x: 826, startPoint y: 120, endPoint x: 937, endPoint y: 127, distance: 111.2
click at [937, 127] on div "nfl_singlepr..._1x1_image_2" at bounding box center [872, 122] width 136 height 15
drag, startPoint x: 873, startPoint y: 123, endPoint x: 812, endPoint y: 122, distance: 61.0
click at [812, 122] on div "nfl_singleproduct_1x1_image_2" at bounding box center [872, 122] width 136 height 15
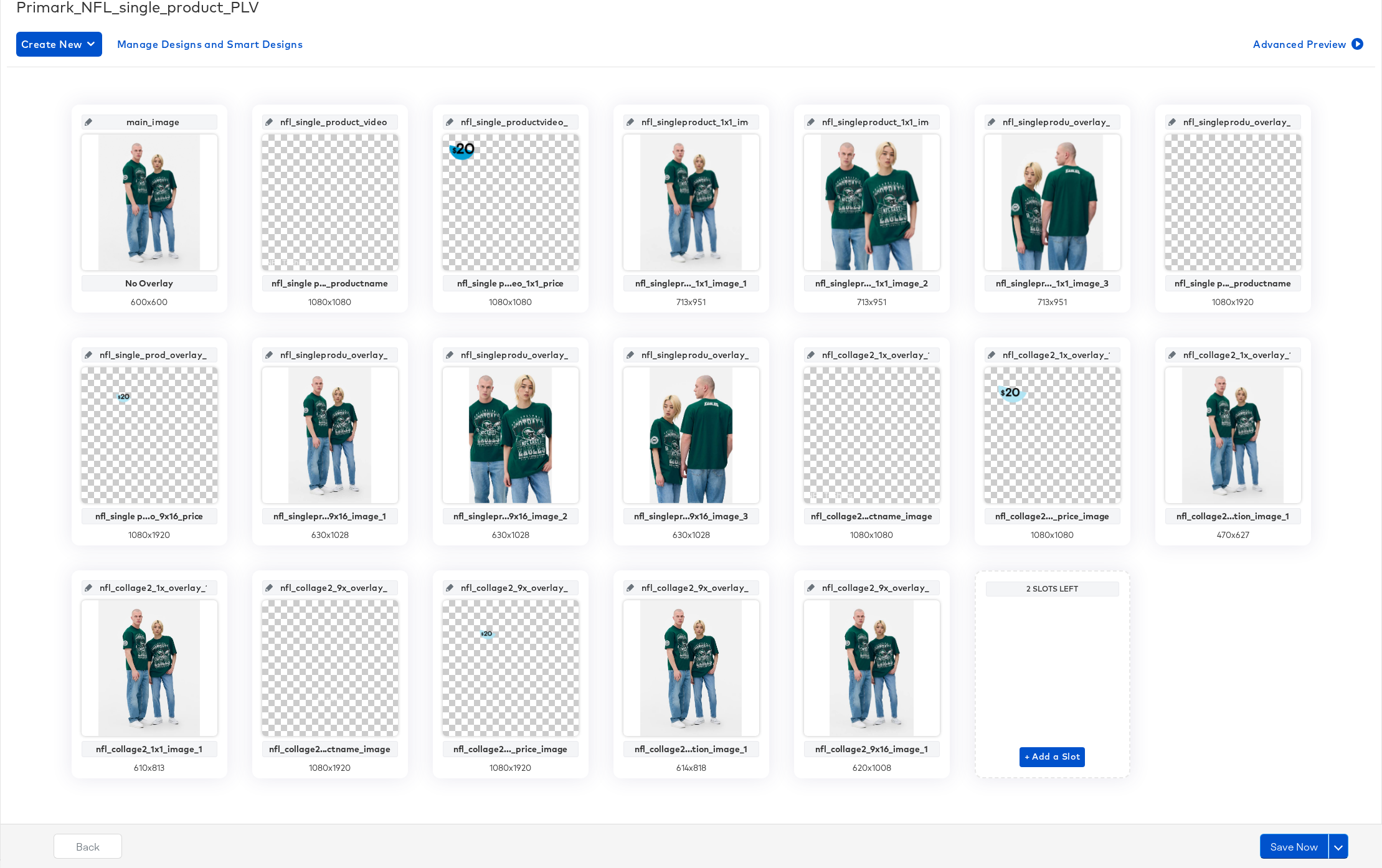
click at [834, 122] on input "nfl_singleproduct_1x1_image_2" at bounding box center [875, 117] width 122 height 33
drag, startPoint x: 900, startPoint y: 124, endPoint x: 945, endPoint y: 126, distance: 45.0
click at [945, 126] on div "nfl_singleproduct_1x1_image_2 nfl_singlepr..._1x1_image_2 713 x 951" at bounding box center [872, 208] width 156 height 208
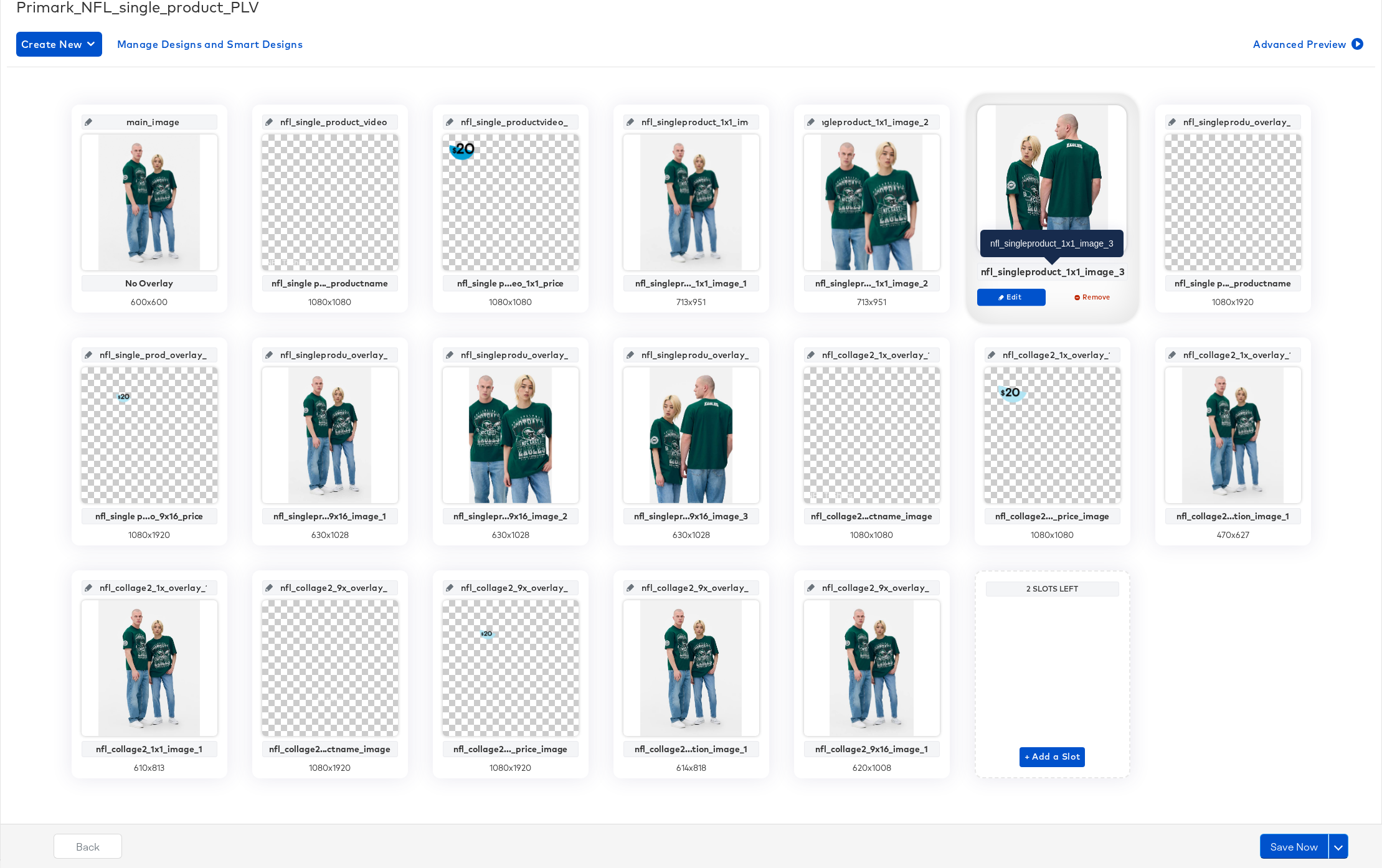
click at [985, 271] on div "nfl_singleproduct_1x1_image_3" at bounding box center [1052, 271] width 144 height 11
drag, startPoint x: 983, startPoint y: 271, endPoint x: 1126, endPoint y: 274, distance: 143.0
click at [1126, 274] on div "nfl_singleproduct_1x1_image_3" at bounding box center [1052, 271] width 150 height 18
copy div "nfl_singleproduct_1x1_image_3"
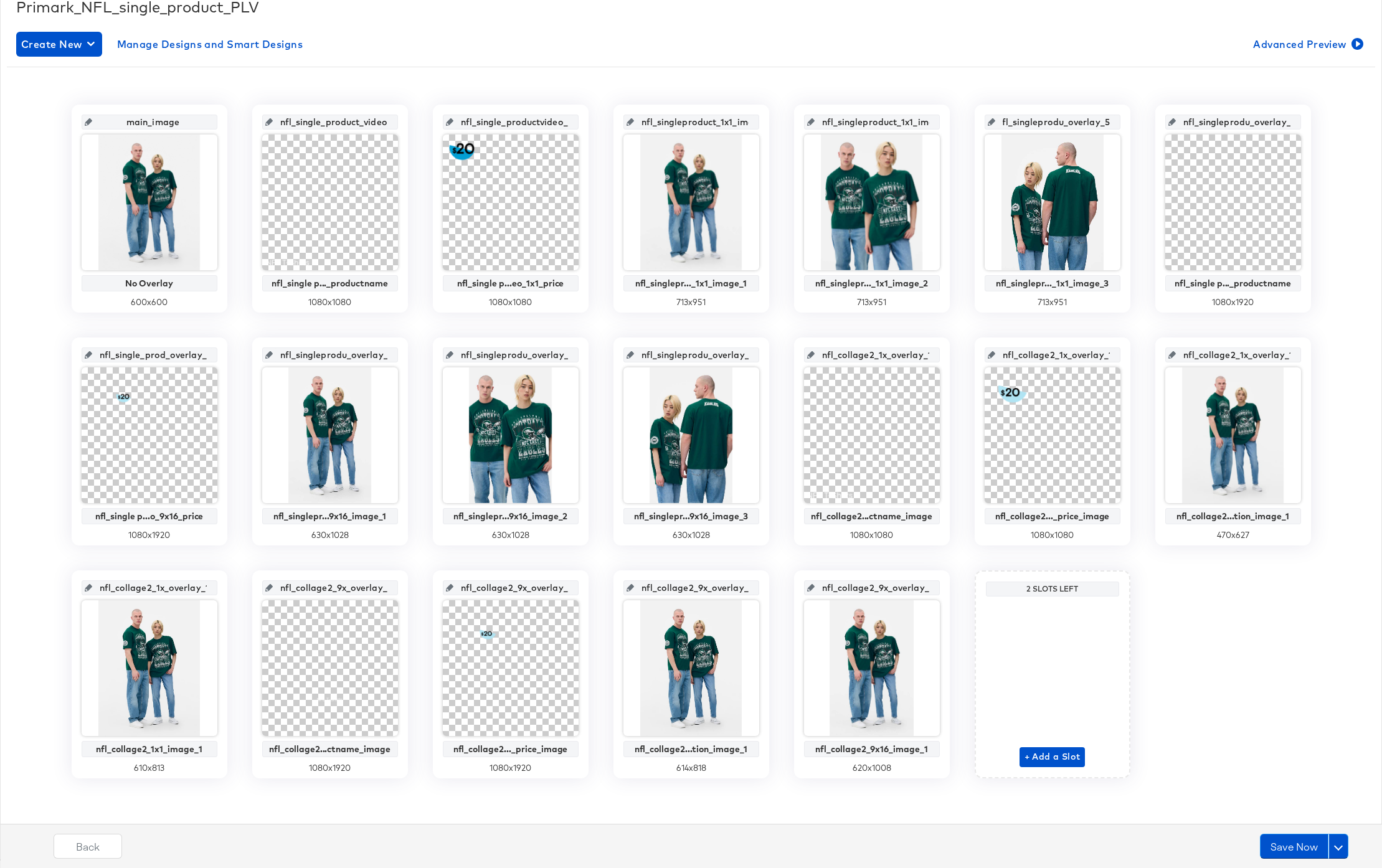
drag, startPoint x: 1008, startPoint y: 123, endPoint x: 1114, endPoint y: 127, distance: 106.1
click at [1114, 127] on div "nfl_singleprodu_overlay_5" at bounding box center [1053, 122] width 136 height 15
paste input "ct_1x1_image_3"
type input "nfl_singleproduct_1x1_image_3"
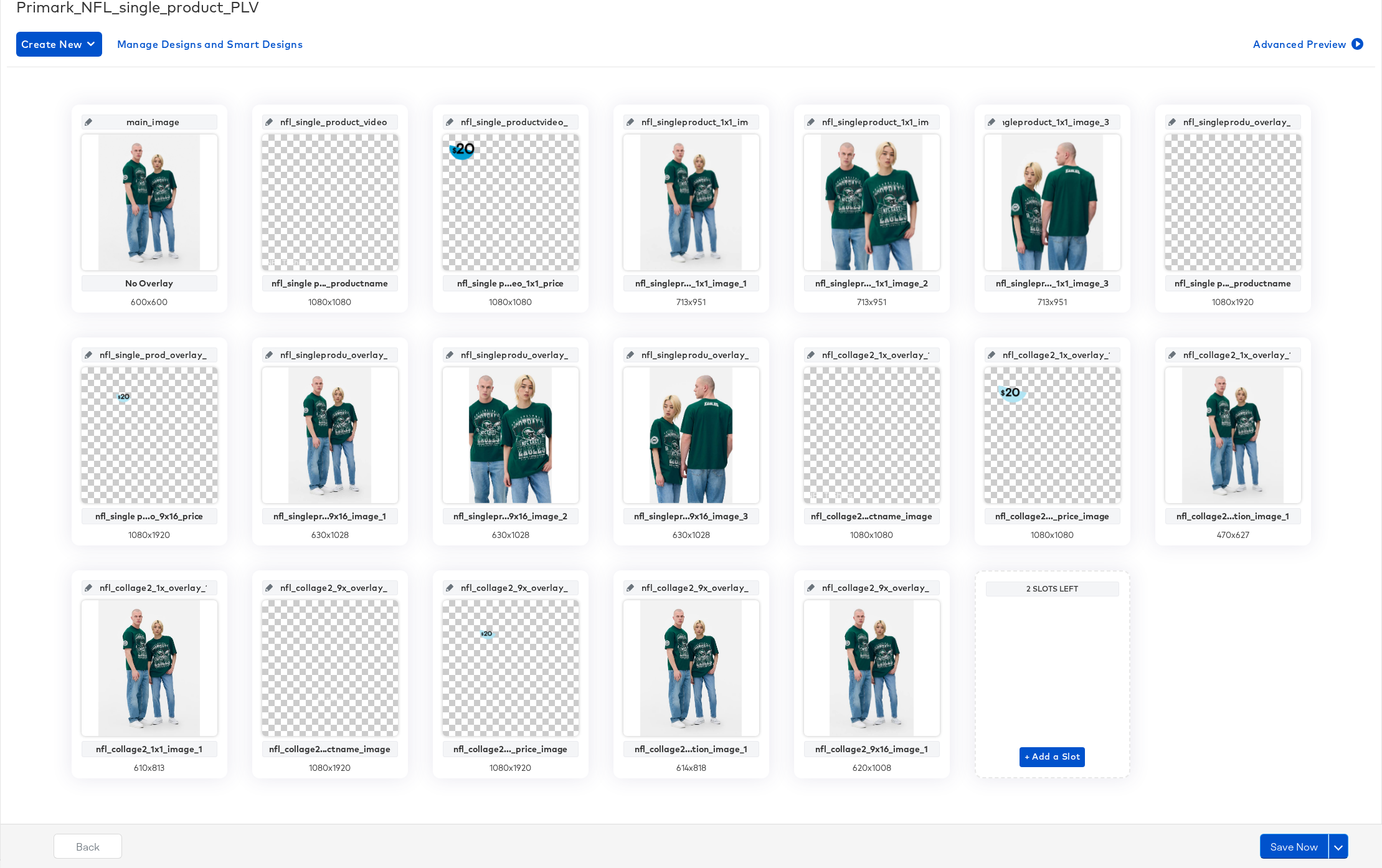
click at [1137, 116] on div "main_image No Overlay 600 x 600 nfl_single_product_video_1x1_productname nfl_si…" at bounding box center [691, 442] width 1368 height 674
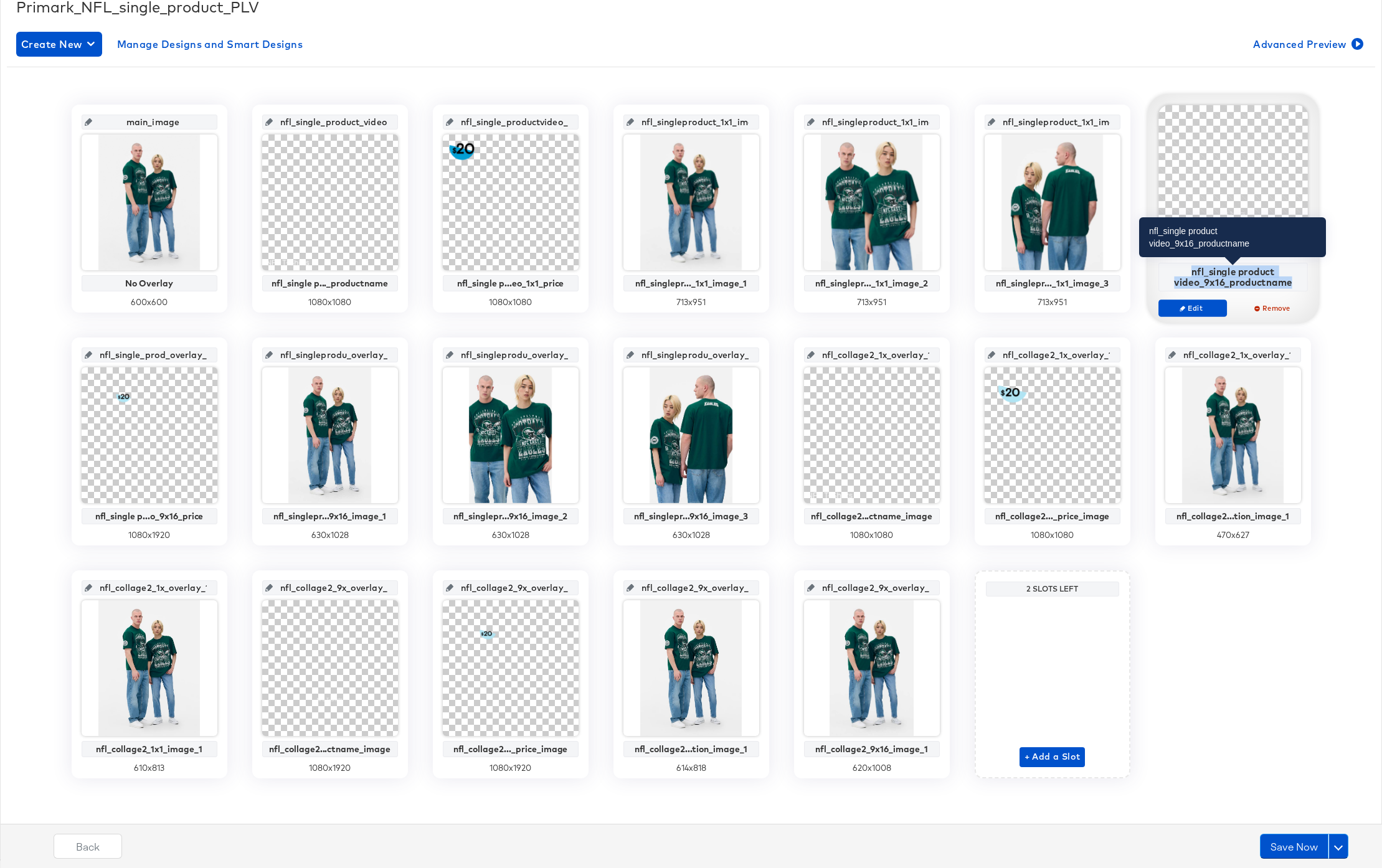
drag, startPoint x: 1192, startPoint y: 270, endPoint x: 1298, endPoint y: 286, distance: 107.2
click at [1298, 286] on div "nfl_single product video_9x16_productname" at bounding box center [1232, 276] width 142 height 21
copy div "nfl_single product video_9x16_productname"
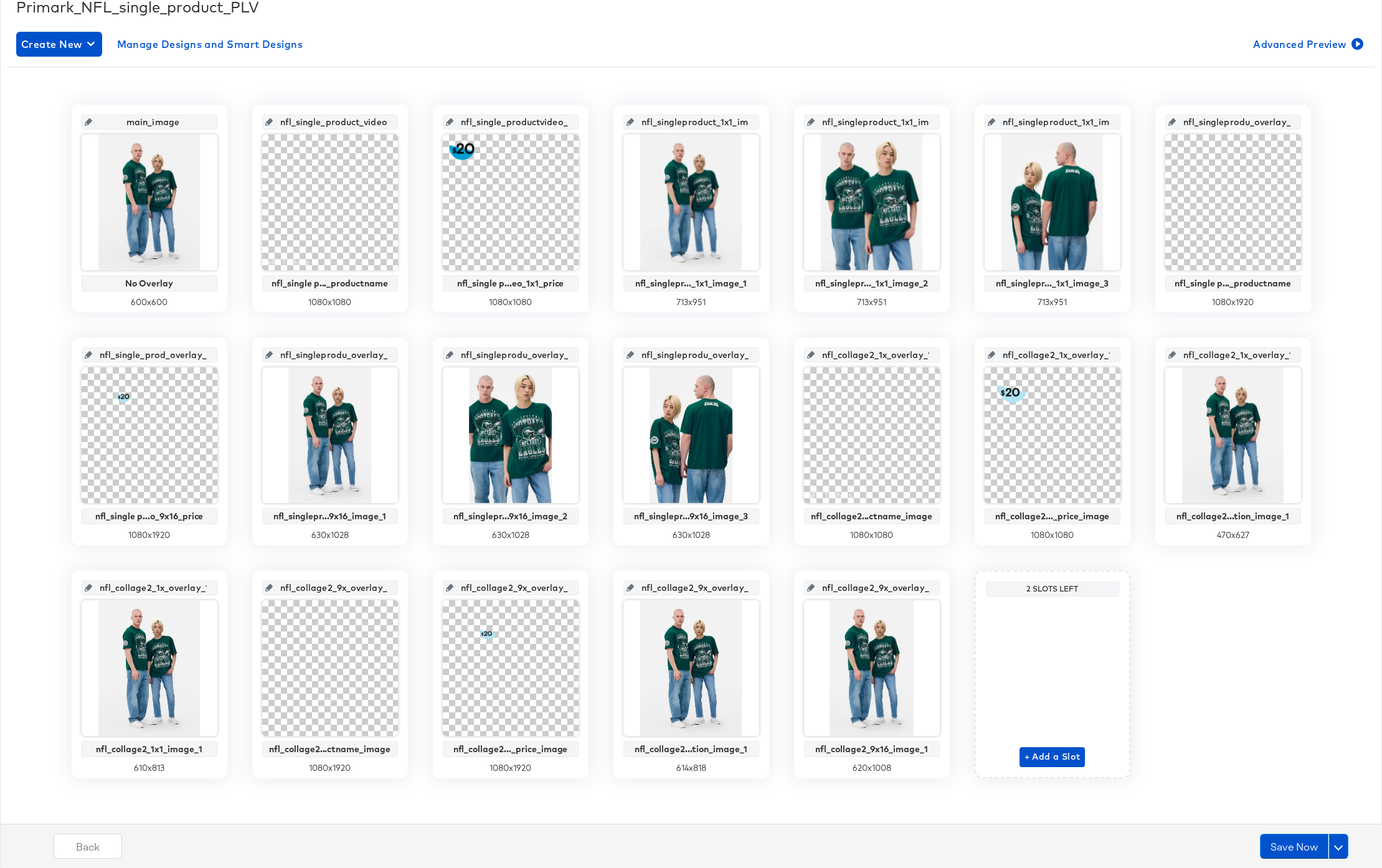
scroll to position [0, 13]
drag, startPoint x: 1189, startPoint y: 125, endPoint x: 1298, endPoint y: 127, distance: 109.0
click at [1298, 127] on div "nfl_singleprodu_overlay_6" at bounding box center [1233, 122] width 136 height 15
click at [1232, 124] on input "nfl_single product video_9x16_productname" at bounding box center [1236, 117] width 122 height 33
type input "nfl_single_product video_9x16_productname"
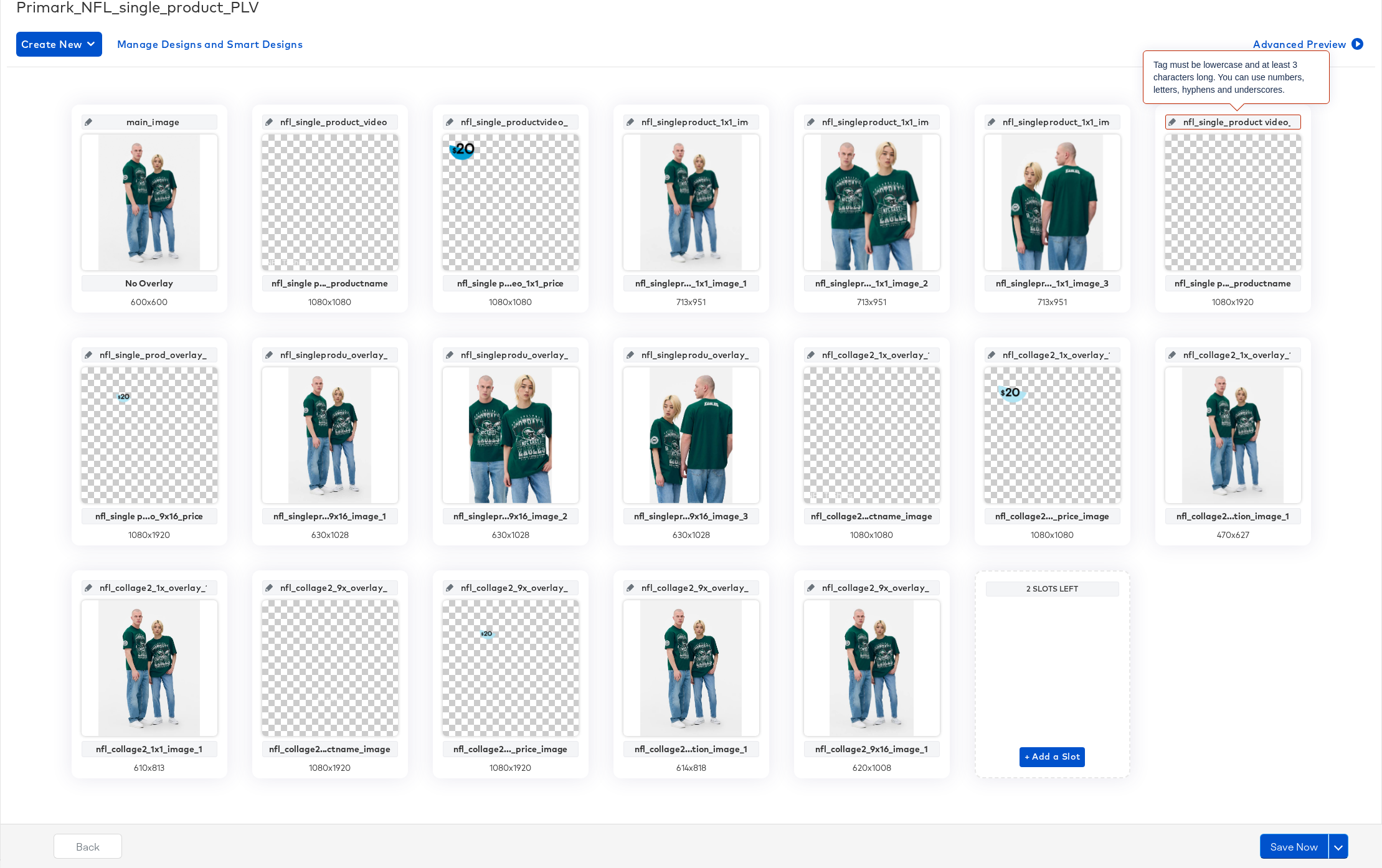
click at [1271, 125] on input "nfl_single_product video_9x16_productname" at bounding box center [1236, 117] width 122 height 33
drag, startPoint x: 1247, startPoint y: 126, endPoint x: 1307, endPoint y: 127, distance: 60.0
click at [1307, 127] on div "nfl_single_productvideo_9x16_productname_ nfl_single p..._productname 1080 x 19…" at bounding box center [1233, 208] width 156 height 208
click at [1288, 125] on input "nfl_single_productvideo_9x16_productname_" at bounding box center [1236, 117] width 122 height 33
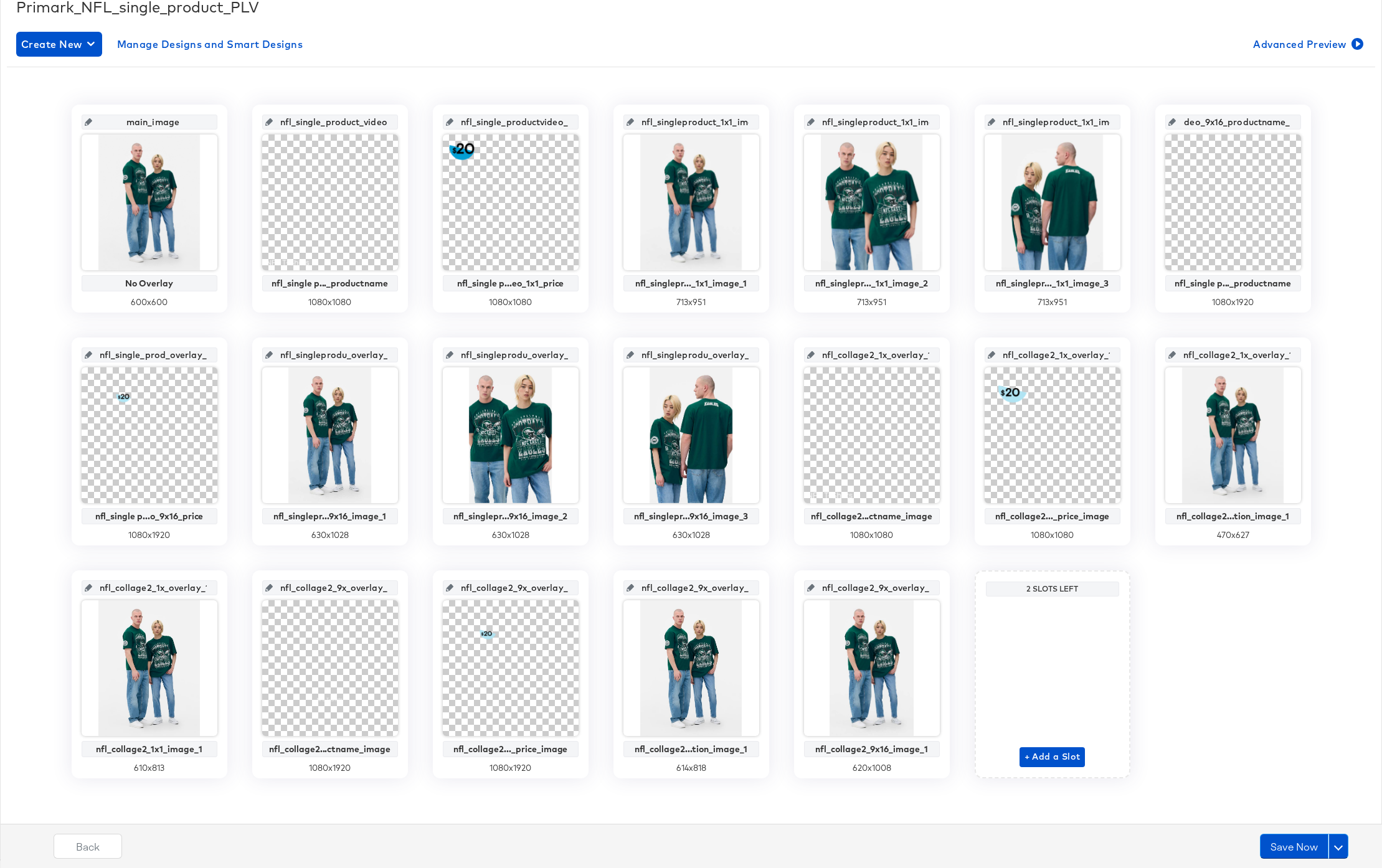
type input "nfl_single_productvideo_9x16_productname"
drag, startPoint x: 1281, startPoint y: 123, endPoint x: 1142, endPoint y: 120, distance: 139.0
click at [1142, 120] on div "main_image No Overlay 600 x 600 nfl_single_product_video_1x1_productname nfl_si…" at bounding box center [691, 442] width 1368 height 674
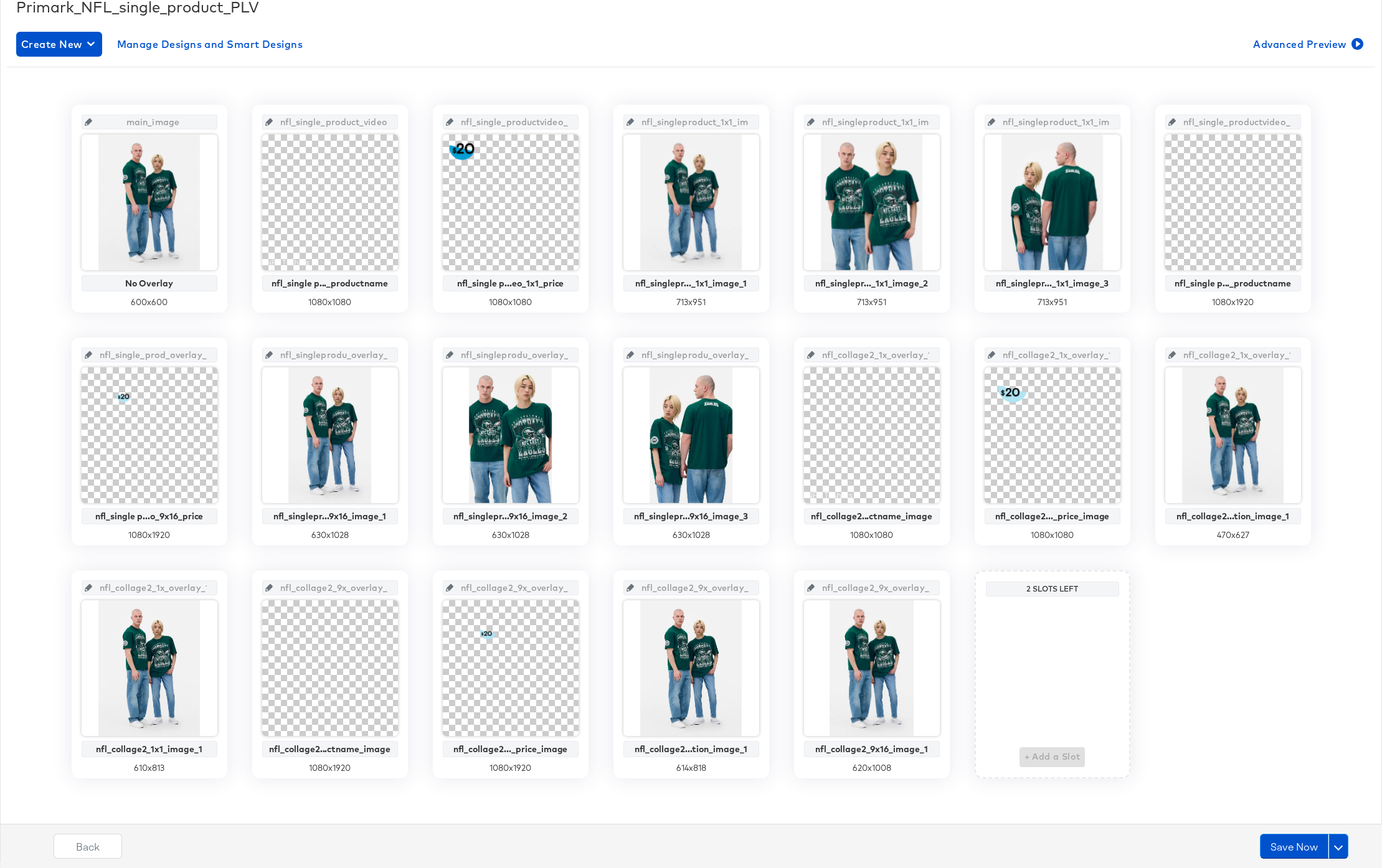
click at [1336, 176] on div "main_image No Overlay 600 x 600 nfl_single_product_video_1x1_productname nfl_si…" at bounding box center [691, 442] width 1368 height 674
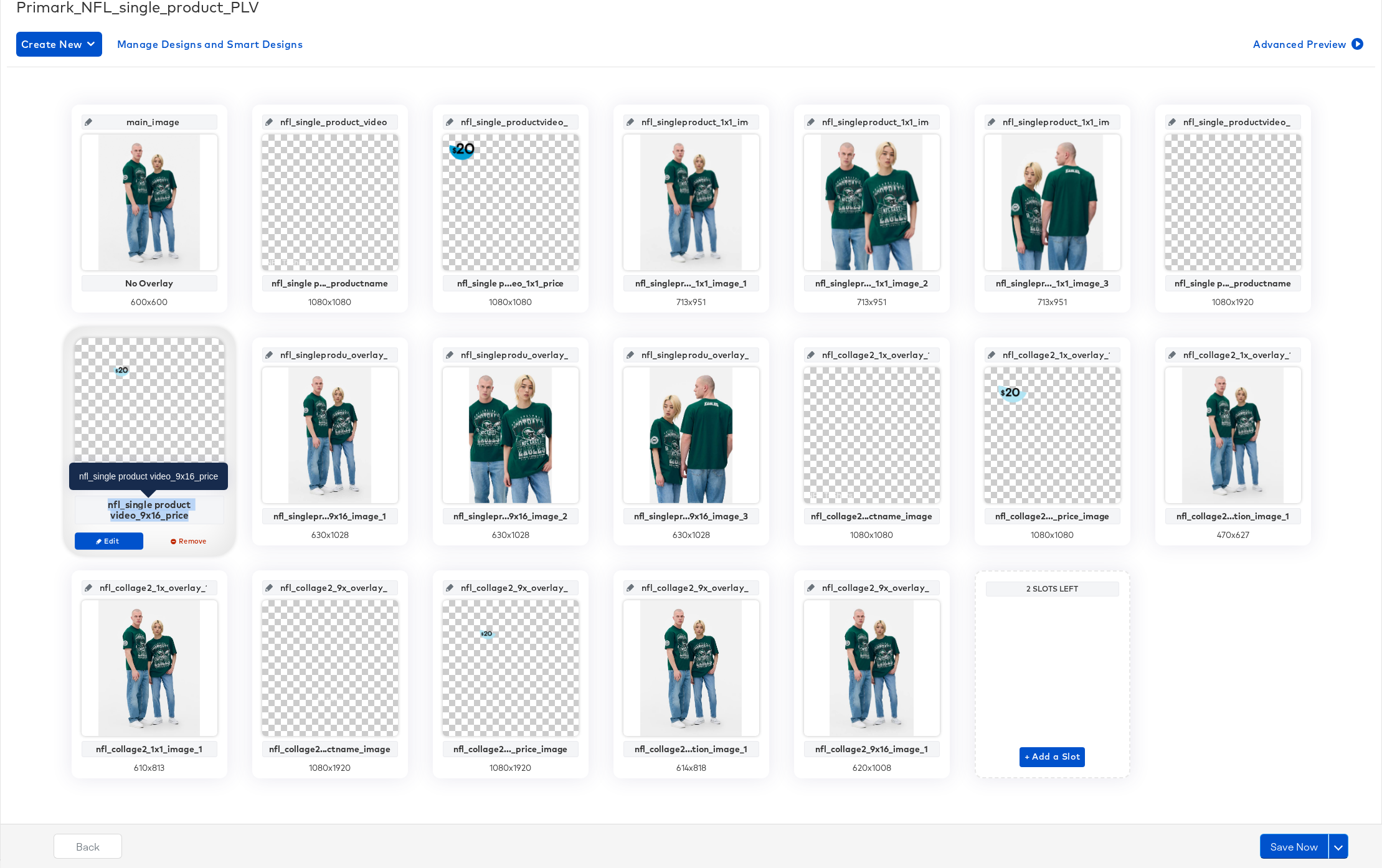
drag, startPoint x: 110, startPoint y: 503, endPoint x: 197, endPoint y: 519, distance: 88.5
click at [197, 519] on div "nfl_single product video_9x16_price" at bounding box center [149, 509] width 142 height 21
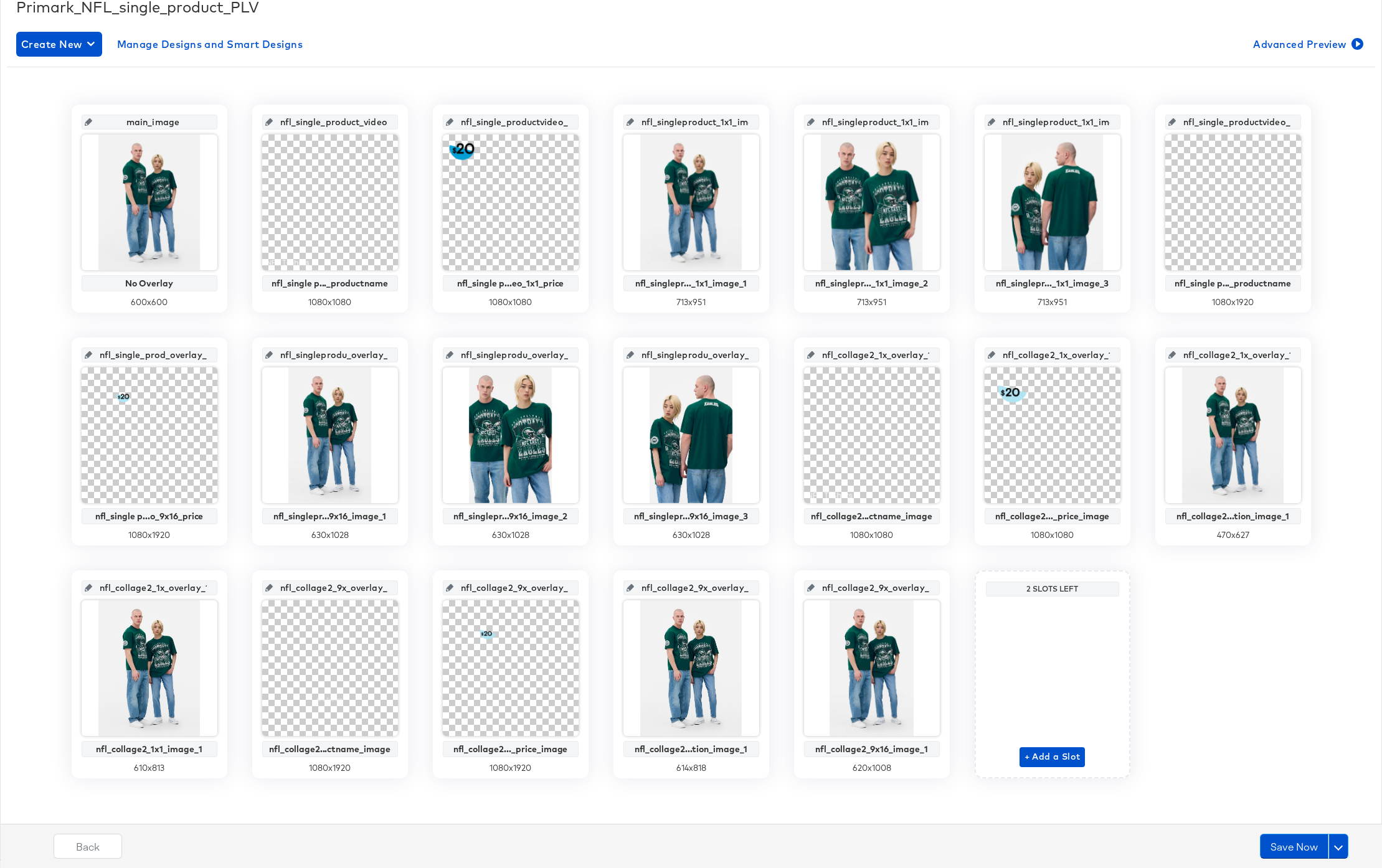
scroll to position [0, 12]
drag, startPoint x: 110, startPoint y: 356, endPoint x: 233, endPoint y: 365, distance: 123.3
click at [233, 365] on div "main_image No Overlay 600 x 600 nfl_single_product_video_1x1_productname nfl_si…" at bounding box center [691, 442] width 1368 height 674
click at [148, 356] on input "nfl_single product video_9x16_price" at bounding box center [153, 350] width 122 height 33
type input "nfl_single_product video_9x16_price"
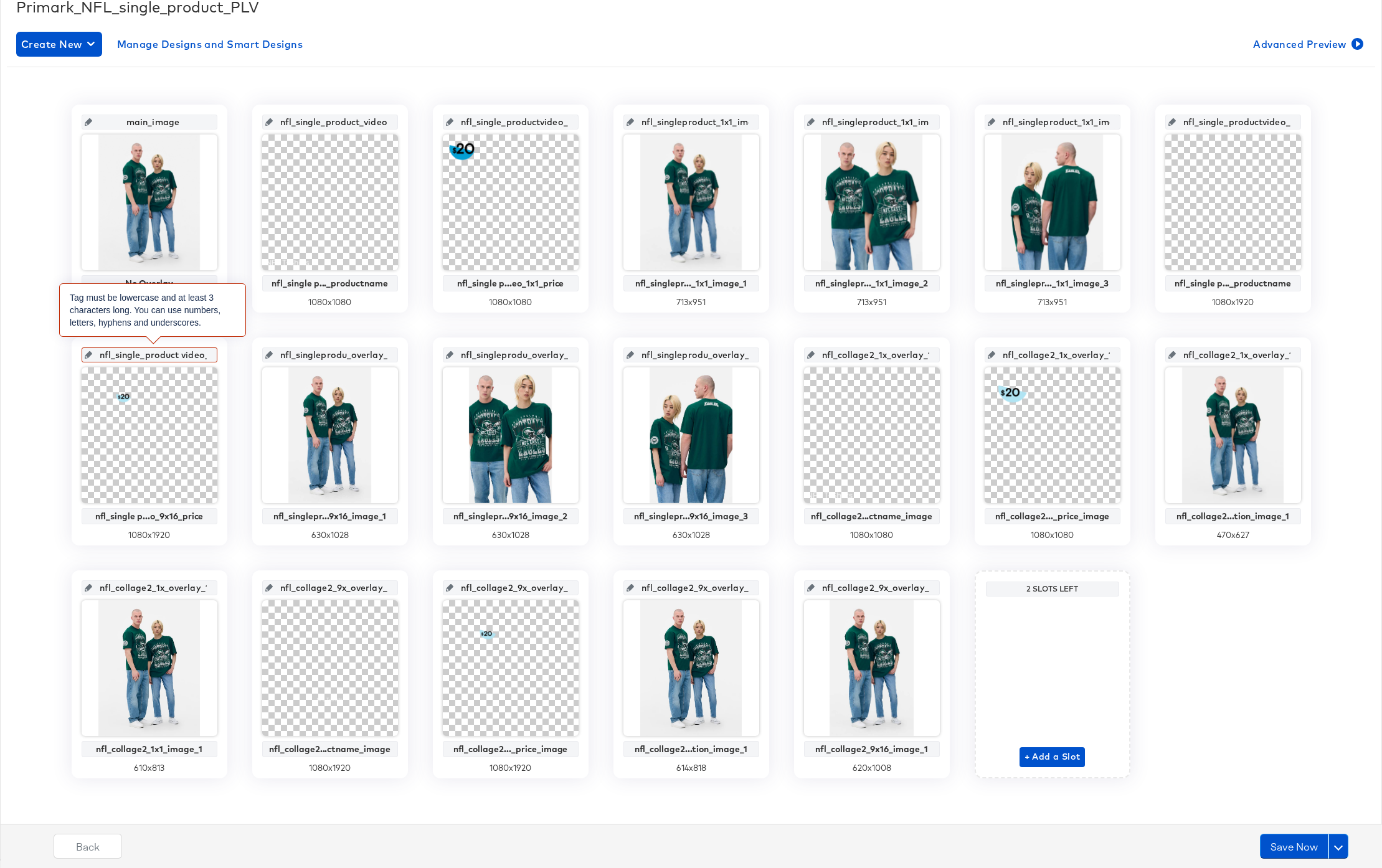
click at [185, 357] on input "nfl_single_product video_9x16_price" at bounding box center [153, 350] width 122 height 33
drag, startPoint x: 115, startPoint y: 355, endPoint x: 72, endPoint y: 352, distance: 43.1
click at [72, 352] on div "nfl_single_productvideo_9x16_price_ nfl_single p...o_9x16_price 1080 x 1920" at bounding box center [150, 441] width 156 height 208
click at [119, 354] on input "nfl_single_productvideo_9x16_price_" at bounding box center [153, 350] width 122 height 33
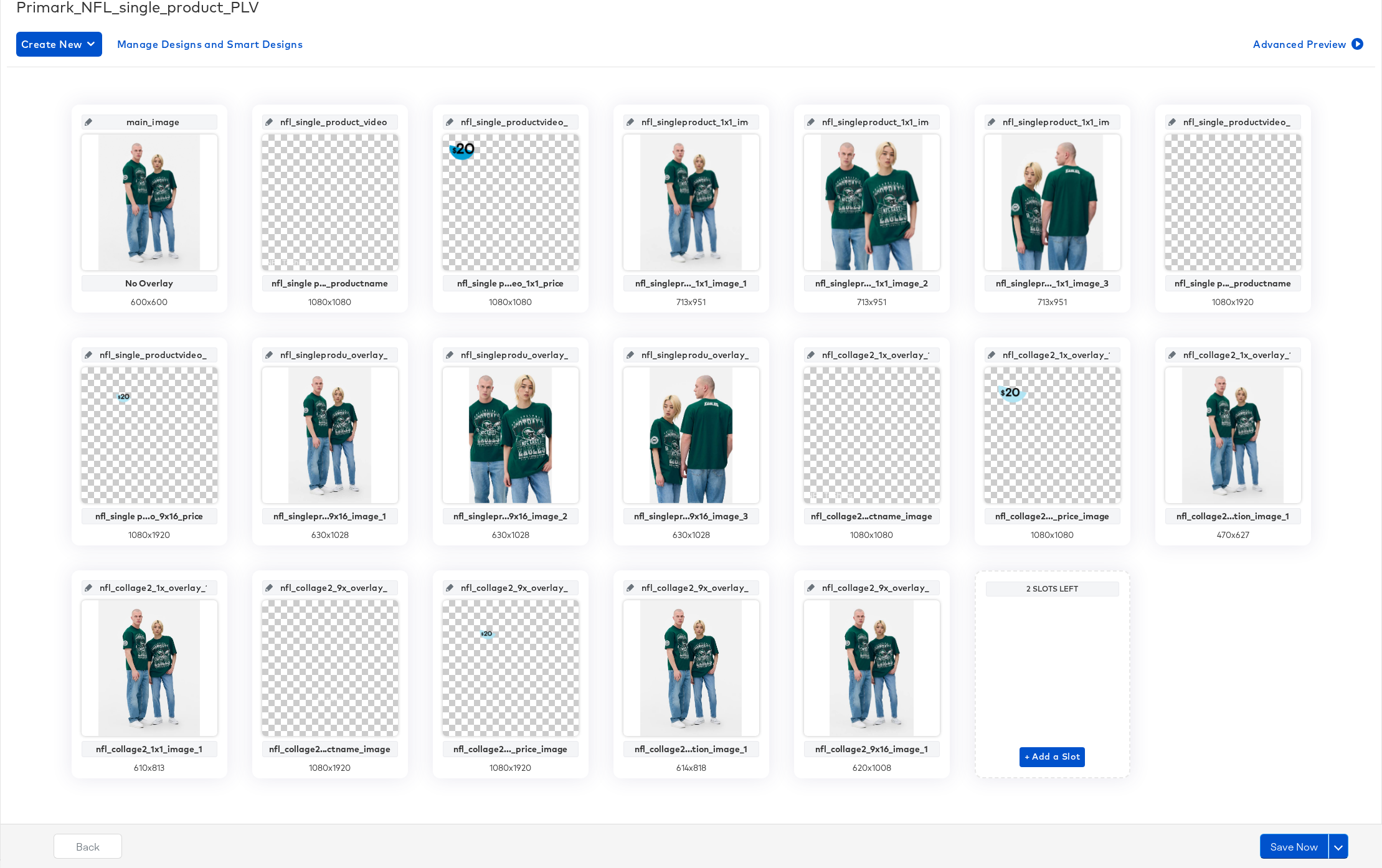
scroll to position [0, 56]
drag, startPoint x: 106, startPoint y: 356, endPoint x: 216, endPoint y: 360, distance: 110.1
click at [216, 360] on div "nfl_single_productvideo_9x16_price_" at bounding box center [150, 355] width 136 height 15
click at [201, 356] on input "nfl_single_productvideo_9x16_price_" at bounding box center [153, 350] width 122 height 33
type input "nfl_single_productvideo_9x16_price"
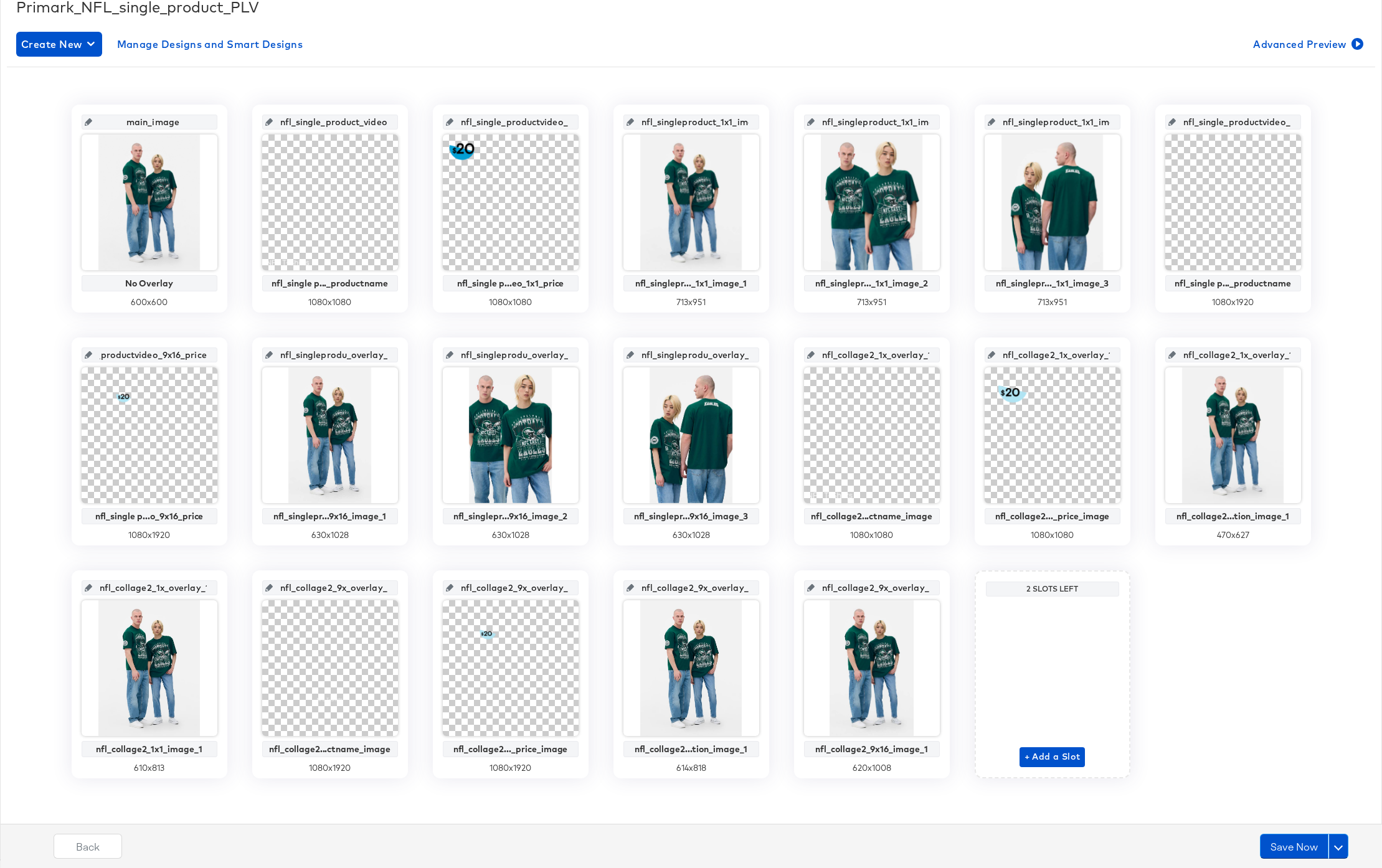
scroll to position [0, 52]
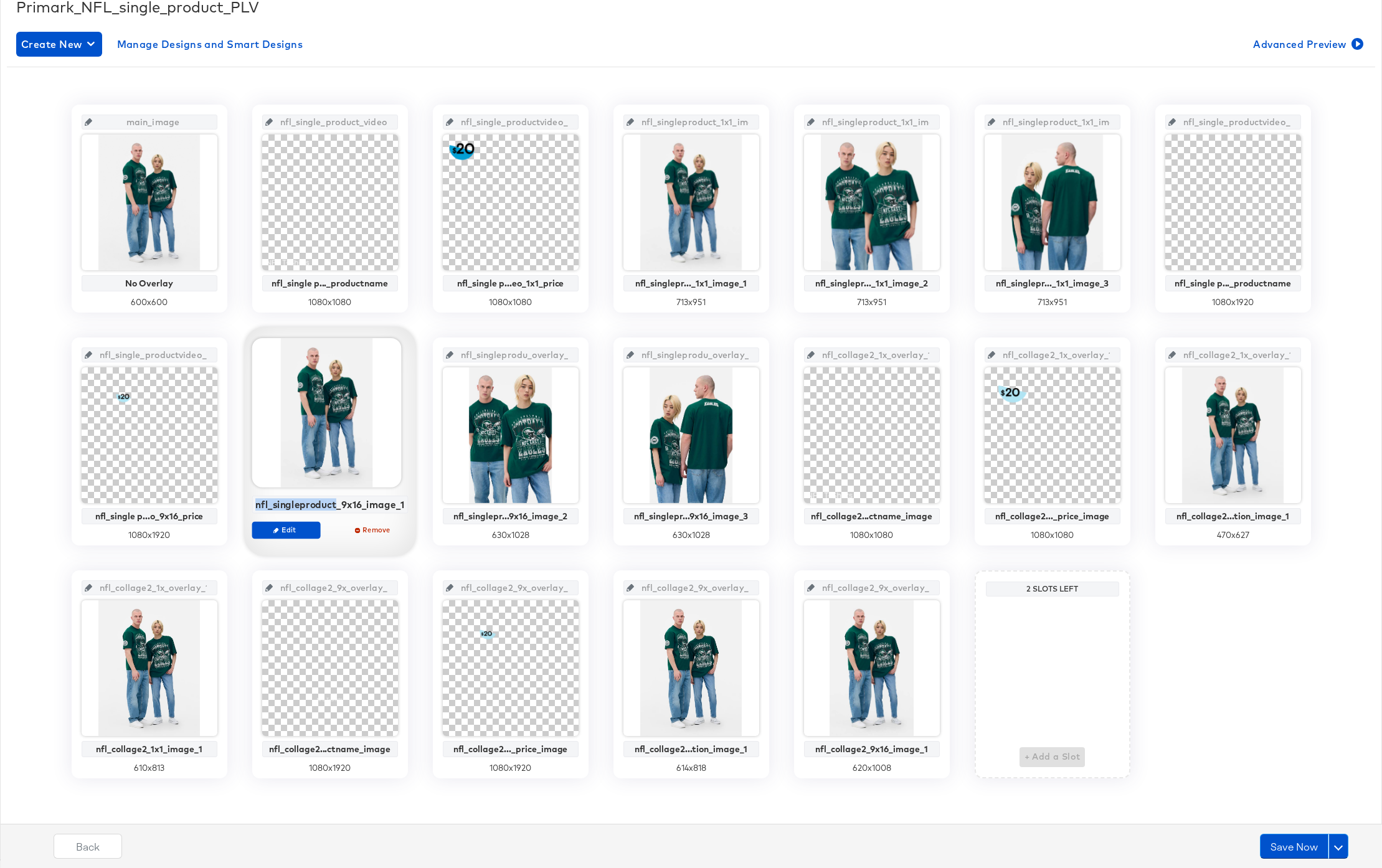
drag, startPoint x: 259, startPoint y: 506, endPoint x: 338, endPoint y: 509, distance: 79.1
click at [338, 509] on div "nfl_singleproduct_9x16_image_1" at bounding box center [329, 504] width 157 height 18
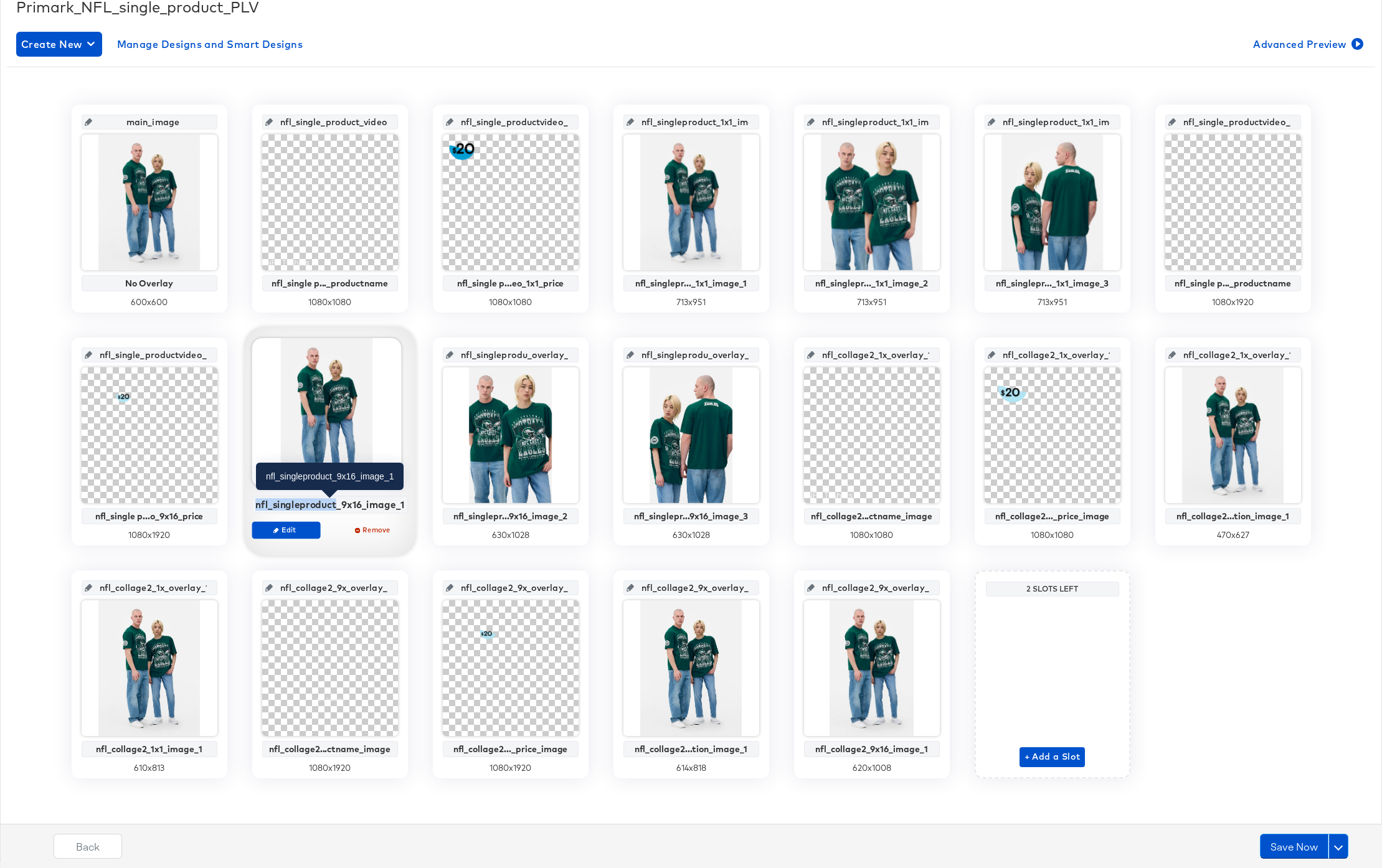
click at [322, 504] on div "nfl_singleproduct_9x16_image_1" at bounding box center [330, 504] width 150 height 11
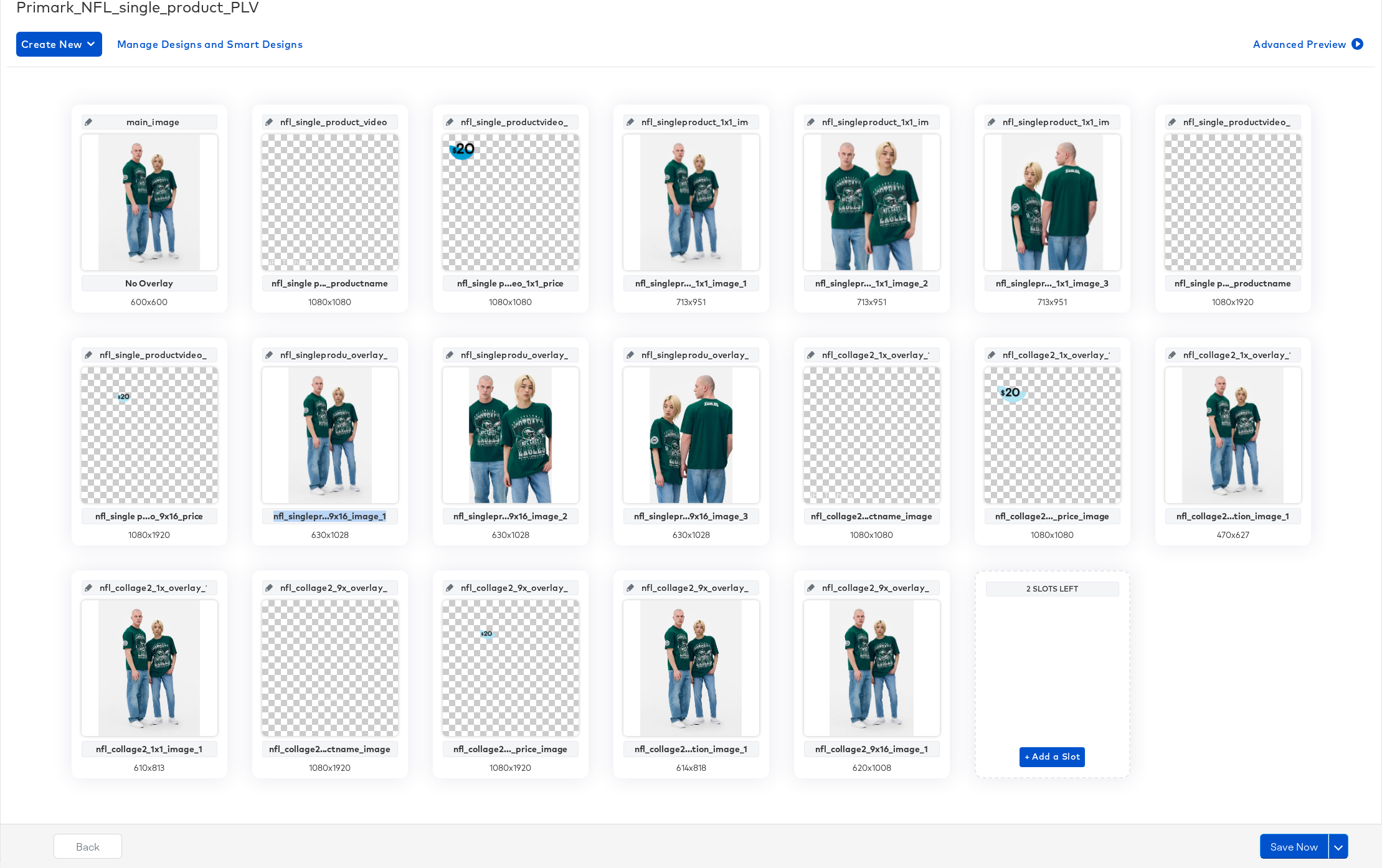
drag, startPoint x: 259, startPoint y: 504, endPoint x: 411, endPoint y: 516, distance: 152.5
click at [411, 516] on div "main_image No Overlay 600 x 600 nfl_single_product_video_1x1_productname nfl_si…" at bounding box center [691, 442] width 1368 height 674
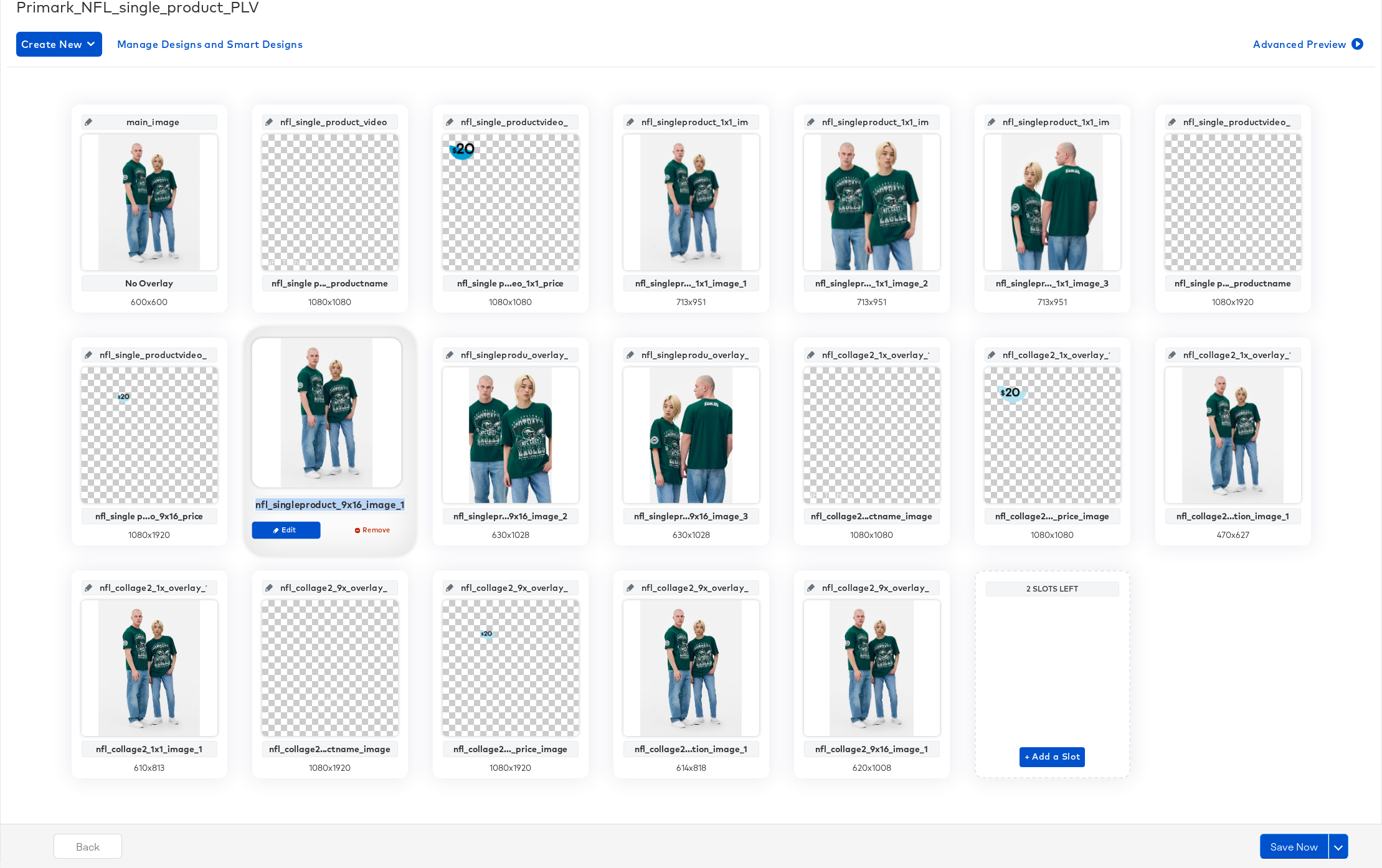
drag, startPoint x: 258, startPoint y: 504, endPoint x: 403, endPoint y: 508, distance: 145.1
click at [403, 508] on div "nfl_singleproduct_9x16_image_1" at bounding box center [329, 504] width 157 height 18
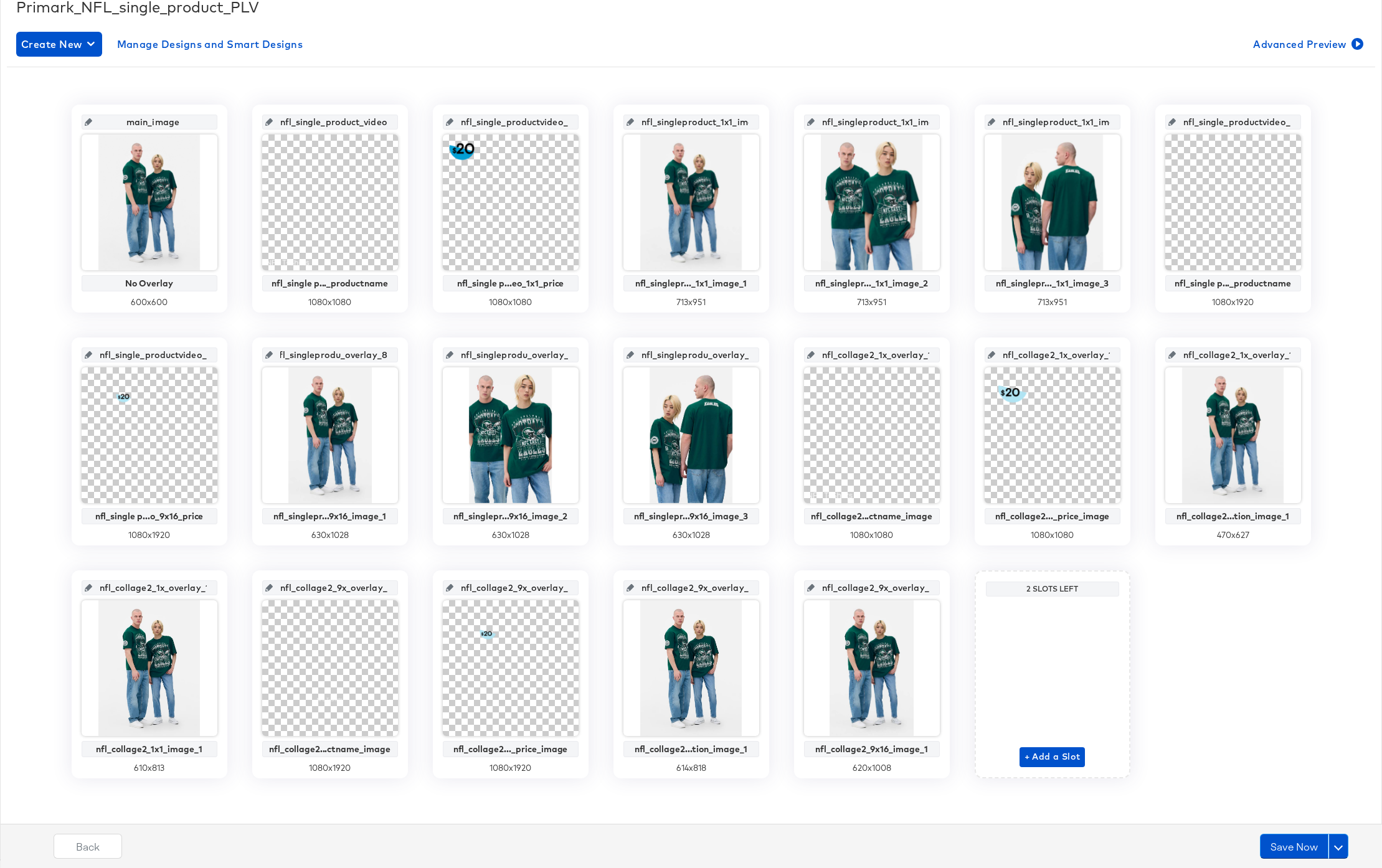
drag, startPoint x: 286, startPoint y: 356, endPoint x: 394, endPoint y: 363, distance: 108.2
click at [394, 363] on div "nfl_singleprodu_overlay_8 nfl_singlepr...9x16_image_1 630 x 1028" at bounding box center [330, 441] width 156 height 208
paste input "ct_9x16_image_1"
type input "nfl_singleproduct_9x16_image_1"
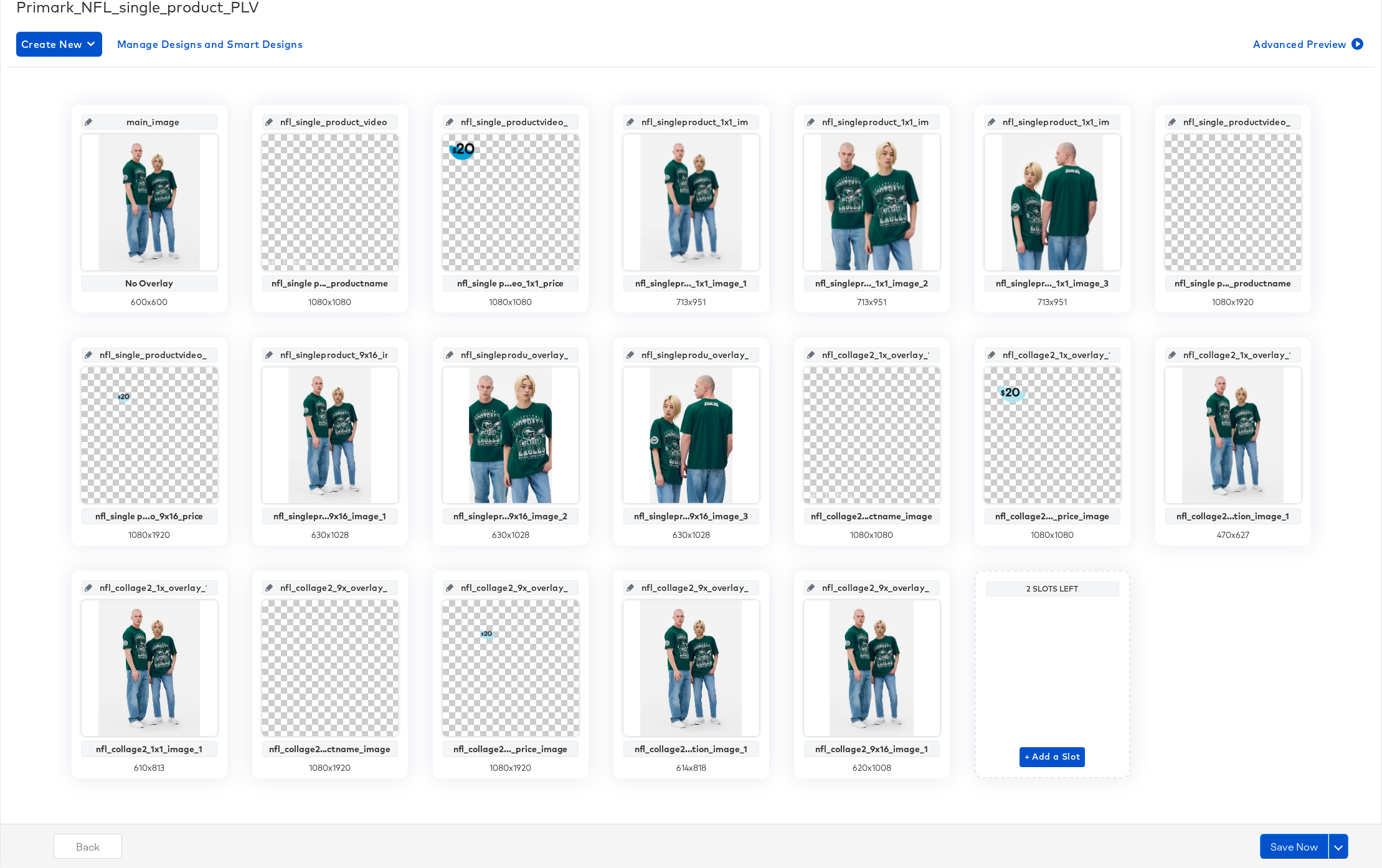
drag, startPoint x: 339, startPoint y: 354, endPoint x: 281, endPoint y: 352, distance: 58.0
click at [281, 352] on input "nfl_singleproduct_9x16_image_1" at bounding box center [333, 350] width 122 height 33
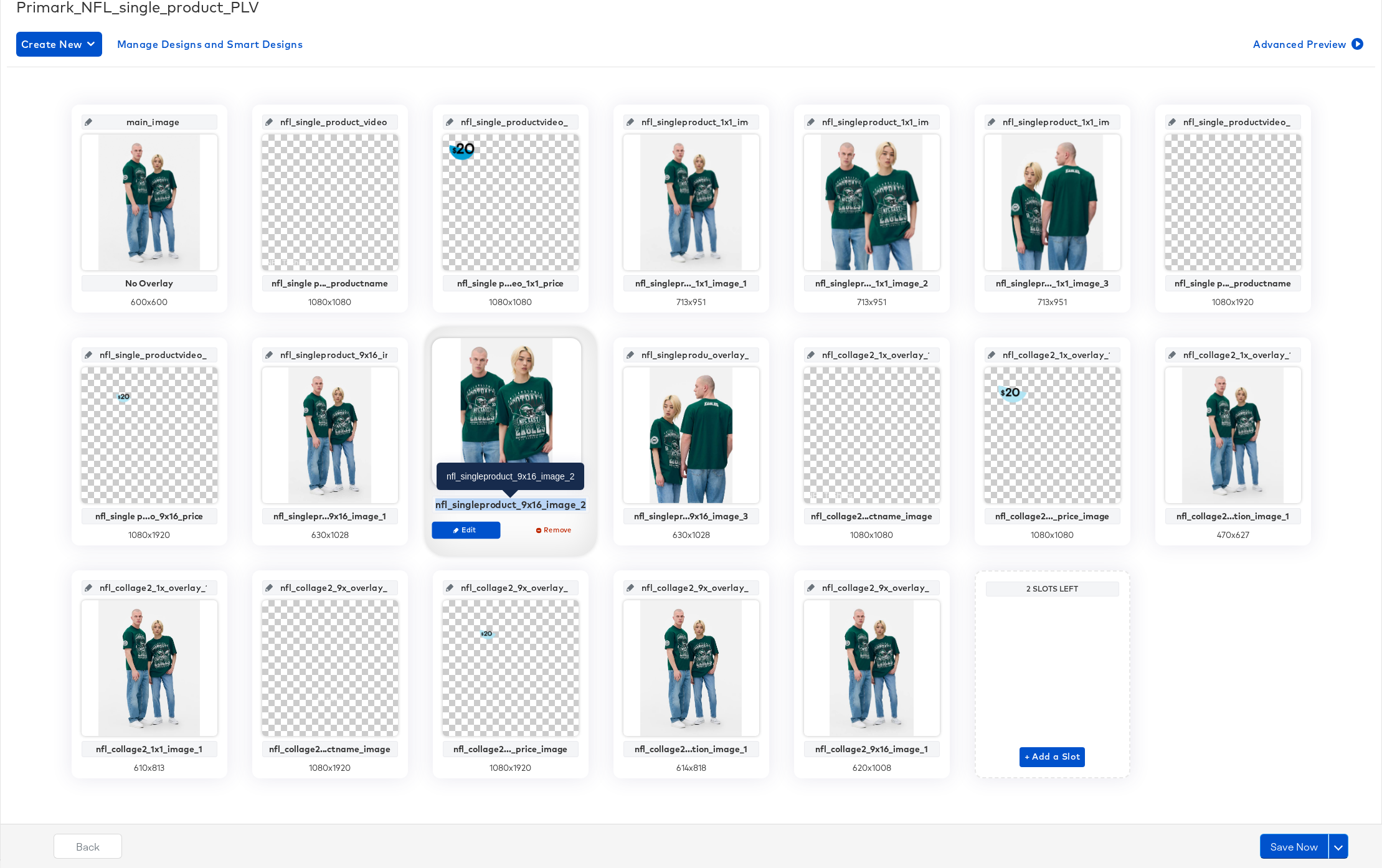
drag, startPoint x: 438, startPoint y: 504, endPoint x: 582, endPoint y: 506, distance: 144.0
click at [582, 506] on div "nfl_singleproduct_9x16_image_2" at bounding box center [510, 504] width 150 height 11
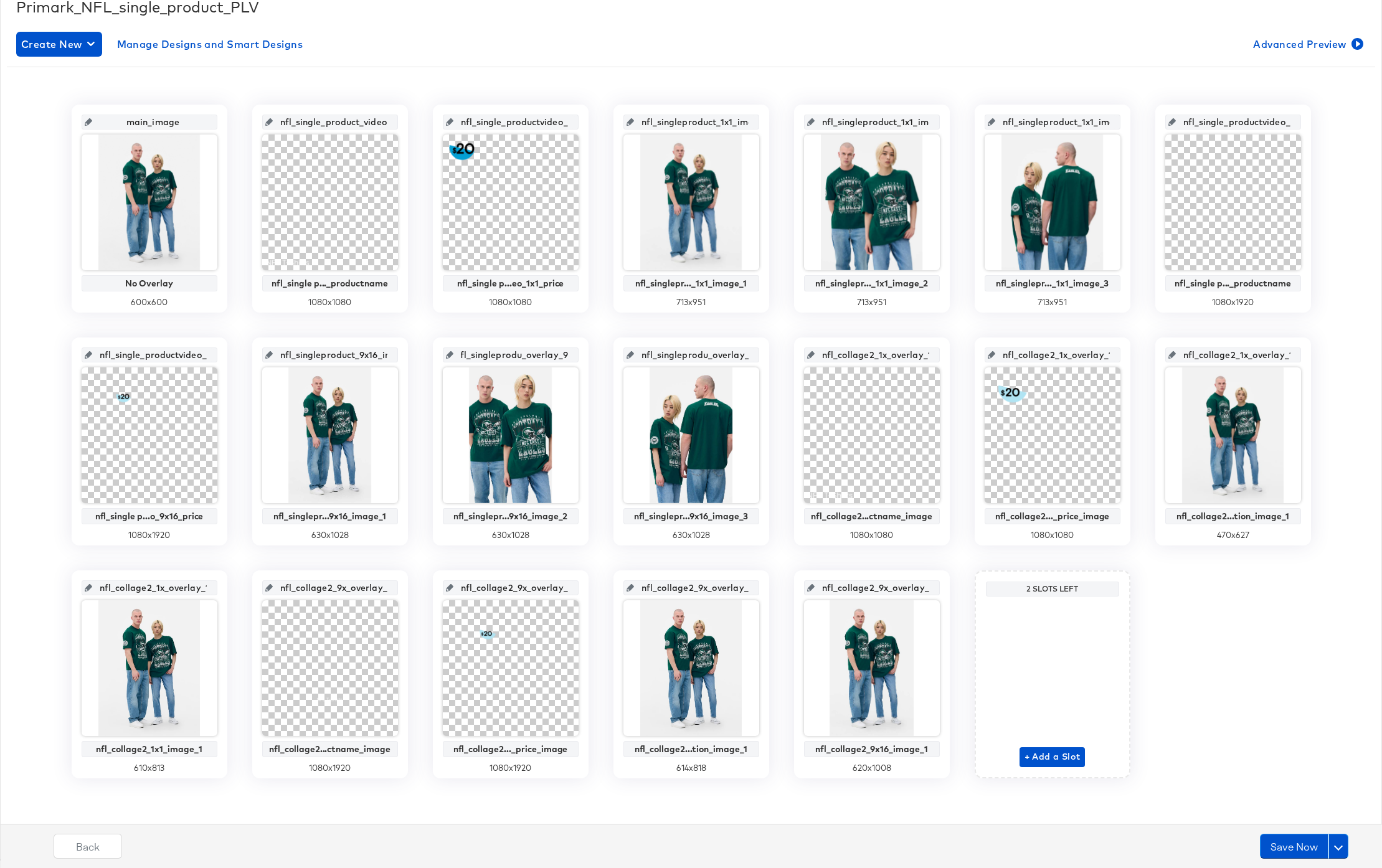
drag, startPoint x: 467, startPoint y: 356, endPoint x: 567, endPoint y: 360, distance: 100.1
click at [567, 360] on input "nfl_singleprodu_overlay_9" at bounding box center [514, 350] width 122 height 33
paste input "ct_9x16_image_2"
type input "nfl_singleproduct_9x16_image_2"
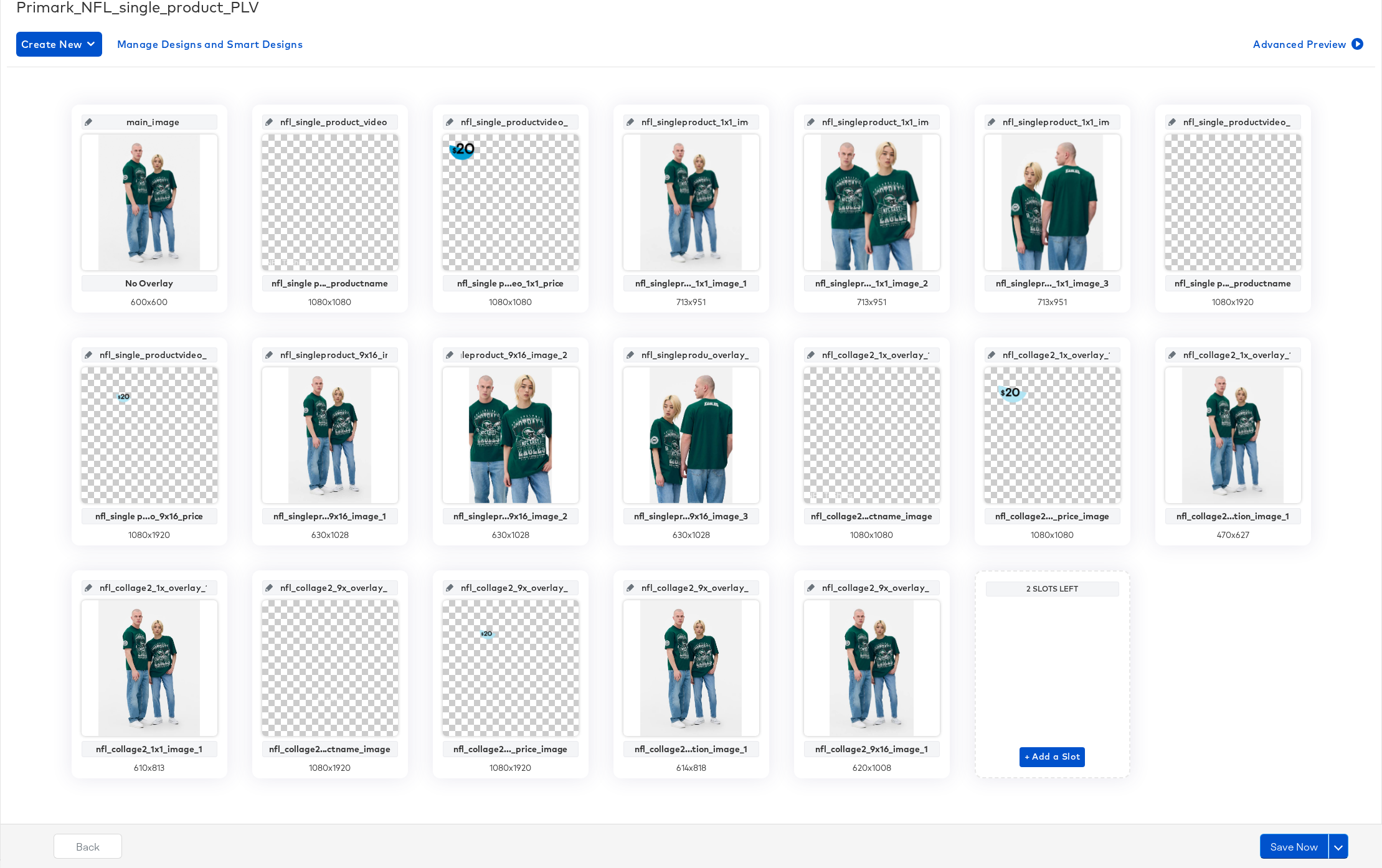
click at [524, 356] on input "nfl_singleproduct_9x16_image_2" at bounding box center [514, 350] width 122 height 33
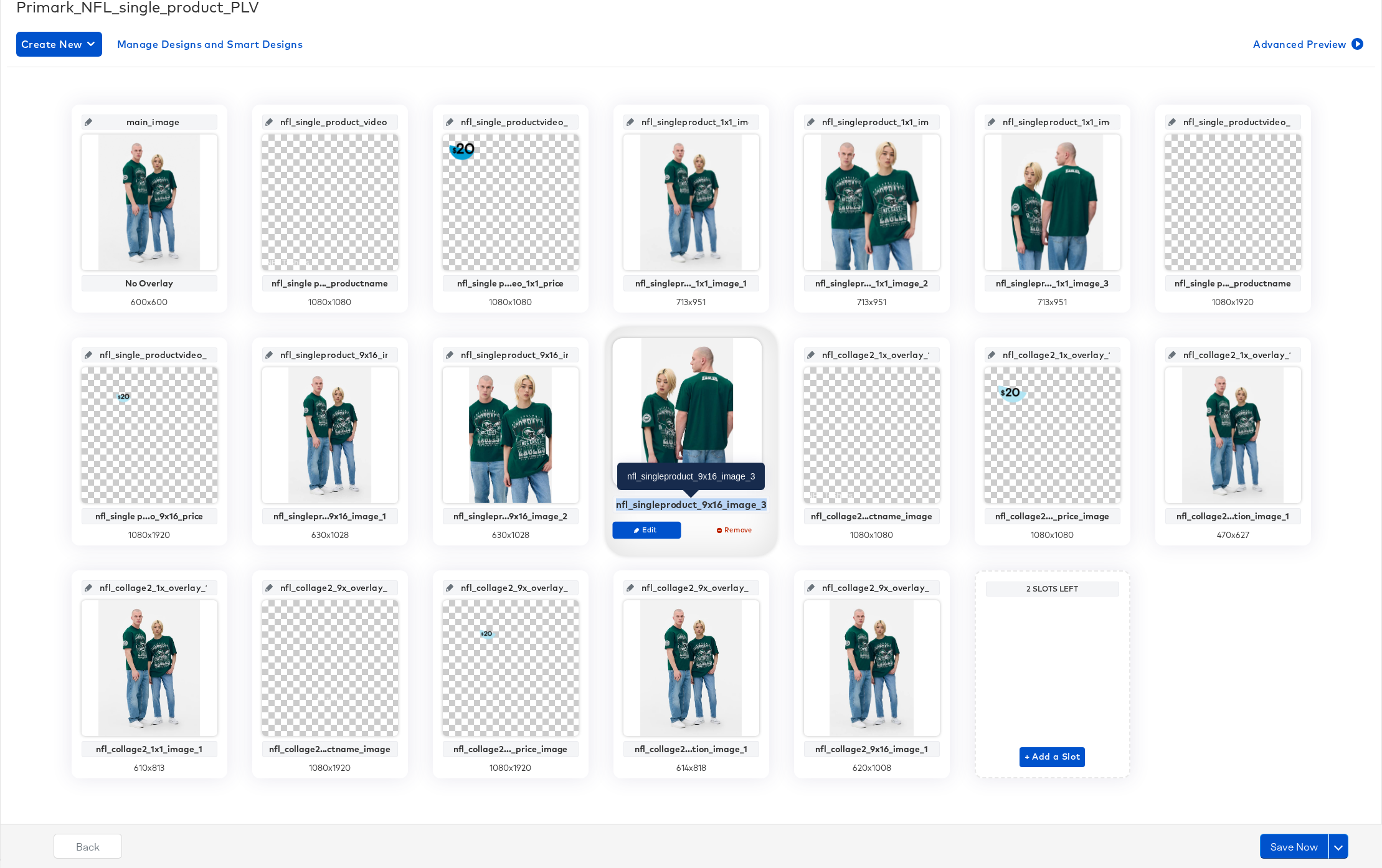
drag, startPoint x: 619, startPoint y: 504, endPoint x: 762, endPoint y: 509, distance: 143.1
click at [762, 509] on div "nfl_singleproduct_9x16_image_3" at bounding box center [691, 504] width 150 height 11
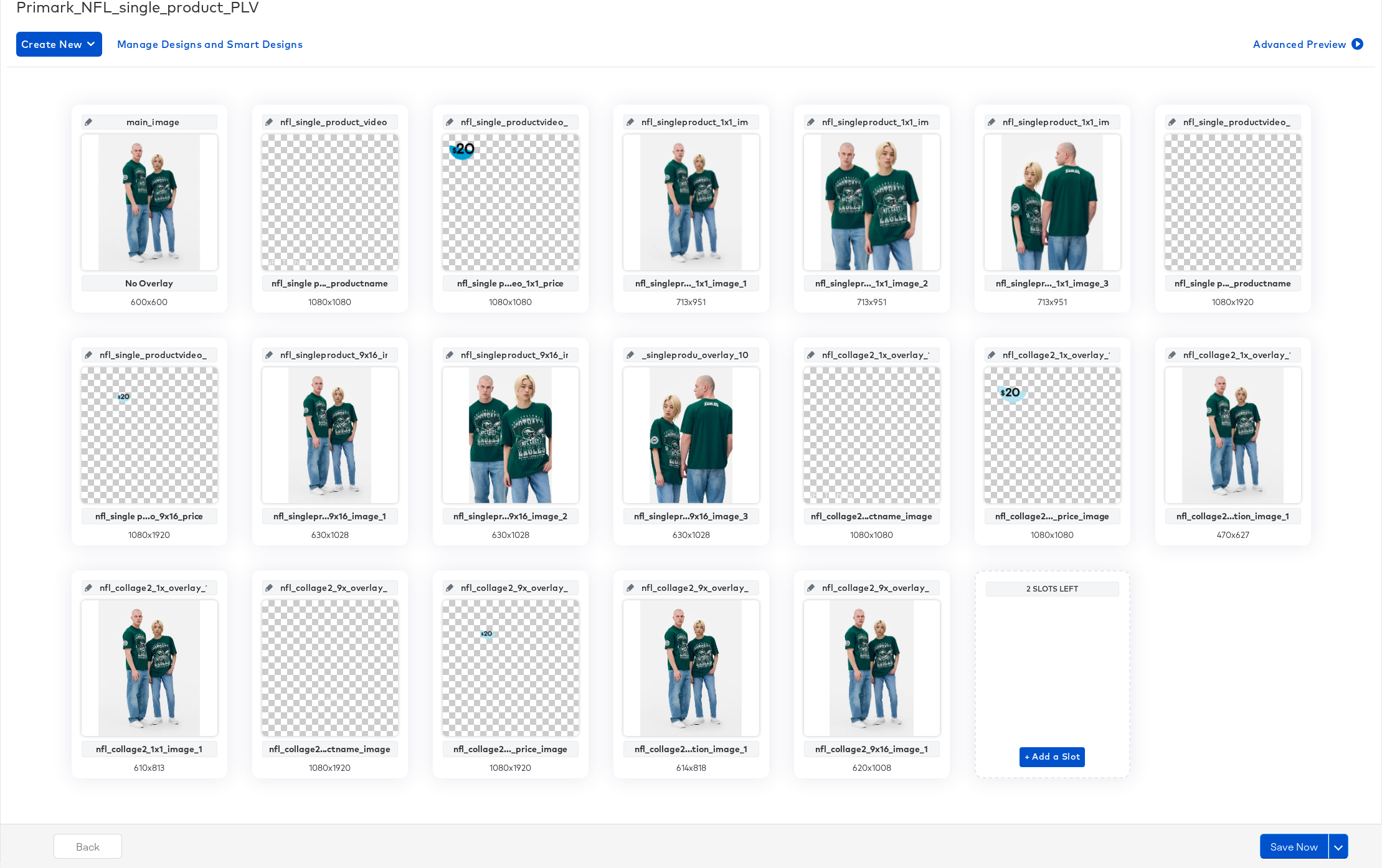
drag, startPoint x: 647, startPoint y: 356, endPoint x: 747, endPoint y: 362, distance: 100.2
click at [747, 362] on input "nfl_singleprodu_overlay_10" at bounding box center [695, 350] width 122 height 33
paste input "ct_9x16_image_3"
type input "nfl_singleproduct_9x16_image_3"
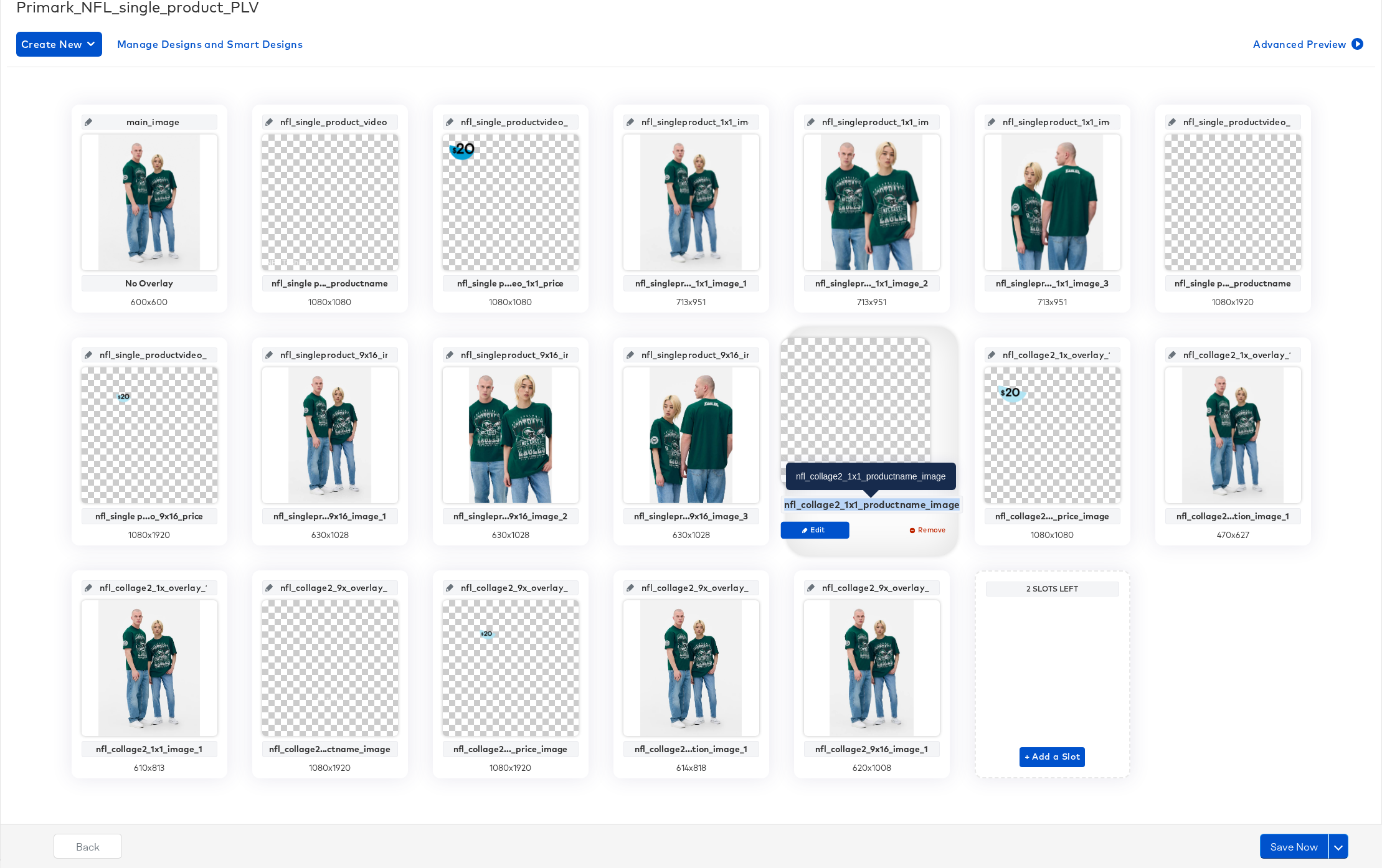
drag, startPoint x: 792, startPoint y: 502, endPoint x: 956, endPoint y: 504, distance: 164.0
click at [956, 504] on div "nfl_collage2_1x1_productname_image" at bounding box center [871, 504] width 176 height 11
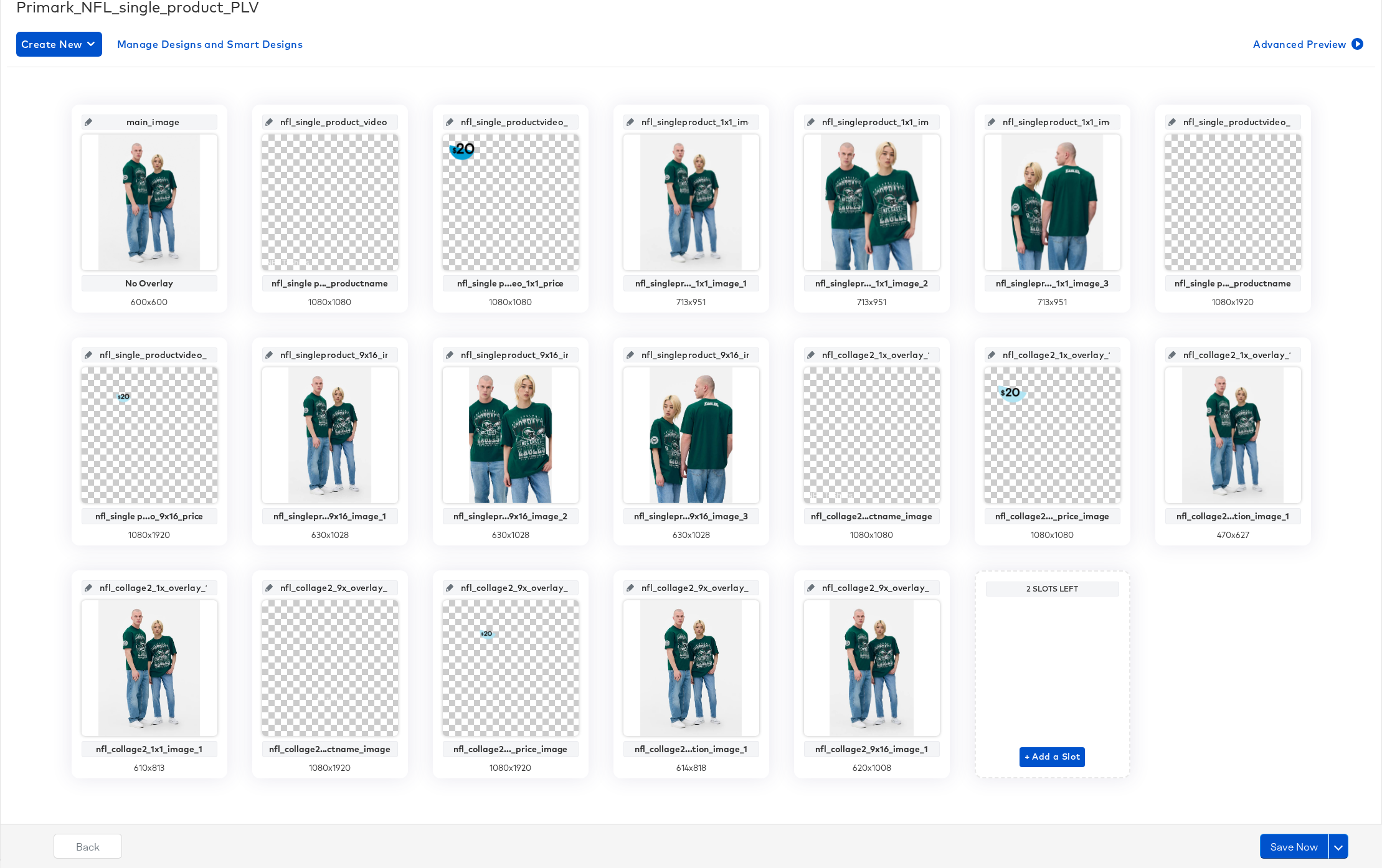
scroll to position [0, 13]
drag, startPoint x: 827, startPoint y: 357, endPoint x: 923, endPoint y: 361, distance: 96.1
click at [923, 361] on input "nfl_collage2_1x_overlay_11" at bounding box center [875, 350] width 122 height 33
paste input "1_productname_image"
type input "nfl_collage2_1x1_productname_image"
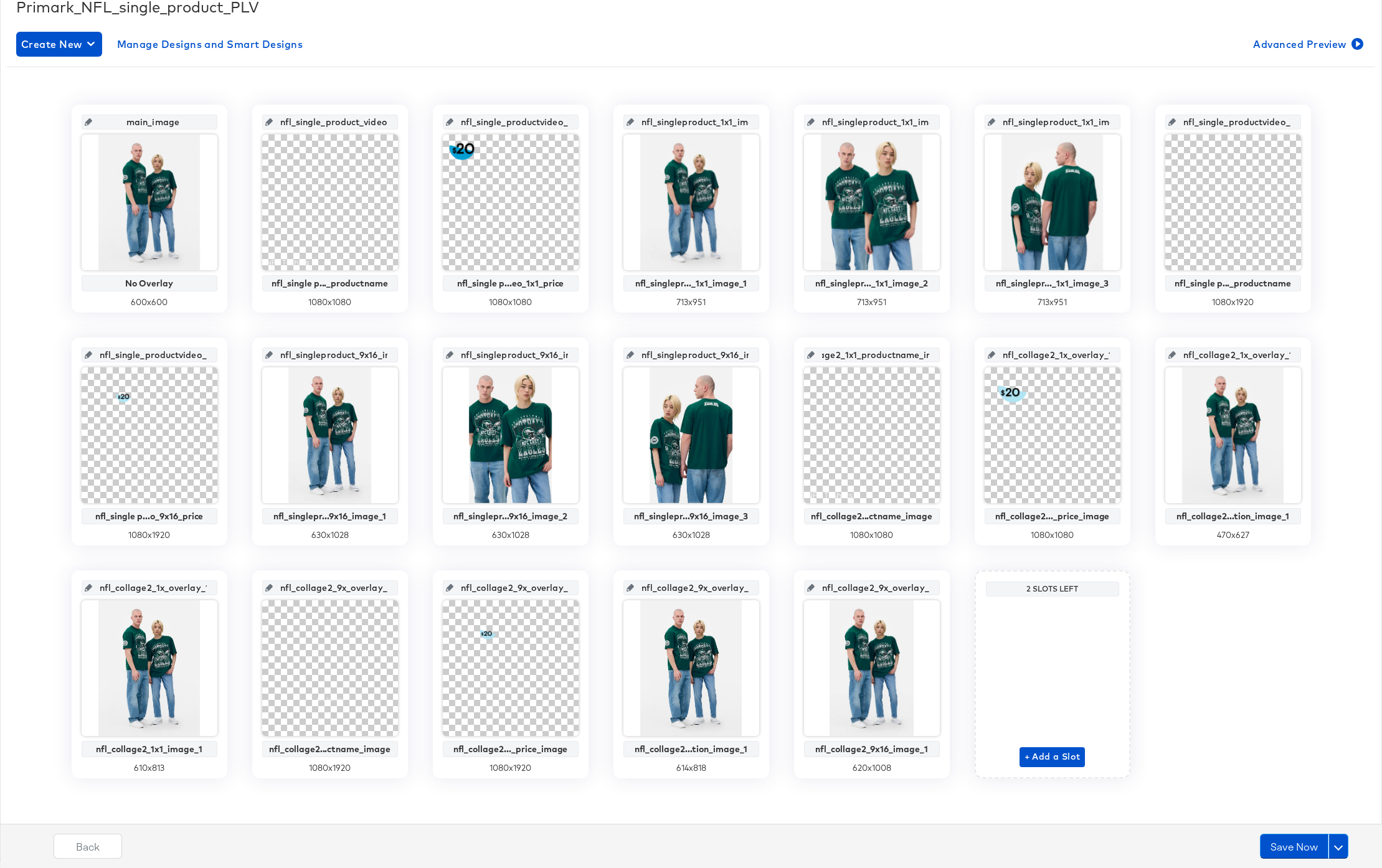
scroll to position [0, 0]
drag, startPoint x: 880, startPoint y: 355, endPoint x: 821, endPoint y: 354, distance: 59.0
click at [821, 354] on input "nfl_collage2_1x1_productname_image" at bounding box center [875, 350] width 122 height 33
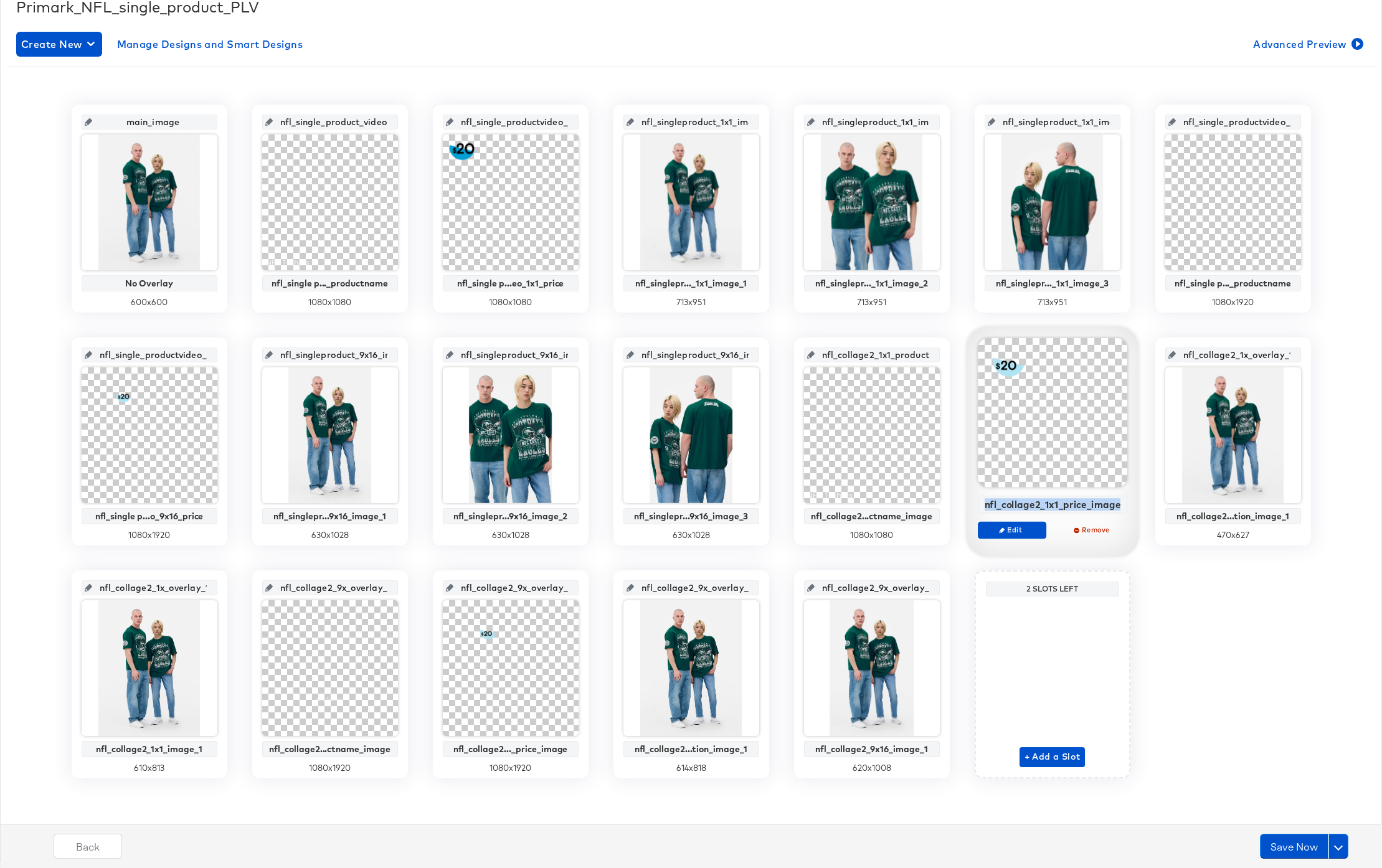
drag, startPoint x: 987, startPoint y: 502, endPoint x: 1117, endPoint y: 510, distance: 130.2
click at [1117, 510] on div "nfl_collage2_1x1_price_image" at bounding box center [1053, 504] width 150 height 18
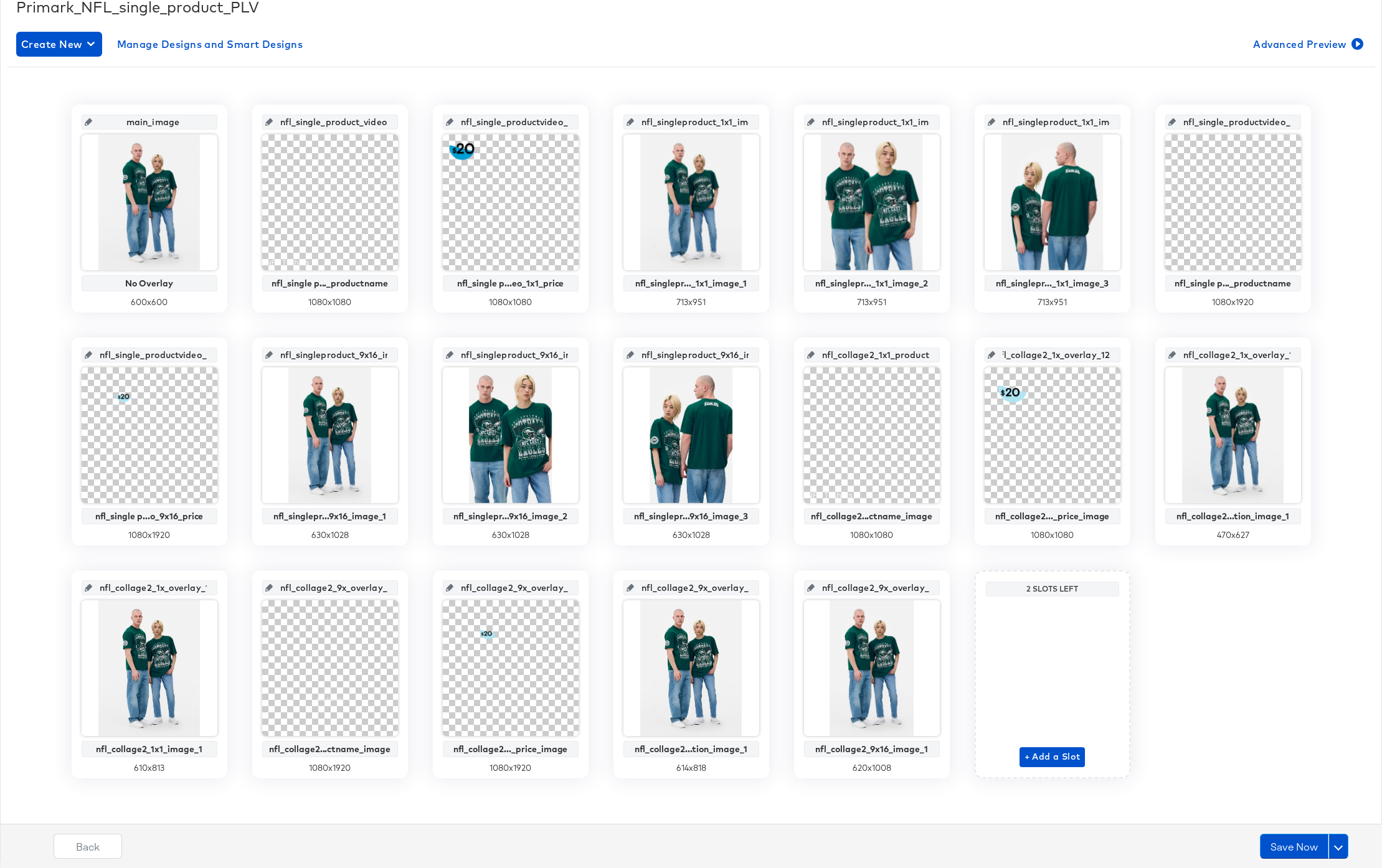
drag, startPoint x: 1030, startPoint y: 357, endPoint x: 1110, endPoint y: 361, distance: 80.1
click at [1110, 361] on input "nfl_collage2_1x_overlay_12" at bounding box center [1056, 350] width 122 height 33
paste input "1_price_image"
type input "nfl_collage2_1x1_price_image"
drag, startPoint x: 1010, startPoint y: 353, endPoint x: 980, endPoint y: 352, distance: 30.0
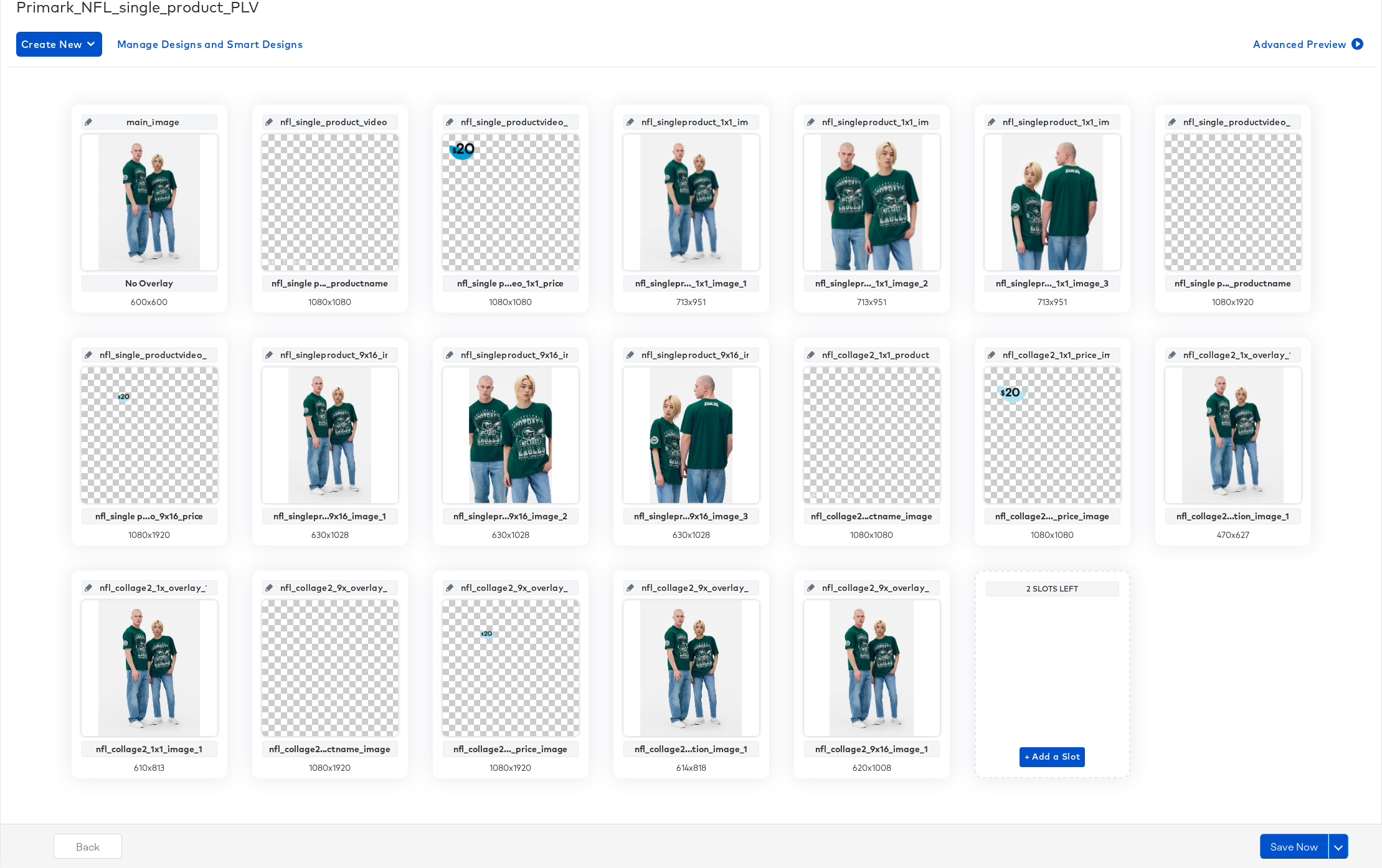
click at [979, 352] on div "nfl_collage2_1x1_price_image nfl_collage2..._price_image 1080 x 1080" at bounding box center [1053, 441] width 156 height 208
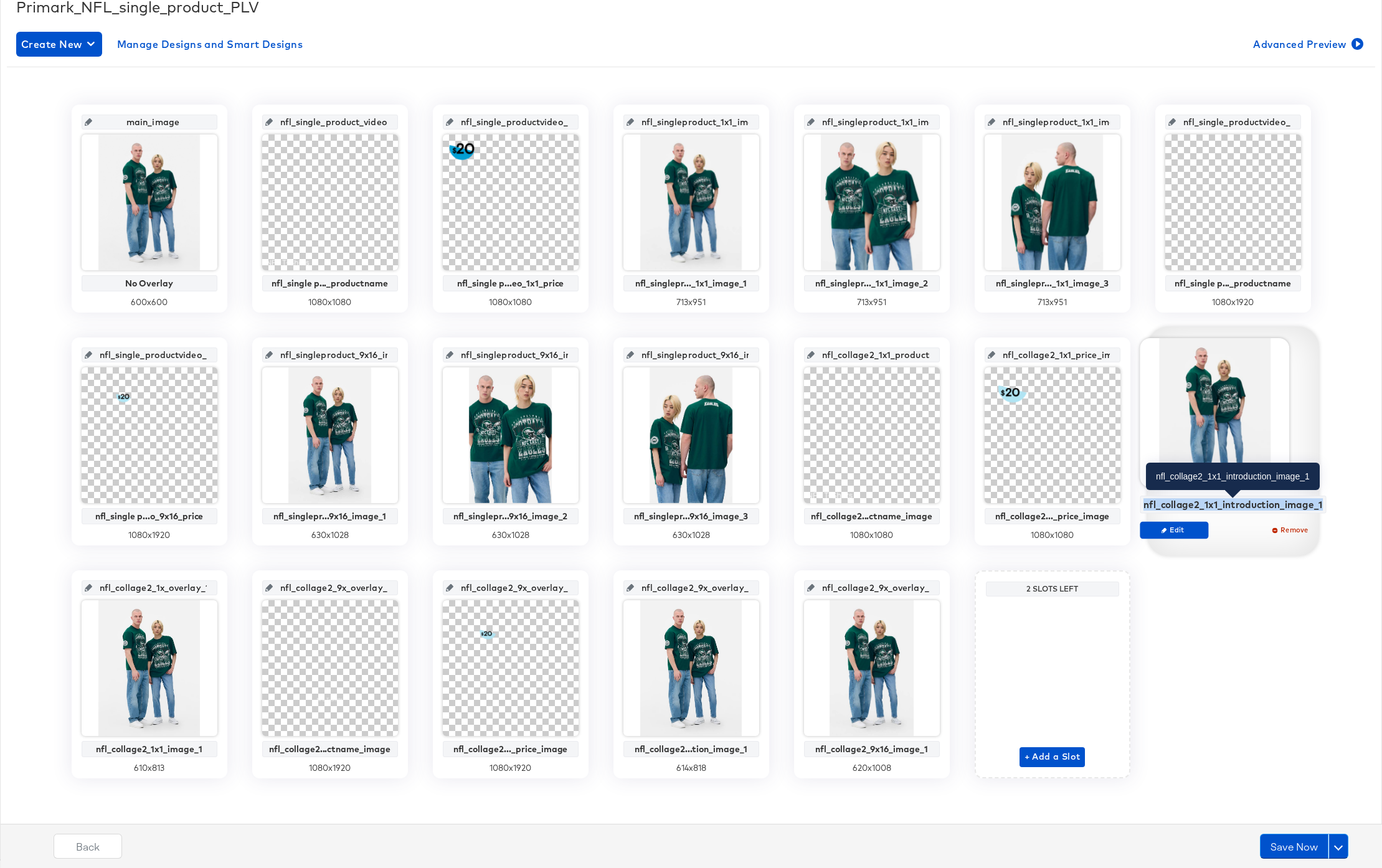
drag, startPoint x: 1148, startPoint y: 504, endPoint x: 1319, endPoint y: 507, distance: 171.0
click at [1319, 507] on div "nfl_collage2_1x1_introduction_image_1" at bounding box center [1232, 504] width 179 height 11
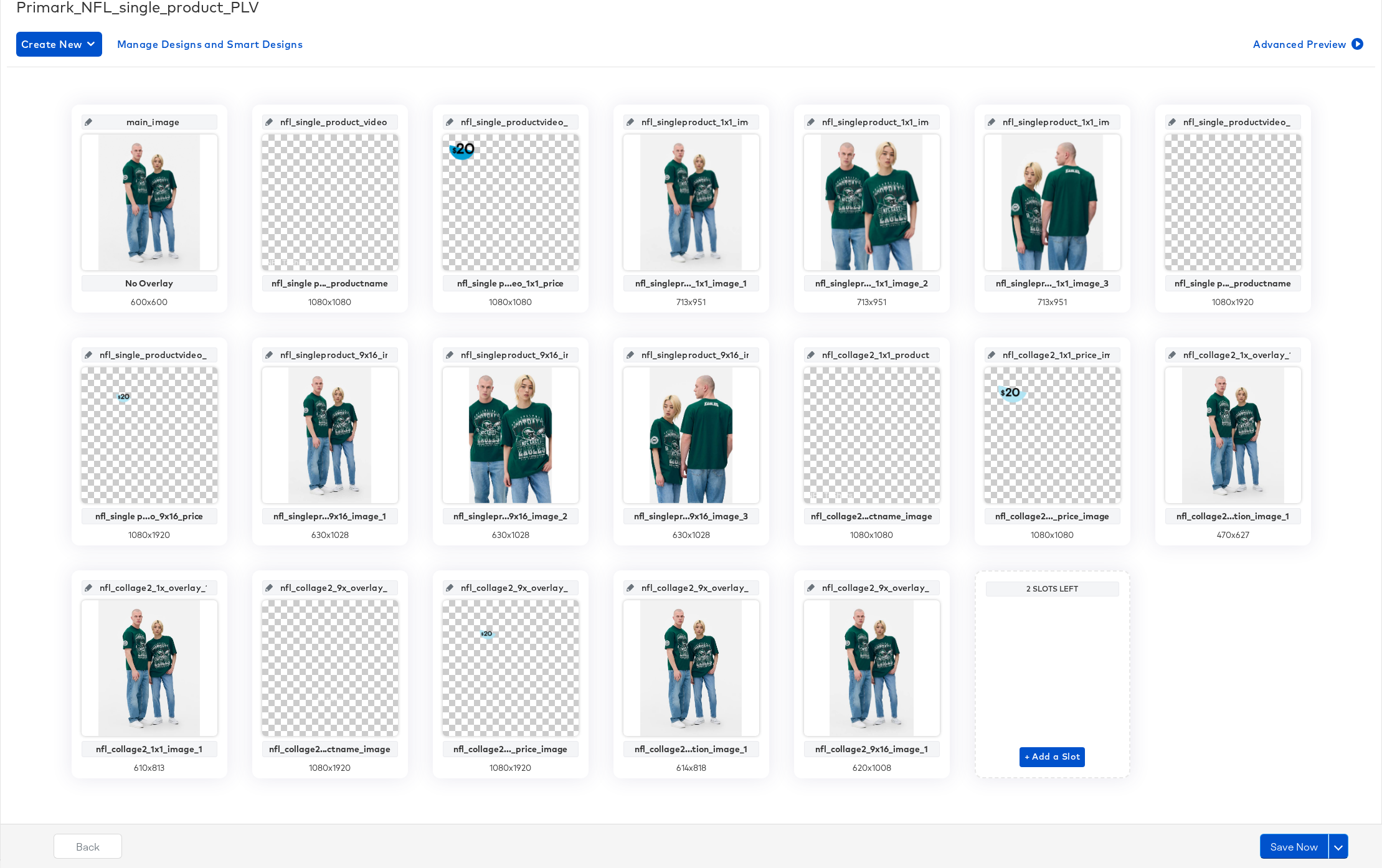
scroll to position [0, 14]
drag, startPoint x: 1203, startPoint y: 357, endPoint x: 1291, endPoint y: 361, distance: 88.1
click at [1291, 361] on input "nfl_collage2_1x_overlay_13" at bounding box center [1236, 350] width 122 height 33
paste input "1_introduction_image_1"
type input "nfl_collage2_1x1_introduction_image_1"
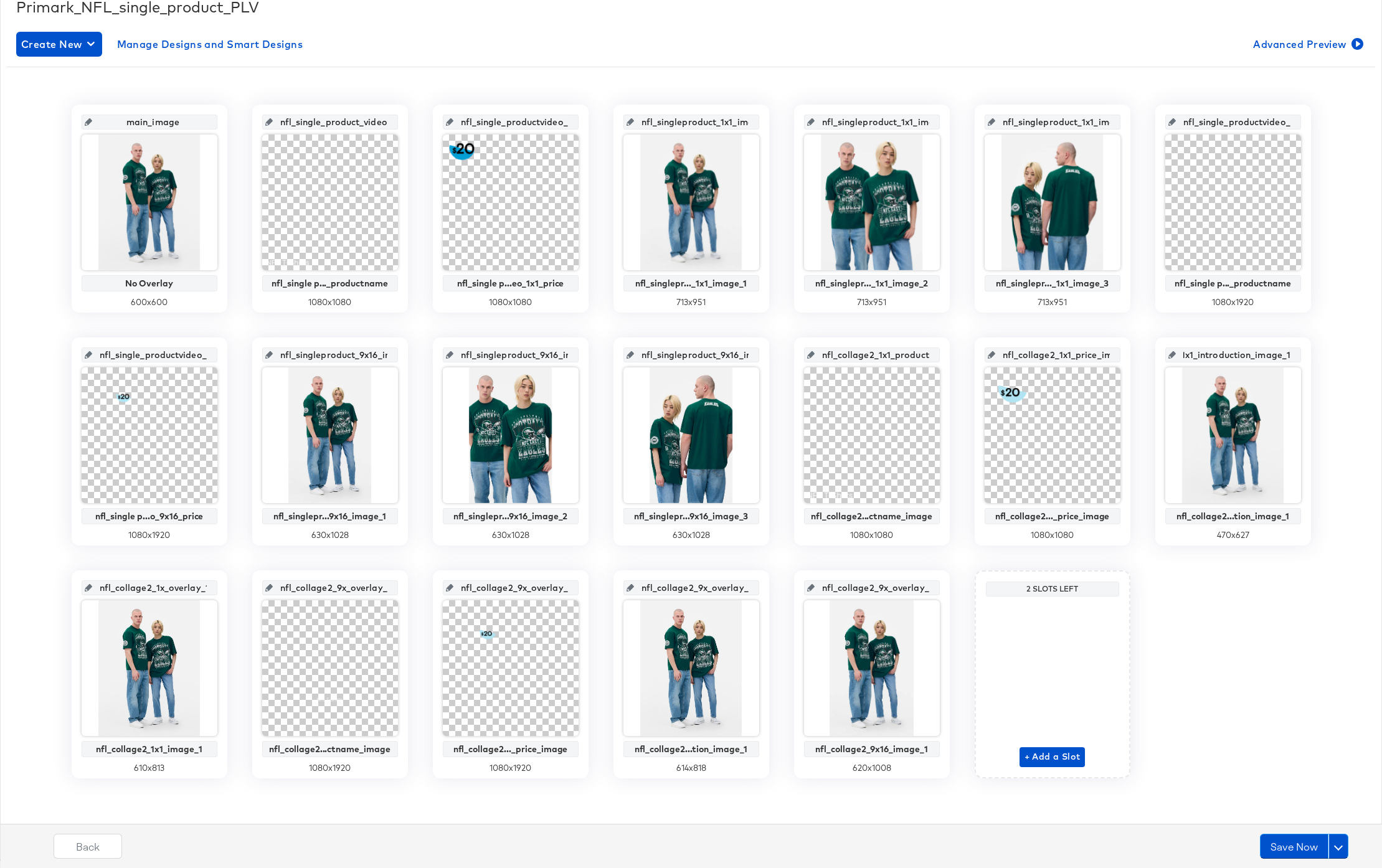
scroll to position [0, 0]
drag, startPoint x: 1242, startPoint y: 356, endPoint x: 1169, endPoint y: 354, distance: 73.0
click at [1169, 354] on div "nfl_collage2_1x1_introduction_image_1" at bounding box center [1233, 355] width 136 height 15
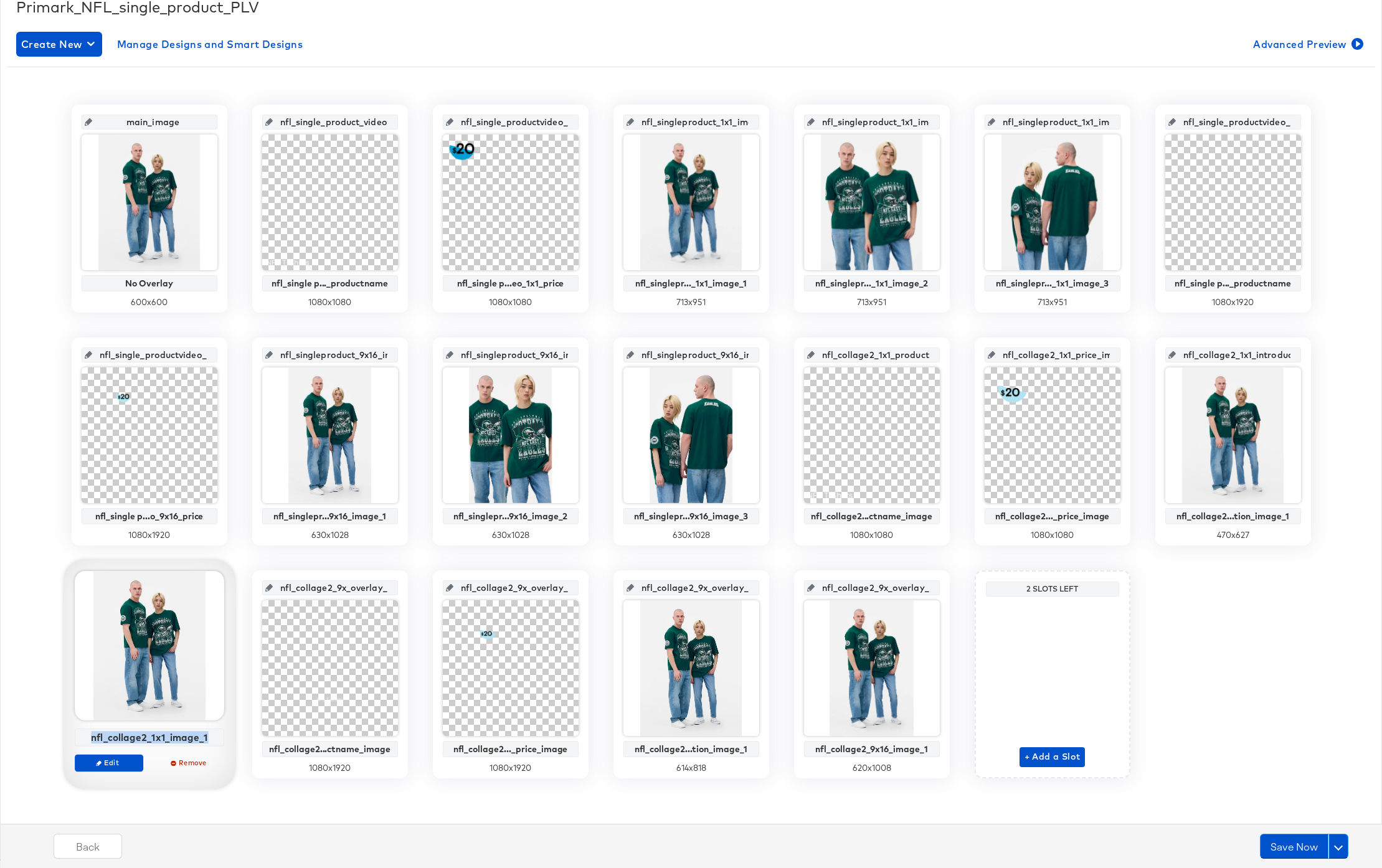
drag, startPoint x: 93, startPoint y: 736, endPoint x: 209, endPoint y: 743, distance: 116.2
click at [209, 743] on div "nfl_collage2_1x1_image_1" at bounding box center [150, 738] width 150 height 18
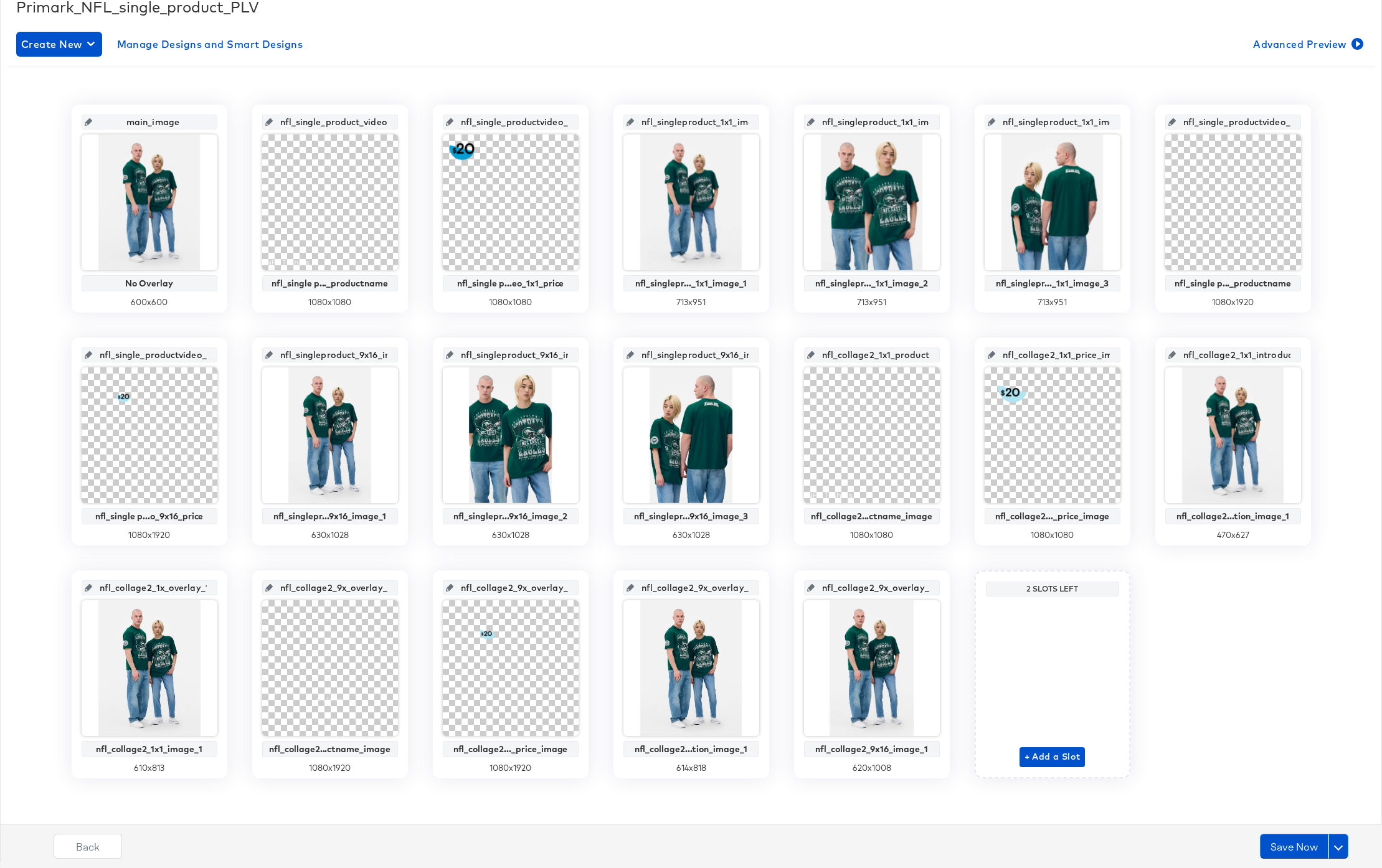
scroll to position [0, 14]
drag, startPoint x: 132, startPoint y: 590, endPoint x: 211, endPoint y: 593, distance: 79.1
click at [211, 593] on div "nfl_collage2_1x_overlay_14" at bounding box center [150, 588] width 136 height 15
paste input "1_image_1"
type input "nfl_collage2_1x1_image_1"
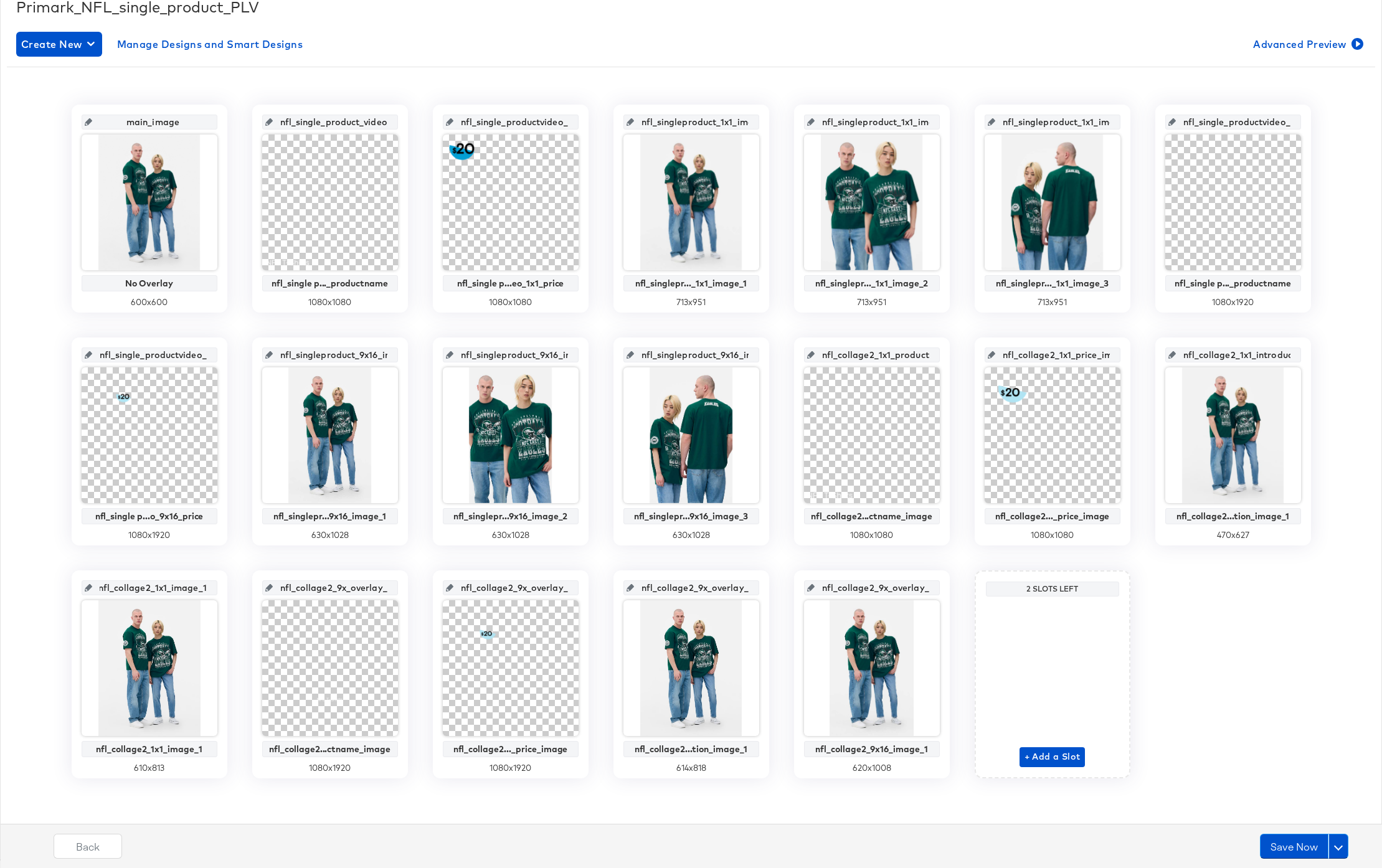
scroll to position [0, 8]
click at [158, 586] on input "nfl_collage2_1x1_image_1" at bounding box center [153, 583] width 122 height 33
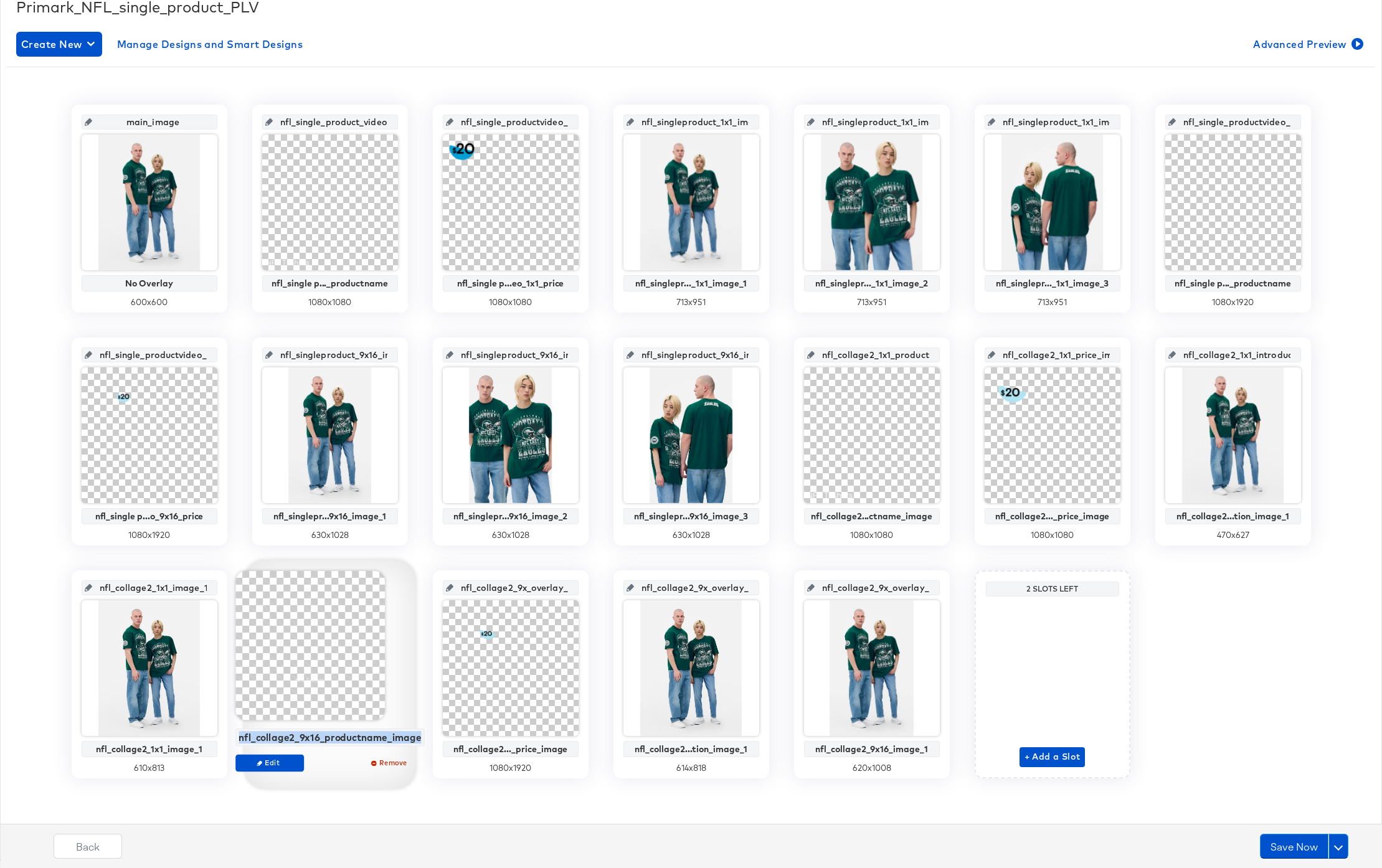
drag, startPoint x: 269, startPoint y: 738, endPoint x: 411, endPoint y: 745, distance: 142.2
click at [411, 745] on div "nfl_collage2_9x16_productname_image" at bounding box center [329, 738] width 189 height 18
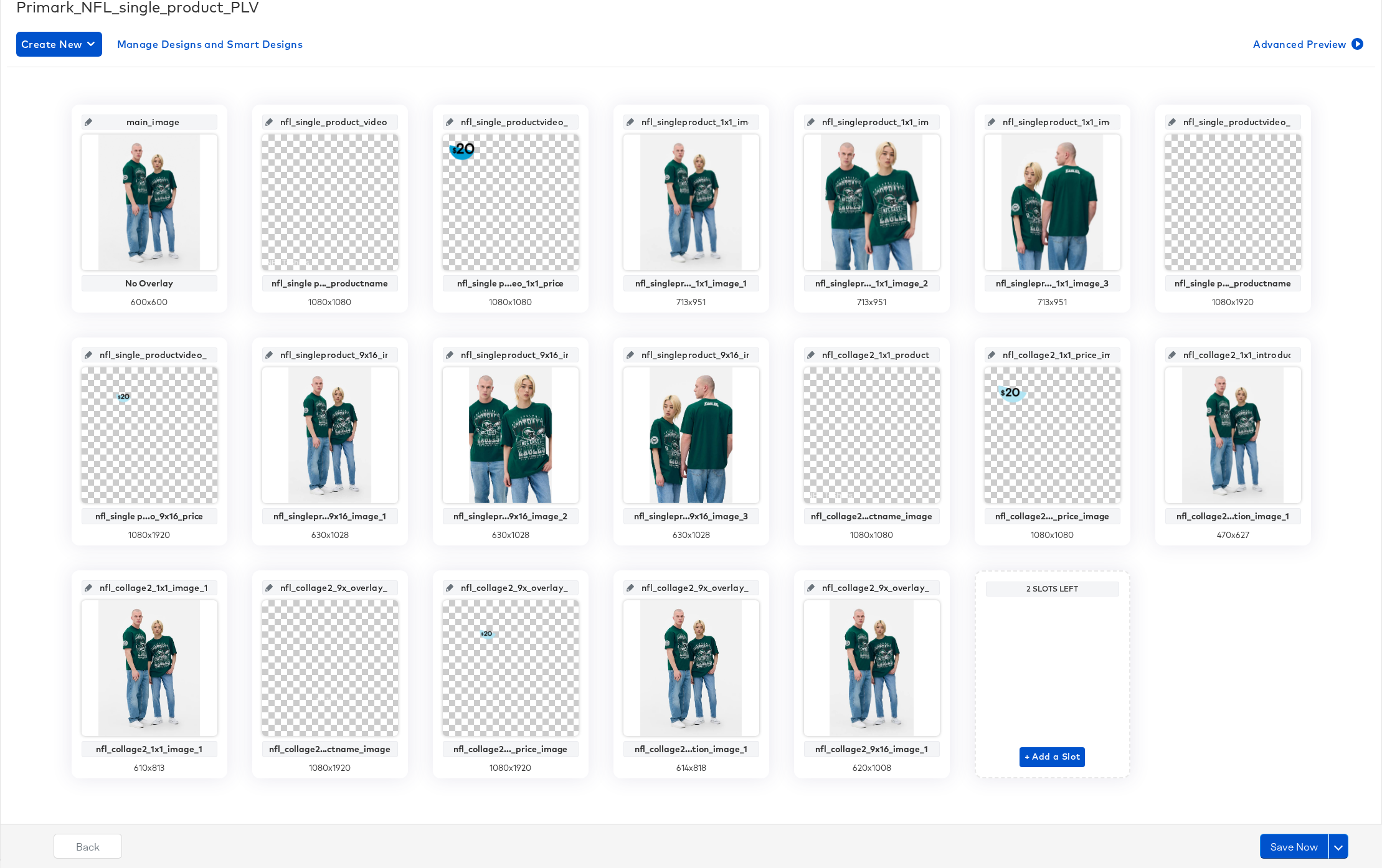
scroll to position [0, 16]
drag, startPoint x: 287, startPoint y: 590, endPoint x: 403, endPoint y: 598, distance: 116.3
click at [403, 598] on div "nfl_collage2_9x_overlay_15 nfl_collage2...ctname_image 1080 x 1920" at bounding box center [330, 674] width 156 height 208
paste input "16_productname_image"
type input "nfl_collage2_9x16_productname_image"
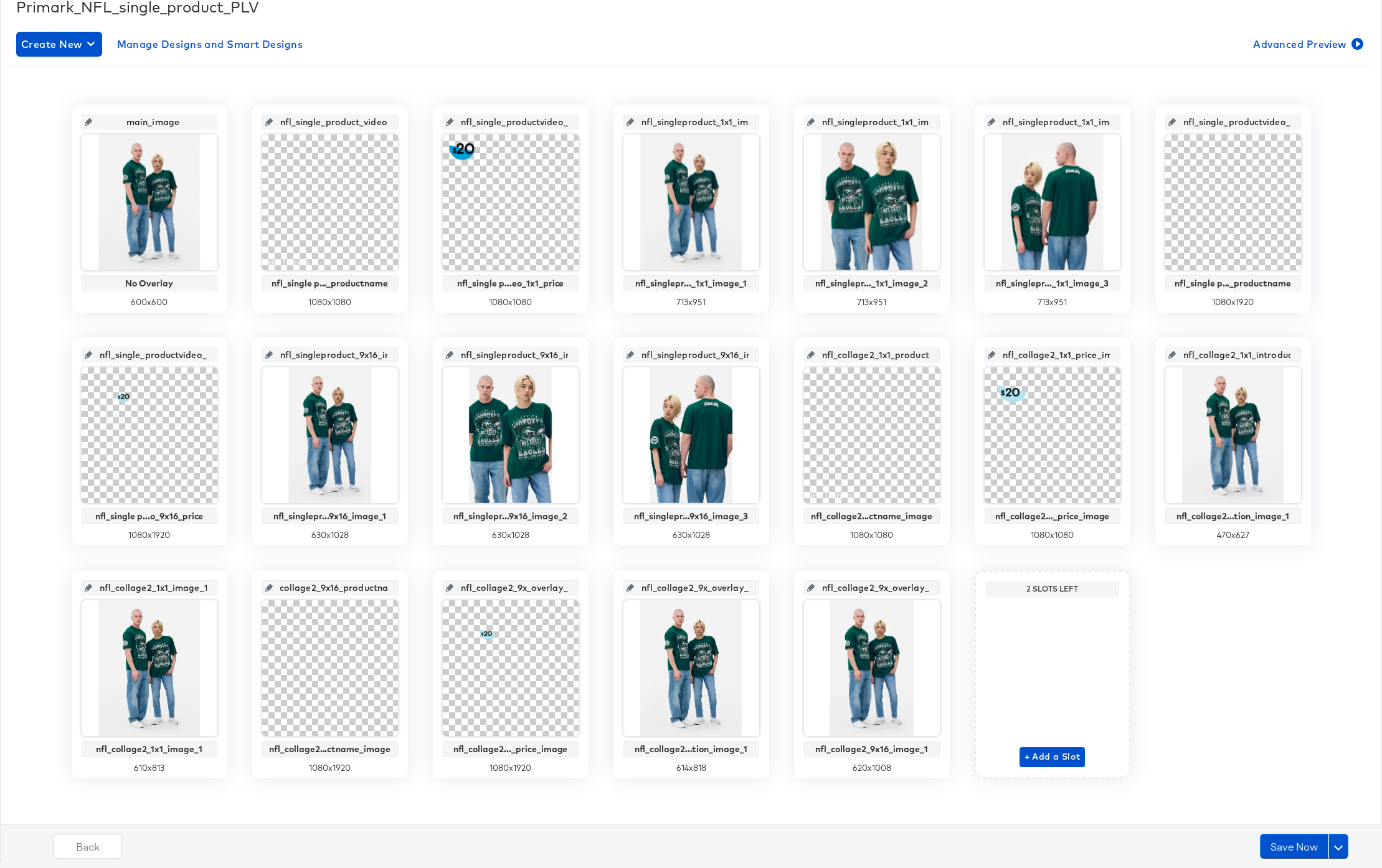
scroll to position [0, 69]
click at [315, 584] on input "nfl_collage2_9x16_productname_image" at bounding box center [333, 583] width 122 height 33
drag, startPoint x: 306, startPoint y: 586, endPoint x: 271, endPoint y: 585, distance: 35.0
click at [271, 585] on div "nfl_collage2_9x16_productname_image" at bounding box center [330, 588] width 136 height 15
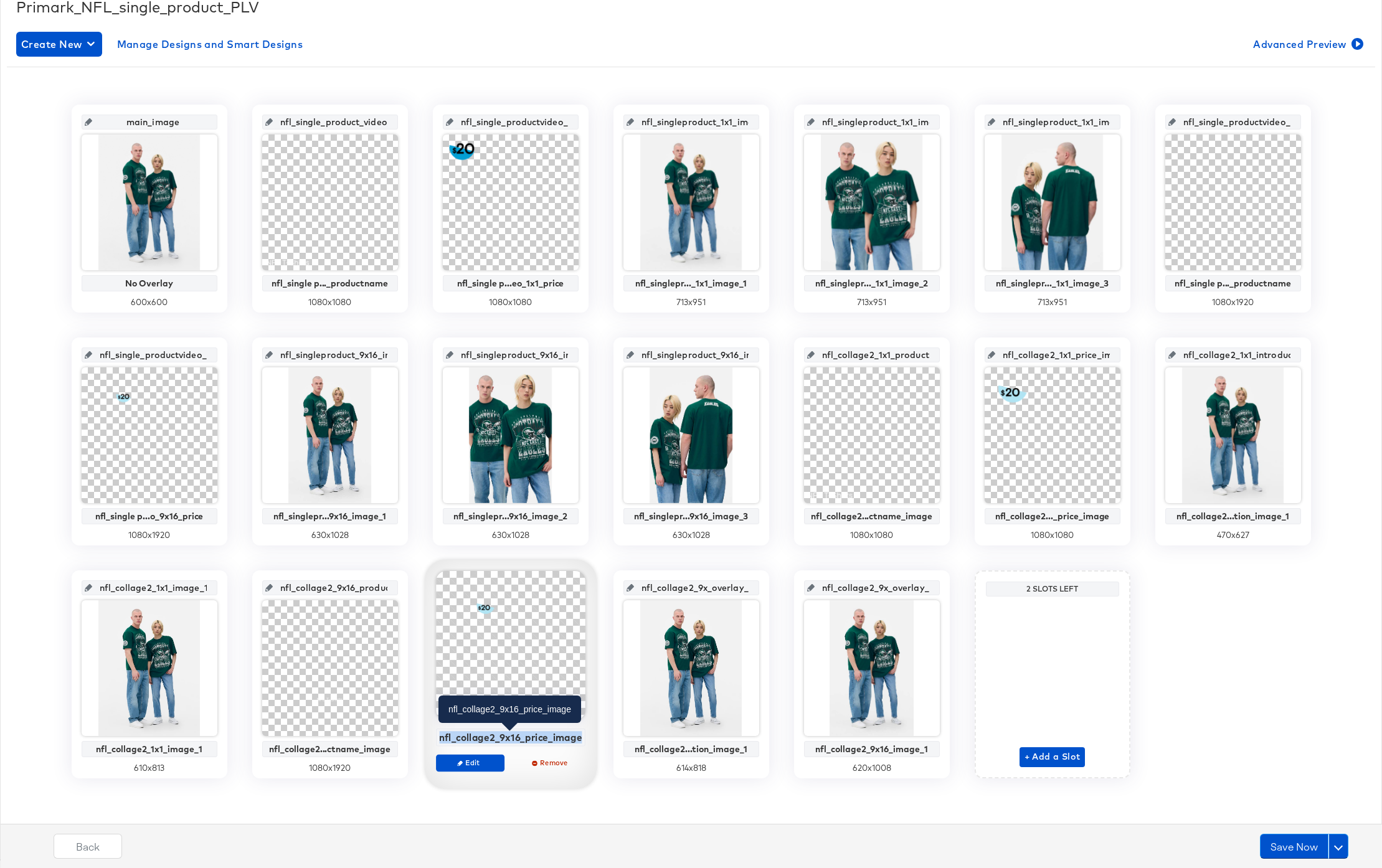
drag, startPoint x: 457, startPoint y: 738, endPoint x: 580, endPoint y: 741, distance: 123.0
click at [580, 741] on div "nfl_collage2_9x16_price_image" at bounding box center [511, 738] width 143 height 11
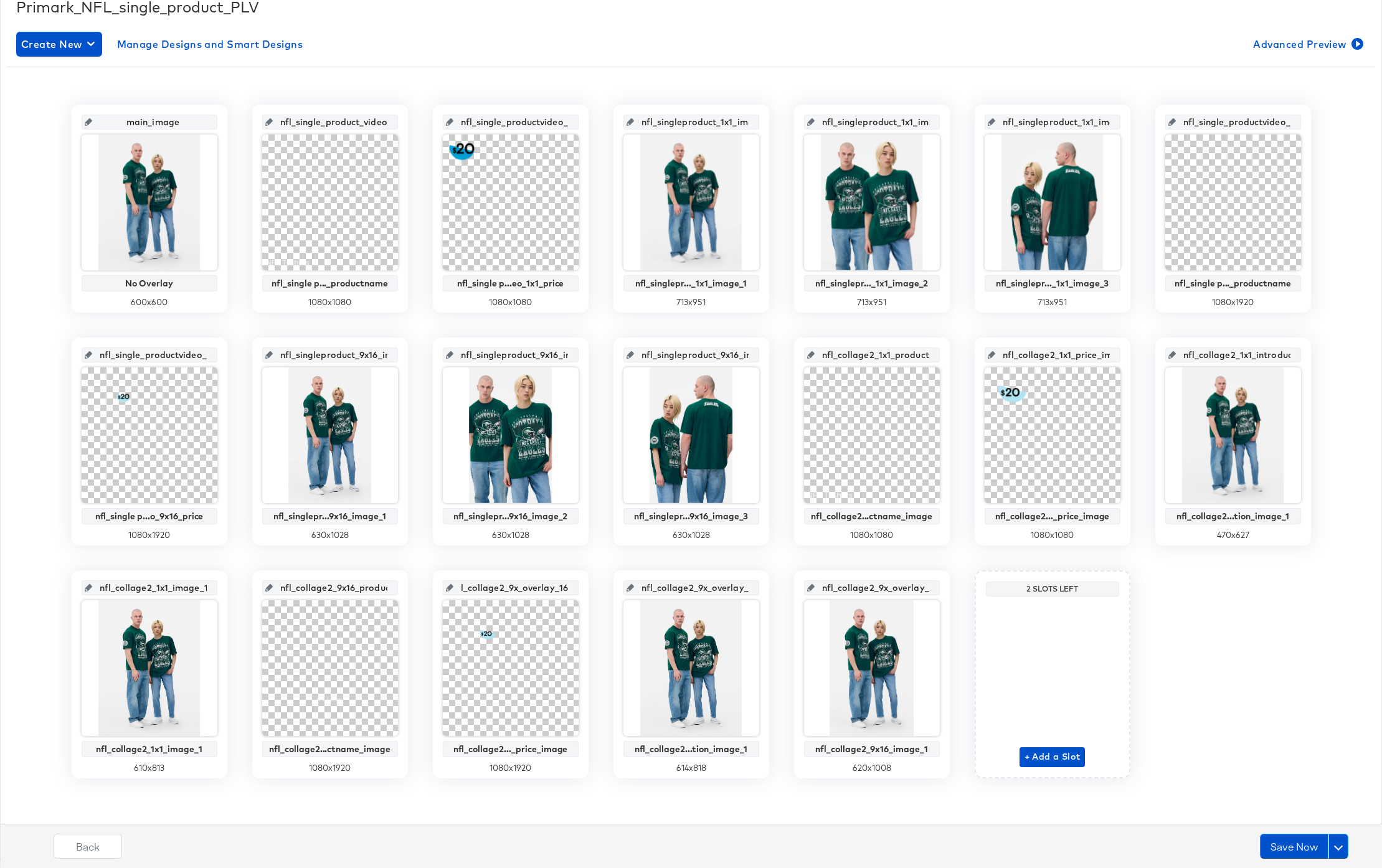
drag, startPoint x: 467, startPoint y: 589, endPoint x: 574, endPoint y: 596, distance: 107.2
click at [574, 596] on div "nfl_collage2_9x_overlay_16 nfl_collage2..._price_image 1080 x 1920" at bounding box center [511, 674] width 156 height 208
paste input "16_price_image"
type input "nfl_collage2_9x16_price_image"
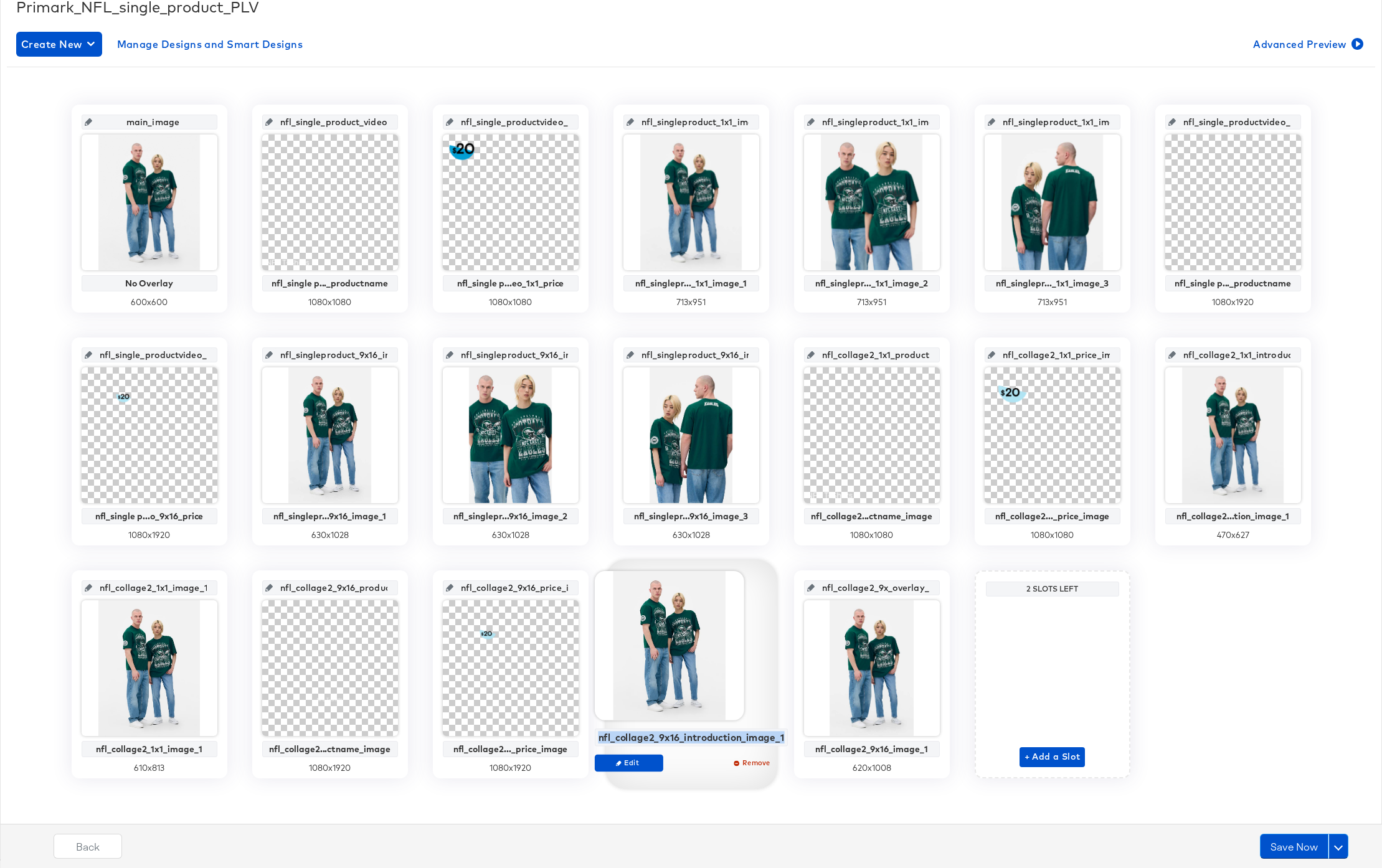
drag, startPoint x: 601, startPoint y: 738, endPoint x: 783, endPoint y: 741, distance: 182.0
click at [783, 741] on div "nfl_collage2_9x16_introduction_image_1" at bounding box center [691, 738] width 193 height 18
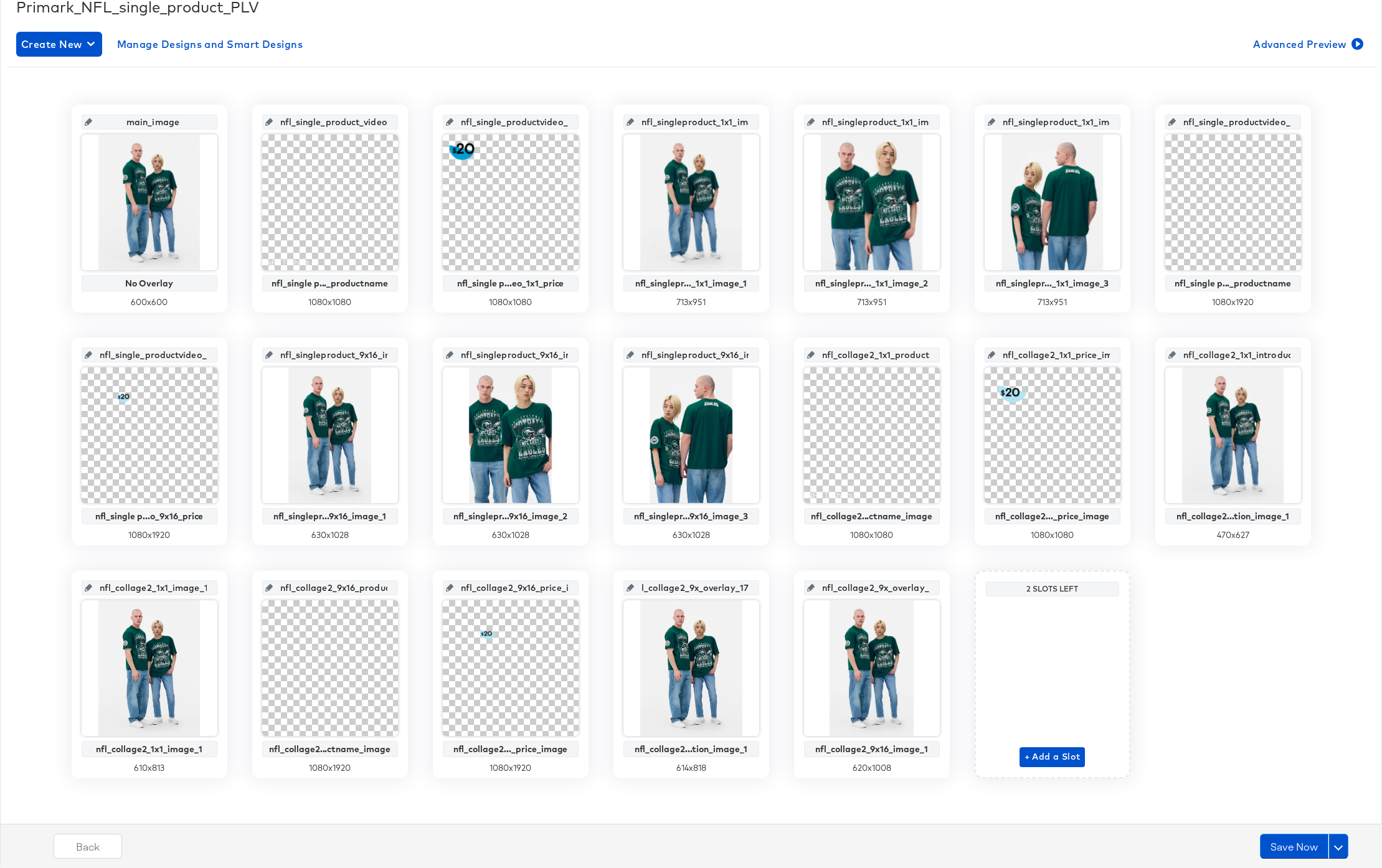
drag, startPoint x: 645, startPoint y: 589, endPoint x: 758, endPoint y: 595, distance: 113.2
click at [758, 595] on div "nfl_collage2_9x_overlay_17 nfl_collage2...tion_image_1 614 x 818" at bounding box center [691, 674] width 156 height 208
paste input "16_introduction_image_1"
type input "nfl_collage2_9x16_introduction_image_1"
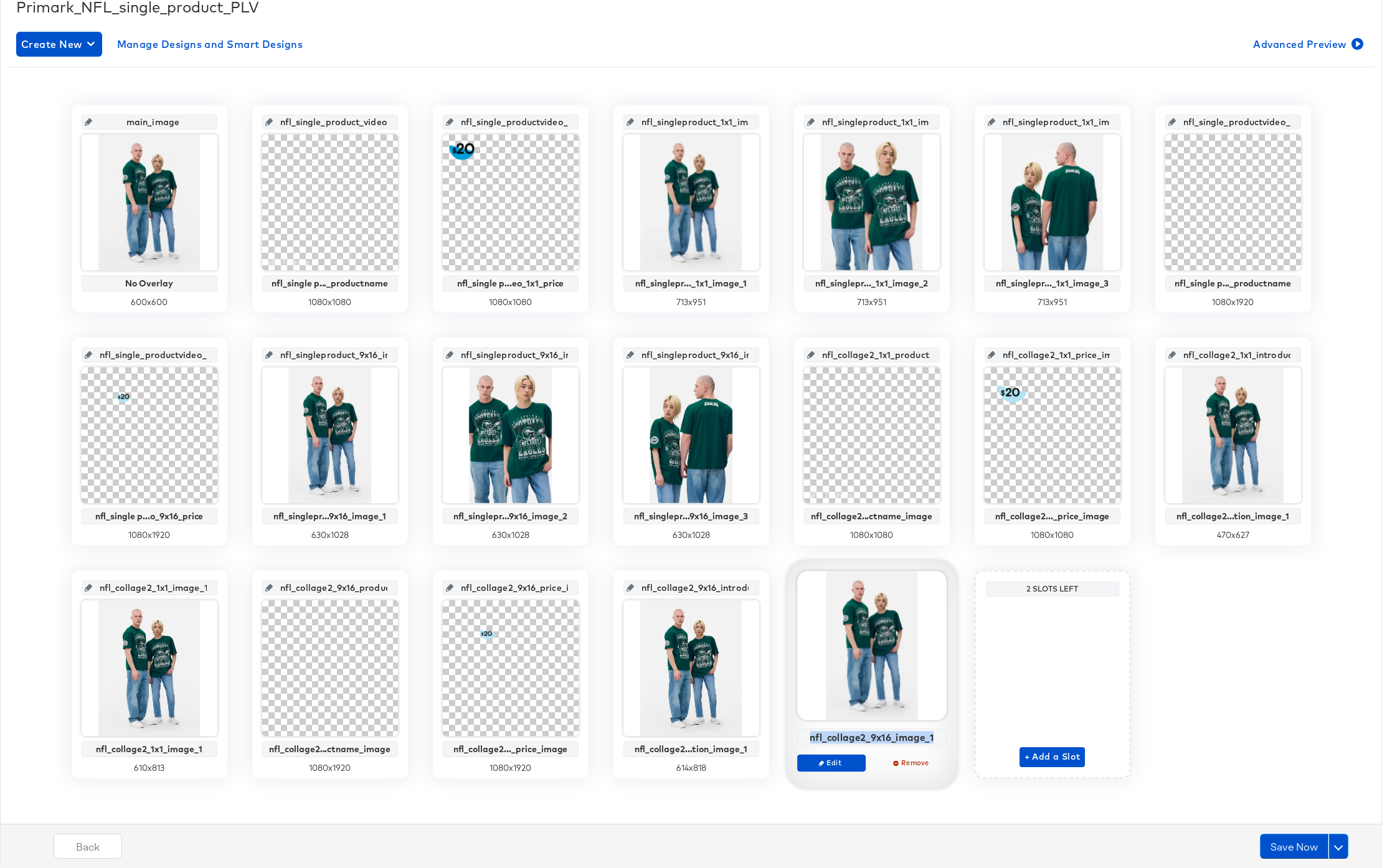
drag, startPoint x: 812, startPoint y: 736, endPoint x: 939, endPoint y: 739, distance: 127.0
click at [939, 739] on div "nfl_collage2_9x16_image_1" at bounding box center [871, 738] width 142 height 11
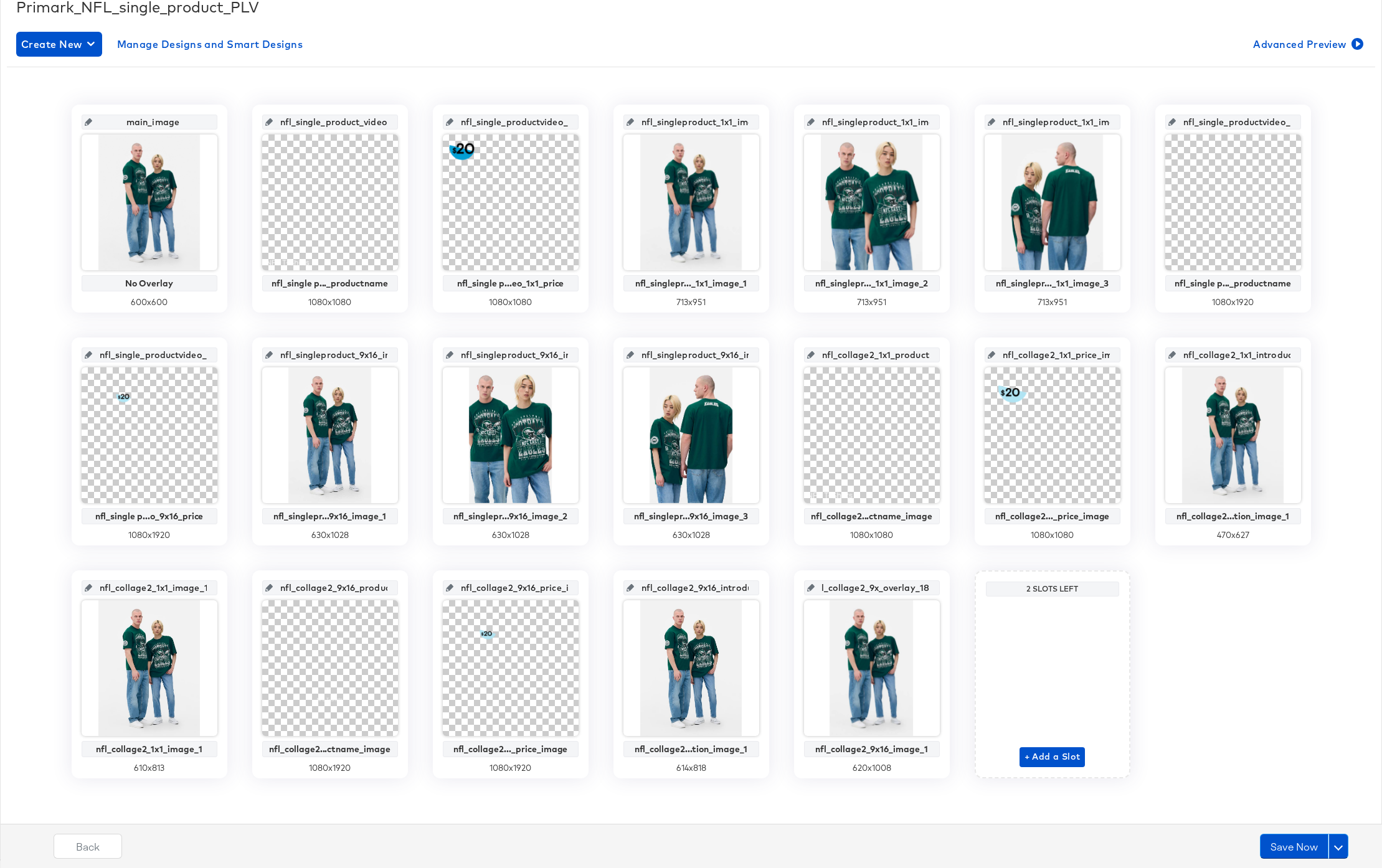
drag, startPoint x: 827, startPoint y: 590, endPoint x: 941, endPoint y: 594, distance: 114.1
click at [941, 594] on div "nfl_collage2_9x_overlay_18 nfl_collage2_9x16_image_1 620 x 1008" at bounding box center [872, 674] width 156 height 208
paste input "16_image_1"
type input "nfl_collage2_9x16_image_1"
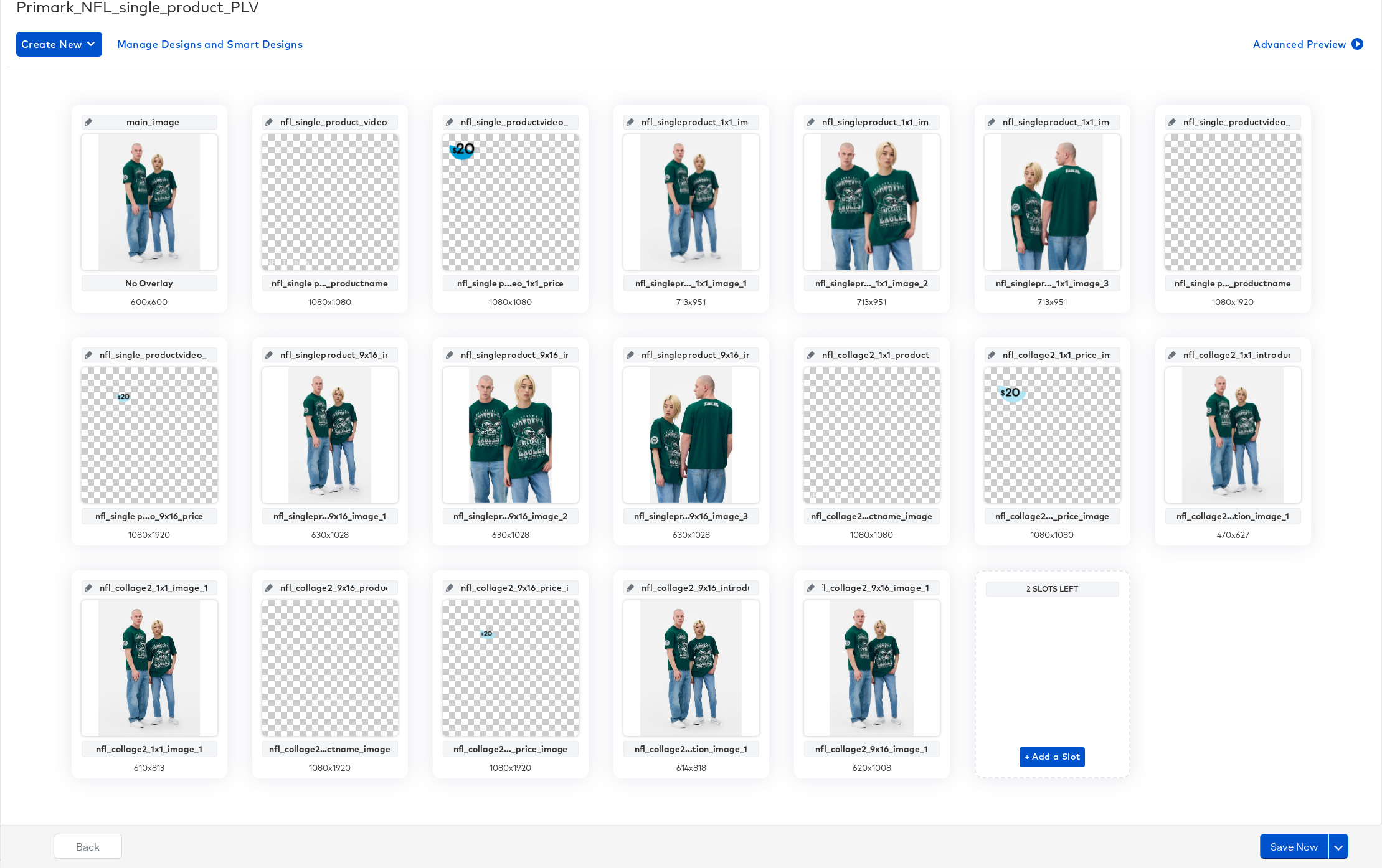
click at [958, 574] on div "main_image No Overlay 600 x 600 nfl_single_product_video_1x1_productname nfl_si…" at bounding box center [691, 442] width 1368 height 674
click at [1287, 847] on button "Save Now" at bounding box center [1294, 846] width 68 height 25
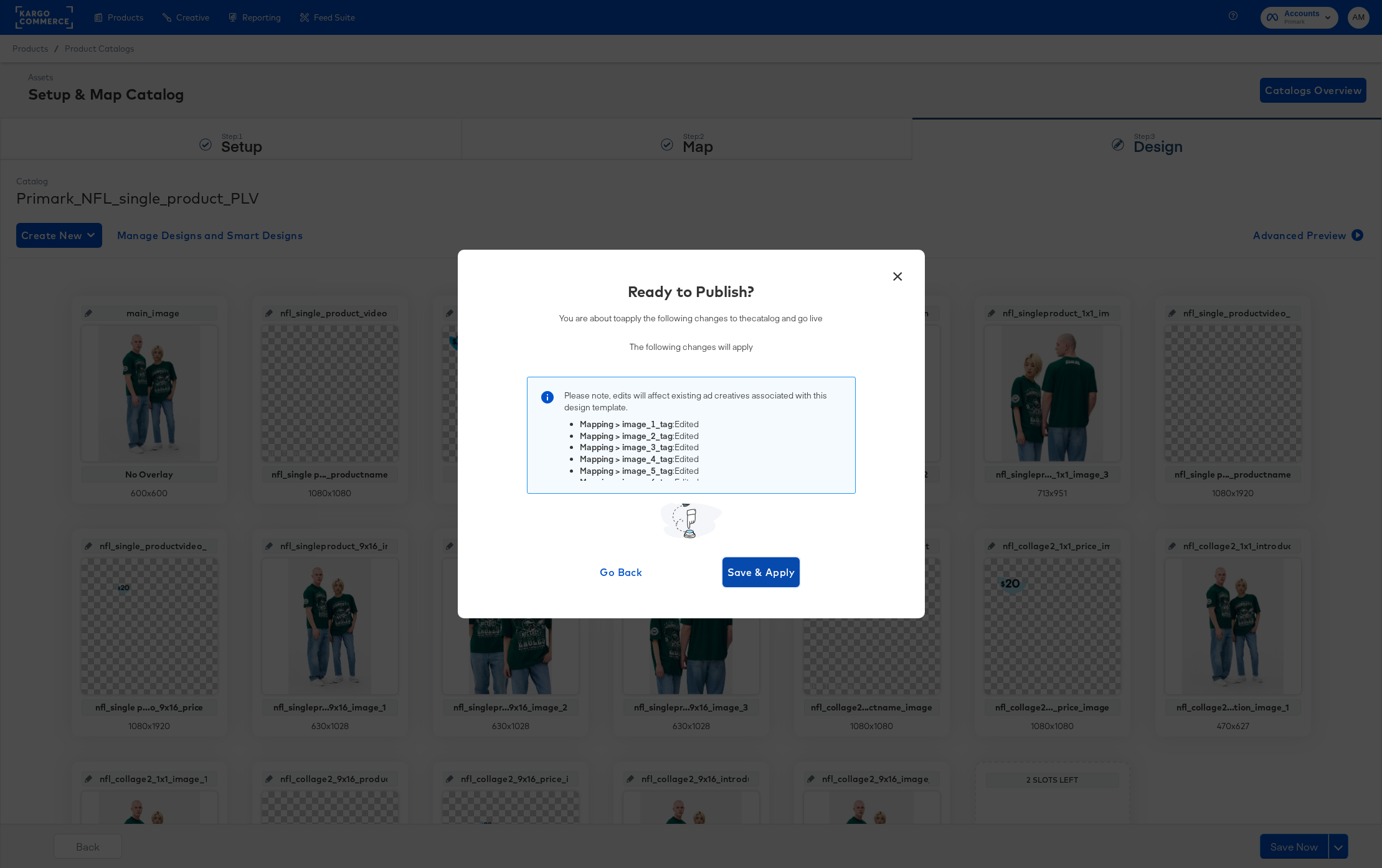
click at [755, 572] on span "Save & Apply" at bounding box center [761, 572] width 68 height 18
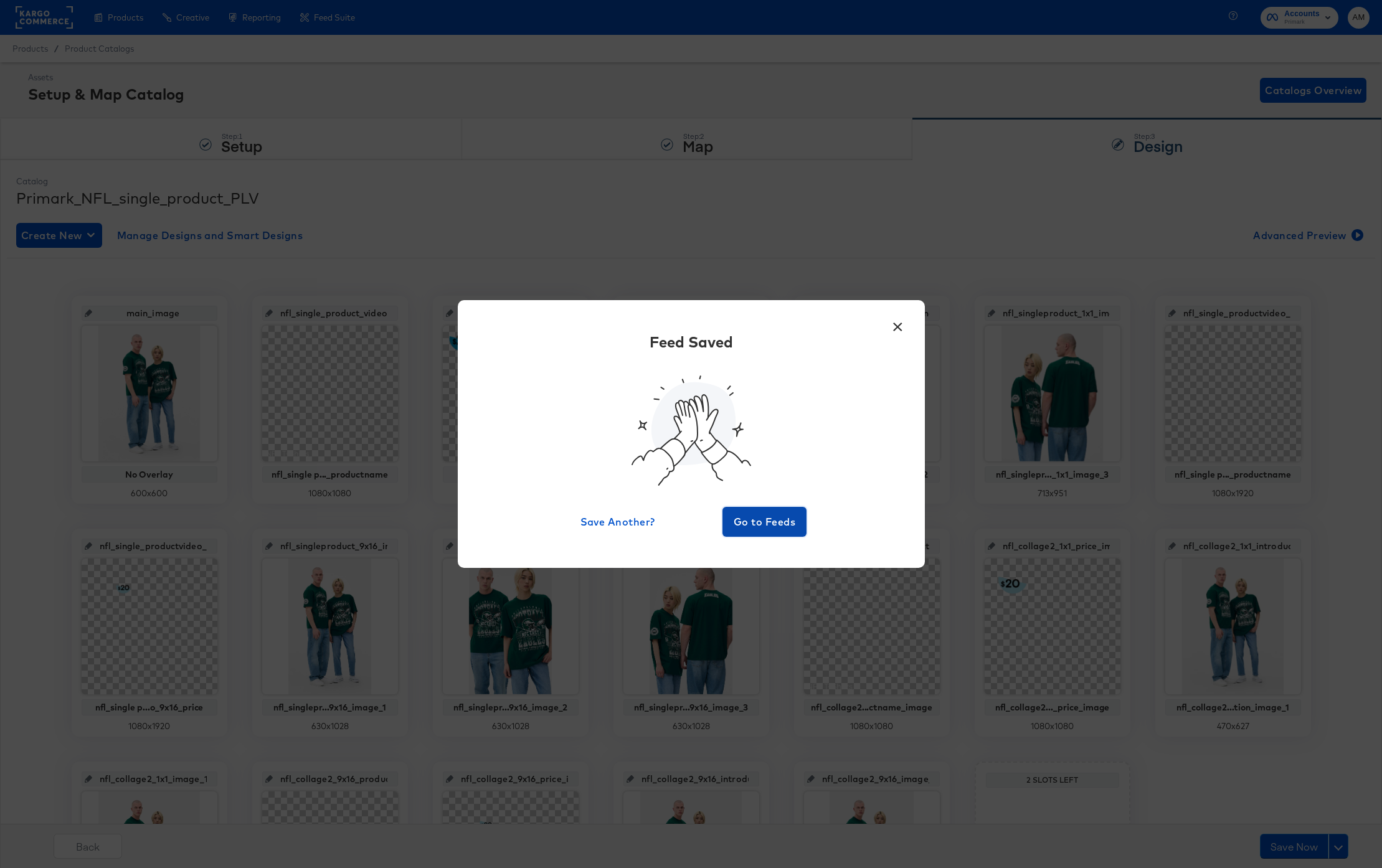
click at [749, 521] on span "Go to Feeds" at bounding box center [765, 522] width 75 height 18
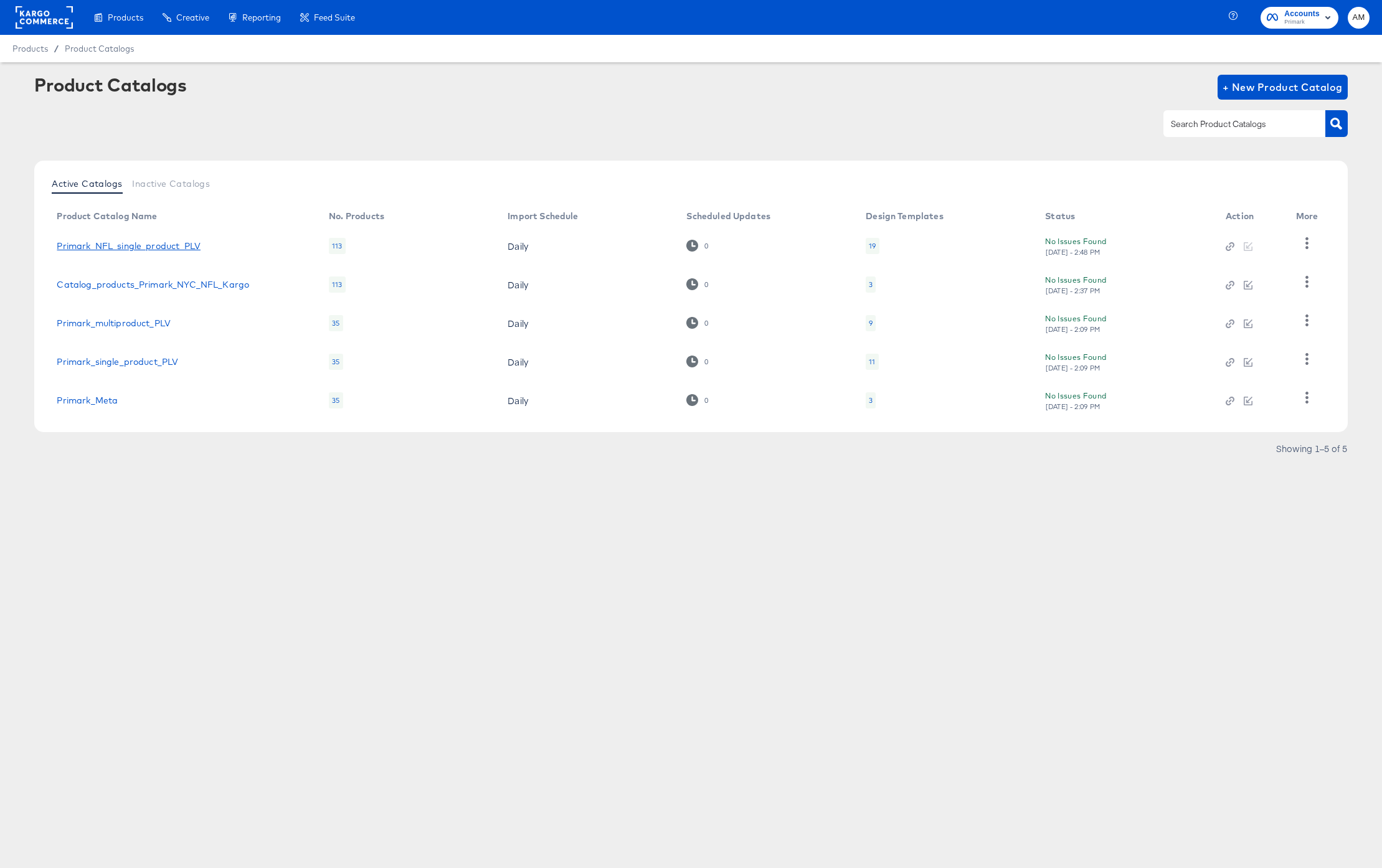
click at [168, 246] on link "Primark_NFL_single_product_PLV" at bounding box center [128, 246] width 144 height 10
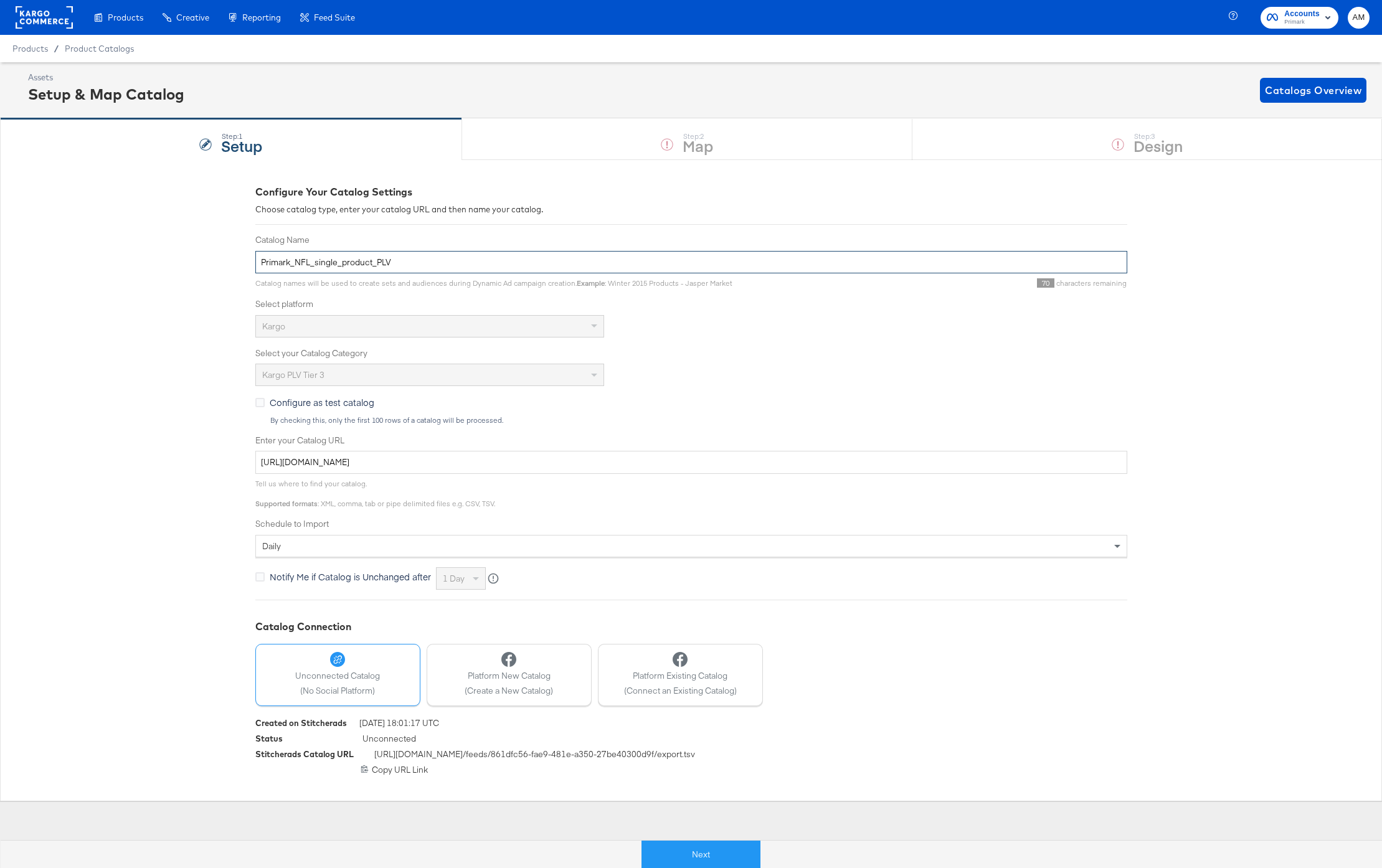
click at [370, 266] on input "Primark_NFL_single_product_PLV" at bounding box center [691, 262] width 872 height 23
type input "Primark_NFL_PLV"
click at [700, 853] on button "Next" at bounding box center [688, 854] width 119 height 28
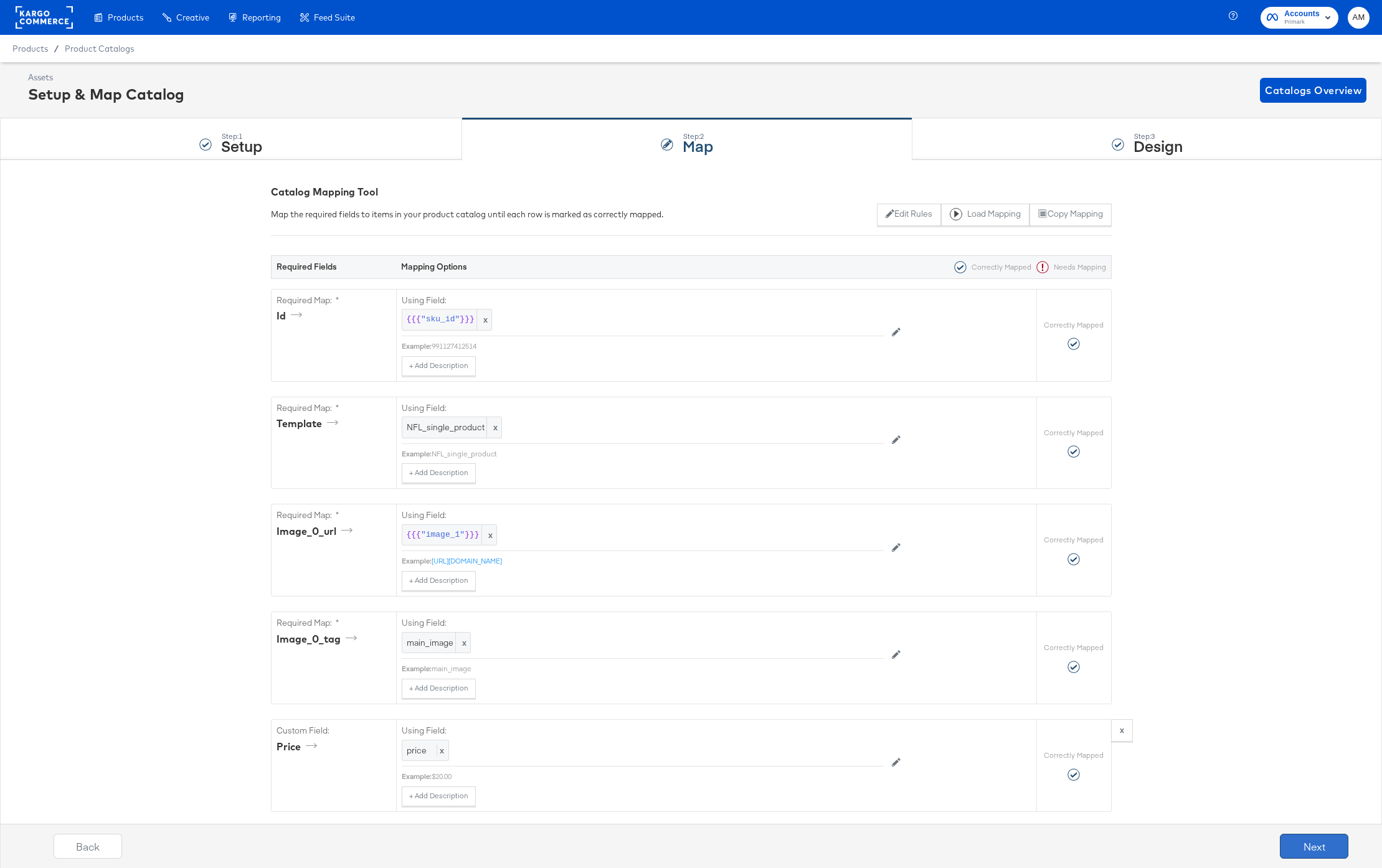
click at [1301, 844] on button "Next" at bounding box center [1314, 846] width 68 height 25
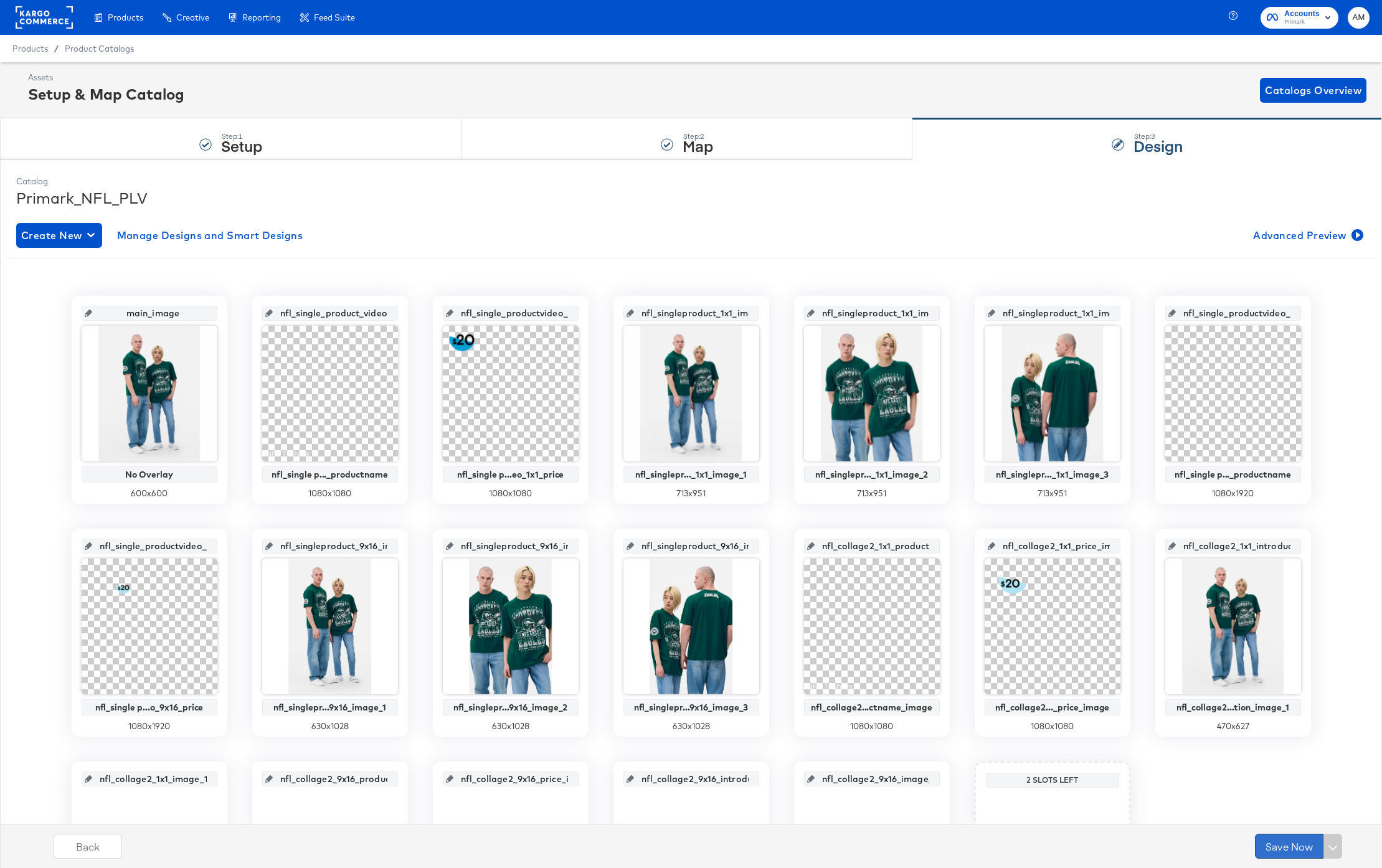
click at [1279, 845] on button "Save Now" at bounding box center [1289, 846] width 68 height 25
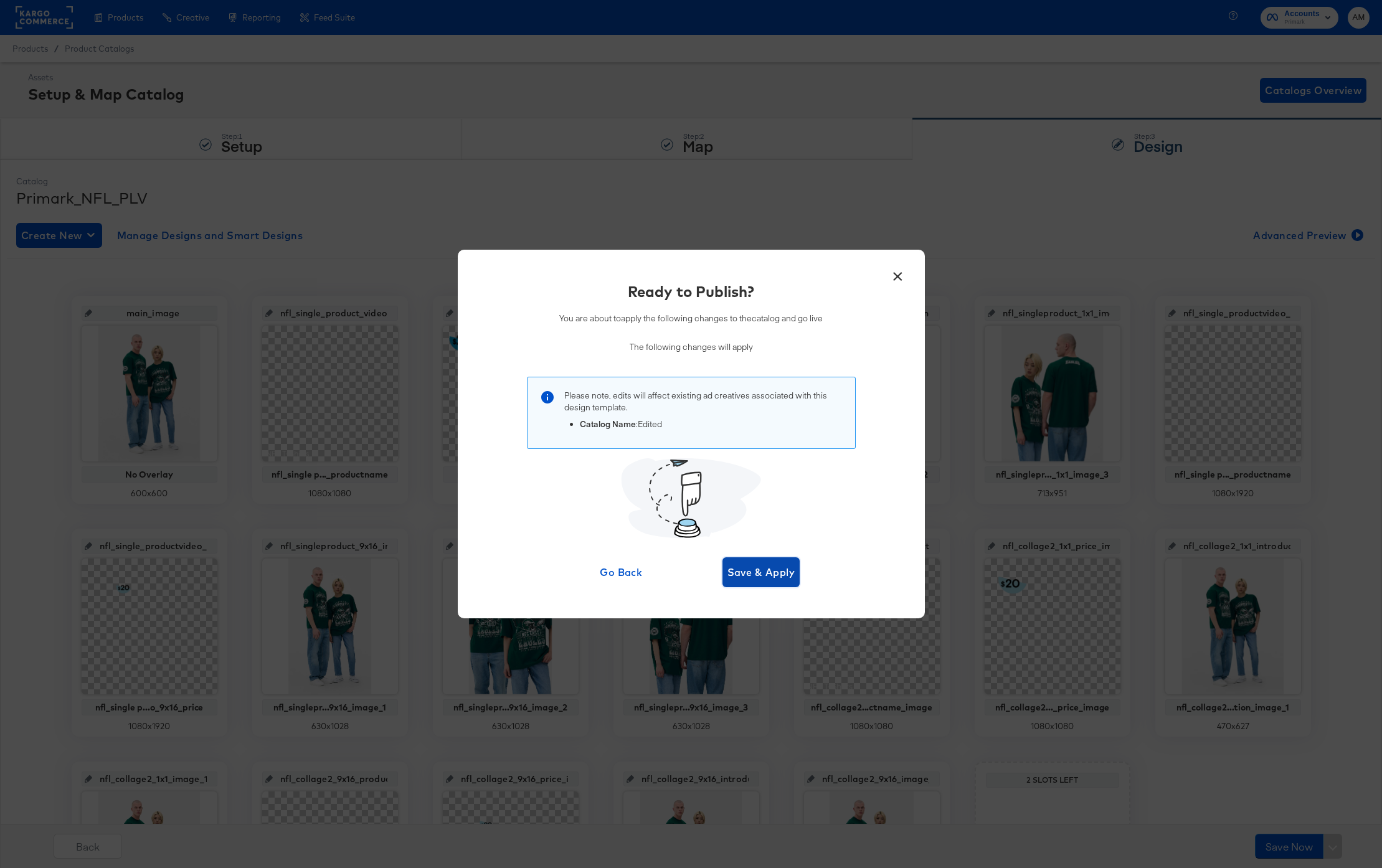
click at [759, 574] on span "Save & Apply" at bounding box center [761, 572] width 68 height 18
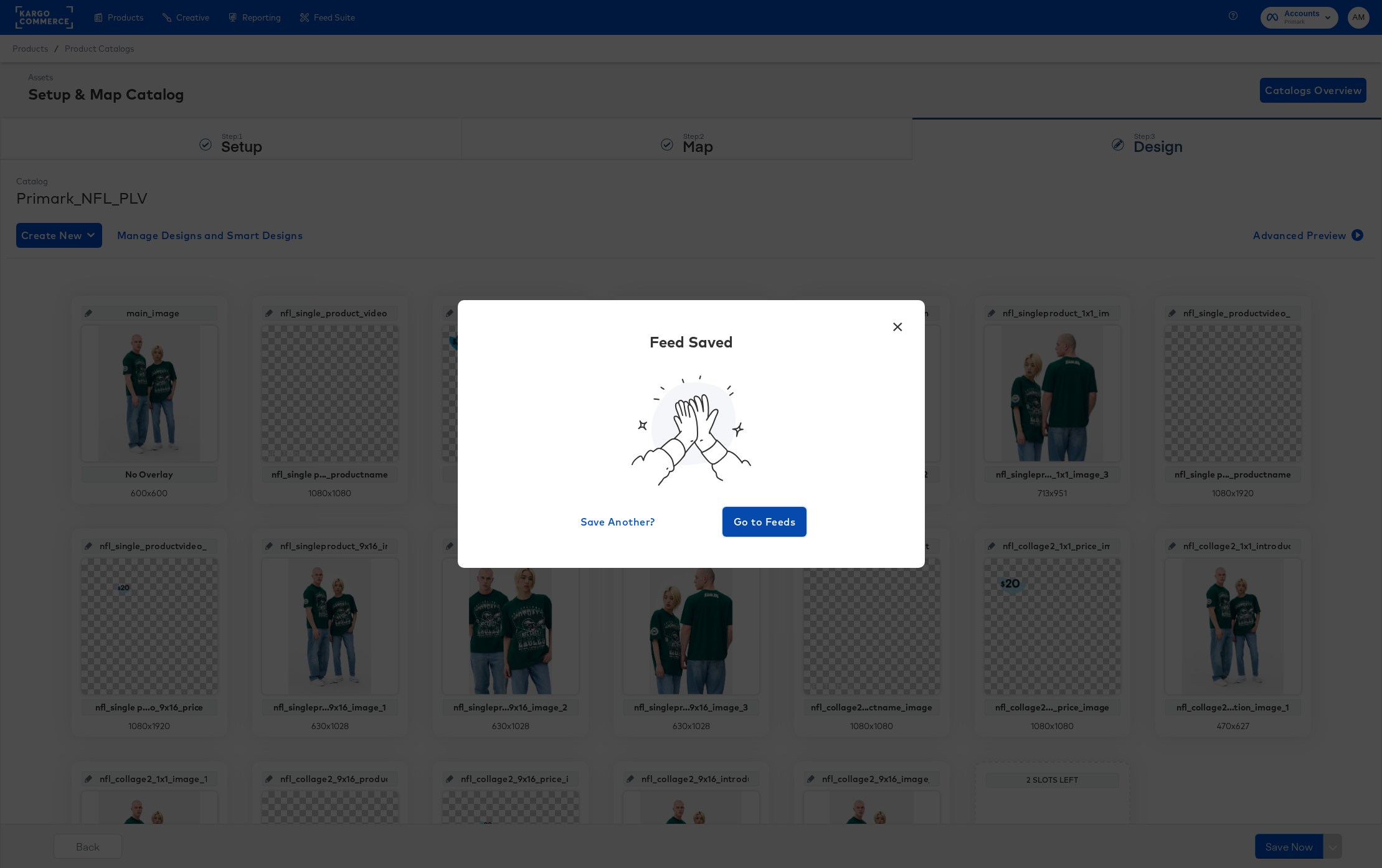
click at [752, 511] on button "Go to Feeds" at bounding box center [765, 522] width 84 height 30
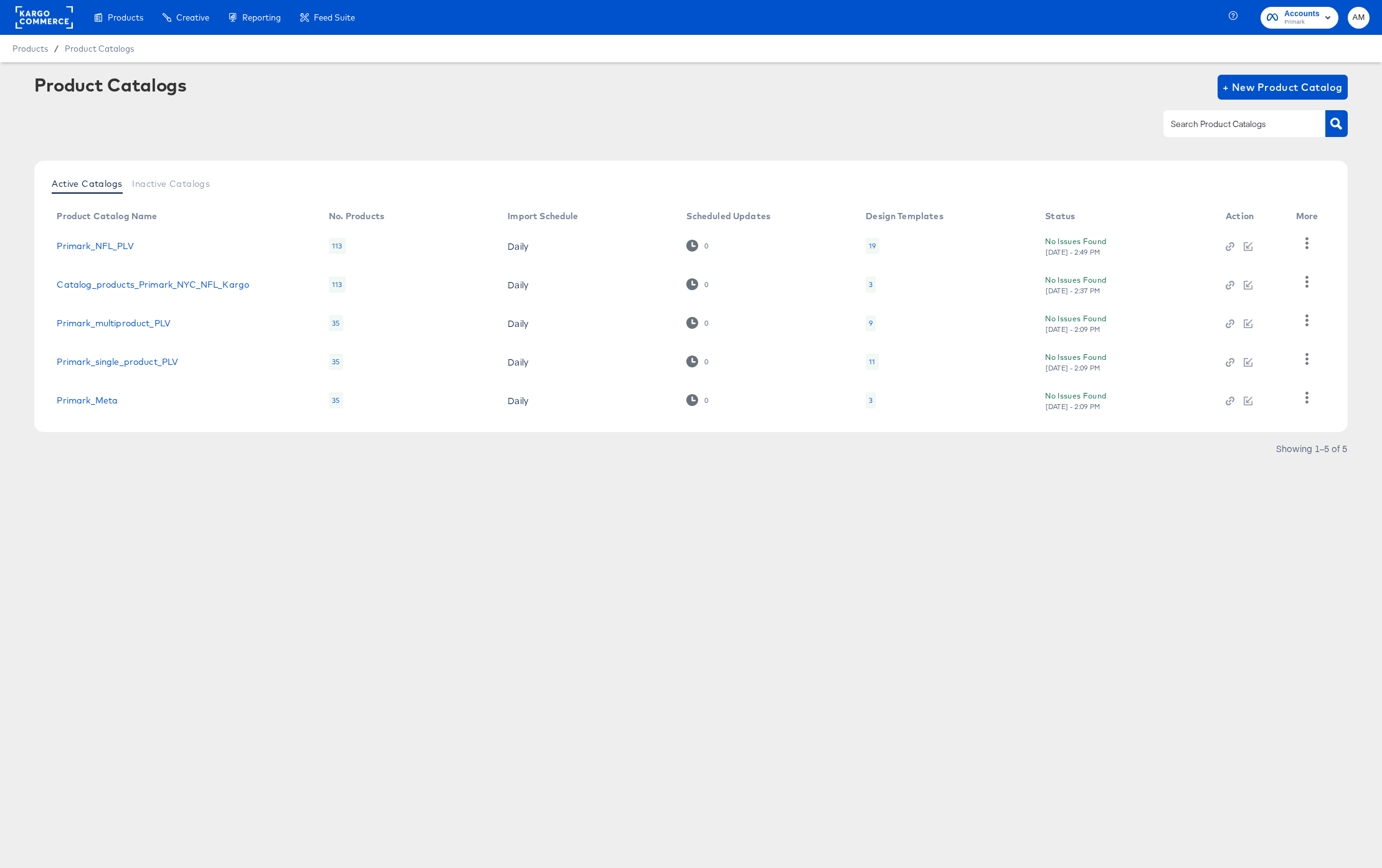
click at [1240, 244] on div at bounding box center [1248, 246] width 45 height 11
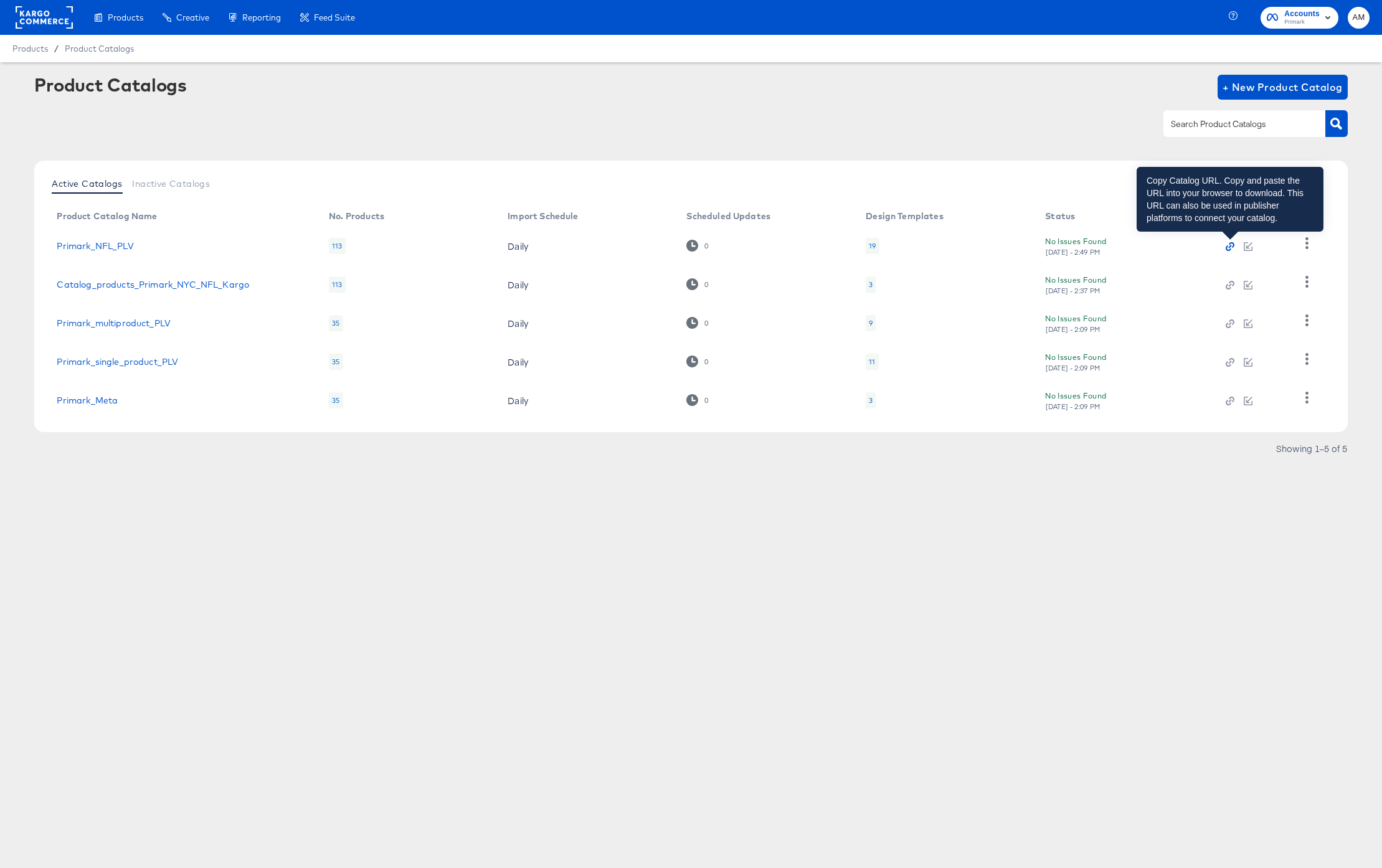
click at [1232, 247] on icon "button" at bounding box center [1230, 247] width 9 height 9
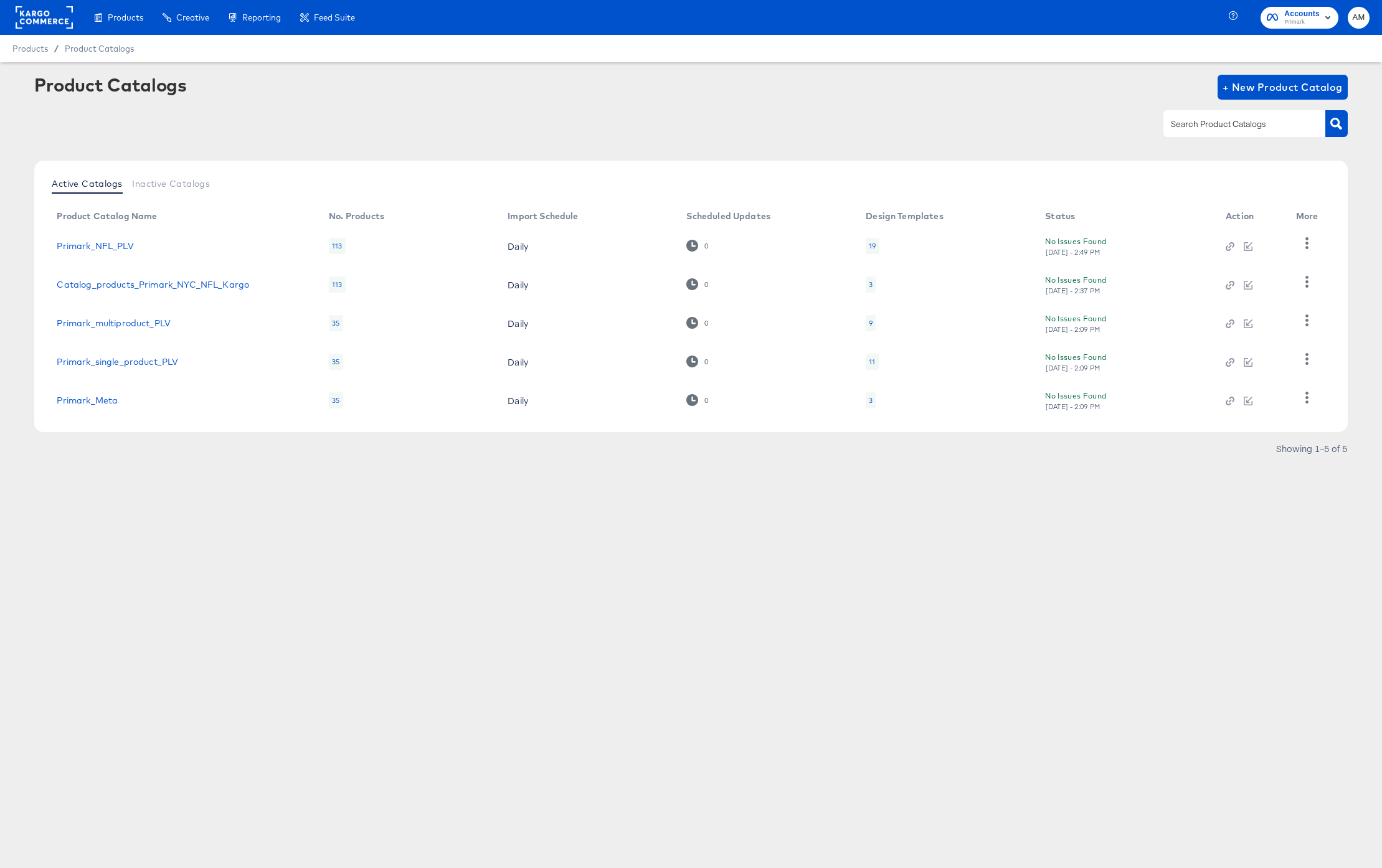
click at [31, 14] on rect at bounding box center [45, 18] width 57 height 22
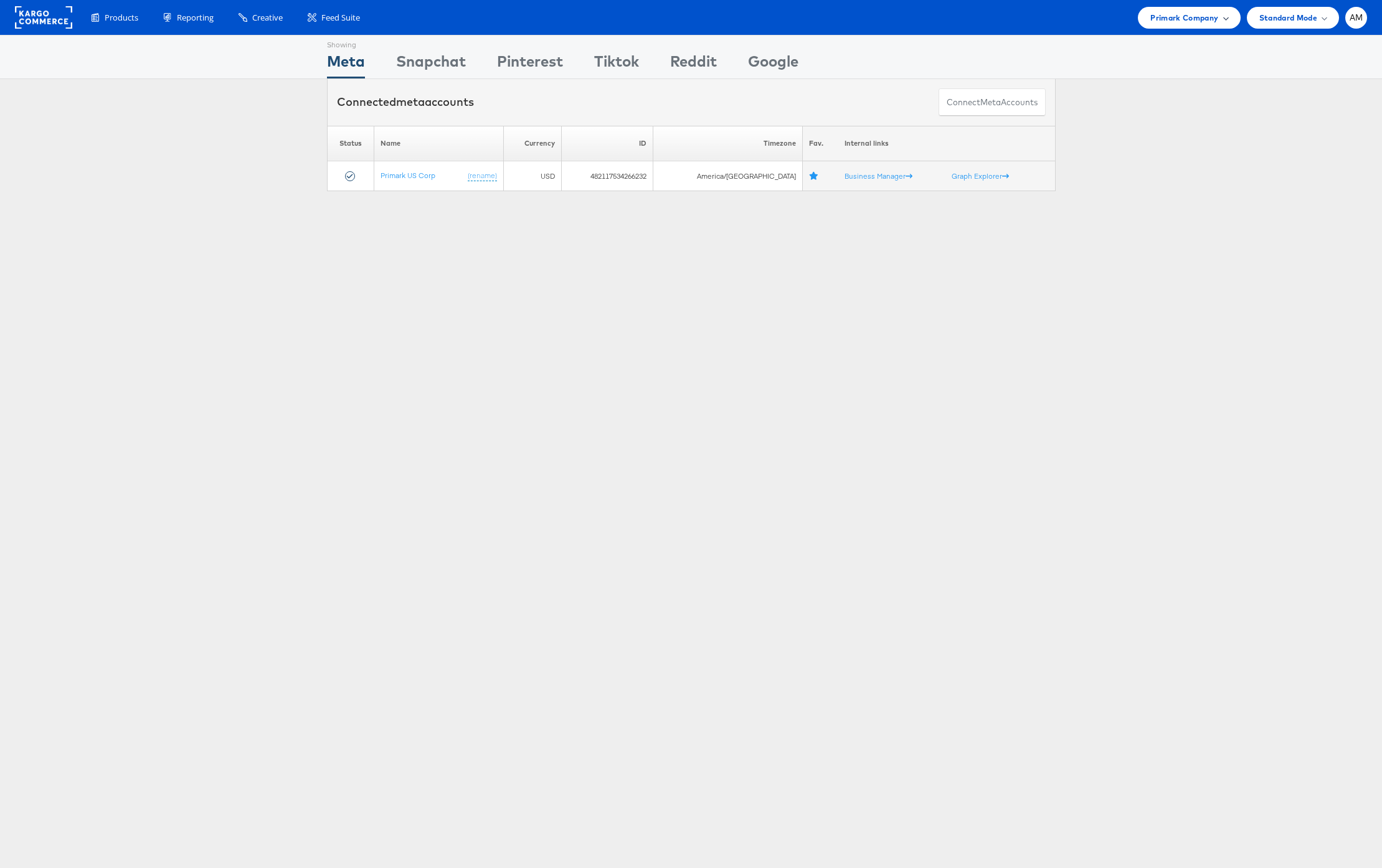
click at [1192, 18] on span "Primark Company" at bounding box center [1184, 18] width 68 height 13
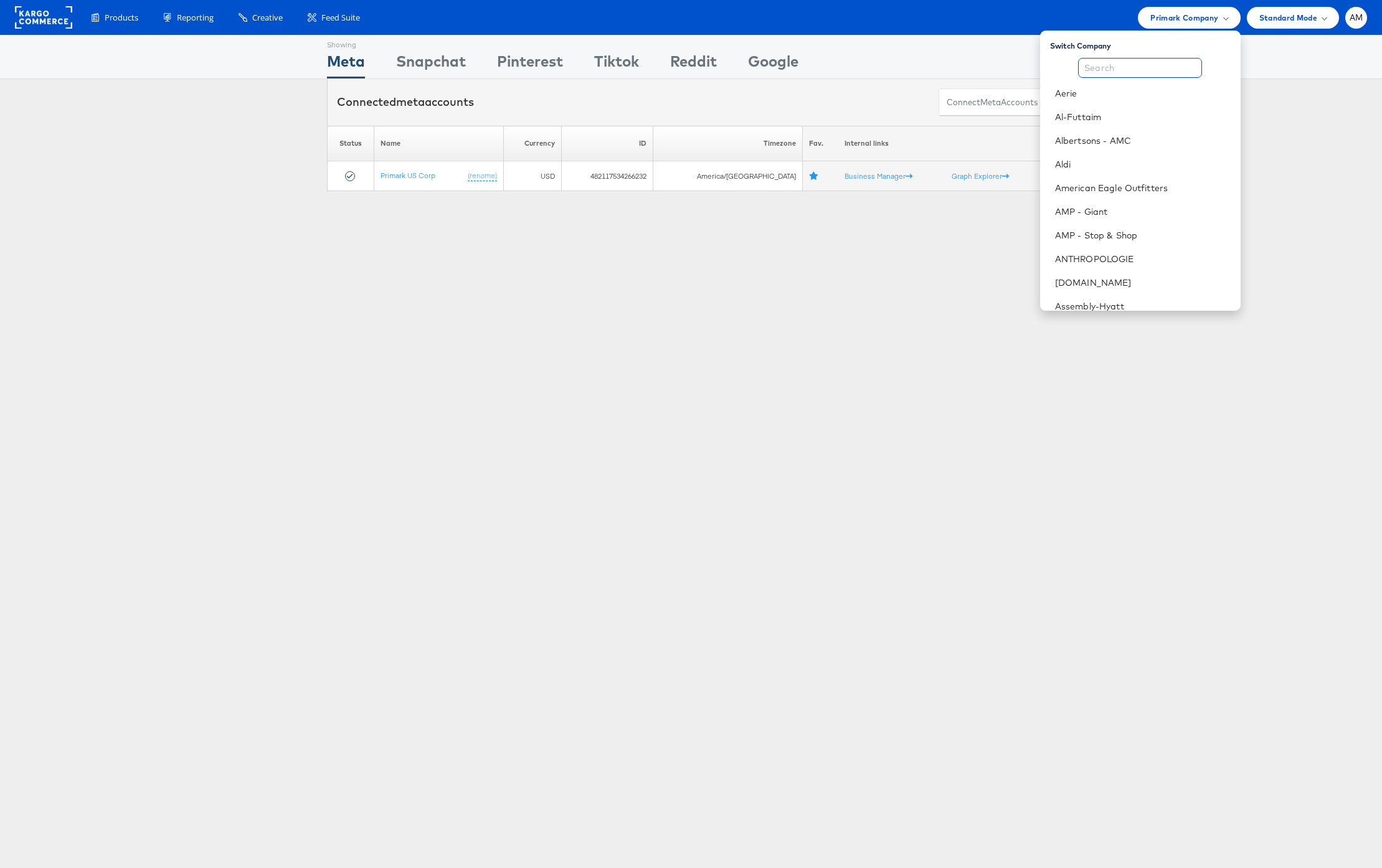
click at [1142, 66] on input "text" at bounding box center [1140, 68] width 124 height 20
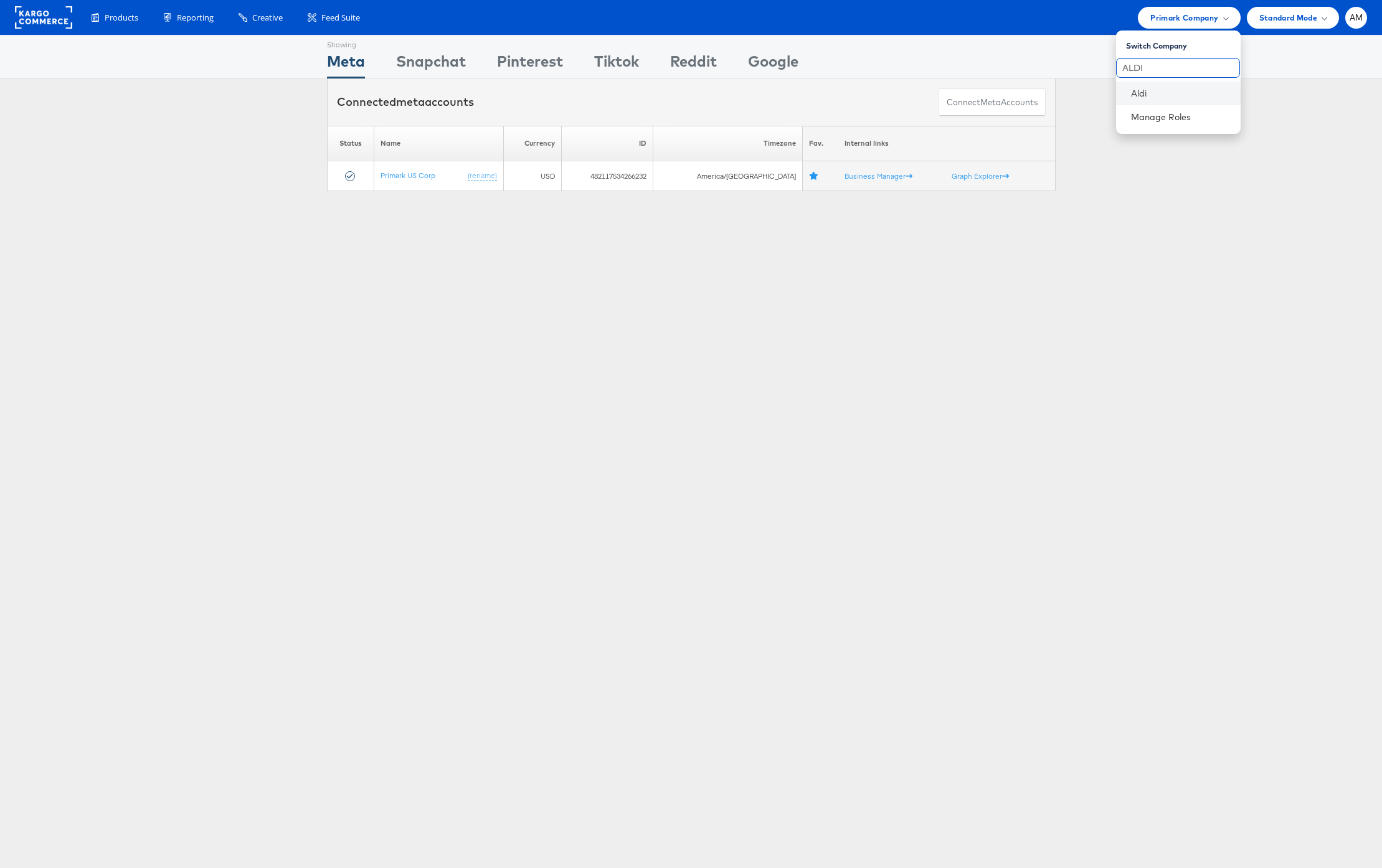
type input "ALDI"
click at [1121, 93] on li "Aldi" at bounding box center [1178, 94] width 125 height 24
click at [1140, 94] on link "Aldi" at bounding box center [1181, 94] width 99 height 13
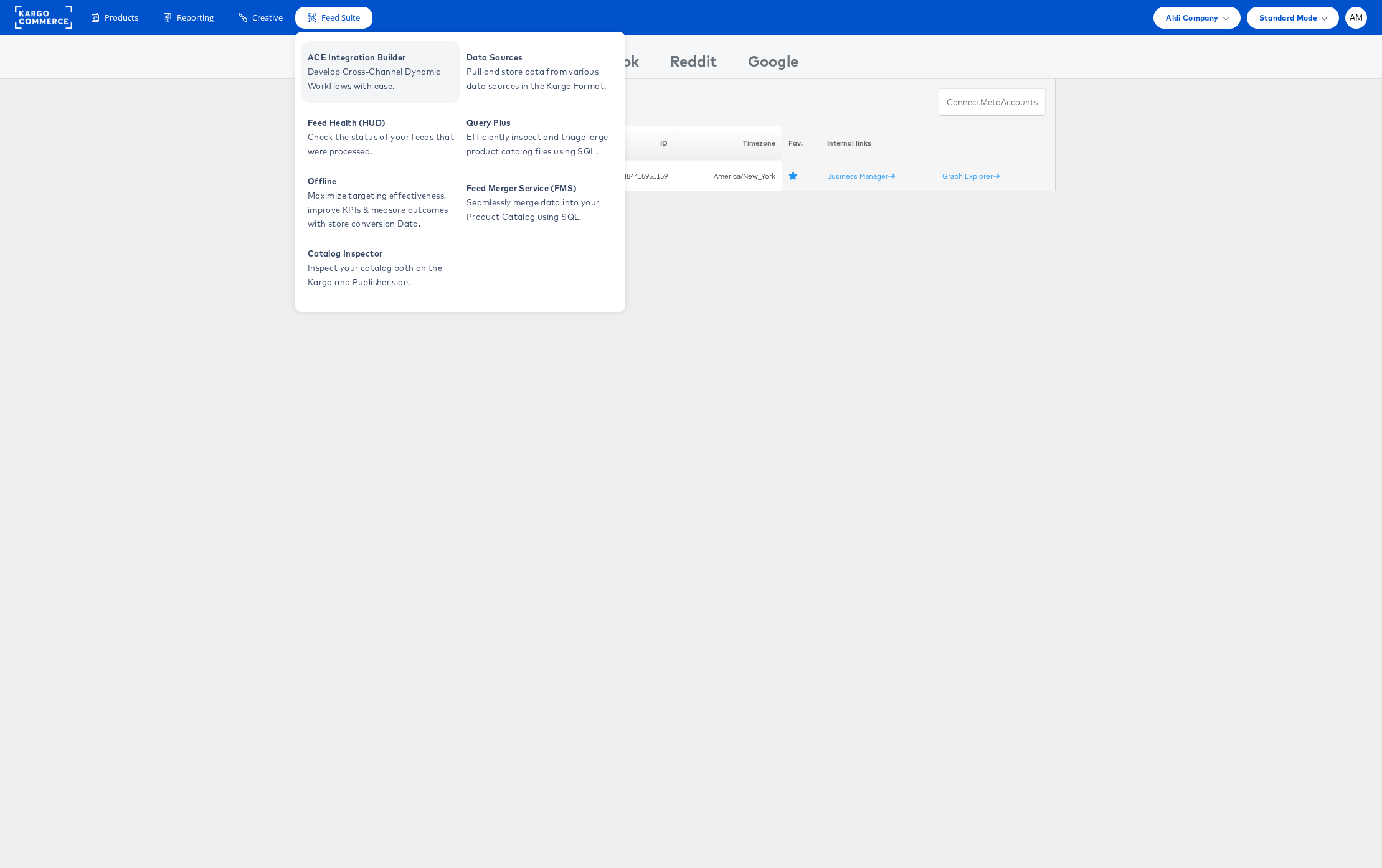
click at [357, 82] on span "Develop Cross-Channel Dynamic Workflows with ease." at bounding box center [383, 79] width 150 height 29
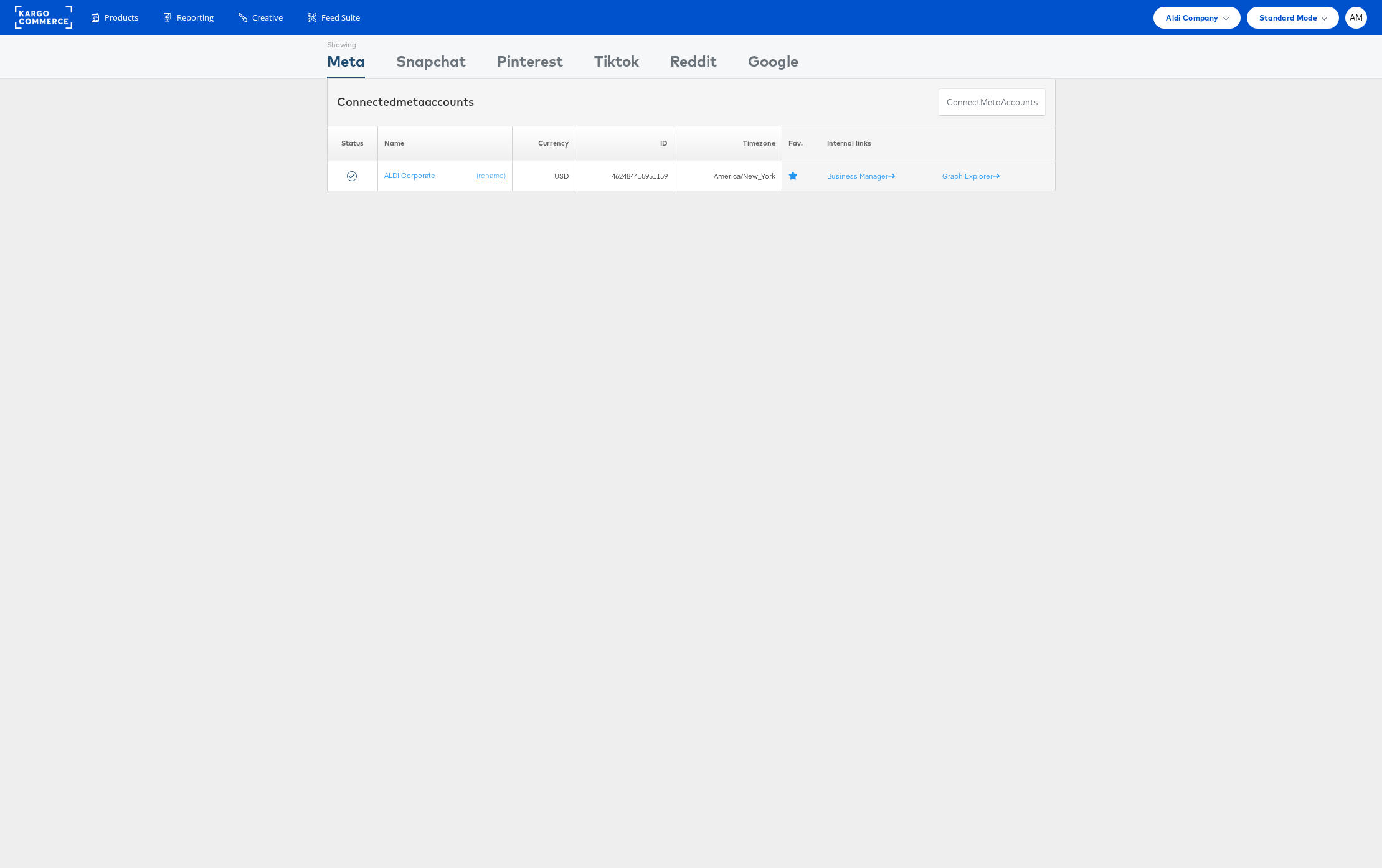
drag, startPoint x: 1204, startPoint y: 19, endPoint x: 1197, endPoint y: 32, distance: 14.8
click at [1203, 20] on span "Aldi Company" at bounding box center [1193, 18] width 53 height 13
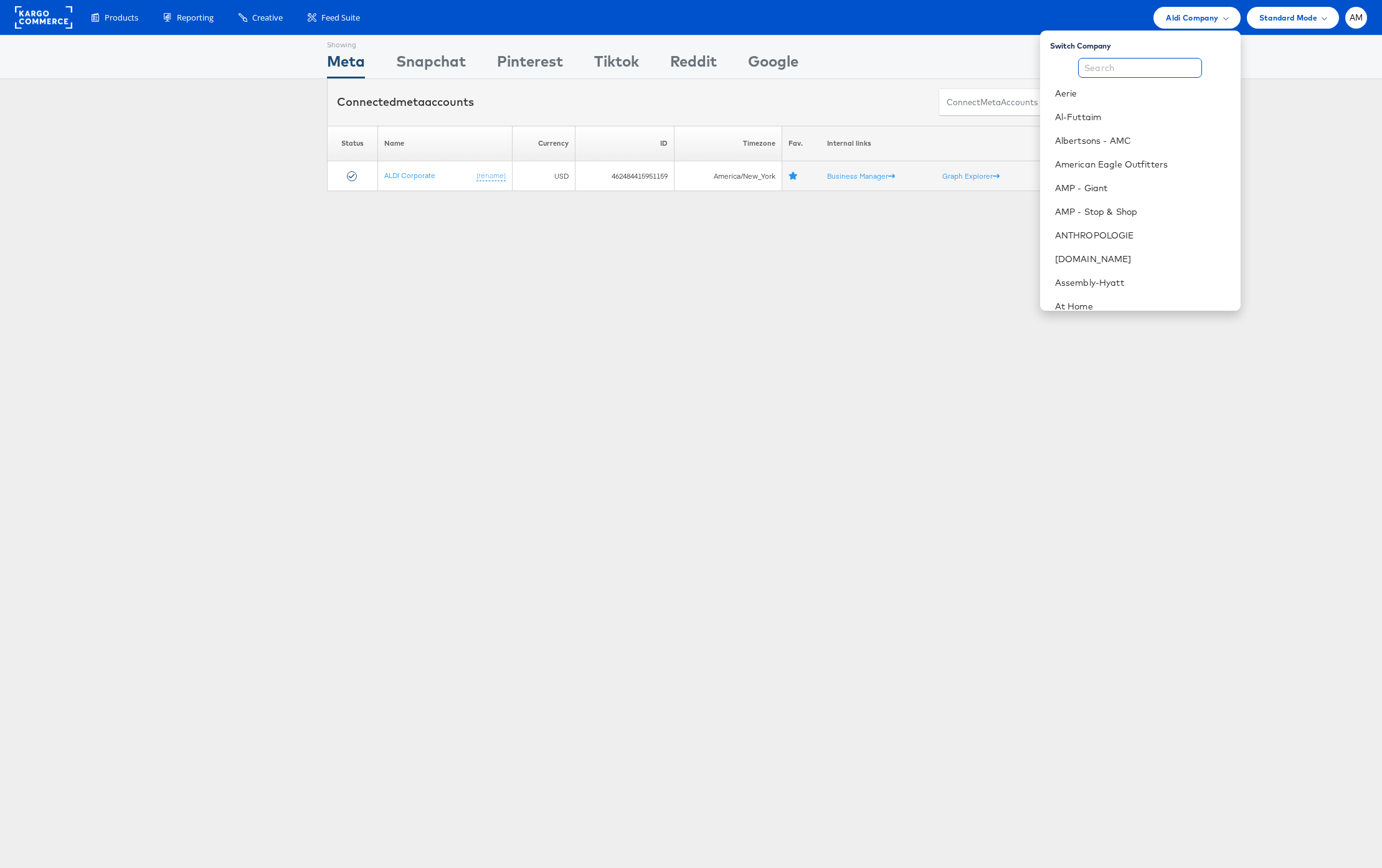
click at [1154, 71] on input "text" at bounding box center [1140, 68] width 124 height 20
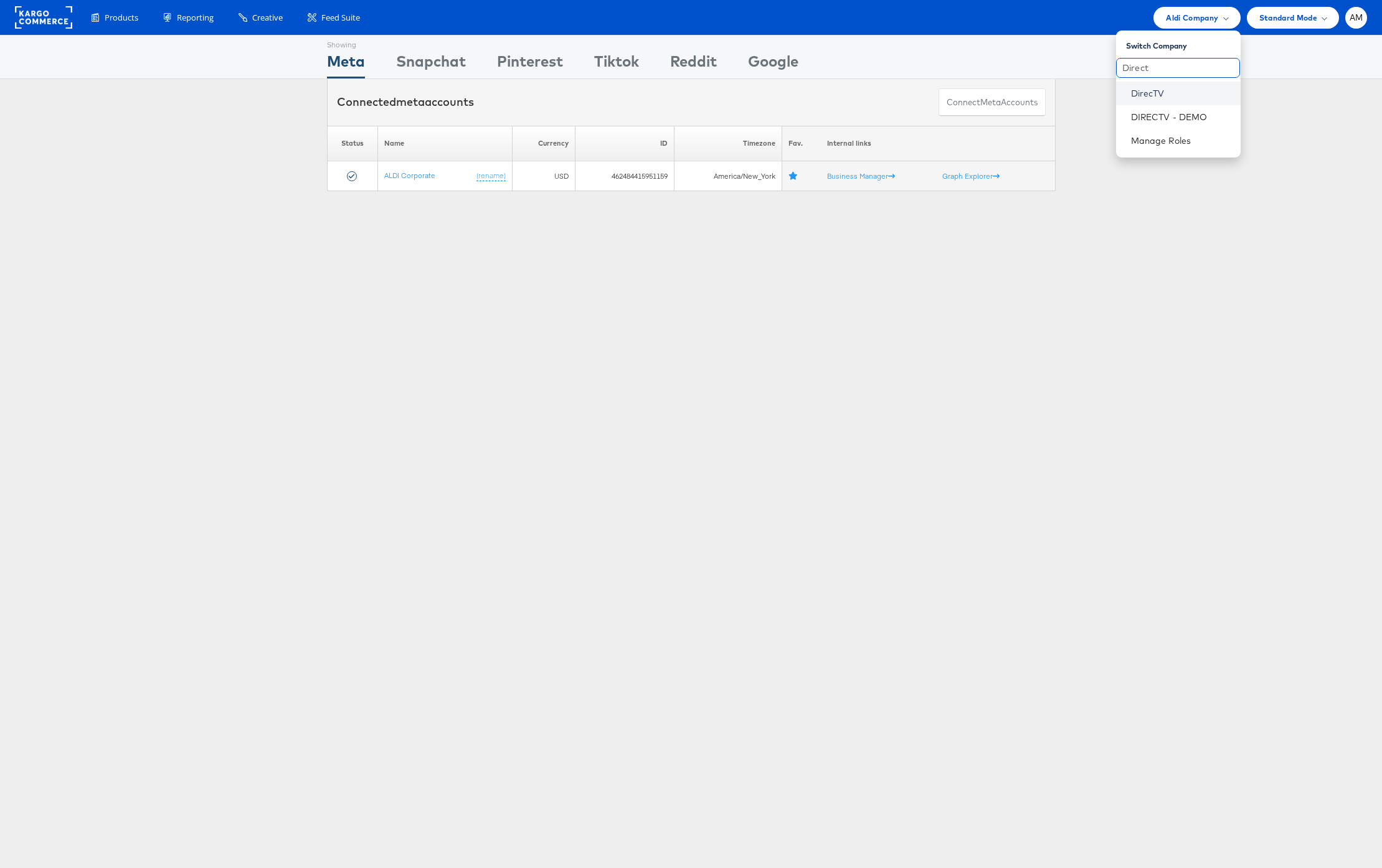
type input "Direct"
click at [1149, 91] on link "DirecTV" at bounding box center [1181, 94] width 99 height 13
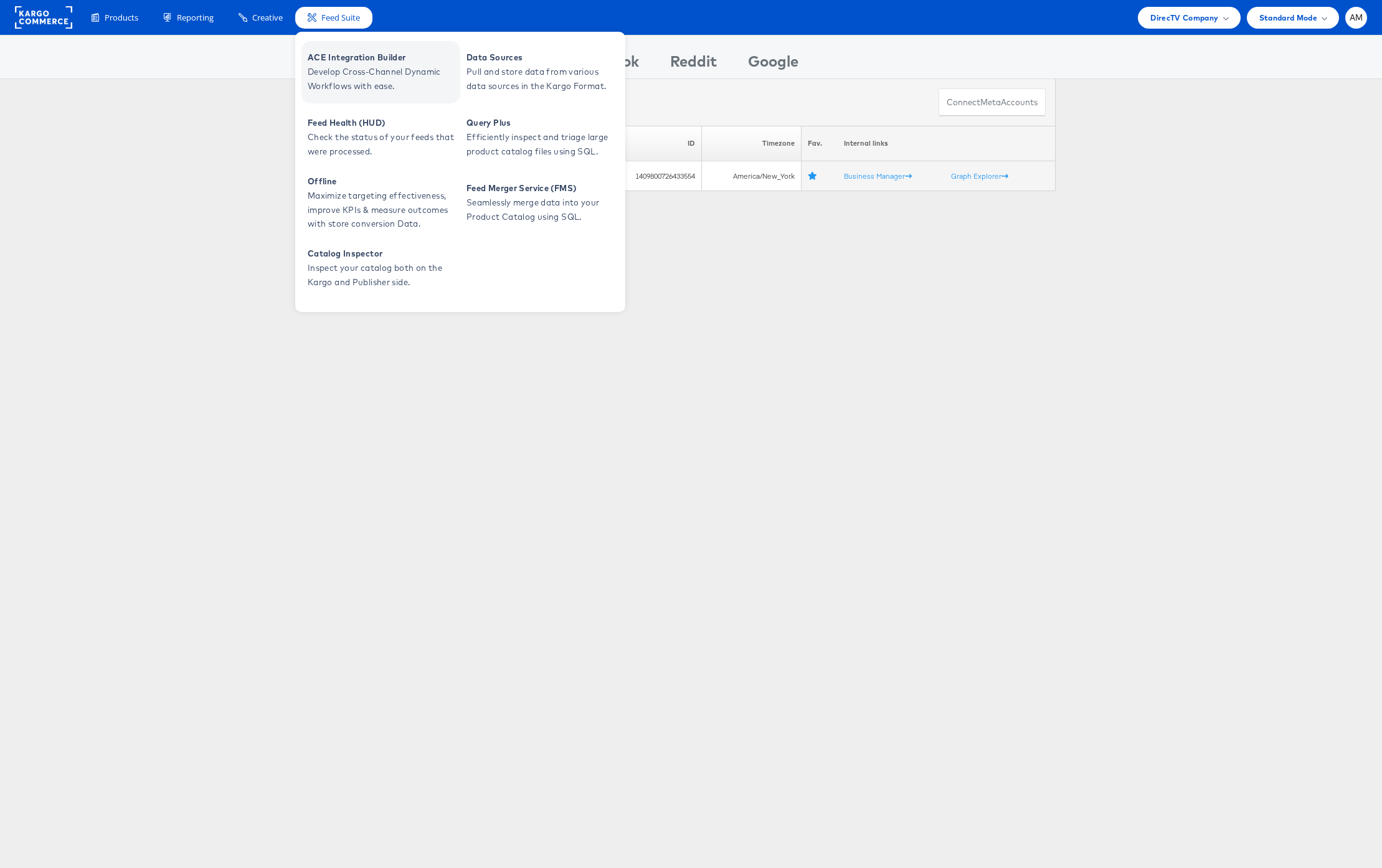
click at [340, 76] on span "Develop Cross-Channel Dynamic Workflows with ease." at bounding box center [383, 79] width 150 height 29
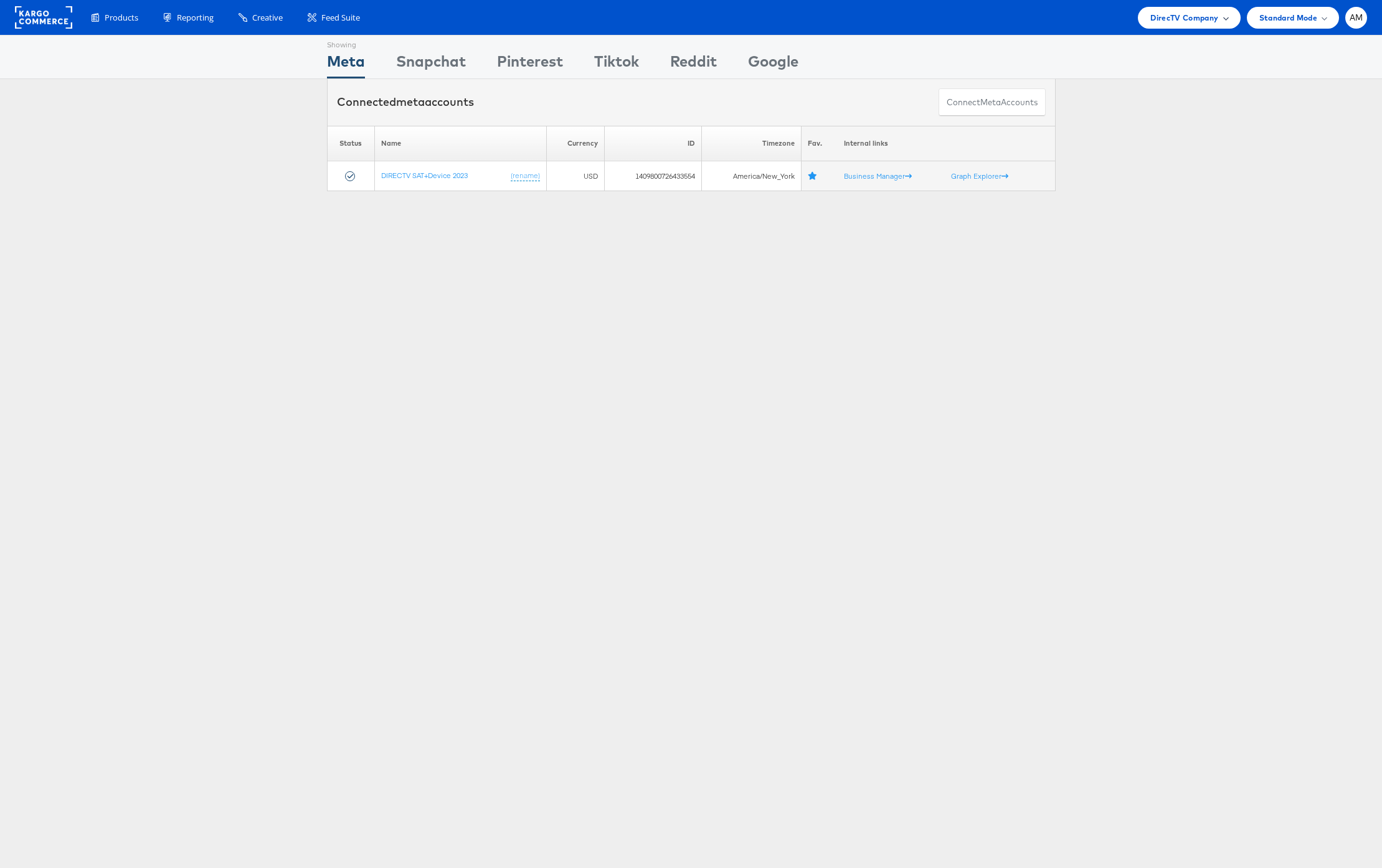
click at [1189, 18] on span "DirecTV Company" at bounding box center [1184, 18] width 68 height 13
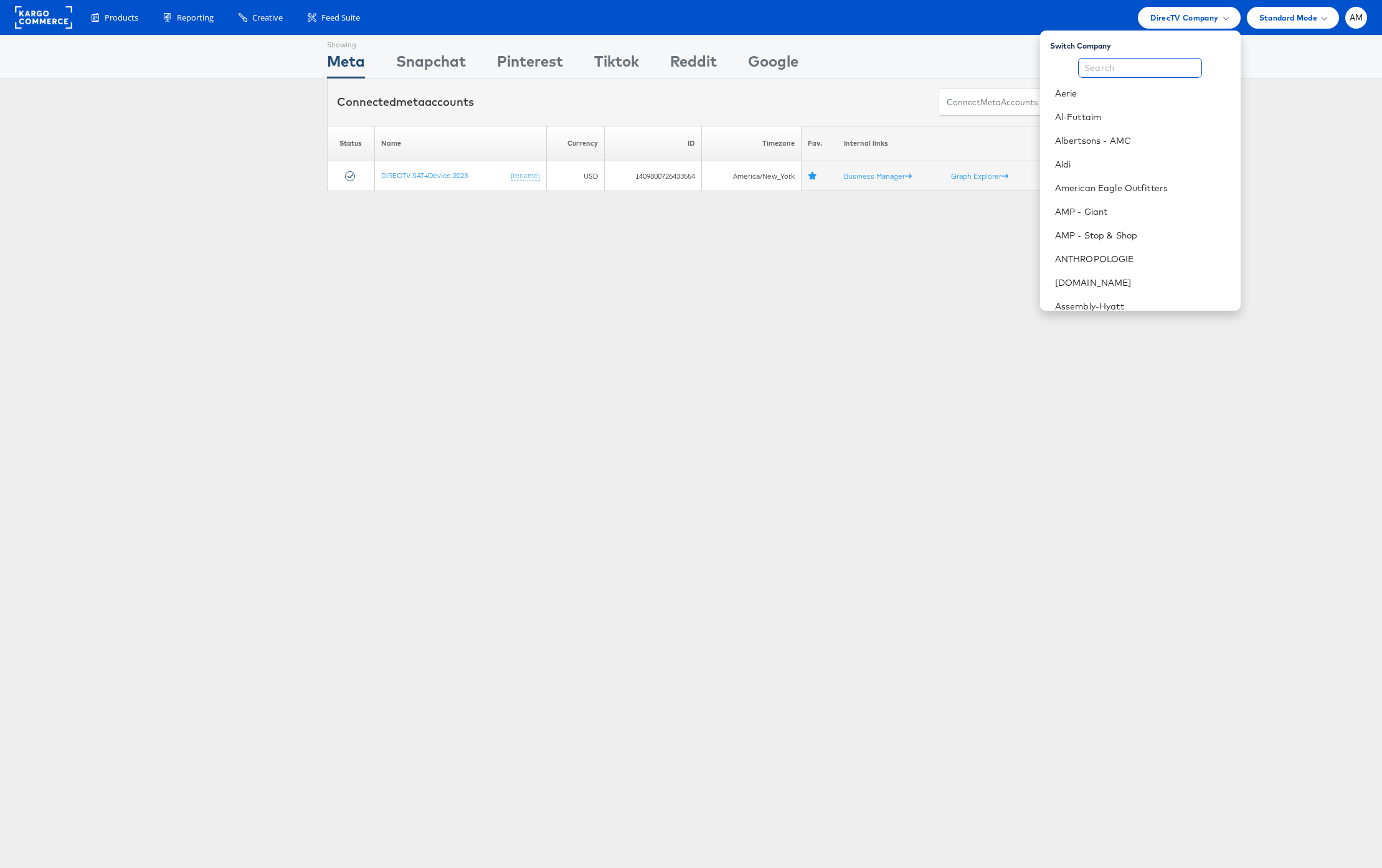
click at [1157, 66] on input "text" at bounding box center [1140, 68] width 124 height 20
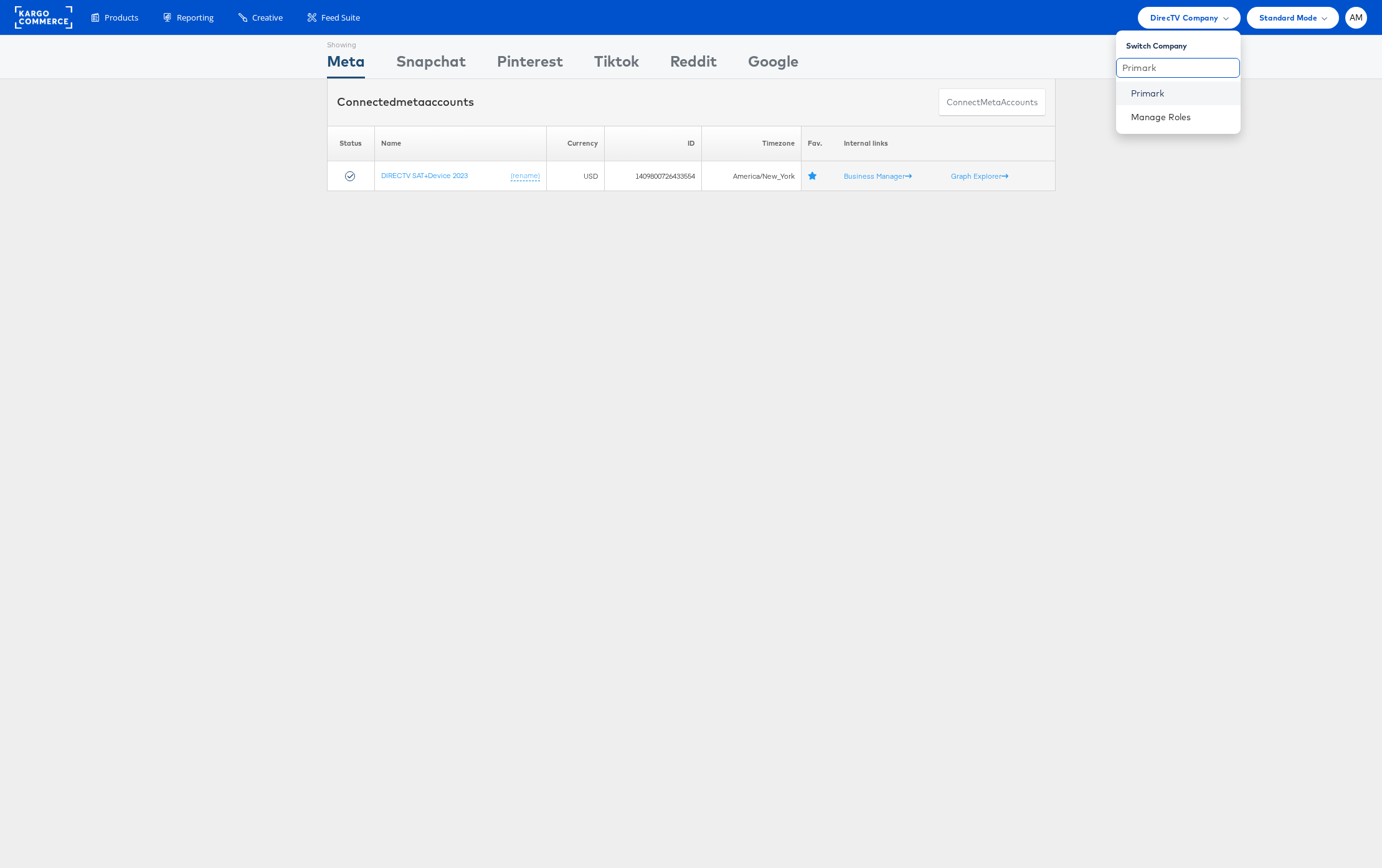
type input "Primark"
click at [1170, 95] on link "Primark" at bounding box center [1181, 94] width 99 height 13
click at [1178, 18] on span "Primark Company" at bounding box center [1184, 18] width 68 height 13
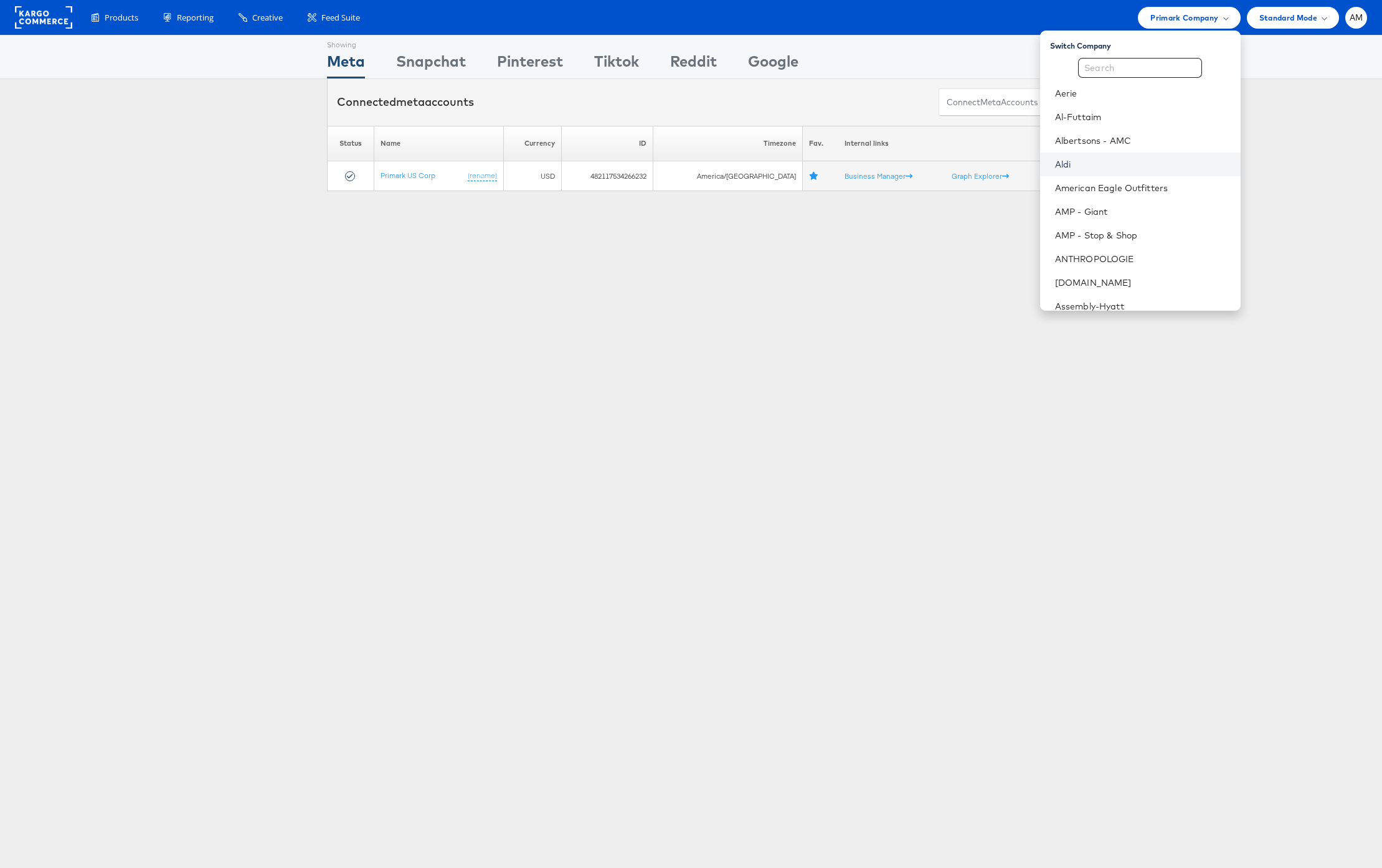
click at [1080, 163] on link "Aldi" at bounding box center [1143, 165] width 176 height 13
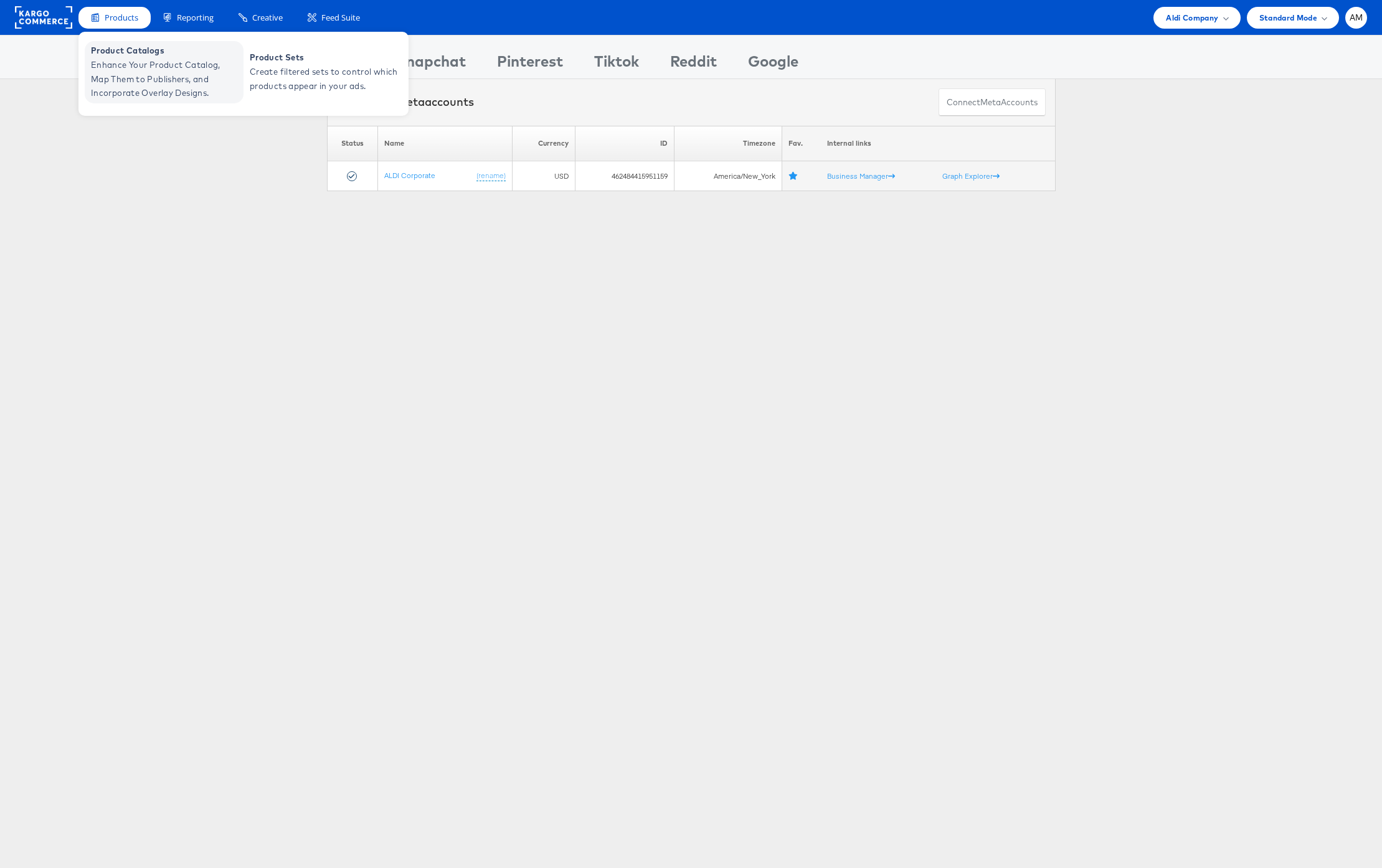
click at [130, 88] on span "Enhance Your Product Catalog, Map Them to Publishers, and Incorporate Overlay D…" at bounding box center [165, 79] width 150 height 42
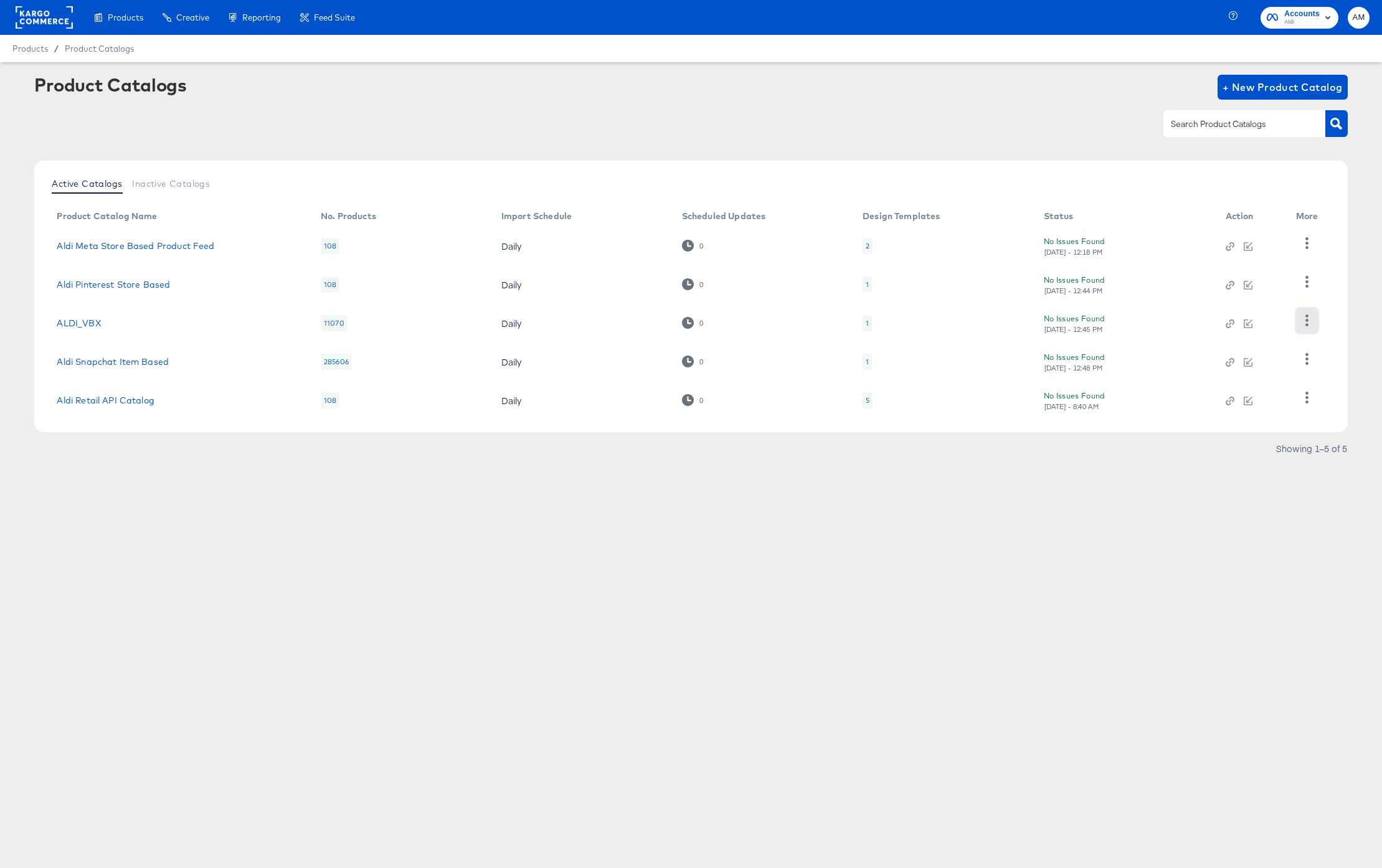
click at [1306, 322] on icon "button" at bounding box center [1306, 320] width 12 height 12
click at [1213, 366] on div "HUD Checks (Internal)" at bounding box center [1255, 365] width 125 height 20
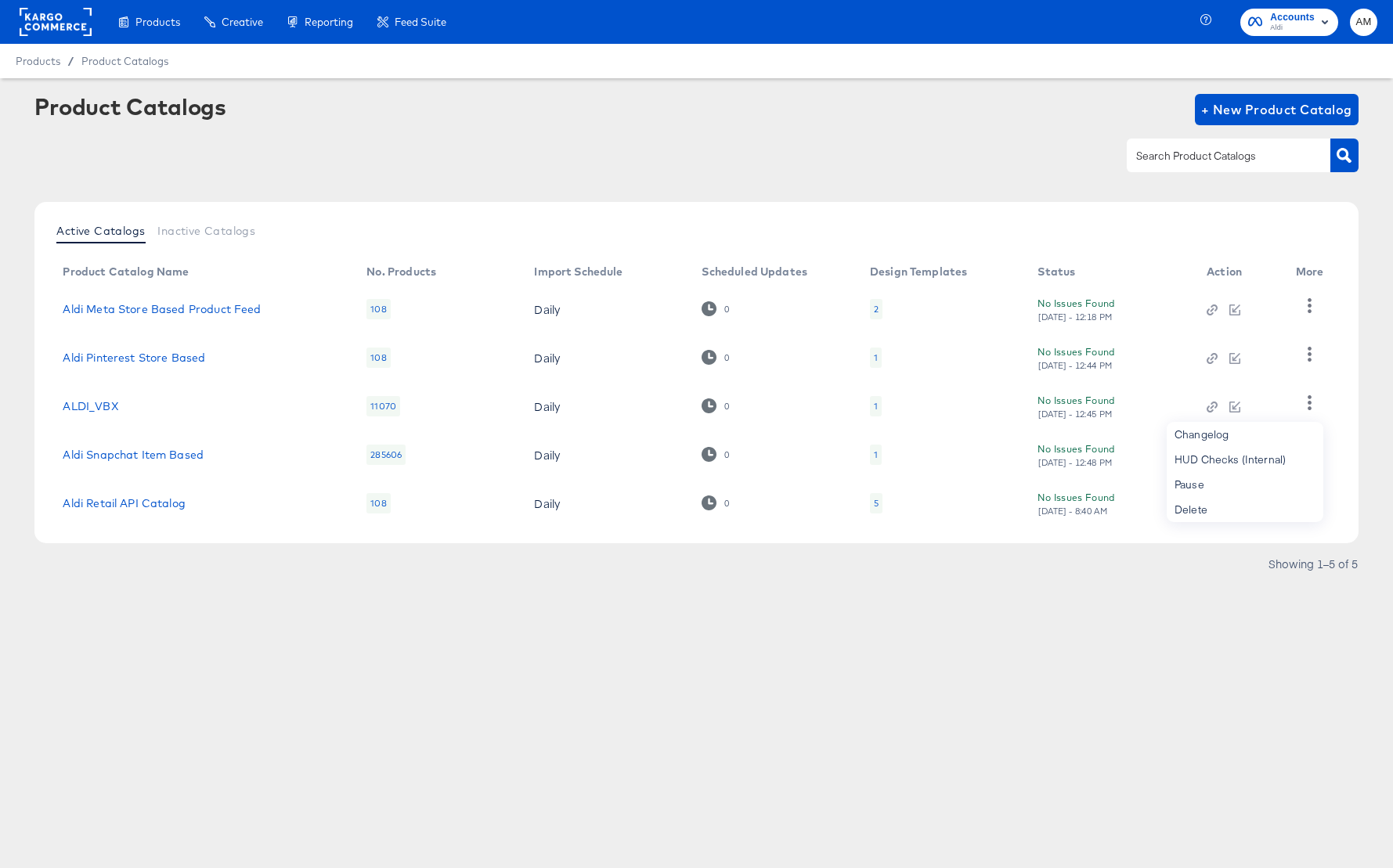
click at [57, 23] on rect at bounding box center [56, 22] width 72 height 28
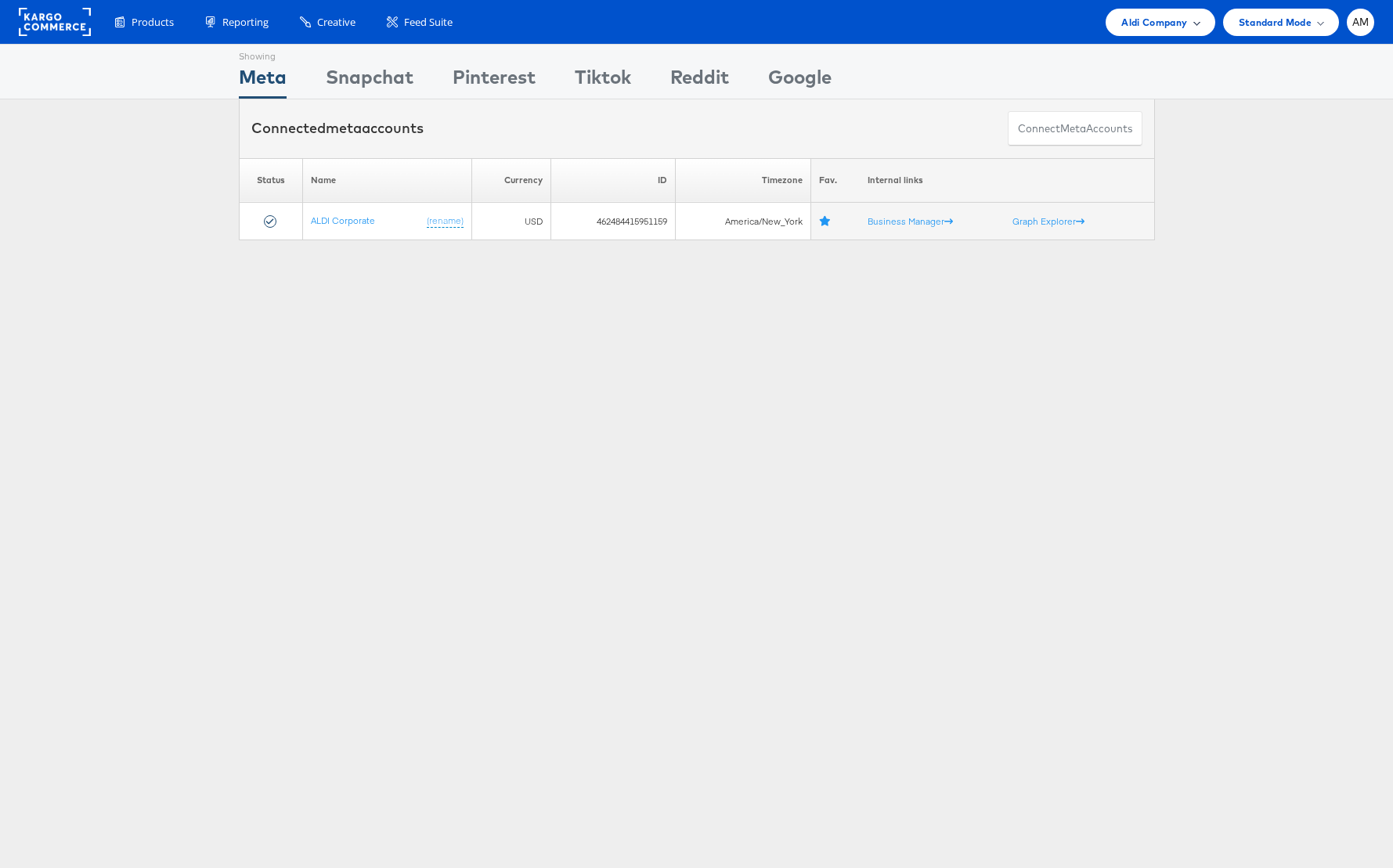
click at [1167, 18] on span "Aldi Company" at bounding box center [1154, 22] width 66 height 16
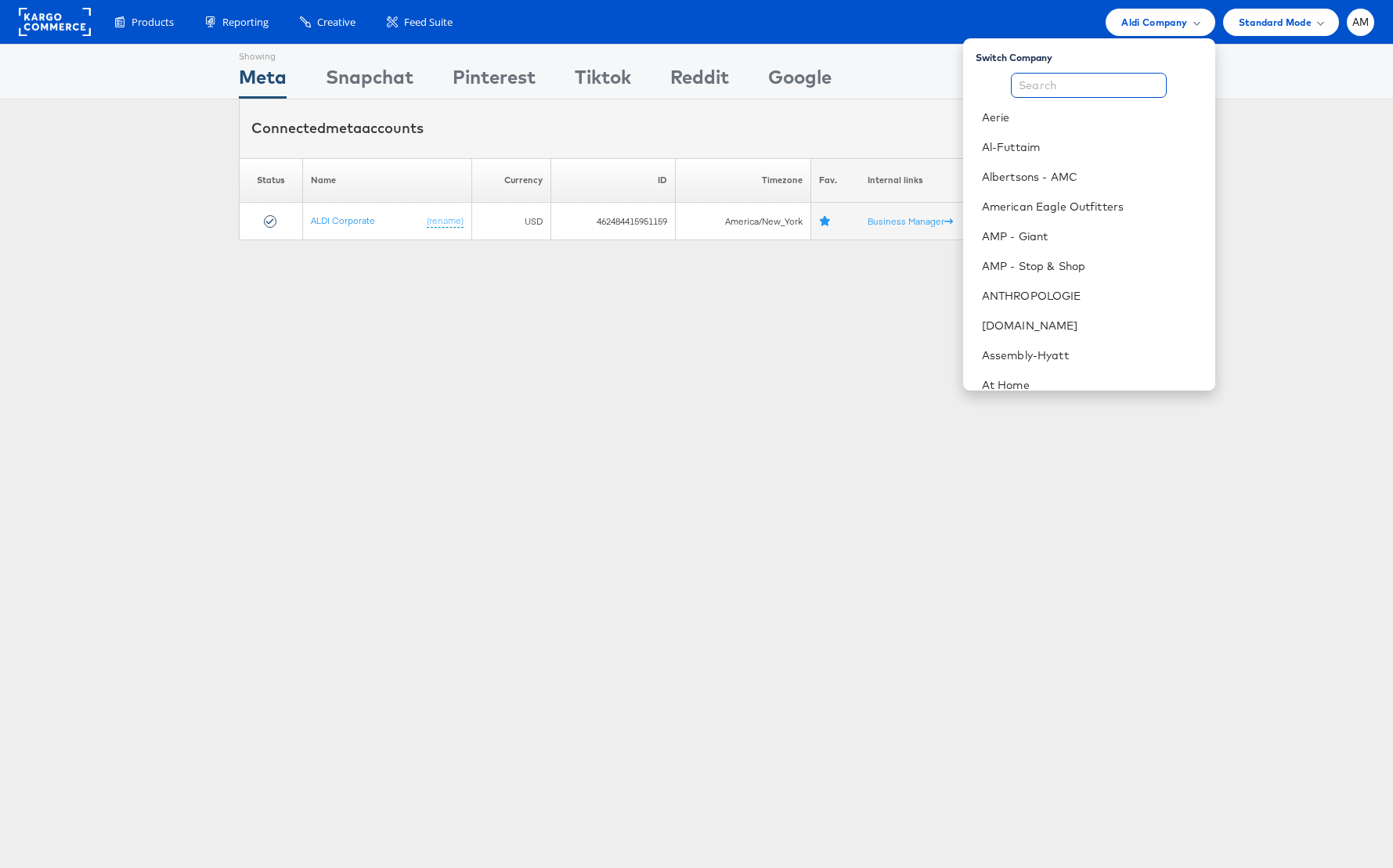
click at [1070, 89] on input "text" at bounding box center [1089, 85] width 156 height 25
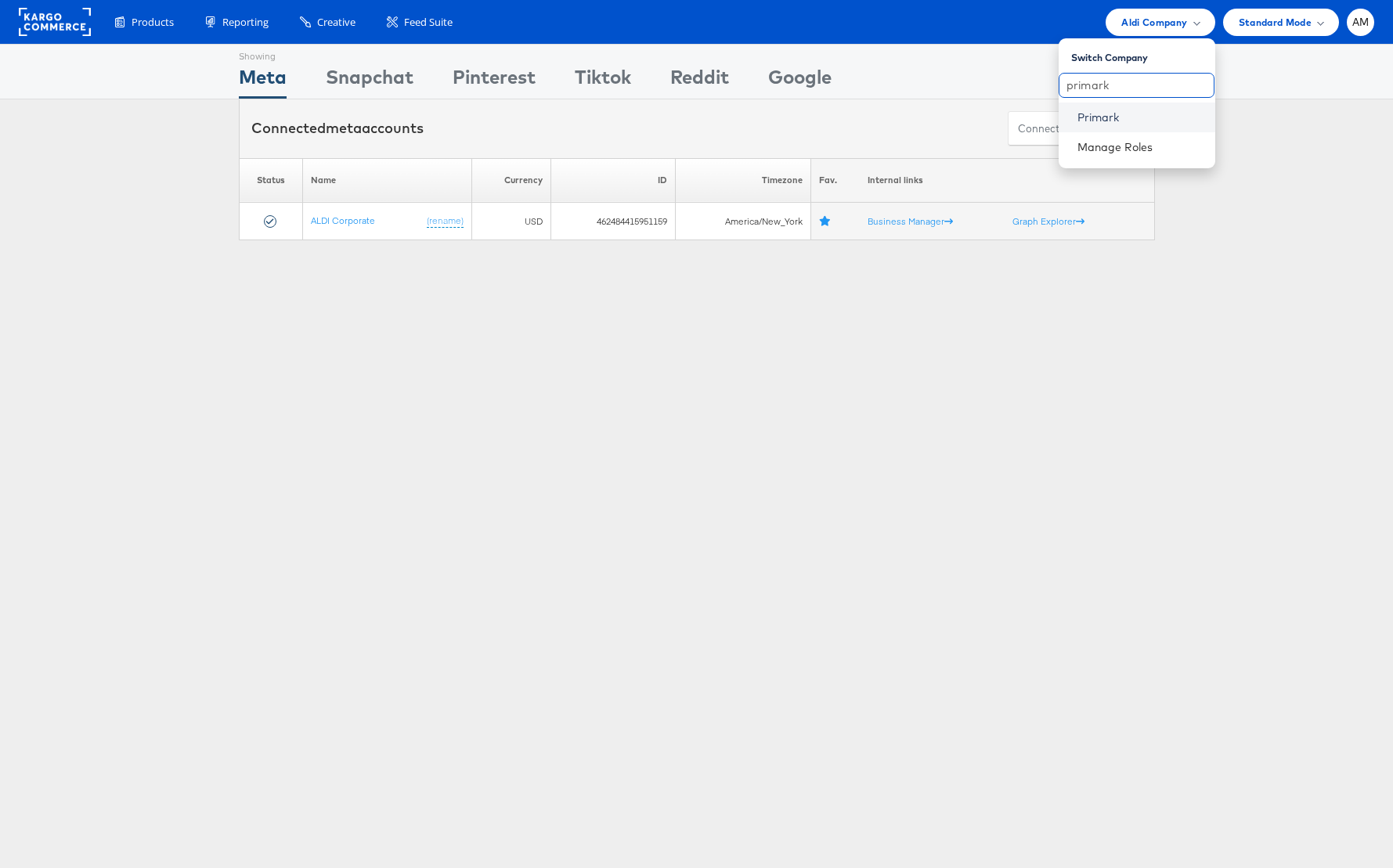
type input "primark"
click at [1098, 118] on link "Primark" at bounding box center [1139, 118] width 125 height 16
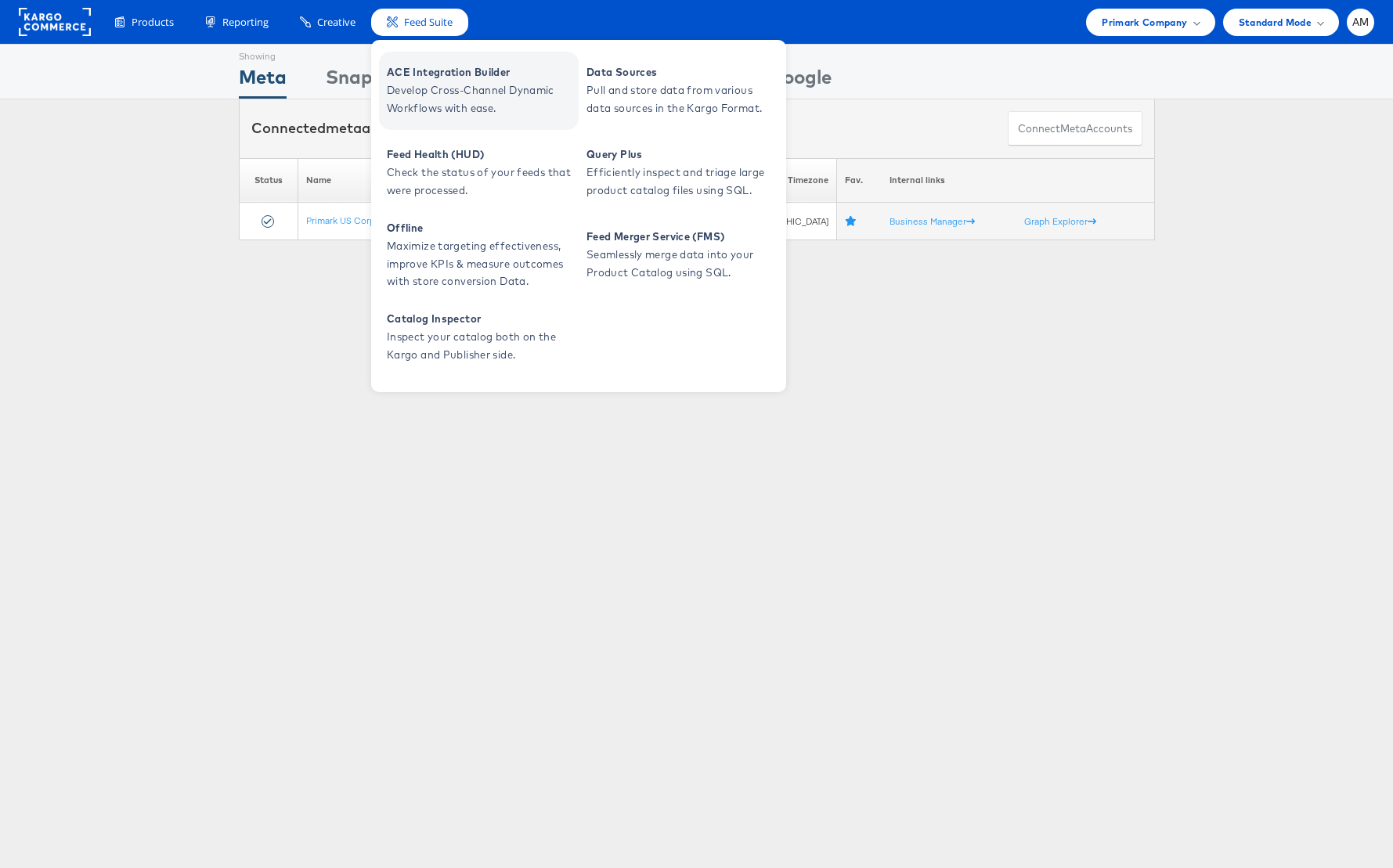
click at [424, 85] on span "Develop Cross-Channel Dynamic Workflows with ease." at bounding box center [481, 99] width 188 height 36
